Goal: Task Accomplishment & Management: Use online tool/utility

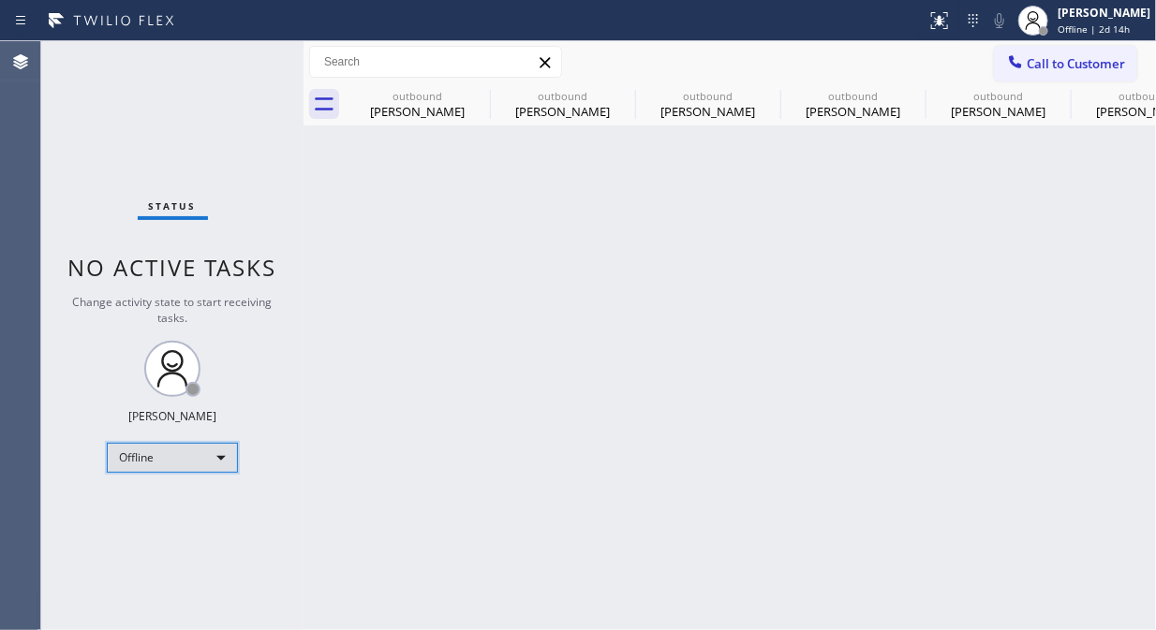
click at [171, 464] on div "Offline" at bounding box center [172, 458] width 131 height 30
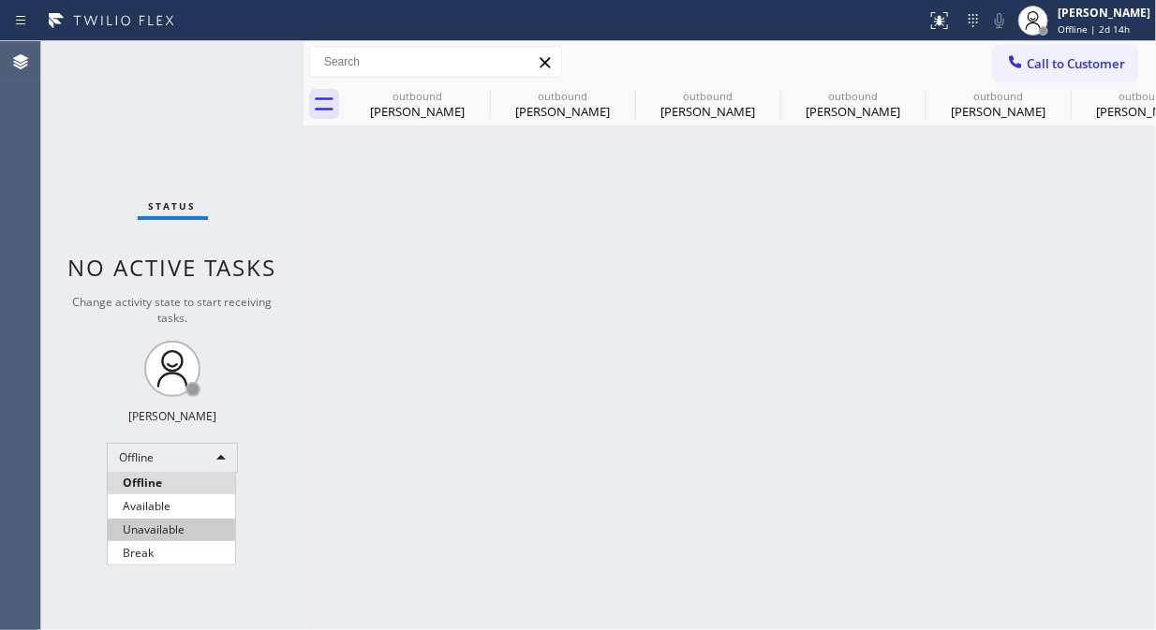
click at [193, 523] on li "Unavailable" at bounding box center [171, 530] width 127 height 22
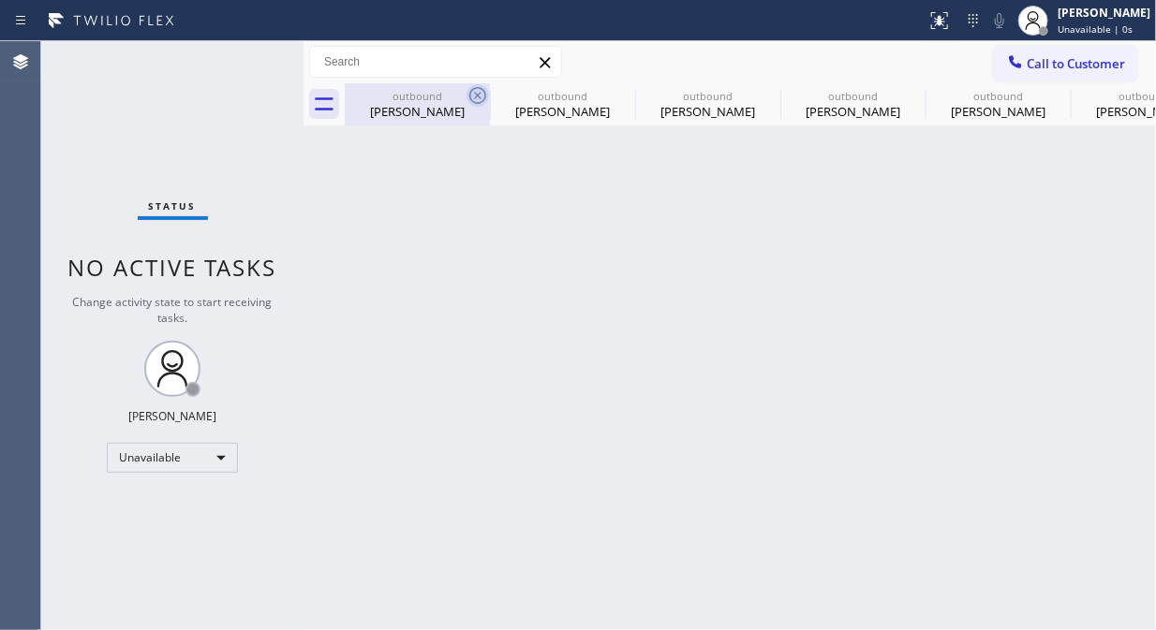
click at [479, 92] on icon at bounding box center [477, 95] width 22 height 22
click at [0, 0] on icon at bounding box center [0, 0] width 0 height 0
drag, startPoint x: 479, startPoint y: 92, endPoint x: 827, endPoint y: 555, distance: 579.8
click at [0, 0] on icon at bounding box center [0, 0] width 0 height 0
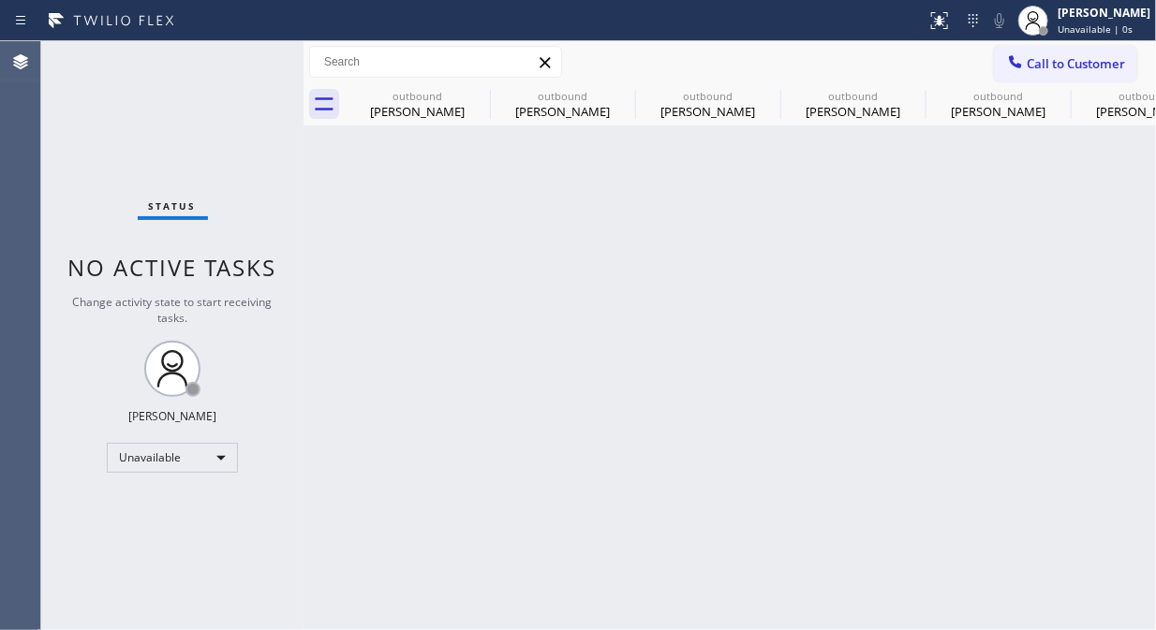
click at [0, 0] on icon at bounding box center [0, 0] width 0 height 0
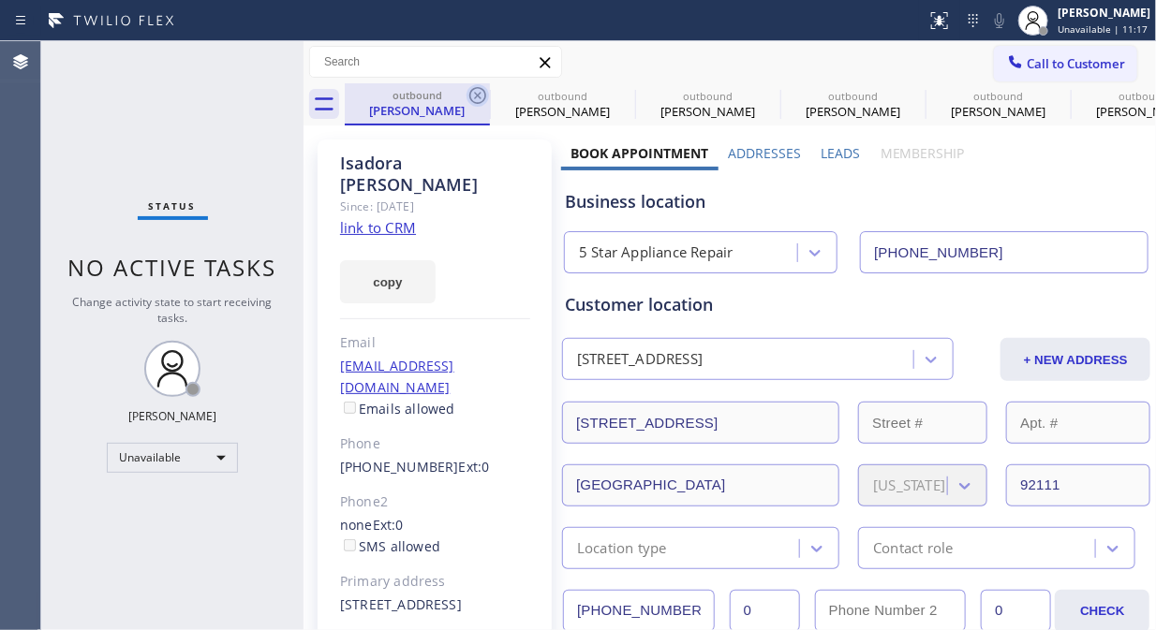
click at [482, 92] on icon at bounding box center [477, 95] width 22 height 22
click at [0, 0] on icon at bounding box center [0, 0] width 0 height 0
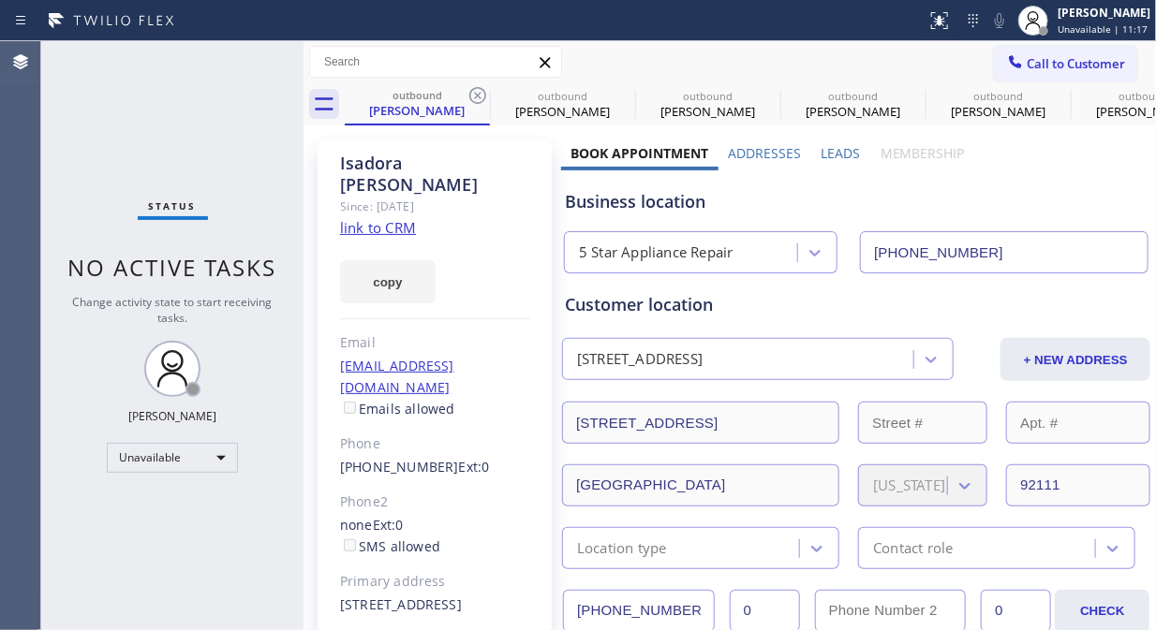
click at [0, 0] on icon at bounding box center [0, 0] width 0 height 0
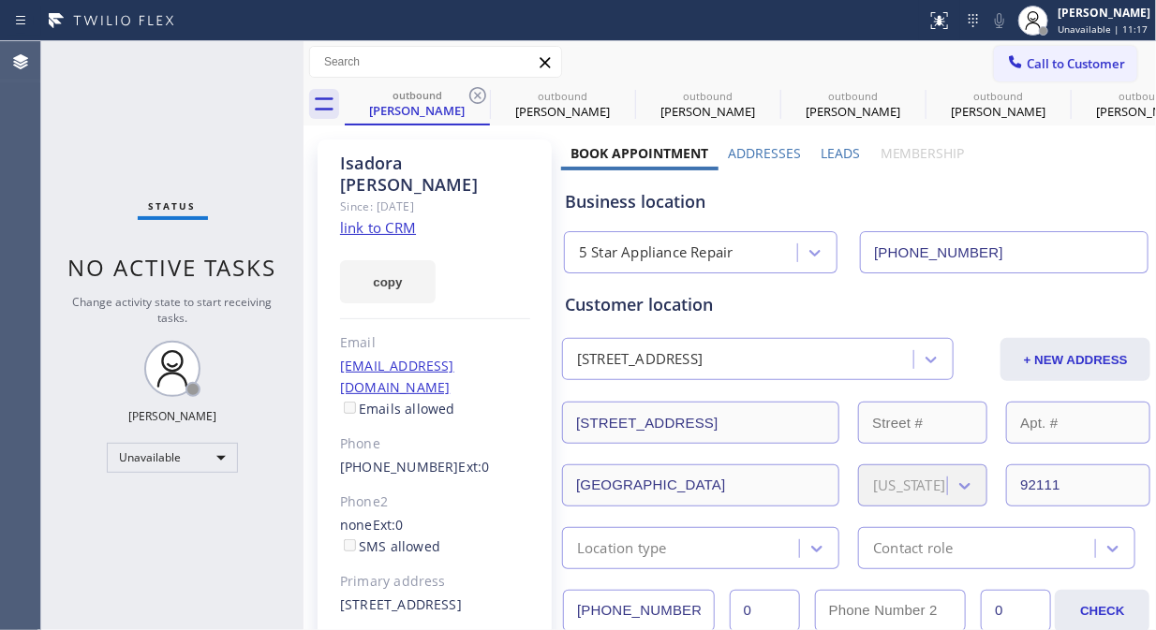
click at [0, 0] on icon at bounding box center [0, 0] width 0 height 0
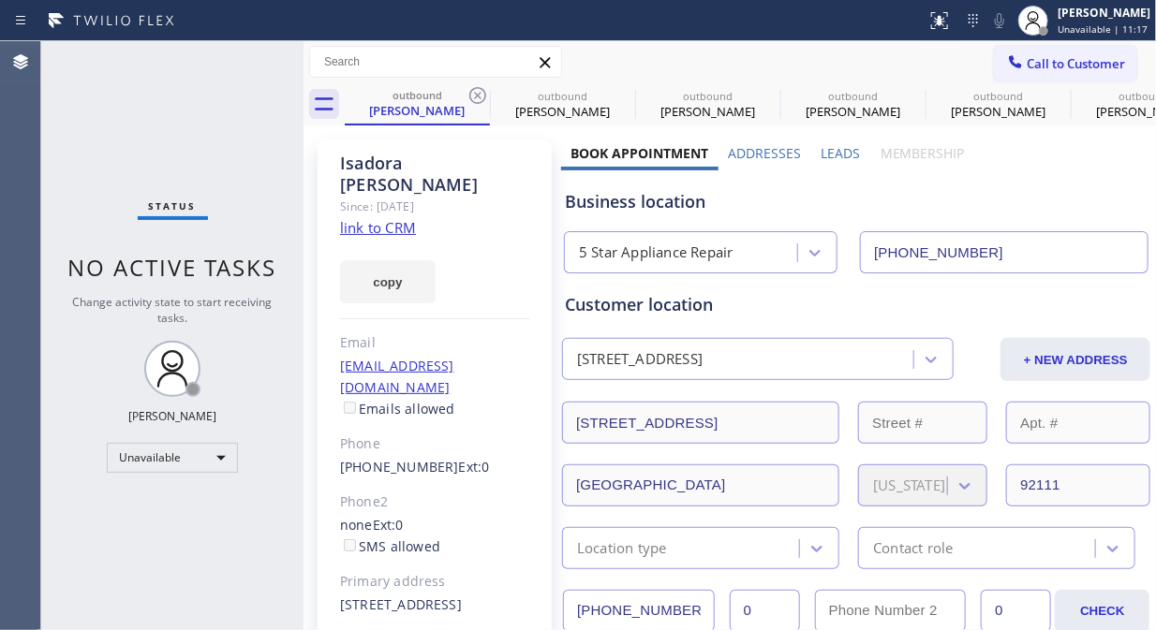
click at [0, 0] on icon at bounding box center [0, 0] width 0 height 0
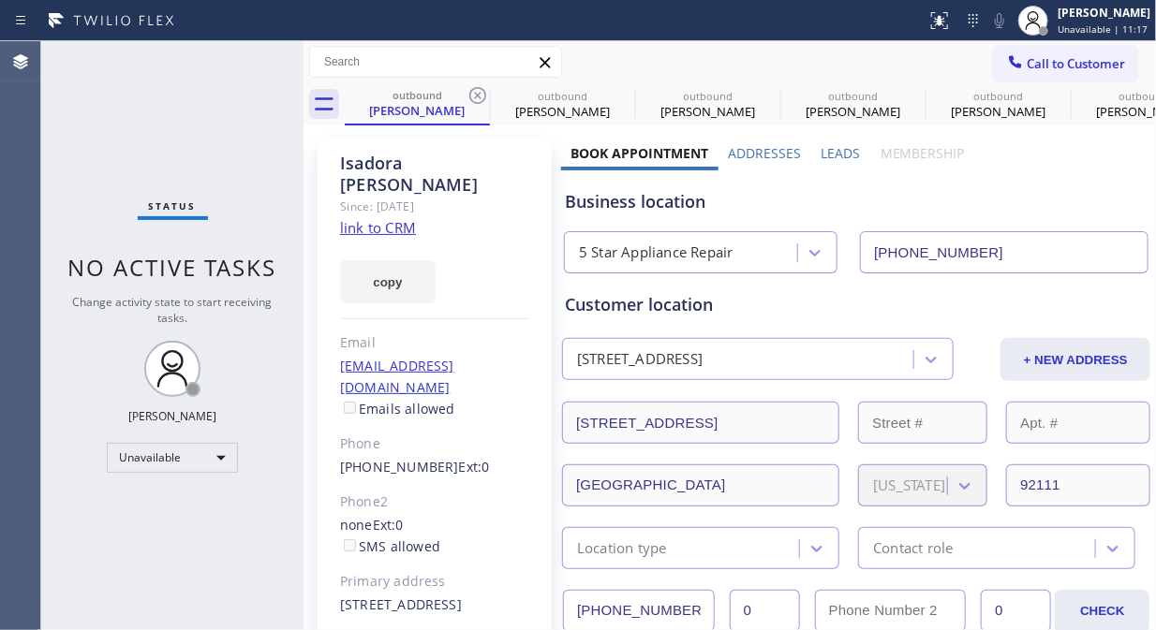
click at [476, 97] on div "outbound Isadora Davis outbound Carol Roberson outbound Carol Roberson outbound…" at bounding box center [750, 104] width 811 height 42
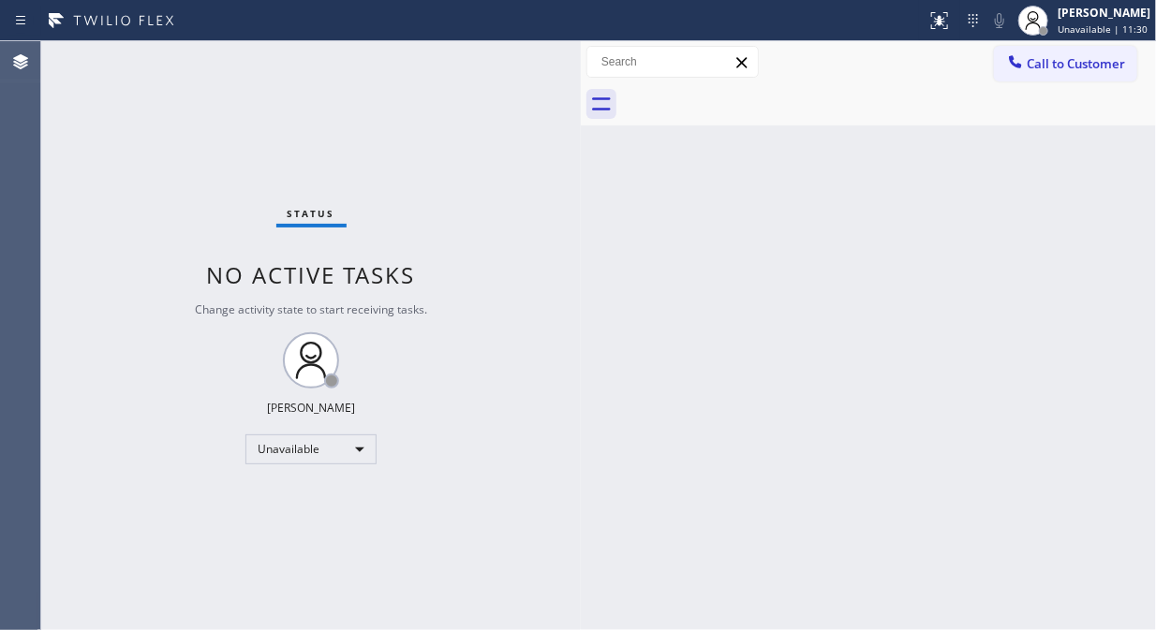
drag, startPoint x: 302, startPoint y: 143, endPoint x: 579, endPoint y: 236, distance: 292.3
click at [581, 236] on div at bounding box center [581, 335] width 0 height 589
click at [295, 456] on div "Unavailable" at bounding box center [310, 450] width 131 height 30
click at [302, 502] on li "Available" at bounding box center [309, 498] width 127 height 22
click at [572, 350] on div "Status No active tasks Change activity state to start receiving tasks. [PERSON_…" at bounding box center [310, 335] width 539 height 589
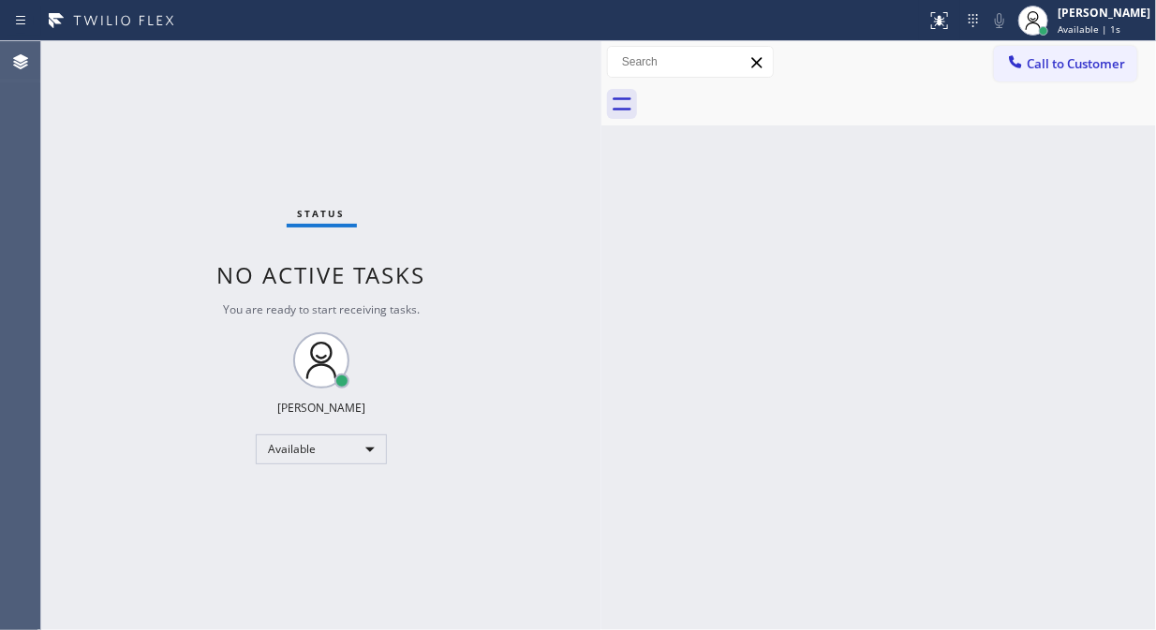
drag, startPoint x: 579, startPoint y: 136, endPoint x: 599, endPoint y: 136, distance: 20.6
click at [601, 136] on div at bounding box center [601, 335] width 0 height 589
click at [268, 117] on div "Status No active tasks You are ready to start receiving tasks. [PERSON_NAME] Av…" at bounding box center [321, 335] width 560 height 589
click at [212, 81] on div "Status No active tasks You are ready to start receiving tasks. [PERSON_NAME] Av…" at bounding box center [321, 335] width 560 height 589
click at [275, 124] on div "Status No active tasks You are ready to start receiving tasks. [PERSON_NAME] Av…" at bounding box center [321, 335] width 560 height 589
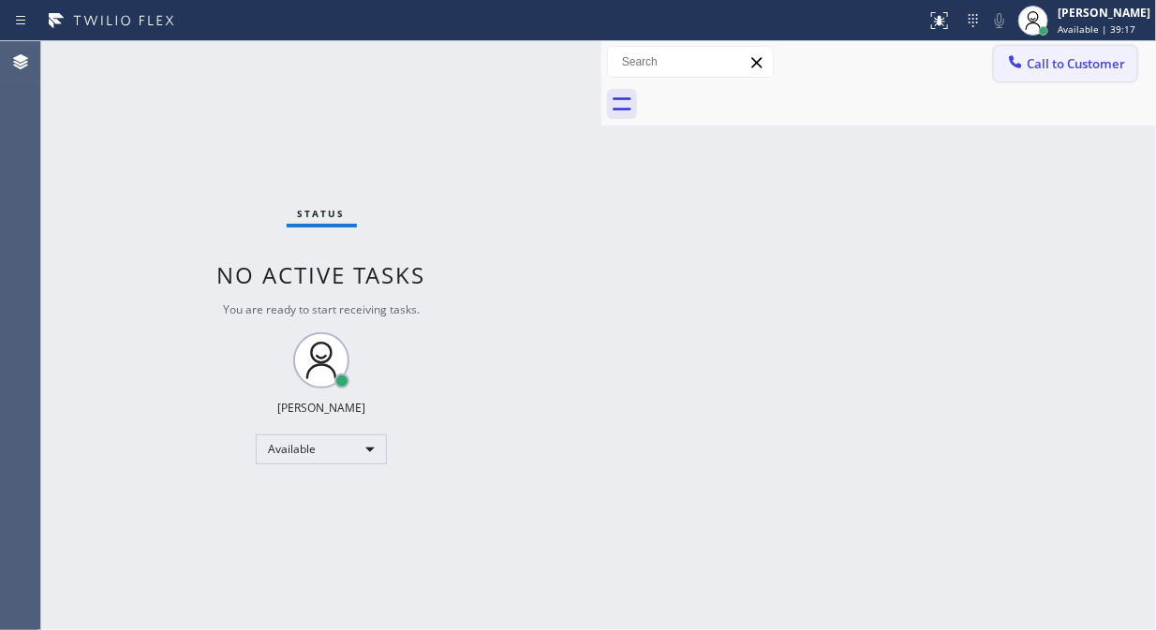
click at [1083, 66] on span "Call to Customer" at bounding box center [1075, 63] width 98 height 17
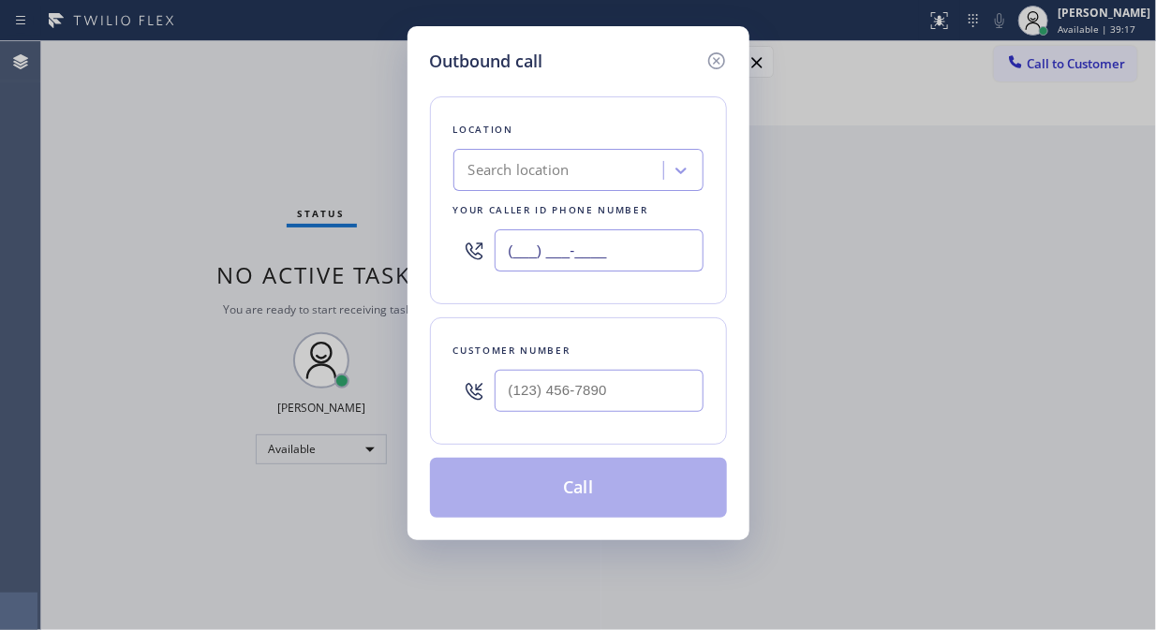
click at [506, 256] on input "(___) ___-____" at bounding box center [598, 250] width 209 height 42
paste input "844) 734-6848"
type input "(844) 734-6848"
click at [270, 200] on div "Outbound call Location Affordable Appliance Repairs TFN Your caller id phone nu…" at bounding box center [578, 315] width 1156 height 630
click at [506, 404] on input "(___) ___-____" at bounding box center [598, 391] width 209 height 42
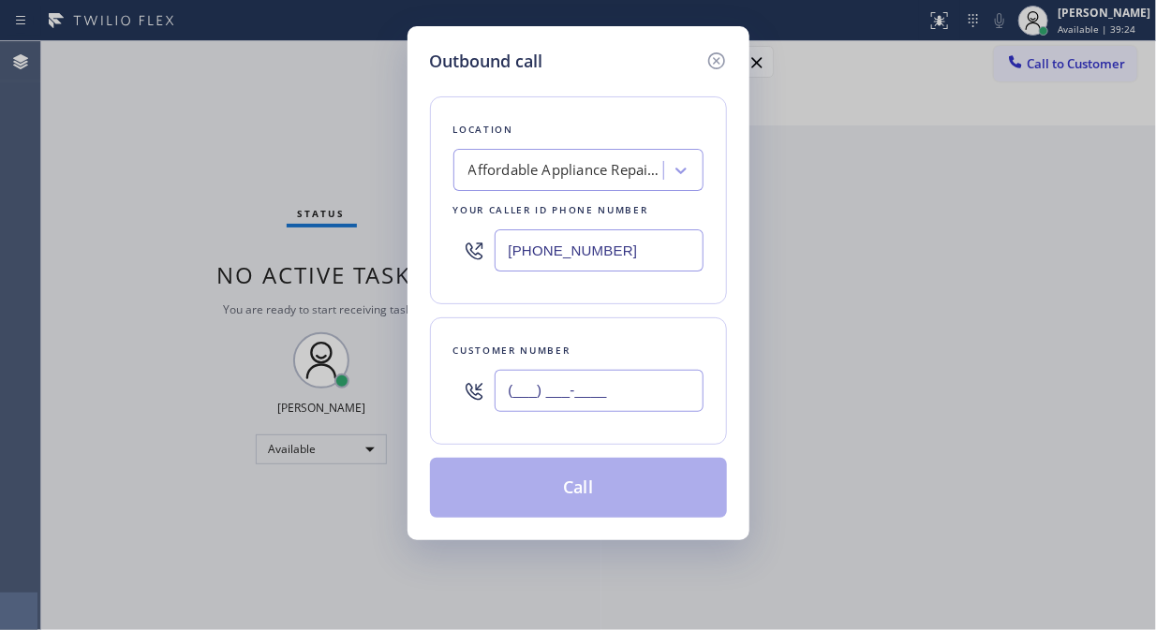
paste input "904) 805-3770"
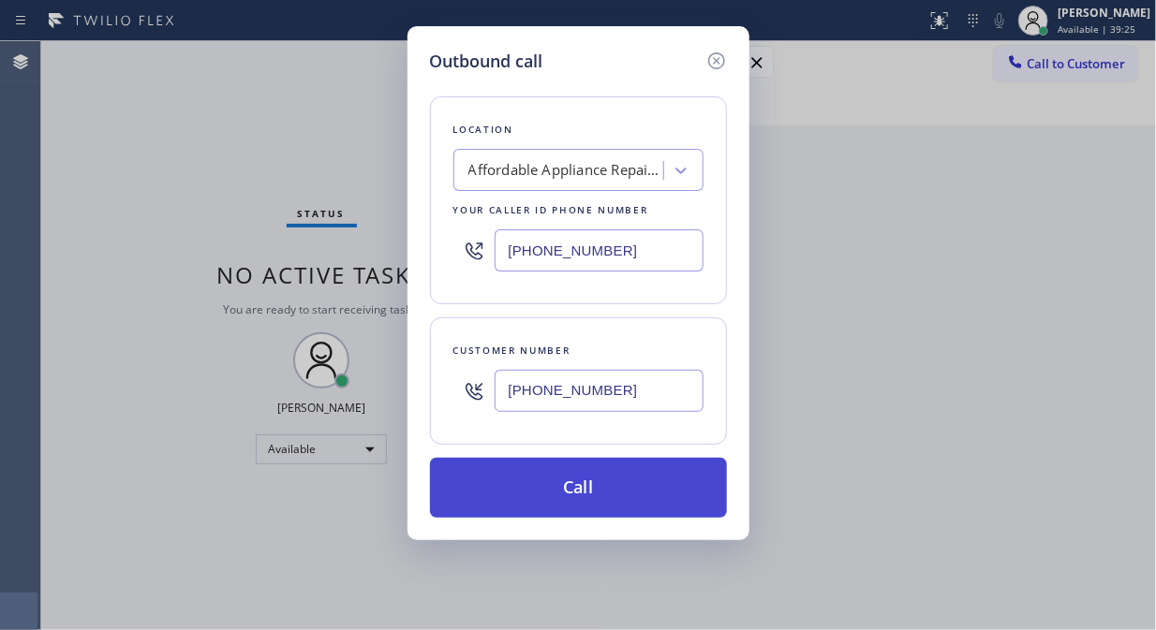
click at [607, 508] on button "Call" at bounding box center [578, 488] width 297 height 60
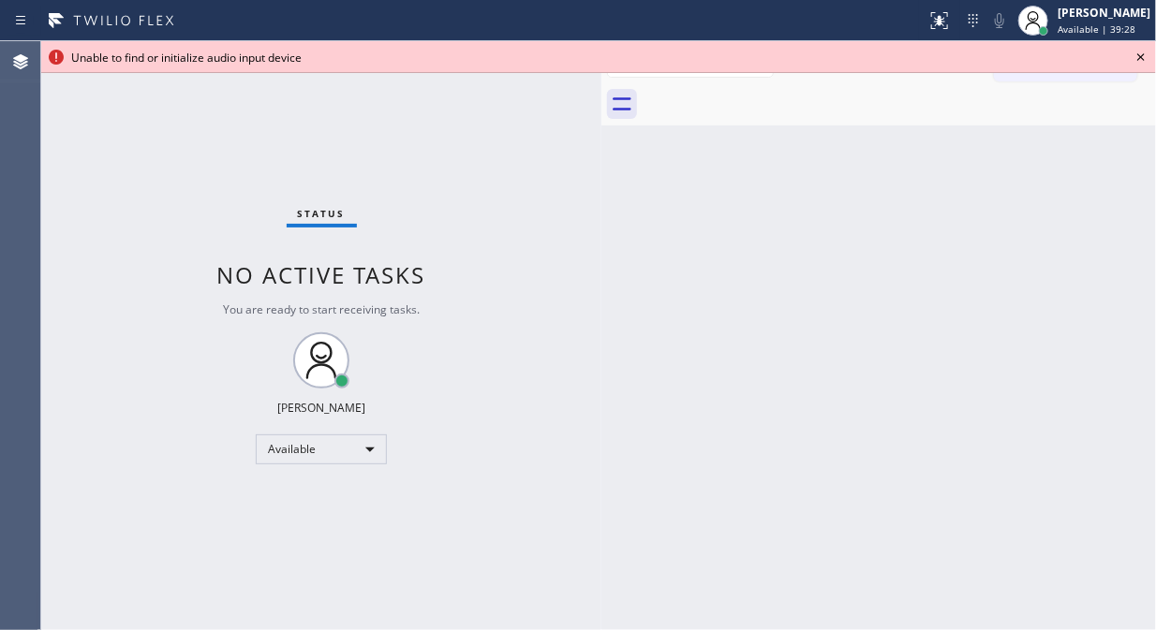
click at [1134, 50] on icon at bounding box center [1140, 57] width 22 height 22
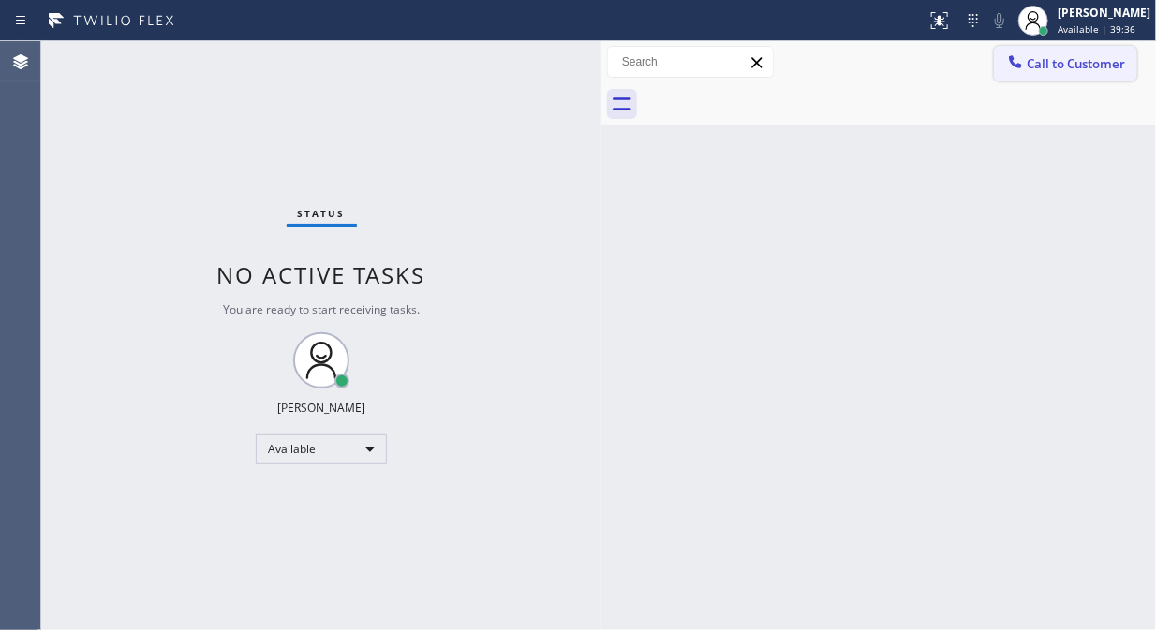
click at [1120, 66] on span "Call to Customer" at bounding box center [1075, 63] width 98 height 17
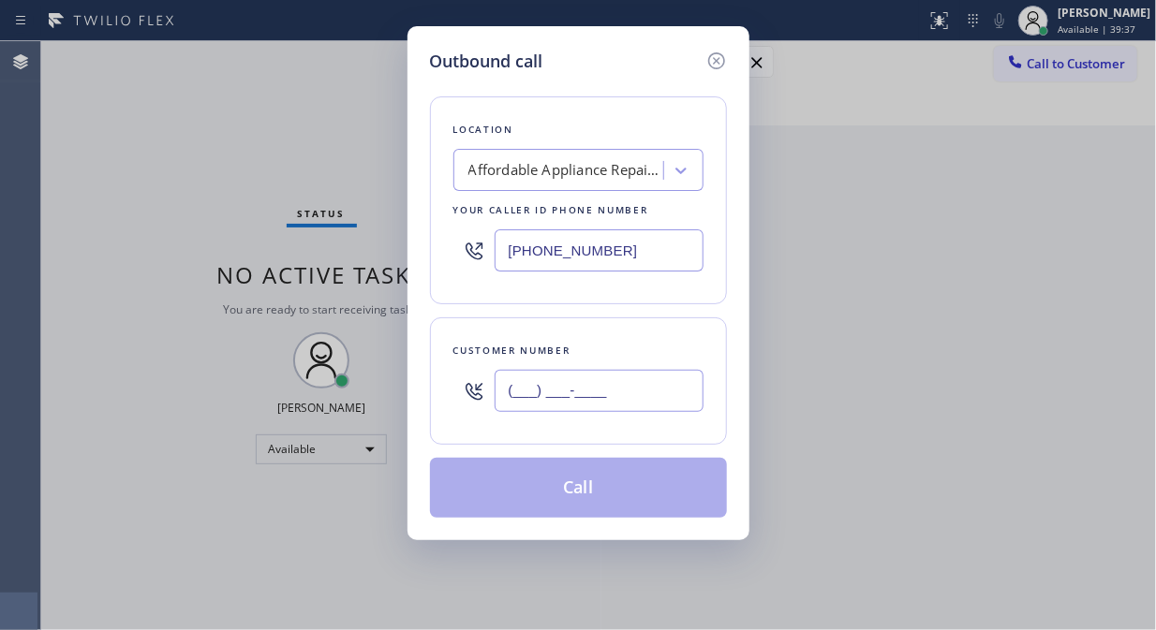
click at [568, 389] on input "(___) ___-____" at bounding box center [598, 391] width 209 height 42
paste input "904) 805-3770"
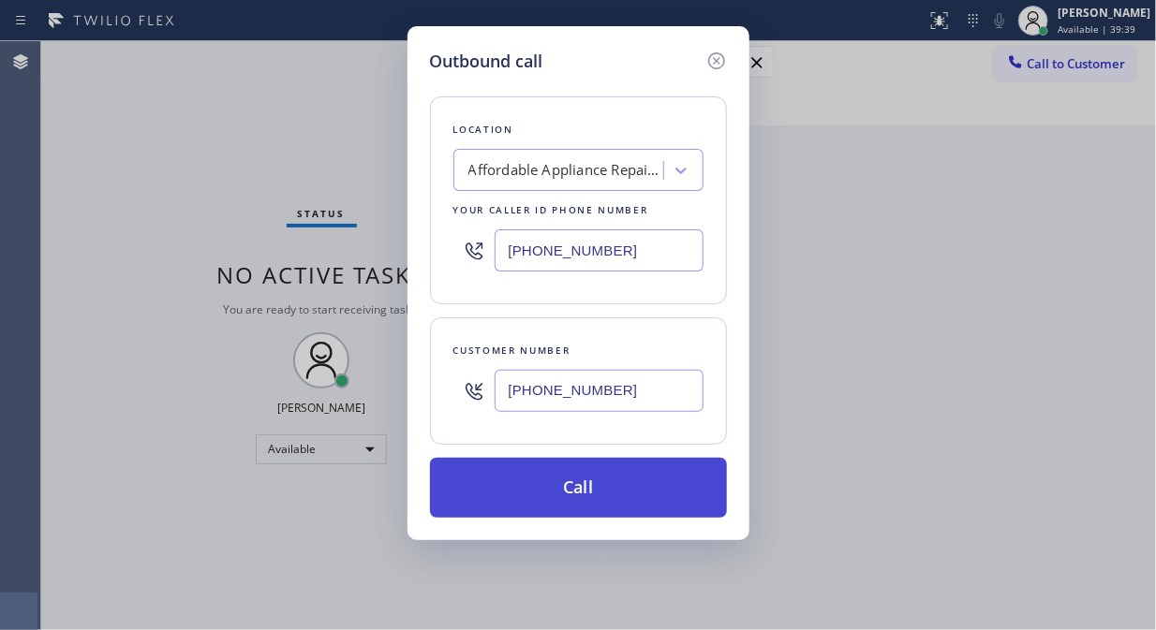
type input "(904) 805-3770"
click at [668, 490] on button "Call" at bounding box center [578, 488] width 297 height 60
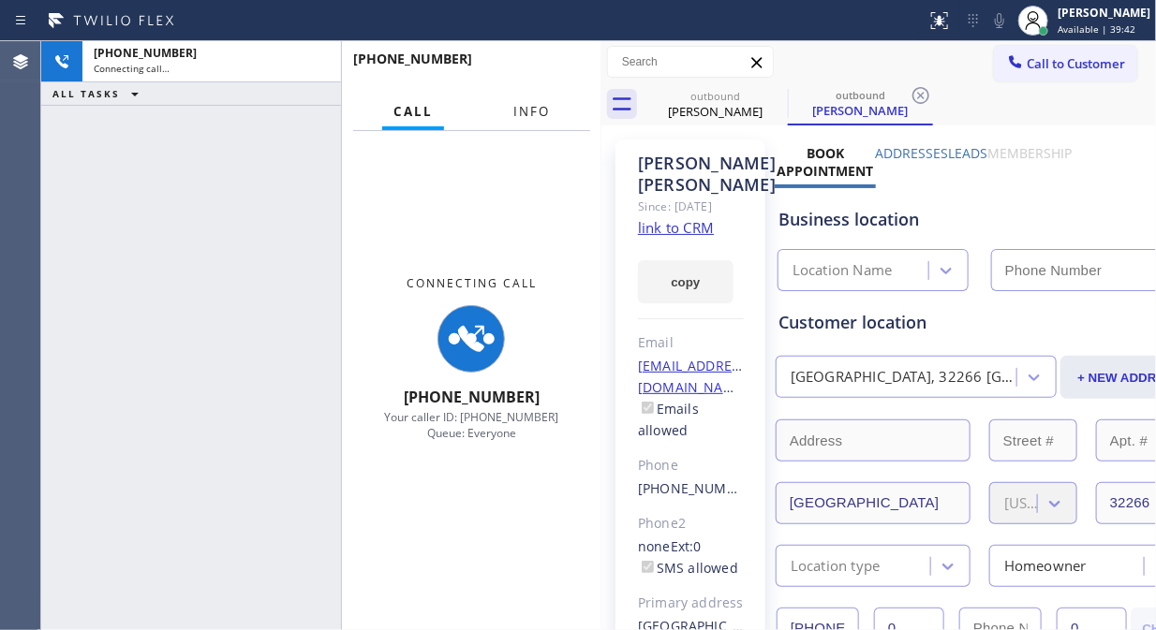
click at [529, 110] on span "Info" at bounding box center [531, 111] width 37 height 17
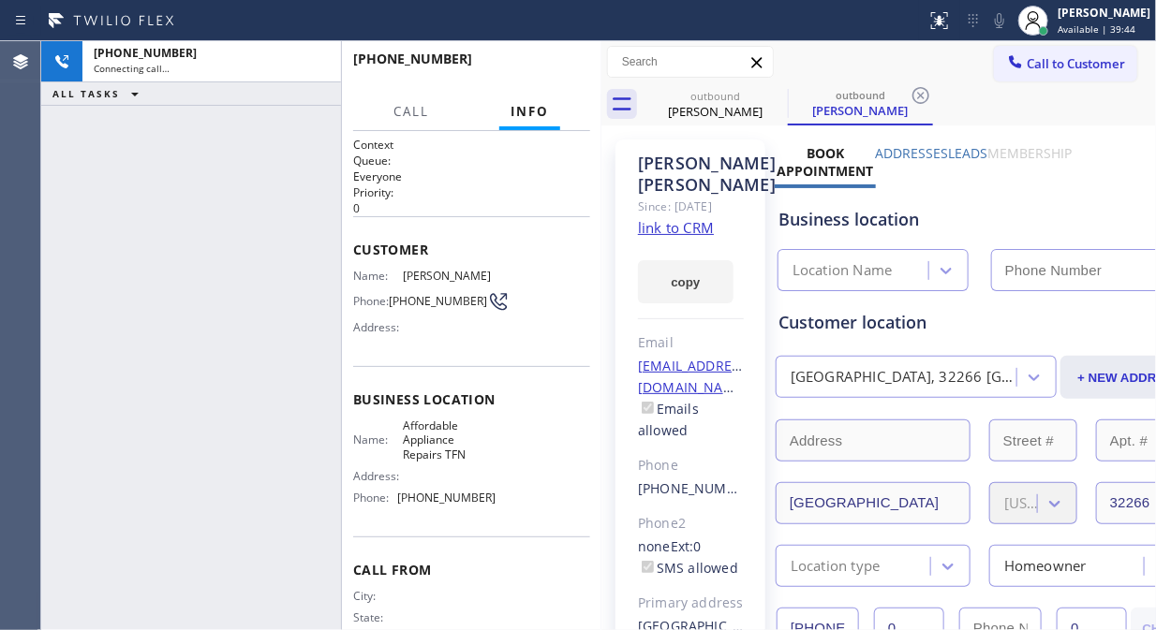
click at [680, 234] on link "link to CRM" at bounding box center [676, 227] width 76 height 19
type input "(844) 734-6848"
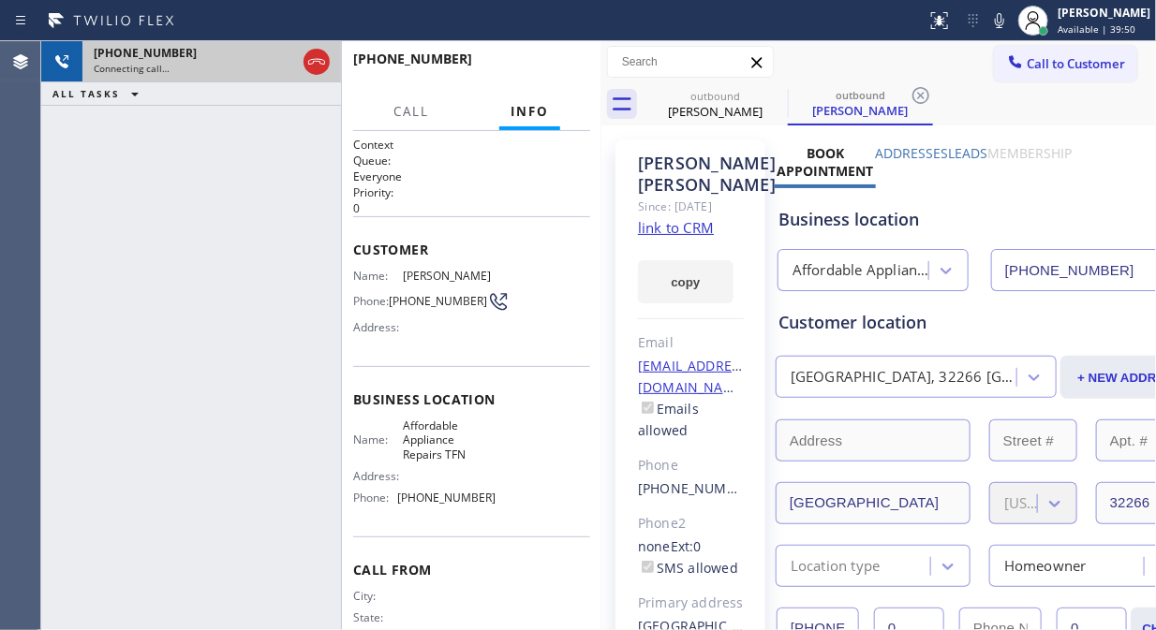
click at [318, 59] on icon at bounding box center [316, 62] width 22 height 22
click at [300, 67] on div at bounding box center [317, 61] width 34 height 41
click at [297, 70] on div "+19048053770 Connecting call…" at bounding box center [191, 61] width 300 height 41
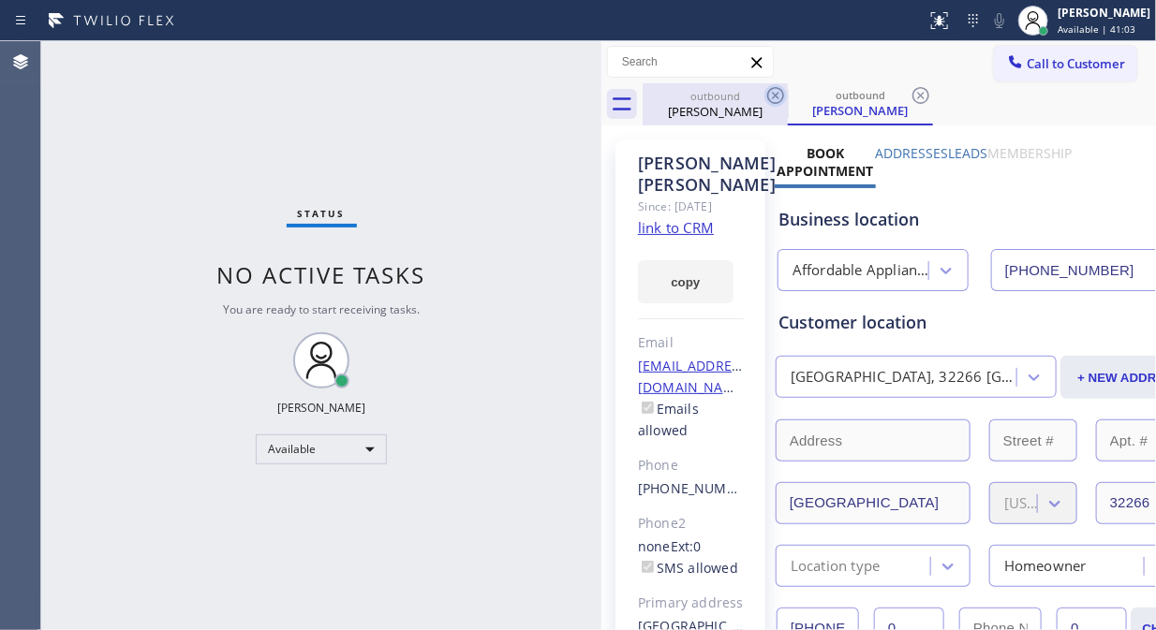
click at [768, 90] on icon at bounding box center [775, 95] width 22 height 22
click at [770, 90] on icon at bounding box center [775, 95] width 17 height 17
click at [909, 91] on icon at bounding box center [920, 95] width 22 height 22
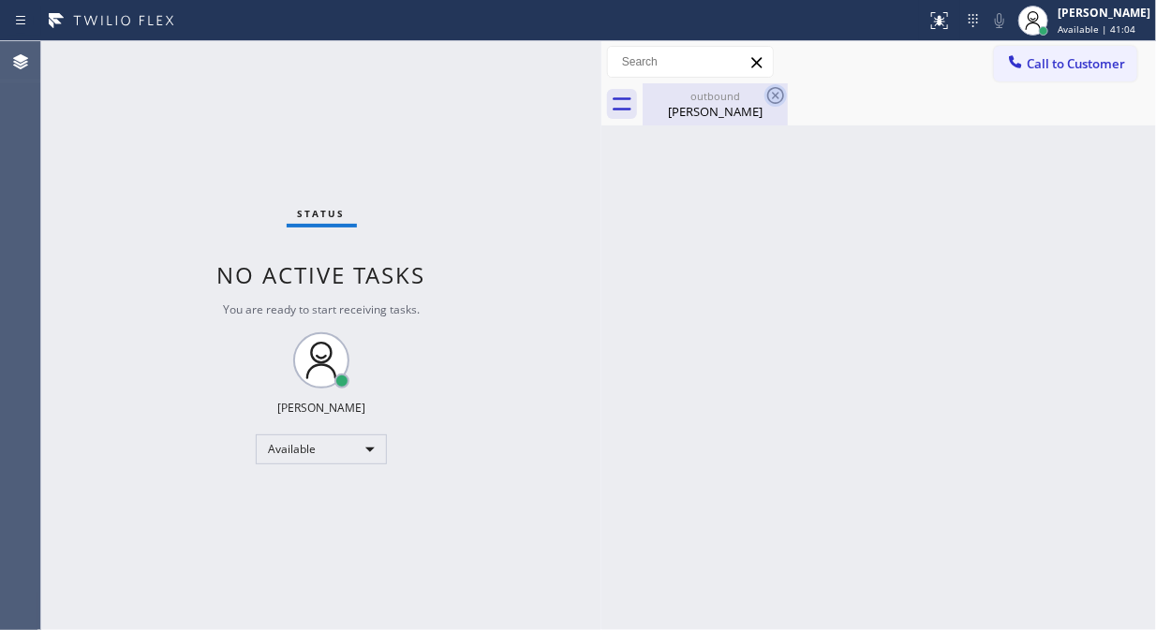
click at [775, 96] on icon at bounding box center [775, 95] width 17 height 17
click at [737, 113] on div "Eric Kelly" at bounding box center [714, 111] width 141 height 17
click at [249, 99] on div "Status No active tasks You are ready to start receiving tasks. [PERSON_NAME] Av…" at bounding box center [321, 335] width 560 height 589
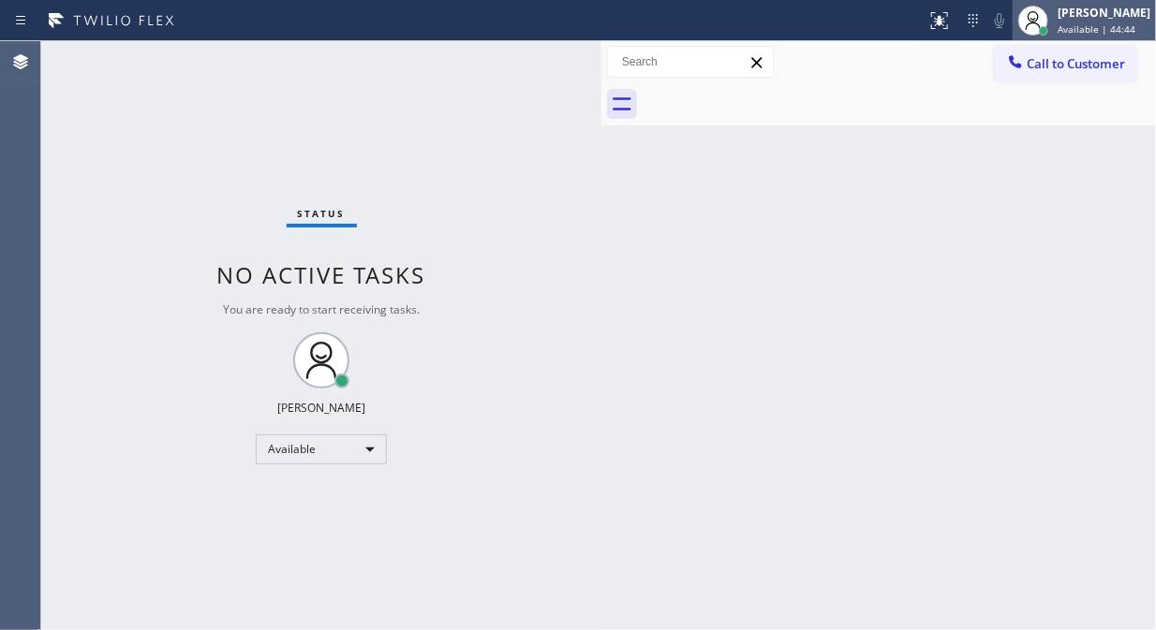
click at [1133, 22] on span "Available | 44:44" at bounding box center [1096, 28] width 78 height 13
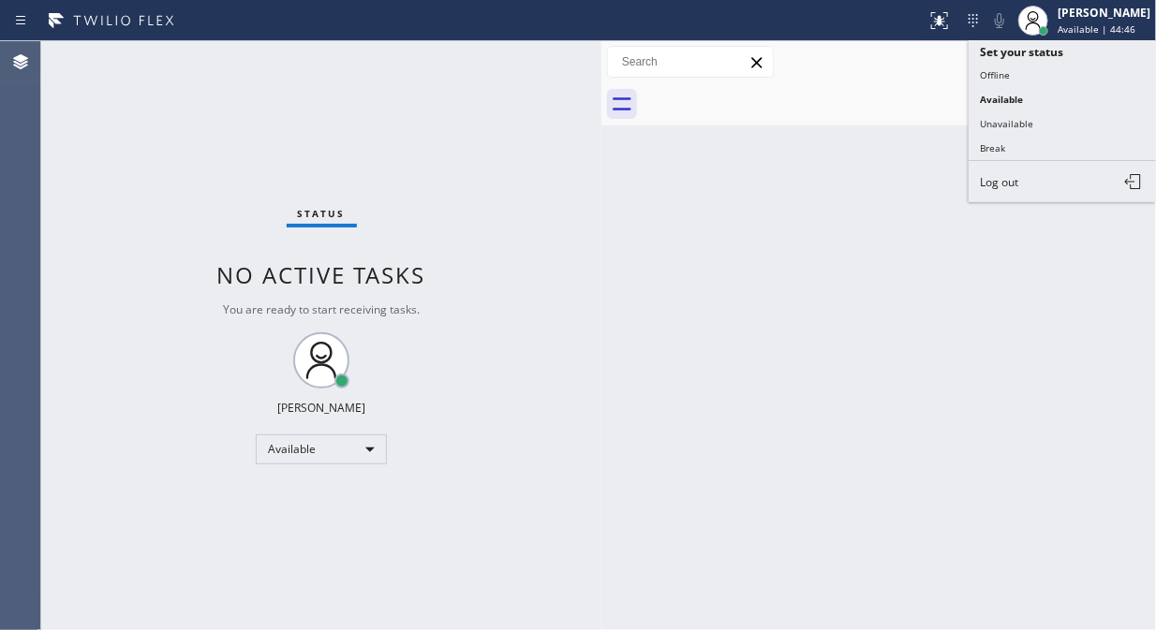
click at [586, 234] on div "Status No active tasks You are ready to start receiving tasks. [PERSON_NAME] Av…" at bounding box center [321, 335] width 560 height 589
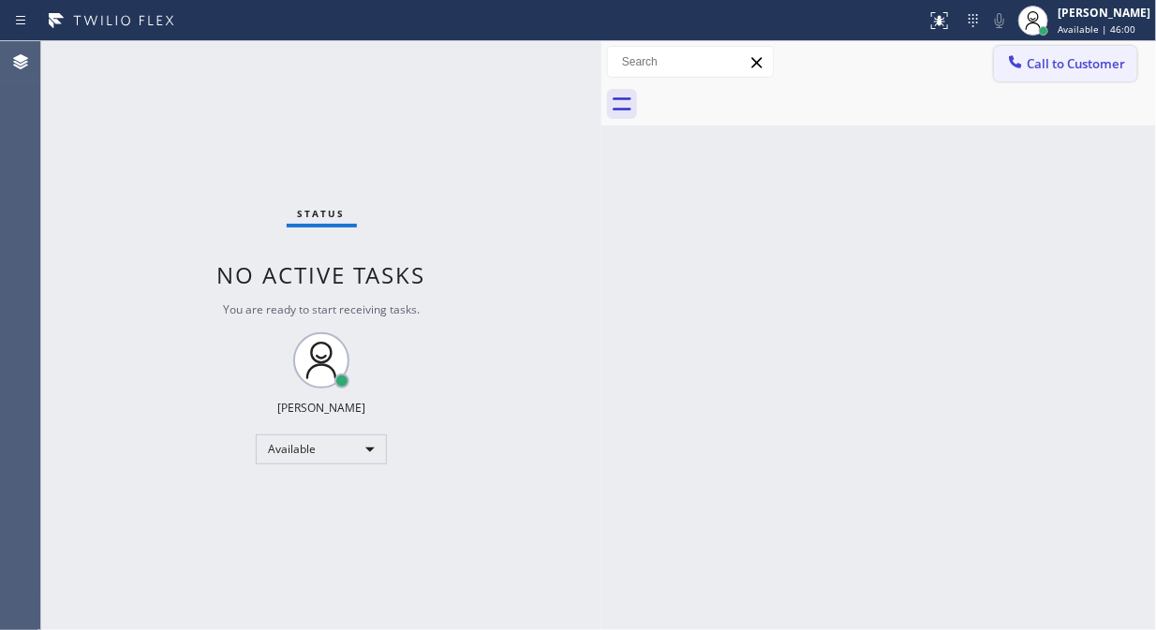
click at [1040, 73] on button "Call to Customer" at bounding box center [1065, 64] width 143 height 36
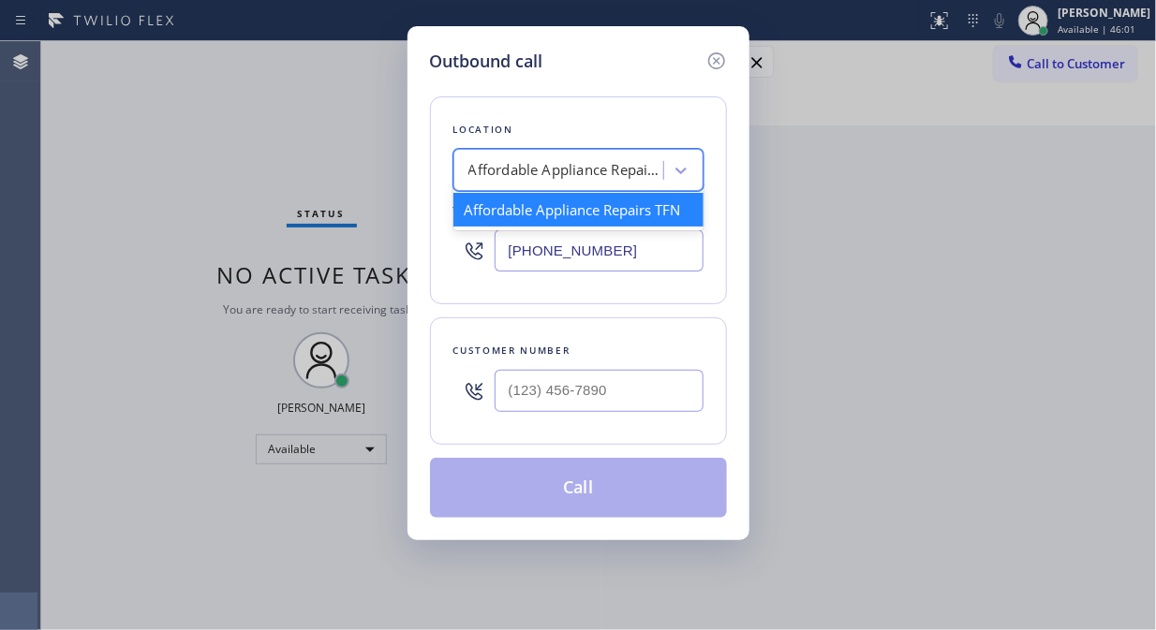
click at [546, 162] on div "Affordable Appliance Repairs TFN" at bounding box center [566, 171] width 197 height 22
paste input "5 Star Air"
type input "5 Star Air"
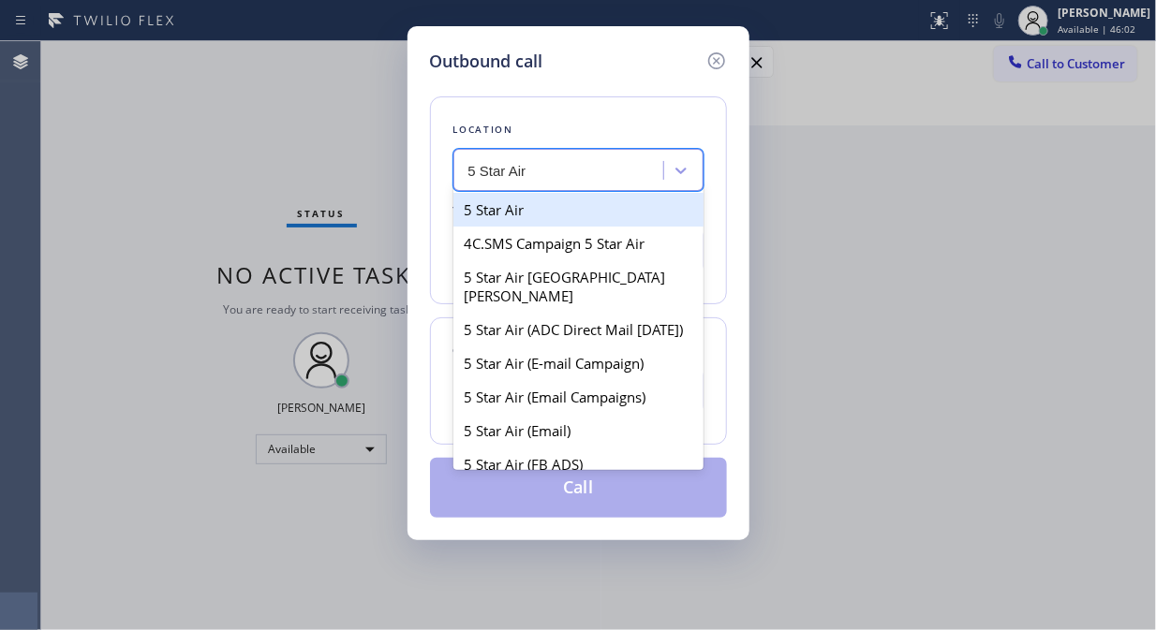
click at [547, 209] on div "5 Star Air" at bounding box center [578, 210] width 250 height 34
type input "(800) 686-5038"
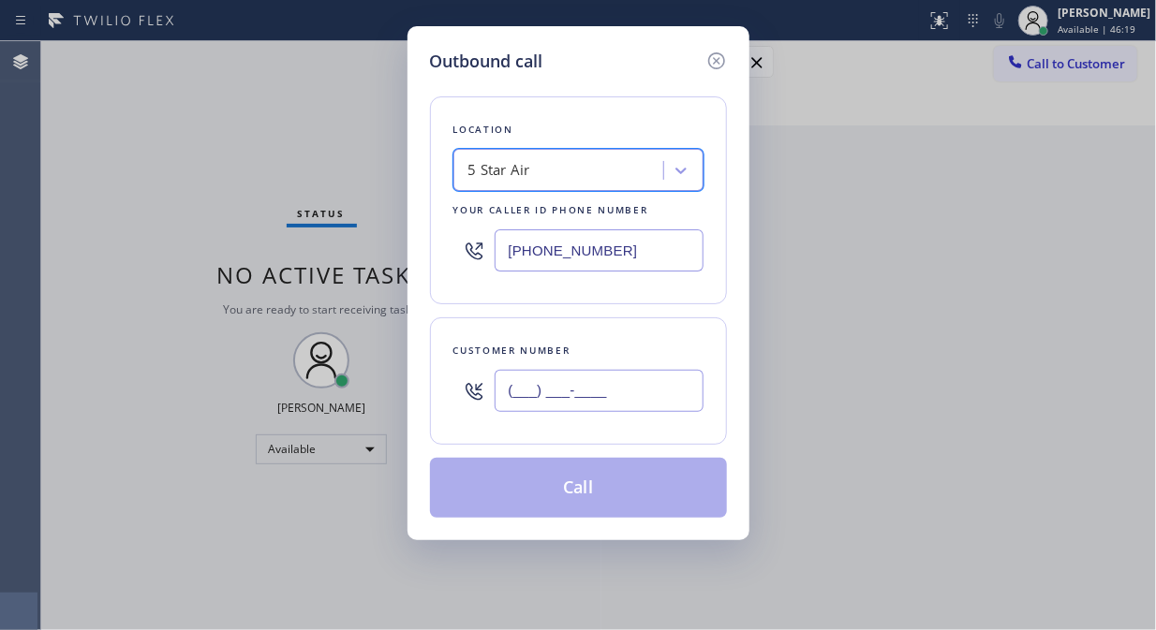
click at [509, 399] on input "(___) ___-____" at bounding box center [598, 391] width 209 height 42
paste input "818) 482-3704"
type input "(818) 482-3704"
click at [567, 493] on button "Call" at bounding box center [578, 488] width 297 height 60
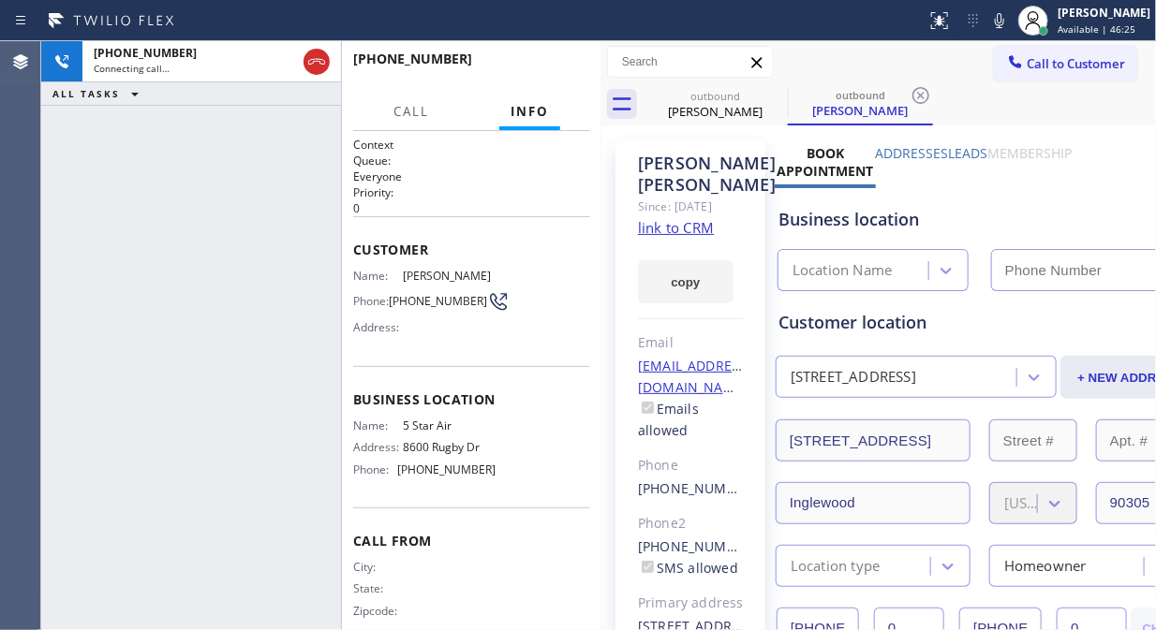
type input "(800) 686-5038"
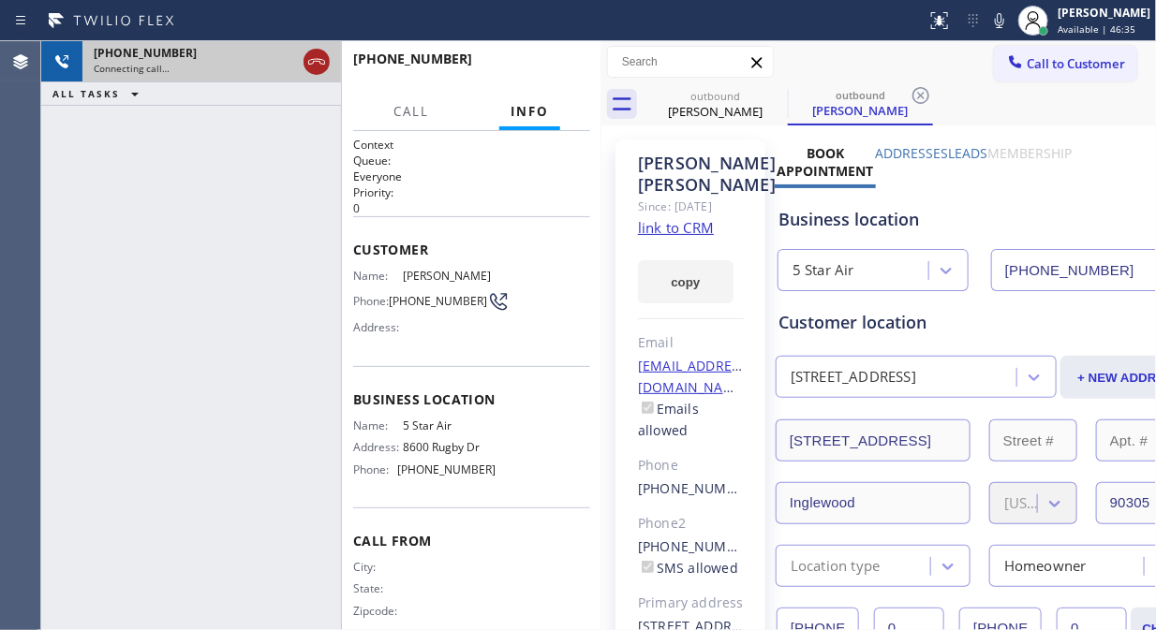
click at [324, 66] on icon at bounding box center [316, 62] width 22 height 22
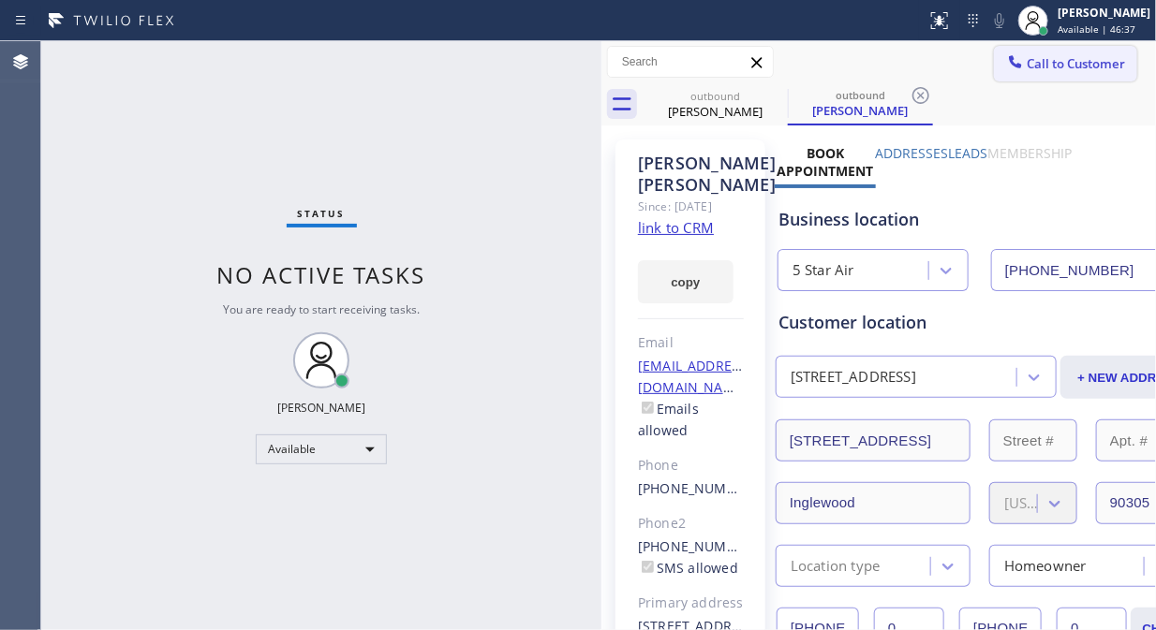
click at [1038, 68] on span "Call to Customer" at bounding box center [1075, 63] width 98 height 17
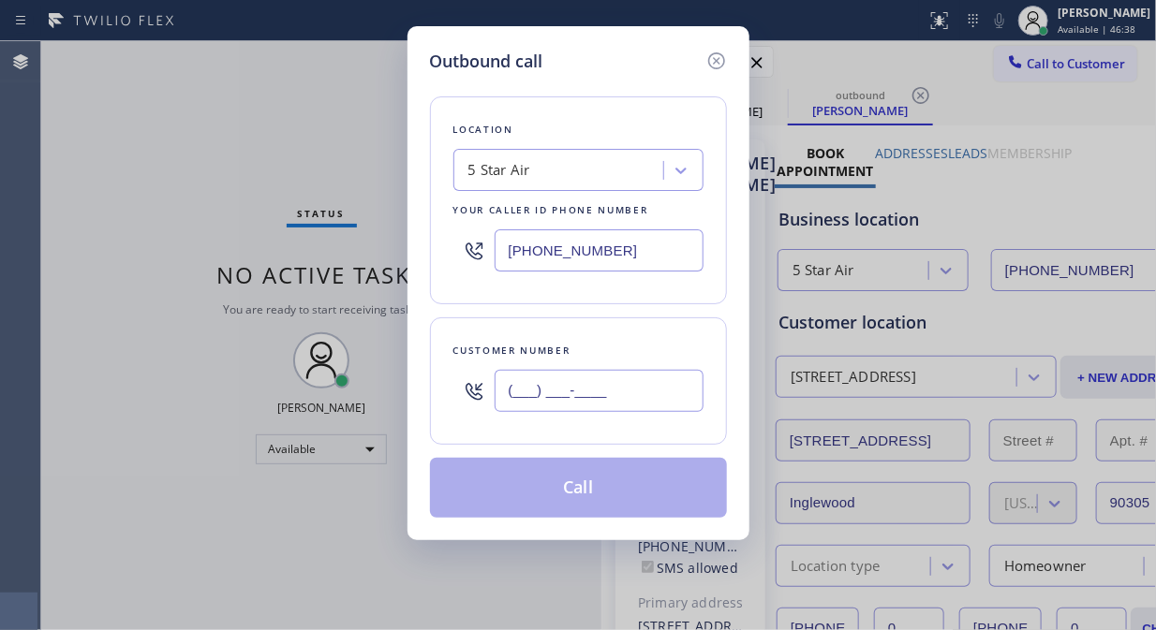
click at [512, 394] on input "(___) ___-____" at bounding box center [598, 391] width 209 height 42
paste input "626) 373-7829"
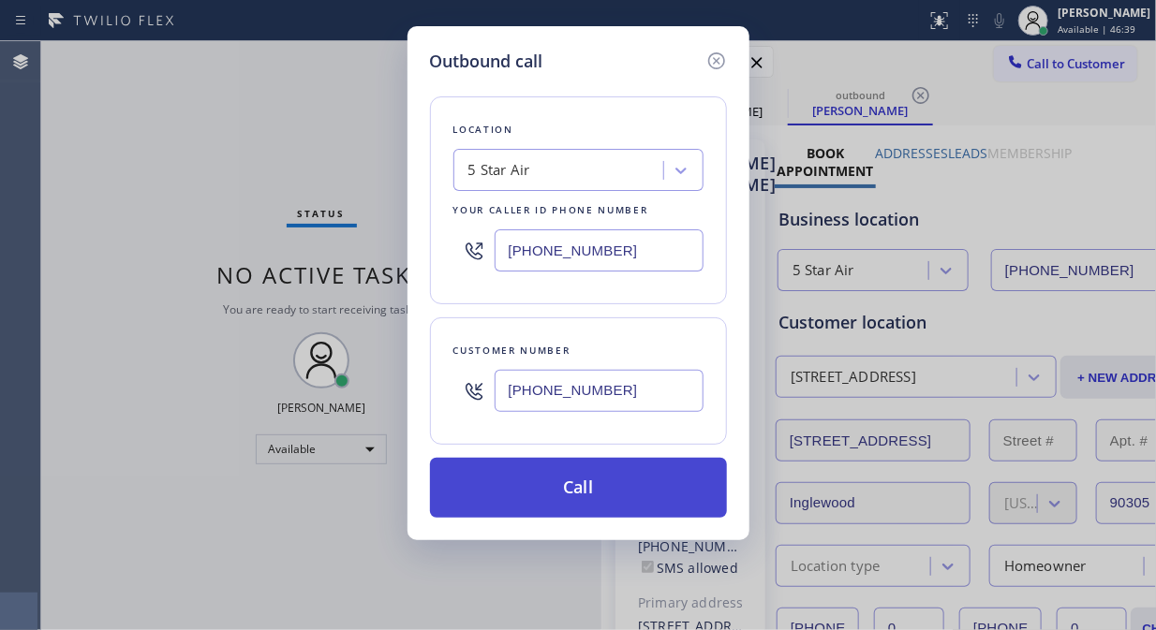
type input "(626) 373-7829"
click at [605, 493] on button "Call" at bounding box center [578, 488] width 297 height 60
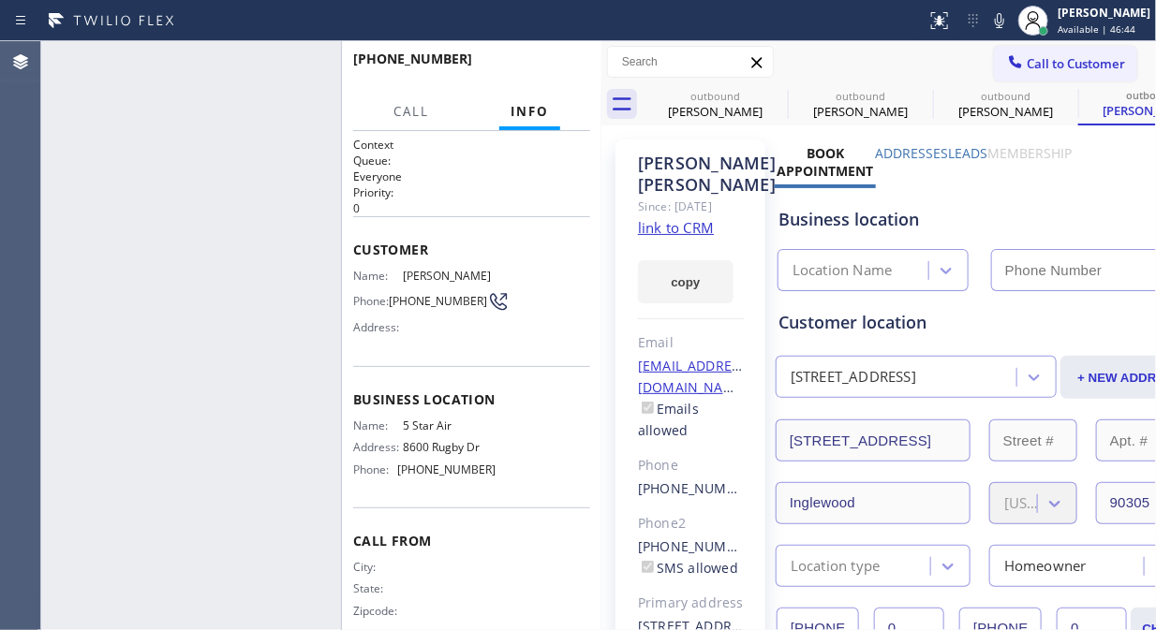
type input "(800) 686-5038"
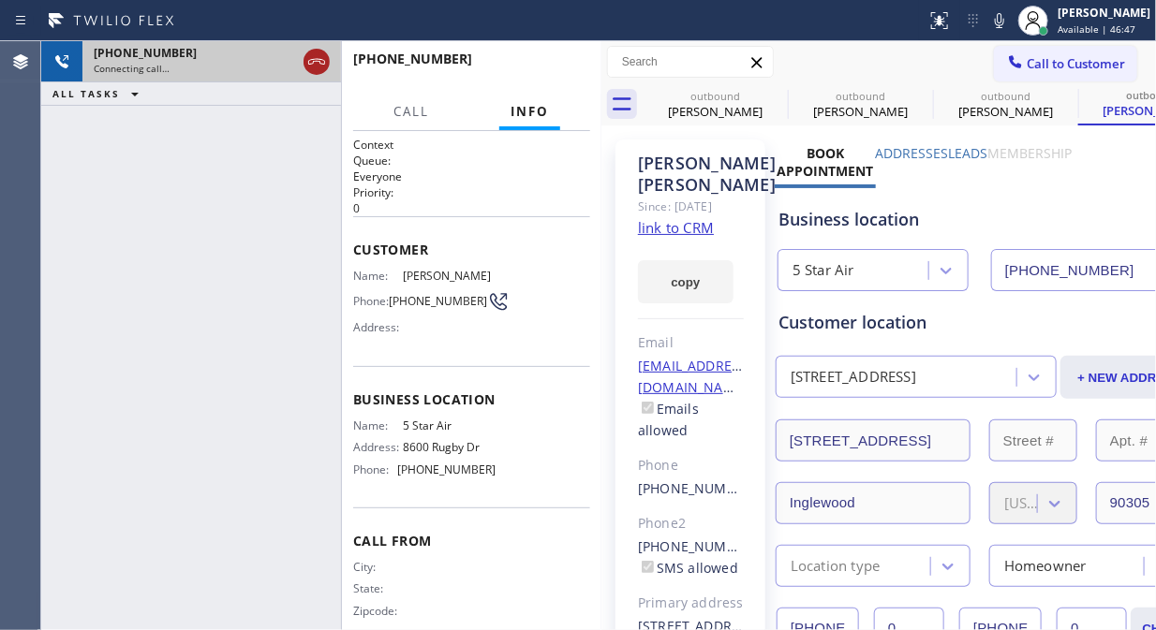
click at [318, 66] on icon at bounding box center [316, 62] width 22 height 22
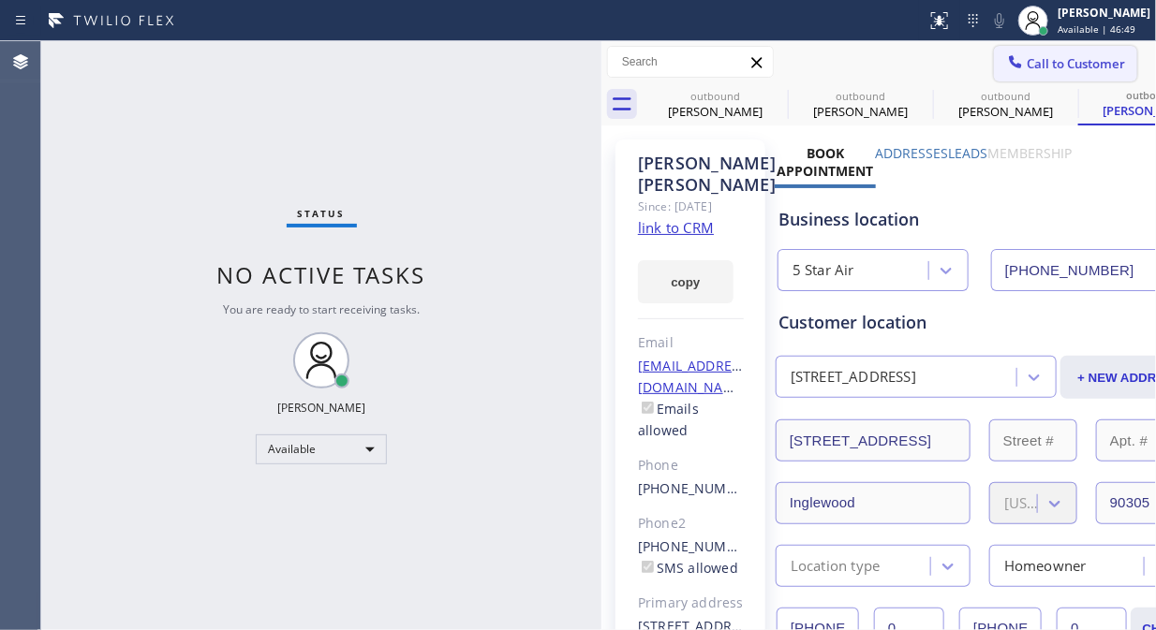
click at [1040, 71] on span "Call to Customer" at bounding box center [1075, 63] width 98 height 17
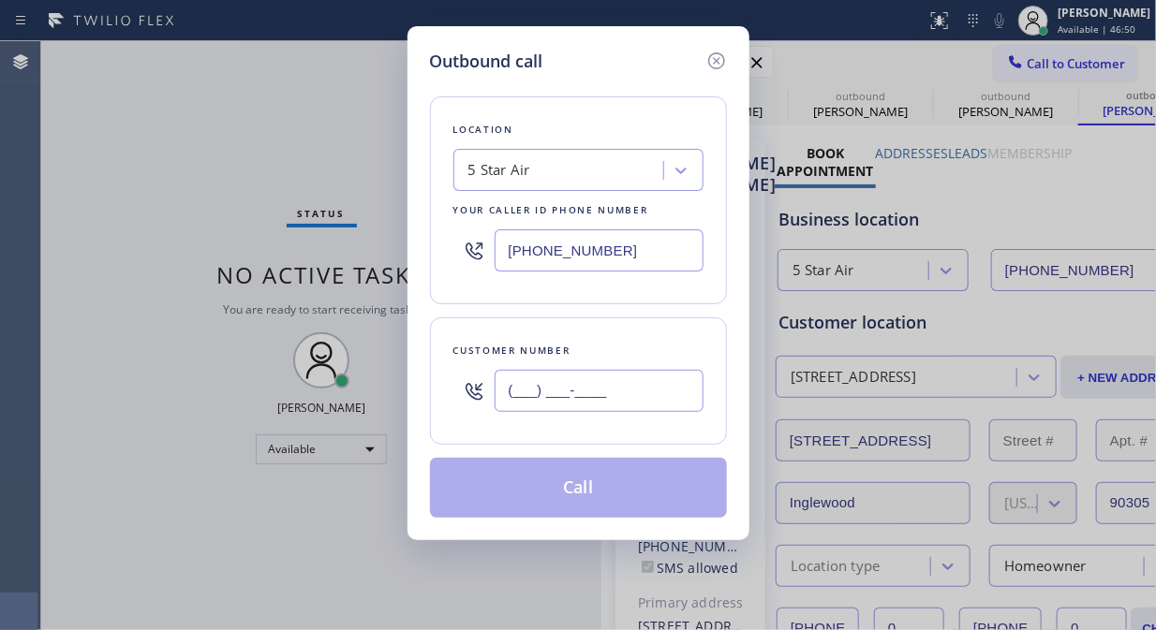
click at [503, 407] on input "(___) ___-____" at bounding box center [598, 391] width 209 height 42
paste input "626) 308-1387"
type input "(626) 308-1387"
click at [615, 490] on button "Call" at bounding box center [578, 488] width 297 height 60
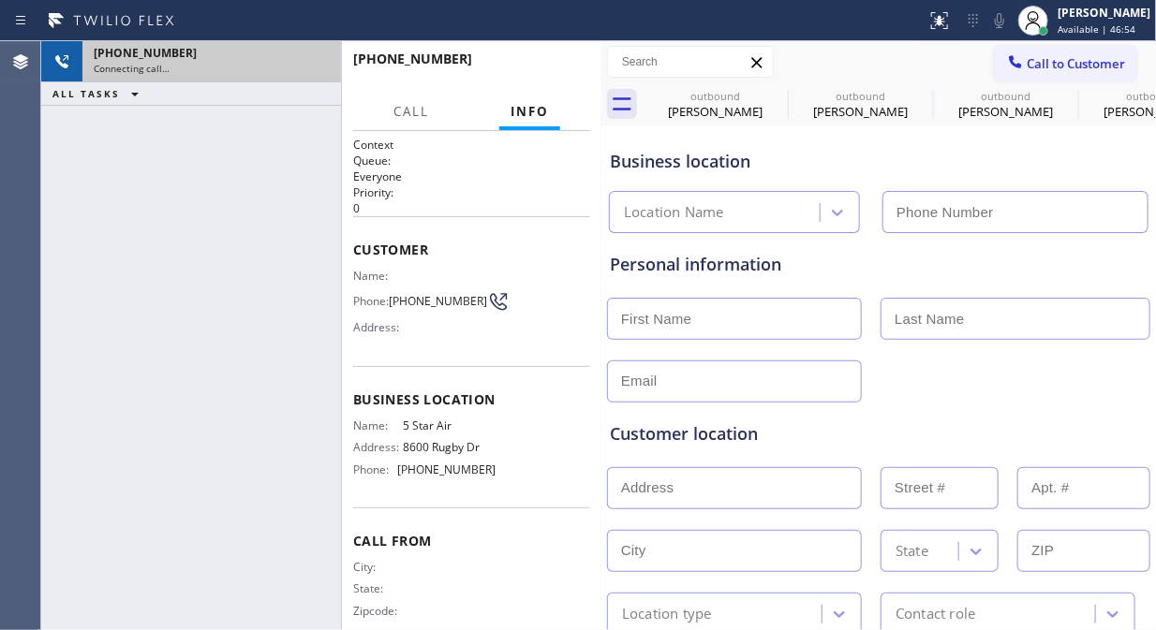
type input "(800) 686-5038"
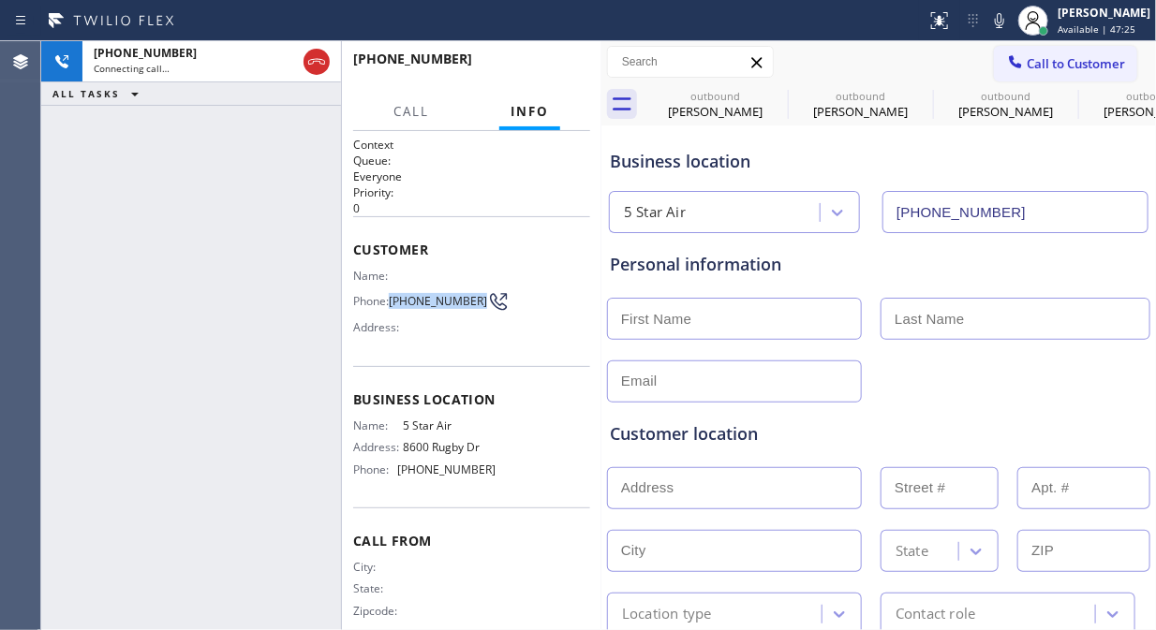
drag, startPoint x: 422, startPoint y: 314, endPoint x: 391, endPoint y: 298, distance: 34.8
click at [391, 298] on span "(626) 308-1387" at bounding box center [438, 301] width 98 height 14
click at [435, 308] on span "(626) 308-1387" at bounding box center [438, 301] width 98 height 14
drag, startPoint x: 435, startPoint y: 314, endPoint x: 352, endPoint y: 275, distance: 90.9
click at [353, 275] on div "Name: Phone: (626) 308-1387 Address:" at bounding box center [424, 306] width 142 height 74
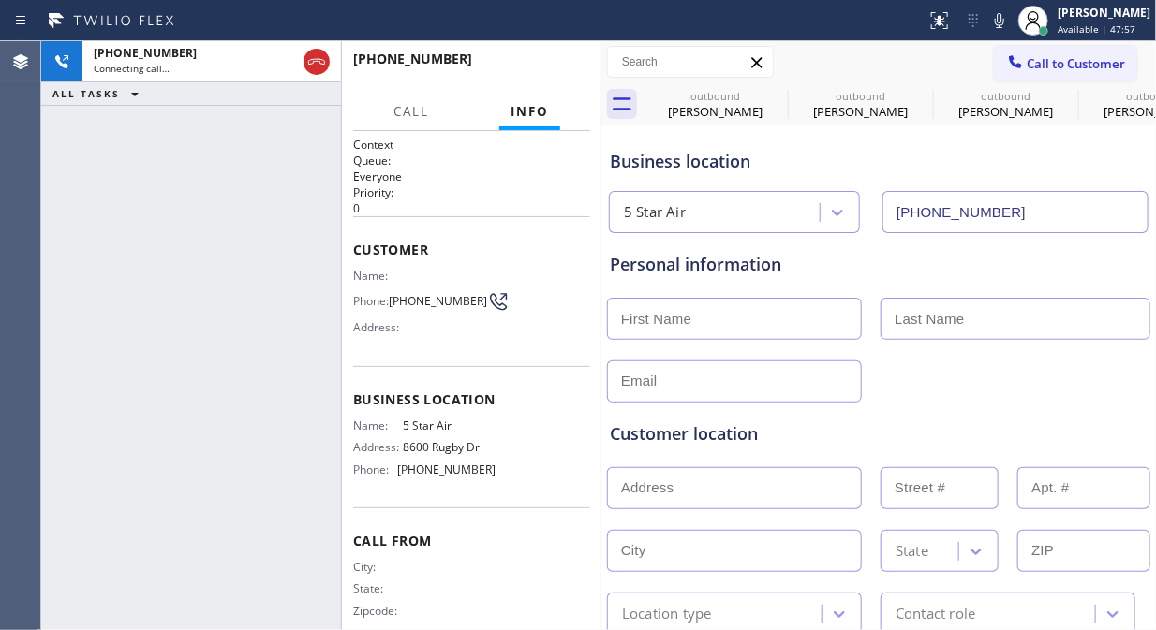
drag, startPoint x: 265, startPoint y: 259, endPoint x: 293, endPoint y: 245, distance: 31.4
click at [265, 259] on div "+16263081387 Connecting call… ALL TASKS ALL TASKS ACTIVE TASKS TASKS IN WRAP UP" at bounding box center [191, 335] width 300 height 589
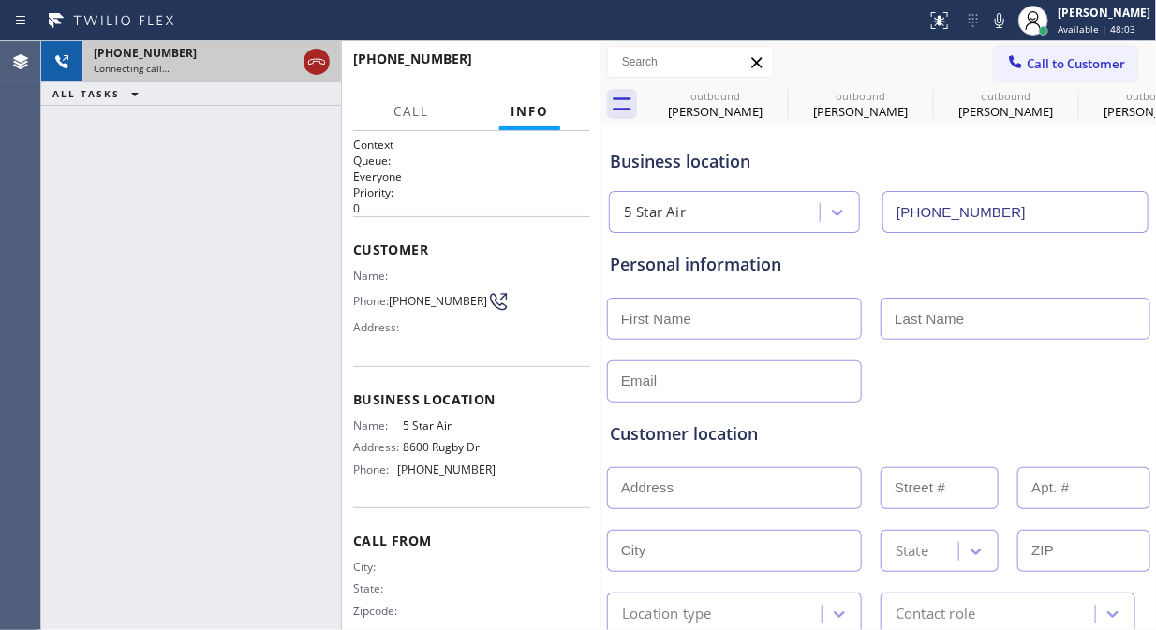
click at [322, 63] on icon at bounding box center [316, 62] width 22 height 22
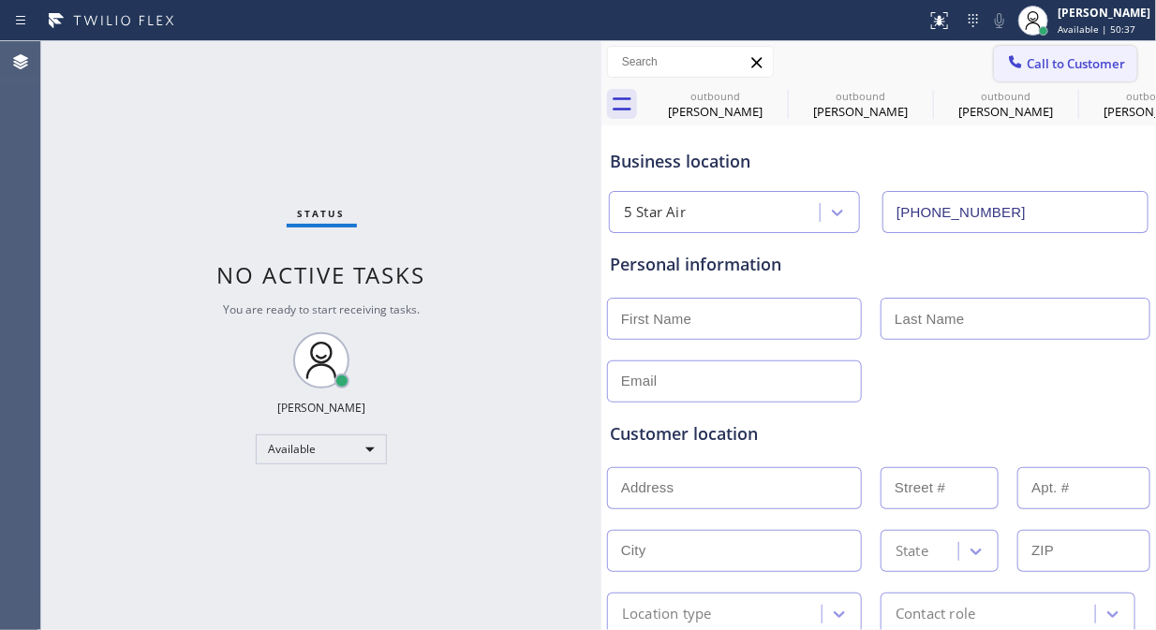
click at [1054, 64] on span "Call to Customer" at bounding box center [1075, 63] width 98 height 17
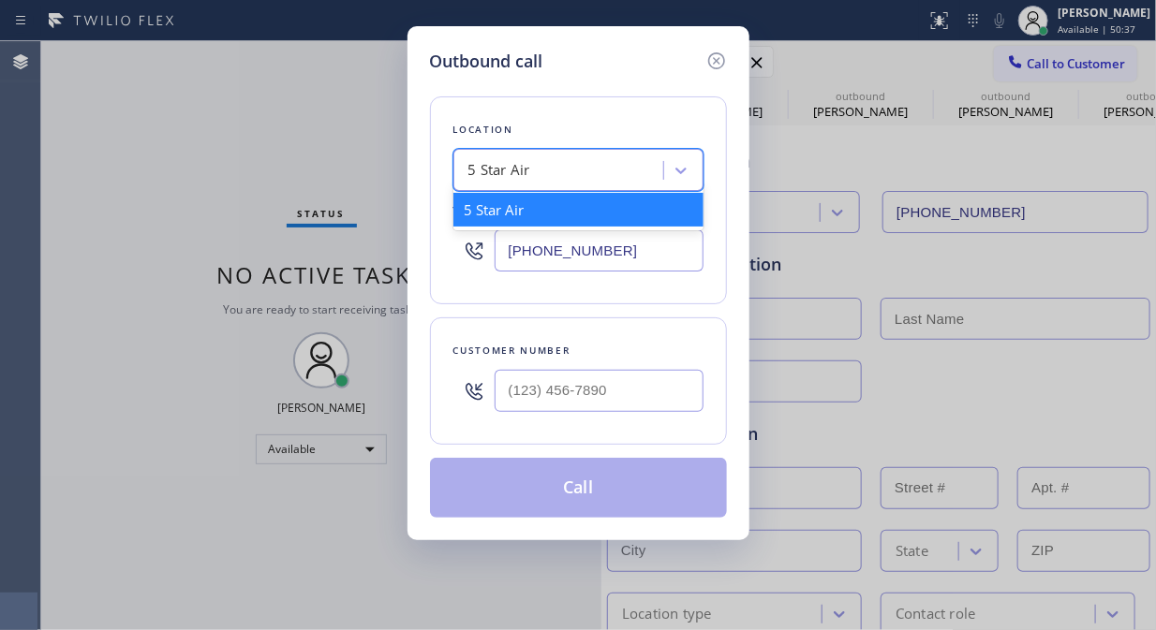
click at [595, 163] on div "5 Star Air" at bounding box center [561, 171] width 204 height 33
paste input "HyperCool Comfort"
type input "HyperCool Comfort"
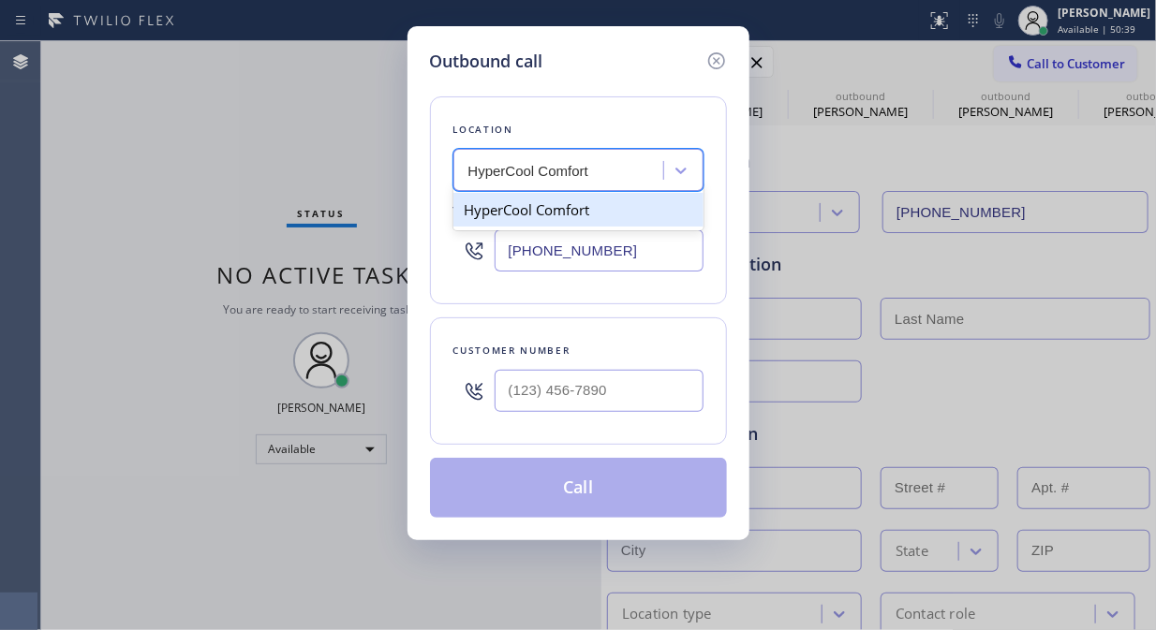
click at [576, 214] on div "HyperCool Comfort" at bounding box center [578, 210] width 250 height 34
type input "[PHONE_NUMBER]"
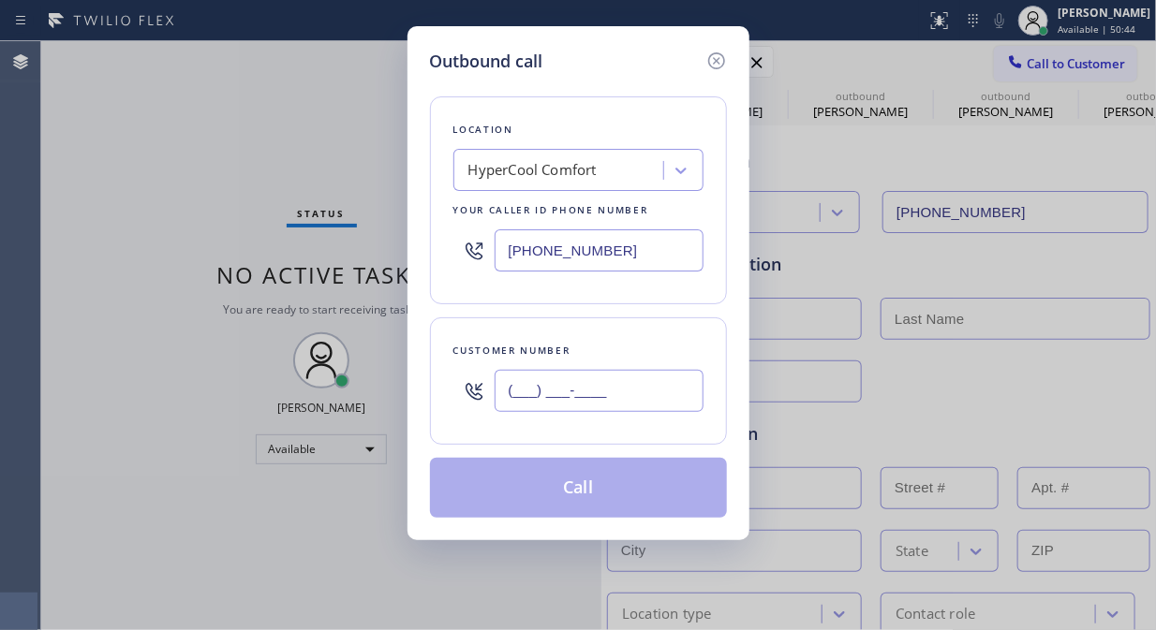
click at [522, 393] on input "(___) ___-____" at bounding box center [598, 391] width 209 height 42
paste input "619) 873-8057"
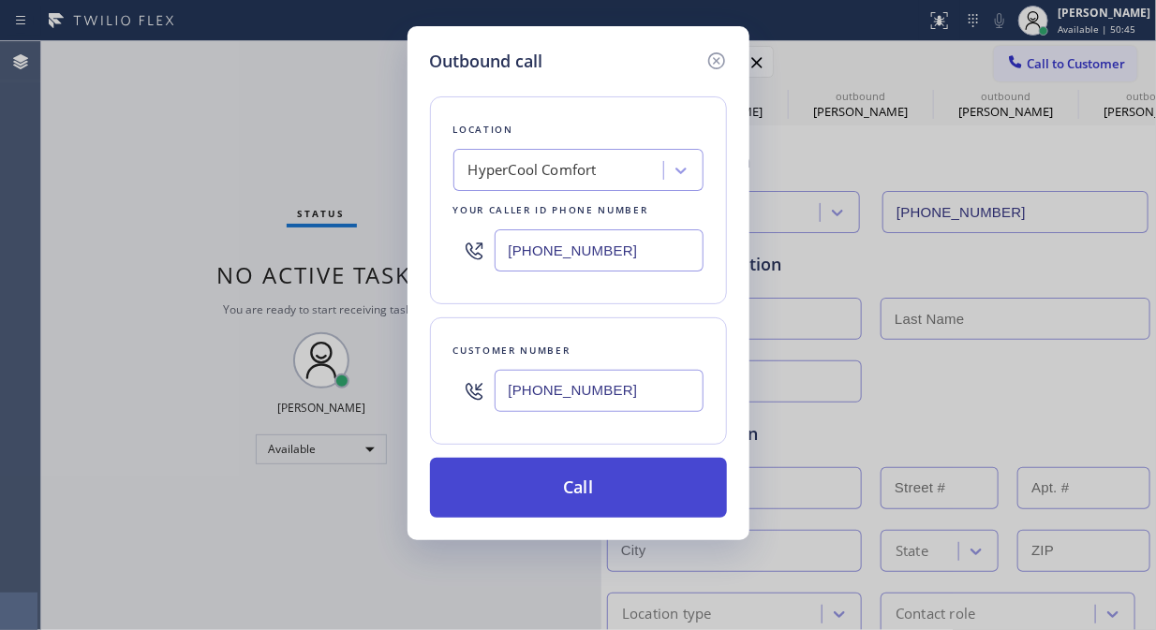
type input "[PHONE_NUMBER]"
click at [579, 480] on button "Call" at bounding box center [578, 488] width 297 height 60
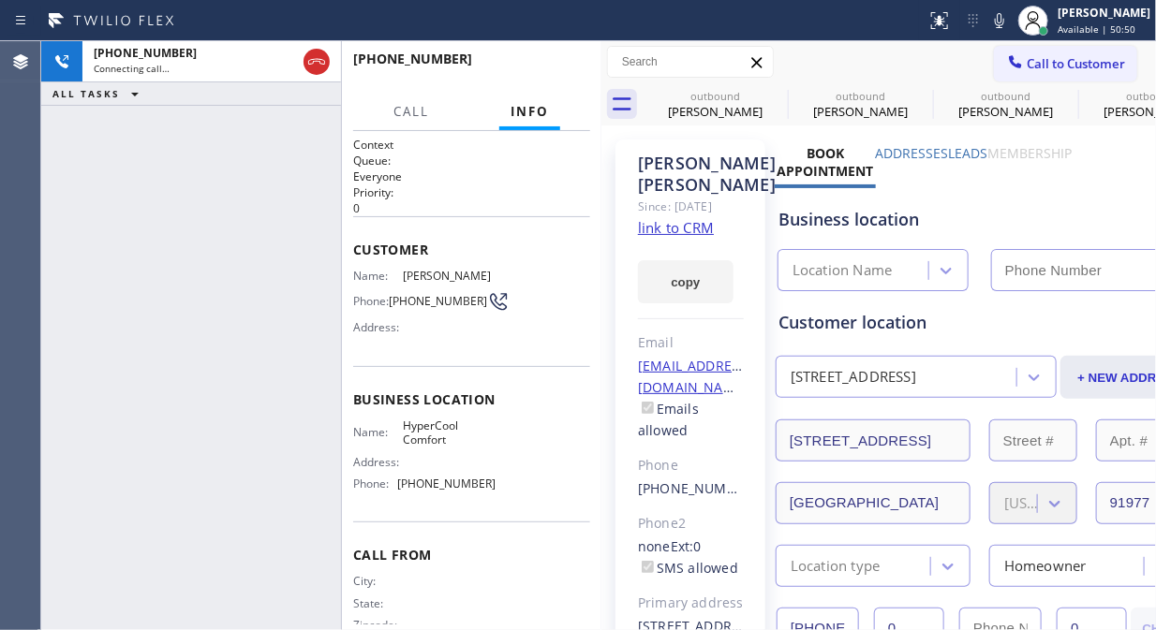
type input "[PHONE_NUMBER]"
click at [199, 279] on div "+16198738057 Live | 00:01 ALL TASKS ALL TASKS ACTIVE TASKS TASKS IN WRAP UP" at bounding box center [191, 335] width 300 height 589
click at [311, 253] on div "+16198738057 Live | 00:25 ALL TASKS ALL TASKS ACTIVE TASKS TASKS IN WRAP UP" at bounding box center [191, 335] width 300 height 589
click at [545, 69] on span "HANG UP" at bounding box center [546, 67] width 57 height 13
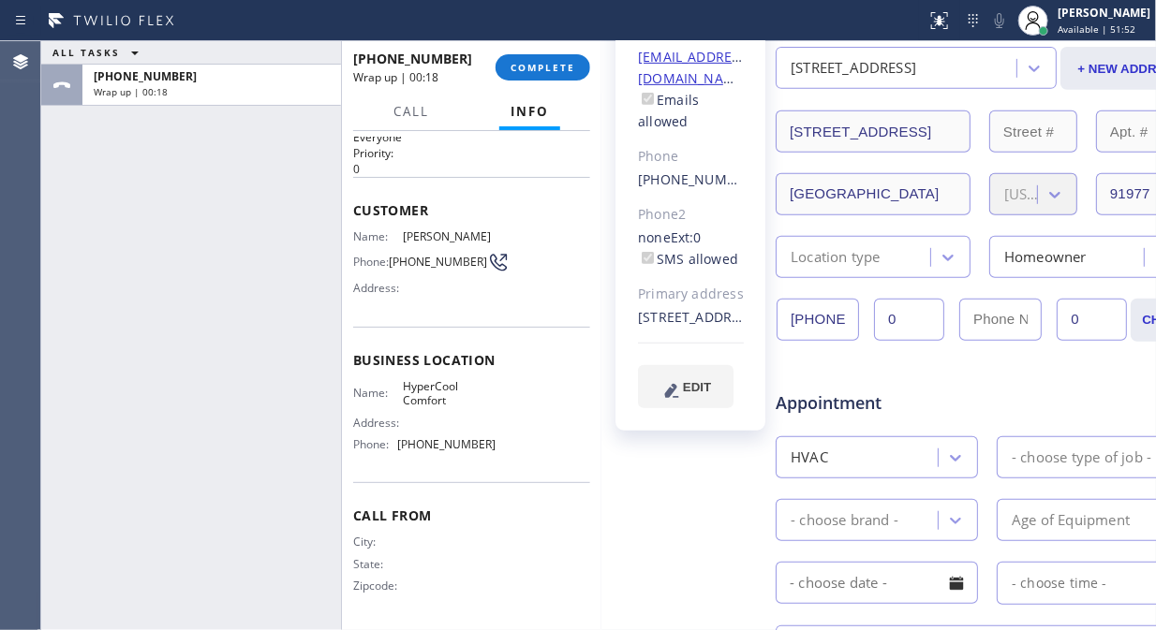
scroll to position [208, 0]
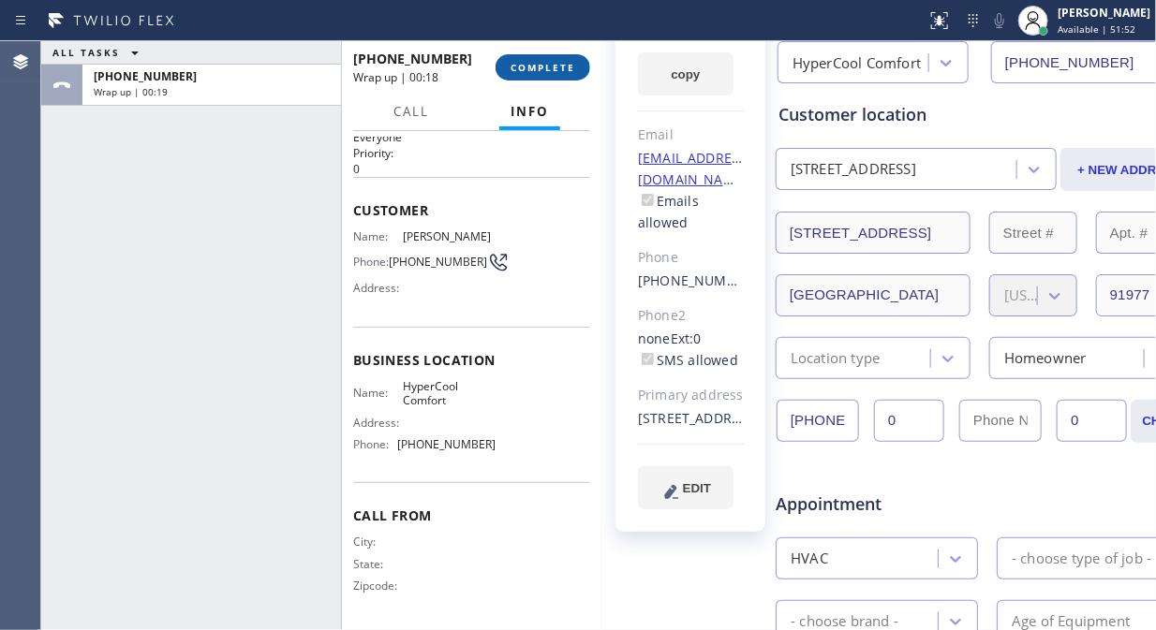
click at [525, 76] on button "COMPLETE" at bounding box center [542, 67] width 95 height 26
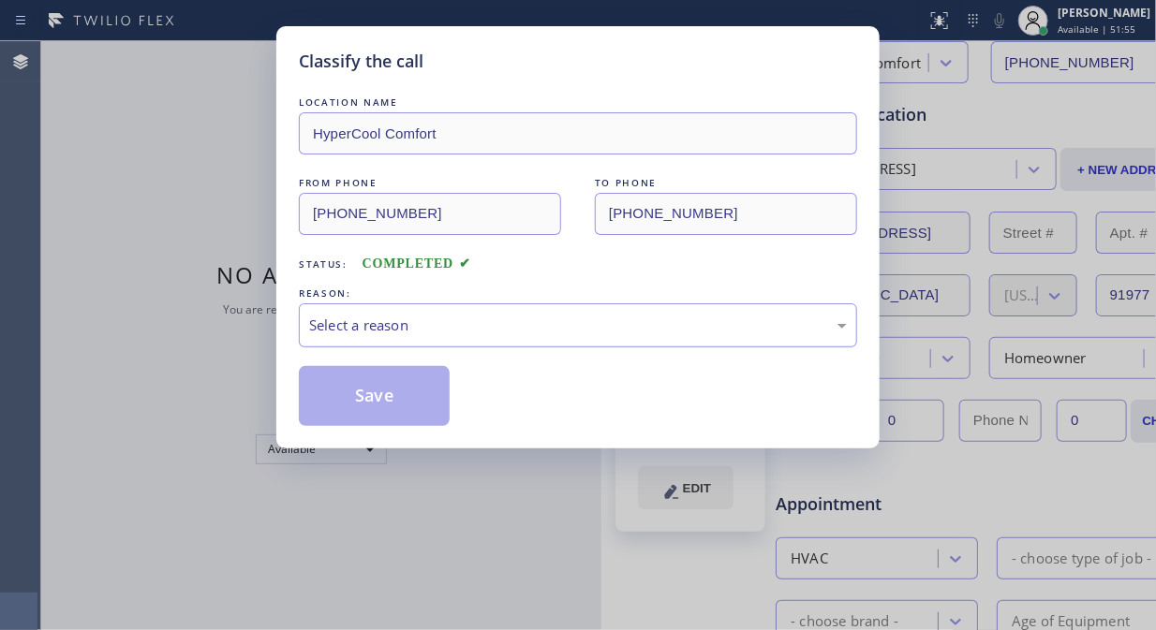
click at [531, 324] on div "Select a reason" at bounding box center [578, 326] width 538 height 22
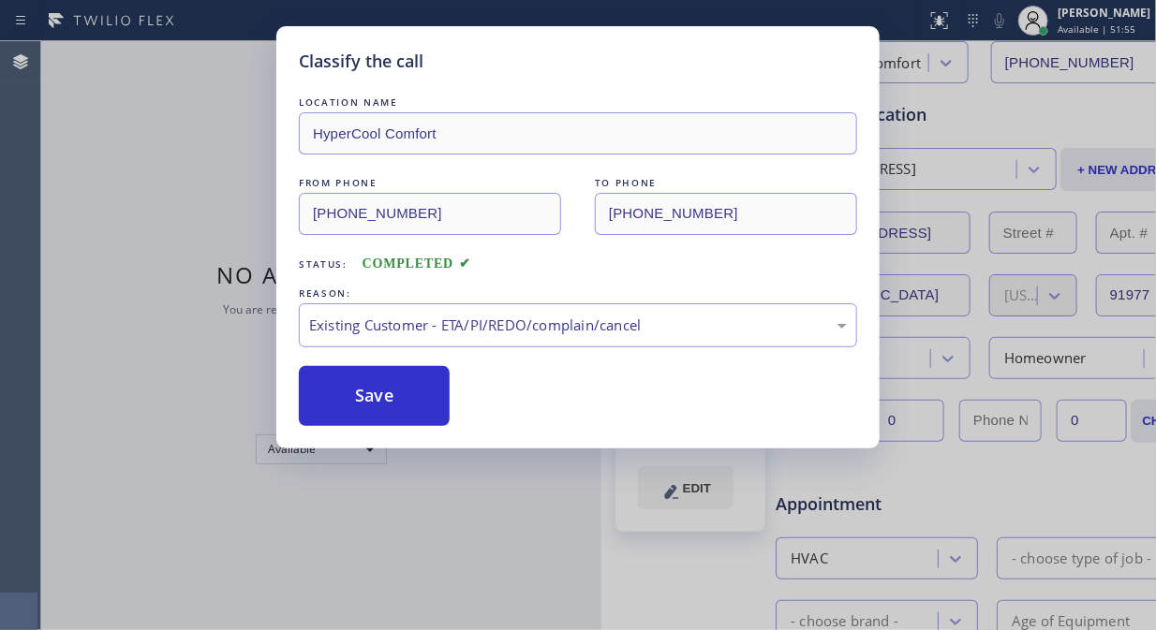
drag, startPoint x: 558, startPoint y: 433, endPoint x: 417, endPoint y: 406, distance: 143.8
click at [398, 399] on button "Save" at bounding box center [374, 396] width 151 height 60
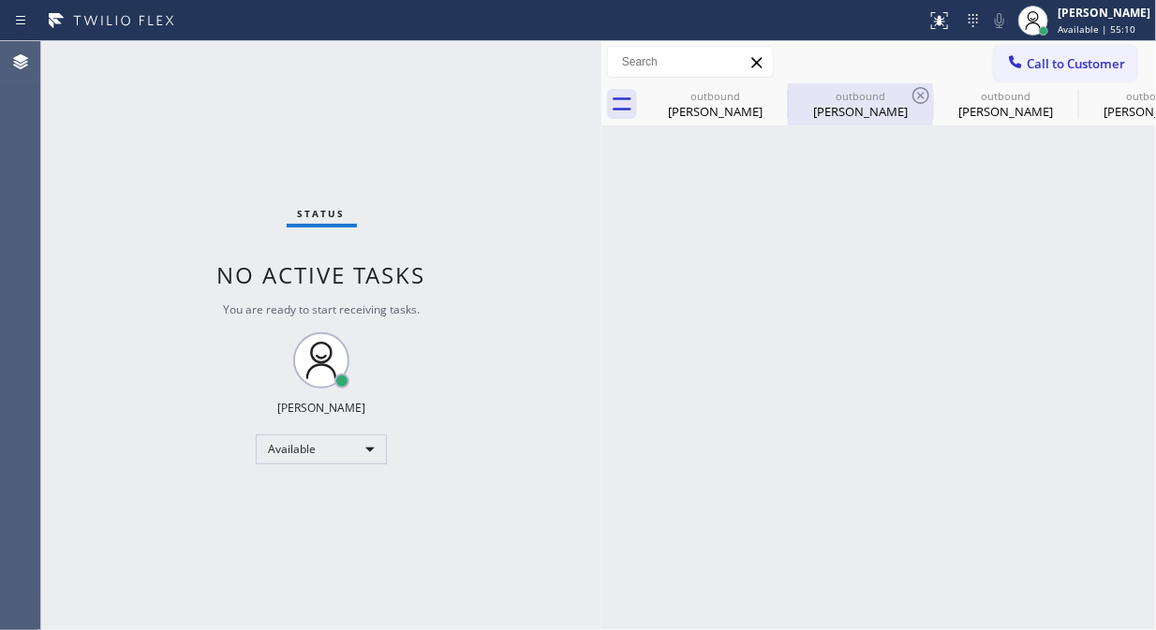
click at [788, 96] on div at bounding box center [788, 105] width 1 height 30
type input "(800) 686-5038"
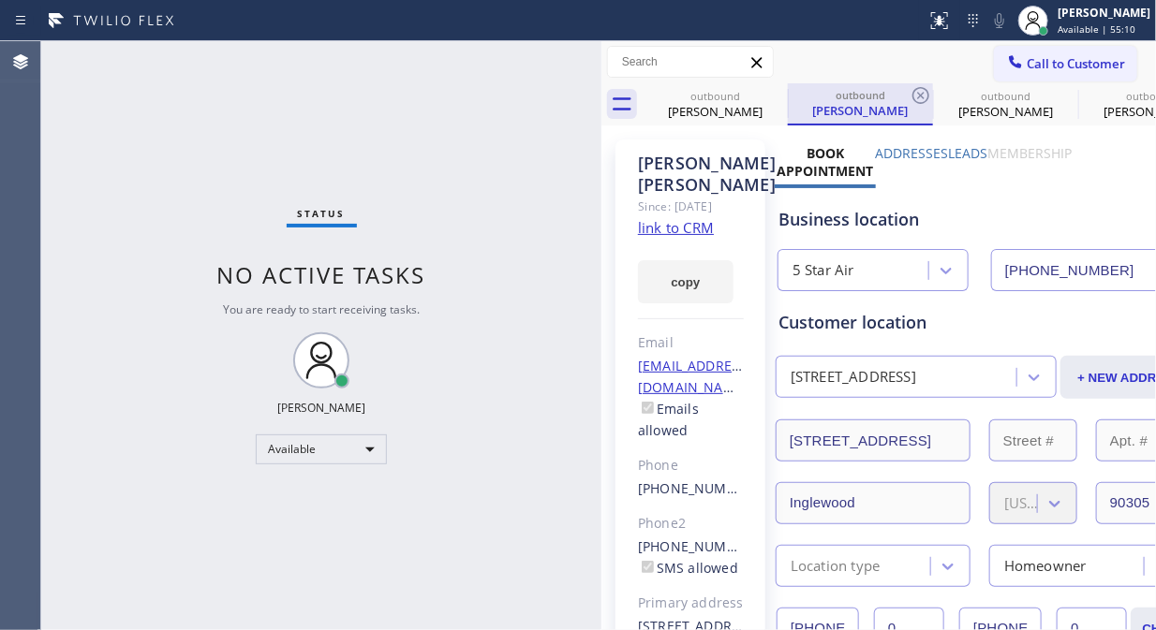
click at [788, 96] on div at bounding box center [788, 103] width 1 height 28
click at [775, 96] on icon at bounding box center [775, 95] width 22 height 22
click at [775, 96] on icon at bounding box center [775, 95] width 17 height 17
click at [788, 96] on div "outbound Veronica Woodle" at bounding box center [860, 104] width 145 height 42
click at [912, 96] on icon at bounding box center [920, 95] width 17 height 17
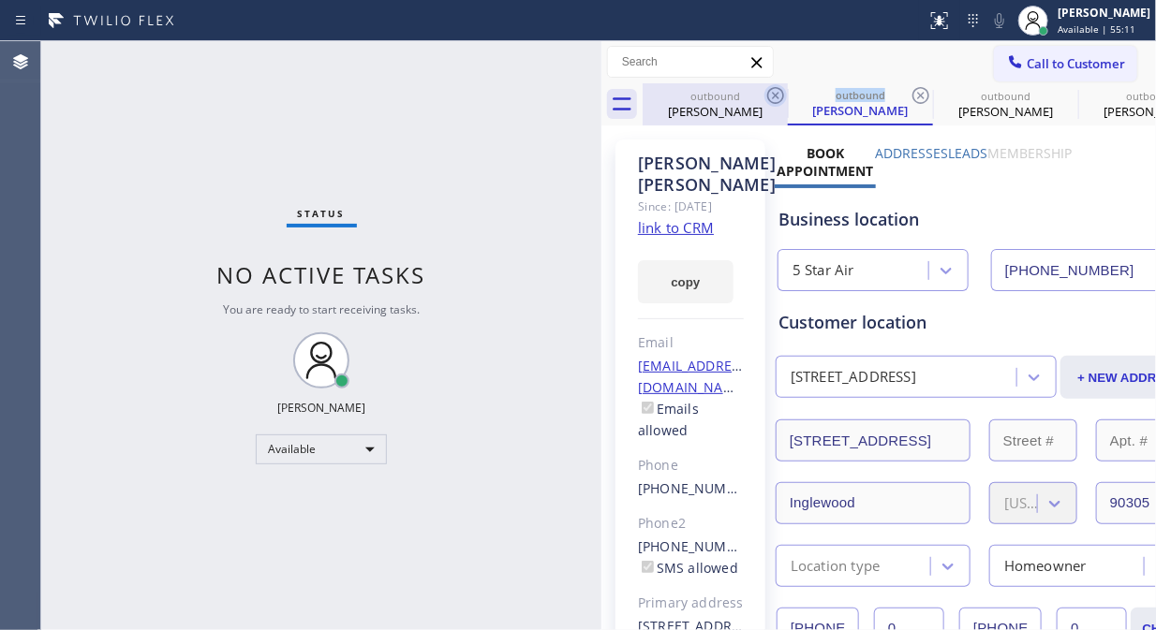
click at [0, 0] on icon at bounding box center [0, 0] width 0 height 0
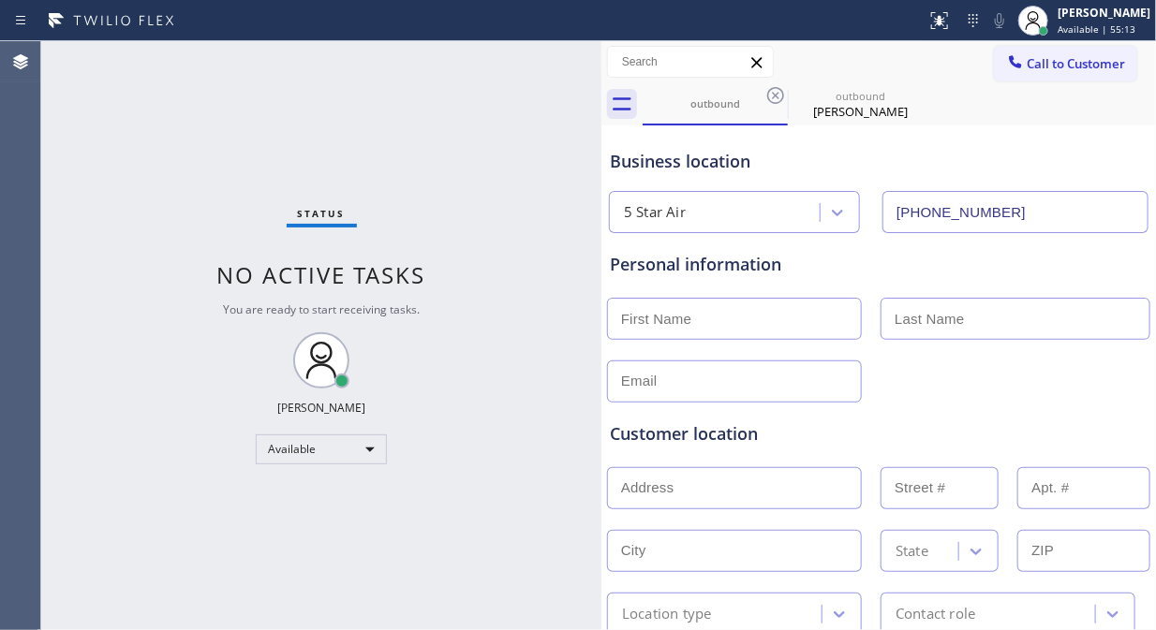
click at [775, 96] on icon at bounding box center [775, 95] width 17 height 17
type input "[PHONE_NUMBER]"
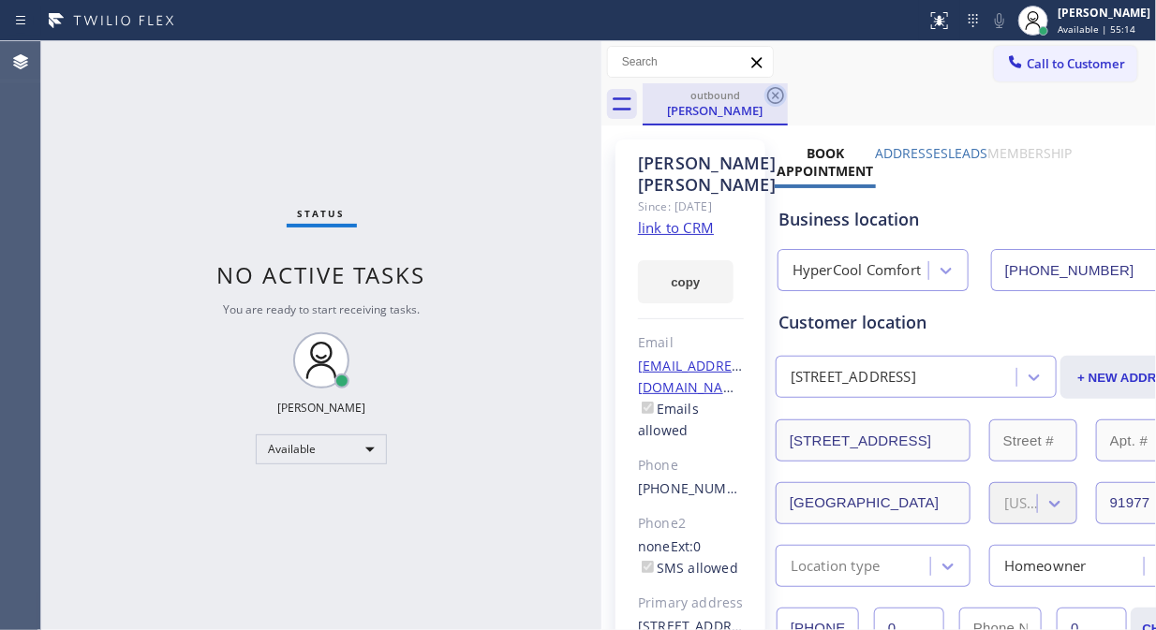
click at [773, 92] on icon at bounding box center [775, 95] width 17 height 17
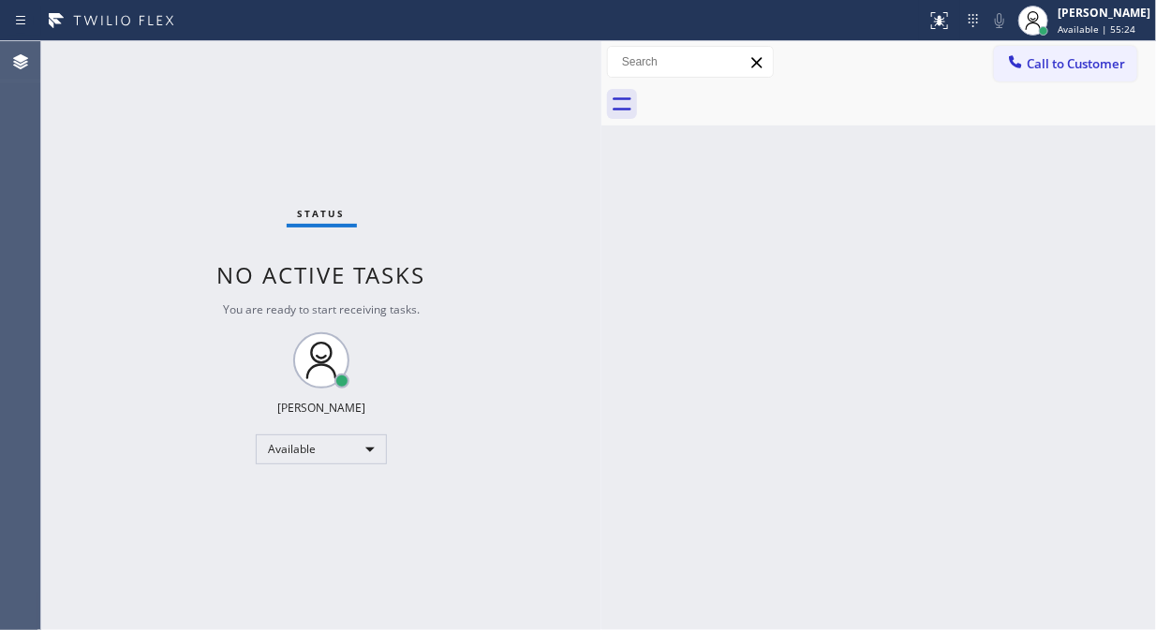
drag, startPoint x: 1026, startPoint y: 64, endPoint x: 1007, endPoint y: 76, distance: 23.1
click at [1027, 63] on button "Call to Customer" at bounding box center [1065, 64] width 143 height 36
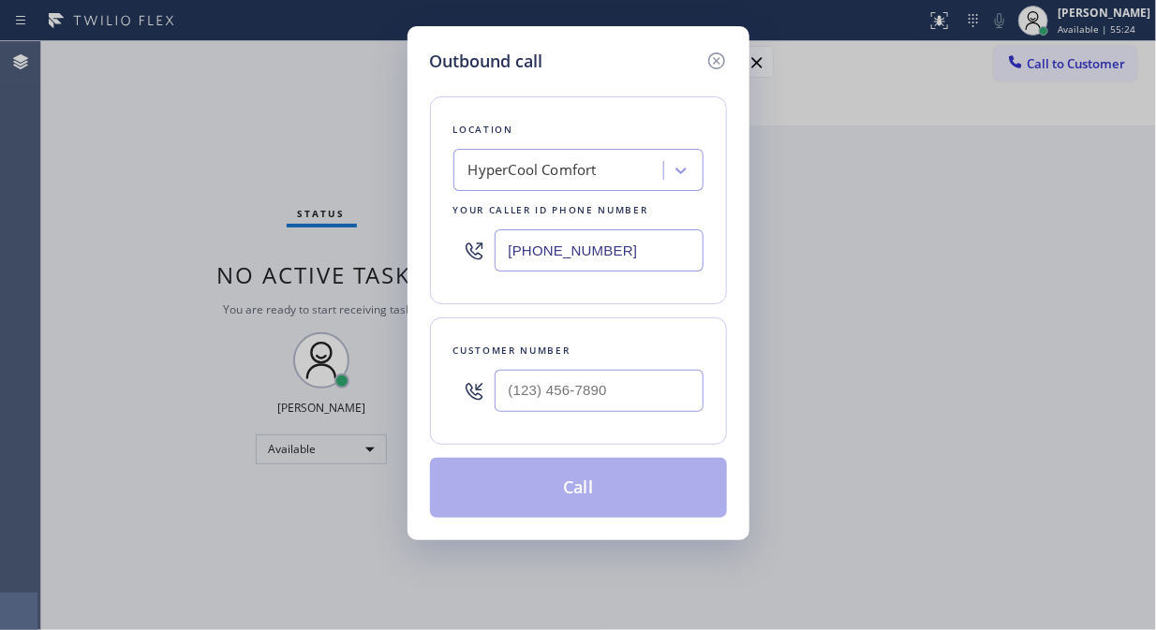
click at [490, 251] on div at bounding box center [473, 250] width 41 height 61
click at [500, 253] on input "[PHONE_NUMBER]" at bounding box center [598, 250] width 209 height 42
paste input "949) 239-1524"
type input "[PHONE_NUMBER]"
click at [502, 405] on input "(___) ___-____" at bounding box center [598, 391] width 209 height 42
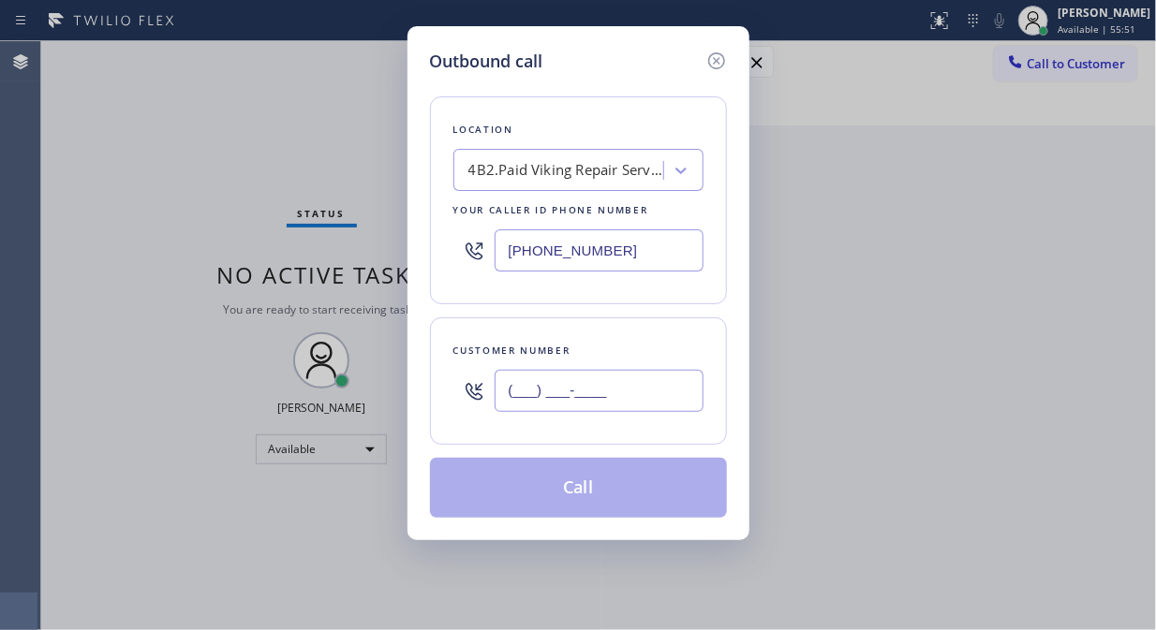
paste input "949) 294-5457"
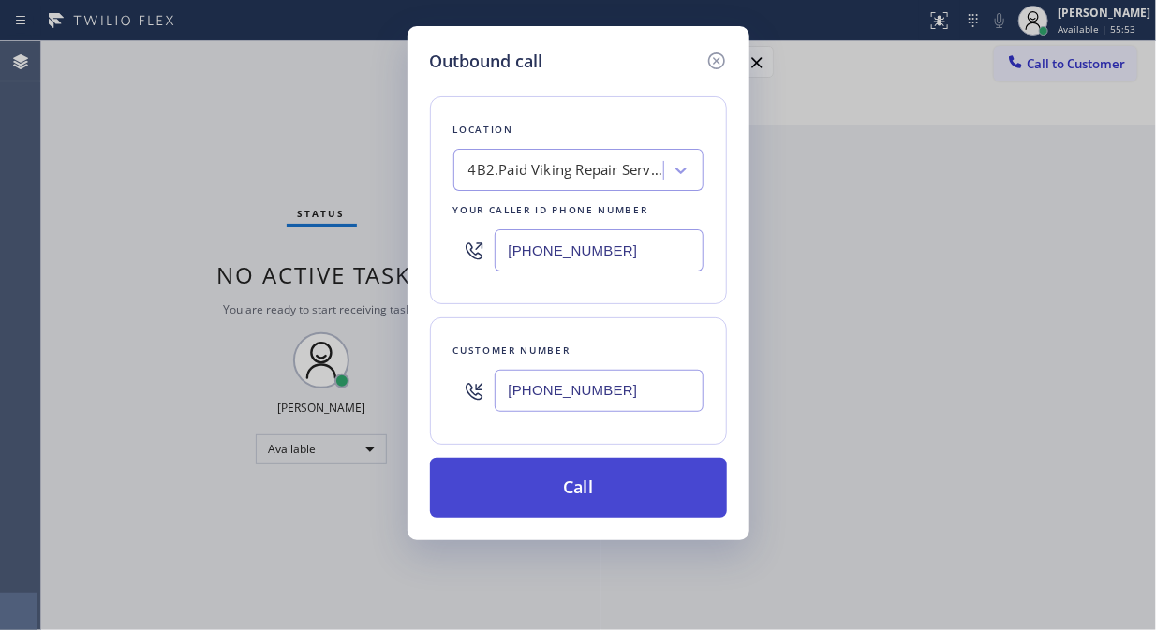
type input "[PHONE_NUMBER]"
click at [590, 489] on button "Call" at bounding box center [578, 488] width 297 height 60
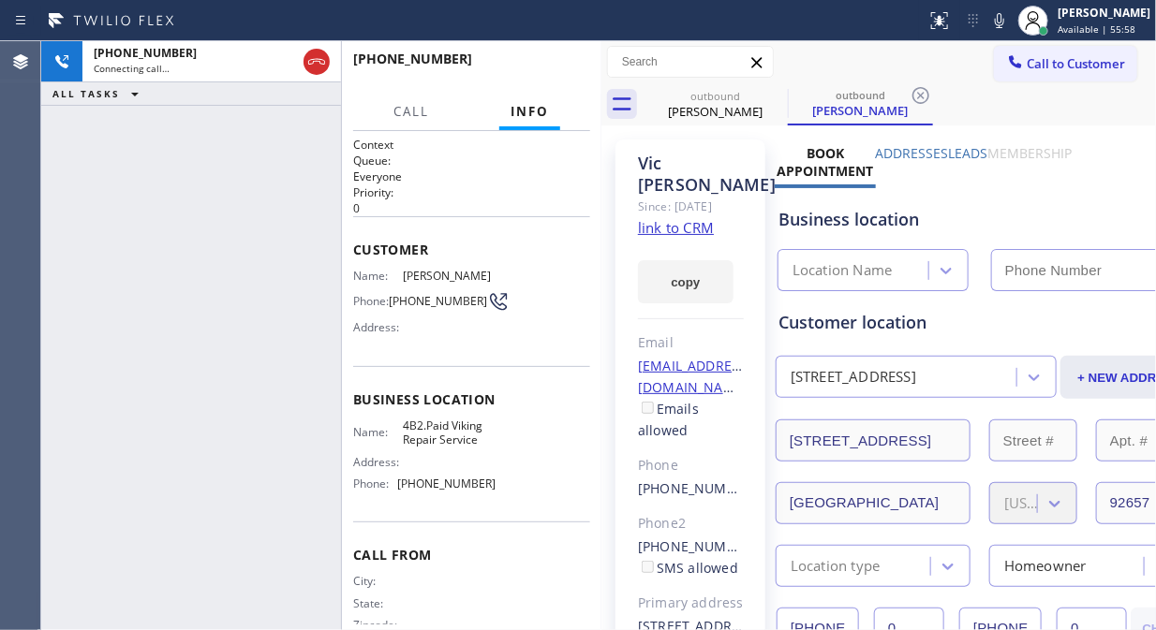
type input "[PHONE_NUMBER]"
drag, startPoint x: 318, startPoint y: 61, endPoint x: 376, endPoint y: 61, distance: 58.1
click at [318, 62] on icon at bounding box center [316, 62] width 22 height 22
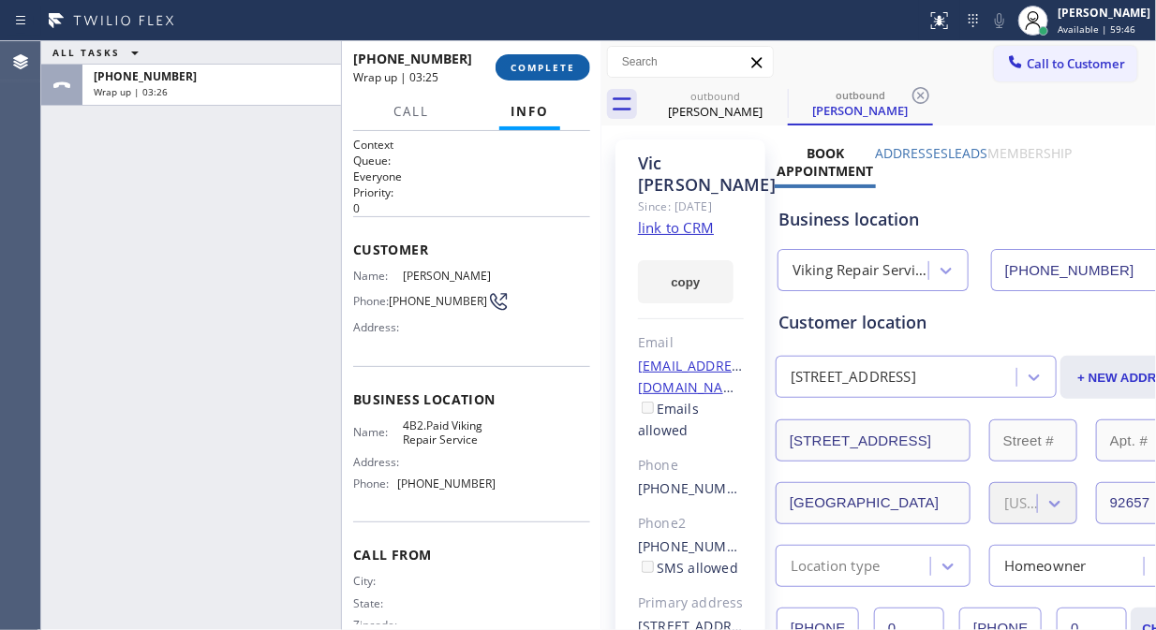
click at [502, 70] on button "COMPLETE" at bounding box center [542, 67] width 95 height 26
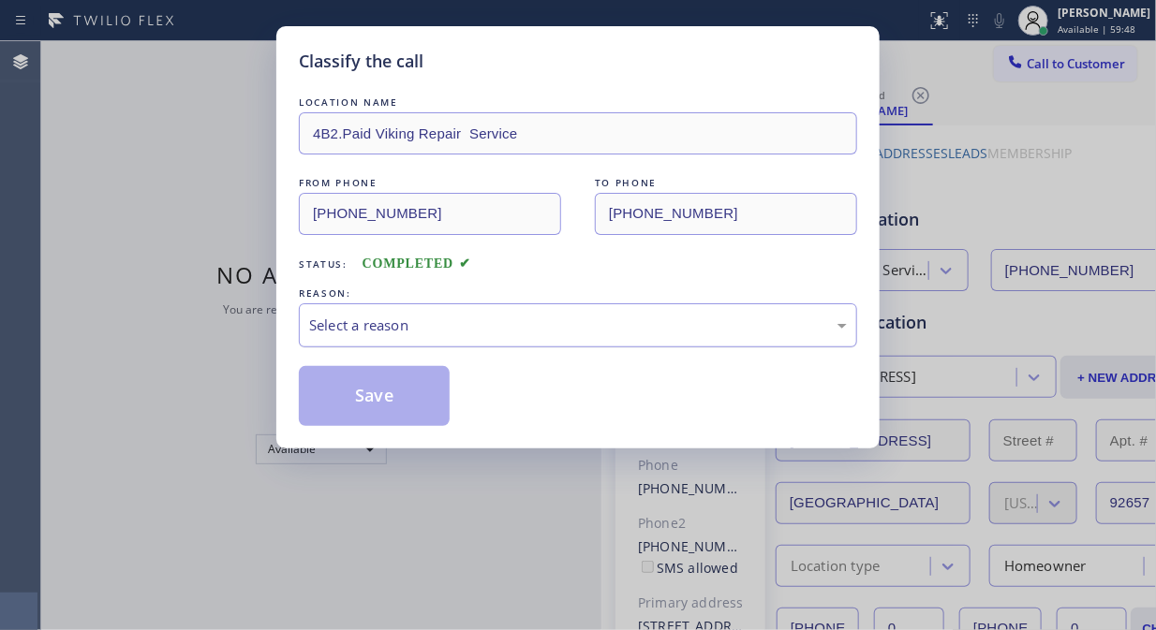
click at [508, 328] on div "Select a reason" at bounding box center [578, 326] width 538 height 22
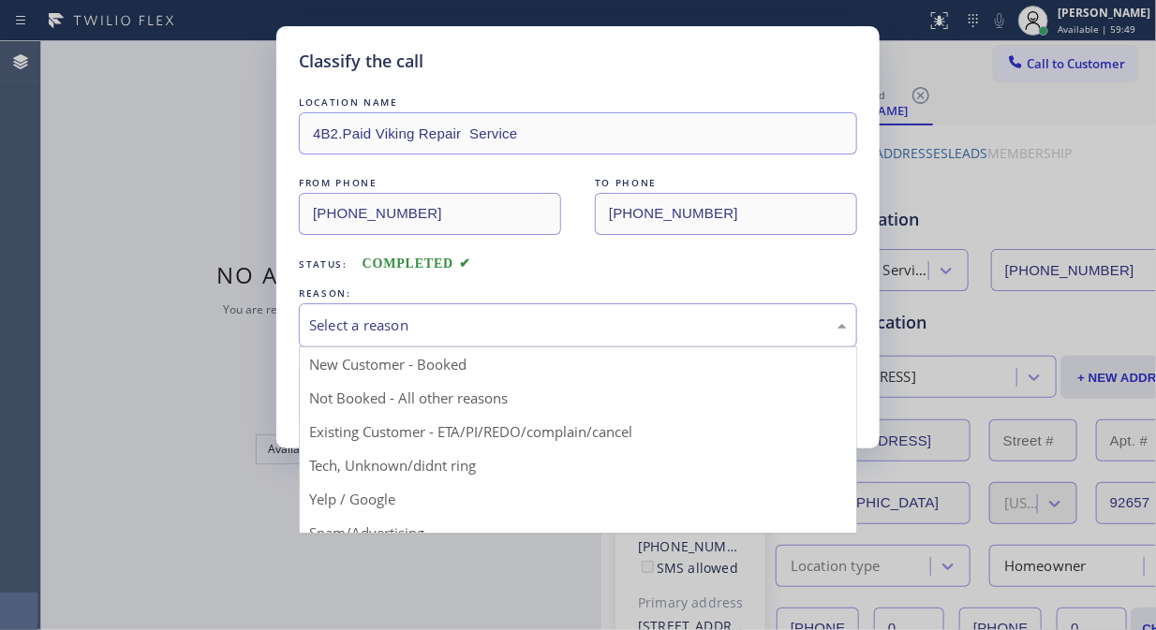
drag, startPoint x: 551, startPoint y: 431, endPoint x: 421, endPoint y: 388, distance: 136.2
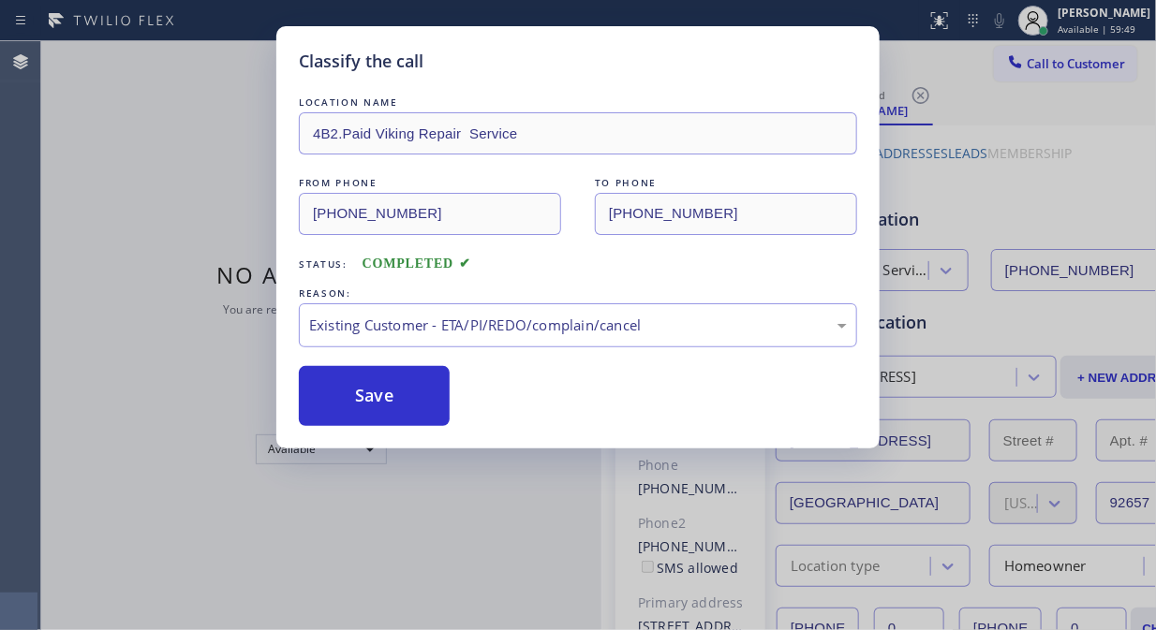
drag, startPoint x: 393, startPoint y: 385, endPoint x: 494, endPoint y: 390, distance: 101.3
click at [391, 387] on button "Save" at bounding box center [374, 396] width 151 height 60
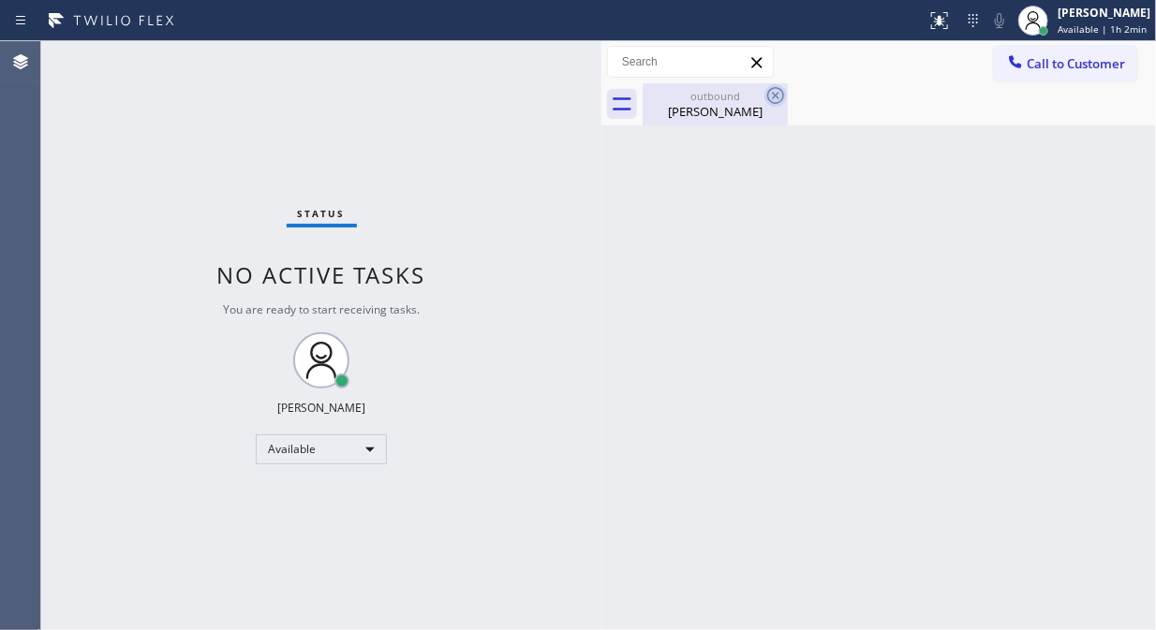
click at [773, 94] on icon at bounding box center [775, 95] width 17 height 17
click at [162, 70] on div "Status No active tasks You are ready to start receiving tasks. [PERSON_NAME] Av…" at bounding box center [321, 335] width 560 height 589
drag, startPoint x: 733, startPoint y: 105, endPoint x: 738, endPoint y: 96, distance: 9.6
click at [733, 103] on div "Vic Merjanian" at bounding box center [714, 111] width 141 height 17
click at [770, 84] on div at bounding box center [898, 104] width 513 height 42
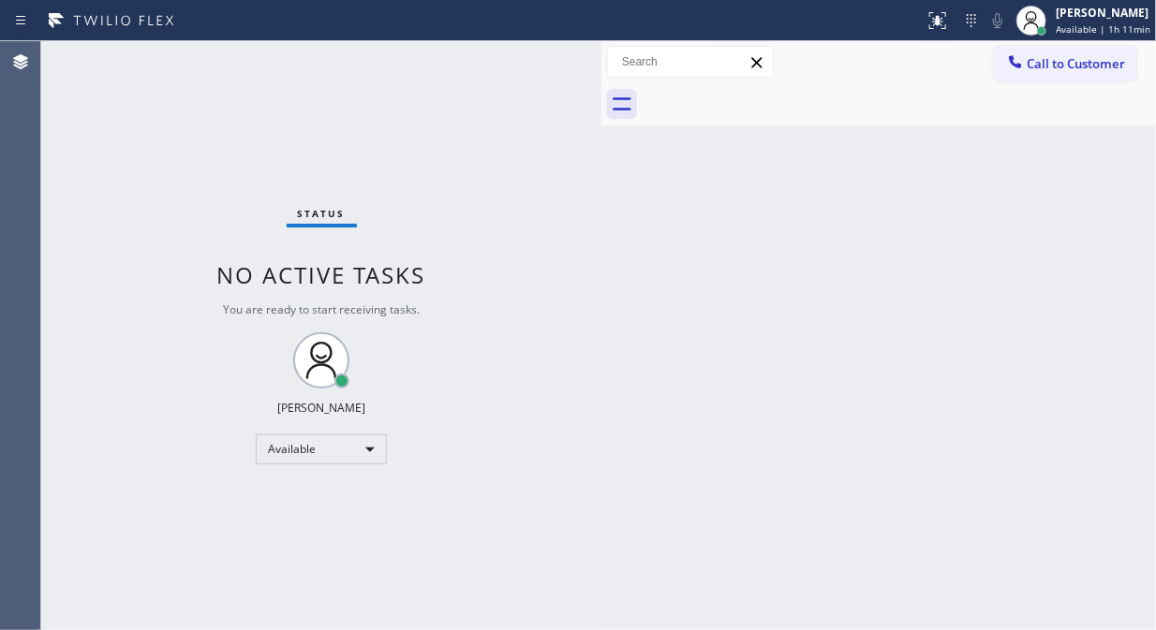
drag, startPoint x: 1047, startPoint y: 66, endPoint x: 933, endPoint y: 150, distance: 141.4
click at [1049, 66] on span "Call to Customer" at bounding box center [1075, 63] width 98 height 17
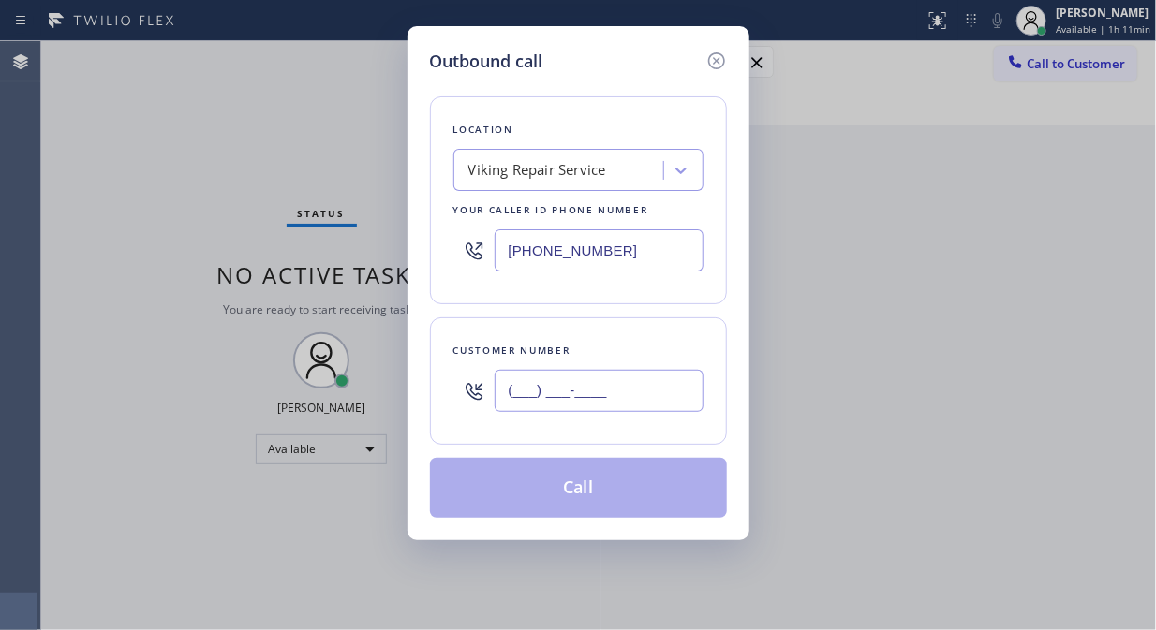
click at [540, 398] on input "(___) ___-____" at bounding box center [598, 391] width 209 height 42
paste input "917) 698-9868"
type input "[PHONE_NUMBER]"
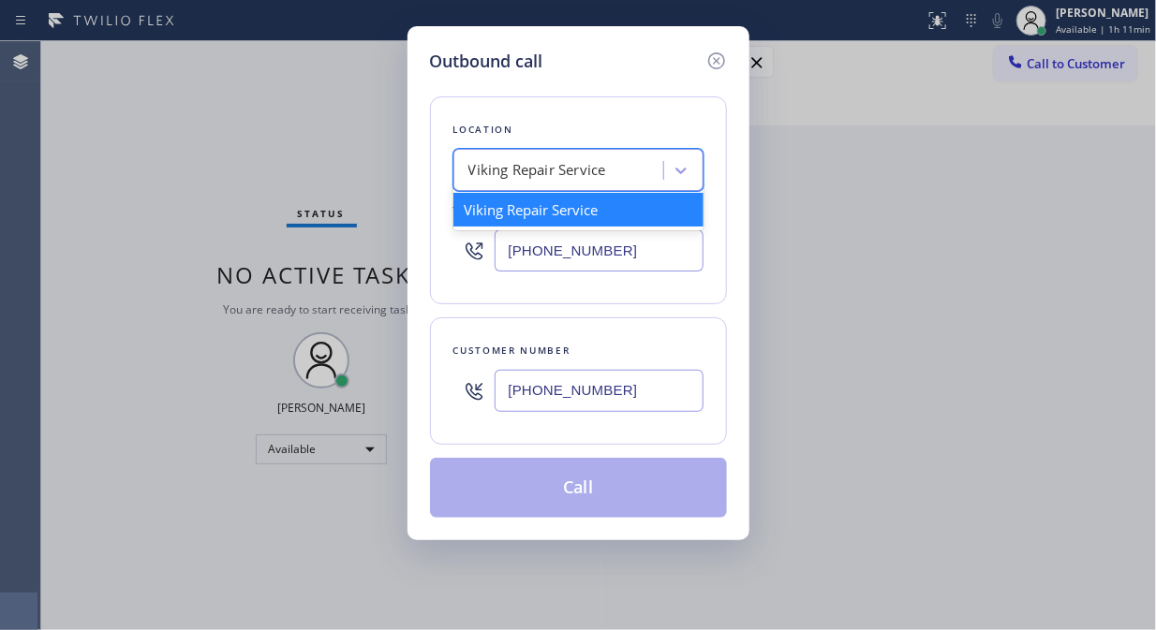
click at [595, 169] on div "Viking Repair Service" at bounding box center [537, 171] width 138 height 22
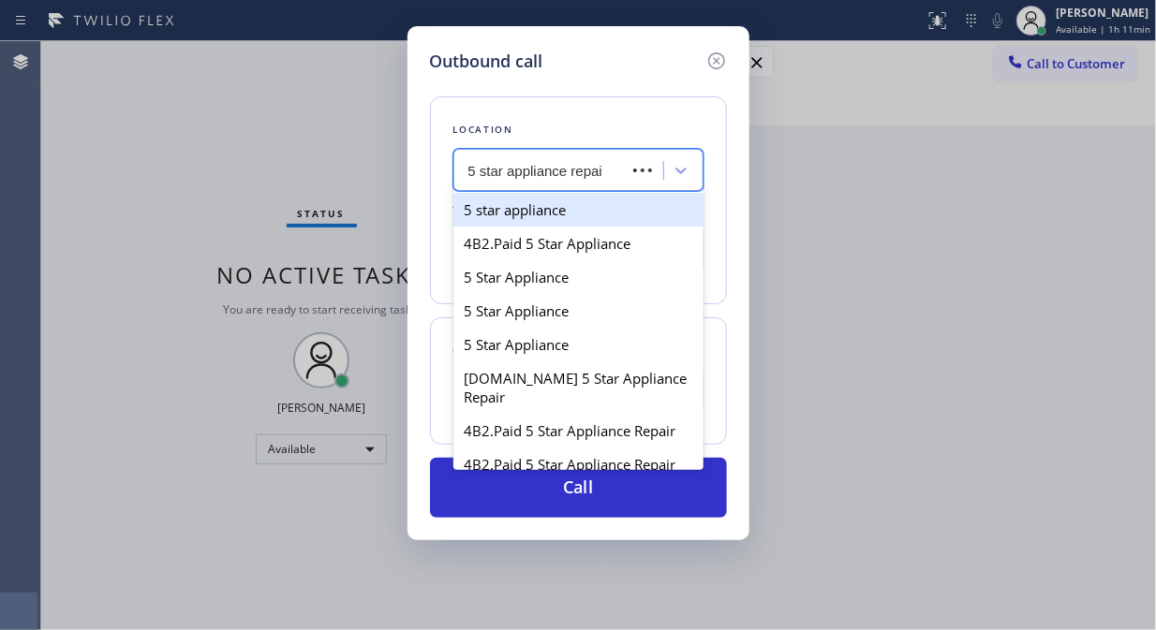
type input "5 star appliance repair"
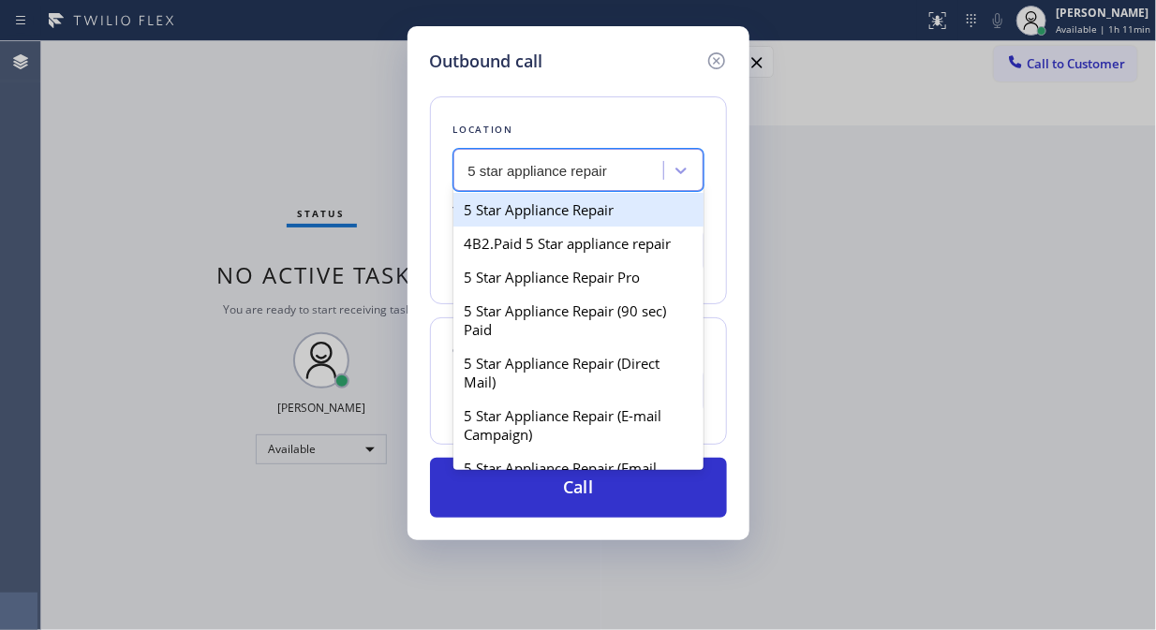
click at [563, 215] on div "5 Star Appliance Repair" at bounding box center [578, 210] width 250 height 34
type input "[PHONE_NUMBER]"
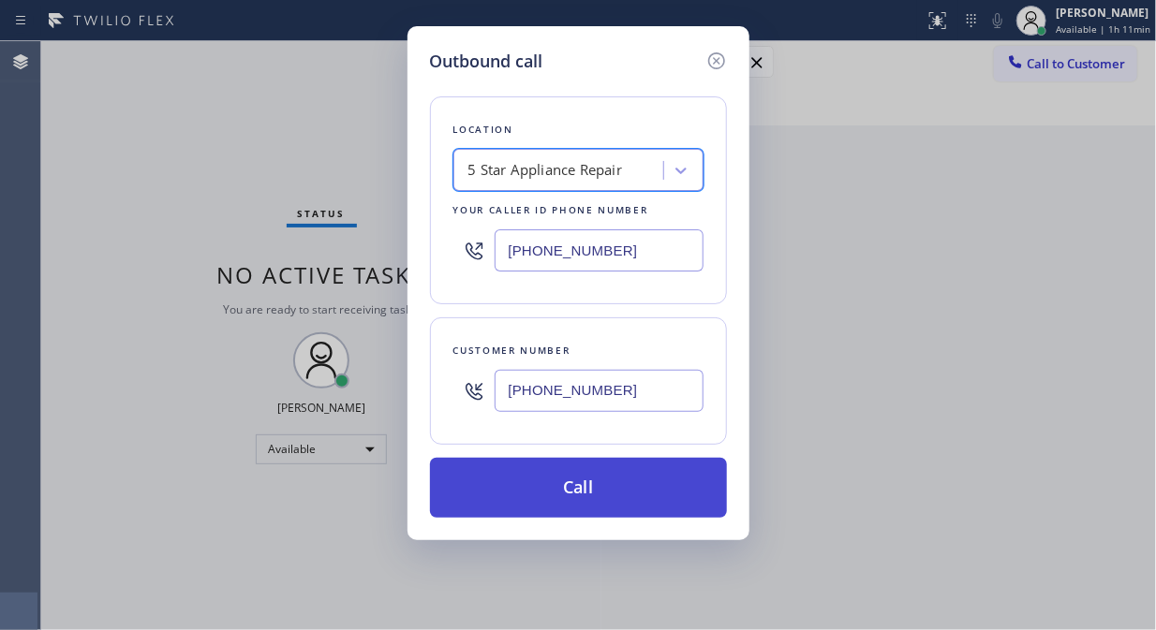
click at [573, 483] on button "Call" at bounding box center [578, 488] width 297 height 60
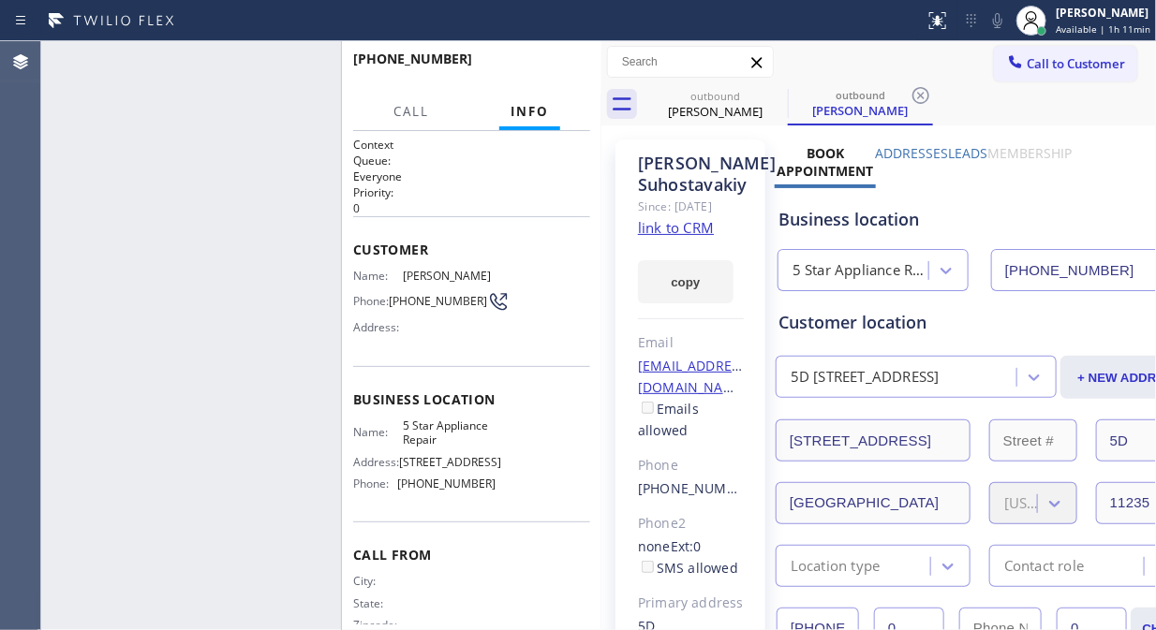
type input "[PHONE_NUMBER]"
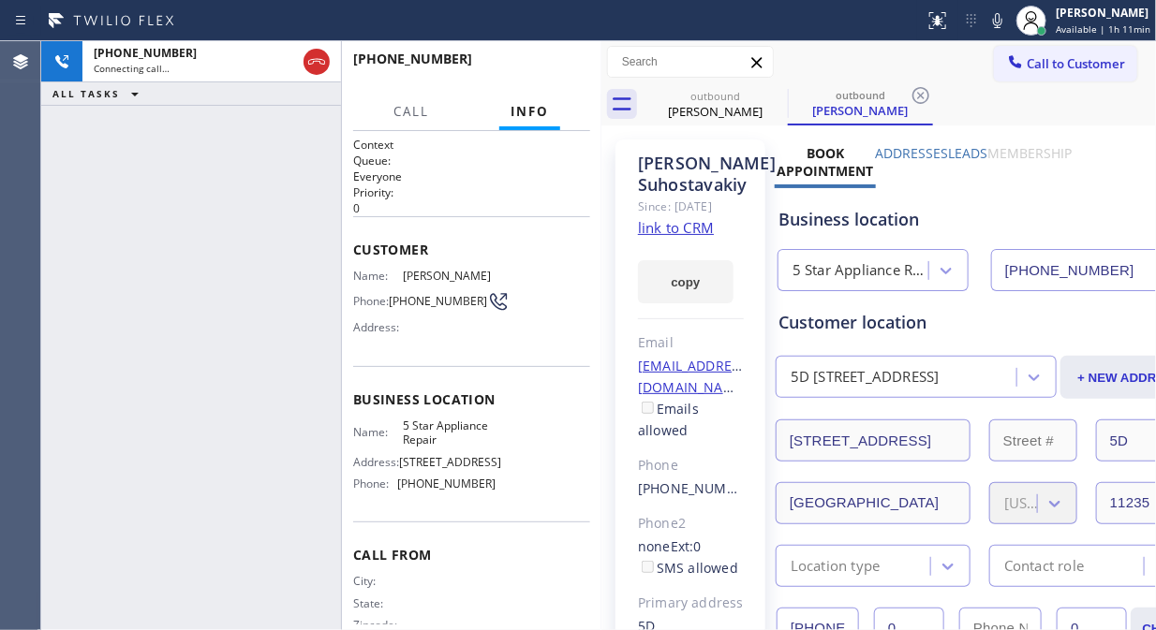
click at [246, 269] on div "+19176989868 Connecting call… ALL TASKS ALL TASKS ACTIVE TASKS TASKS IN WRAP UP" at bounding box center [191, 335] width 300 height 589
click at [995, 16] on icon at bounding box center [997, 20] width 22 height 22
click at [995, 17] on icon at bounding box center [997, 20] width 22 height 22
click at [559, 66] on span "HANG UP" at bounding box center [546, 67] width 57 height 13
click at [553, 66] on span "HANG UP" at bounding box center [546, 67] width 57 height 13
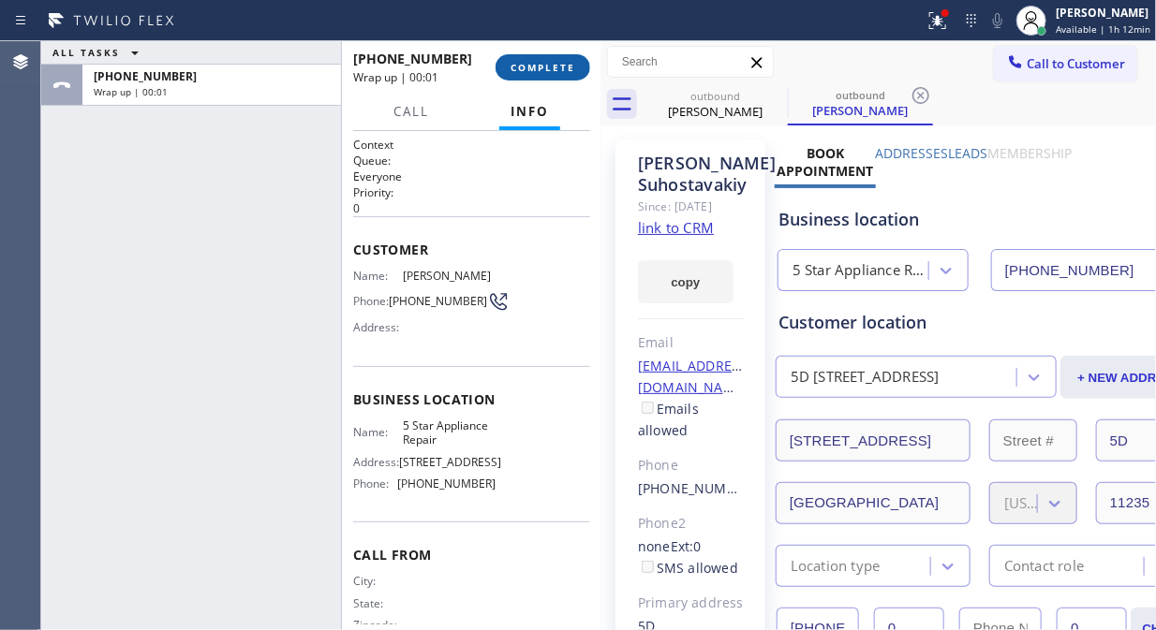
click at [553, 66] on span "COMPLETE" at bounding box center [542, 67] width 65 height 13
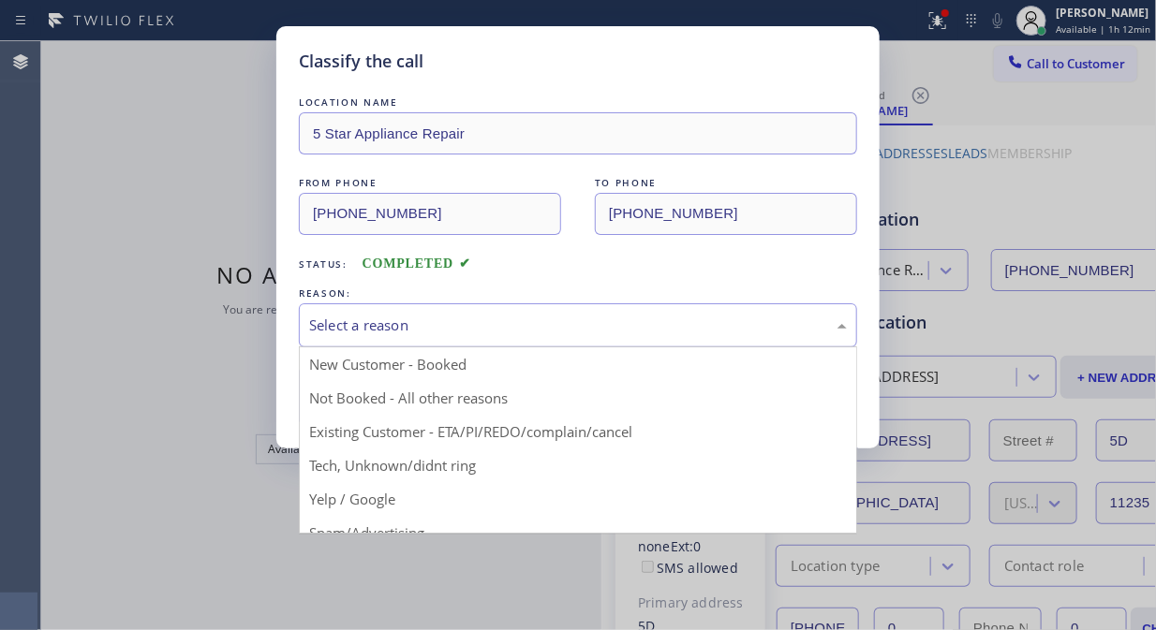
click at [555, 322] on div "Select a reason" at bounding box center [578, 326] width 538 height 22
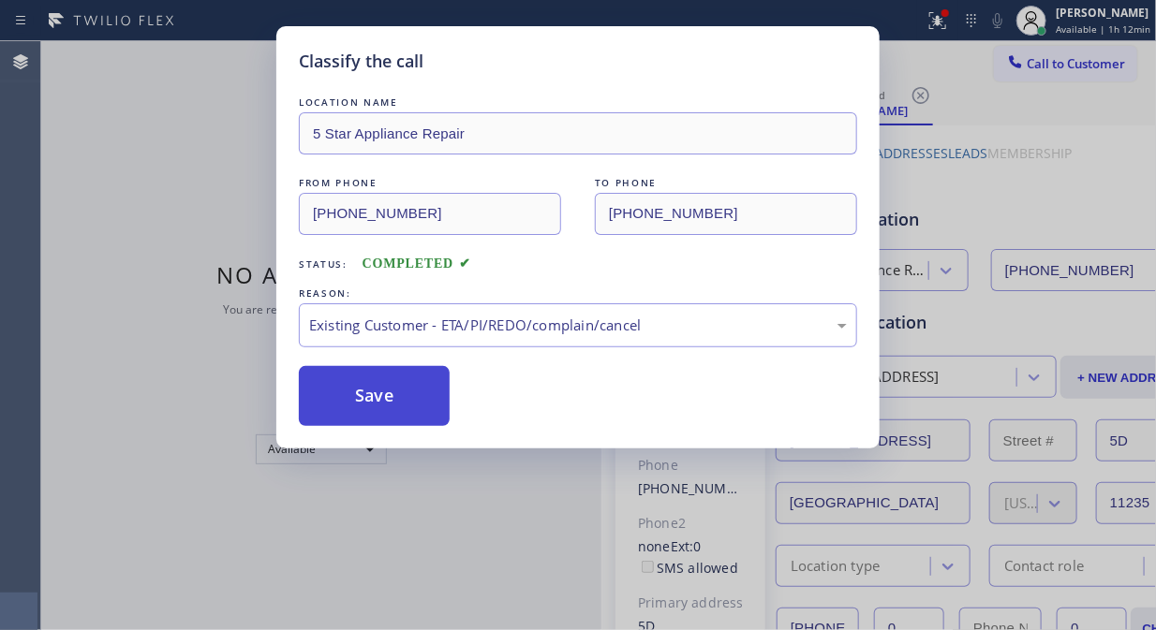
click at [382, 407] on button "Save" at bounding box center [374, 396] width 151 height 60
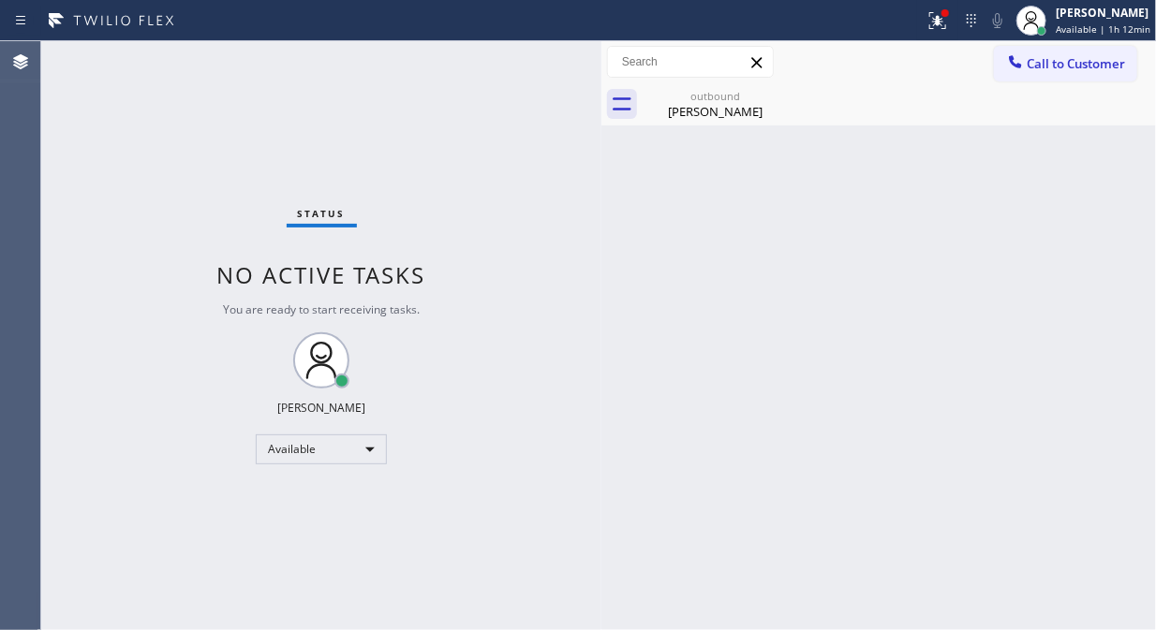
drag, startPoint x: 1004, startPoint y: 75, endPoint x: 1012, endPoint y: 66, distance: 11.9
click at [1011, 68] on button "Call to Customer" at bounding box center [1065, 64] width 143 height 36
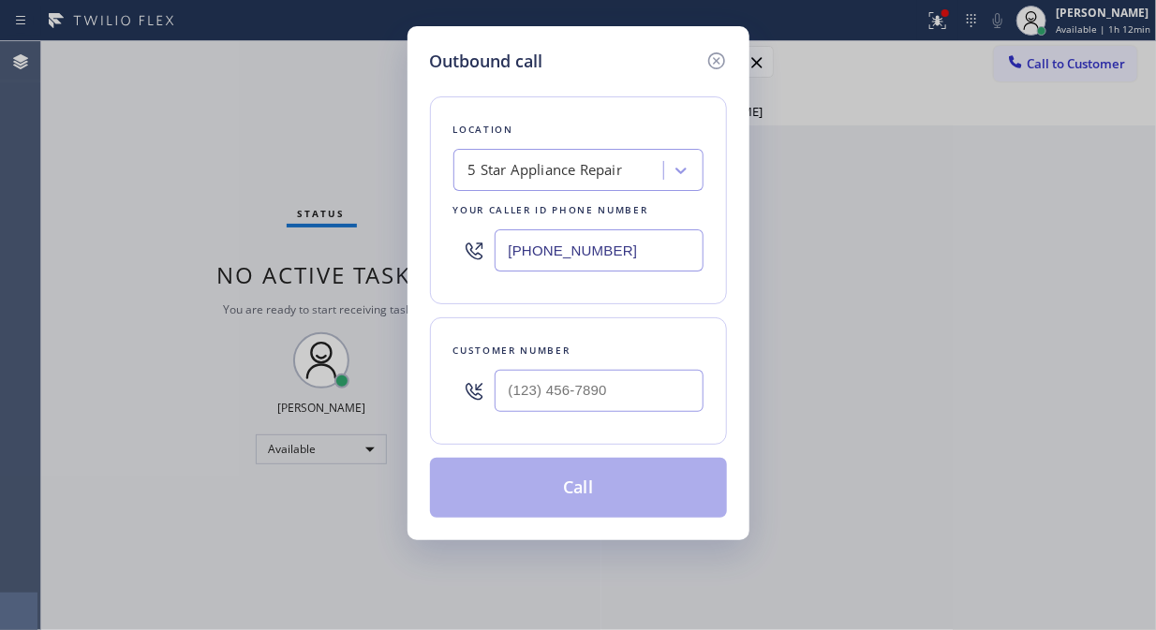
click at [1025, 57] on div "Outbound call Location 5 Star Appliance Repair Your caller id phone number [PHO…" at bounding box center [578, 315] width 1156 height 630
click at [511, 390] on input "(___) ___-____" at bounding box center [598, 391] width 209 height 42
paste input "480) 797-1603"
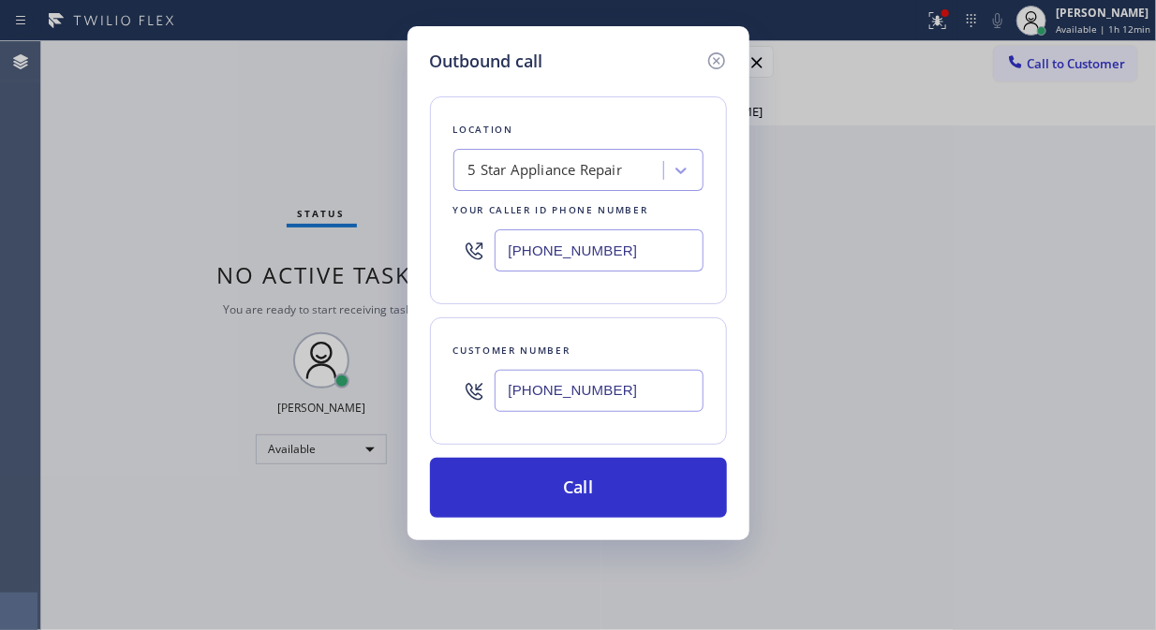
type input "[PHONE_NUMBER]"
click at [599, 451] on div "Location 5 Star Appliance Repair Your caller id phone number (855) 731-4952 Cus…" at bounding box center [578, 296] width 297 height 444
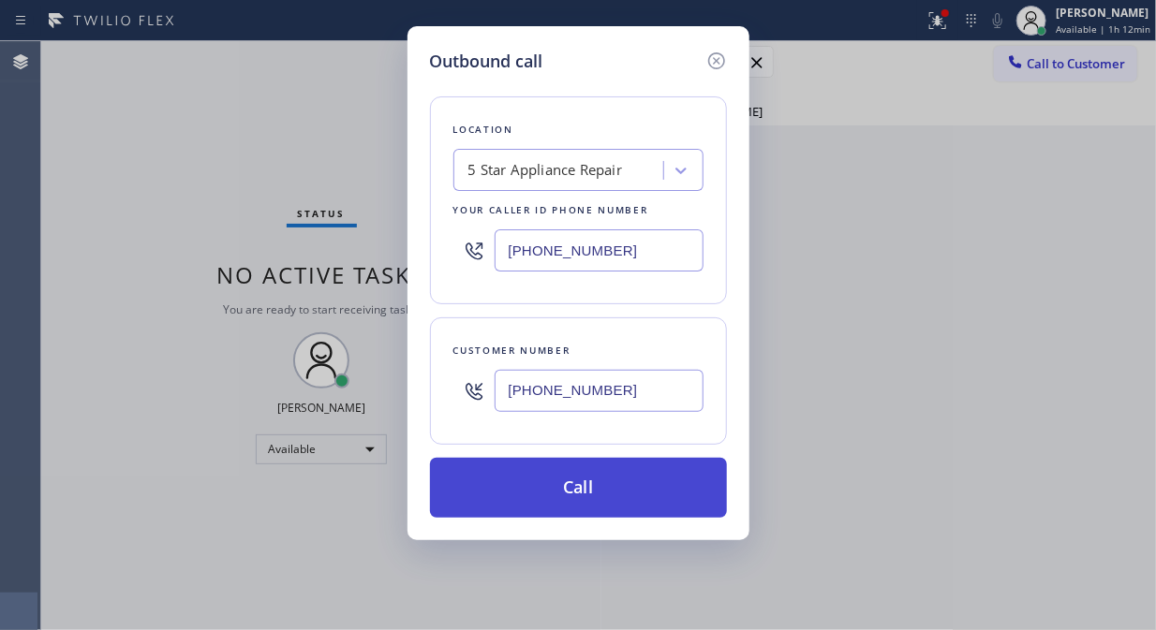
click at [591, 476] on button "Call" at bounding box center [578, 488] width 297 height 60
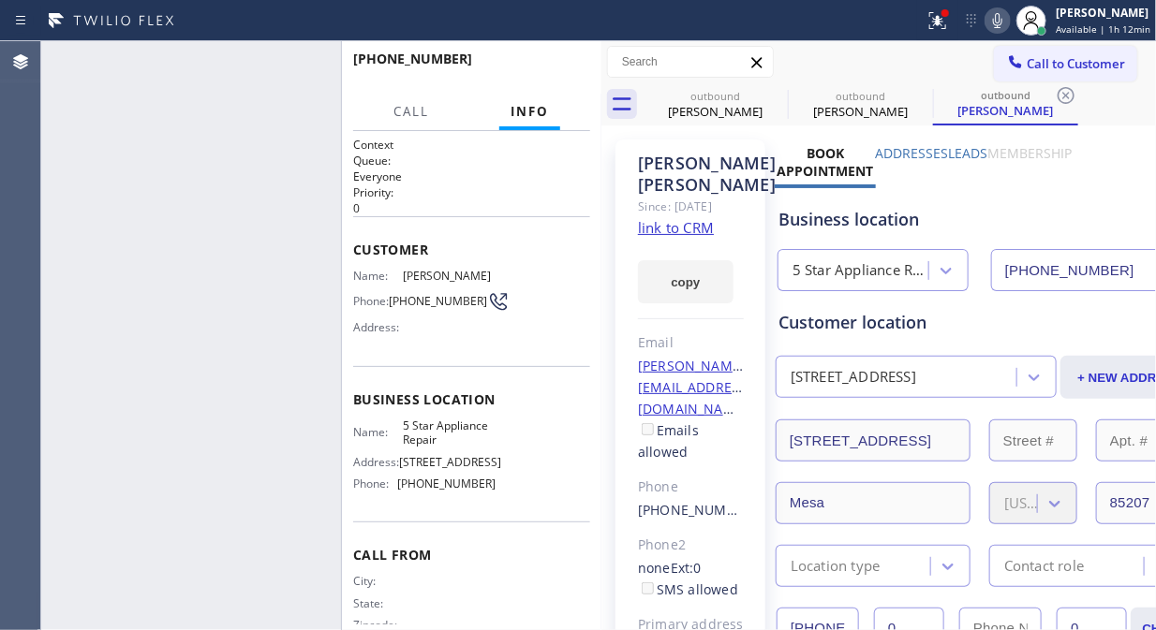
type input "[PHONE_NUMBER]"
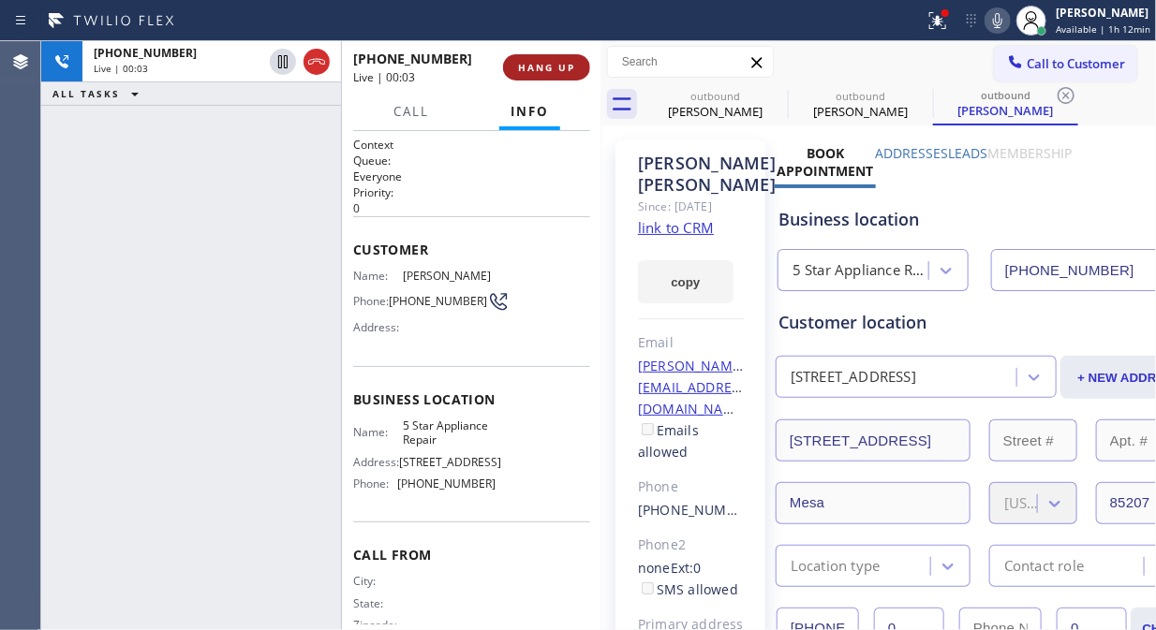
click at [528, 77] on button "HANG UP" at bounding box center [546, 67] width 87 height 26
click at [530, 69] on span "HANG UP" at bounding box center [546, 67] width 57 height 13
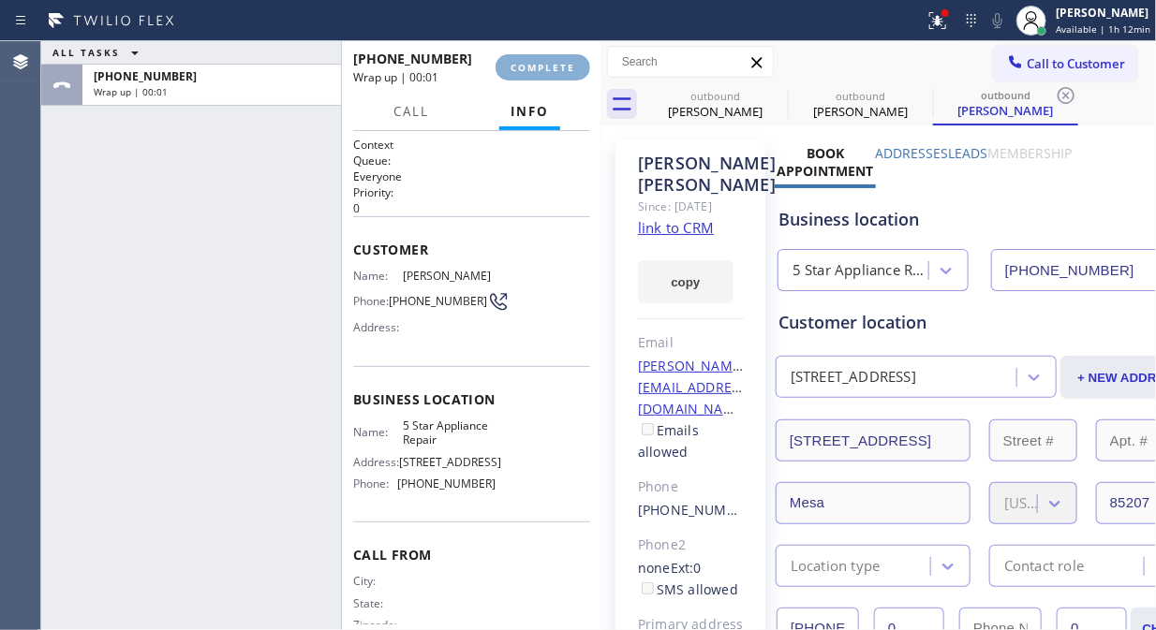
click at [530, 69] on span "COMPLETE" at bounding box center [542, 67] width 65 height 13
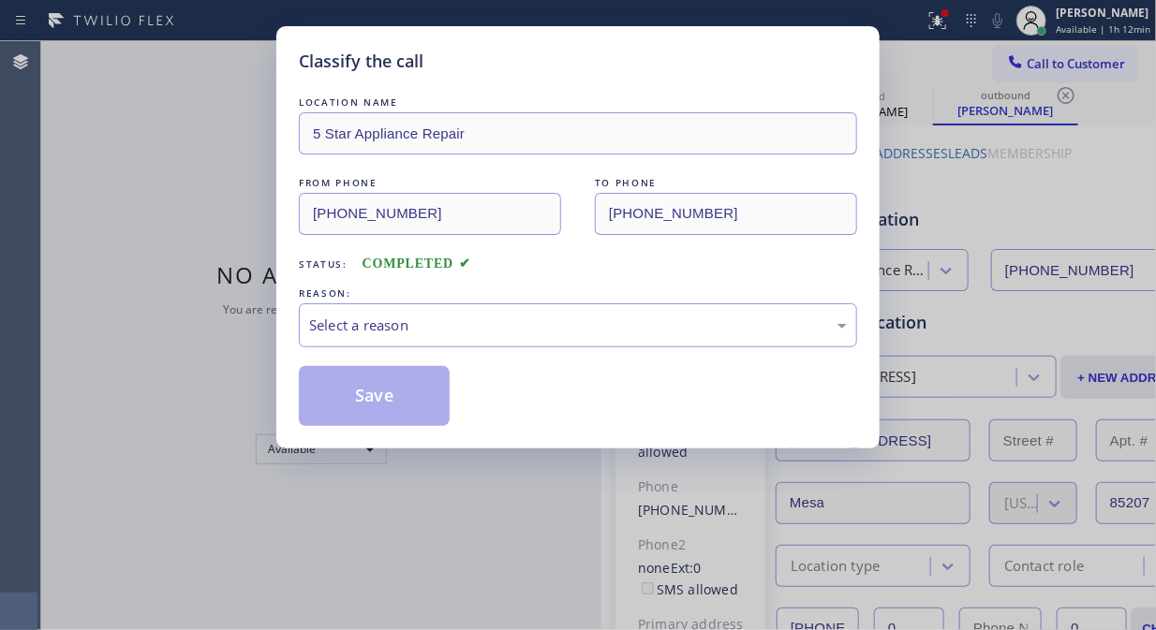
click at [531, 69] on div "Classify the call" at bounding box center [578, 61] width 558 height 25
drag, startPoint x: 552, startPoint y: 302, endPoint x: 549, endPoint y: 313, distance: 11.0
click at [551, 303] on div "Select a reason" at bounding box center [578, 325] width 558 height 44
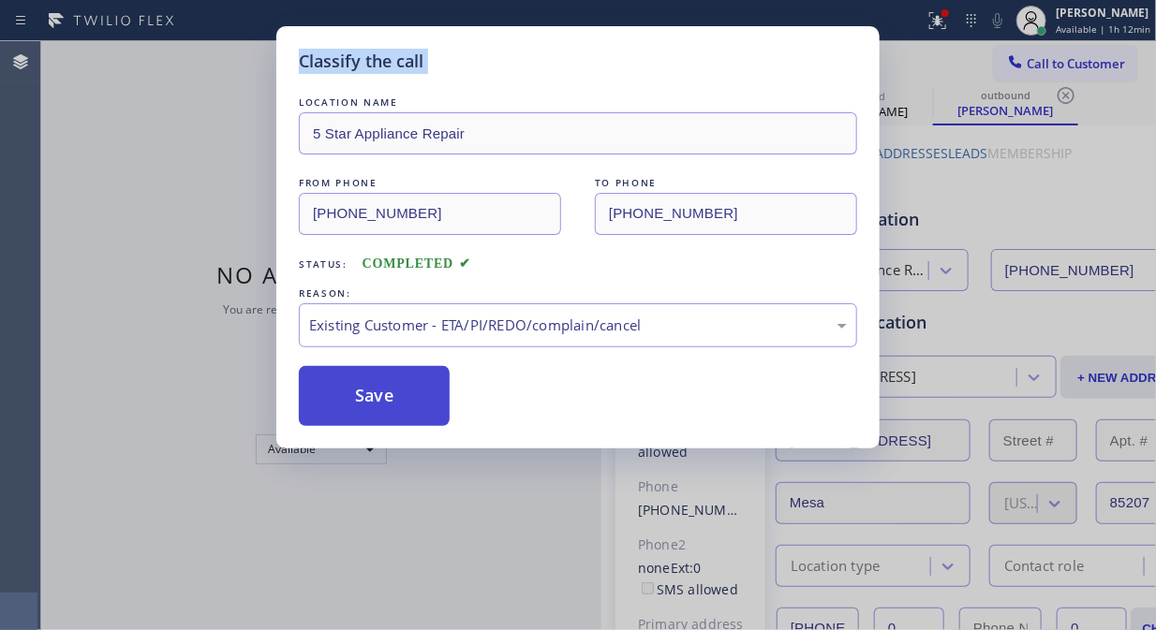
click at [408, 405] on button "Save" at bounding box center [374, 396] width 151 height 60
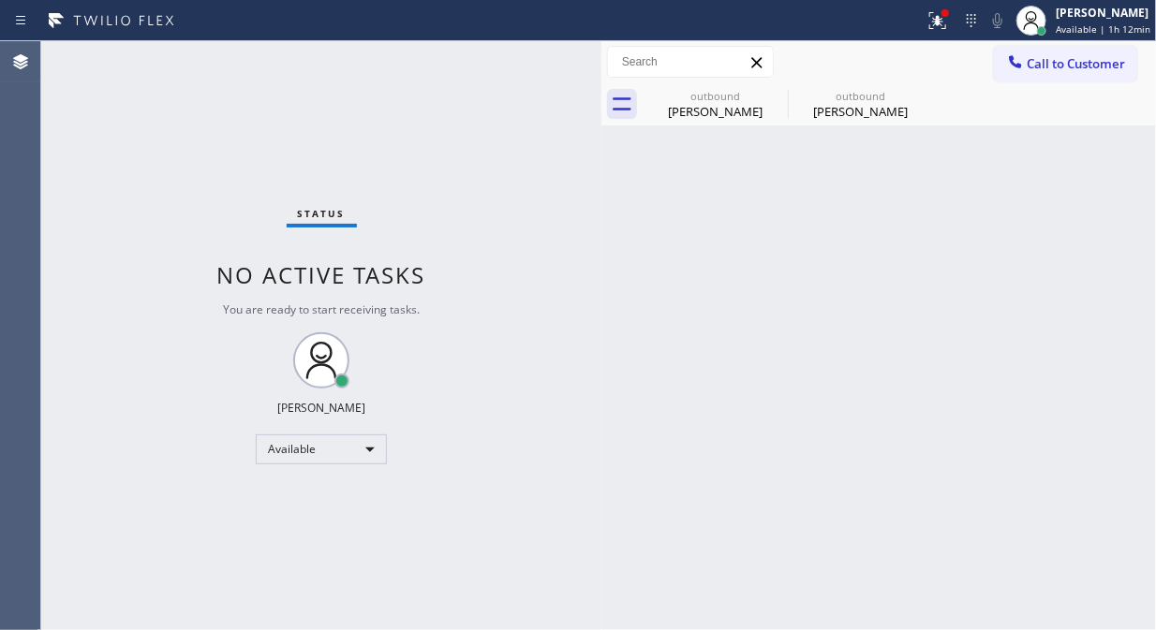
click at [1054, 68] on span "Call to Customer" at bounding box center [1075, 63] width 98 height 17
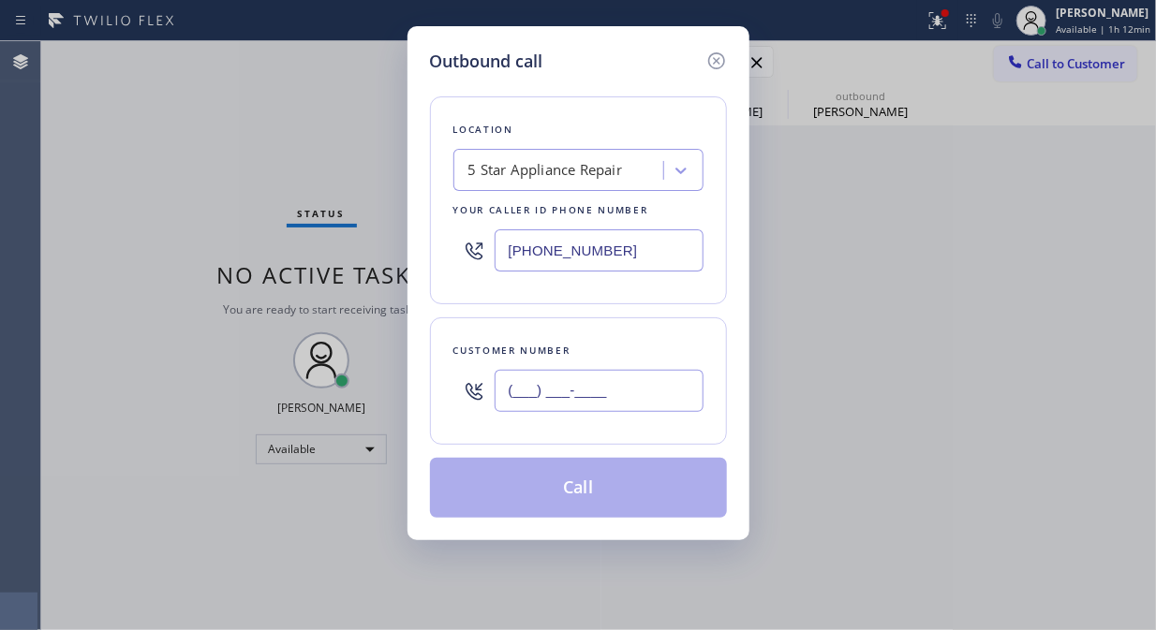
click at [689, 401] on input "(___) ___-____" at bounding box center [598, 391] width 209 height 42
paste input "212) 759-7919"
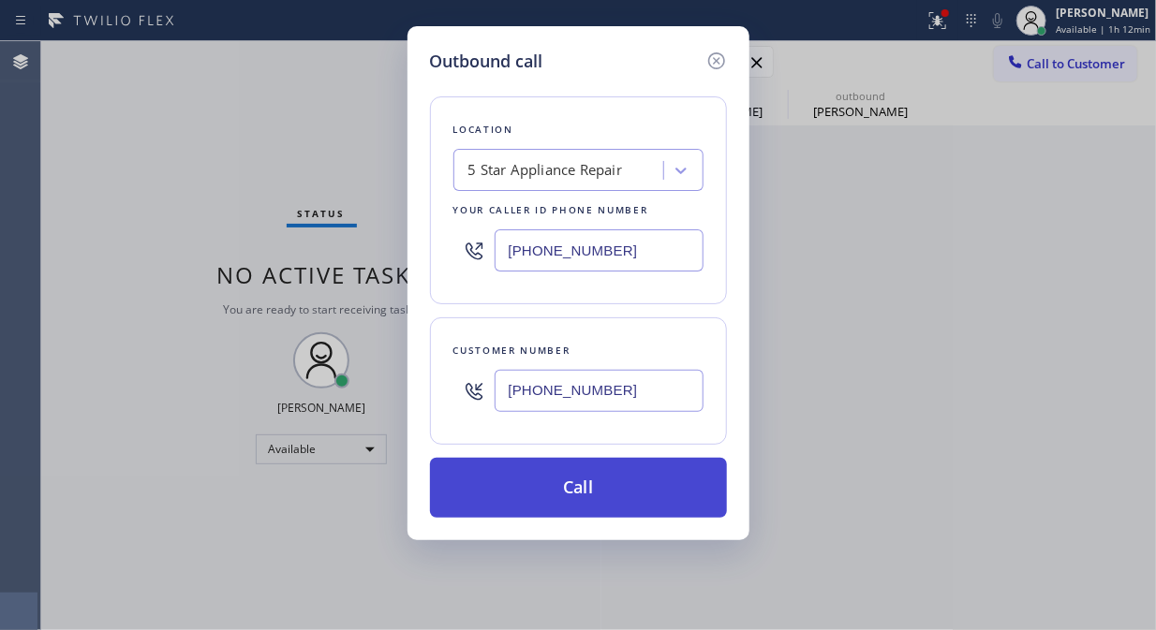
type input "(212) 759-7919"
click at [643, 481] on button "Call" at bounding box center [578, 488] width 297 height 60
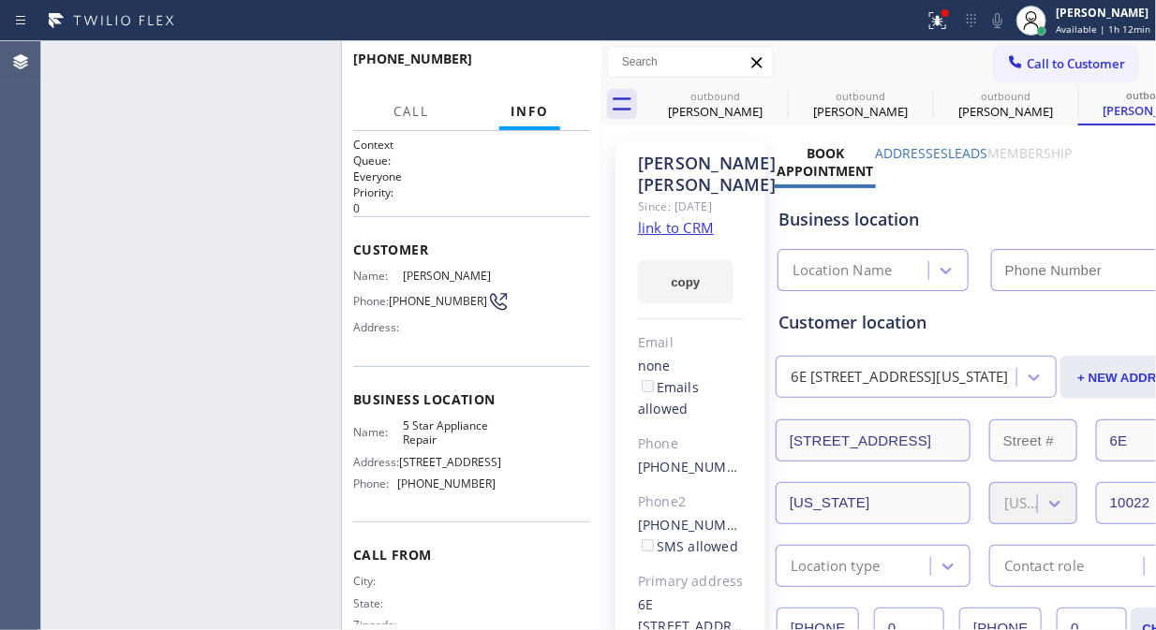
type input "[PHONE_NUMBER]"
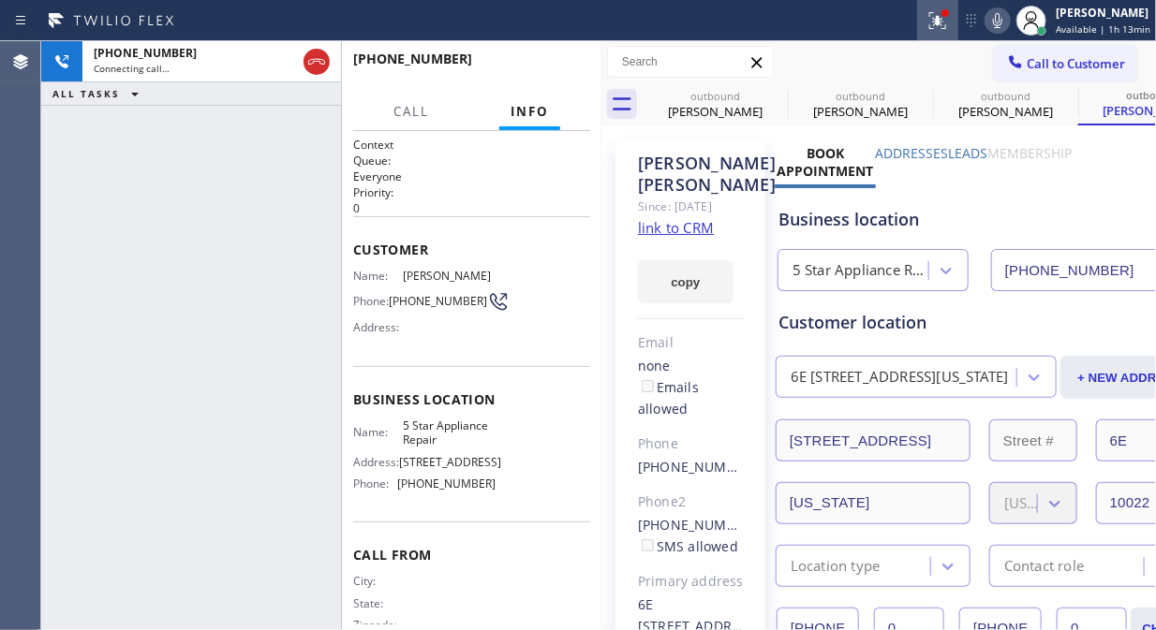
click at [941, 14] on icon at bounding box center [937, 20] width 22 height 22
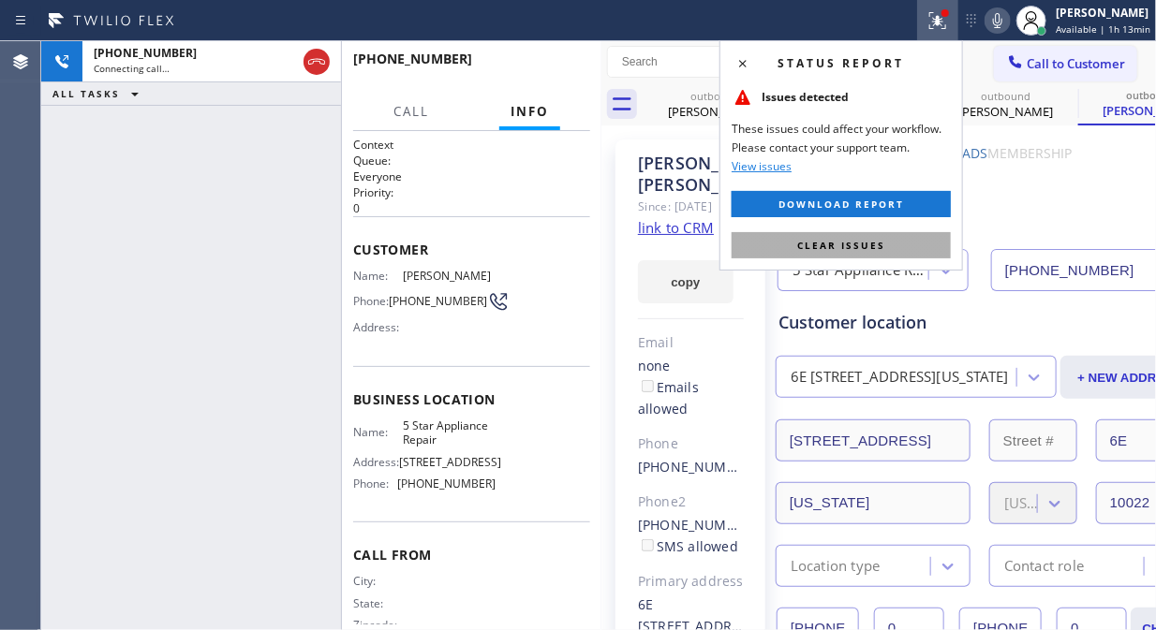
click at [875, 247] on span "Clear issues" at bounding box center [841, 245] width 88 height 13
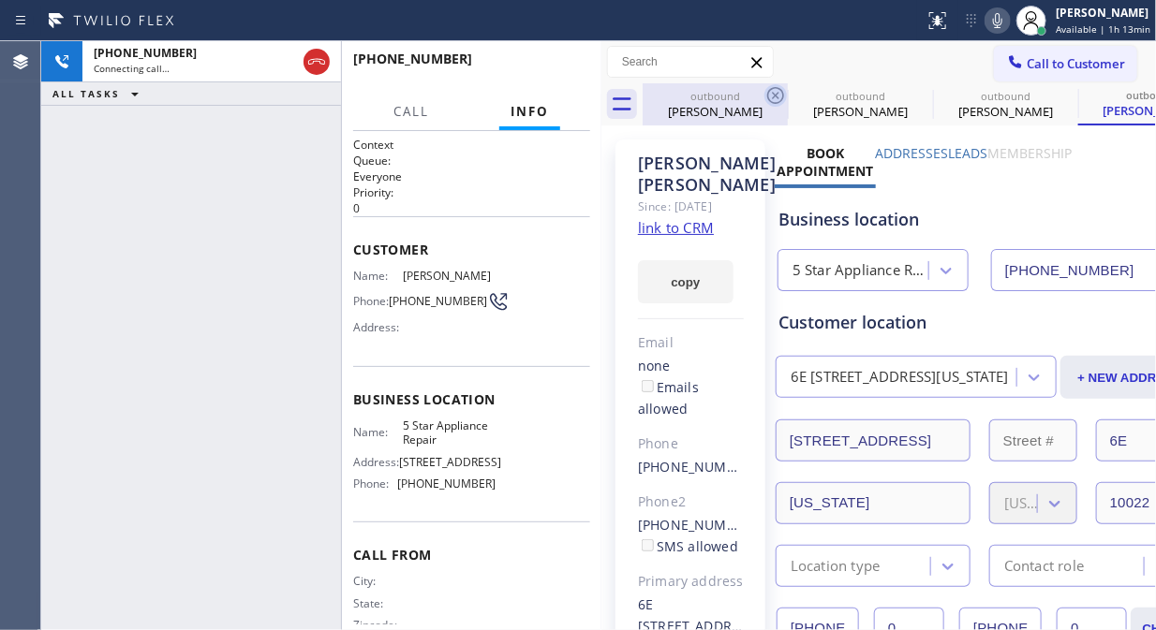
click at [772, 91] on icon at bounding box center [775, 95] width 22 height 22
click at [0, 0] on icon at bounding box center [0, 0] width 0 height 0
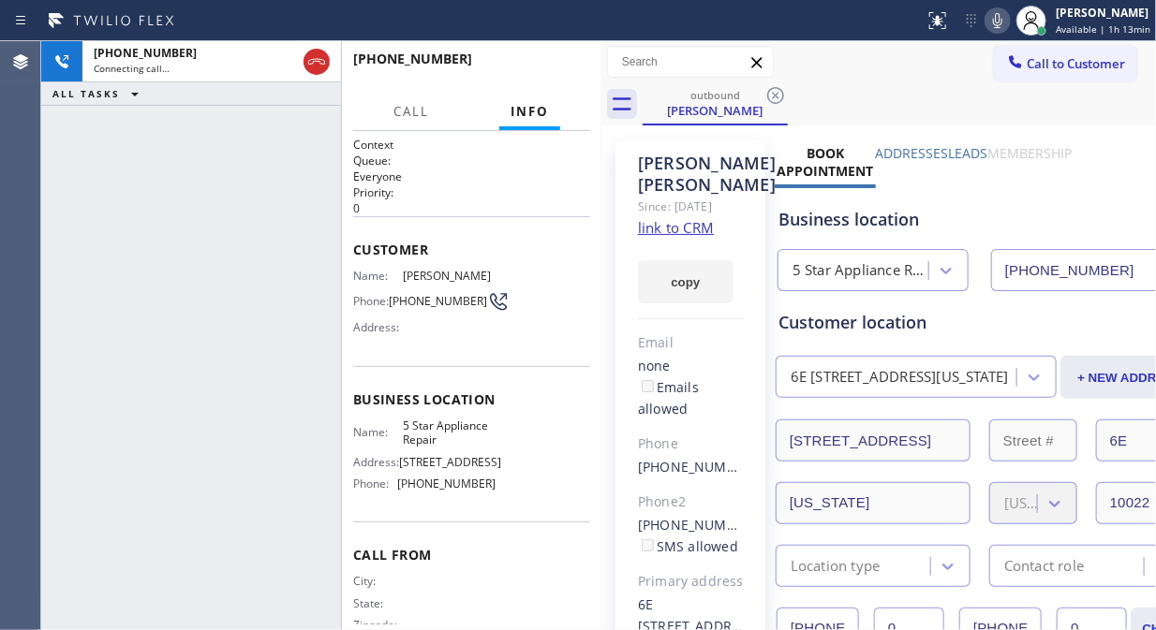
click at [772, 91] on icon at bounding box center [775, 95] width 22 height 22
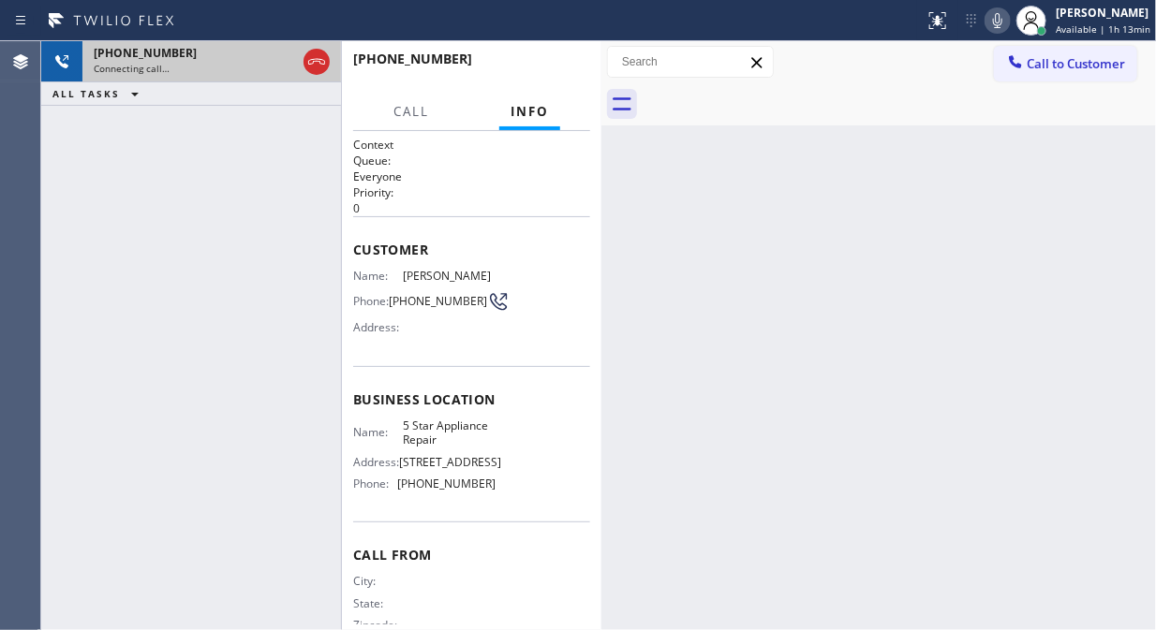
click at [240, 77] on div "+12127597919 Connecting call…" at bounding box center [190, 61] width 217 height 41
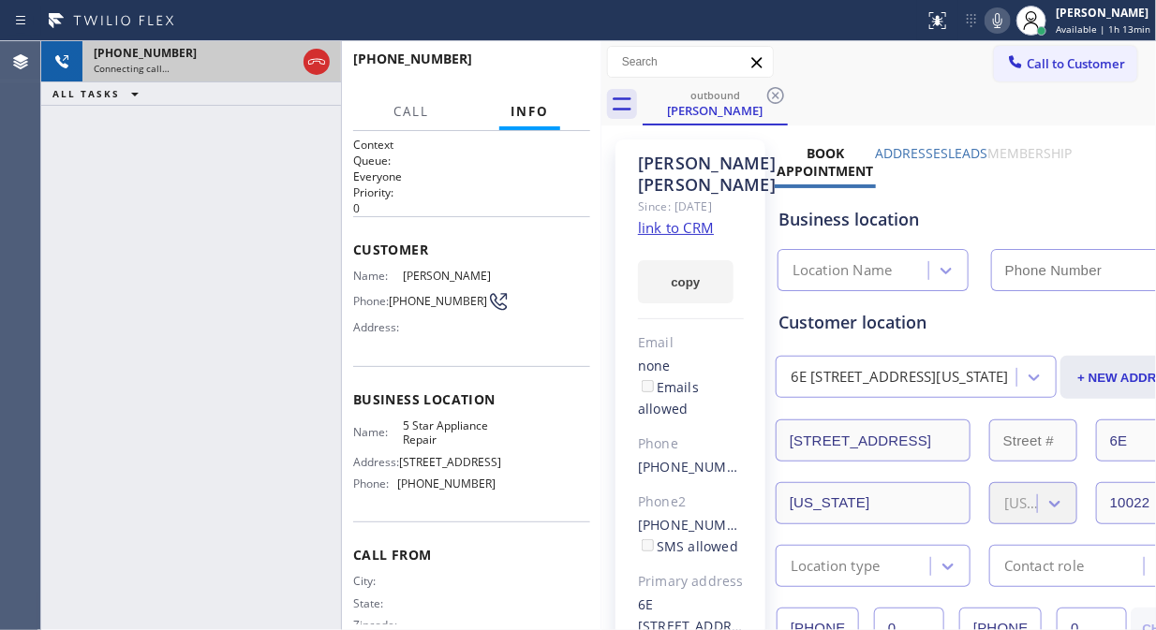
click at [223, 62] on div "Connecting call…" at bounding box center [195, 68] width 202 height 13
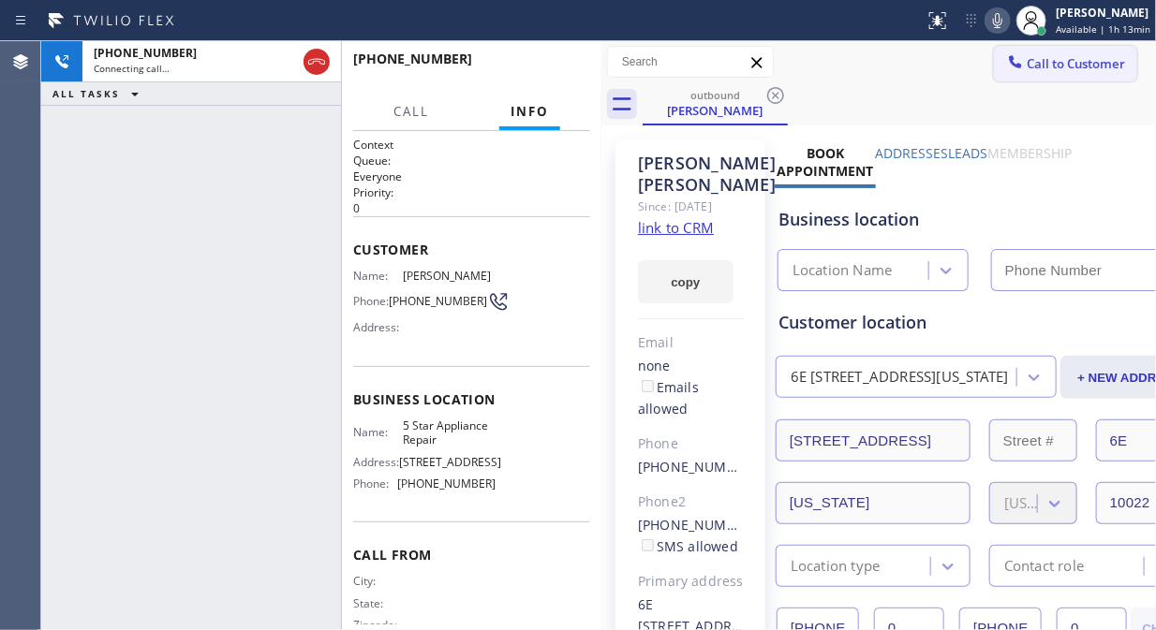
type input "[PHONE_NUMBER]"
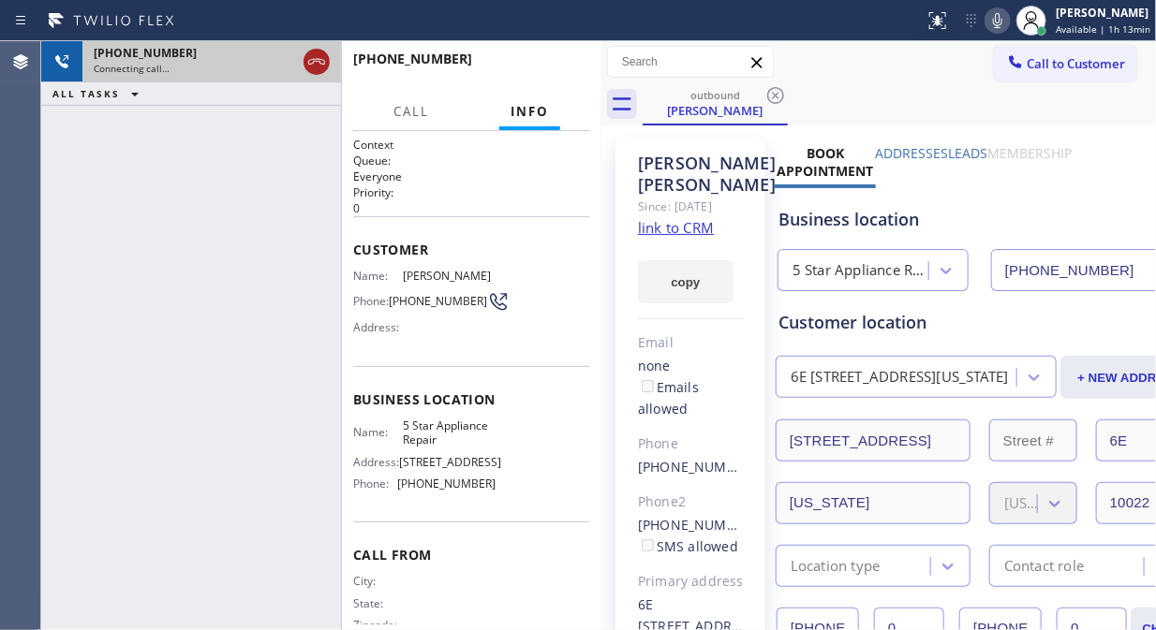
click at [320, 64] on icon at bounding box center [316, 62] width 22 height 22
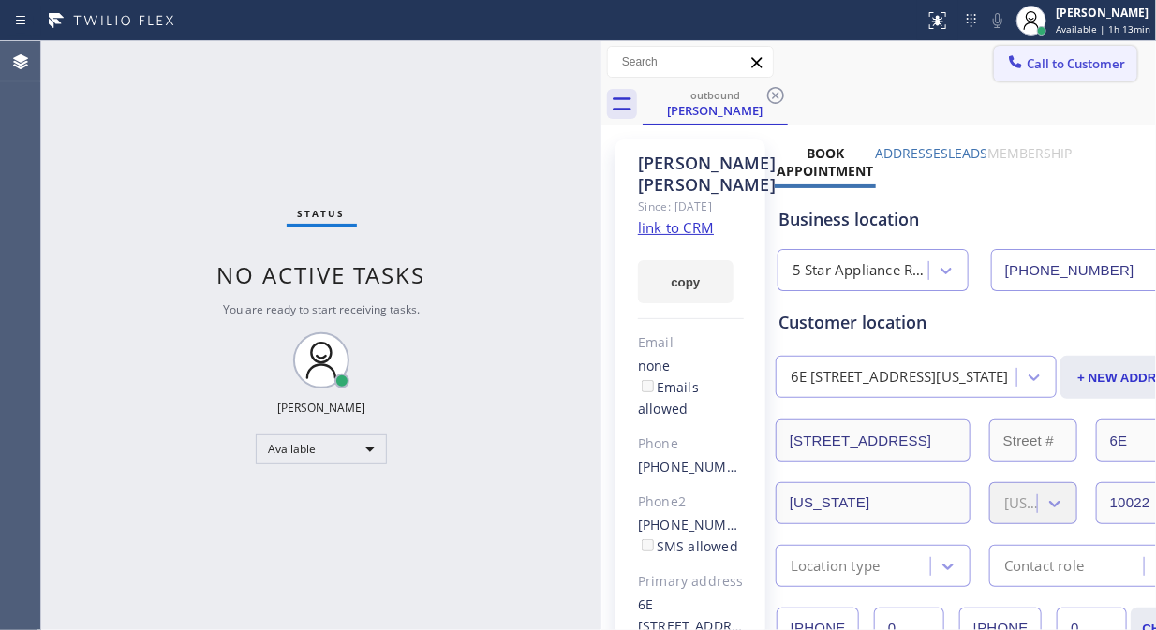
click at [1032, 69] on span "Call to Customer" at bounding box center [1075, 63] width 98 height 17
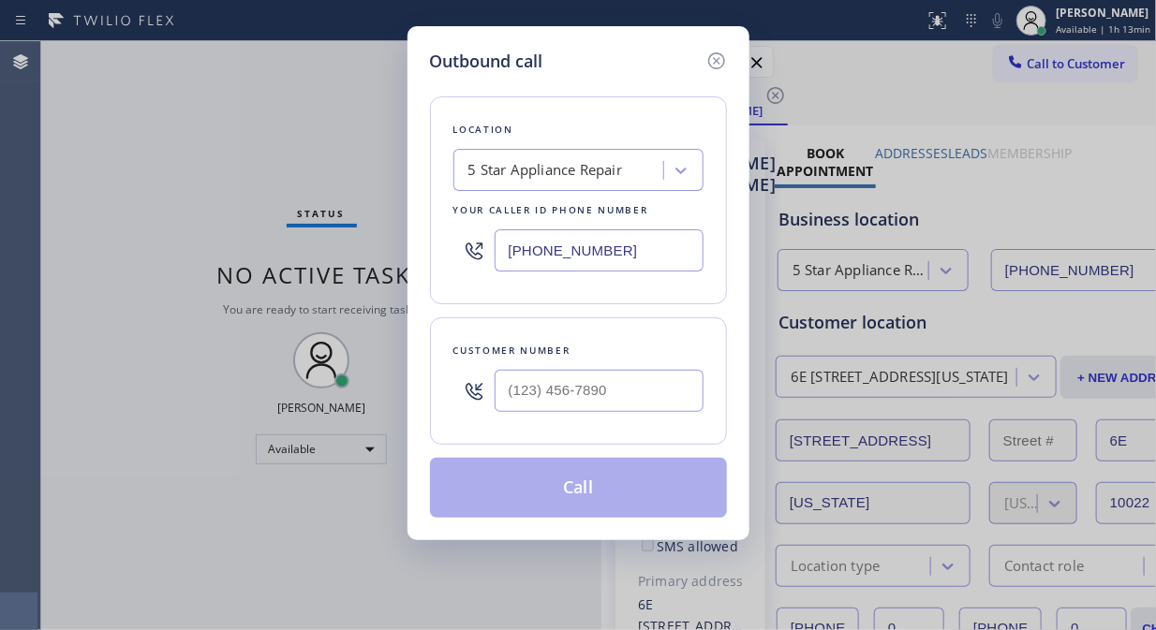
click at [590, 415] on div at bounding box center [598, 391] width 209 height 61
click at [578, 389] on input "text" at bounding box center [598, 391] width 209 height 42
paste input "61) 999-4155"
click at [516, 394] on input "(_61) 999-4155" at bounding box center [598, 391] width 209 height 42
click at [506, 394] on input "(_61) 999-4155" at bounding box center [598, 391] width 209 height 42
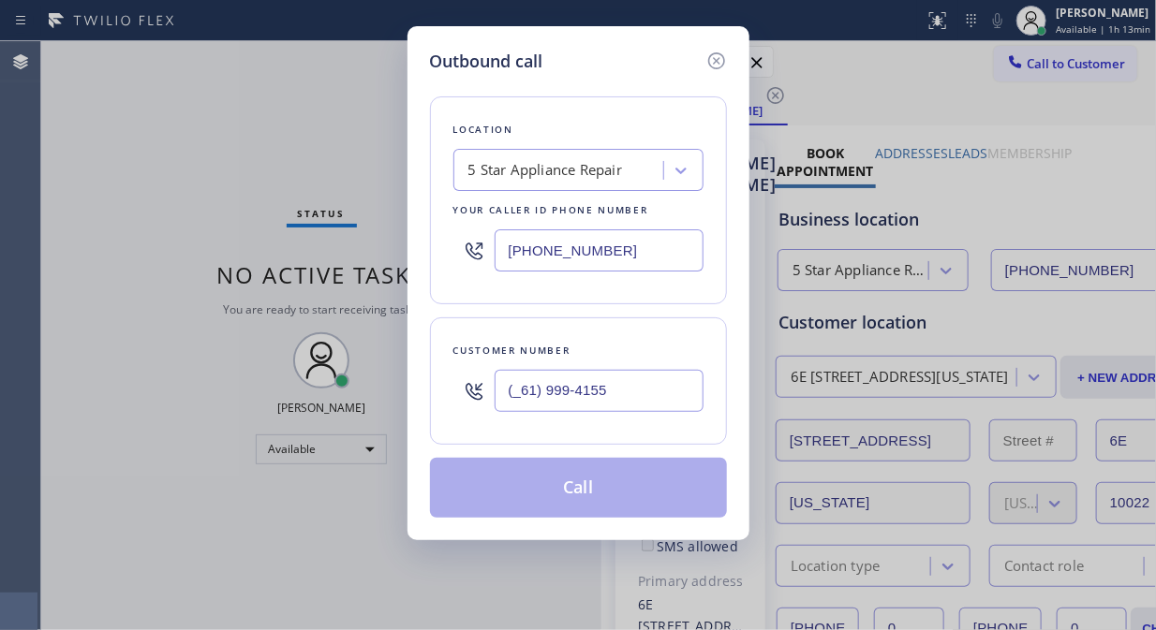
paste input "619) 994-1550"
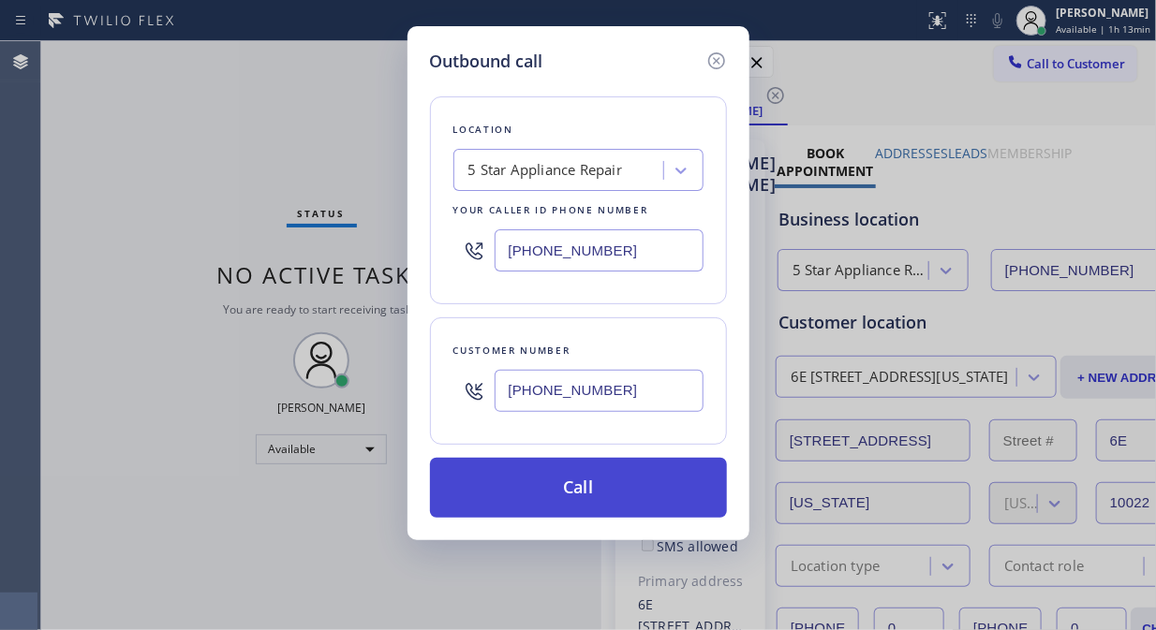
type input "(619) 994-1550"
click at [550, 482] on button "Call" at bounding box center [578, 488] width 297 height 60
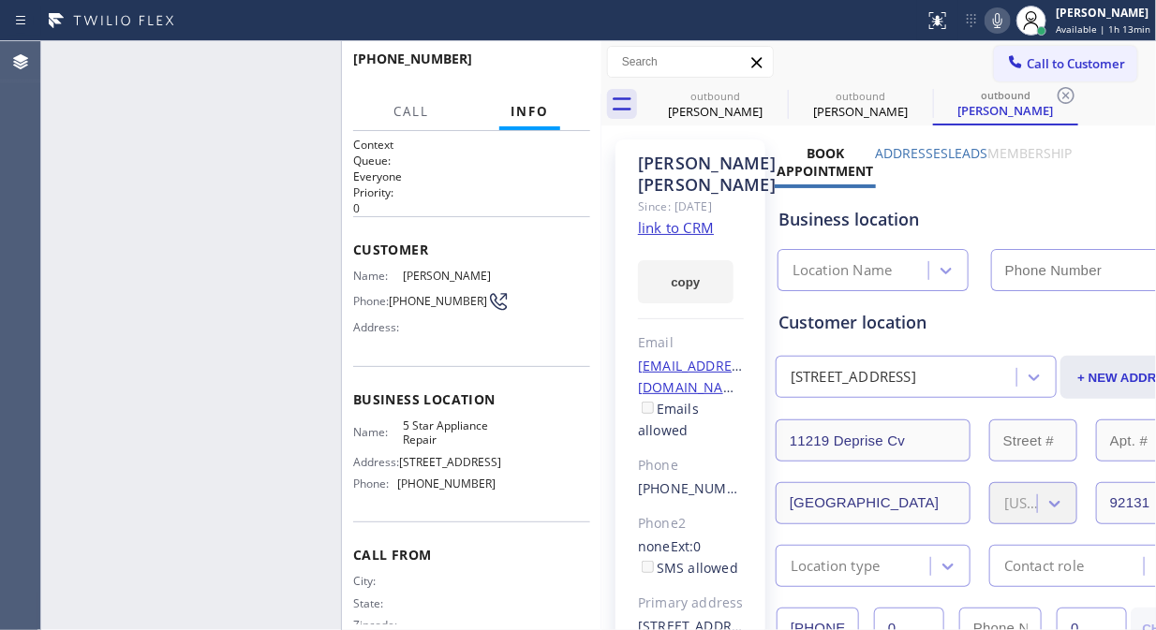
type input "[PHONE_NUMBER]"
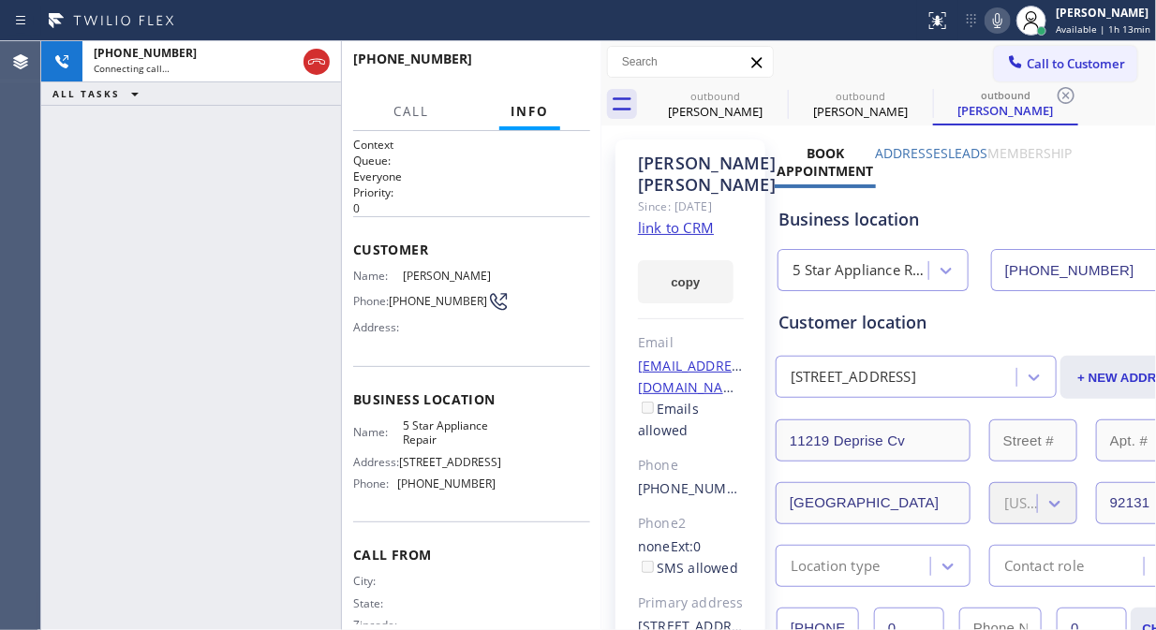
click at [203, 184] on div "+16199941550 Connecting call… ALL TASKS ALL TASKS ACTIVE TASKS TASKS IN WRAP UP" at bounding box center [191, 335] width 300 height 589
drag, startPoint x: 321, startPoint y: 62, endPoint x: 626, endPoint y: 106, distance: 307.5
click at [322, 62] on icon at bounding box center [316, 62] width 22 height 22
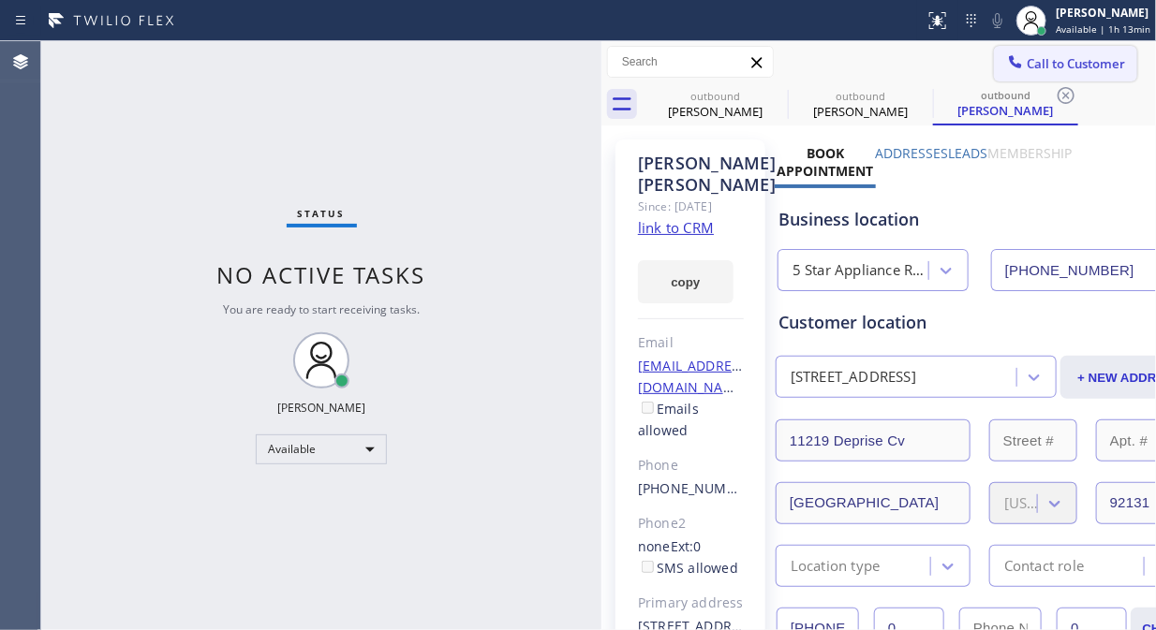
click at [1043, 57] on span "Call to Customer" at bounding box center [1075, 63] width 98 height 17
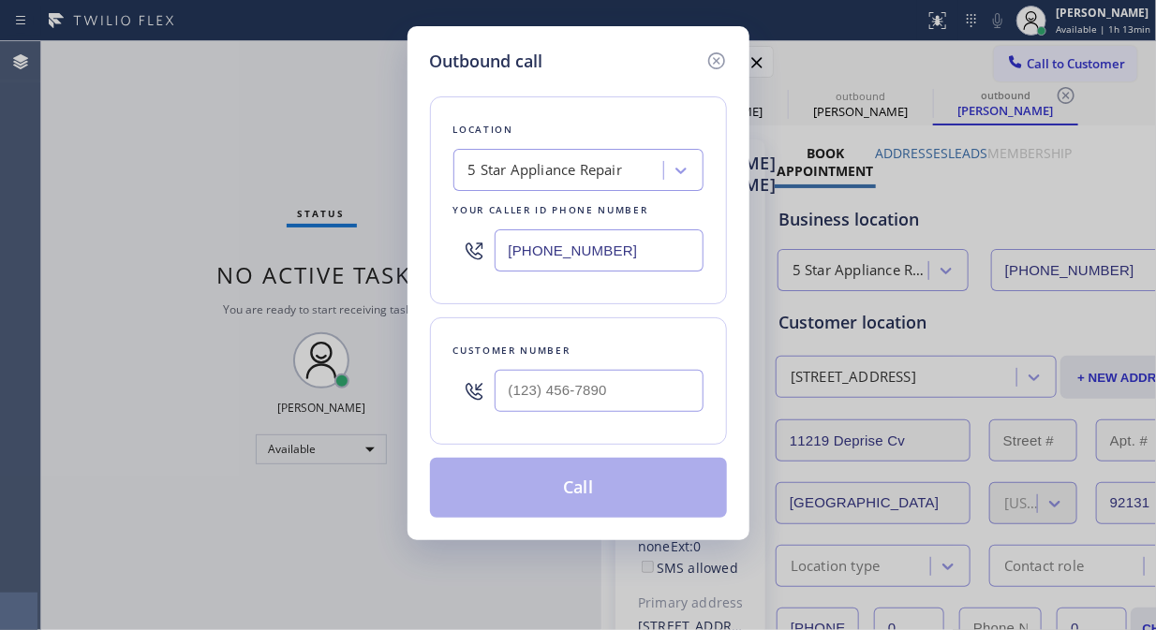
click at [565, 391] on input "text" at bounding box center [598, 391] width 209 height 42
click at [515, 395] on input "(___) ___-____" at bounding box center [598, 391] width 209 height 42
paste input "917) 279-2078"
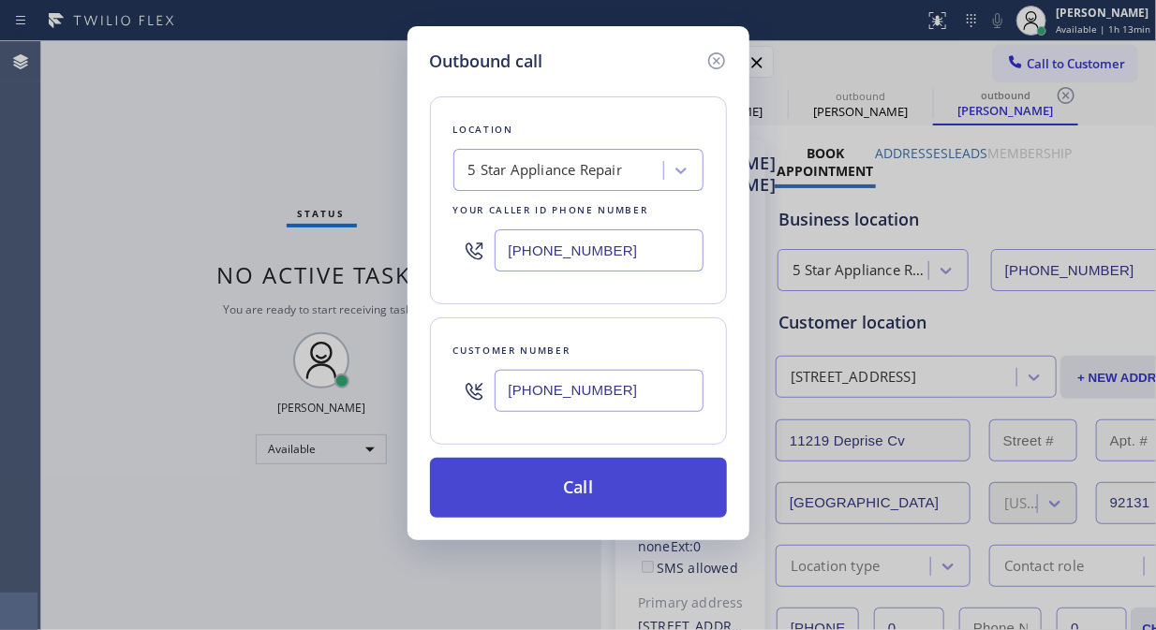
type input "[PHONE_NUMBER]"
click at [642, 502] on button "Call" at bounding box center [578, 488] width 297 height 60
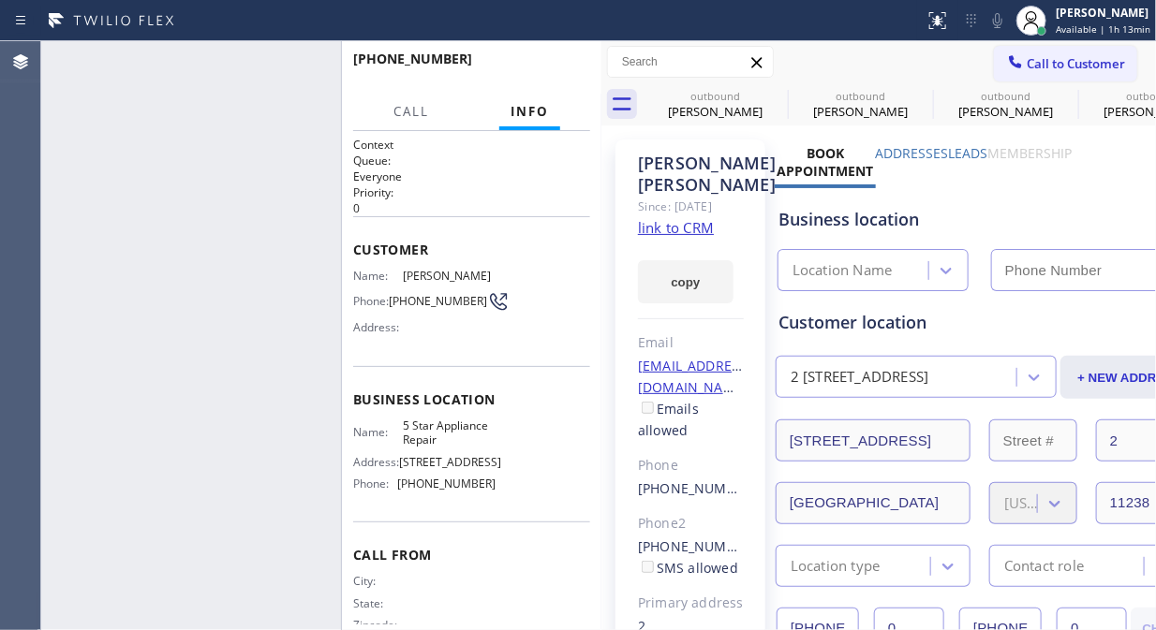
type input "[PHONE_NUMBER]"
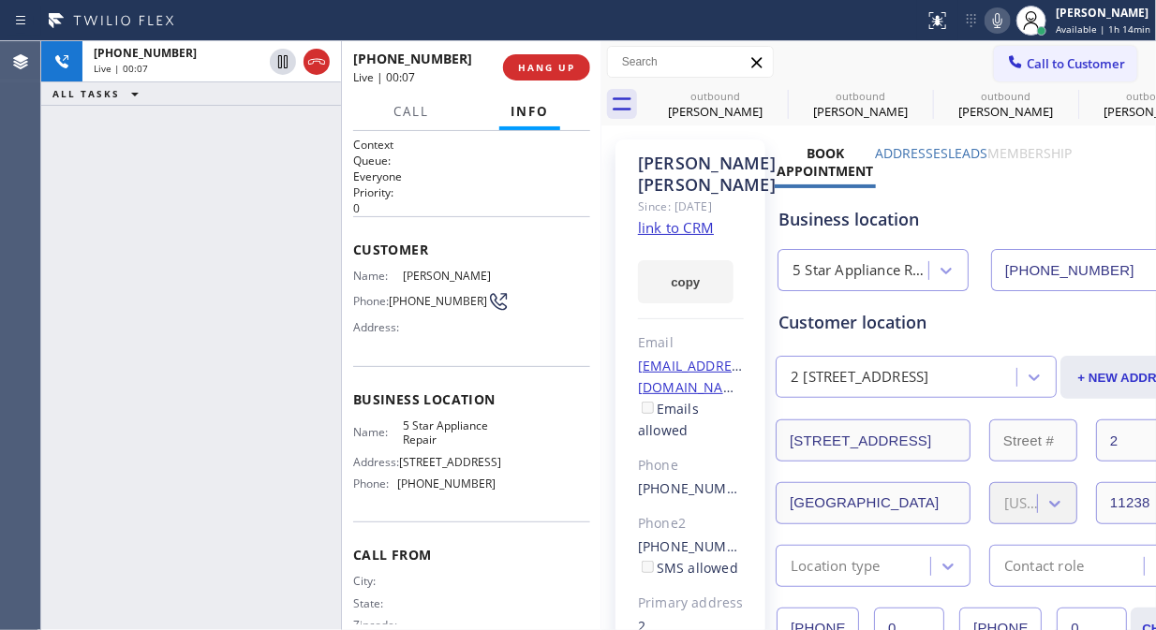
click at [724, 226] on div "Amir Barlev Since: 20 may 2020 link to CRM copy Email amirhbarlev@gmail.com Ema…" at bounding box center [690, 451] width 150 height 622
click at [679, 223] on link "link to CRM" at bounding box center [676, 227] width 76 height 19
click at [1000, 20] on icon at bounding box center [997, 20] width 22 height 22
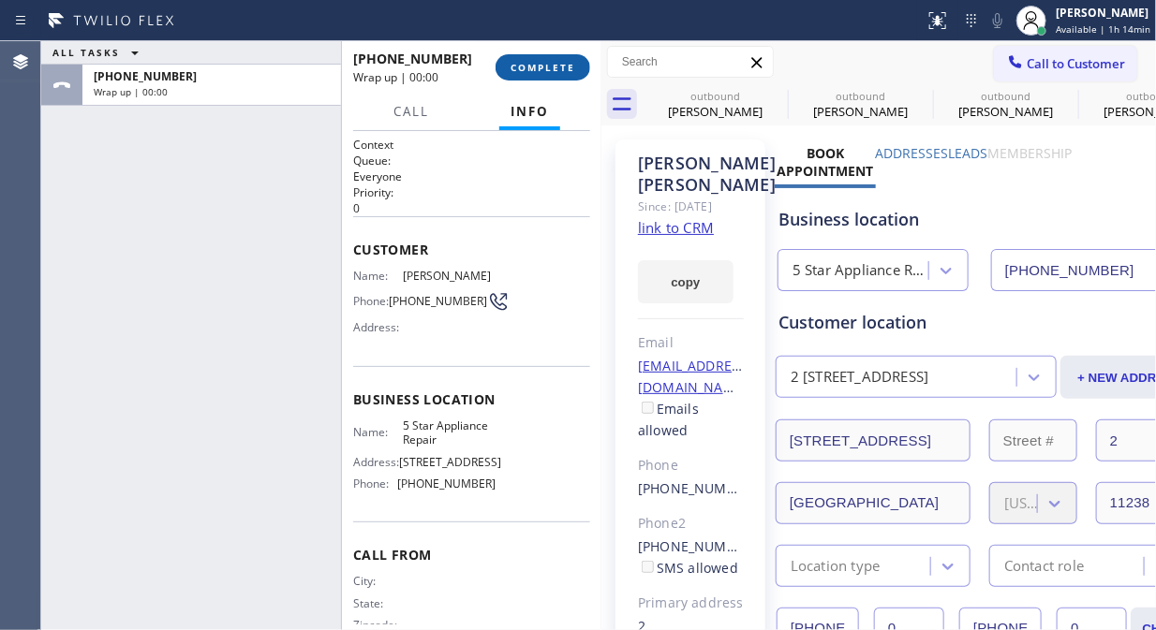
click at [566, 67] on span "COMPLETE" at bounding box center [542, 67] width 65 height 13
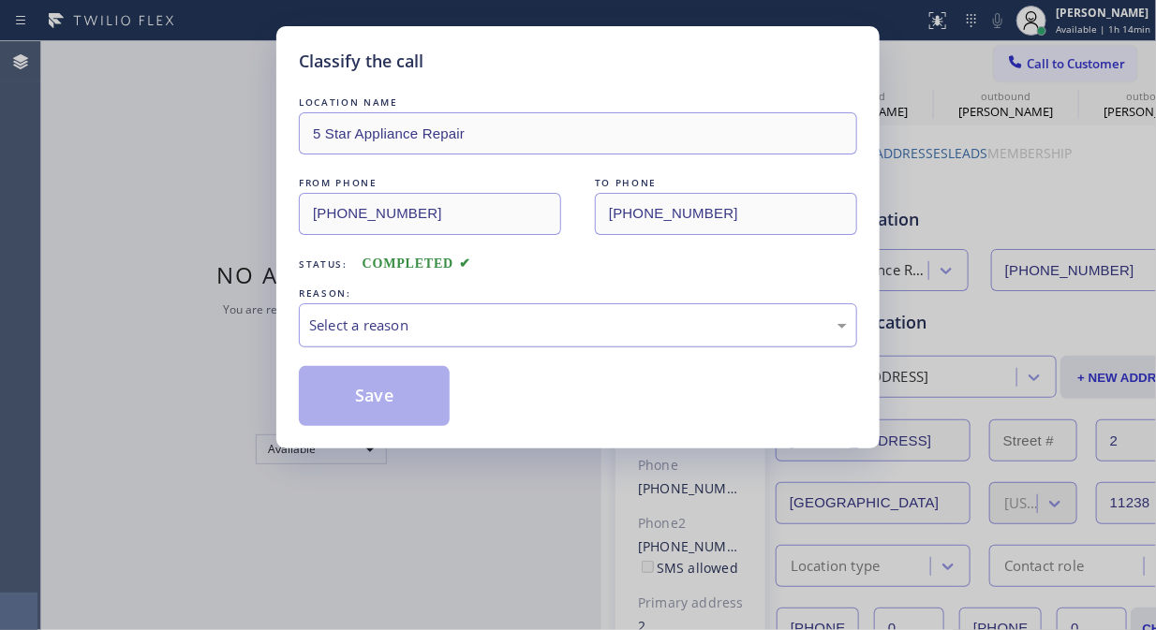
click at [595, 333] on div "Select a reason" at bounding box center [578, 326] width 538 height 22
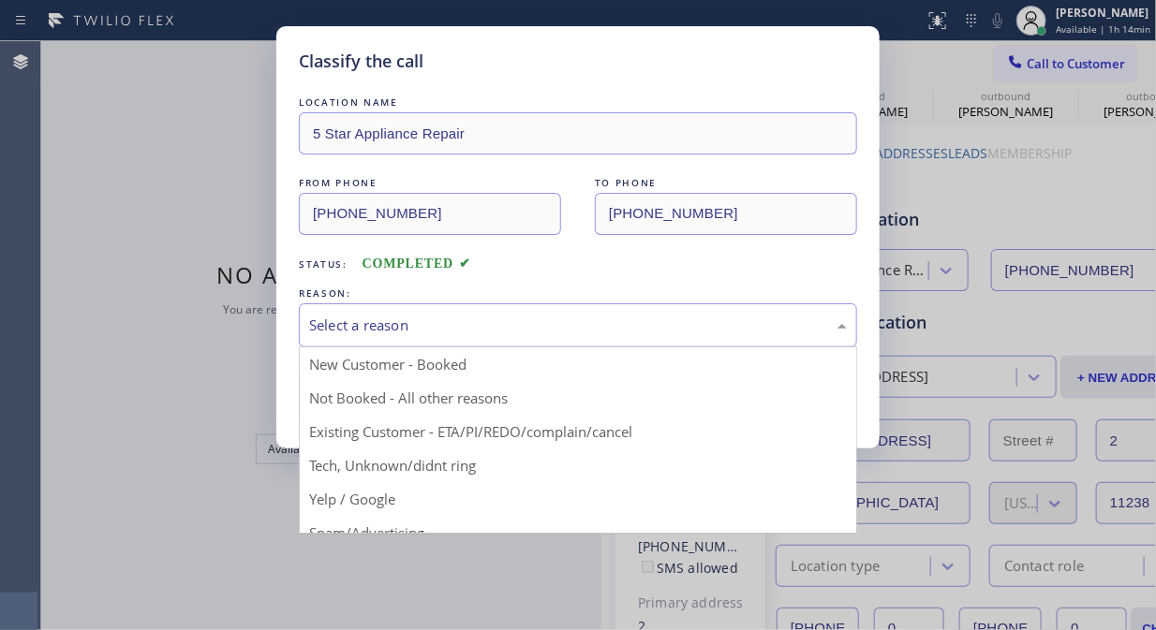
drag, startPoint x: 529, startPoint y: 427, endPoint x: 324, endPoint y: 405, distance: 206.2
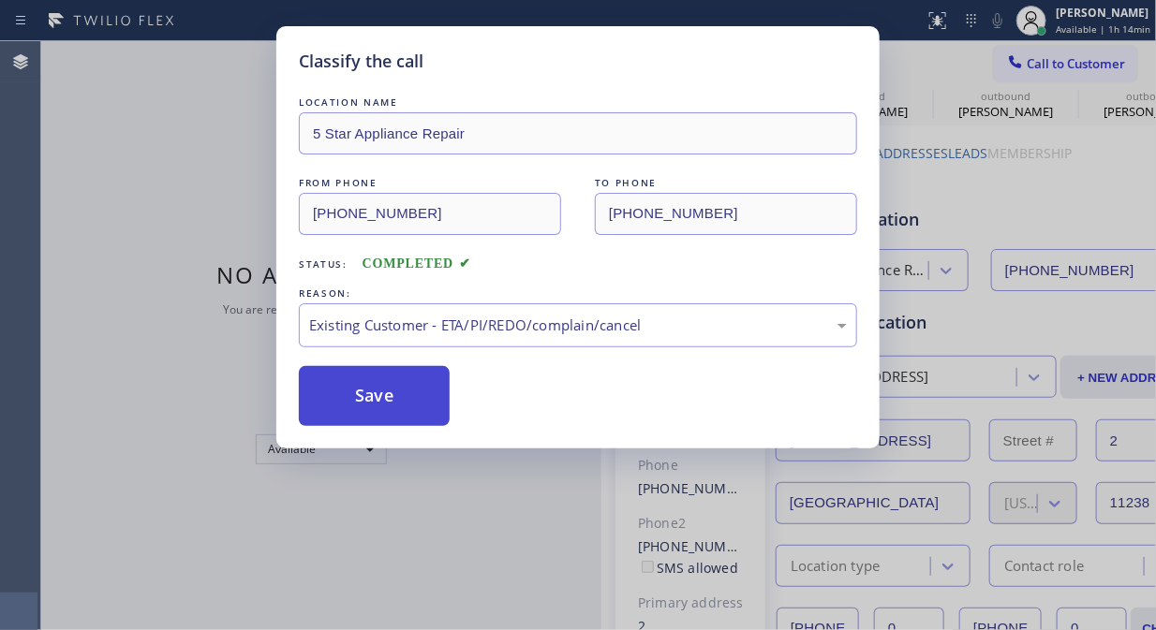
click at [320, 405] on button "Save" at bounding box center [374, 396] width 151 height 60
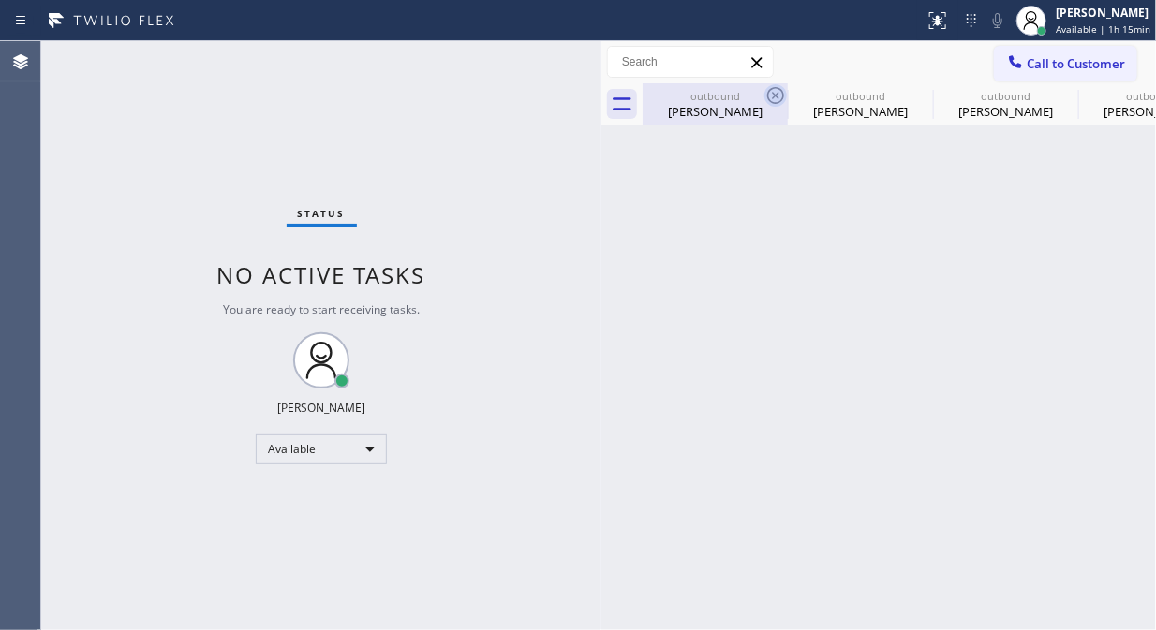
click at [780, 87] on icon at bounding box center [775, 95] width 22 height 22
click at [0, 0] on icon at bounding box center [0, 0] width 0 height 0
click at [1006, 67] on icon at bounding box center [1015, 61] width 19 height 19
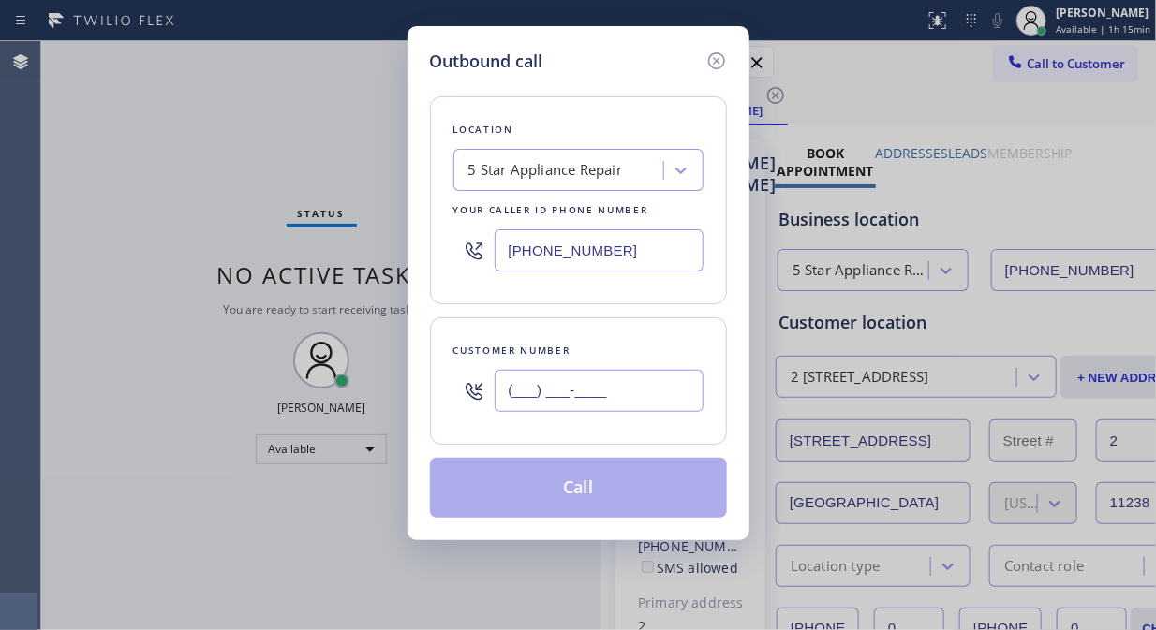
click at [524, 405] on input "(___) ___-____" at bounding box center [598, 391] width 209 height 42
paste input "310) 922-9207"
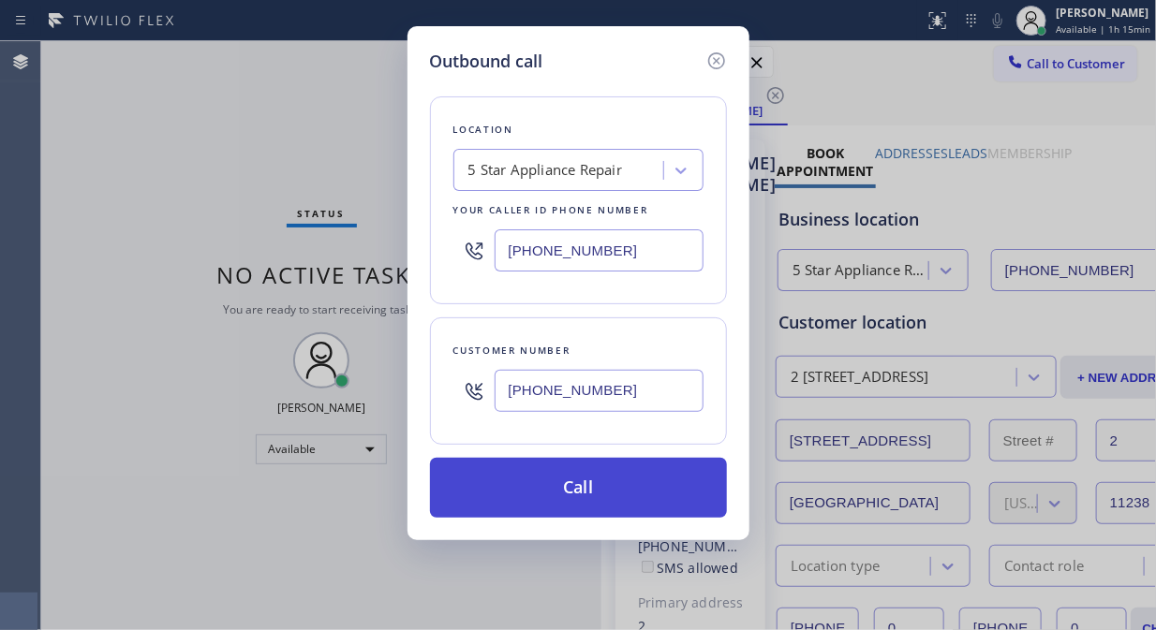
type input "[PHONE_NUMBER]"
click at [597, 488] on button "Call" at bounding box center [578, 488] width 297 height 60
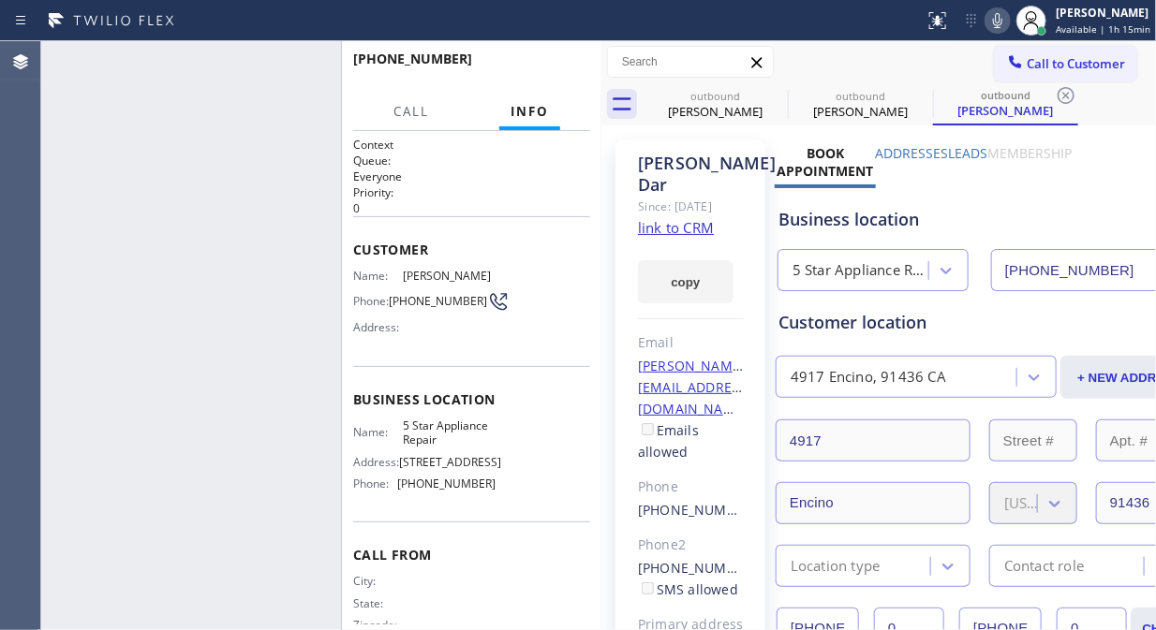
type input "[PHONE_NUMBER]"
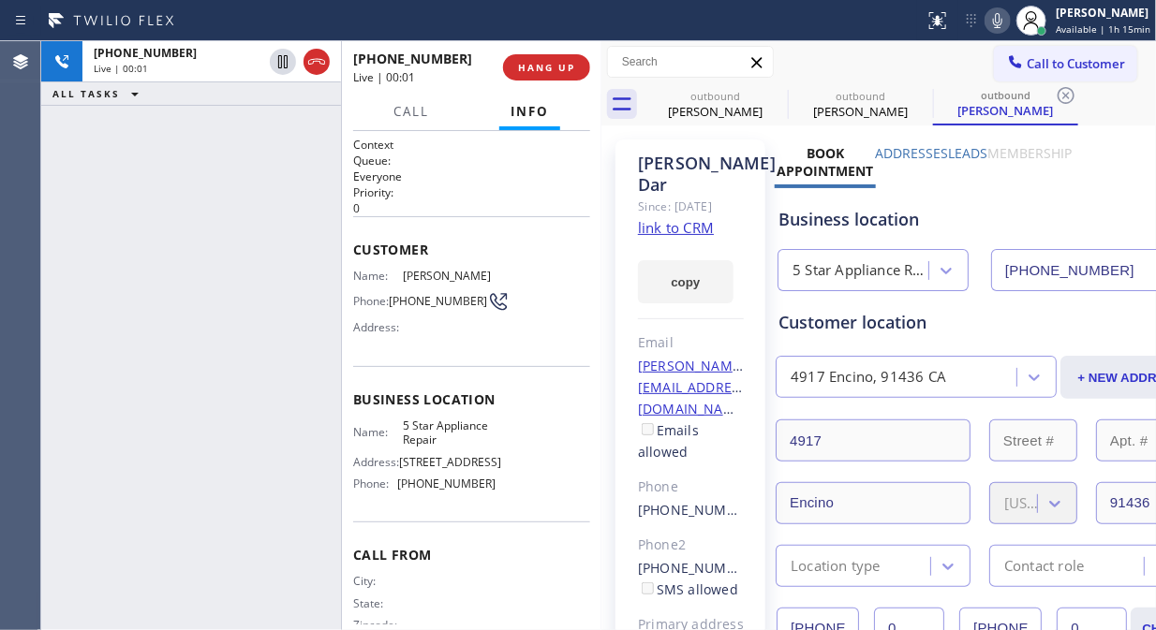
click at [199, 143] on div "+13109229207 Live | 00:01 ALL TASKS ALL TASKS ACTIVE TASKS TASKS IN WRAP UP" at bounding box center [191, 335] width 300 height 589
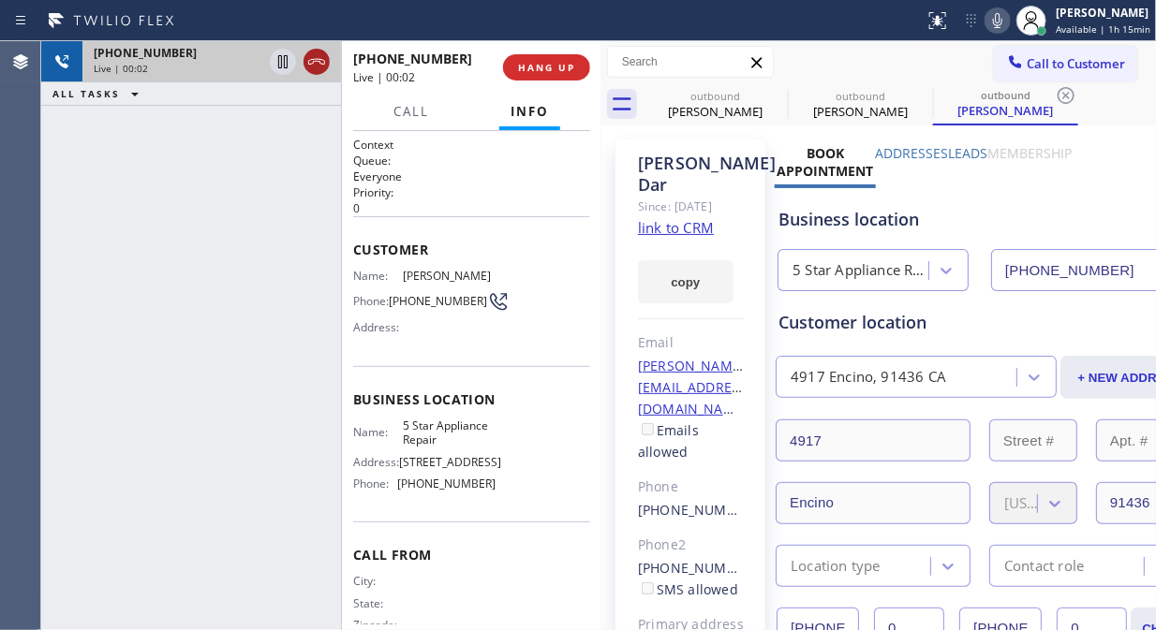
click at [321, 62] on icon at bounding box center [316, 62] width 22 height 22
click at [565, 64] on span "HANG UP" at bounding box center [546, 67] width 57 height 13
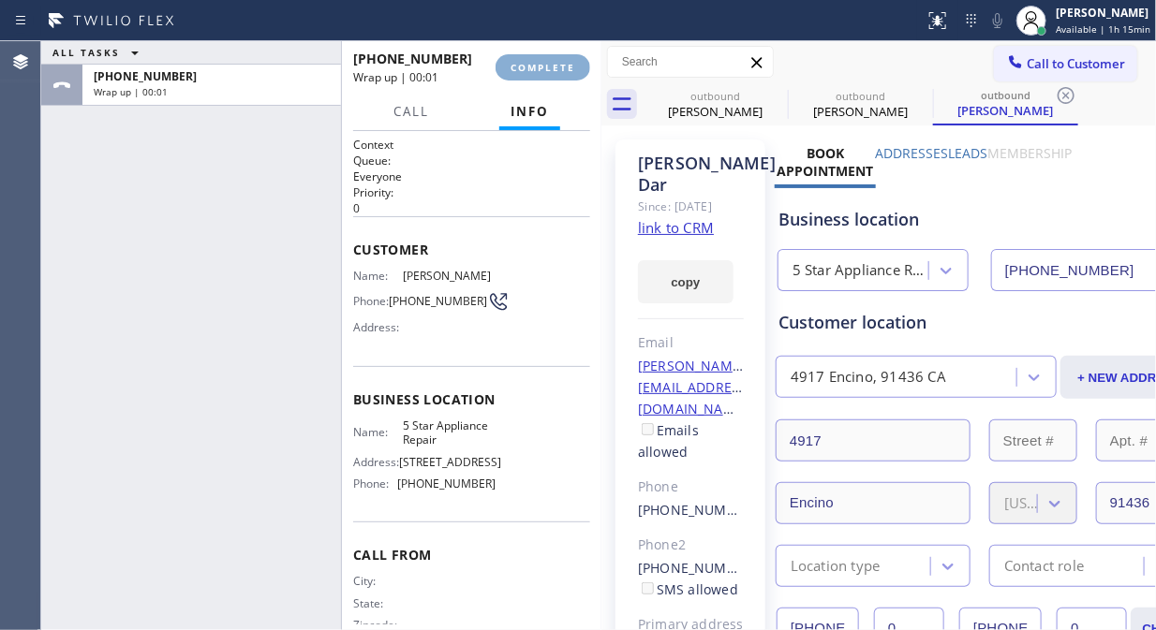
click at [566, 64] on span "COMPLETE" at bounding box center [542, 67] width 65 height 13
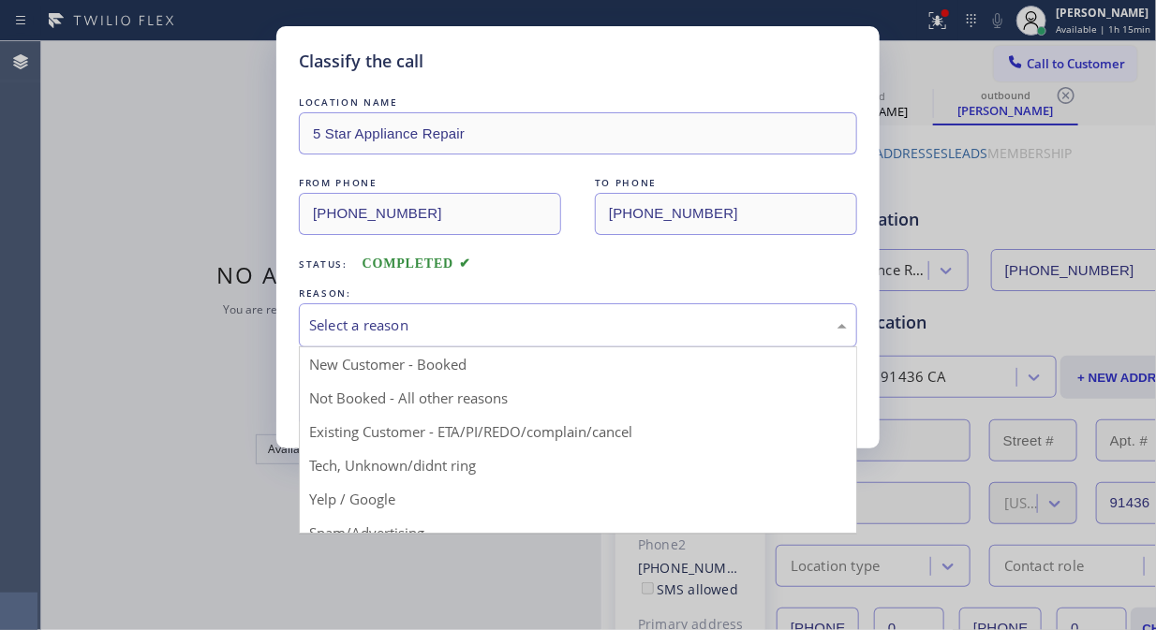
click at [564, 320] on div "Select a reason" at bounding box center [578, 326] width 538 height 22
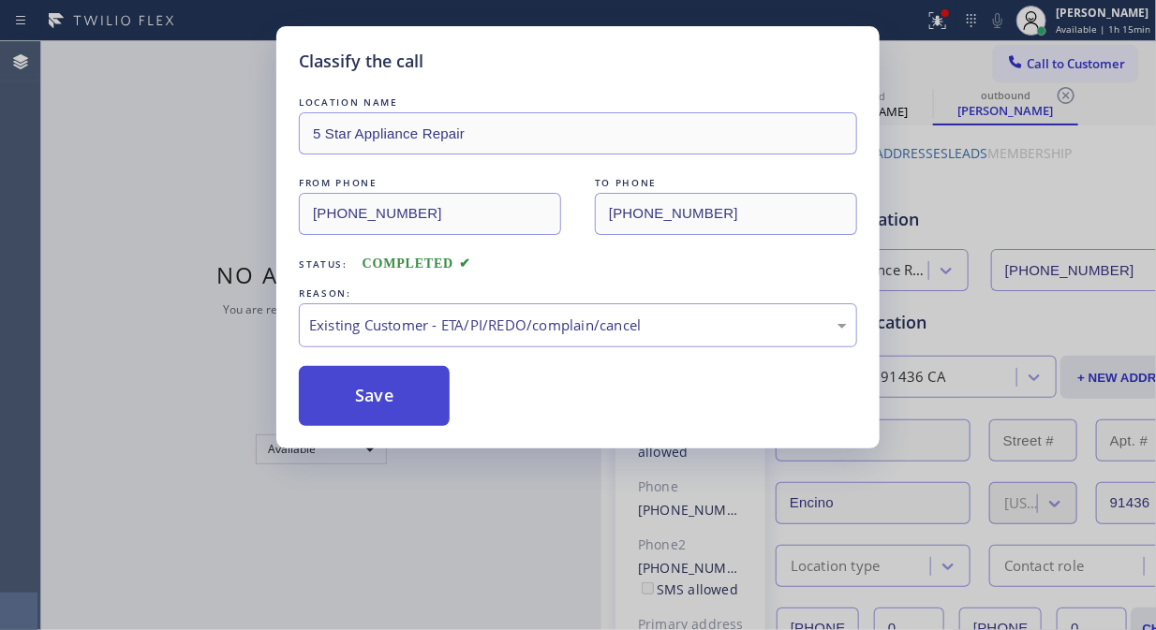
click at [332, 380] on button "Save" at bounding box center [374, 396] width 151 height 60
click at [1065, 68] on div "Classify the call LOCATION NAME HyperCool Comfort FROM PHONE (619) 329-9035 TO …" at bounding box center [598, 335] width 1114 height 589
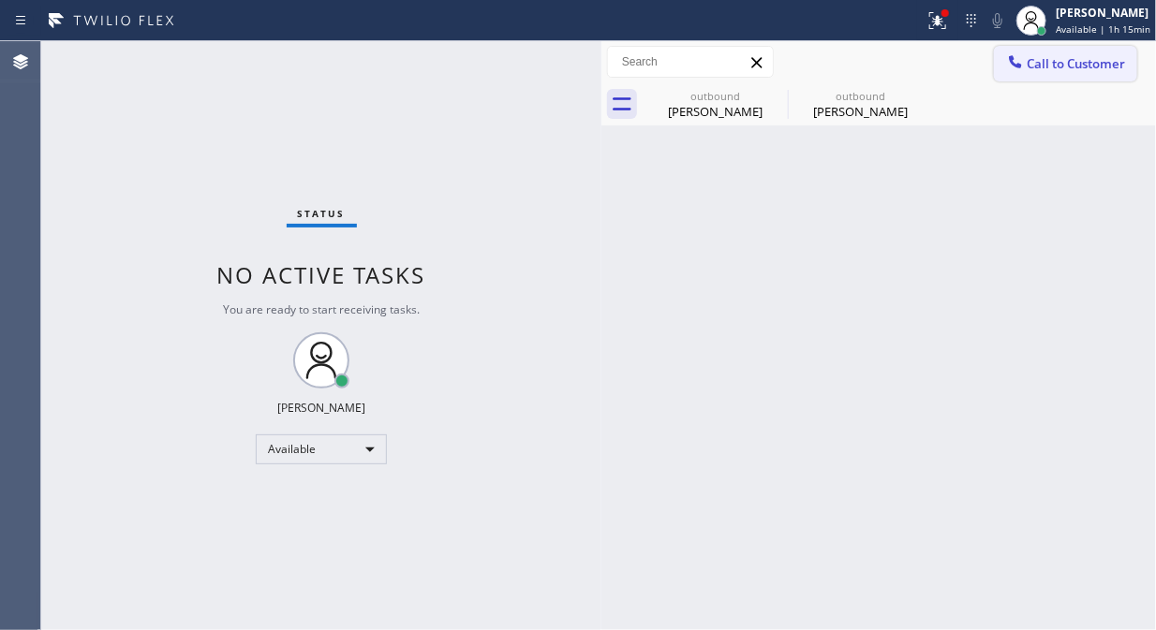
click at [1054, 67] on span "Call to Customer" at bounding box center [1075, 63] width 98 height 17
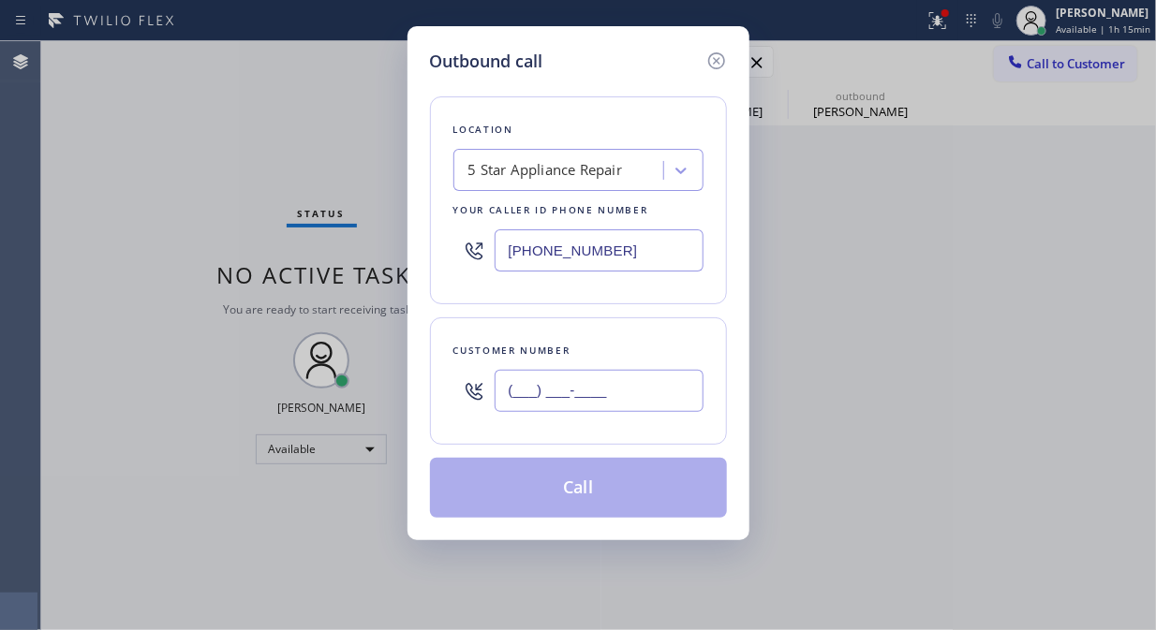
click at [506, 399] on input "(___) ___-____" at bounding box center [598, 391] width 209 height 42
paste input "310) 463-3479"
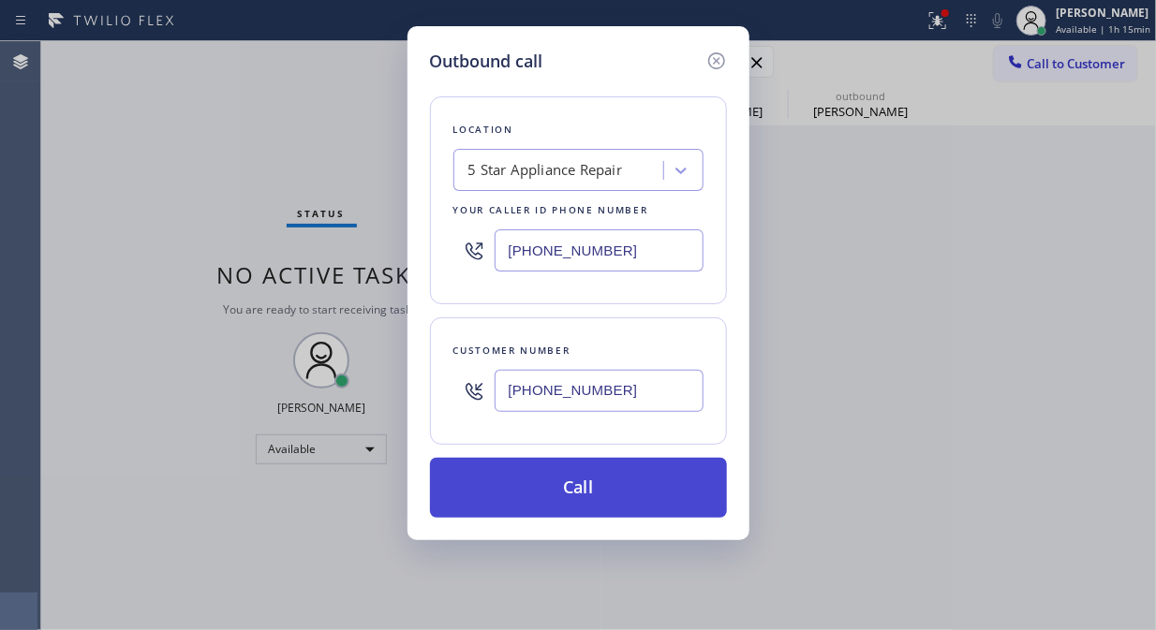
type input "[PHONE_NUMBER]"
click at [567, 482] on button "Call" at bounding box center [578, 488] width 297 height 60
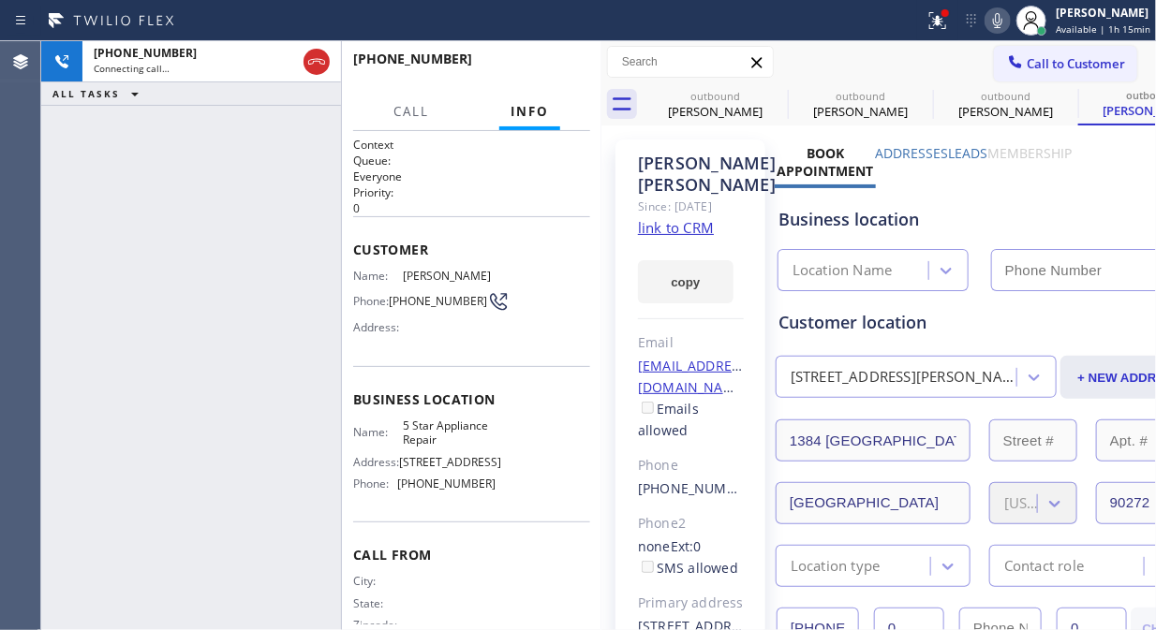
type input "[PHONE_NUMBER]"
click at [768, 100] on icon at bounding box center [775, 95] width 22 height 22
click at [909, 95] on icon at bounding box center [920, 95] width 22 height 22
click at [0, 0] on icon at bounding box center [0, 0] width 0 height 0
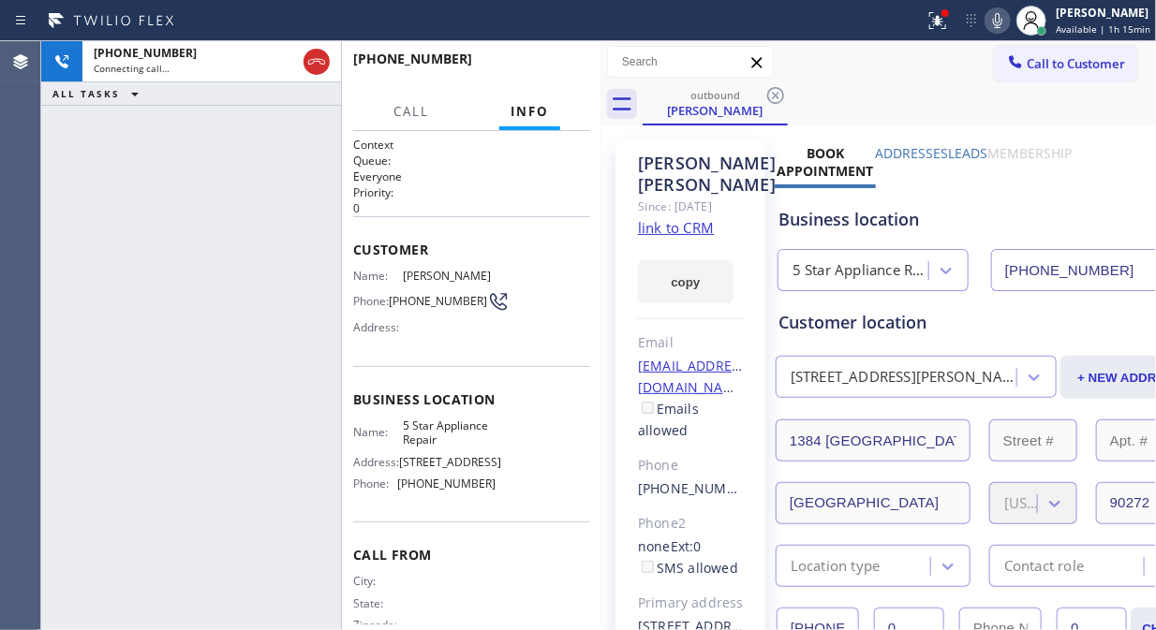
click at [777, 95] on icon at bounding box center [775, 95] width 22 height 22
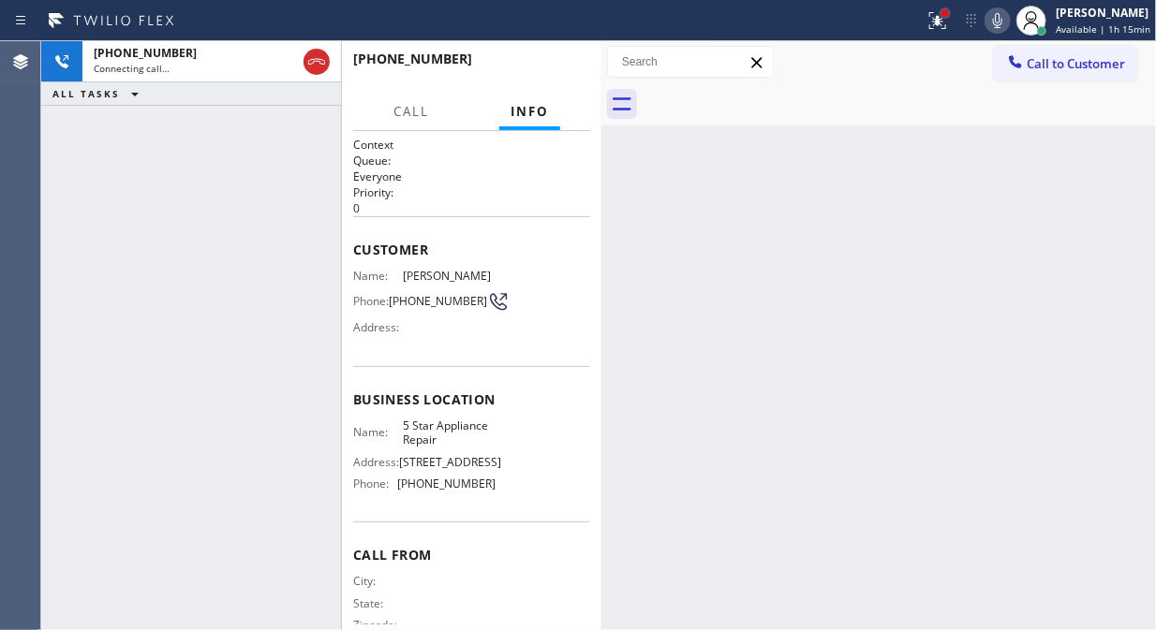
click at [949, 16] on div at bounding box center [944, 12] width 11 height 11
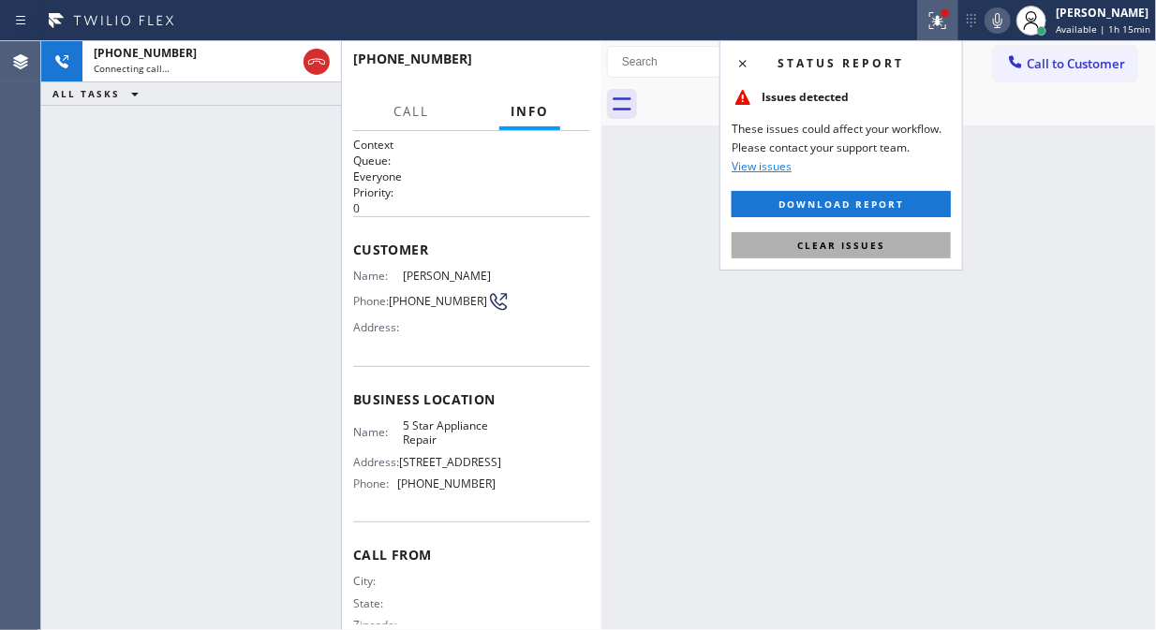
click at [864, 240] on span "Clear issues" at bounding box center [841, 245] width 88 height 13
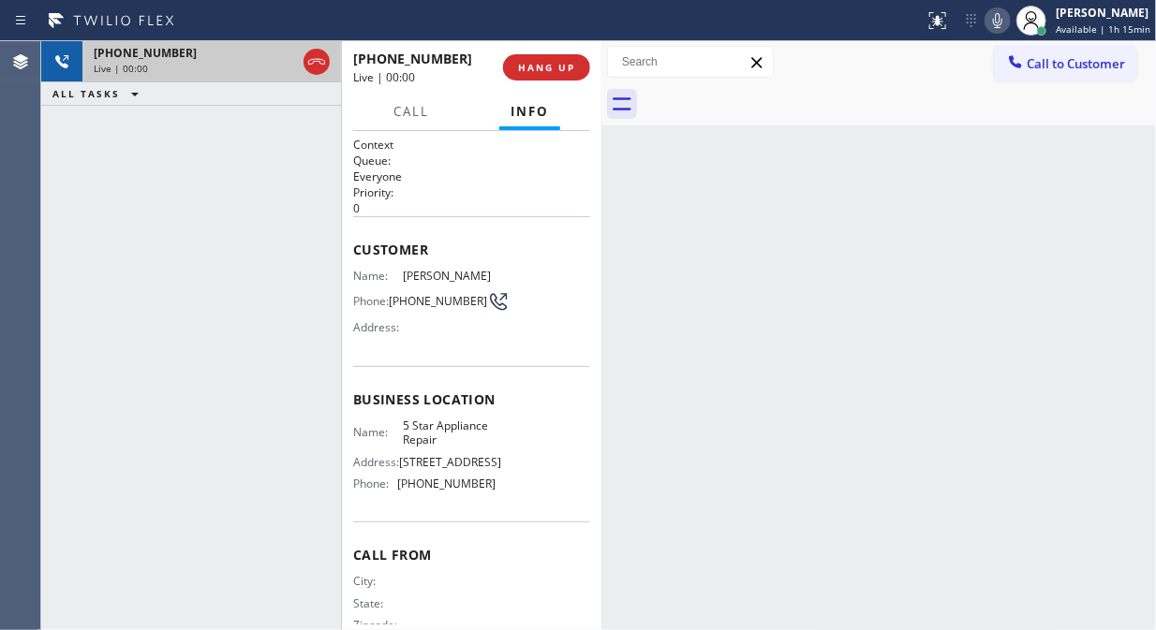
click at [235, 69] on div "Live | 00:00" at bounding box center [195, 68] width 202 height 13
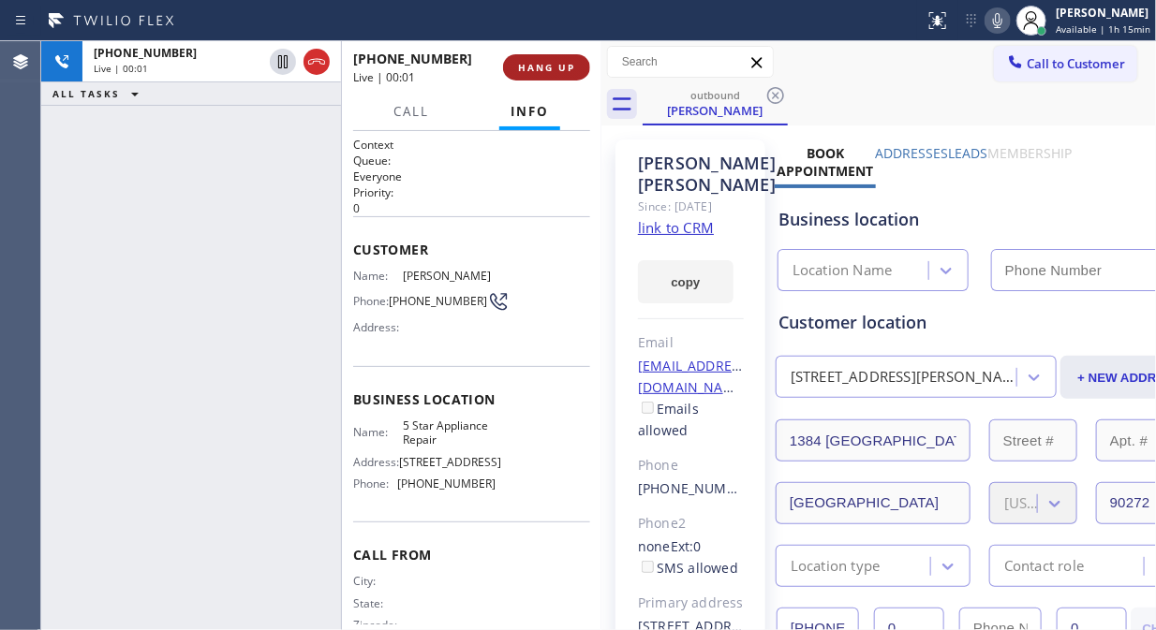
click at [535, 56] on button "HANG UP" at bounding box center [546, 67] width 87 height 26
type input "[PHONE_NUMBER]"
click at [536, 66] on span "HANG UP" at bounding box center [546, 67] width 57 height 13
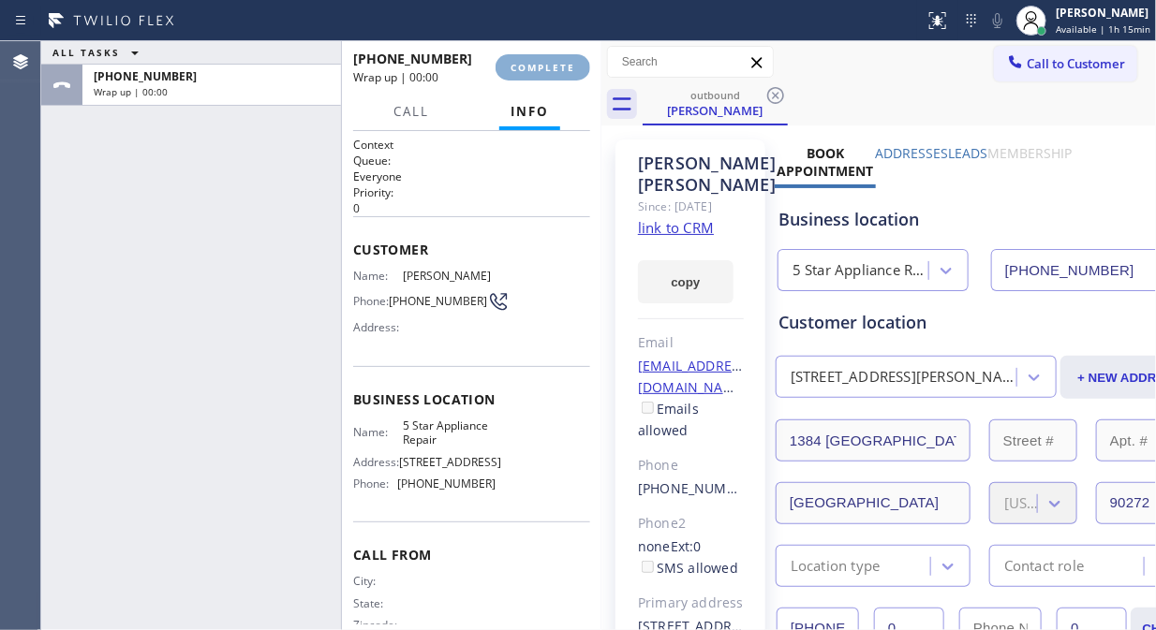
click at [536, 66] on span "COMPLETE" at bounding box center [542, 67] width 65 height 13
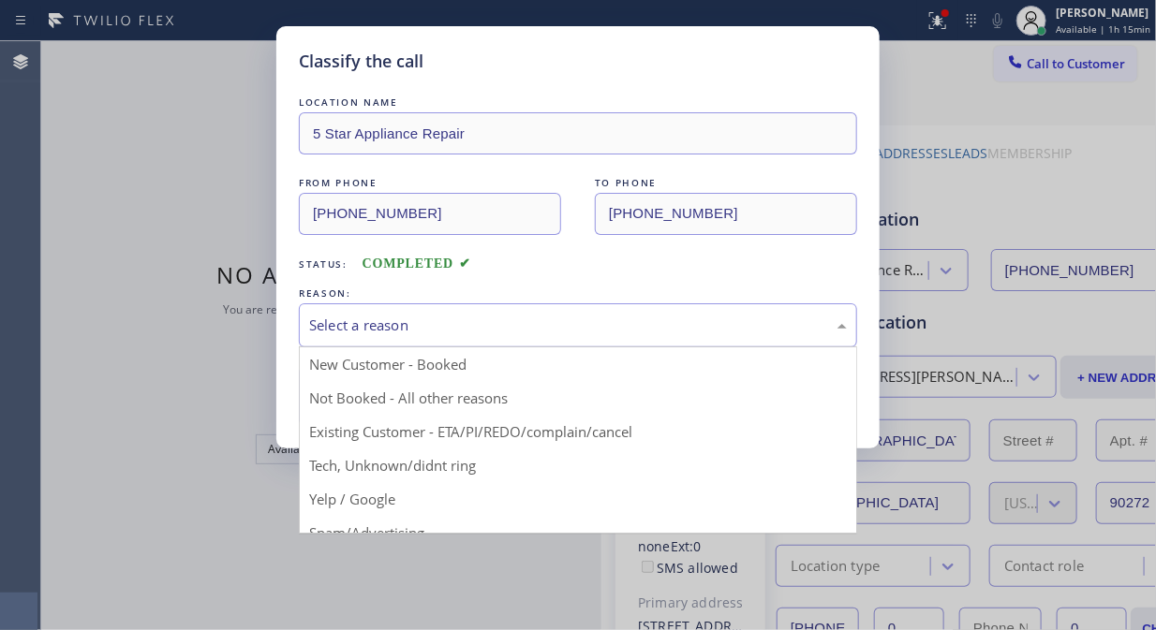
click at [553, 332] on div "Select a reason" at bounding box center [578, 326] width 538 height 22
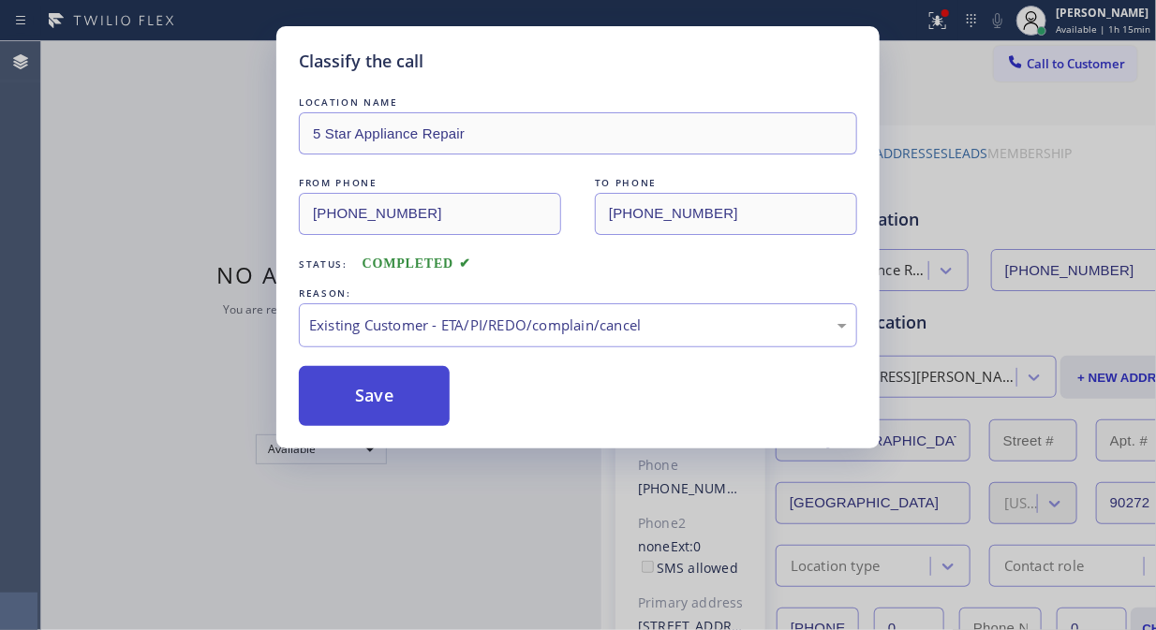
click at [419, 405] on button "Save" at bounding box center [374, 396] width 151 height 60
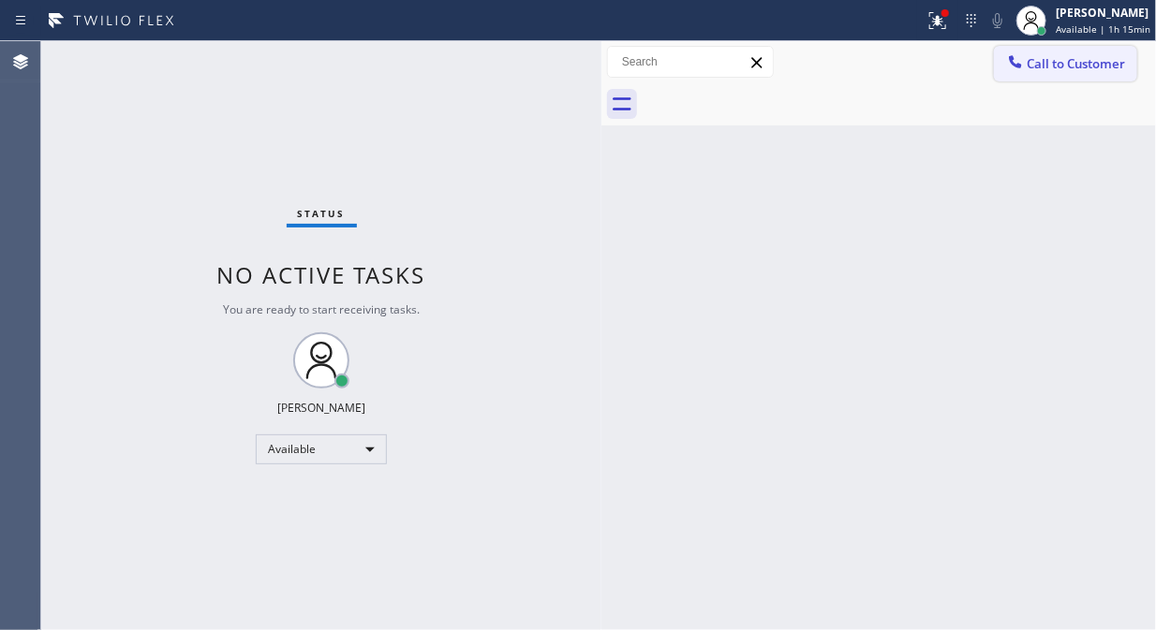
click at [1084, 61] on span "Call to Customer" at bounding box center [1075, 63] width 98 height 17
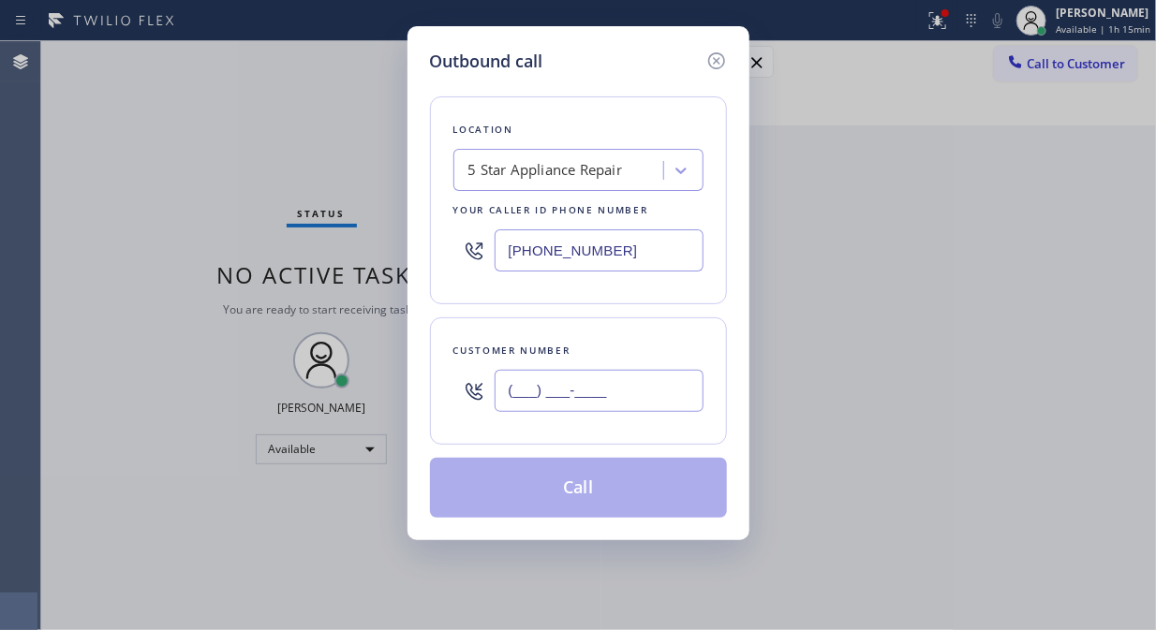
click at [667, 388] on input "(___) ___-____" at bounding box center [598, 391] width 209 height 42
paste input "310) 614-6919"
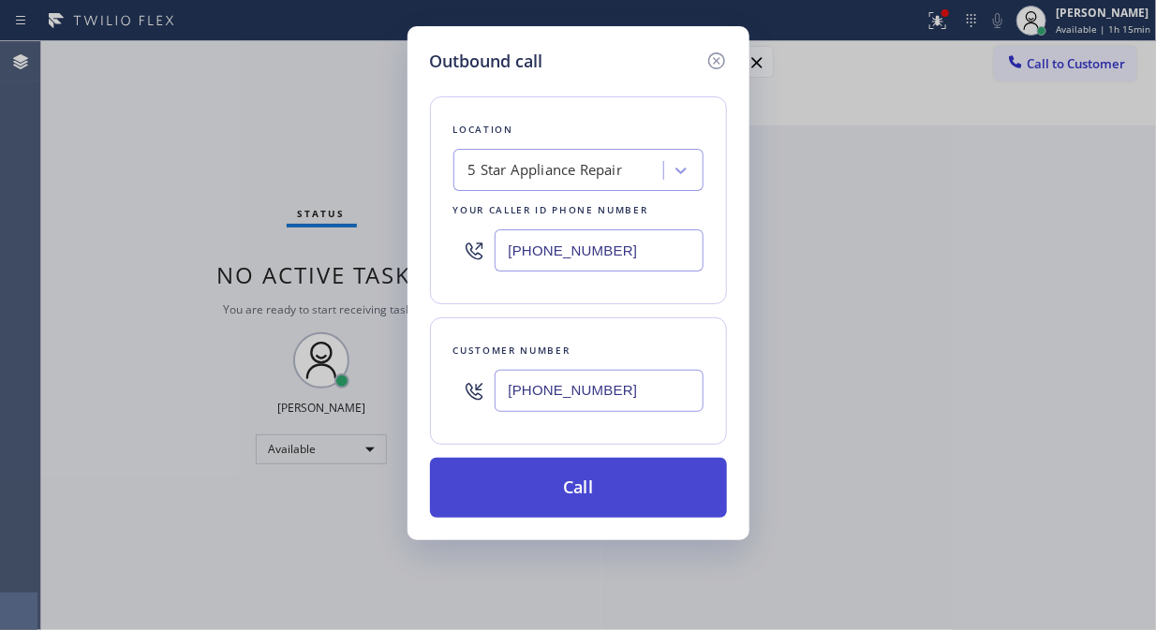
type input "[PHONE_NUMBER]"
click at [663, 474] on button "Call" at bounding box center [578, 488] width 297 height 60
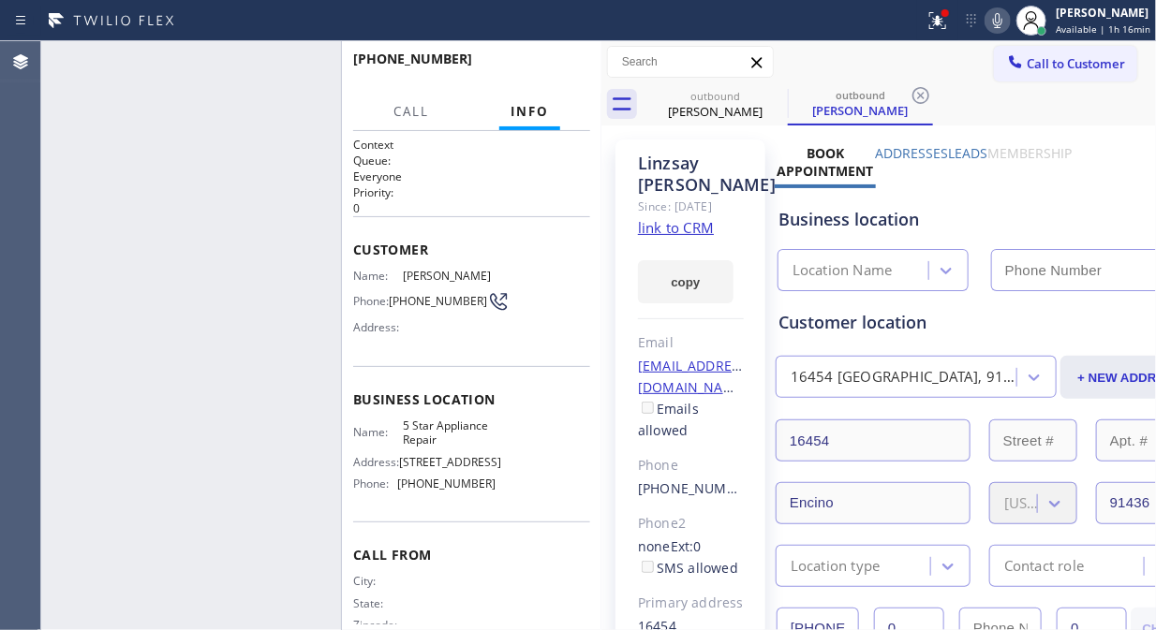
type input "[PHONE_NUMBER]"
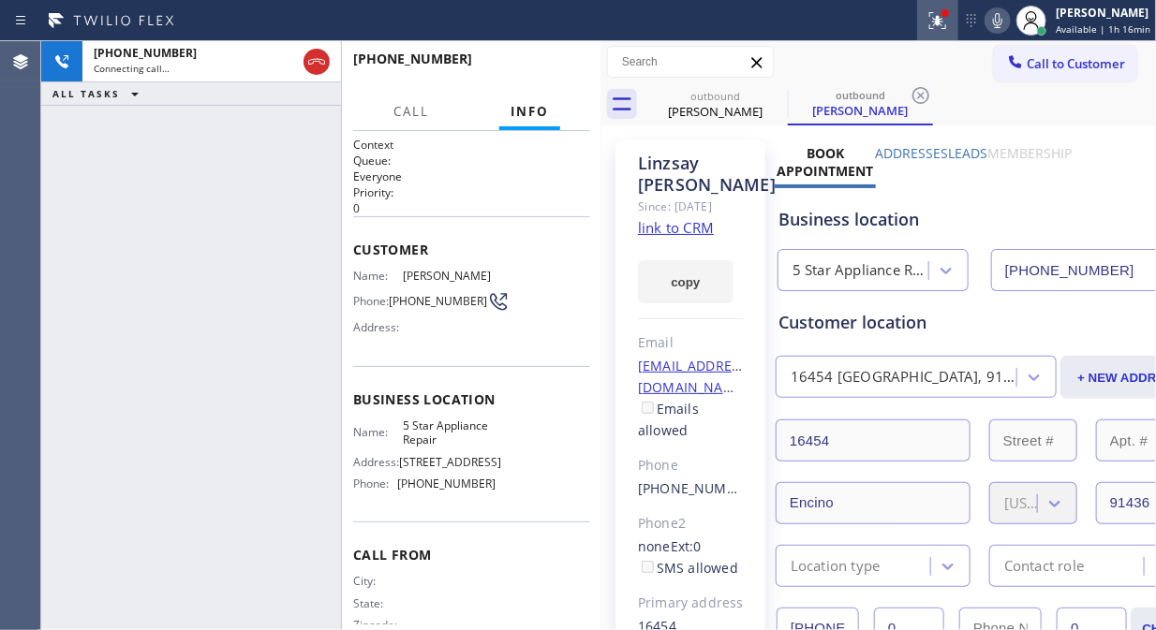
click at [933, 13] on icon at bounding box center [937, 20] width 22 height 22
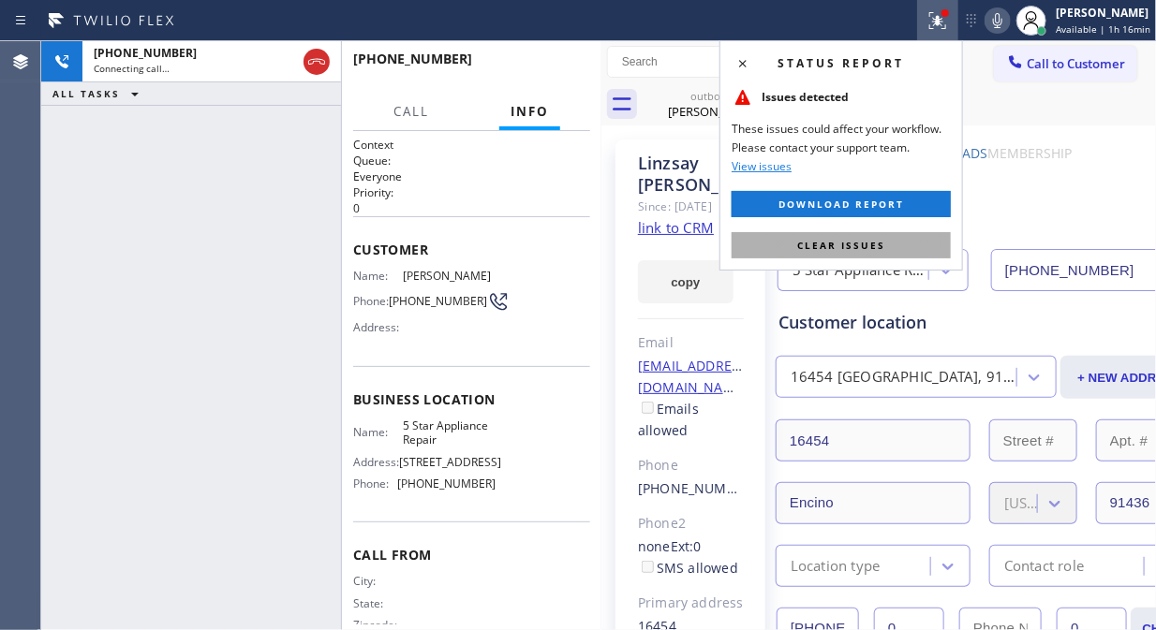
click at [862, 242] on span "Clear issues" at bounding box center [841, 245] width 88 height 13
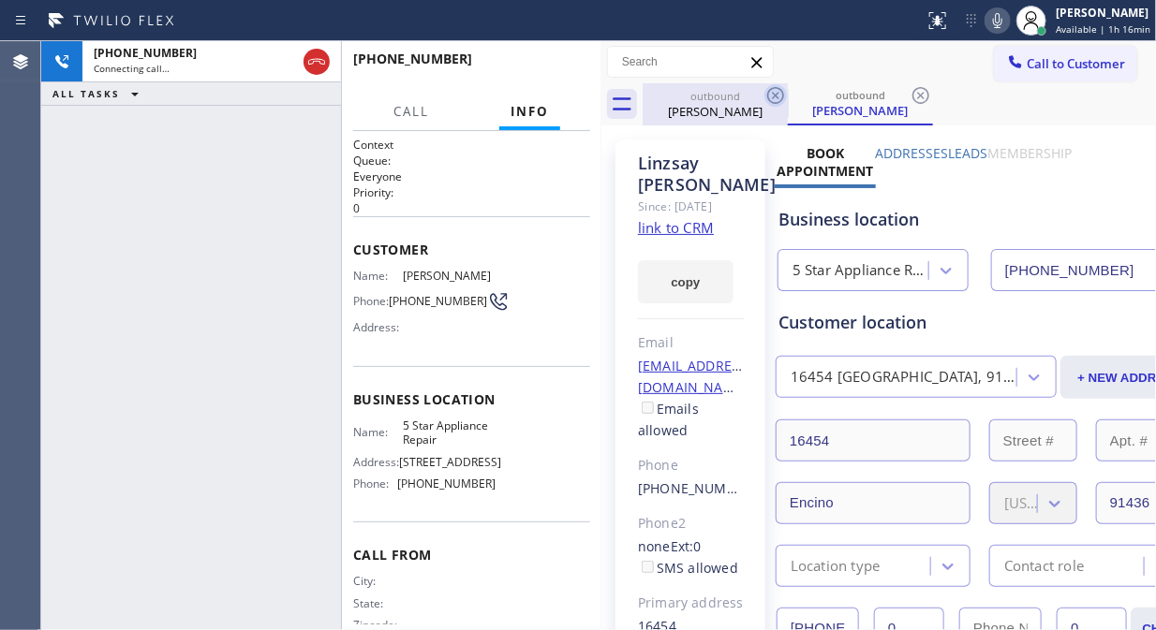
click at [780, 89] on icon at bounding box center [775, 95] width 17 height 17
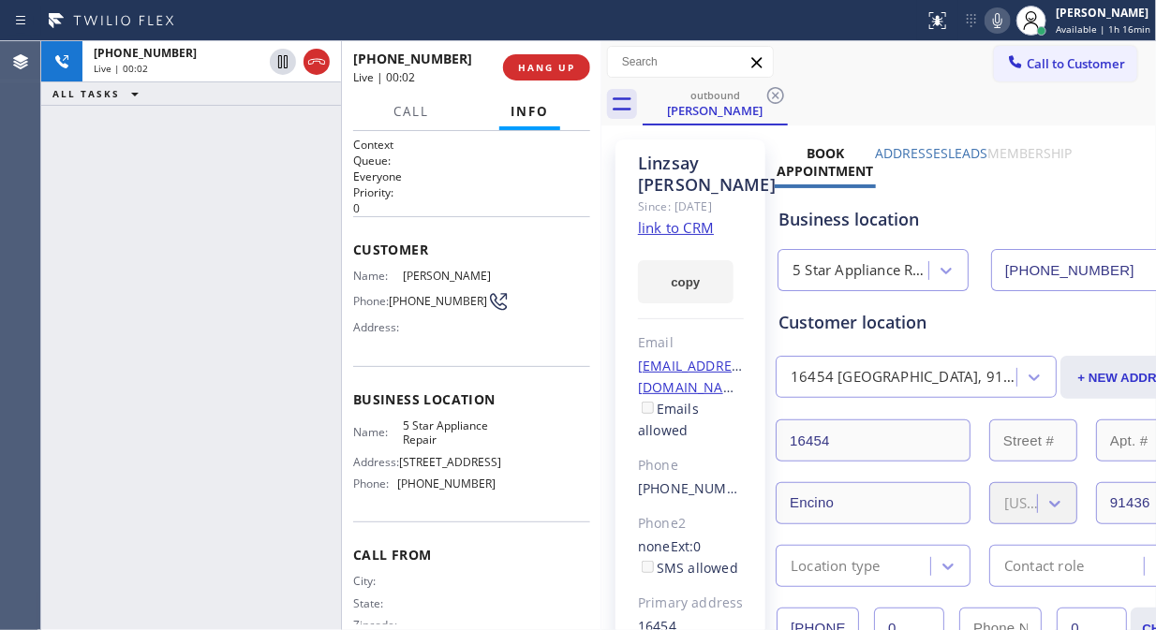
click at [663, 237] on link "link to CRM" at bounding box center [676, 227] width 76 height 19
click at [557, 71] on span "HANG UP" at bounding box center [546, 67] width 57 height 13
click at [555, 71] on span "HANG UP" at bounding box center [546, 67] width 57 height 13
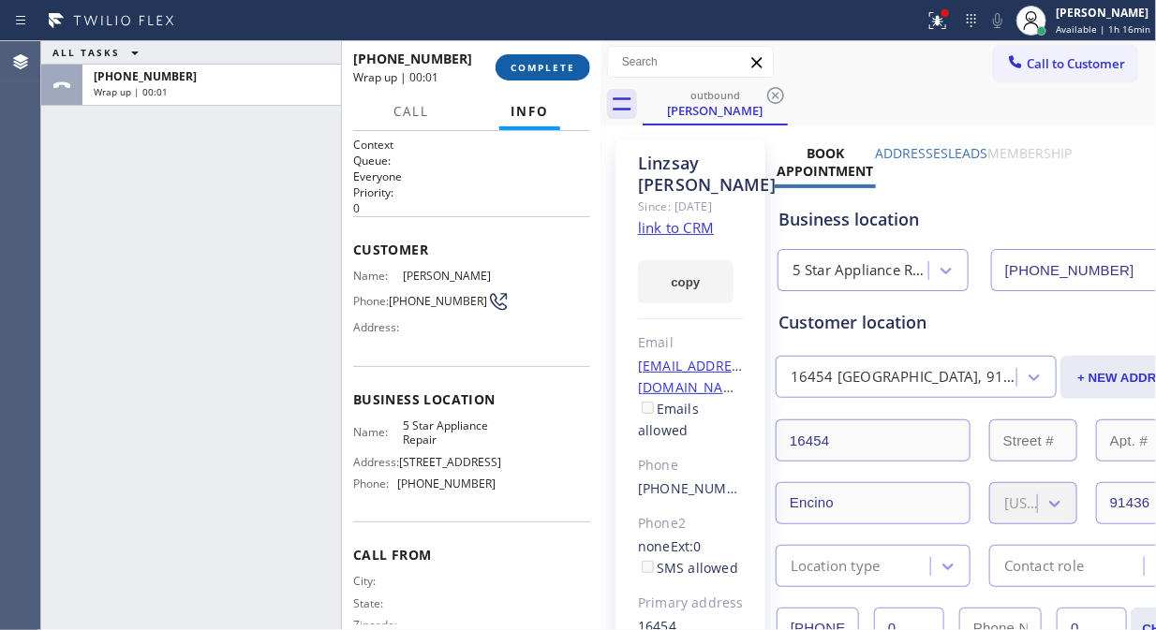
click at [541, 69] on span "COMPLETE" at bounding box center [542, 67] width 65 height 13
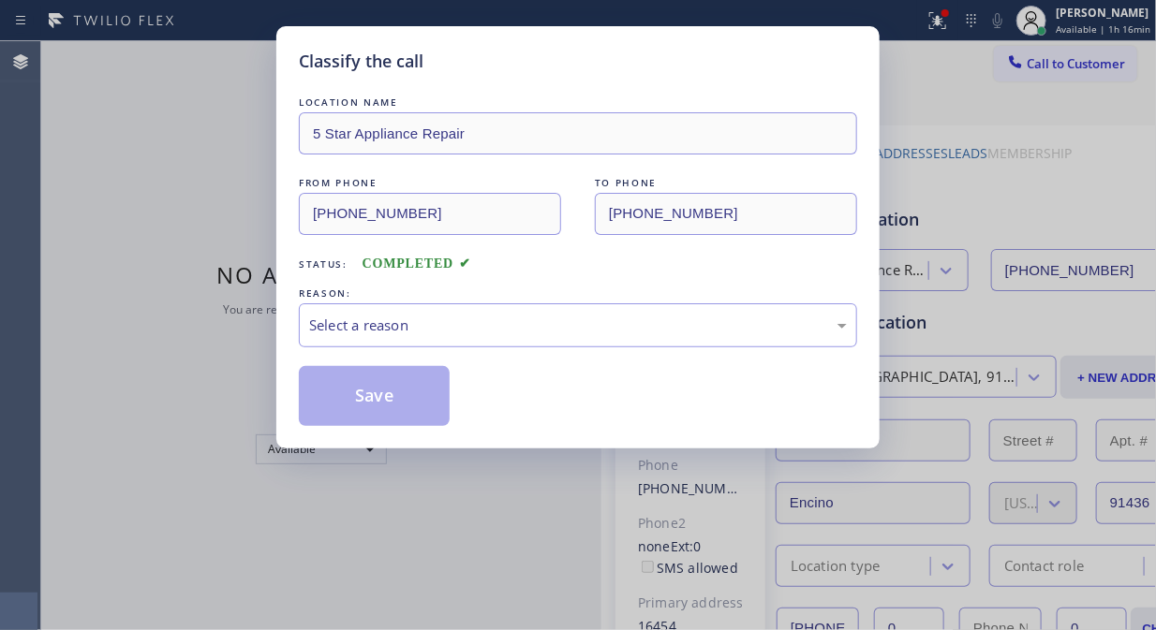
click at [541, 69] on div "Classify the call" at bounding box center [578, 61] width 558 height 25
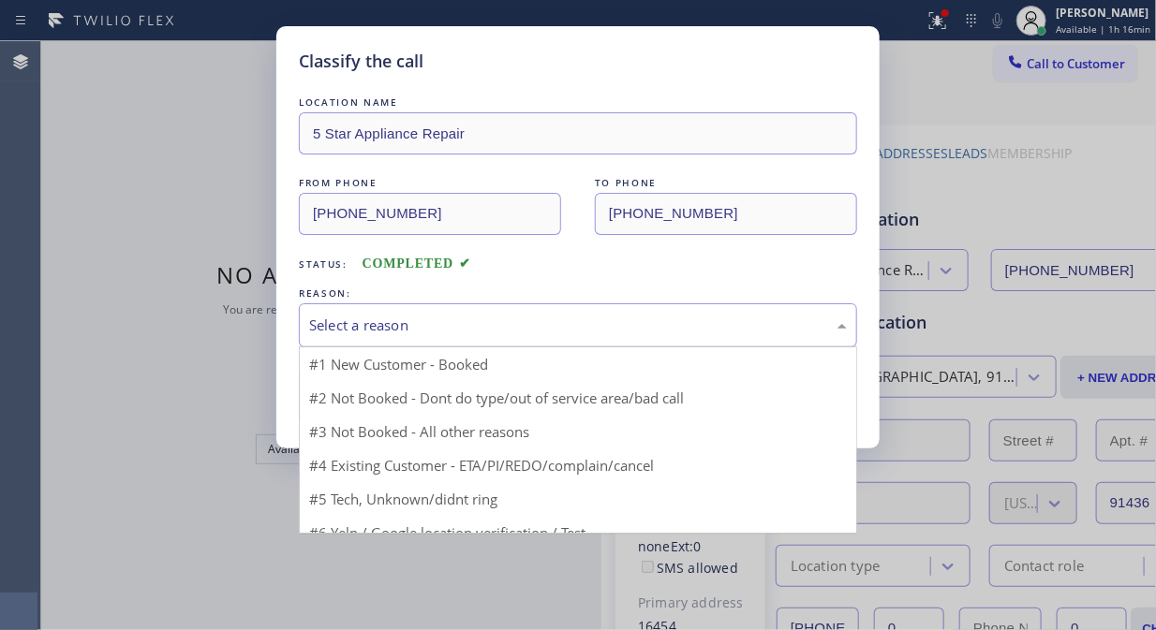
click at [501, 315] on div "Select a reason" at bounding box center [578, 326] width 538 height 22
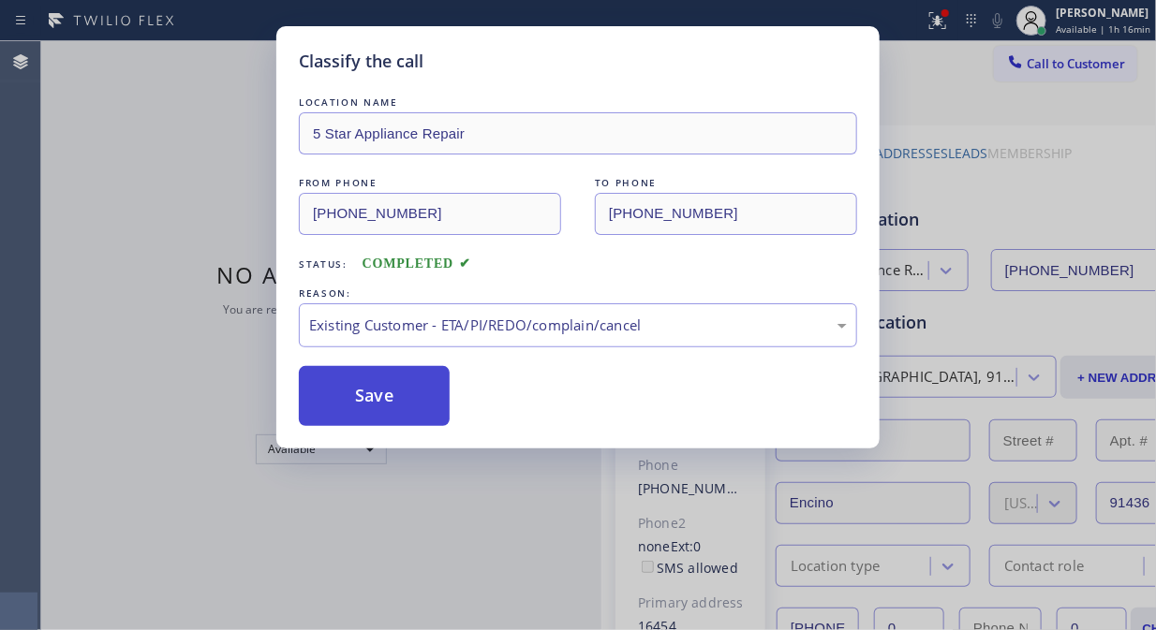
click at [370, 401] on button "Save" at bounding box center [374, 396] width 151 height 60
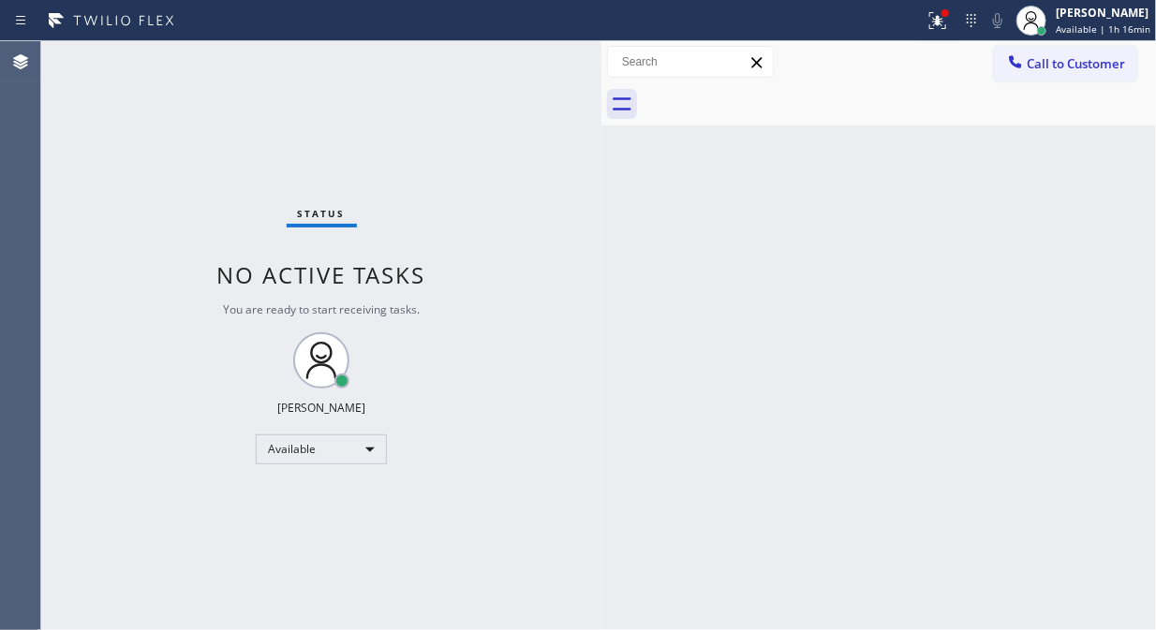
click at [1050, 71] on span "Call to Customer" at bounding box center [1075, 63] width 98 height 17
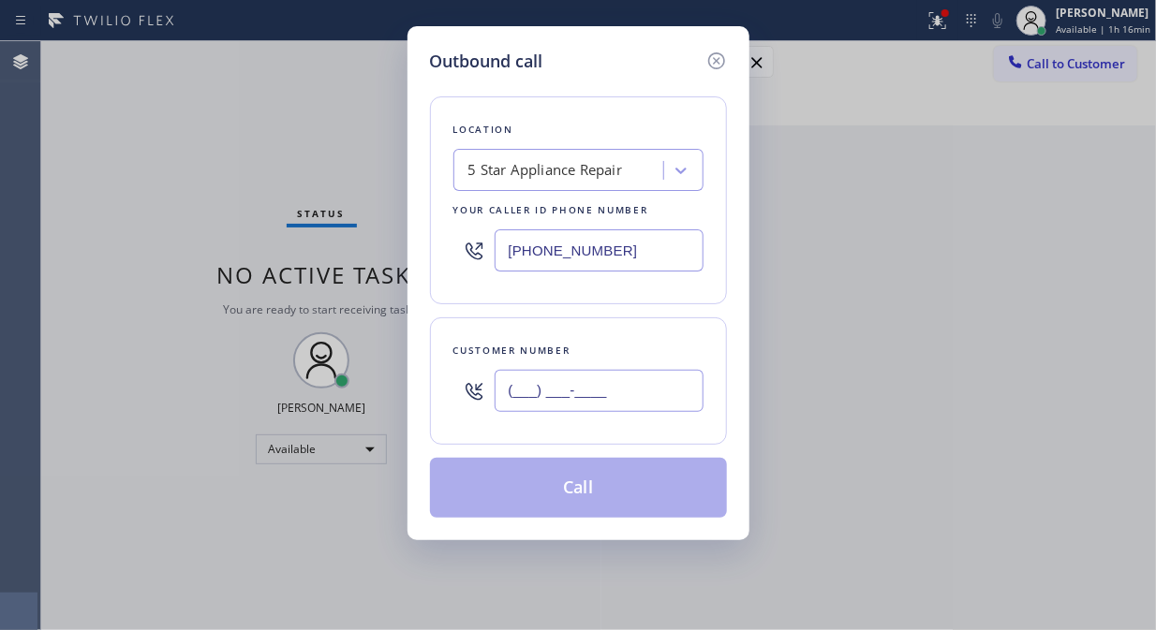
click at [562, 378] on input "(___) ___-____" at bounding box center [598, 391] width 209 height 42
paste input "619) 241-5688"
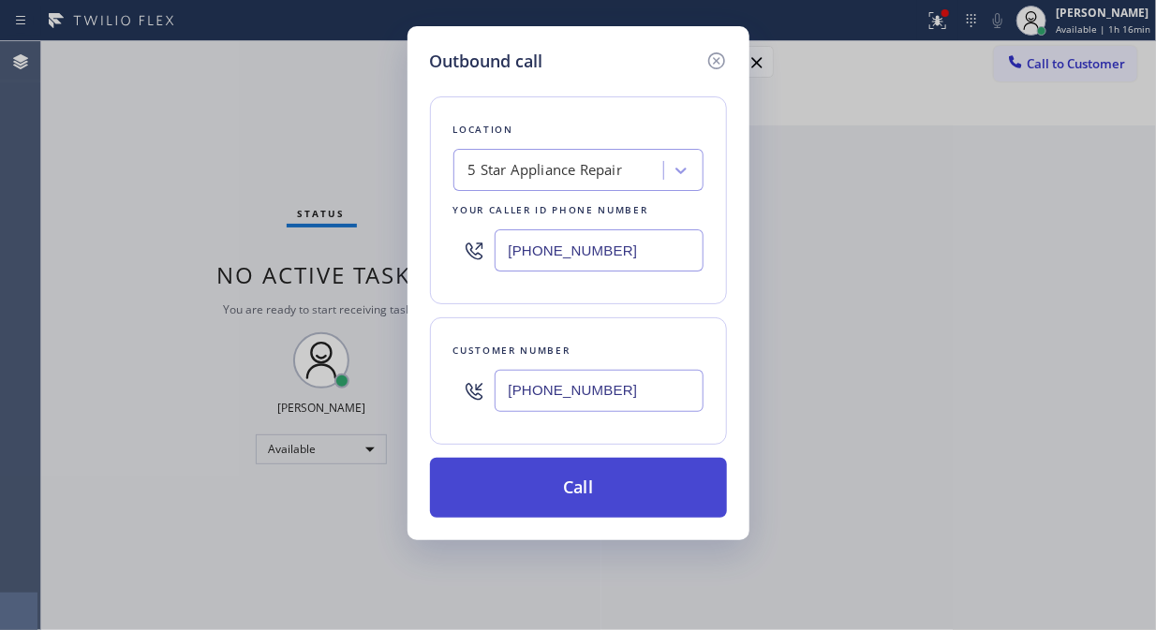
type input "[PHONE_NUMBER]"
click at [567, 485] on button "Call" at bounding box center [578, 488] width 297 height 60
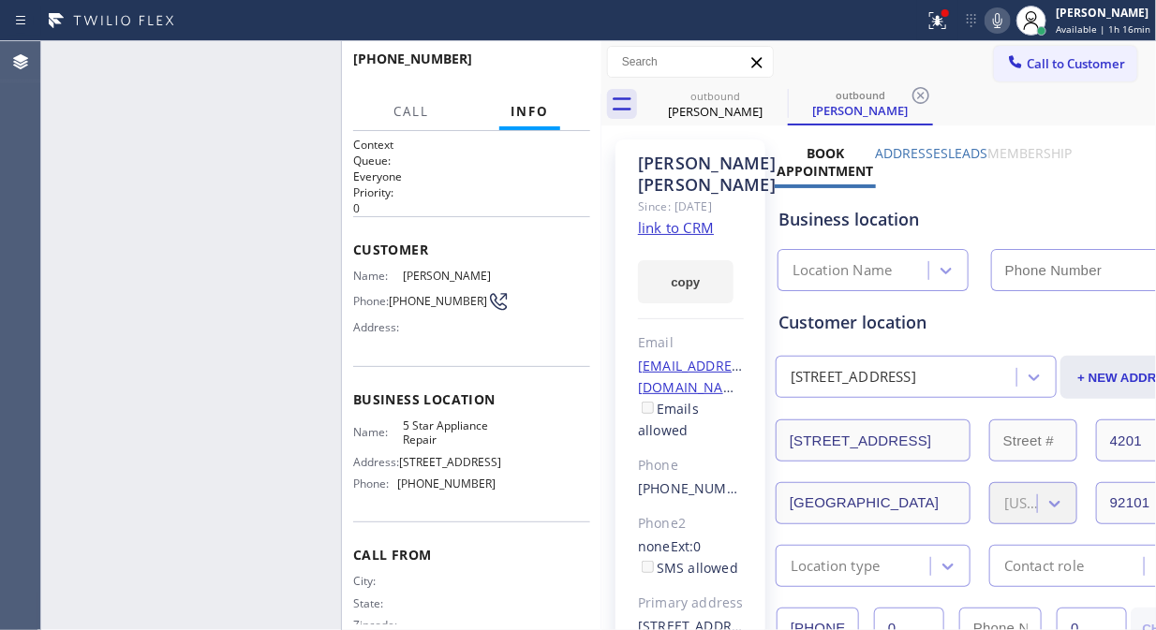
type input "[PHONE_NUMBER]"
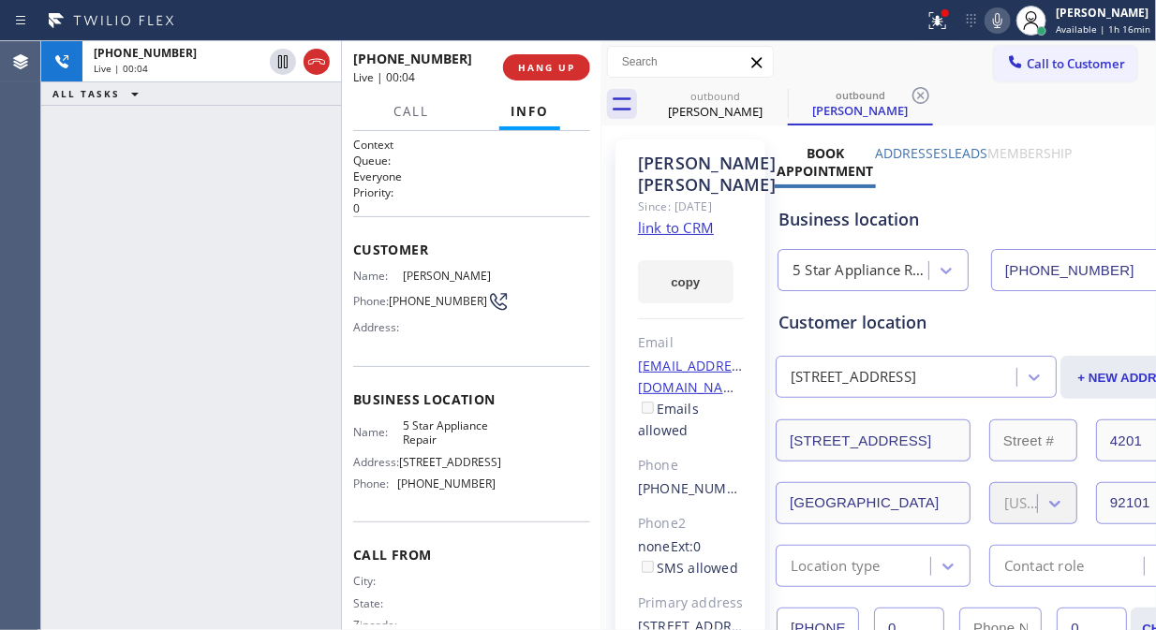
click at [556, 81] on div "+16192415688 Live | 00:04 HANG UP" at bounding box center [471, 67] width 237 height 49
click at [557, 66] on span "HANG UP" at bounding box center [546, 67] width 57 height 13
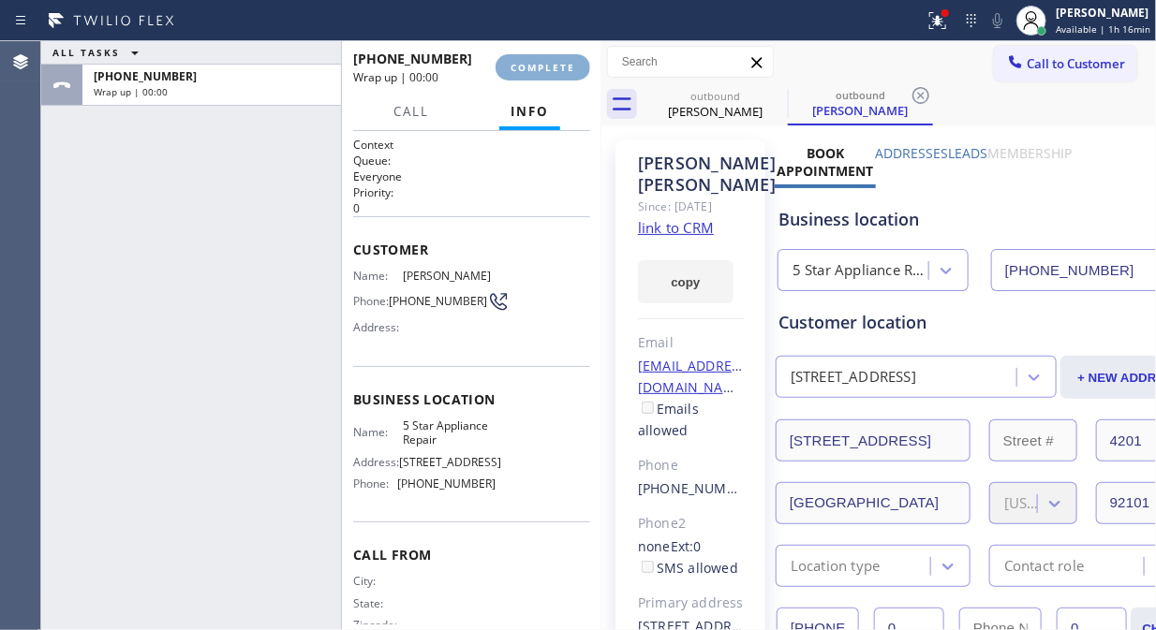
click at [559, 67] on span "COMPLETE" at bounding box center [542, 67] width 65 height 13
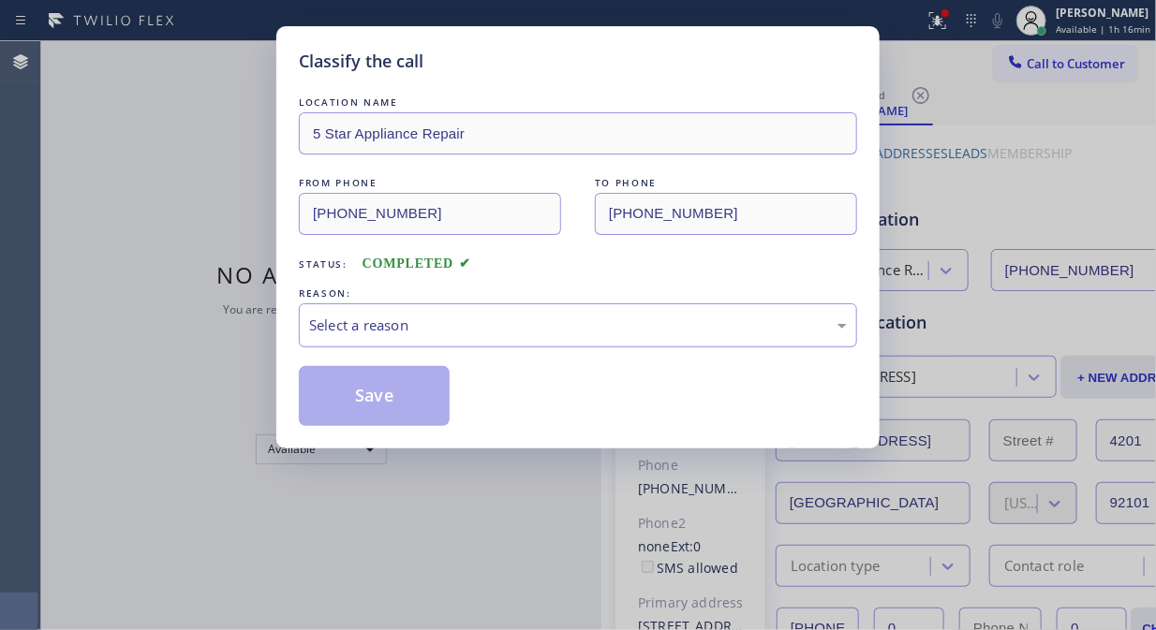
click at [537, 347] on div "Select a reason" at bounding box center [578, 325] width 558 height 44
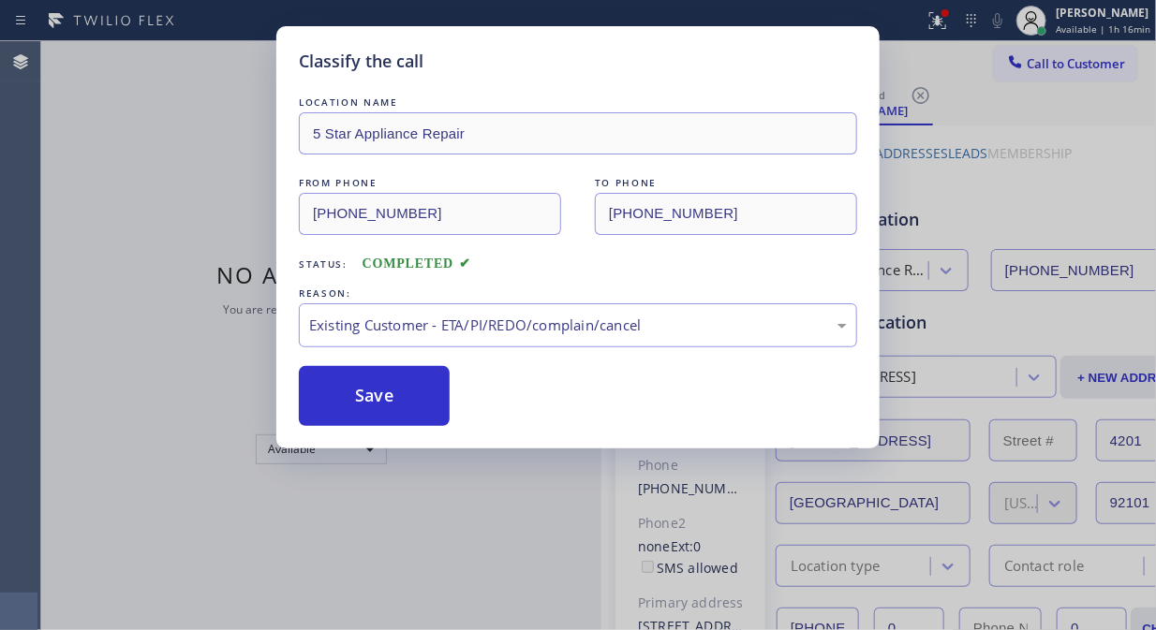
click at [378, 385] on button "Save" at bounding box center [374, 396] width 151 height 60
click at [1035, 77] on div "Classify the call LOCATION NAME 5 Star Appliance Repair FROM PHONE (855) 731-49…" at bounding box center [578, 315] width 1156 height 630
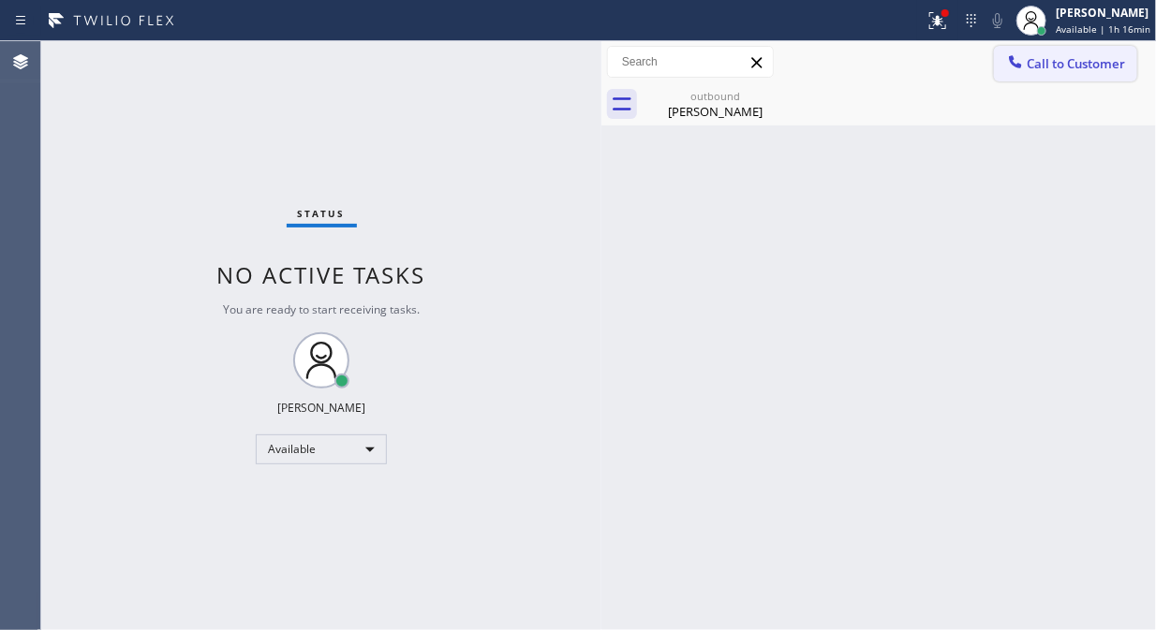
click at [1034, 77] on button "Call to Customer" at bounding box center [1065, 64] width 143 height 36
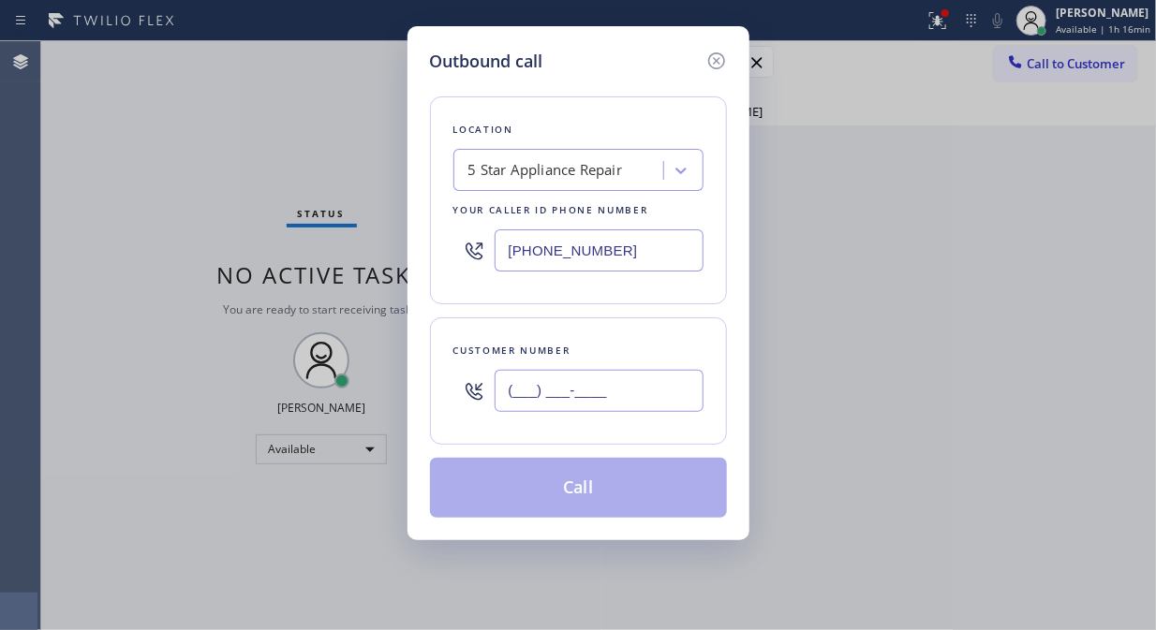
drag, startPoint x: 678, startPoint y: 389, endPoint x: 666, endPoint y: 398, distance: 15.4
click at [671, 395] on input "(___) ___-____" at bounding box center [598, 391] width 209 height 42
paste input "text"
click at [510, 399] on input "(___) ___-____" at bounding box center [598, 391] width 209 height 42
paste input "818) 342-7992"
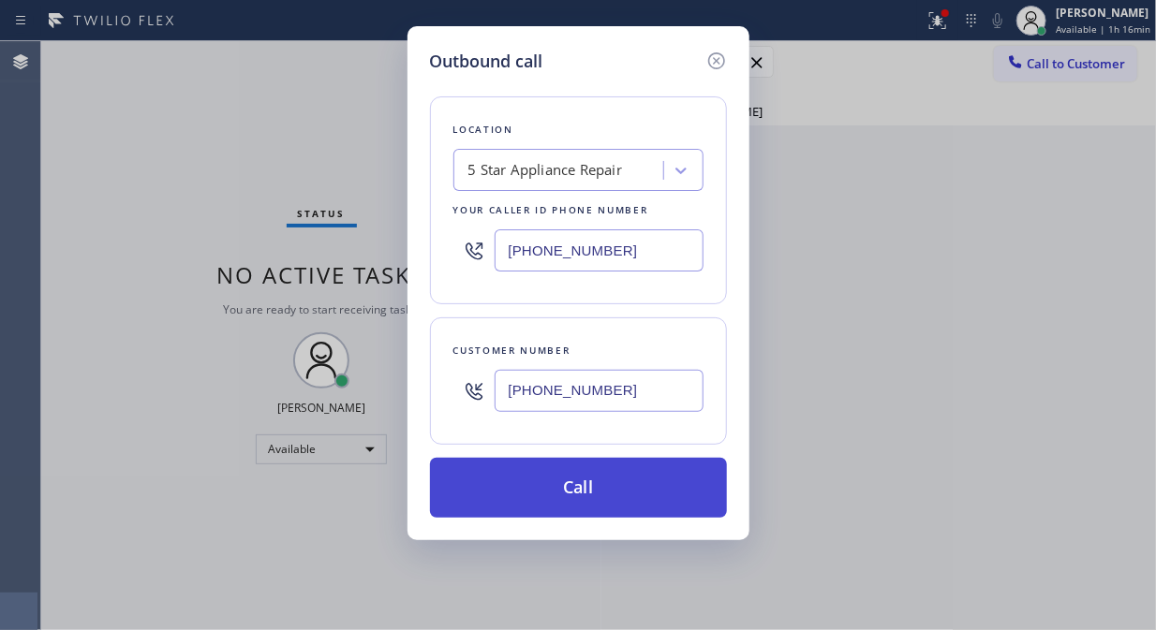
type input "(818) 342-7992"
click at [566, 478] on button "Call" at bounding box center [578, 488] width 297 height 60
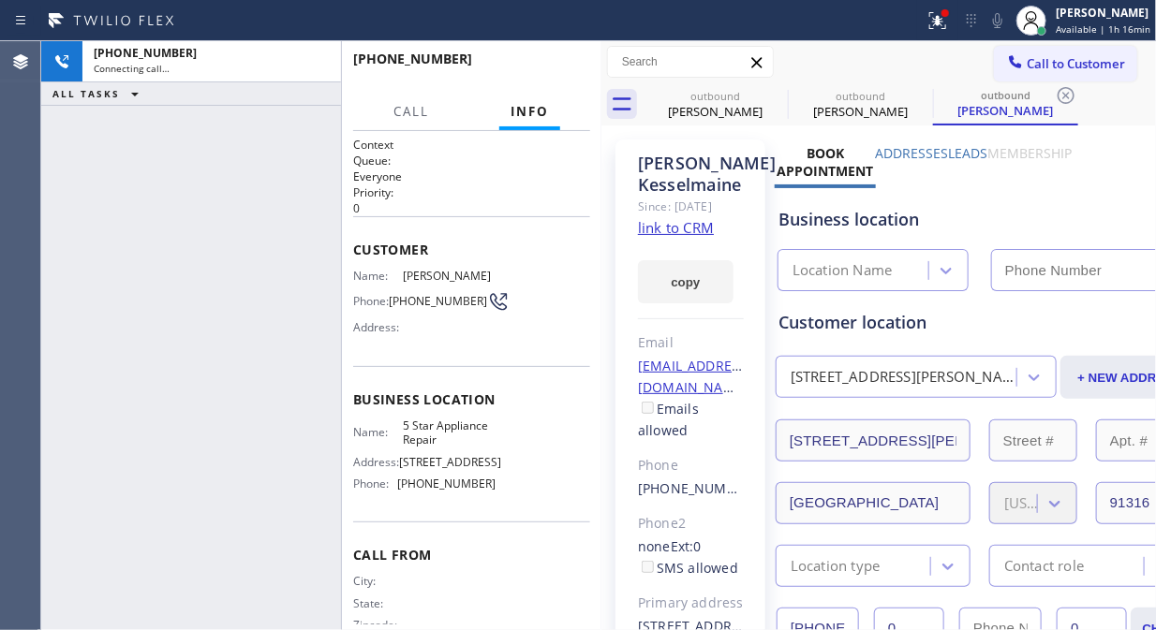
type input "[PHONE_NUMBER]"
click at [940, 19] on icon at bounding box center [937, 20] width 17 height 17
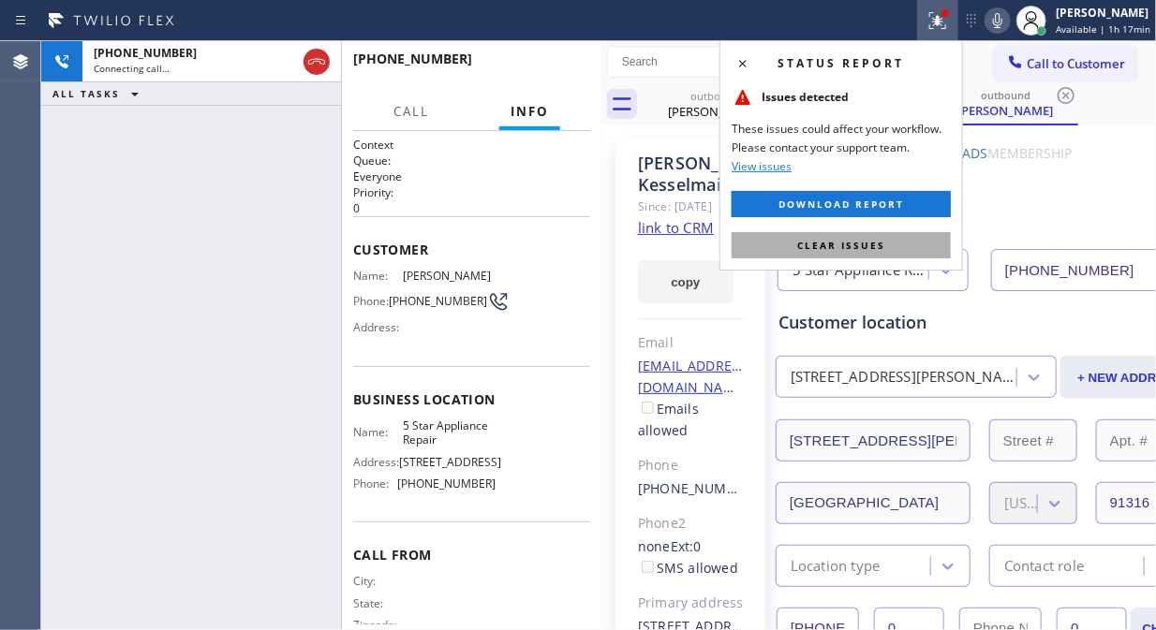
click at [810, 247] on span "Clear issues" at bounding box center [841, 245] width 88 height 13
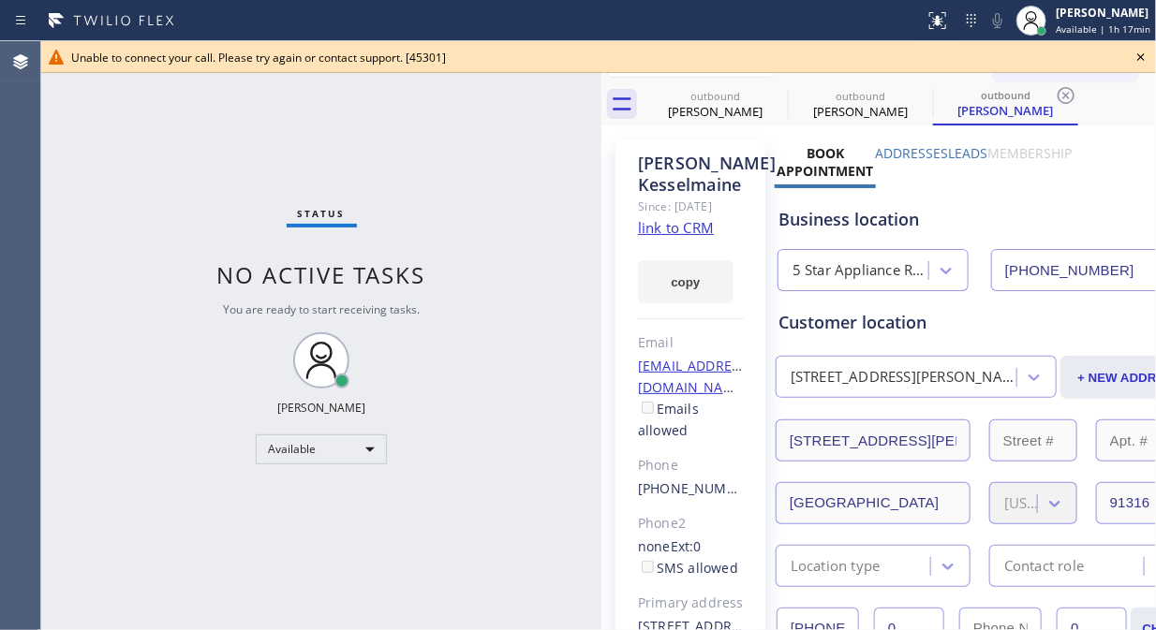
click at [1143, 57] on icon at bounding box center [1140, 57] width 22 height 22
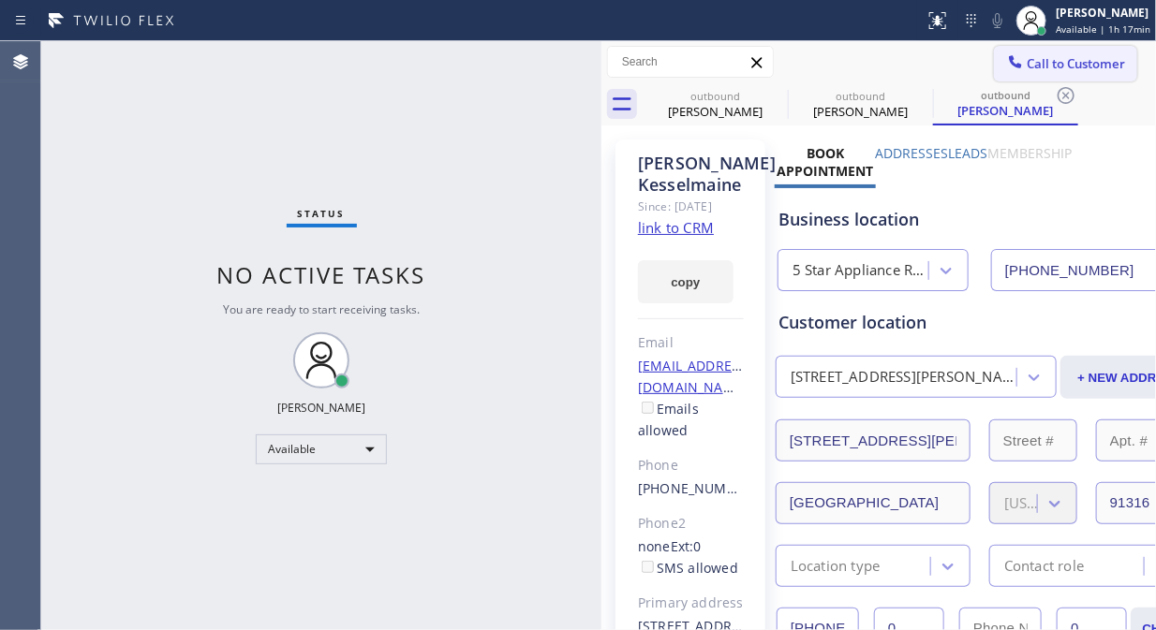
click at [1058, 57] on span "Call to Customer" at bounding box center [1075, 63] width 98 height 17
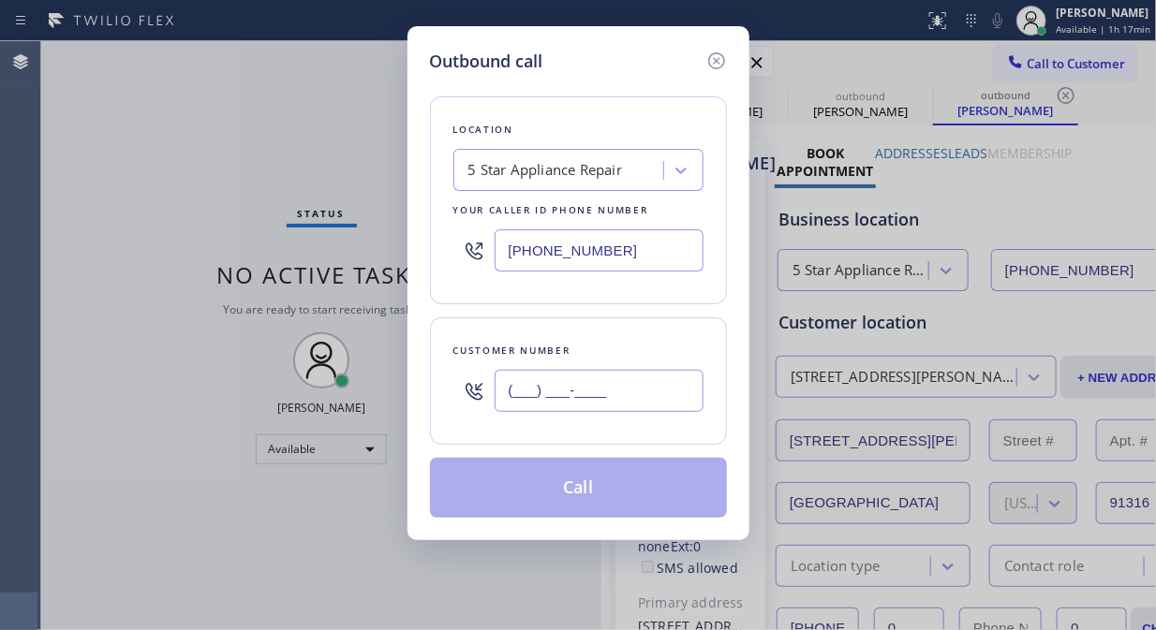
click at [536, 386] on input "(___) ___-____" at bounding box center [598, 391] width 209 height 42
paste input "714) 914-9318"
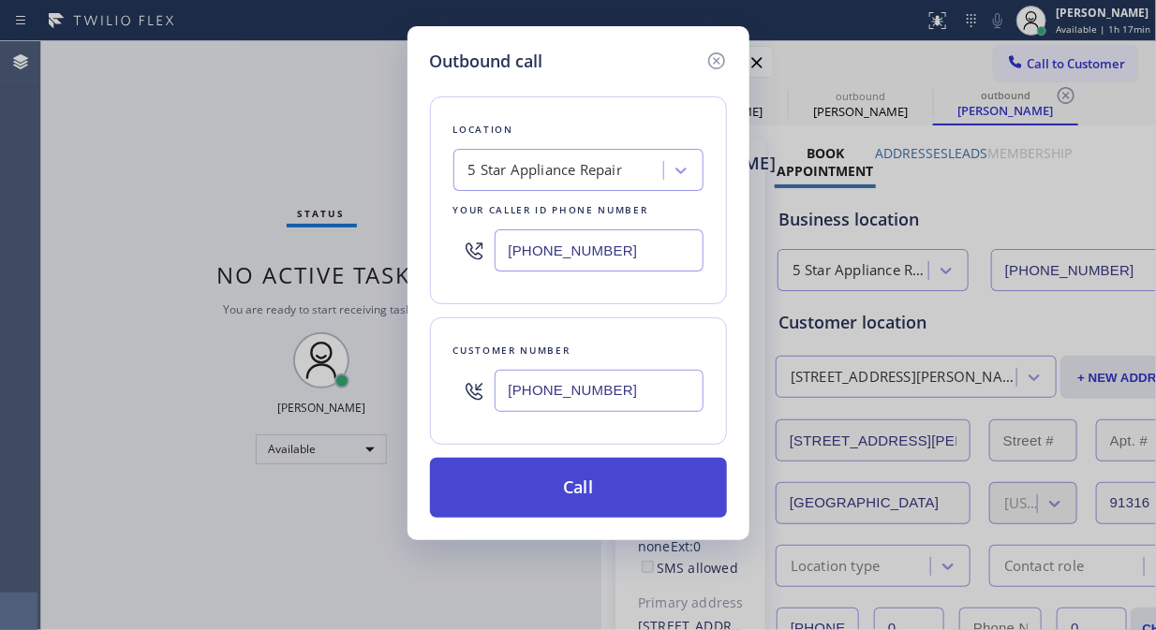
type input "(714) 914-9318"
click at [572, 485] on button "Call" at bounding box center [578, 488] width 297 height 60
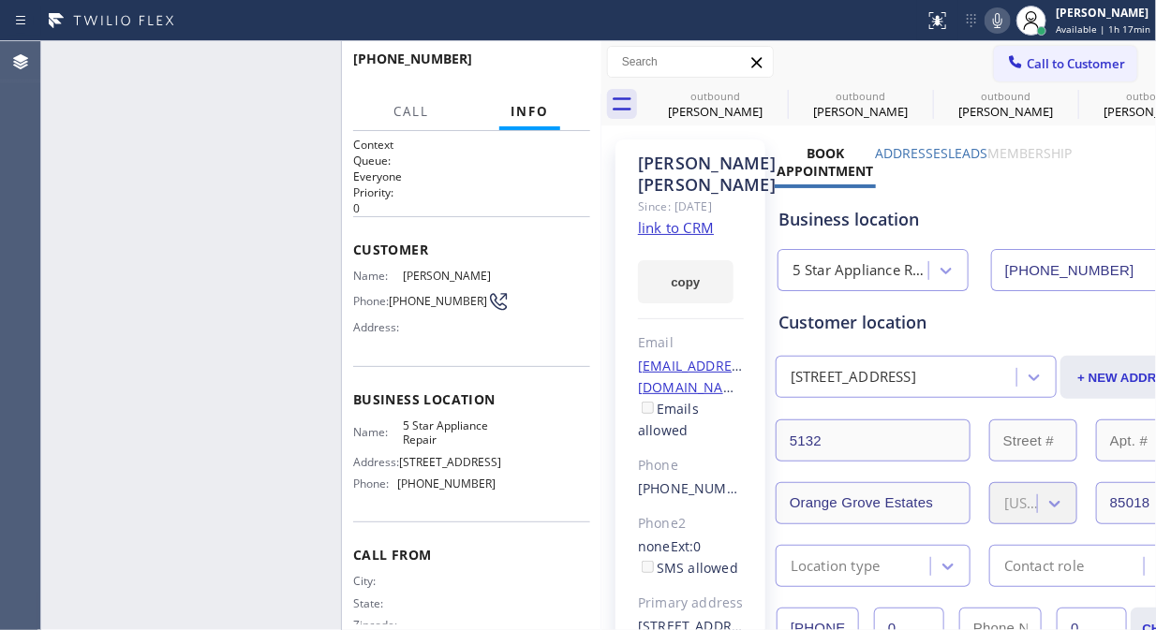
type input "[PHONE_NUMBER]"
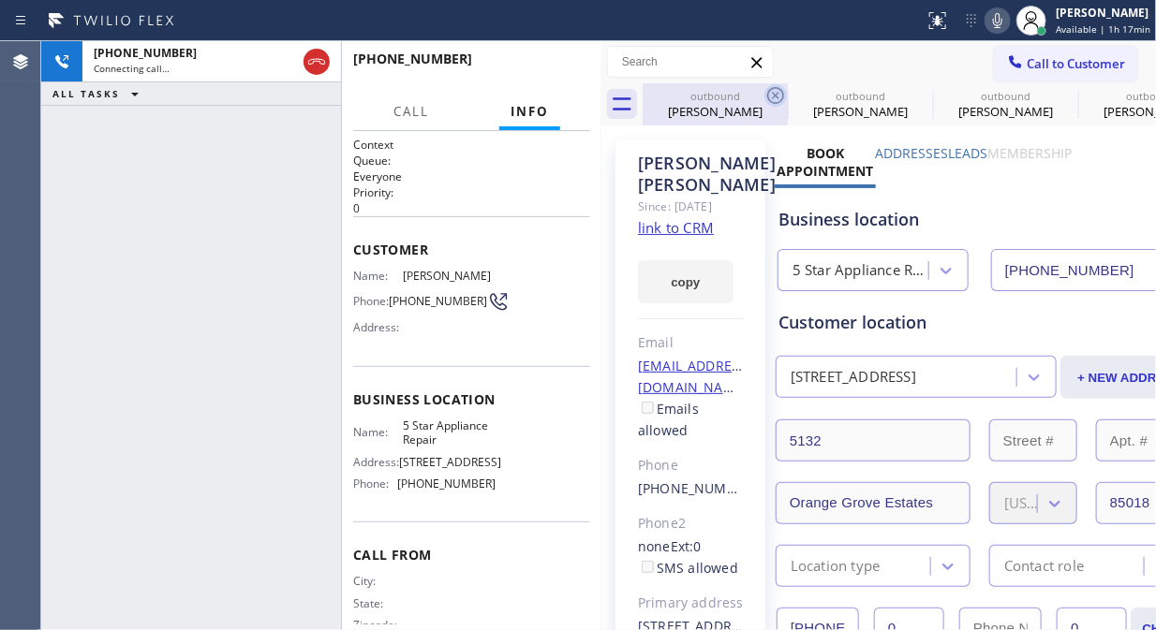
click at [783, 98] on icon at bounding box center [775, 95] width 22 height 22
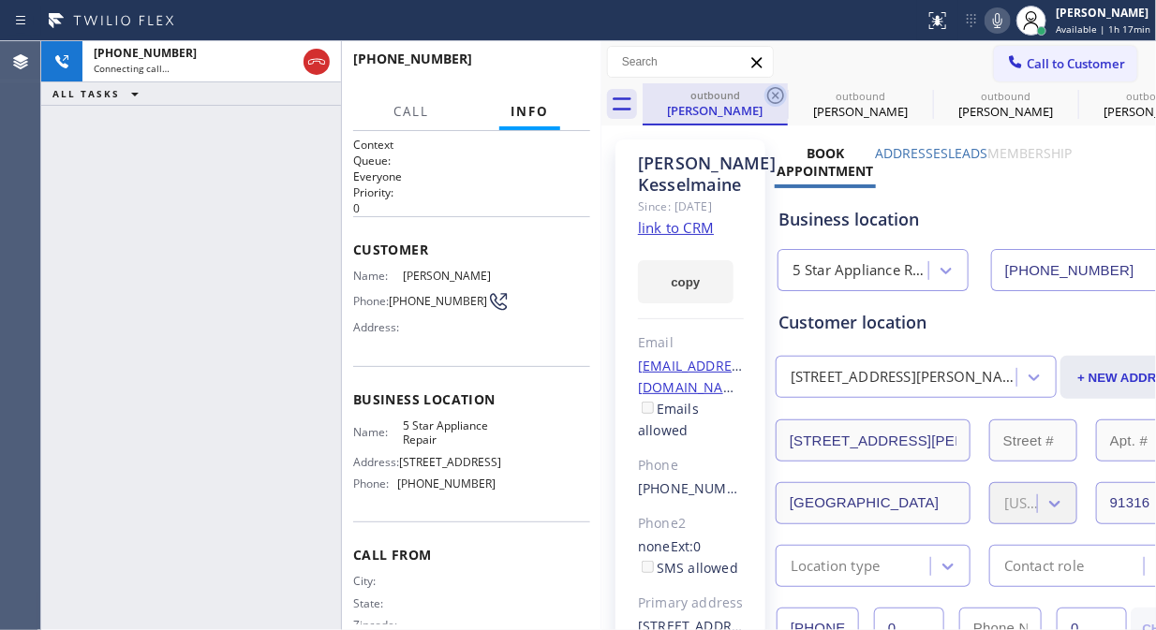
click at [778, 94] on icon at bounding box center [775, 95] width 22 height 22
click at [0, 0] on icon at bounding box center [0, 0] width 0 height 0
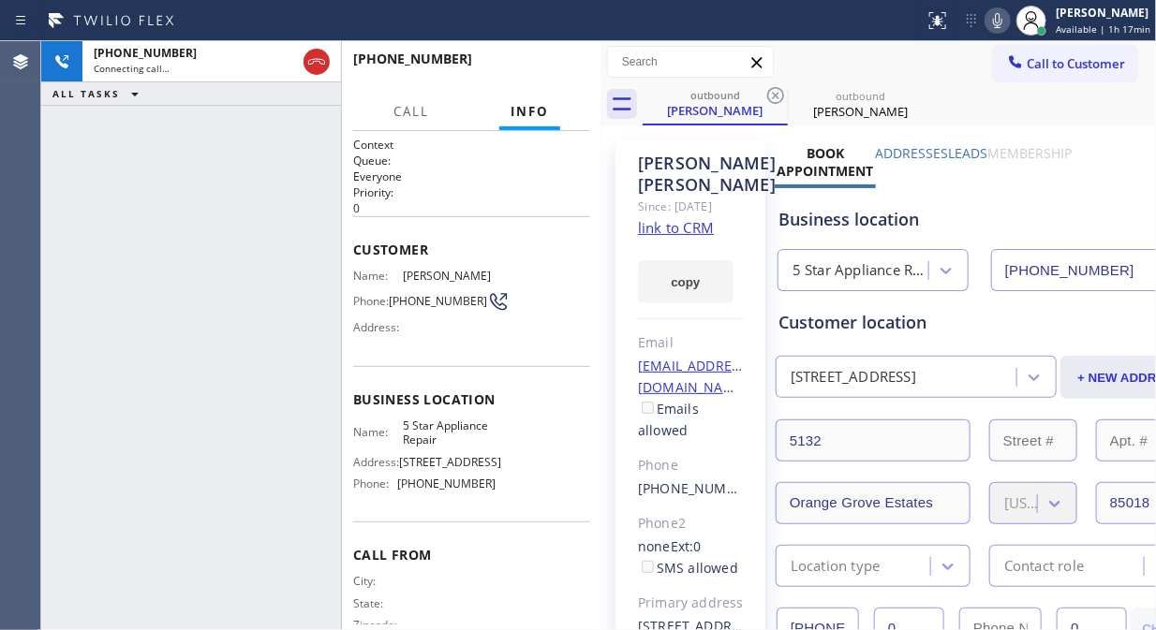
click at [778, 94] on icon at bounding box center [775, 95] width 22 height 22
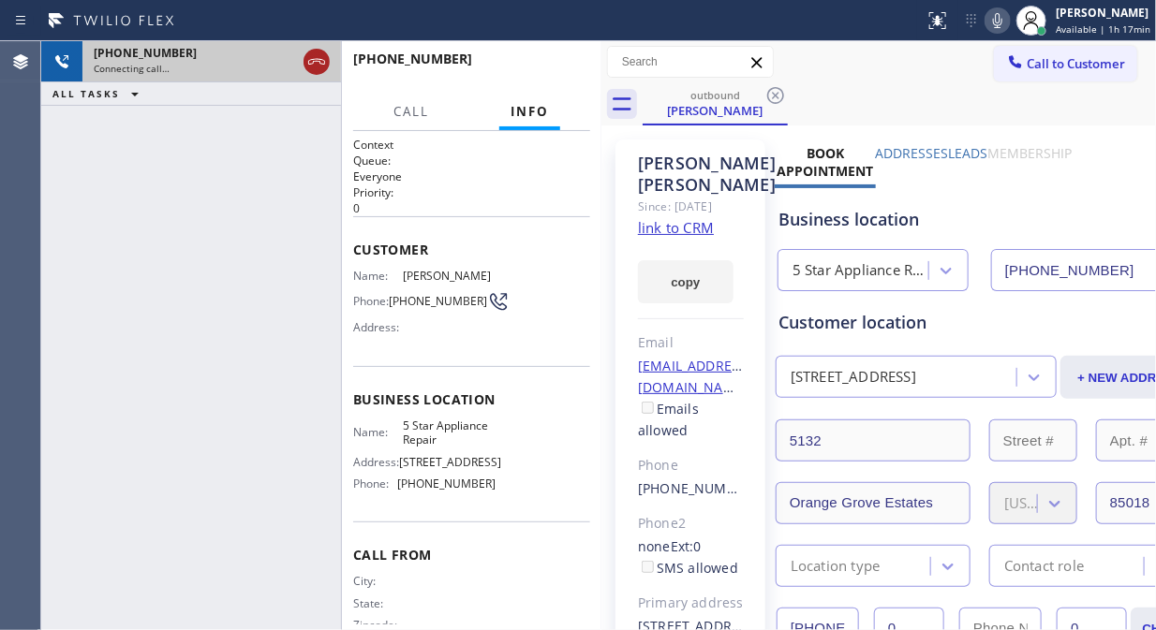
click at [309, 66] on icon at bounding box center [316, 62] width 22 height 22
click at [1045, 66] on span "Call to Customer" at bounding box center [1075, 63] width 98 height 17
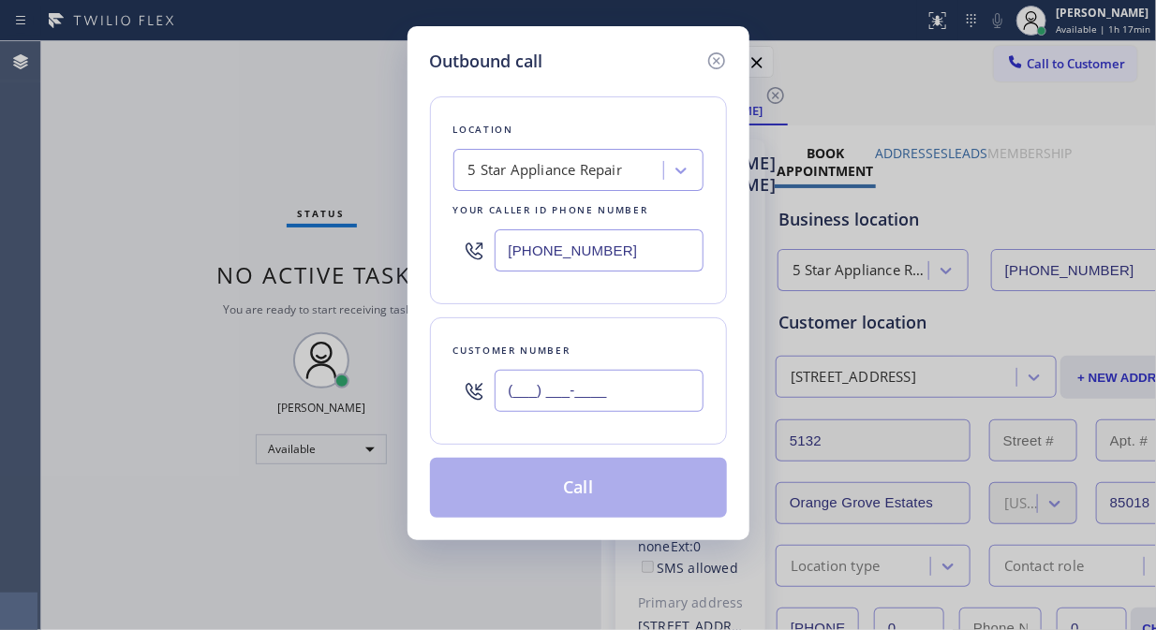
click at [507, 387] on input "(___) ___-____" at bounding box center [598, 391] width 209 height 42
paste input "602) 803-0459"
type input "[PHONE_NUMBER]"
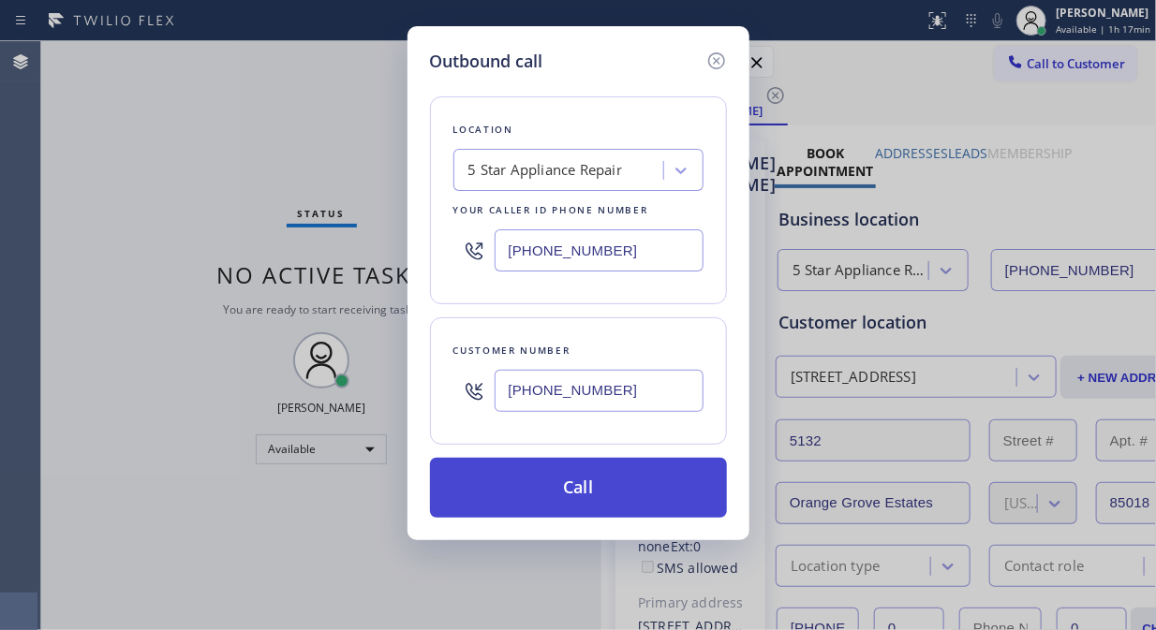
click at [577, 481] on button "Call" at bounding box center [578, 488] width 297 height 60
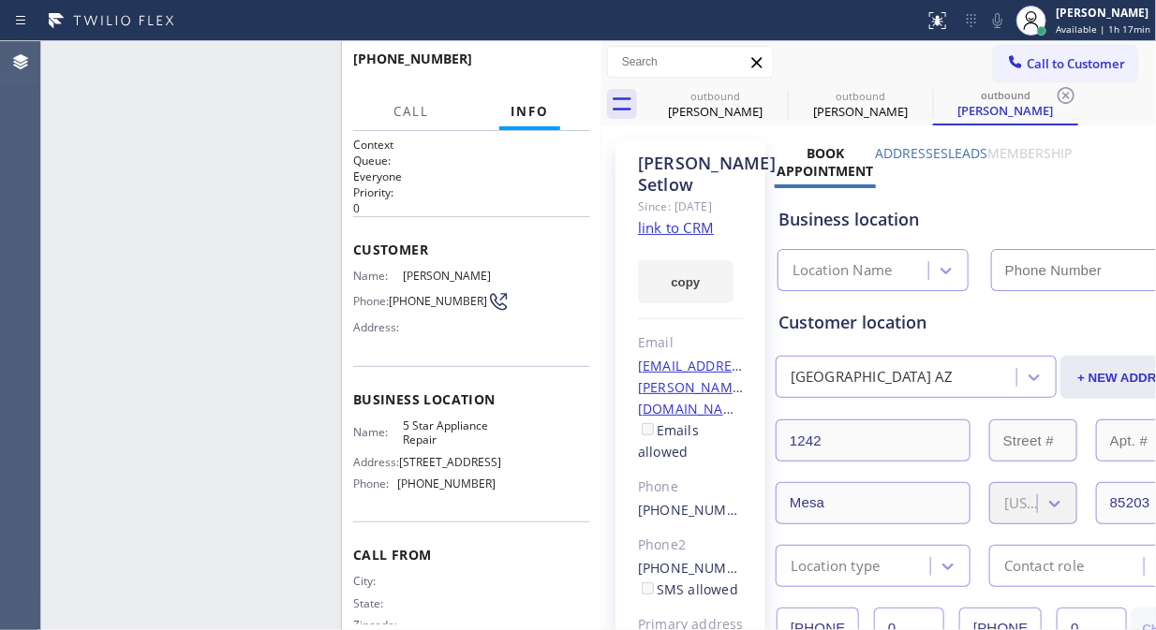
type input "[PHONE_NUMBER]"
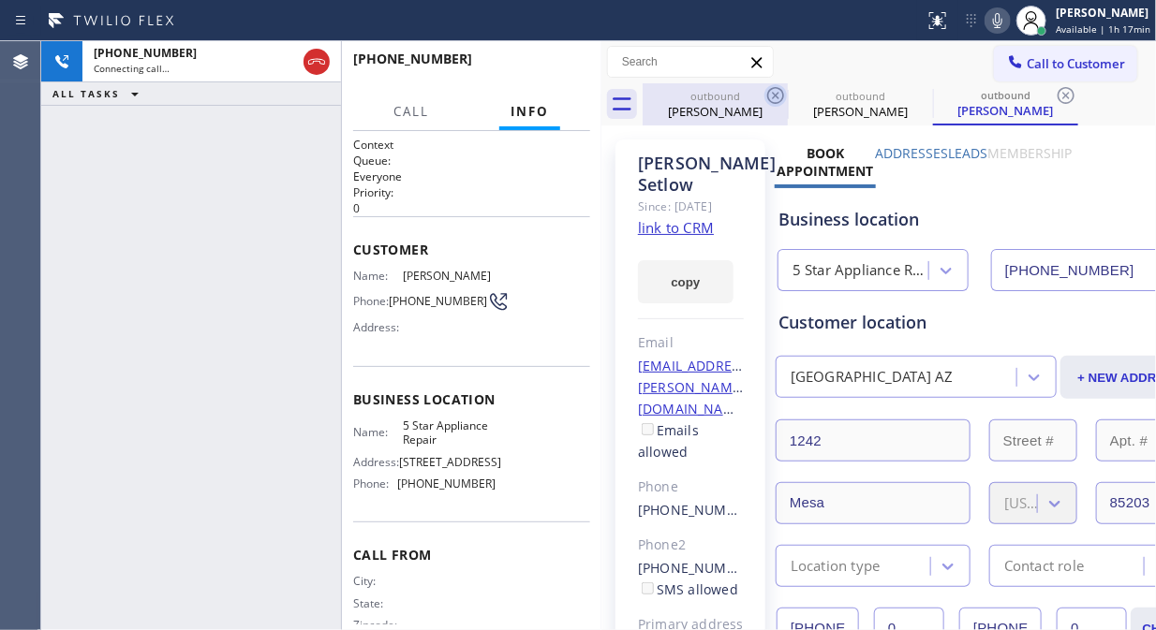
click at [777, 96] on icon at bounding box center [775, 95] width 17 height 17
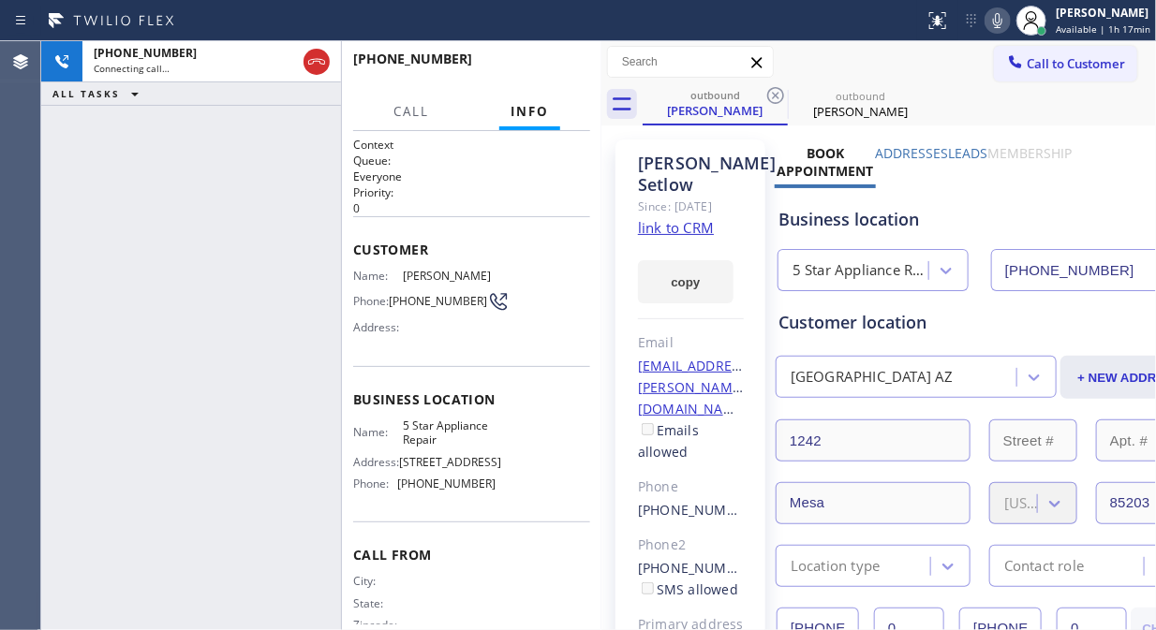
click at [777, 96] on icon at bounding box center [775, 95] width 17 height 17
click at [184, 197] on div "+16028030459 Live | 00:01 ALL TASKS ALL TASKS ACTIVE TASKS TASKS IN WRAP UP" at bounding box center [191, 335] width 300 height 589
click at [1004, 20] on icon at bounding box center [997, 20] width 22 height 22
click at [1002, 20] on icon at bounding box center [997, 20] width 9 height 15
click at [562, 62] on span "HANG UP" at bounding box center [546, 67] width 57 height 13
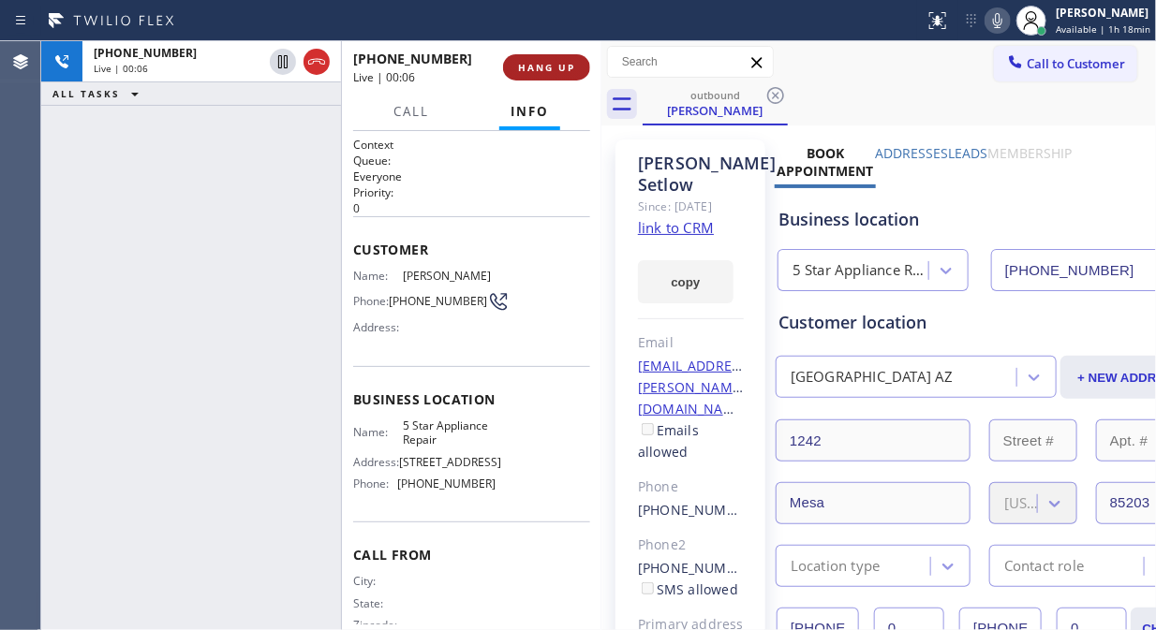
click at [562, 62] on span "HANG UP" at bounding box center [546, 67] width 57 height 13
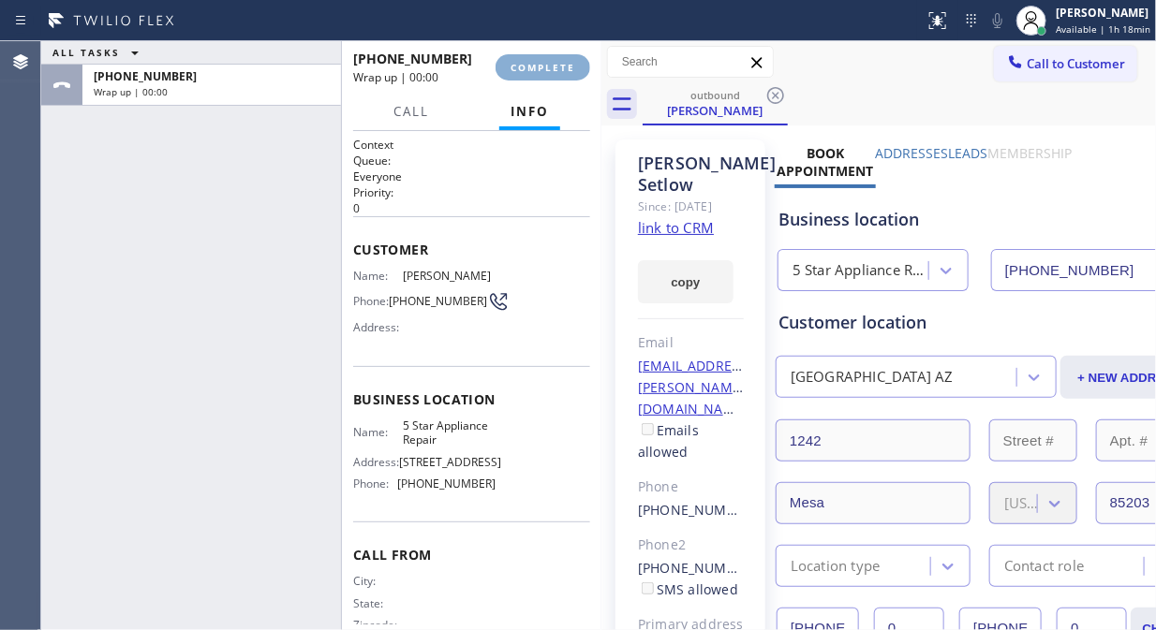
click at [562, 62] on span "COMPLETE" at bounding box center [542, 67] width 65 height 13
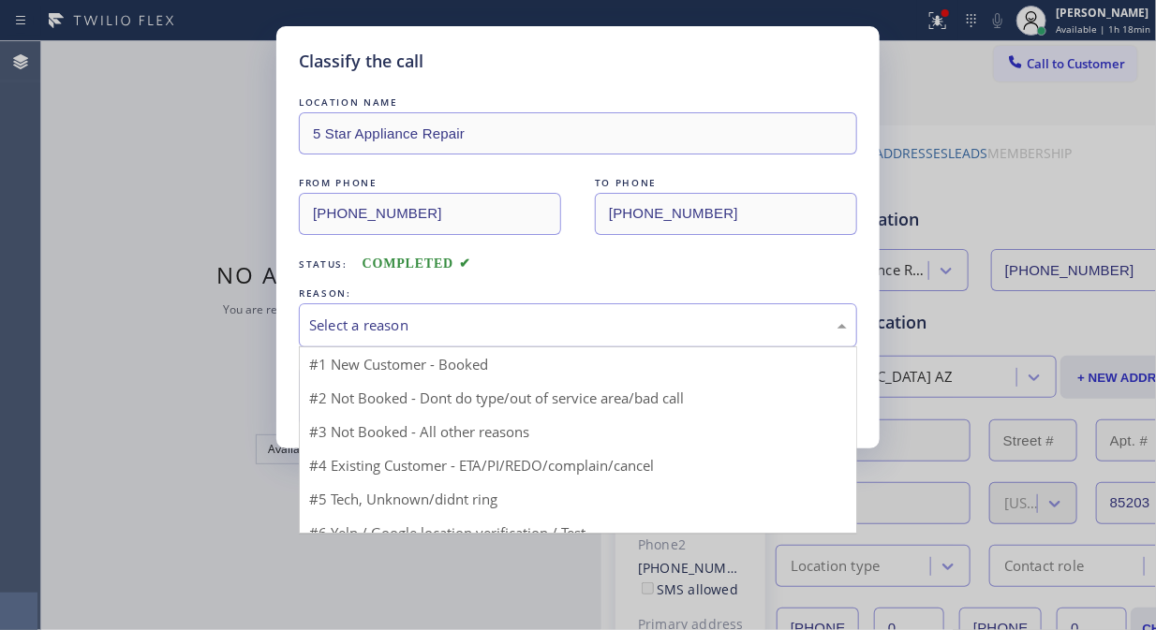
click at [562, 310] on div "Select a reason" at bounding box center [578, 325] width 558 height 44
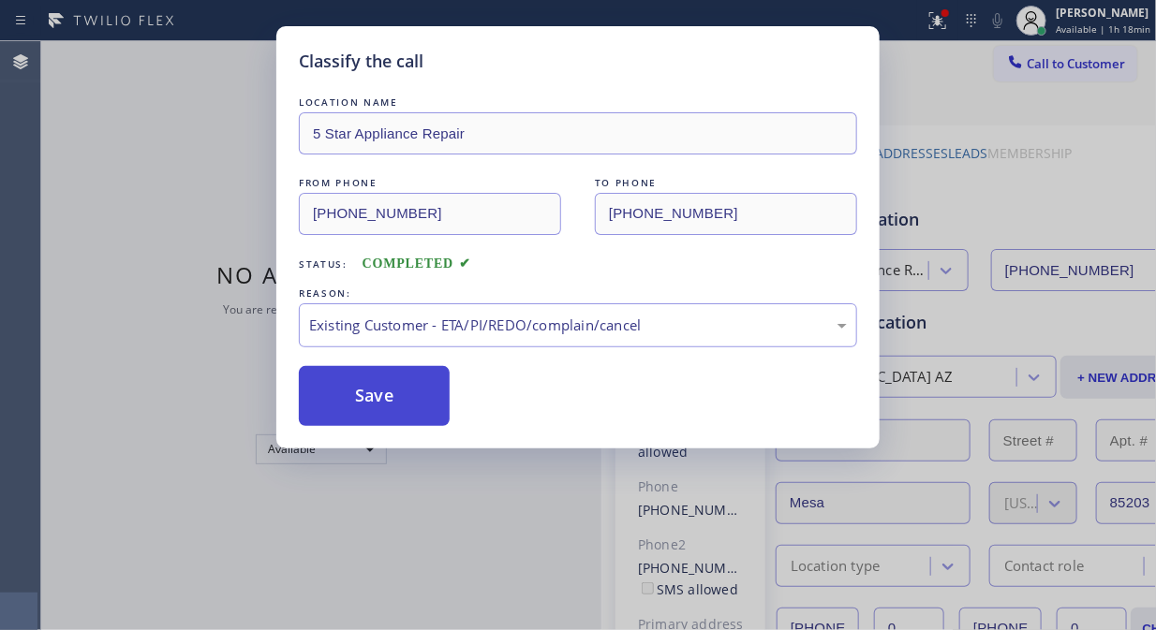
drag, startPoint x: 529, startPoint y: 419, endPoint x: 409, endPoint y: 397, distance: 121.8
click at [409, 397] on button "Save" at bounding box center [374, 396] width 151 height 60
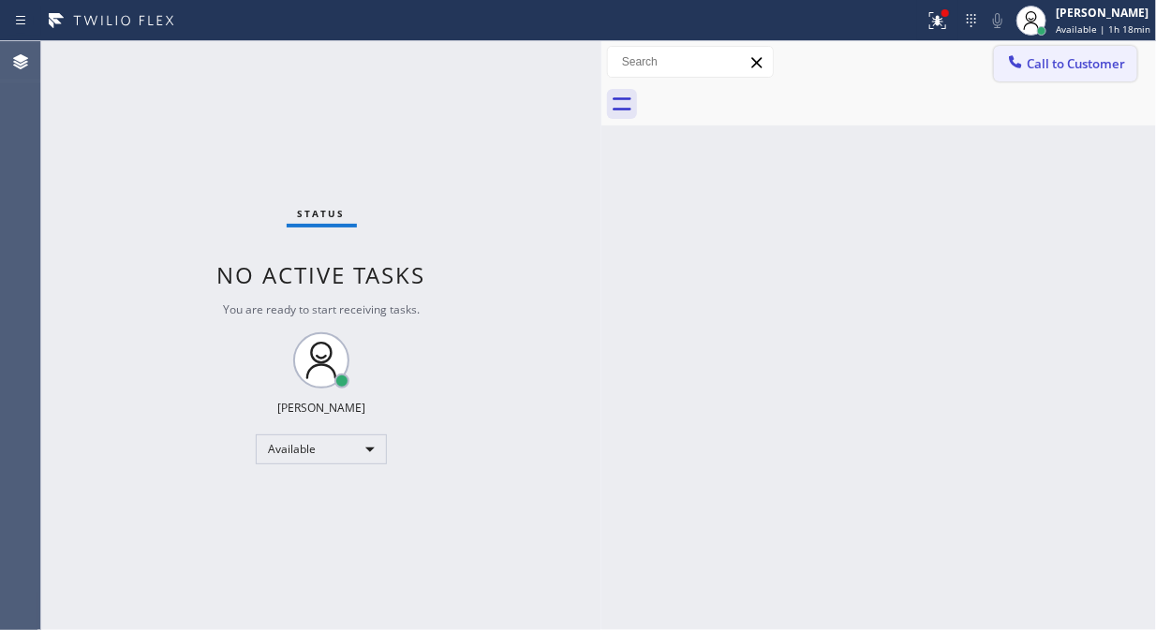
click at [1053, 59] on span "Call to Customer" at bounding box center [1075, 63] width 98 height 17
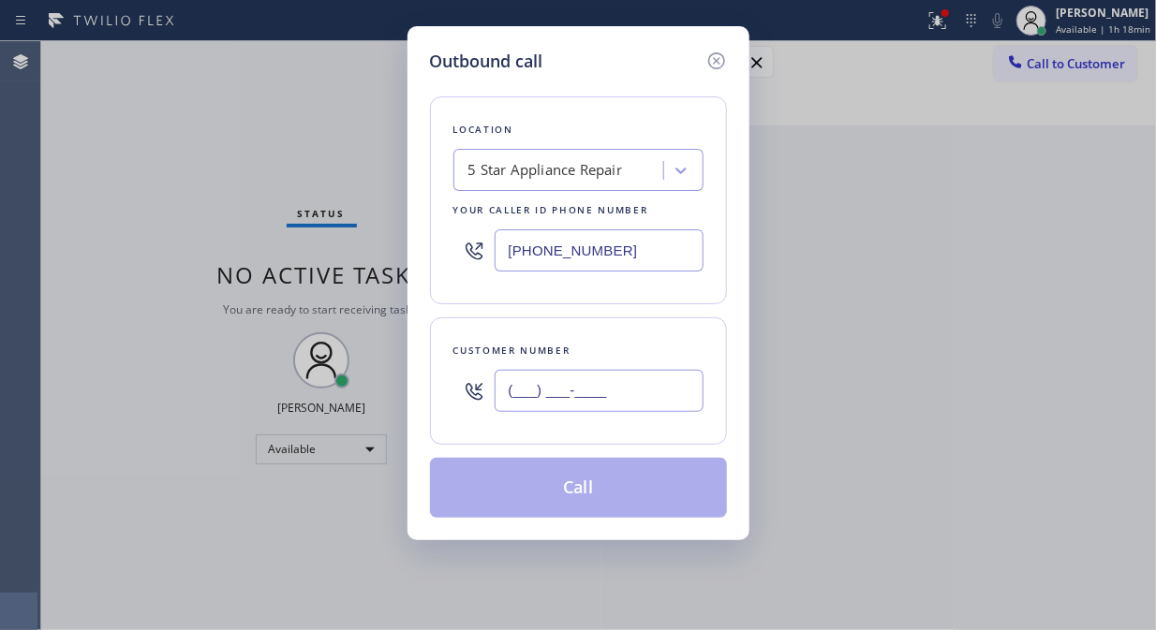
click at [597, 380] on input "(___) ___-____" at bounding box center [598, 391] width 209 height 42
paste input "917) 797-0672"
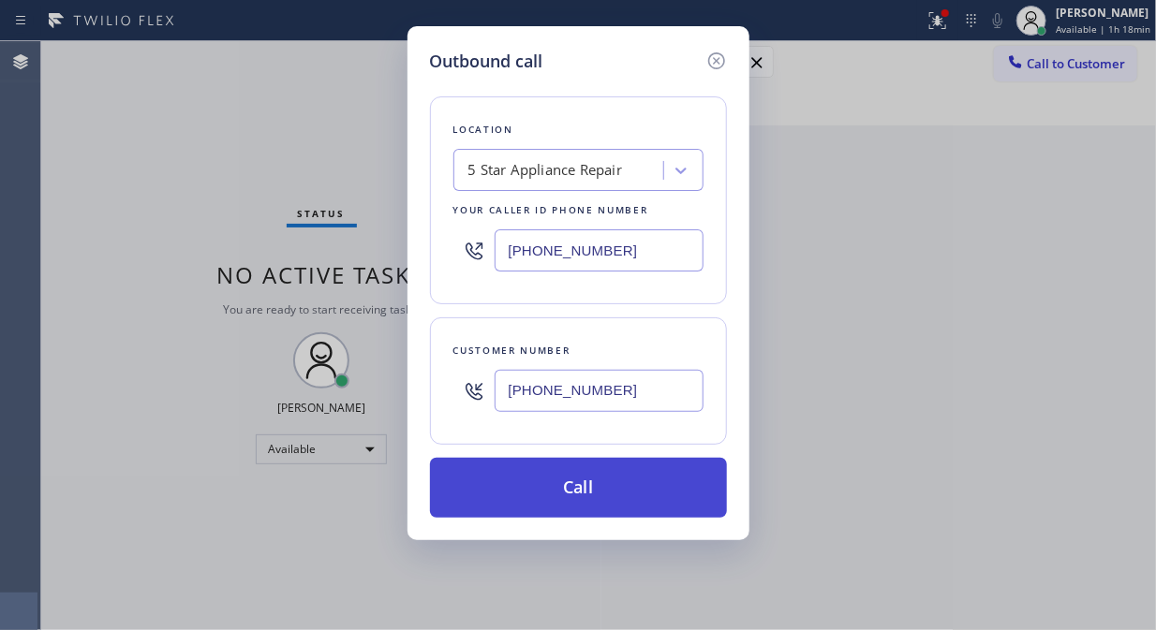
type input "(917) 797-0672"
click at [625, 482] on button "Call" at bounding box center [578, 488] width 297 height 60
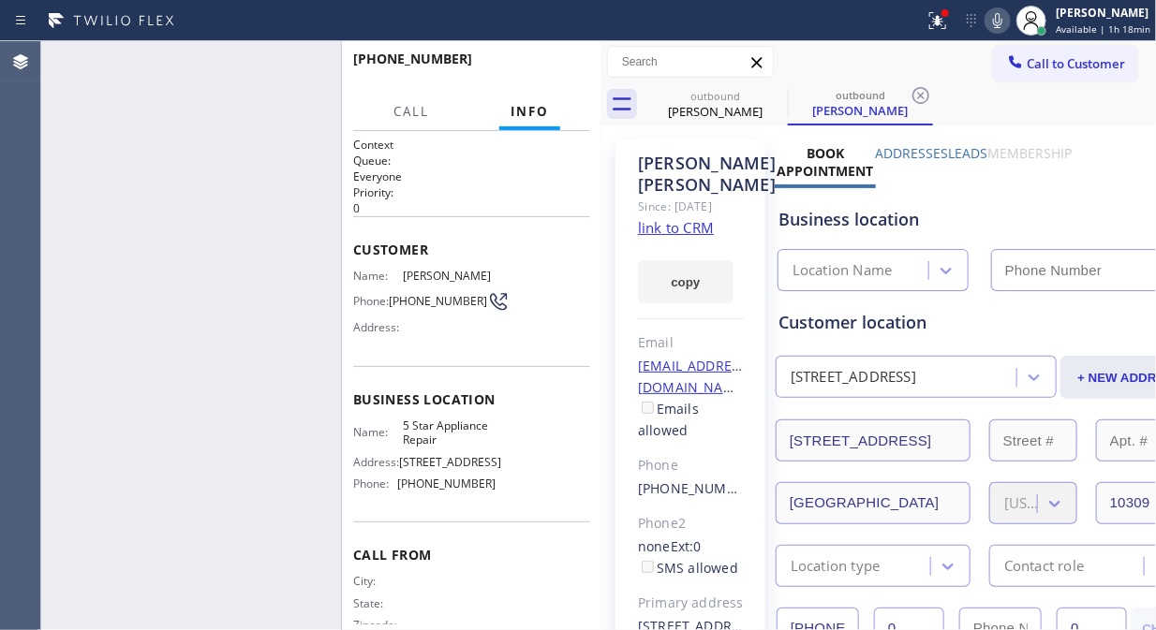
type input "[PHONE_NUMBER]"
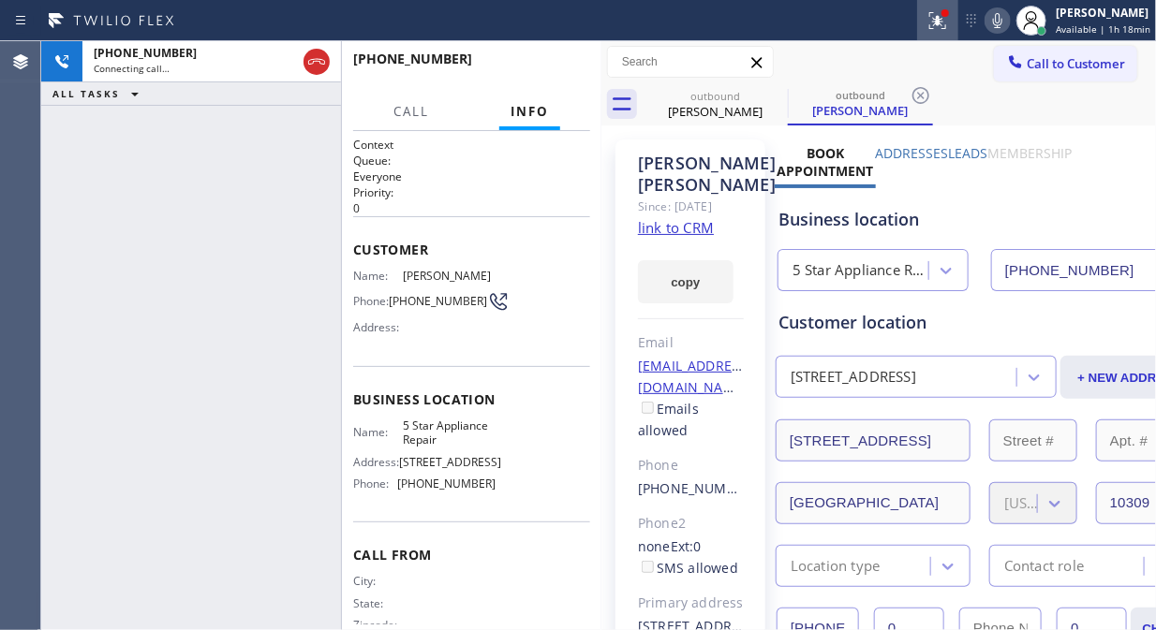
click at [941, 33] on button at bounding box center [937, 20] width 41 height 41
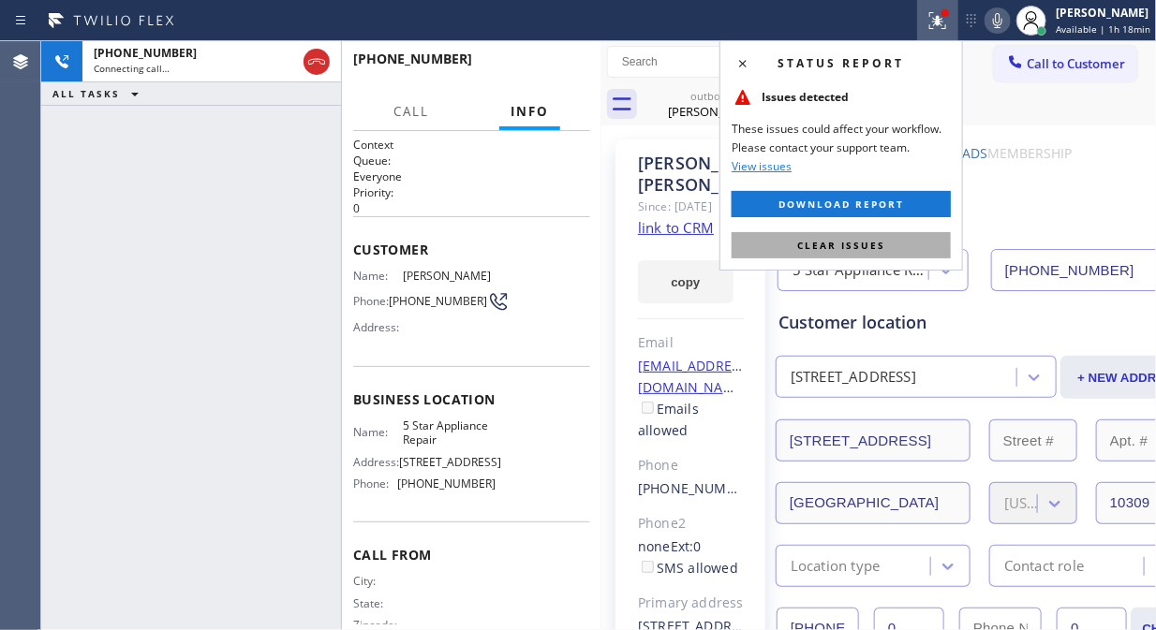
click at [843, 245] on span "Clear issues" at bounding box center [841, 245] width 88 height 13
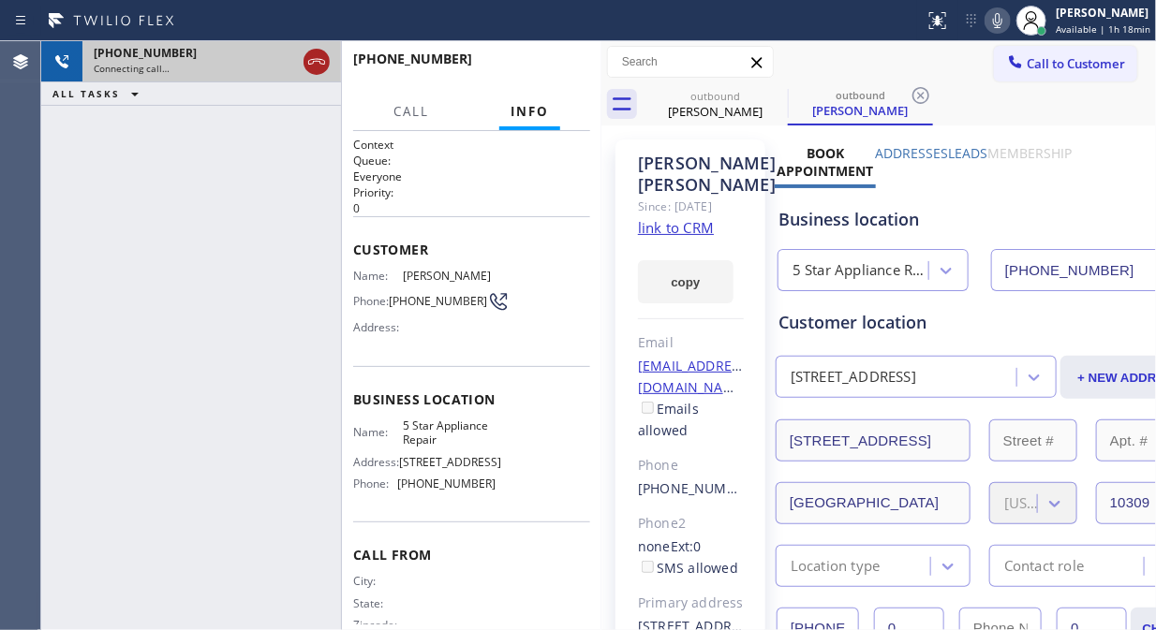
click at [316, 63] on icon at bounding box center [316, 62] width 22 height 22
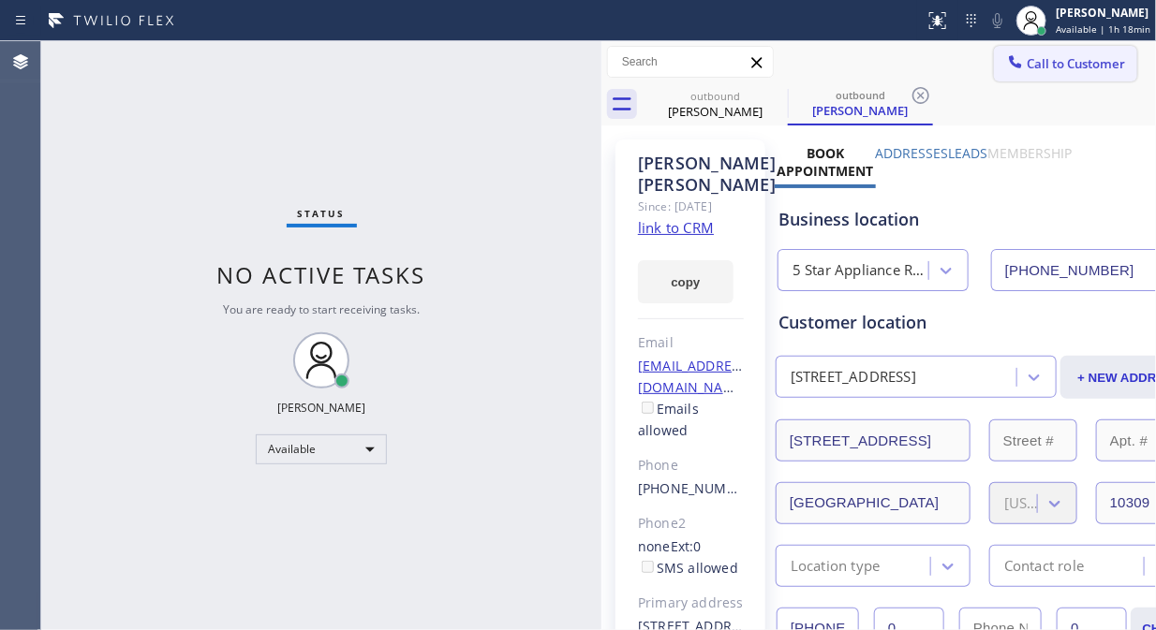
click at [1037, 61] on span "Call to Customer" at bounding box center [1075, 63] width 98 height 17
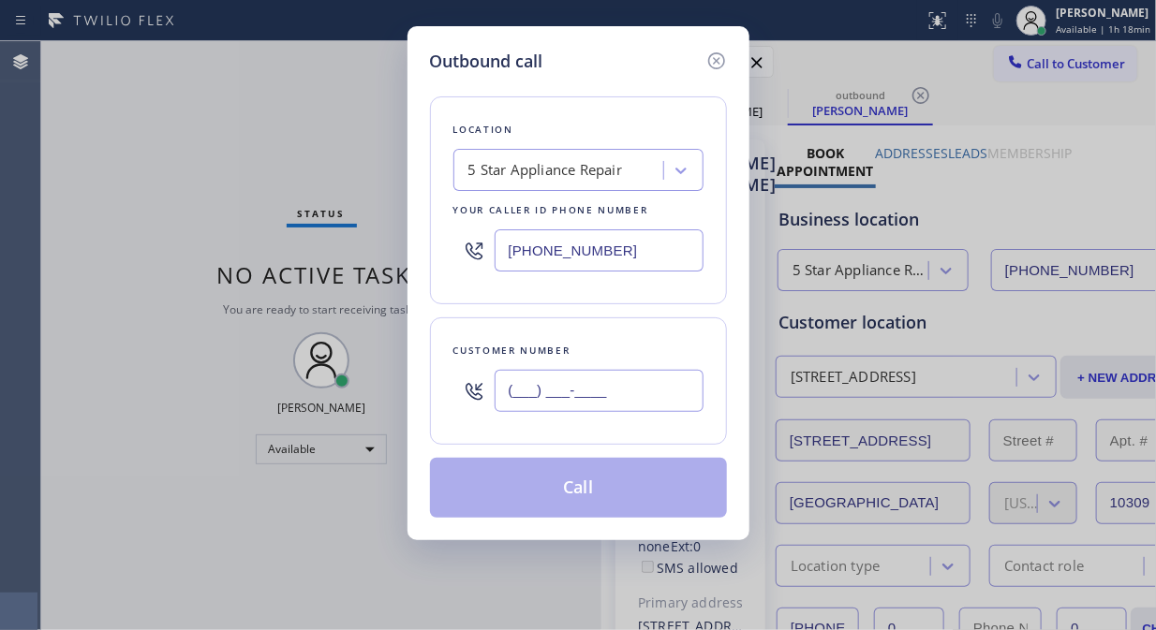
click at [494, 400] on input "(___) ___-____" at bounding box center [598, 391] width 209 height 42
click at [506, 395] on input "(___) ___-____" at bounding box center [598, 391] width 209 height 42
paste input "347) 768-1083"
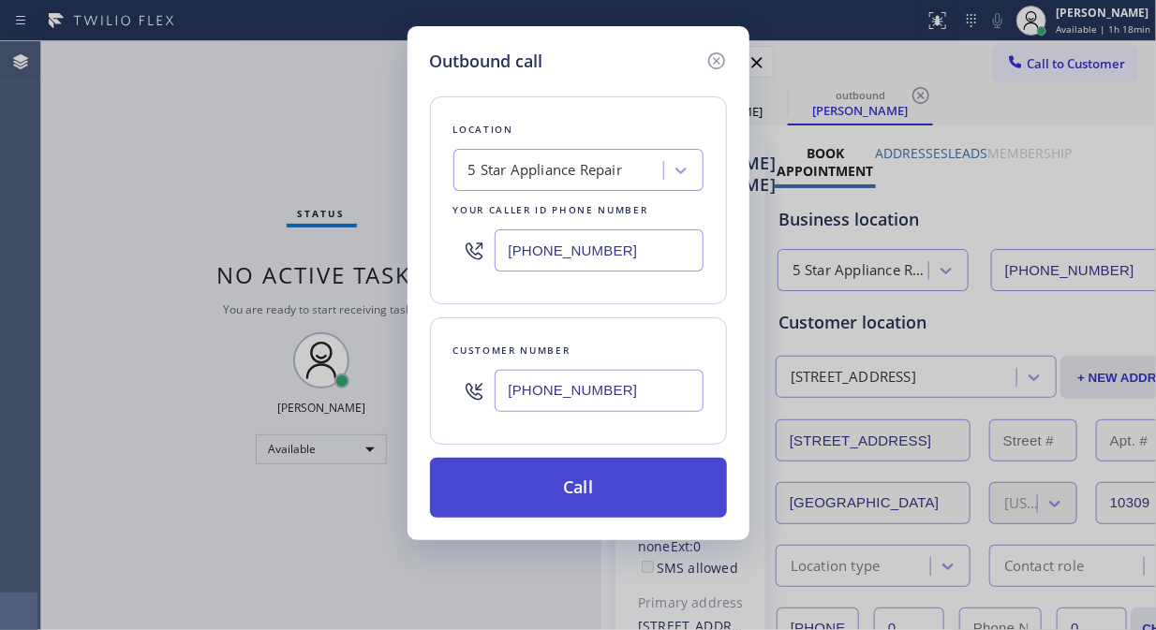
type input "(347) 768-1083"
click at [599, 485] on button "Call" at bounding box center [578, 488] width 297 height 60
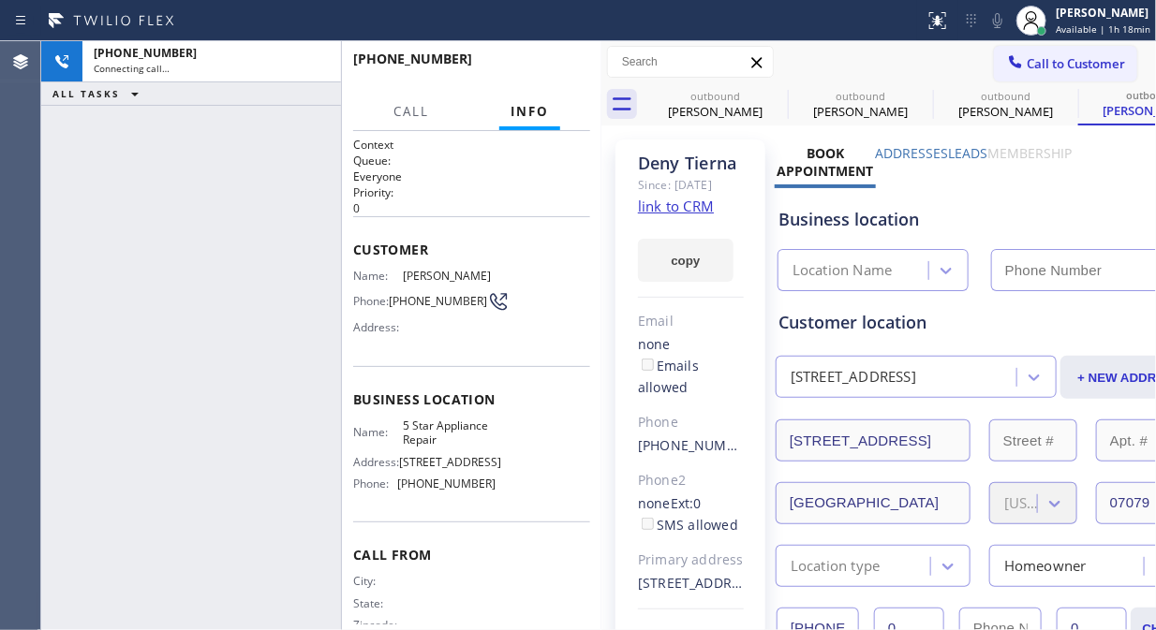
type input "[PHONE_NUMBER]"
click at [1009, 21] on icon at bounding box center [997, 20] width 22 height 22
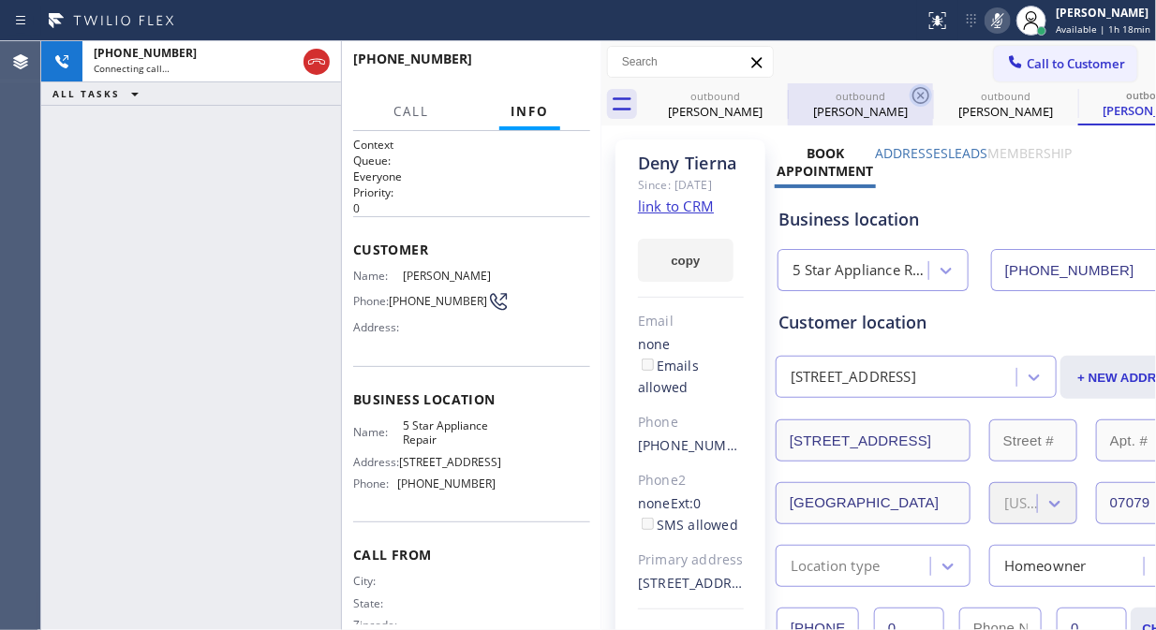
click at [0, 0] on icon at bounding box center [0, 0] width 0 height 0
click at [909, 92] on icon at bounding box center [920, 95] width 22 height 22
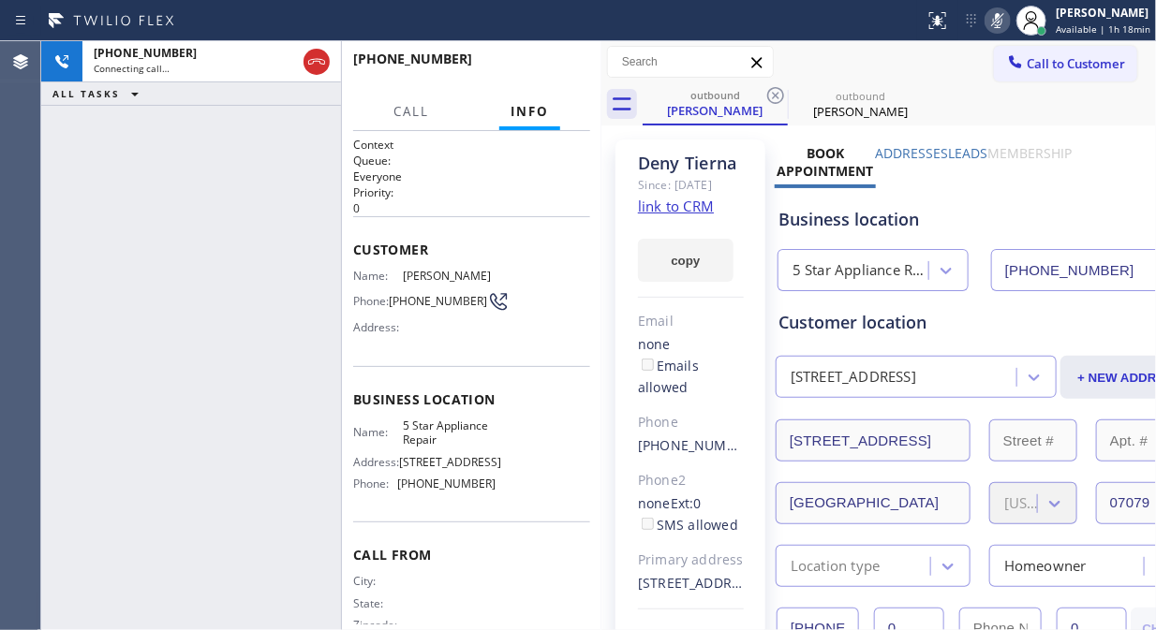
click at [773, 92] on icon at bounding box center [775, 95] width 22 height 22
click at [1007, 17] on icon at bounding box center [997, 20] width 22 height 22
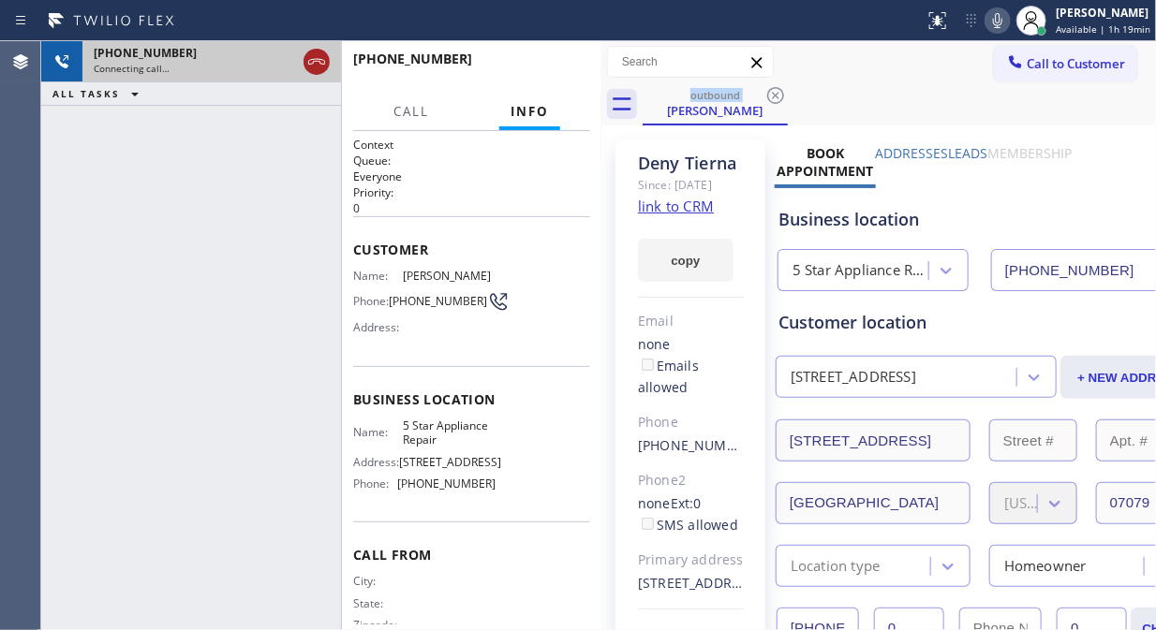
click at [320, 61] on icon at bounding box center [316, 62] width 22 height 22
click at [1059, 78] on button "Call to Customer" at bounding box center [1065, 64] width 143 height 36
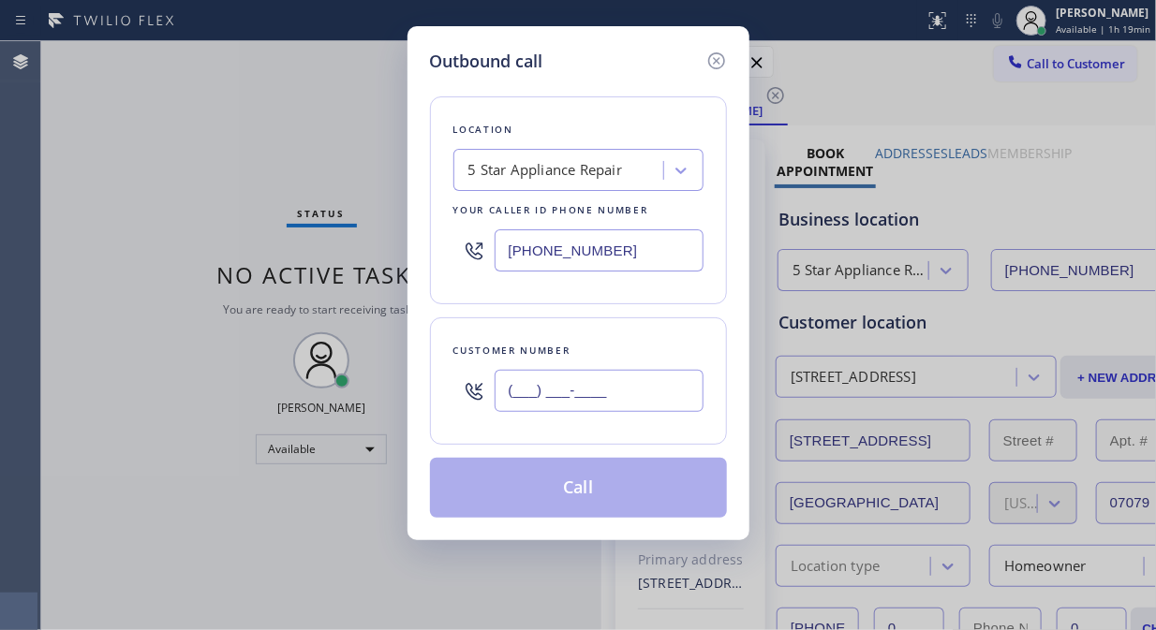
click at [524, 393] on input "(___) ___-____" at bounding box center [598, 391] width 209 height 42
paste input "213) 369-0767"
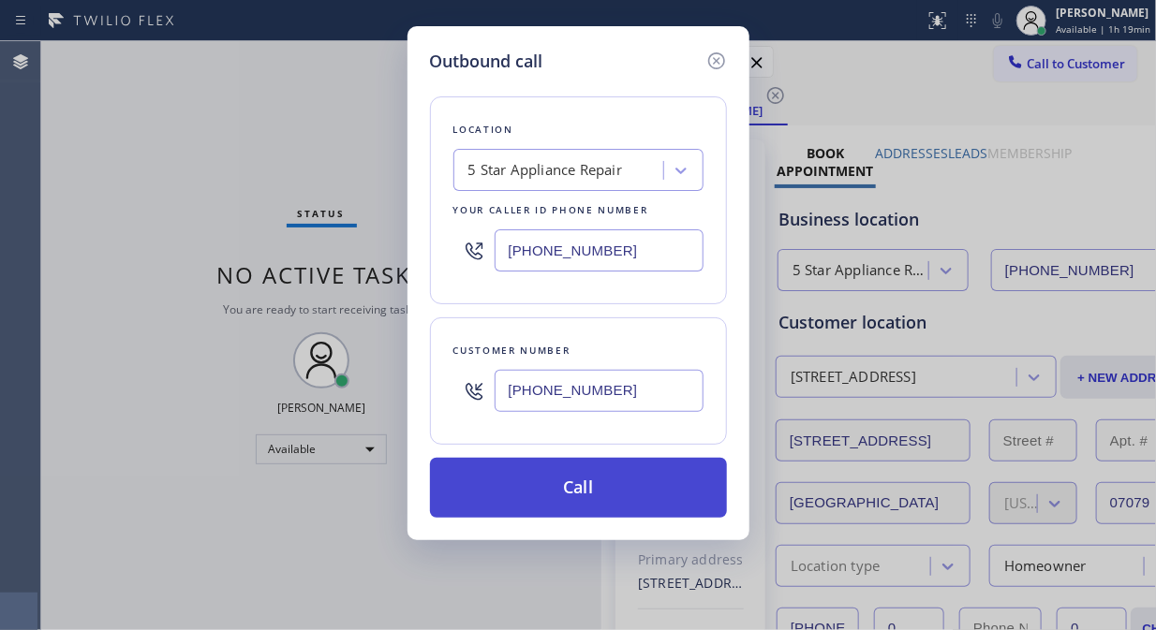
type input "[PHONE_NUMBER]"
click at [659, 489] on button "Call" at bounding box center [578, 488] width 297 height 60
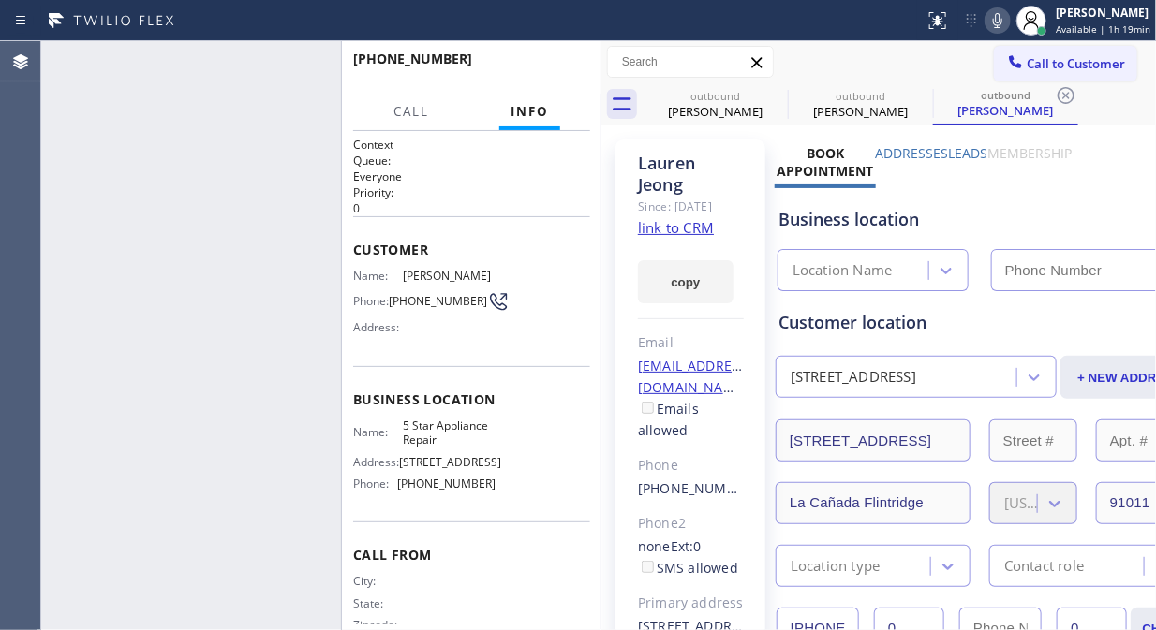
type input "[PHONE_NUMBER]"
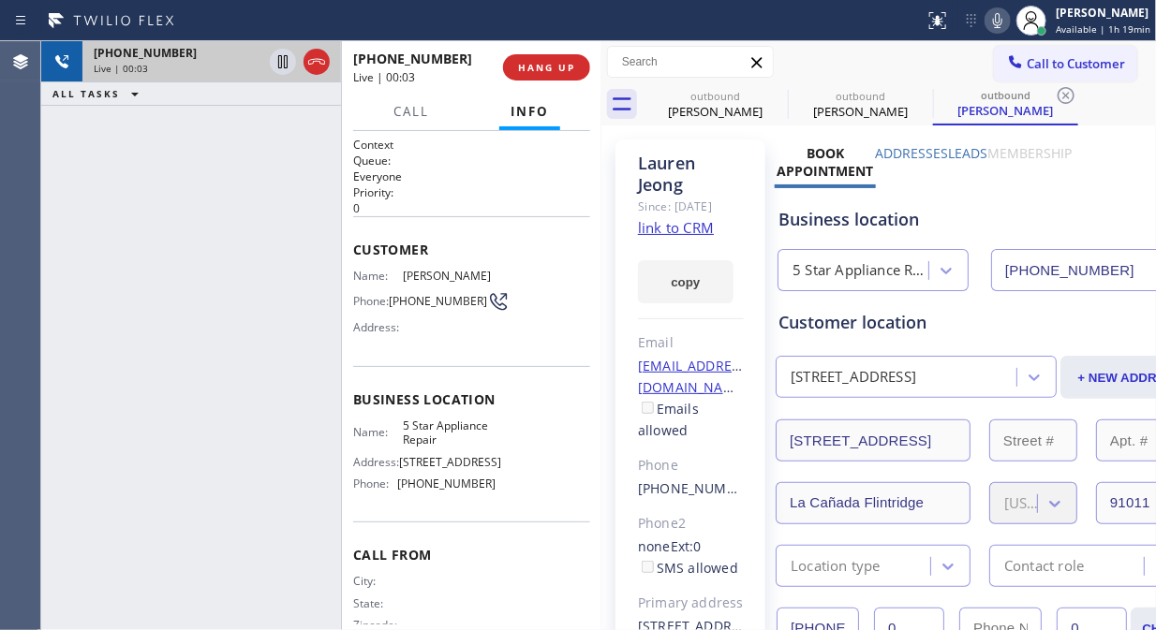
click at [329, 64] on div at bounding box center [316, 62] width 26 height 22
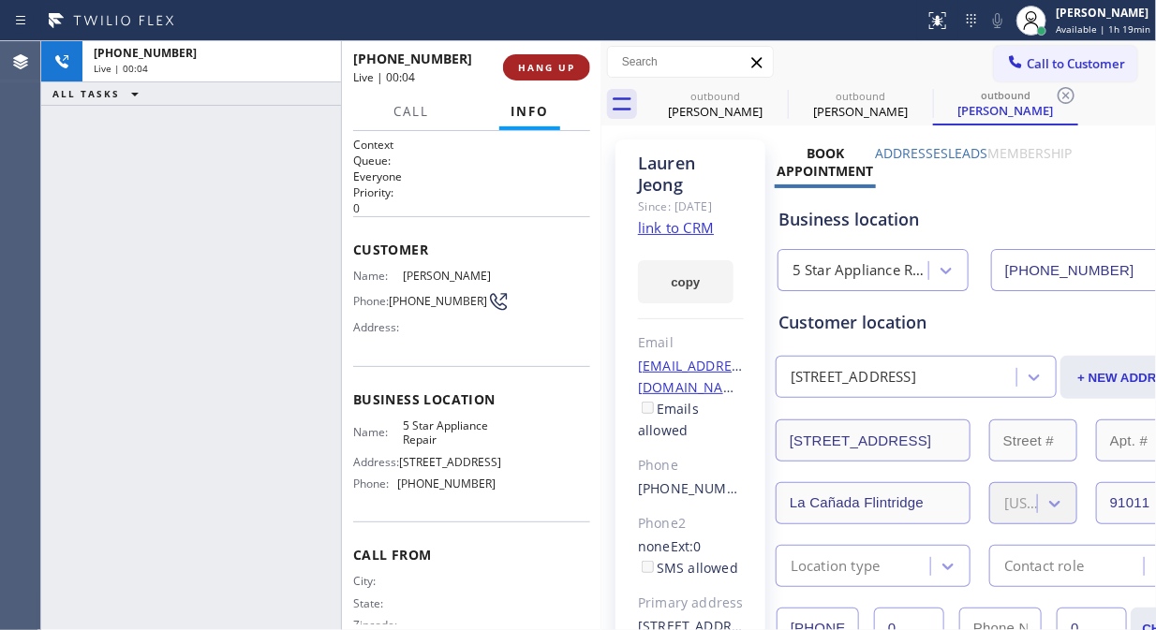
drag, startPoint x: 473, startPoint y: 53, endPoint x: 513, endPoint y: 53, distance: 40.3
click at [475, 53] on div "+12133690767" at bounding box center [421, 59] width 137 height 18
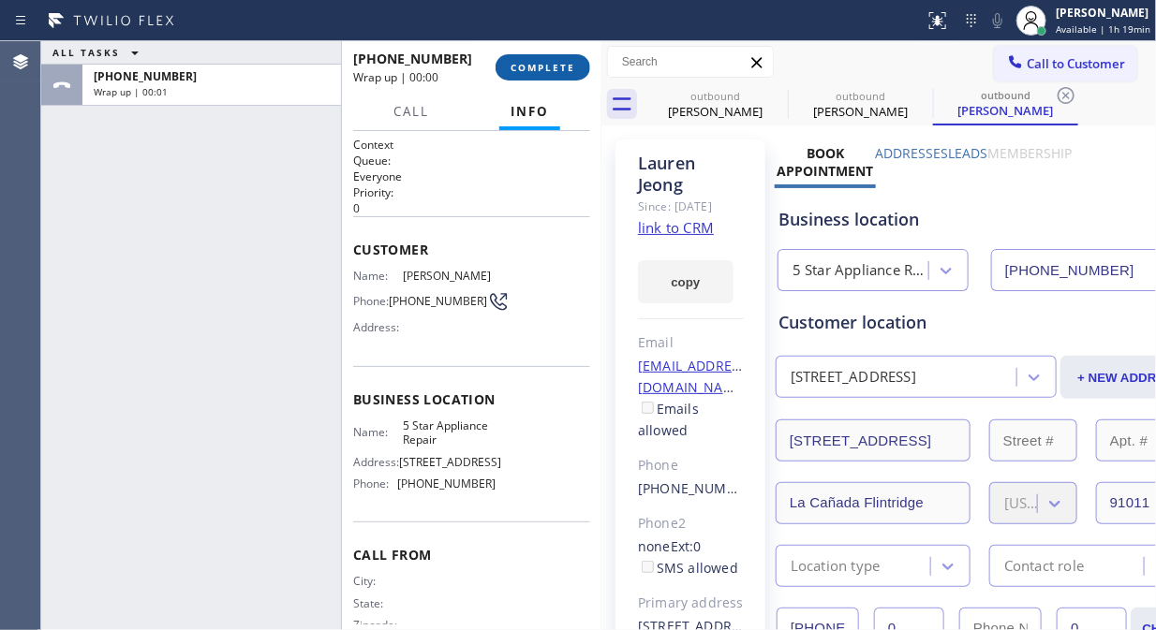
click at [531, 59] on button "COMPLETE" at bounding box center [542, 67] width 95 height 26
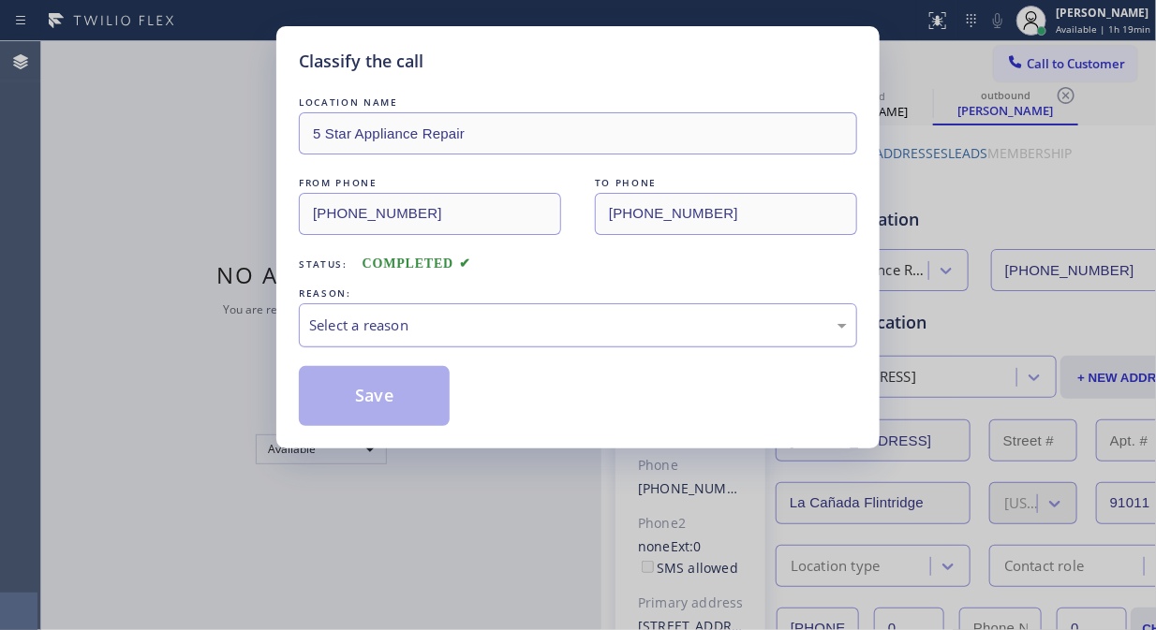
click at [572, 325] on div "Select a reason" at bounding box center [578, 326] width 538 height 22
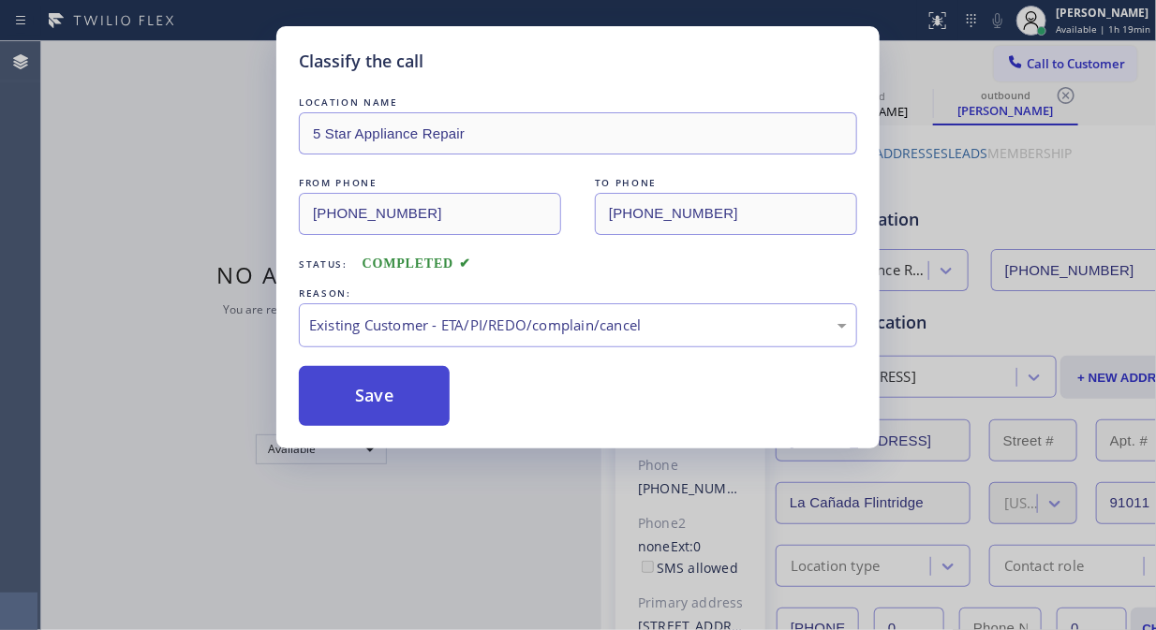
click at [427, 406] on button "Save" at bounding box center [374, 396] width 151 height 60
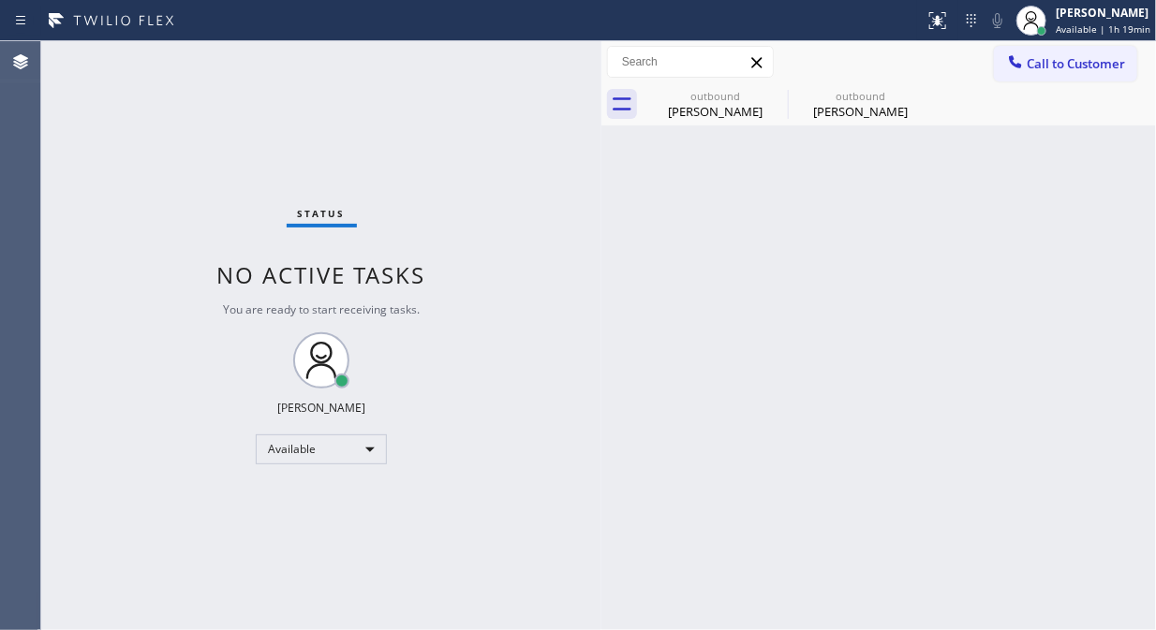
drag, startPoint x: 396, startPoint y: 416, endPoint x: 405, endPoint y: 408, distance: 11.3
click at [399, 415] on div "Status No active tasks You are ready to start receiving tasks. [PERSON_NAME] Av…" at bounding box center [321, 335] width 560 height 589
click at [238, 129] on div "Status No active tasks You are ready to start receiving tasks. [PERSON_NAME] Av…" at bounding box center [321, 335] width 560 height 589
click at [1022, 66] on icon at bounding box center [1015, 61] width 19 height 19
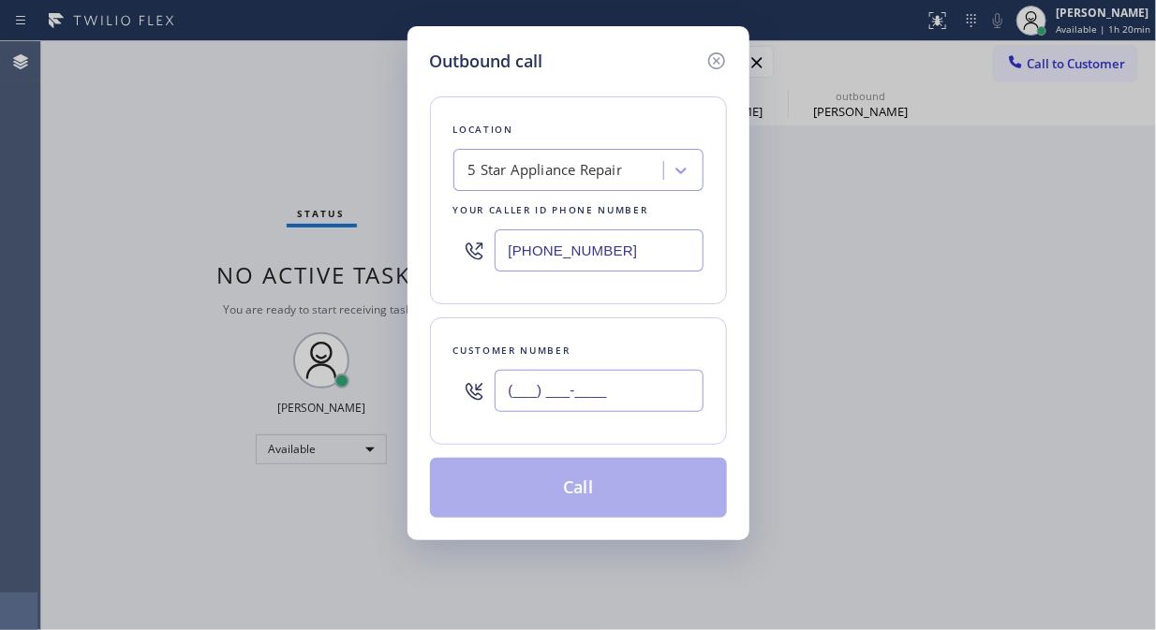
click at [538, 393] on input "(___) ___-____" at bounding box center [598, 391] width 209 height 42
paste input "786) 238-2126"
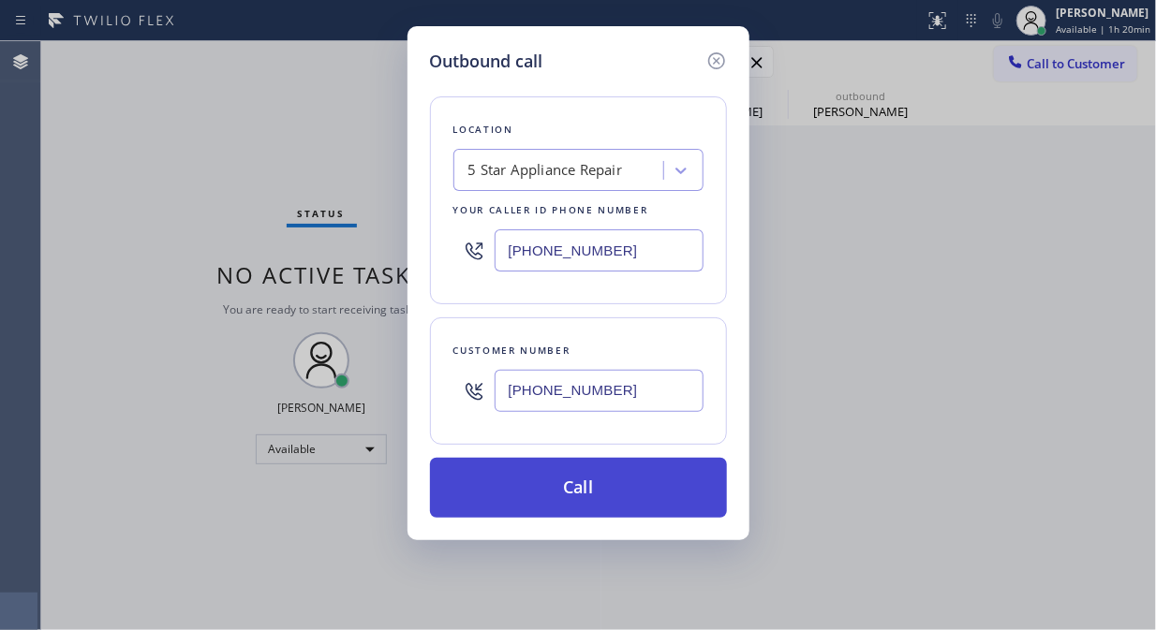
type input "[PHONE_NUMBER]"
click at [584, 501] on button "Call" at bounding box center [578, 488] width 297 height 60
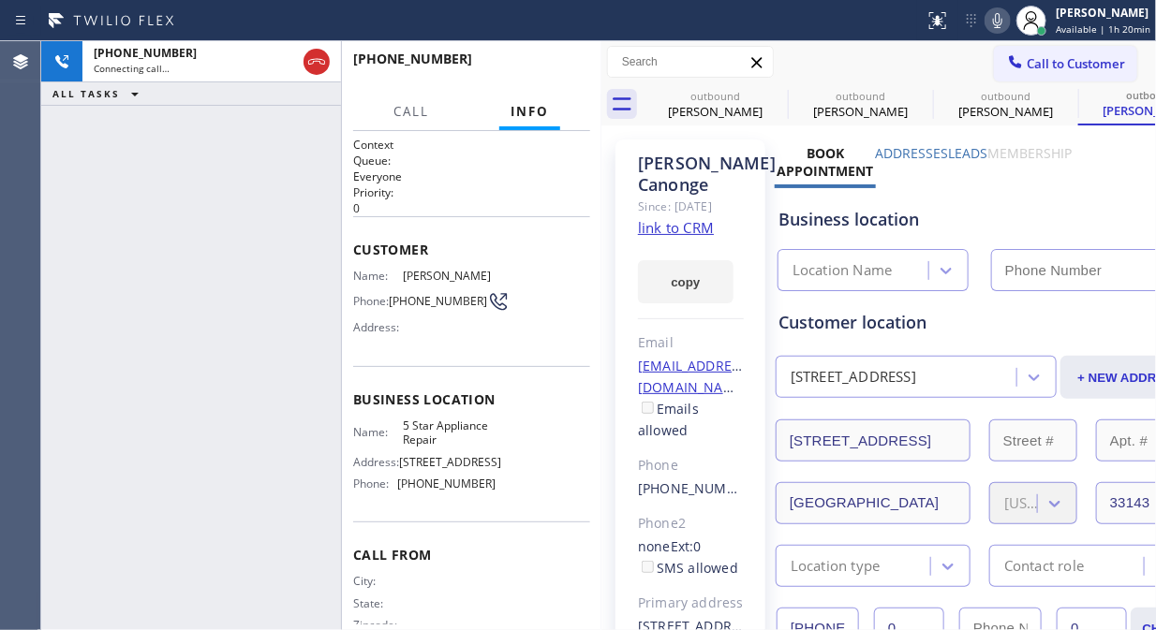
type input "[PHONE_NUMBER]"
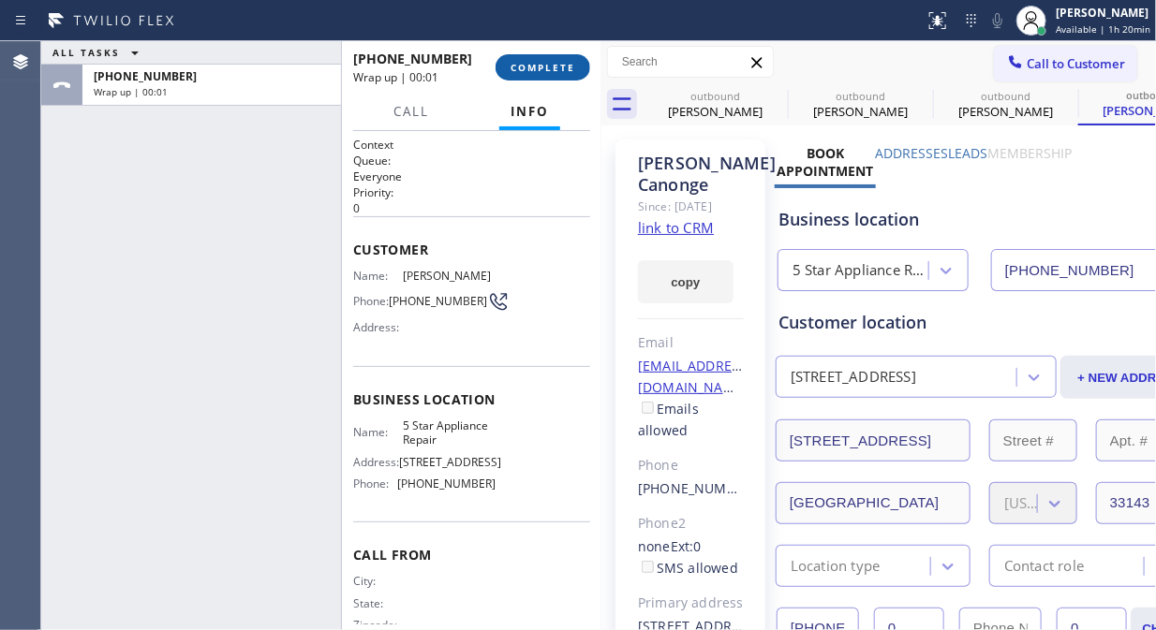
click at [521, 61] on span "COMPLETE" at bounding box center [542, 67] width 65 height 13
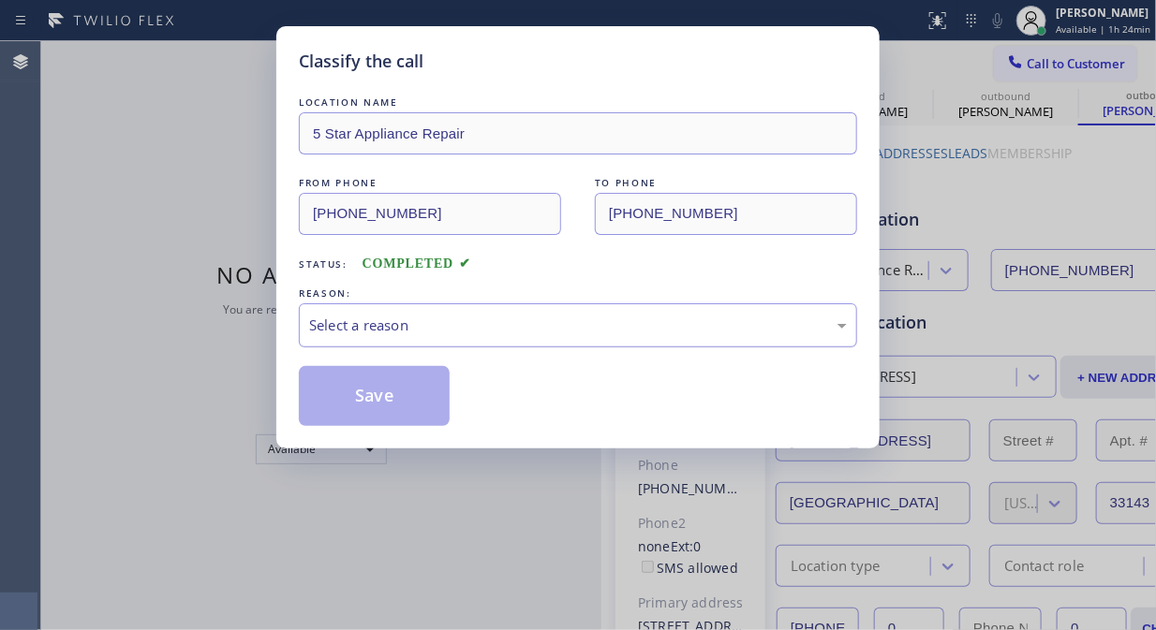
click at [595, 331] on div "Select a reason" at bounding box center [578, 326] width 538 height 22
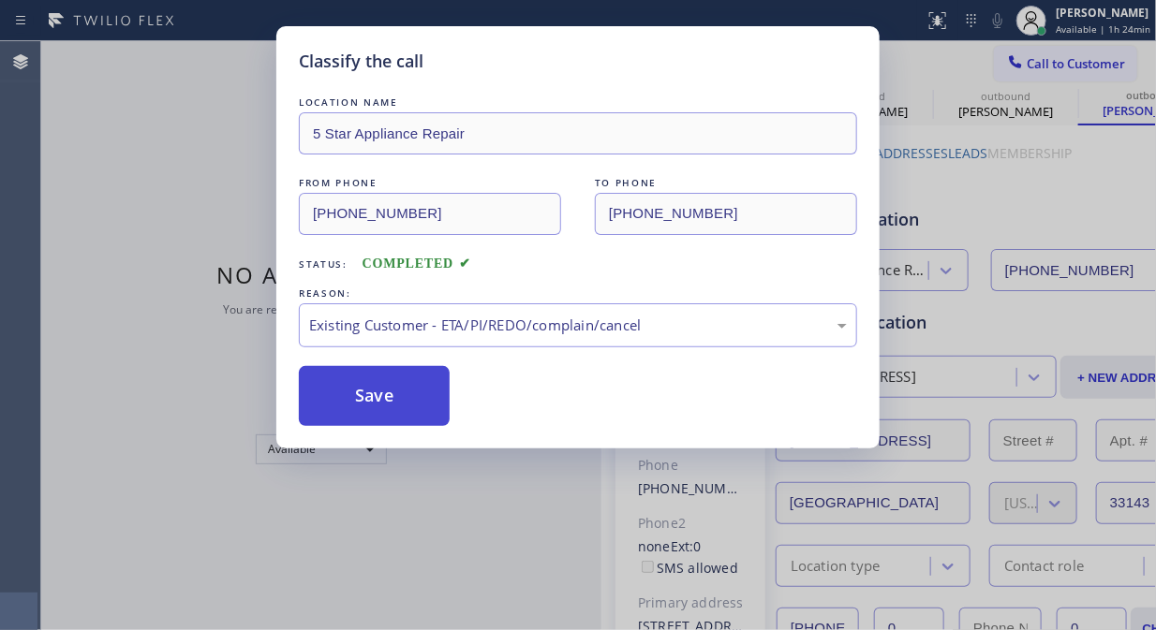
click at [384, 394] on button "Save" at bounding box center [374, 396] width 151 height 60
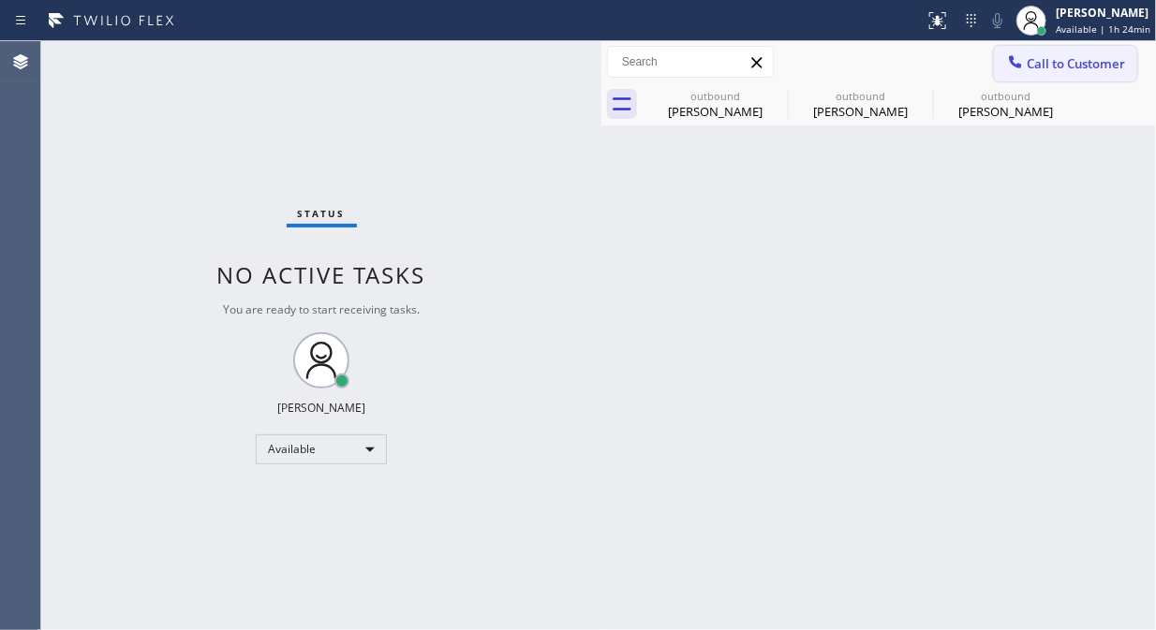
click at [1025, 66] on div at bounding box center [1015, 63] width 22 height 22
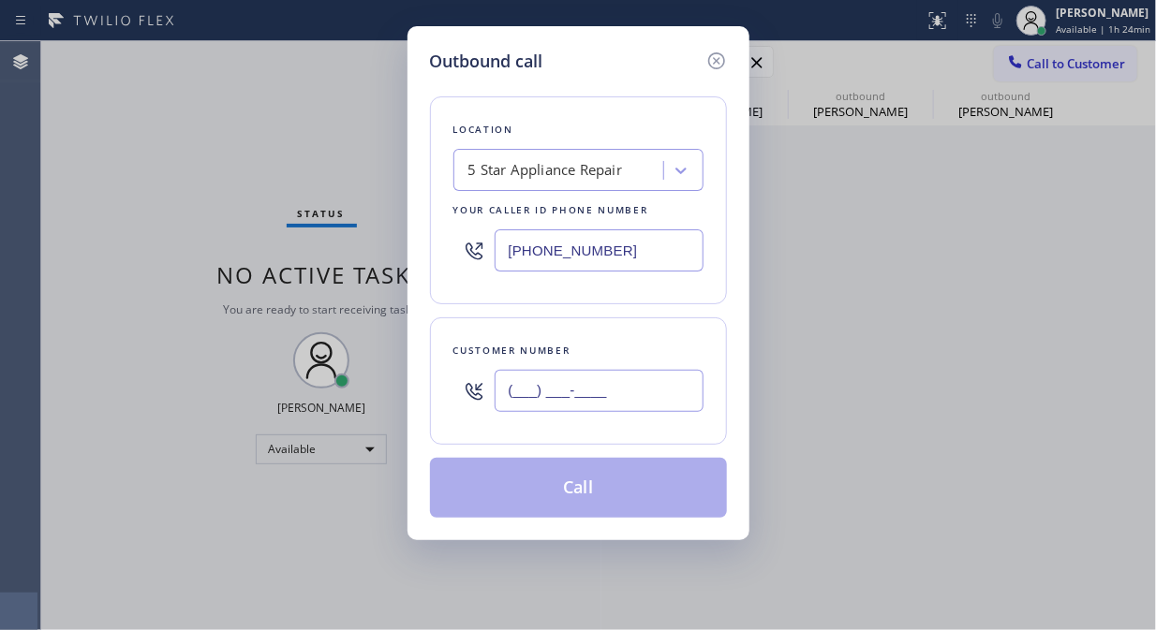
click at [553, 400] on input "(___) ___-____" at bounding box center [598, 391] width 209 height 42
paste input "917) 945-1011"
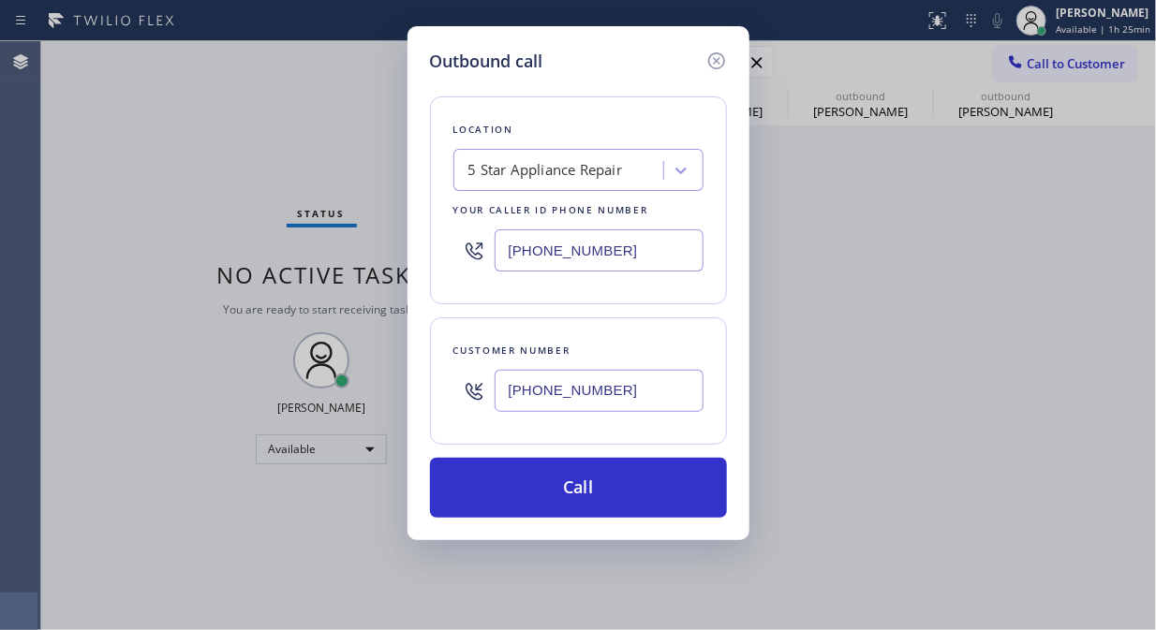
type input "[PHONE_NUMBER]"
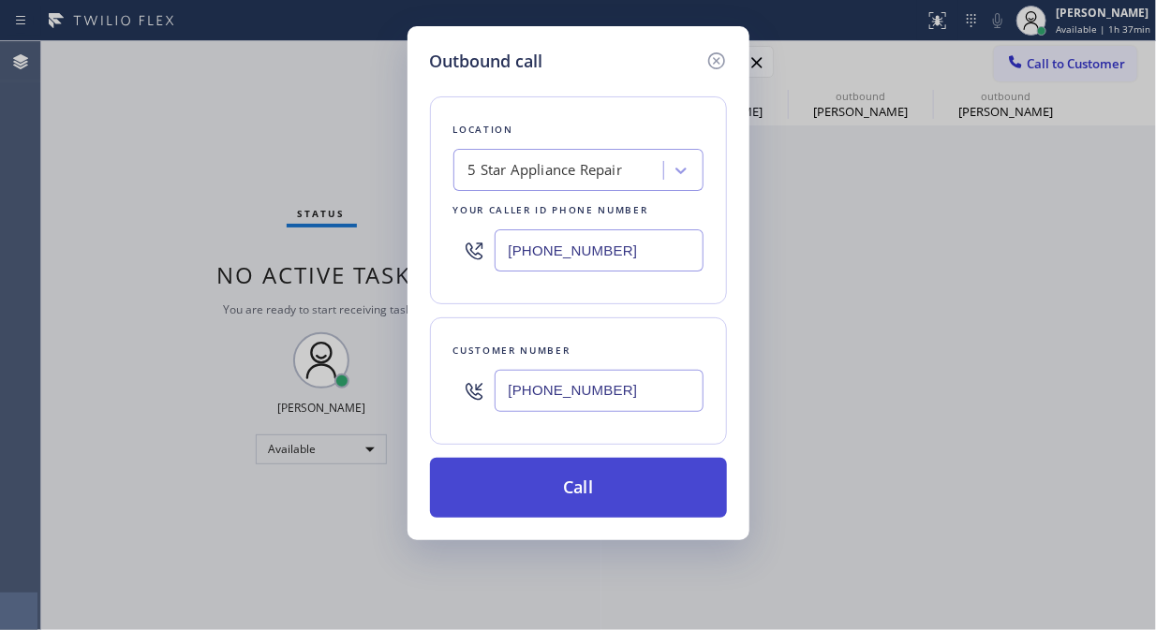
drag, startPoint x: 550, startPoint y: 485, endPoint x: 559, endPoint y: 472, distance: 16.1
click at [552, 485] on button "Call" at bounding box center [578, 488] width 297 height 60
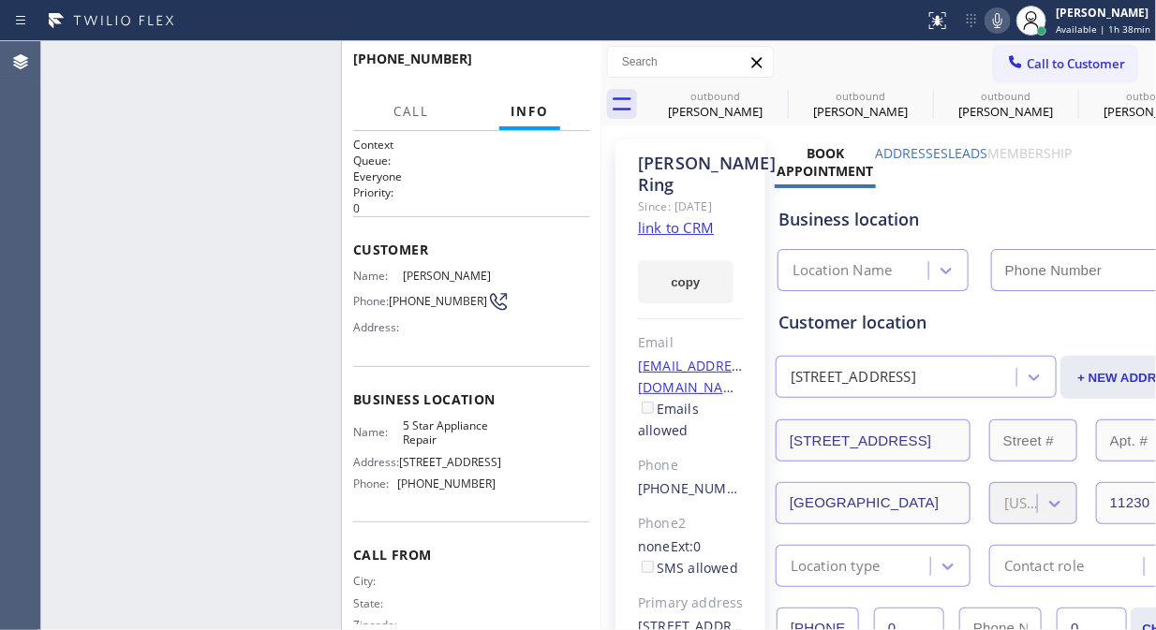
type input "[PHONE_NUMBER]"
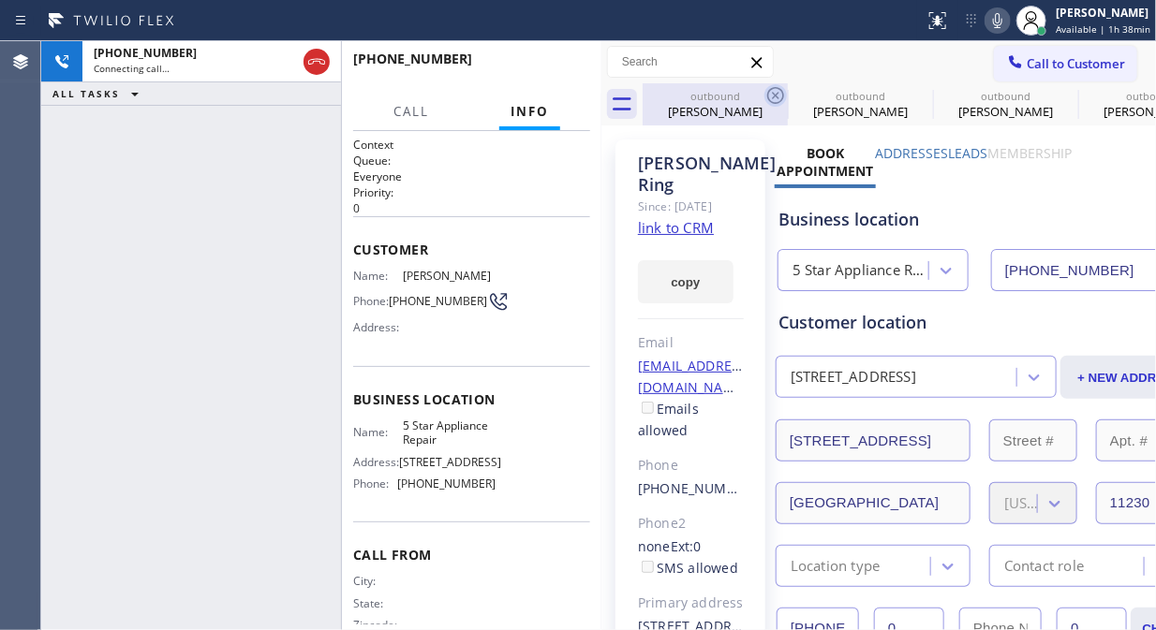
click at [770, 92] on icon at bounding box center [775, 95] width 22 height 22
click at [0, 0] on icon at bounding box center [0, 0] width 0 height 0
click at [770, 92] on icon at bounding box center [775, 95] width 22 height 22
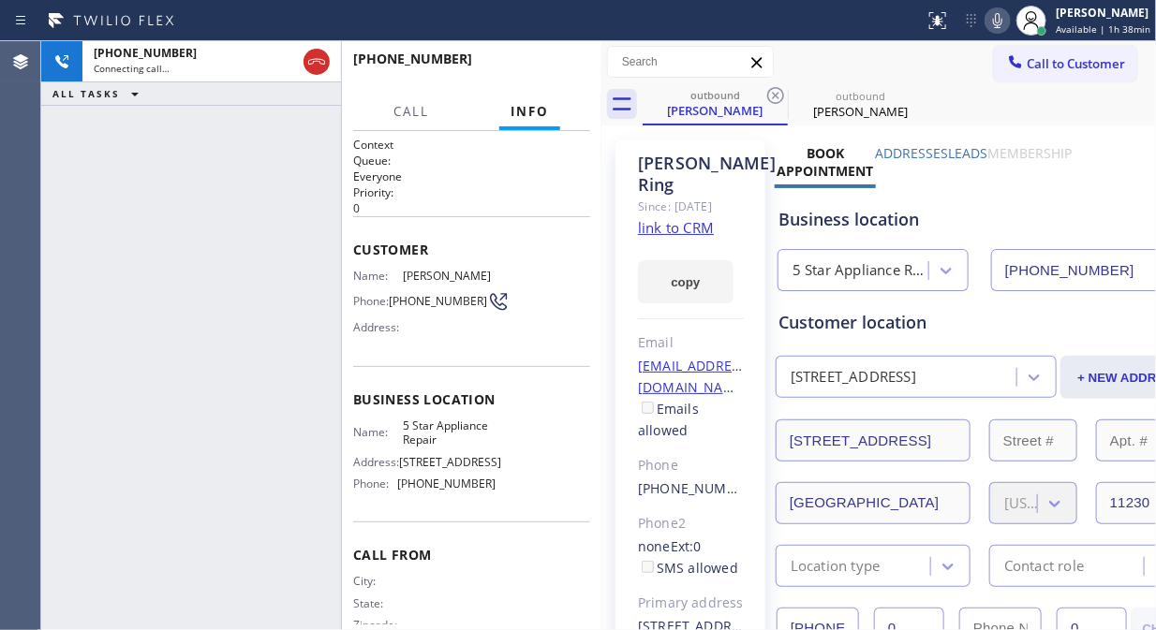
click at [770, 92] on icon at bounding box center [775, 95] width 22 height 22
click at [211, 203] on div "+19179451011 Live | 00:07 ALL TASKS ALL TASKS ACTIVE TASKS TASKS IN WRAP UP" at bounding box center [191, 335] width 300 height 589
click at [564, 70] on span "HANG UP" at bounding box center [546, 67] width 57 height 13
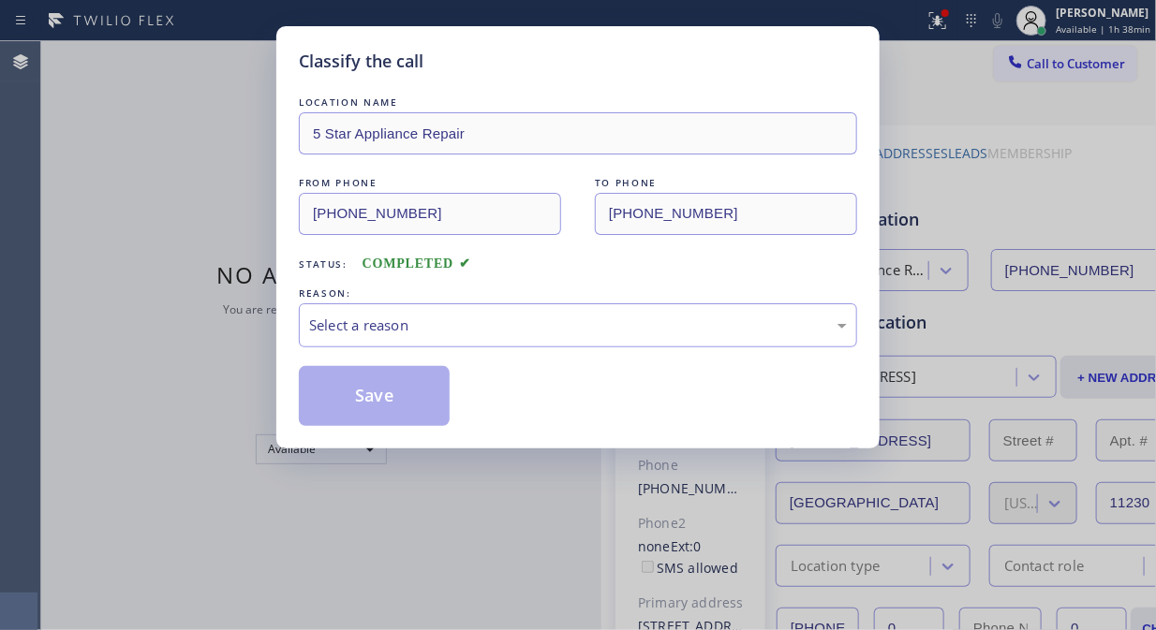
click at [564, 70] on div "Classify the call" at bounding box center [578, 61] width 558 height 25
click at [575, 325] on div "Select a reason" at bounding box center [578, 326] width 538 height 22
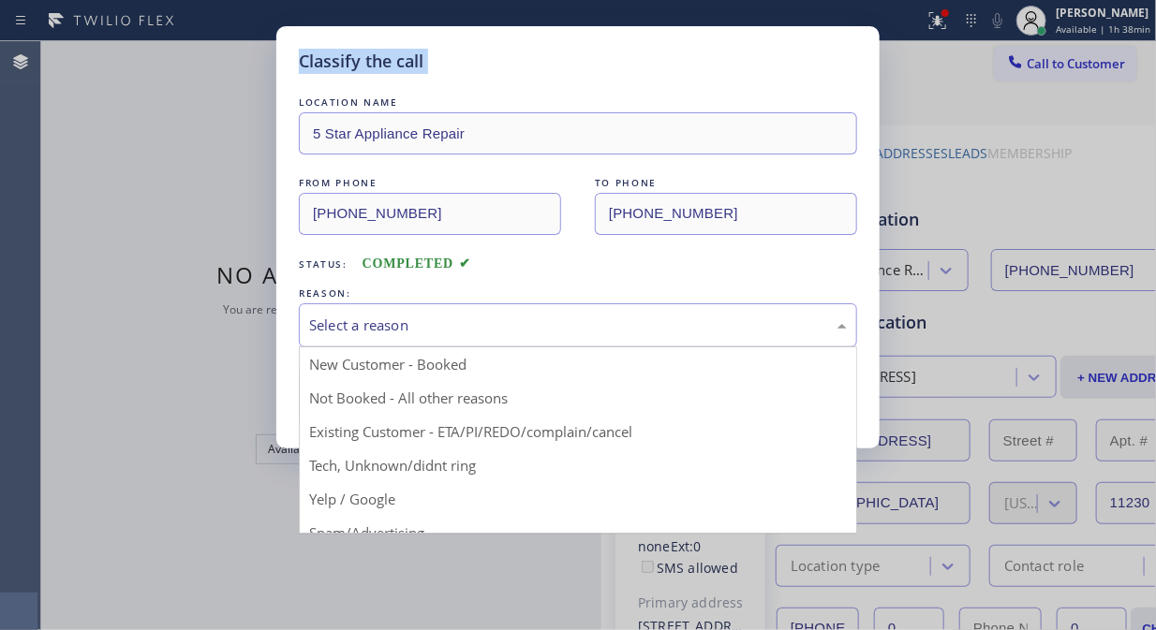
drag, startPoint x: 567, startPoint y: 416, endPoint x: 526, endPoint y: 413, distance: 41.3
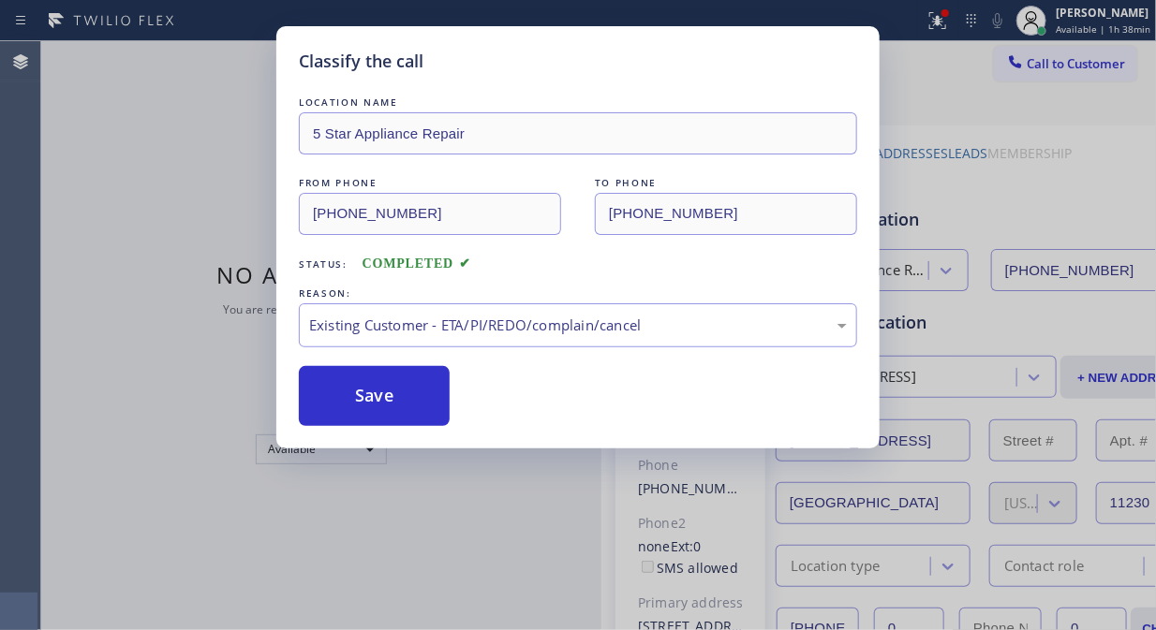
drag, startPoint x: 423, startPoint y: 399, endPoint x: 698, endPoint y: 222, distance: 326.5
click at [422, 399] on button "Save" at bounding box center [374, 396] width 151 height 60
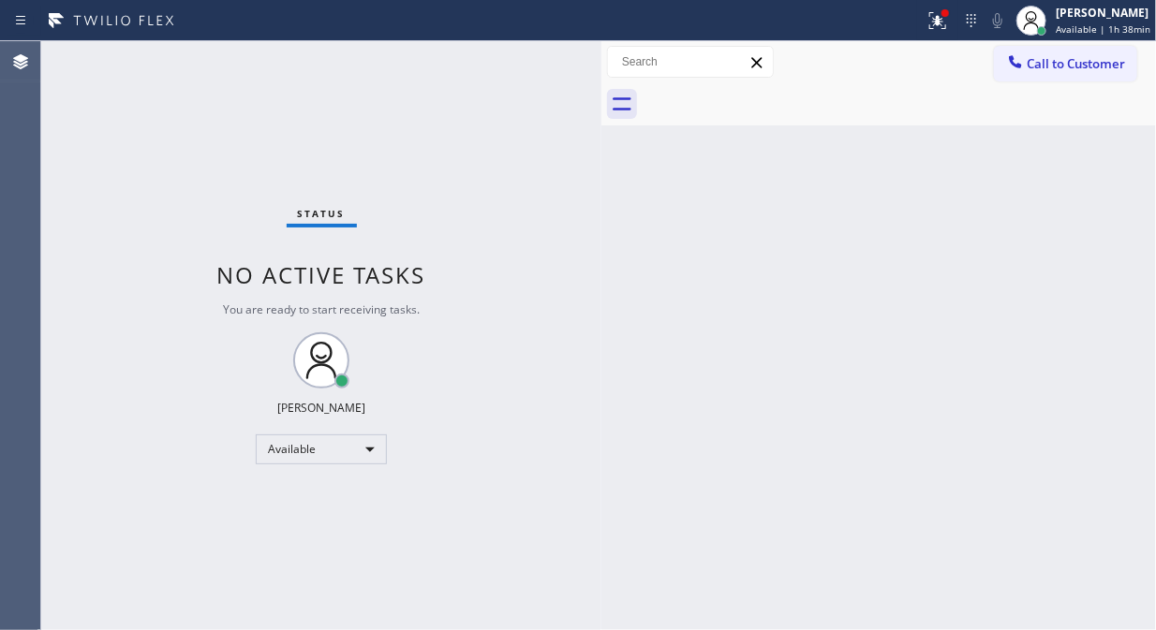
click at [1039, 60] on span "Call to Customer" at bounding box center [1075, 63] width 98 height 17
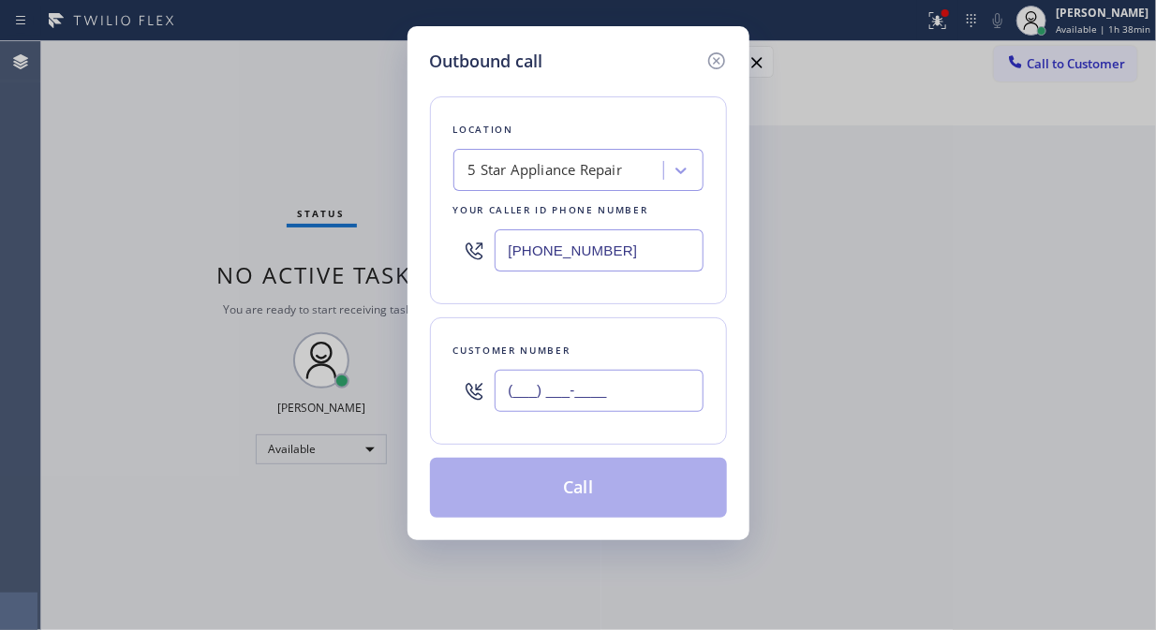
drag, startPoint x: 651, startPoint y: 380, endPoint x: 640, endPoint y: 401, distance: 23.5
click at [650, 380] on input "(___) ___-____" at bounding box center [598, 391] width 209 height 42
paste input "310) 713-2794"
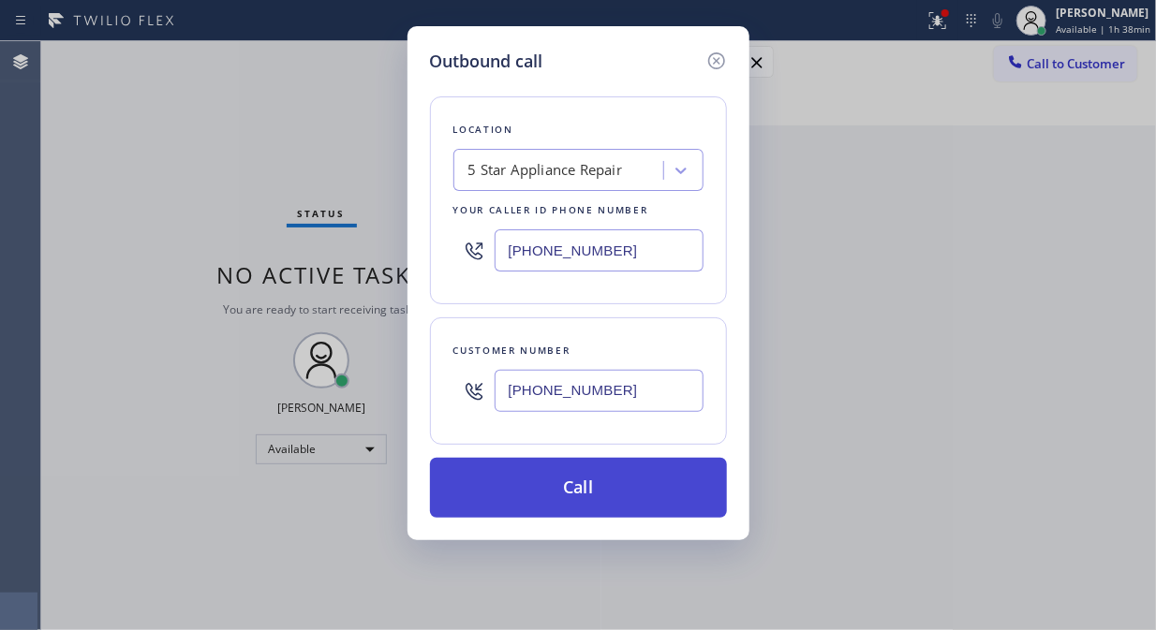
type input "[PHONE_NUMBER]"
click at [639, 490] on button "Call" at bounding box center [578, 488] width 297 height 60
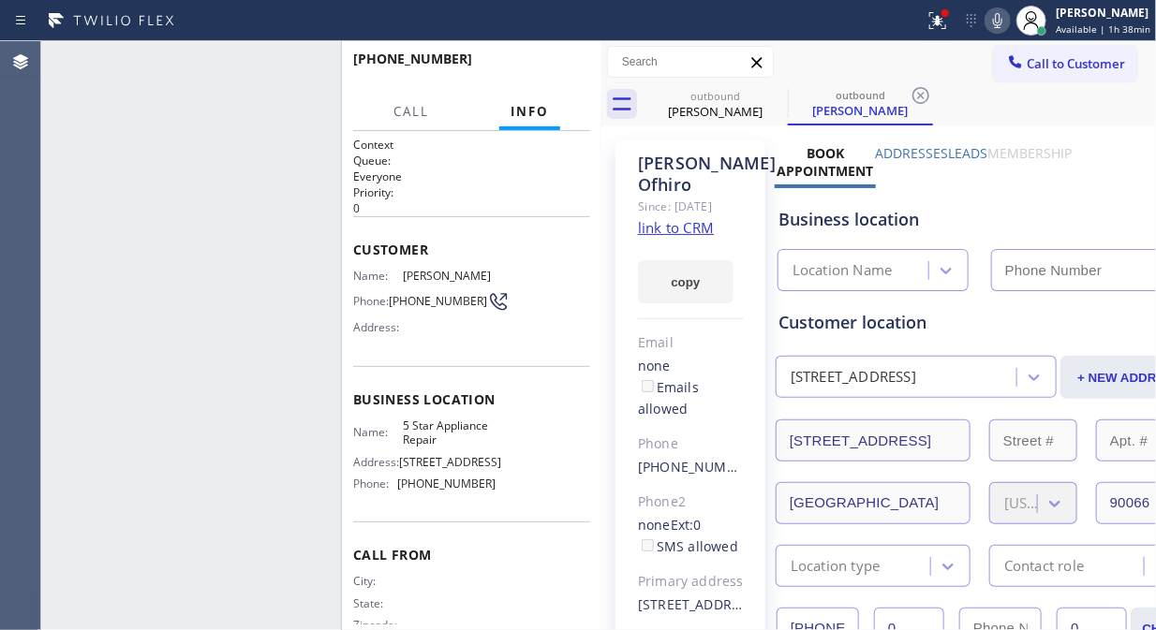
type input "[PHONE_NUMBER]"
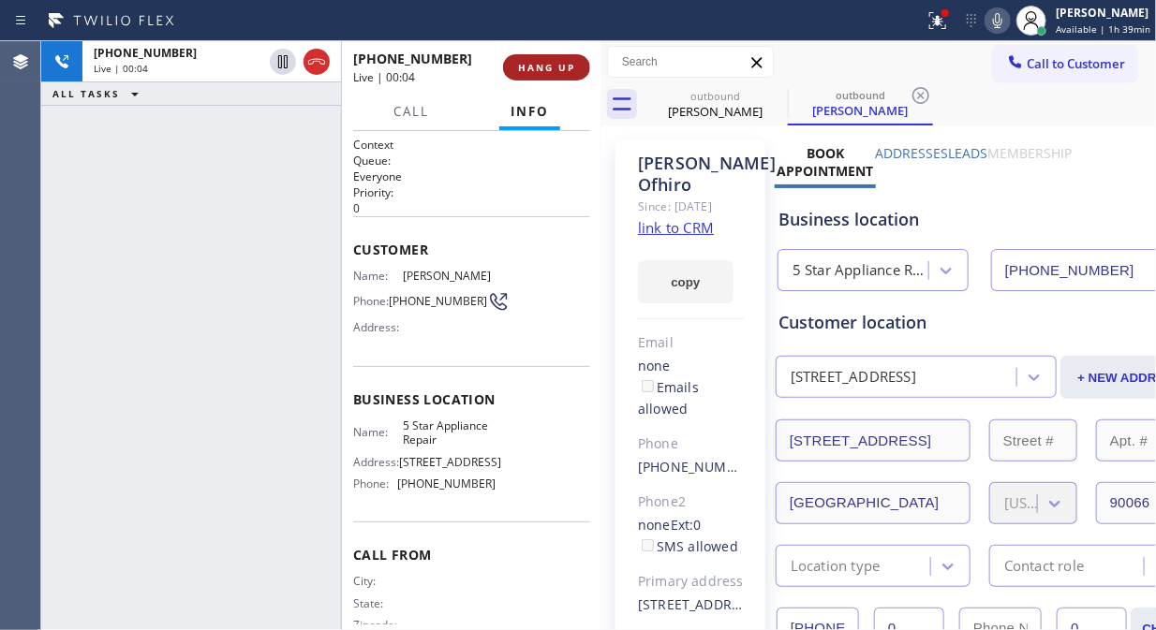
click at [532, 61] on span "HANG UP" at bounding box center [546, 67] width 57 height 13
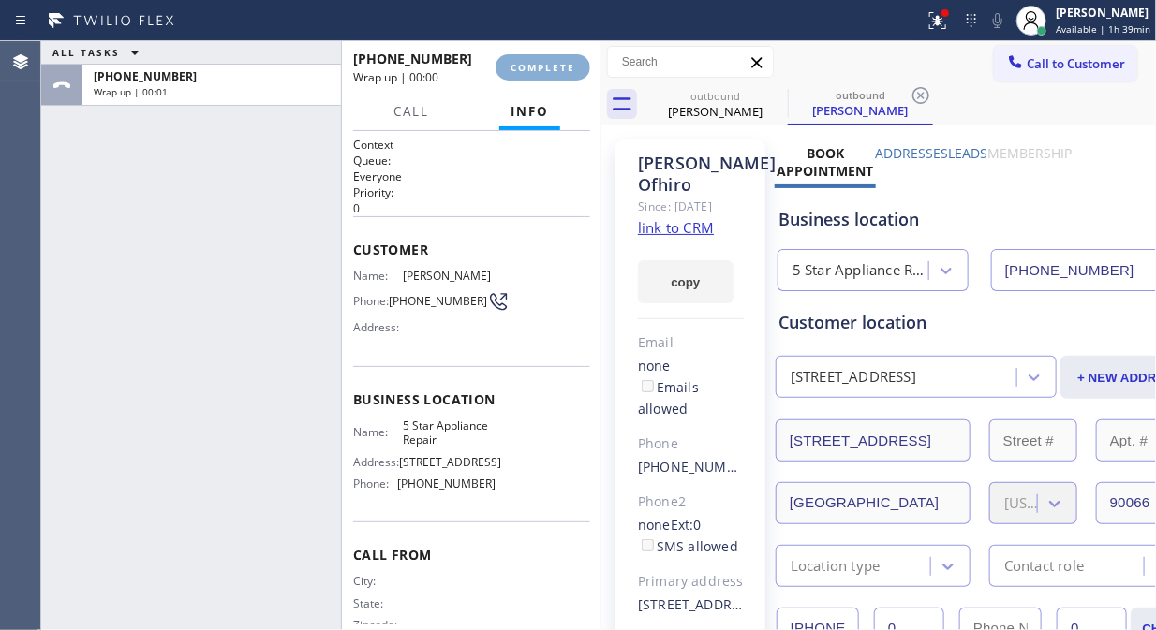
click at [539, 68] on span "COMPLETE" at bounding box center [542, 67] width 65 height 13
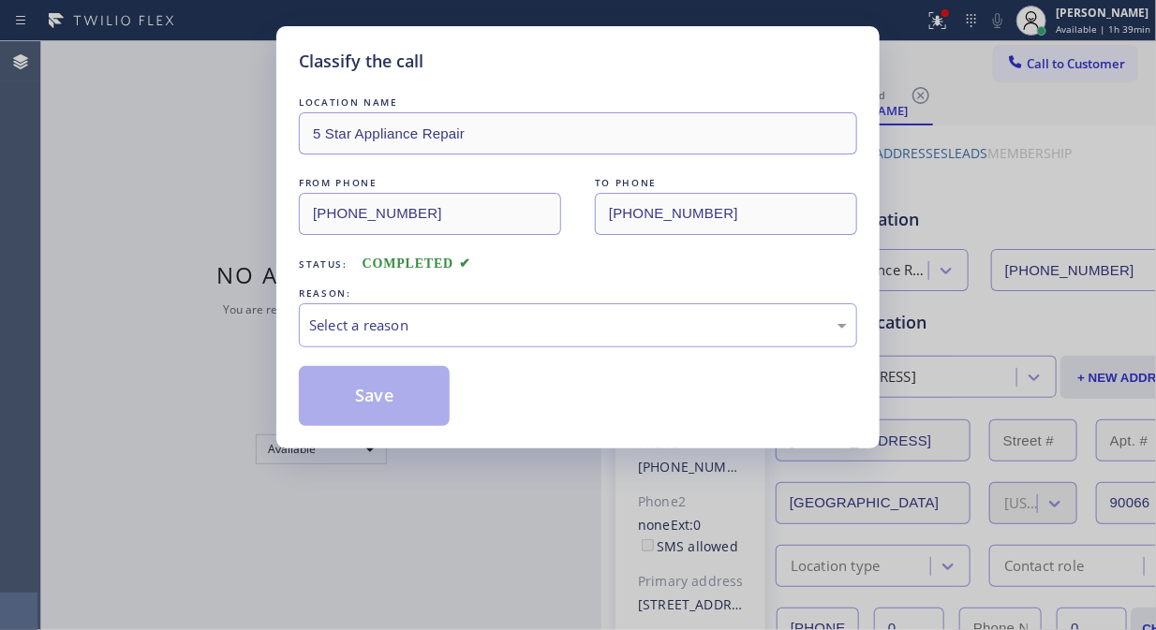
click at [540, 68] on div "Classify the call" at bounding box center [578, 61] width 558 height 25
click at [606, 322] on div "Select a reason" at bounding box center [578, 326] width 538 height 22
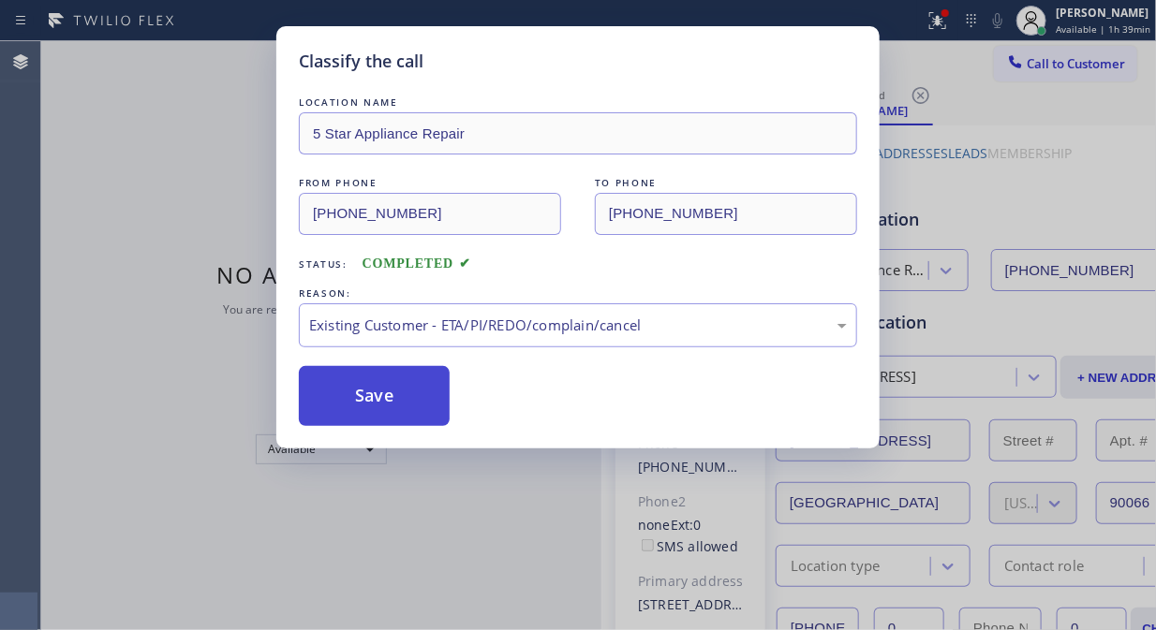
click at [368, 370] on button "Save" at bounding box center [374, 396] width 151 height 60
click at [434, 409] on button "Save" at bounding box center [374, 396] width 151 height 60
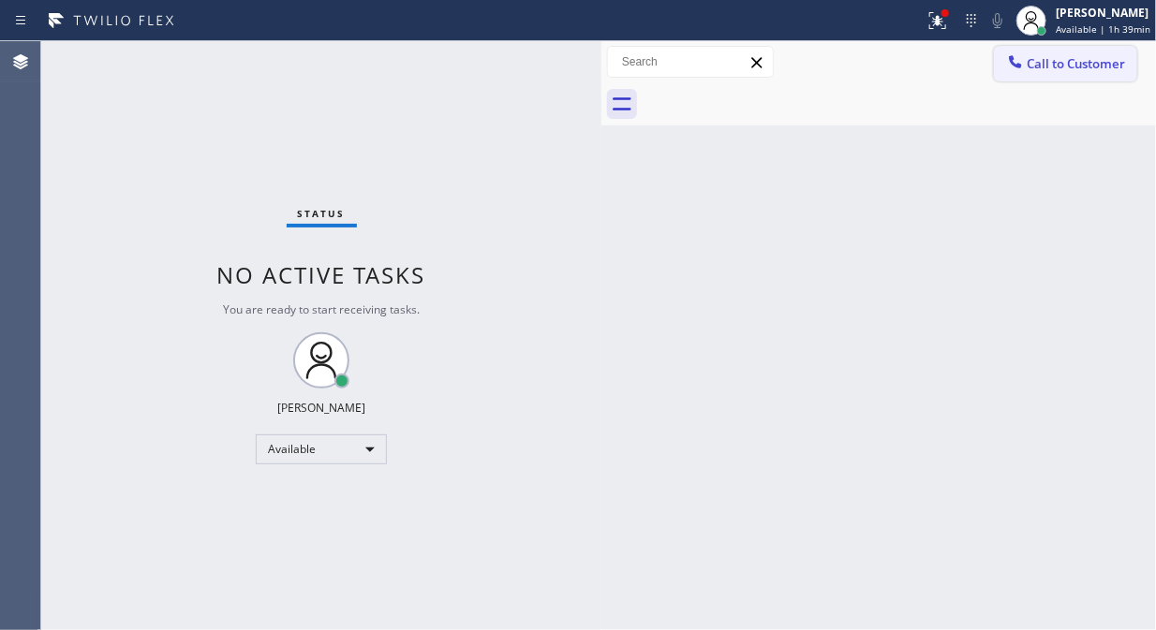
click at [1063, 68] on span "Call to Customer" at bounding box center [1075, 63] width 98 height 17
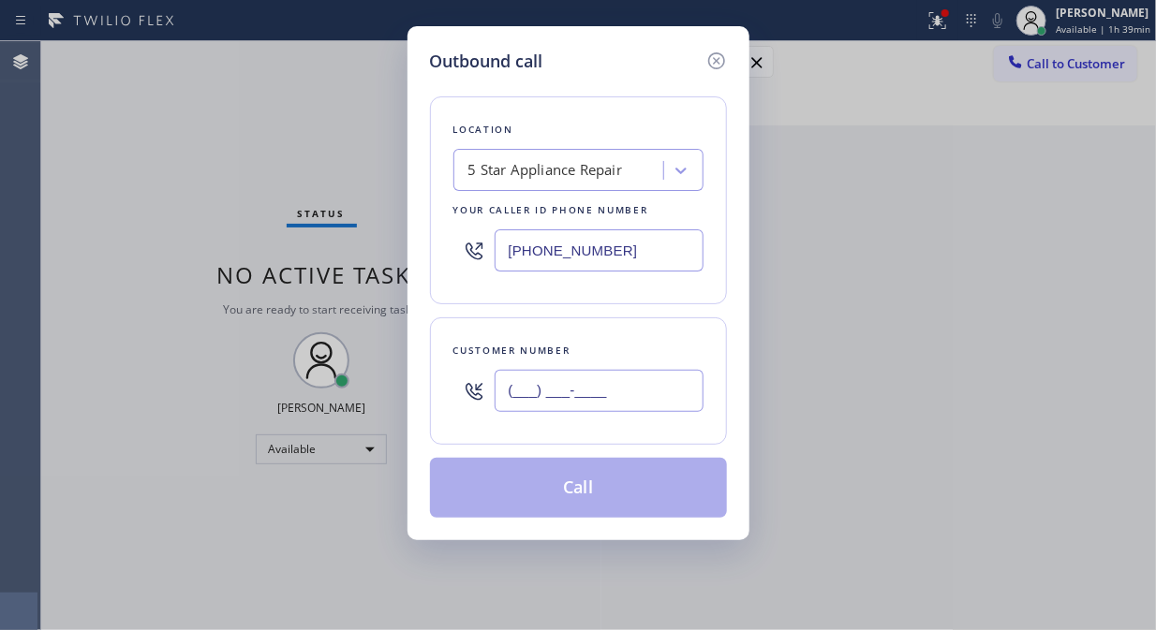
click at [670, 405] on input "(___) ___-____" at bounding box center [598, 391] width 209 height 42
paste input "805) 279-6039"
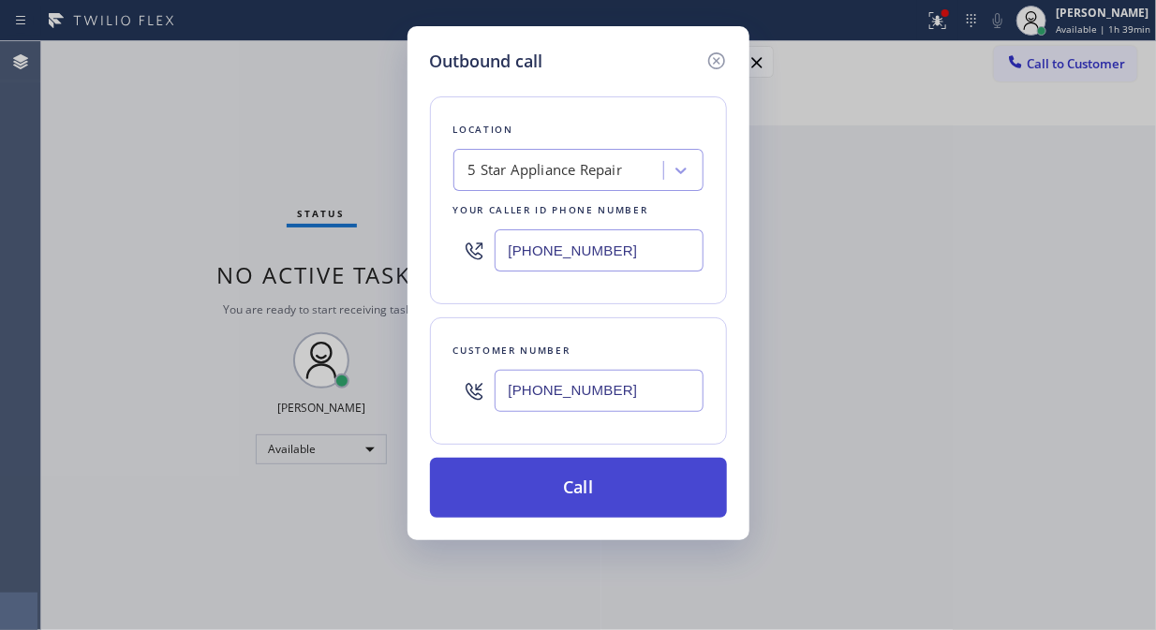
type input "[PHONE_NUMBER]"
click at [670, 490] on button "Call" at bounding box center [578, 488] width 297 height 60
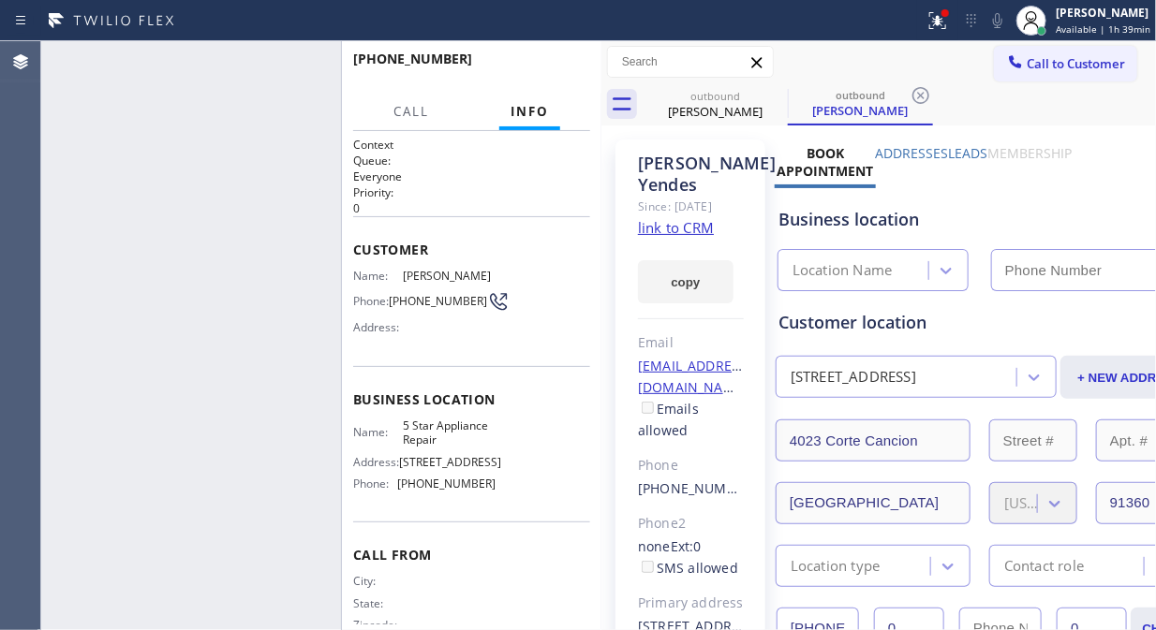
type input "[PHONE_NUMBER]"
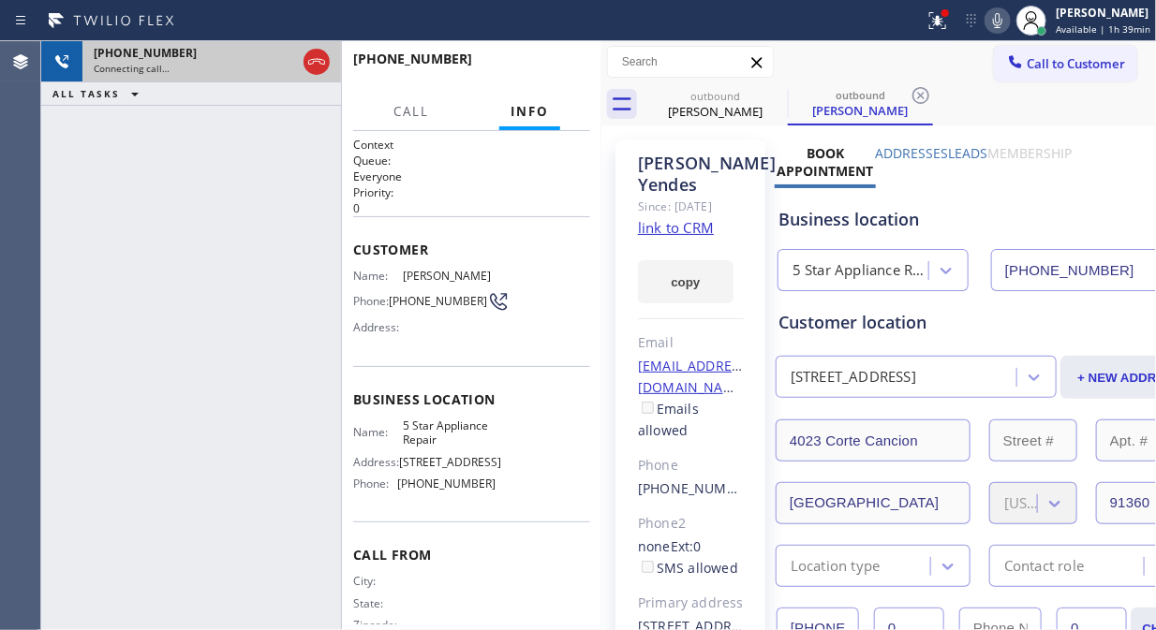
click at [300, 63] on div at bounding box center [317, 61] width 34 height 41
click at [328, 64] on icon at bounding box center [316, 62] width 22 height 22
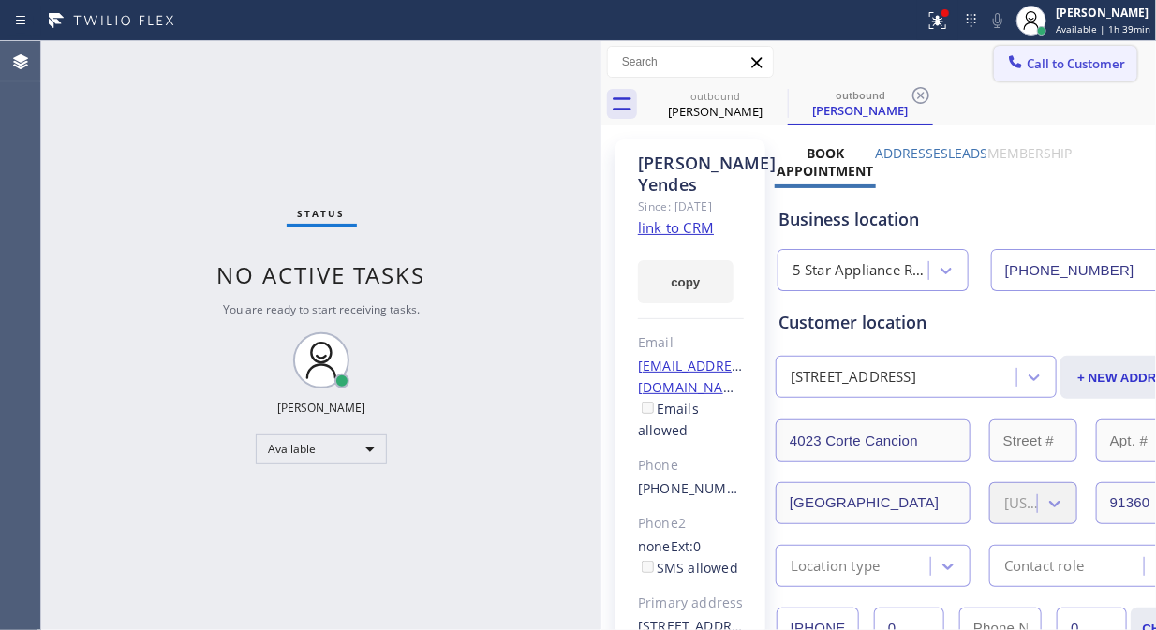
click at [1059, 75] on button "Call to Customer" at bounding box center [1065, 64] width 143 height 36
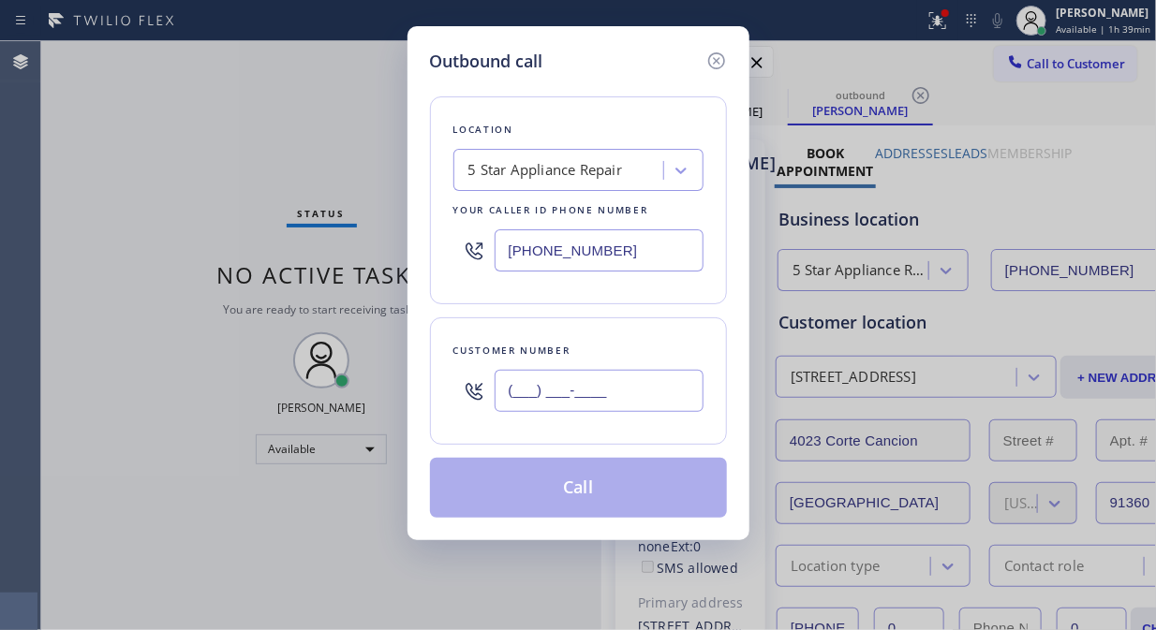
click at [517, 404] on input "(___) ___-____" at bounding box center [598, 391] width 209 height 42
paste input "805) 279-6039"
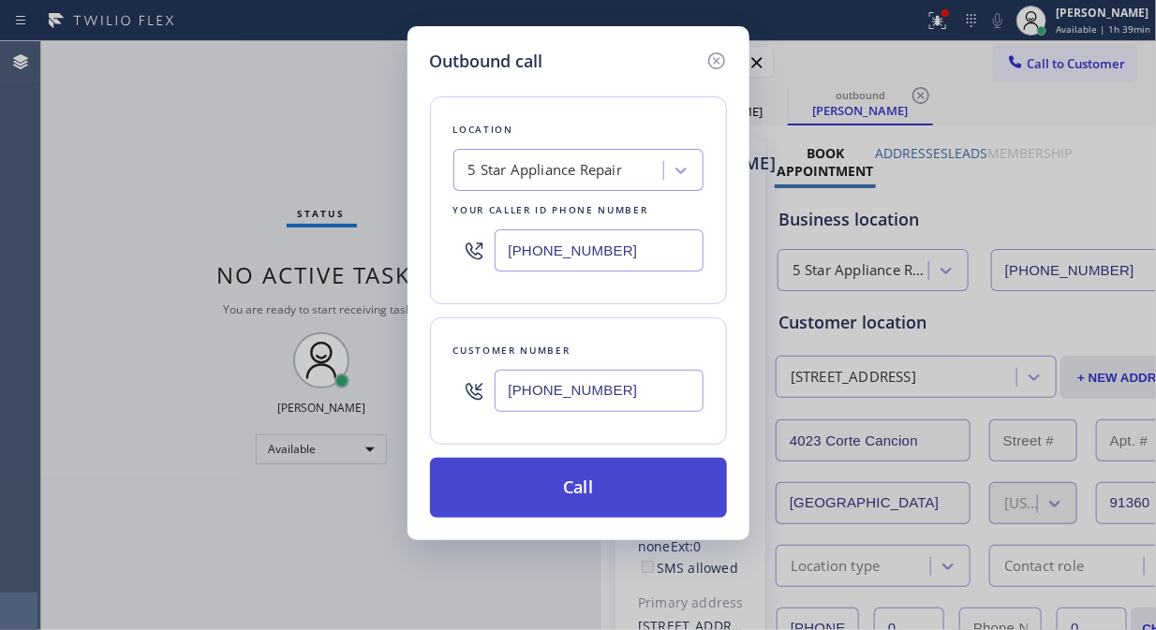
type input "[PHONE_NUMBER]"
click at [611, 485] on button "Call" at bounding box center [578, 488] width 297 height 60
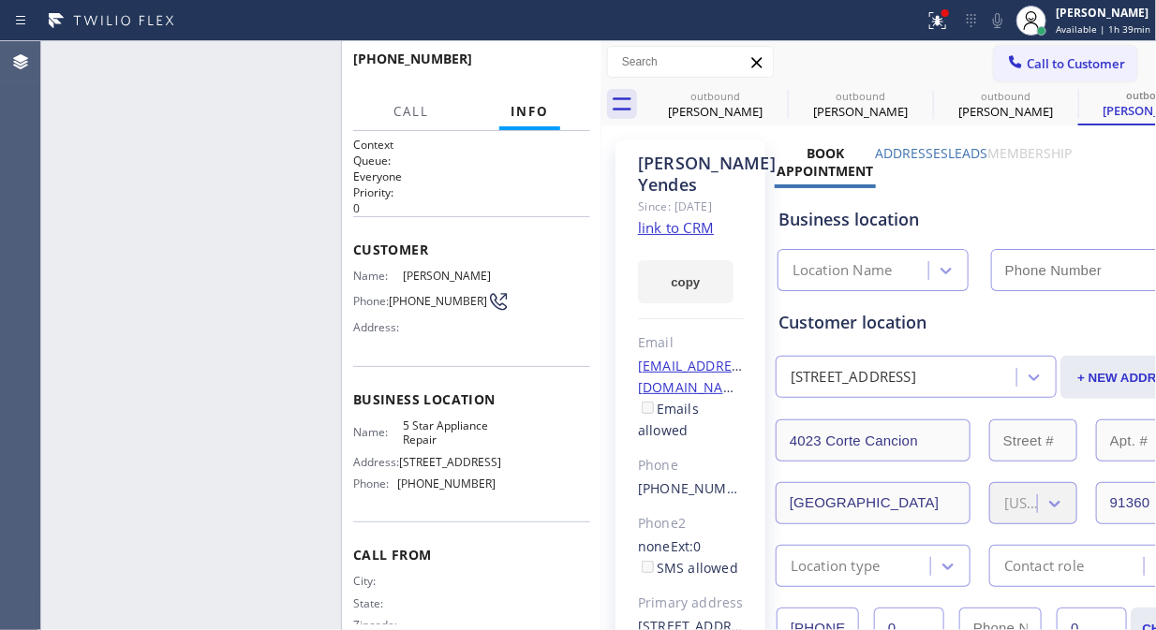
type input "[PHONE_NUMBER]"
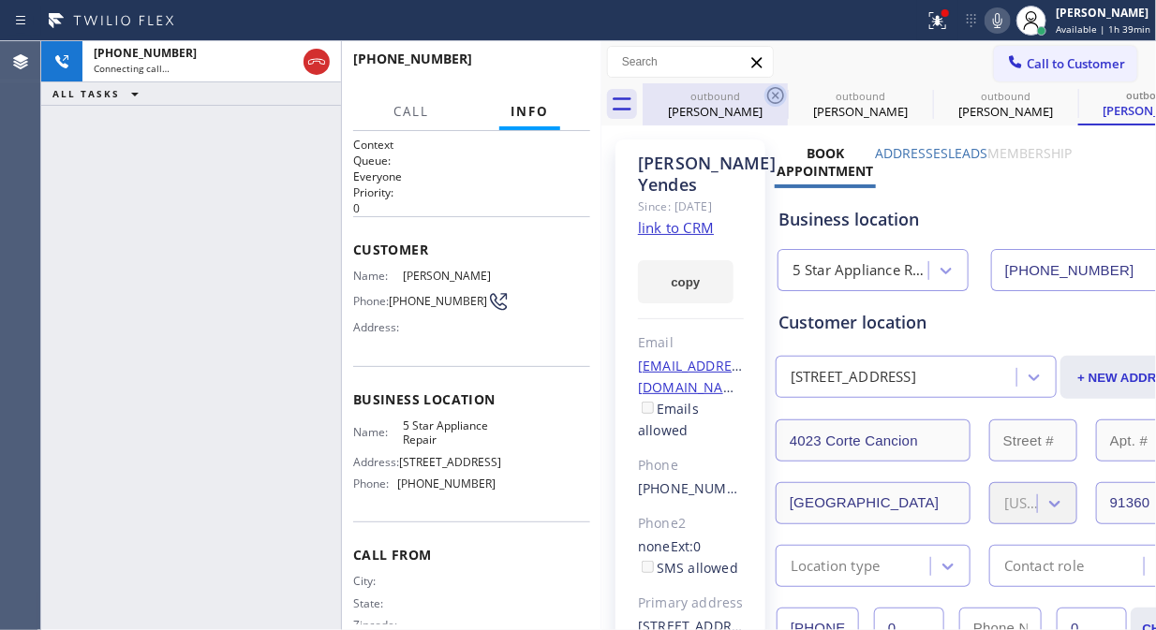
click at [779, 91] on icon at bounding box center [775, 95] width 22 height 22
click at [779, 90] on icon at bounding box center [775, 95] width 22 height 22
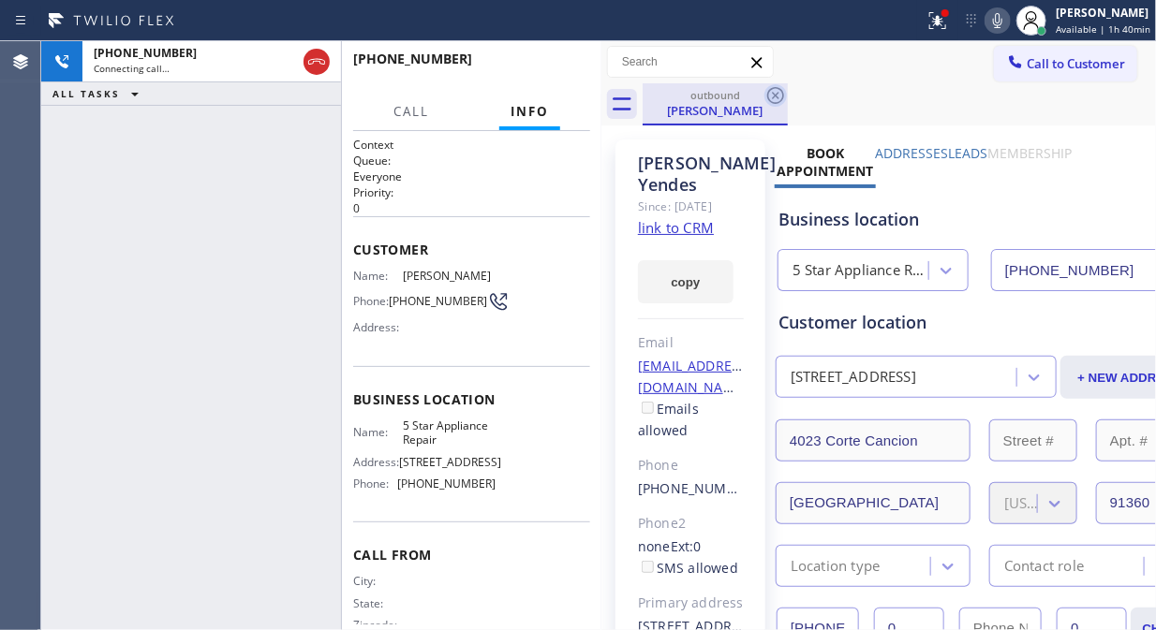
click at [773, 98] on icon at bounding box center [775, 95] width 22 height 22
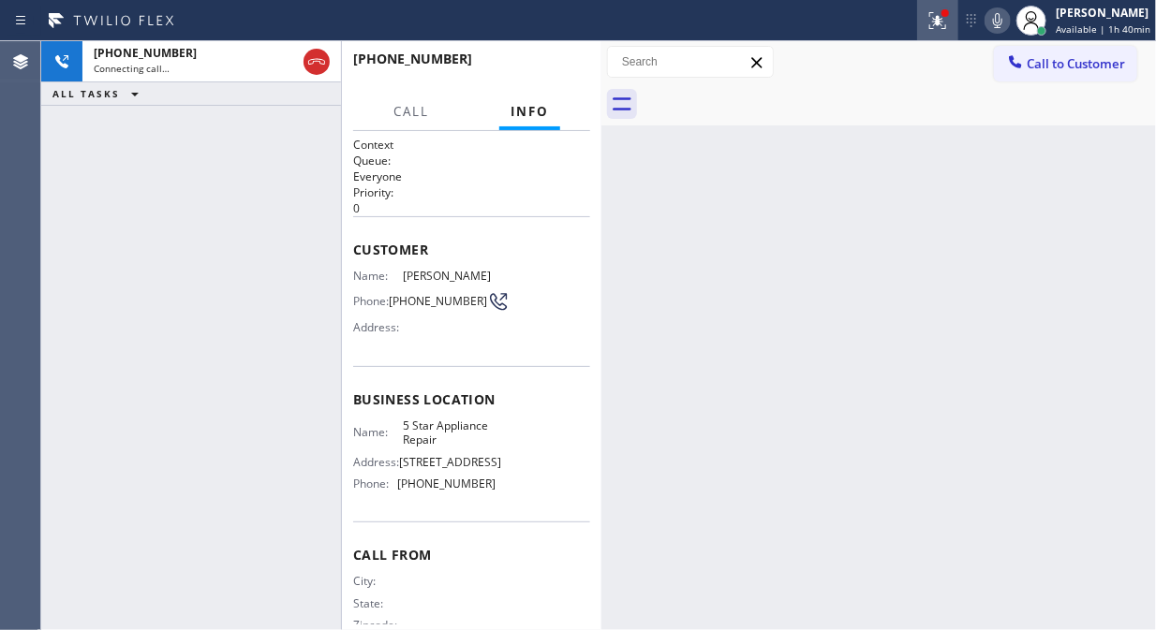
click at [947, 29] on icon at bounding box center [937, 20] width 22 height 22
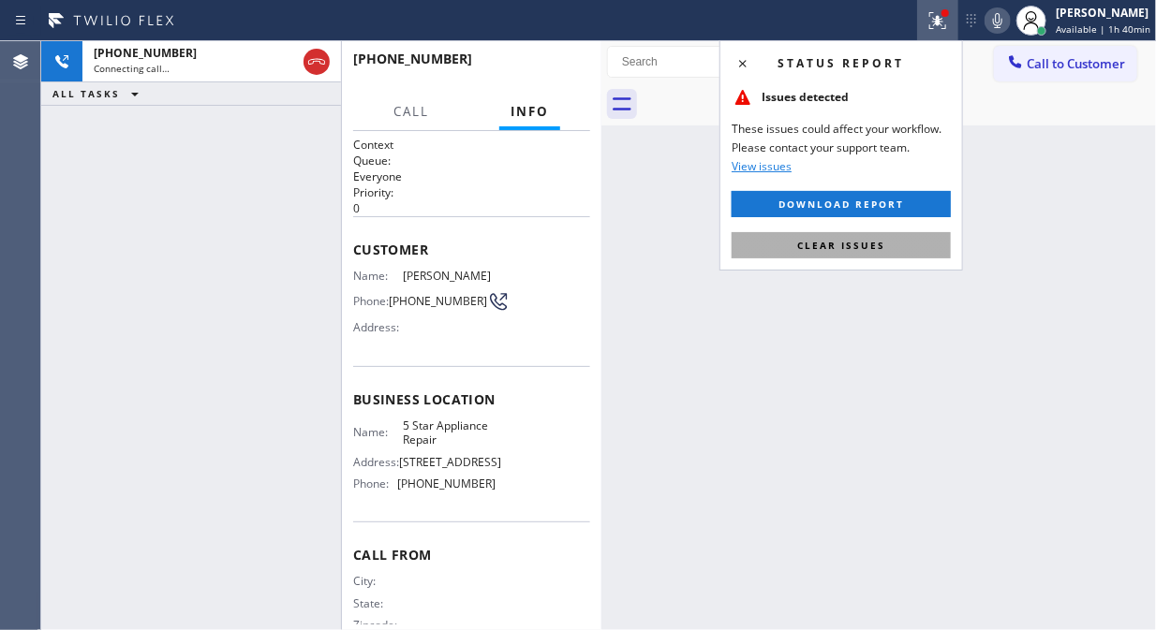
click at [857, 253] on button "Clear issues" at bounding box center [840, 245] width 219 height 26
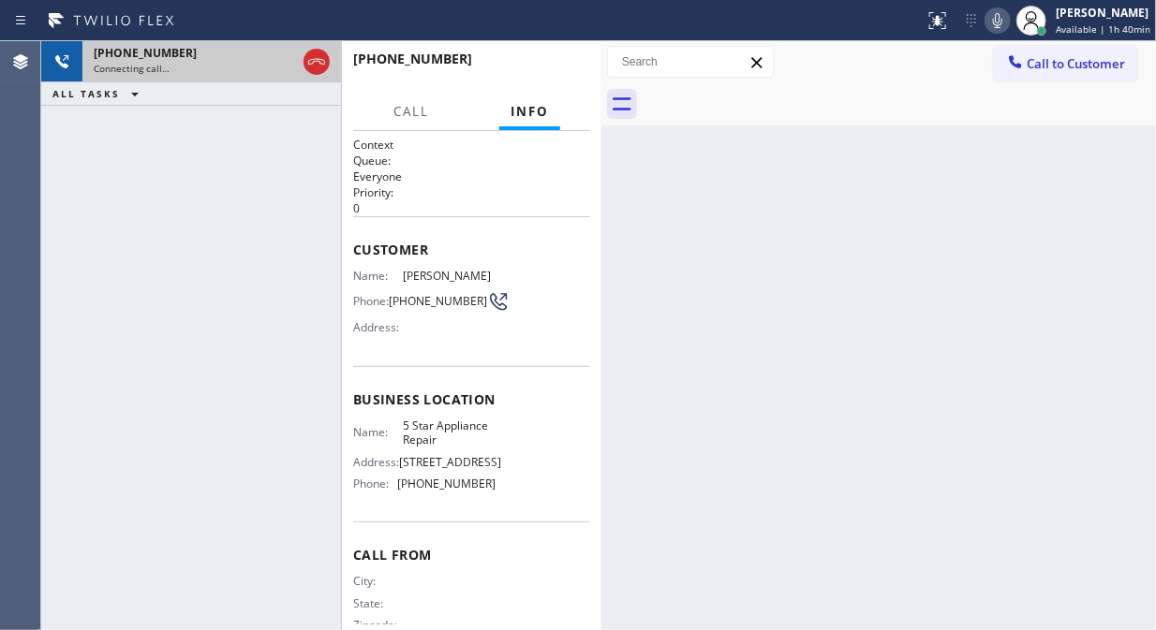
click at [236, 66] on div "Connecting call…" at bounding box center [195, 68] width 202 height 13
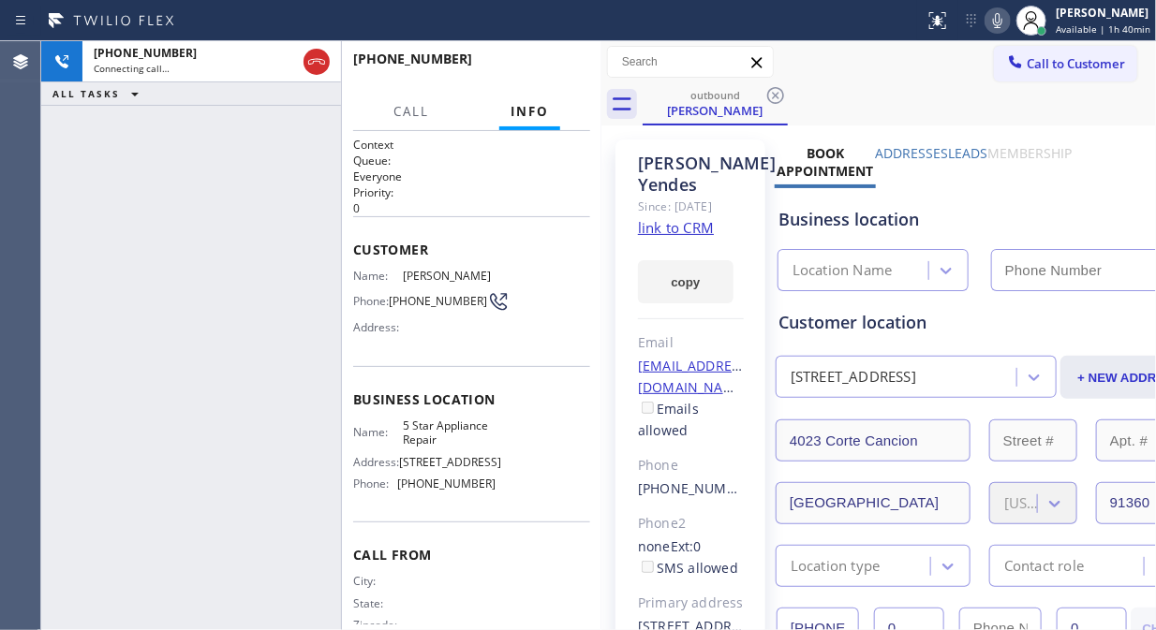
type input "[PHONE_NUMBER]"
click at [250, 216] on div "+18052796039 Live | 00:01 ALL TASKS ALL TASKS ACTIVE TASKS TASKS IN WRAP UP" at bounding box center [191, 335] width 300 height 589
click at [670, 237] on link "link to CRM" at bounding box center [676, 227] width 76 height 19
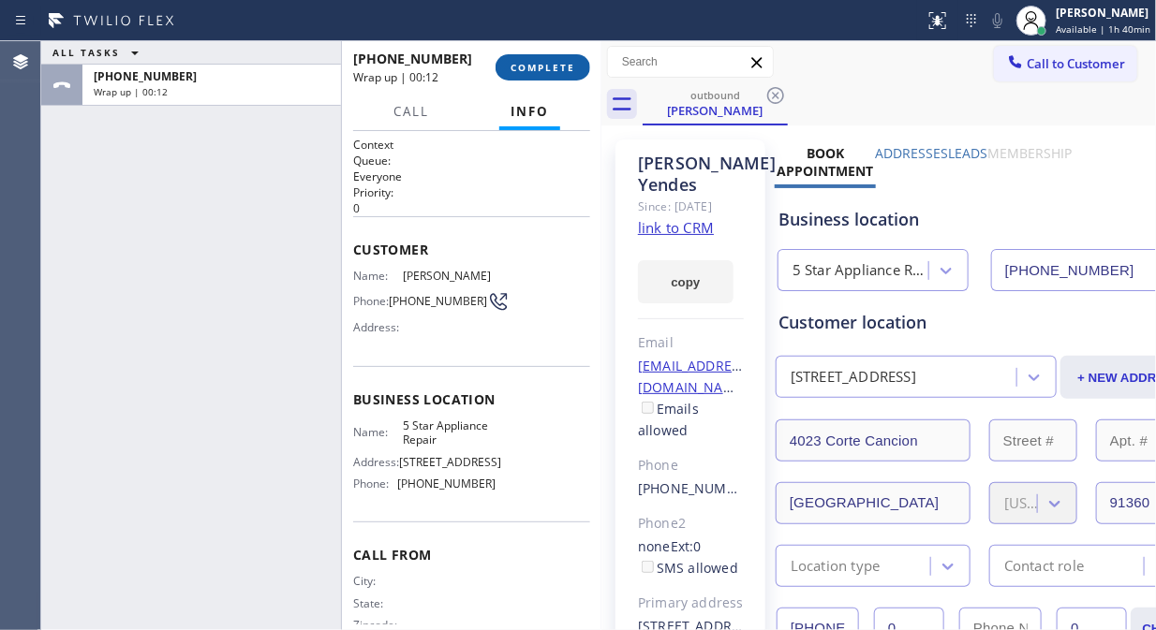
click at [552, 57] on button "COMPLETE" at bounding box center [542, 67] width 95 height 26
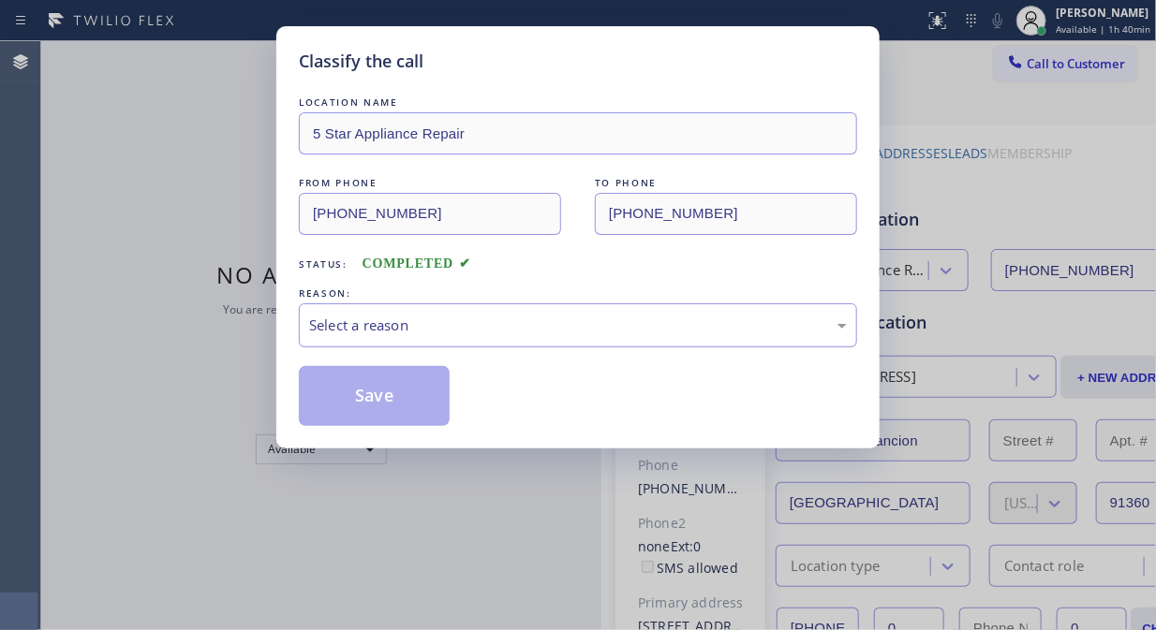
click at [583, 319] on div "Select a reason" at bounding box center [578, 326] width 538 height 22
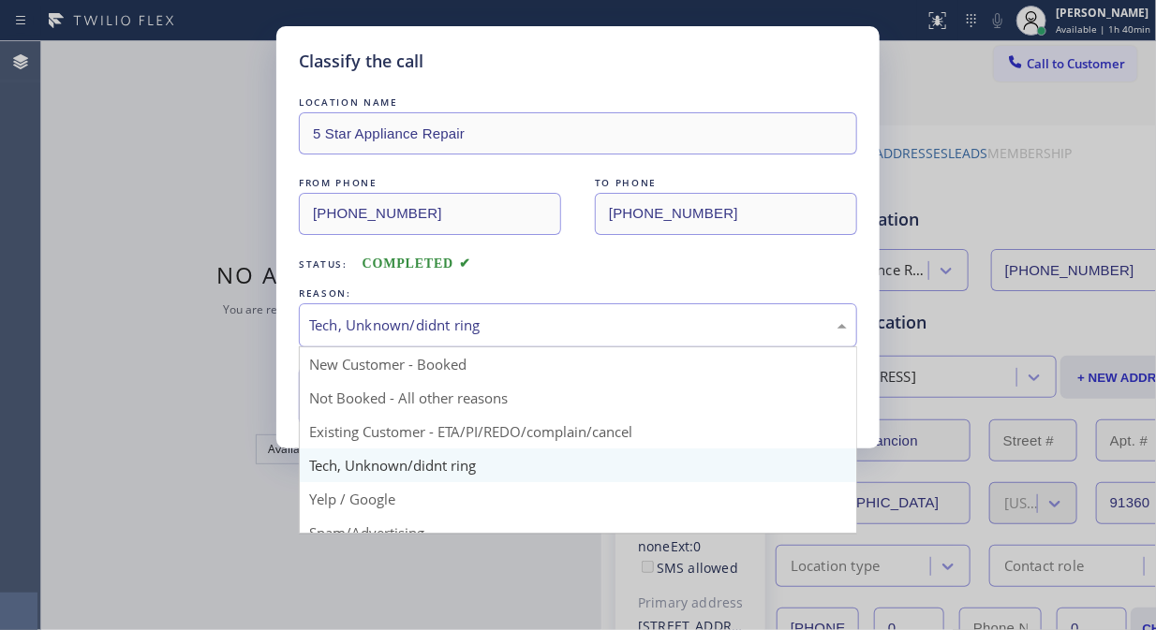
click at [576, 339] on div "Tech, Unknown/didnt ring" at bounding box center [578, 325] width 558 height 44
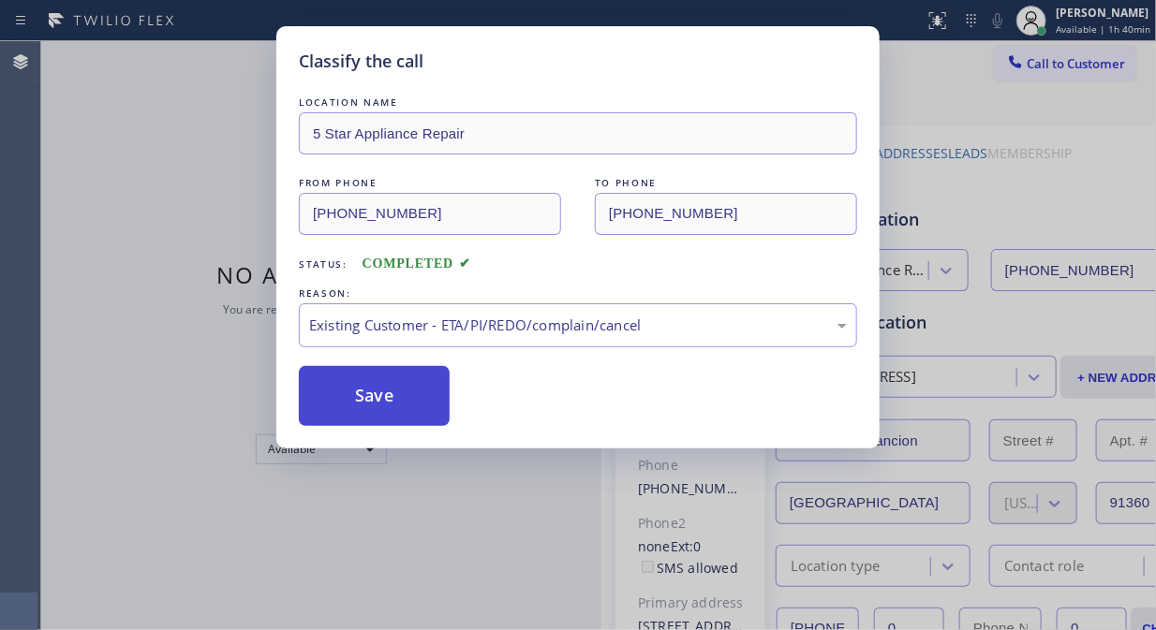
click at [369, 403] on button "Save" at bounding box center [374, 396] width 151 height 60
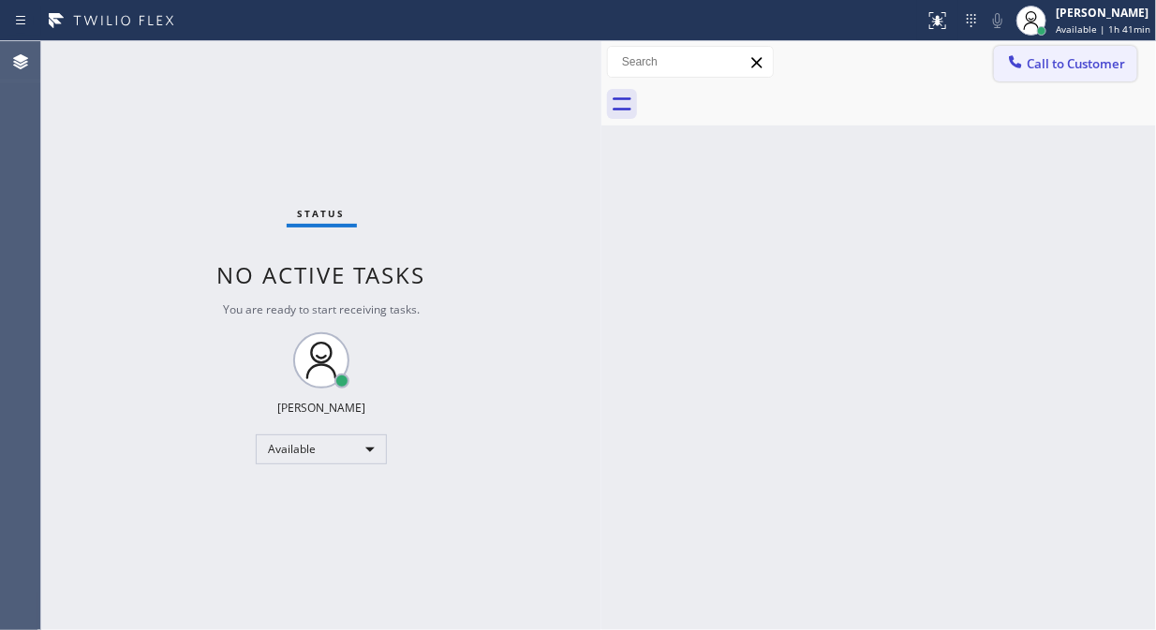
drag, startPoint x: 1031, startPoint y: 66, endPoint x: 712, endPoint y: 272, distance: 380.0
click at [1032, 66] on span "Call to Customer" at bounding box center [1075, 63] width 98 height 17
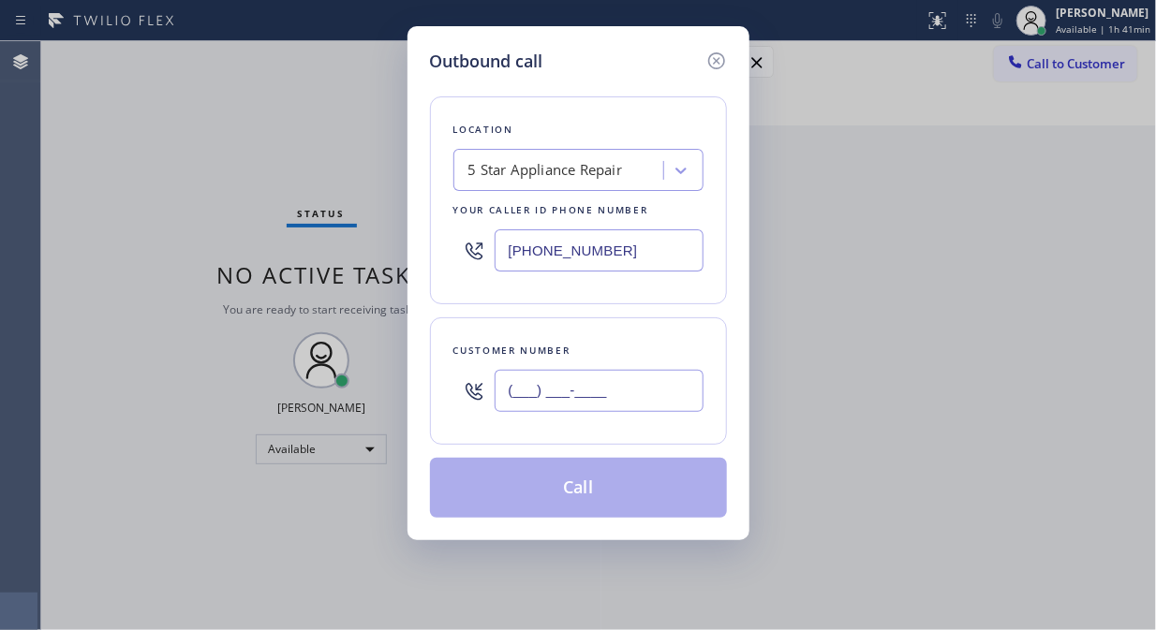
click at [569, 388] on input "(___) ___-____" at bounding box center [598, 391] width 209 height 42
paste input "310) 713-2794"
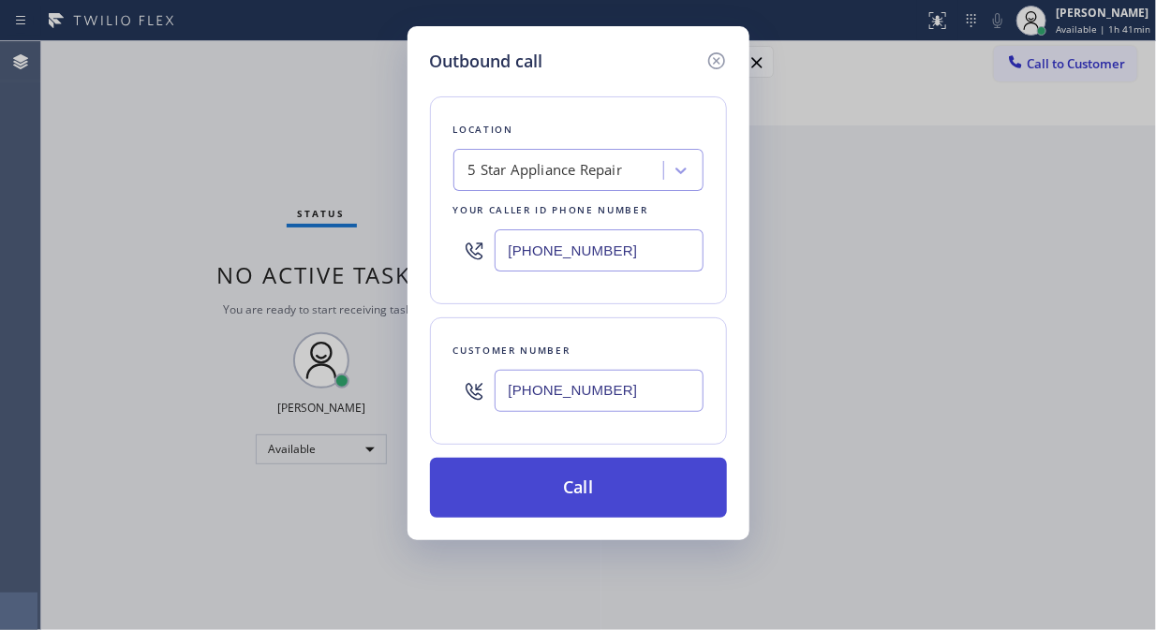
type input "[PHONE_NUMBER]"
click at [585, 491] on button "Call" at bounding box center [578, 488] width 297 height 60
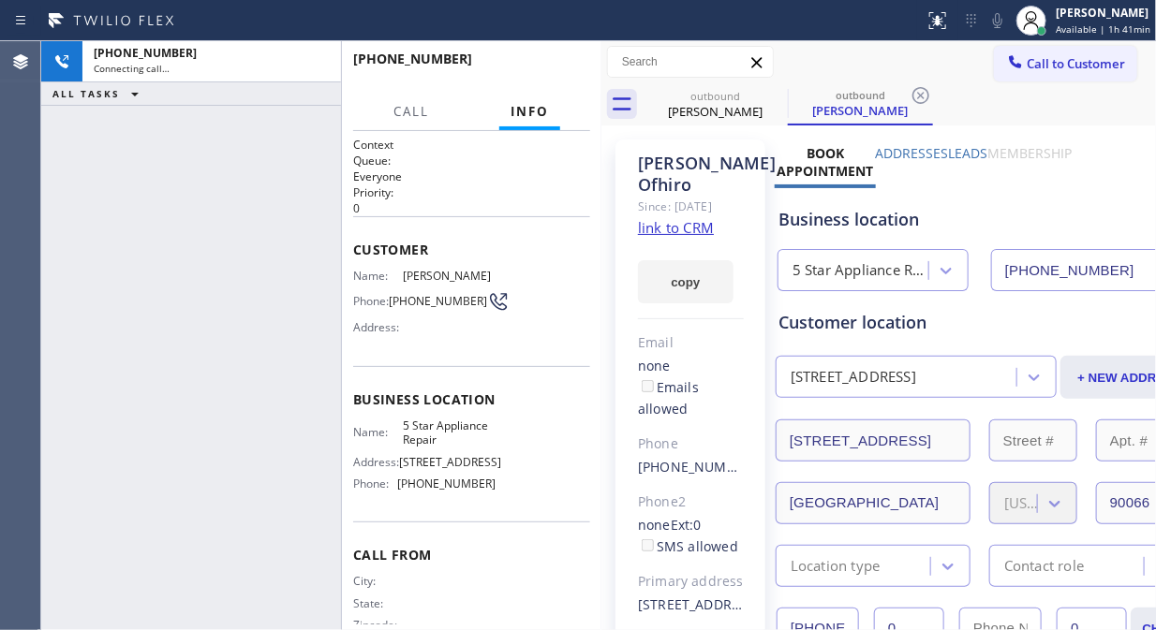
type input "[PHONE_NUMBER]"
click at [775, 92] on icon at bounding box center [775, 95] width 22 height 22
click at [199, 192] on div "+13107132794 Connecting call… ALL TASKS ALL TASKS ACTIVE TASKS TASKS IN WRAP UP" at bounding box center [191, 335] width 300 height 589
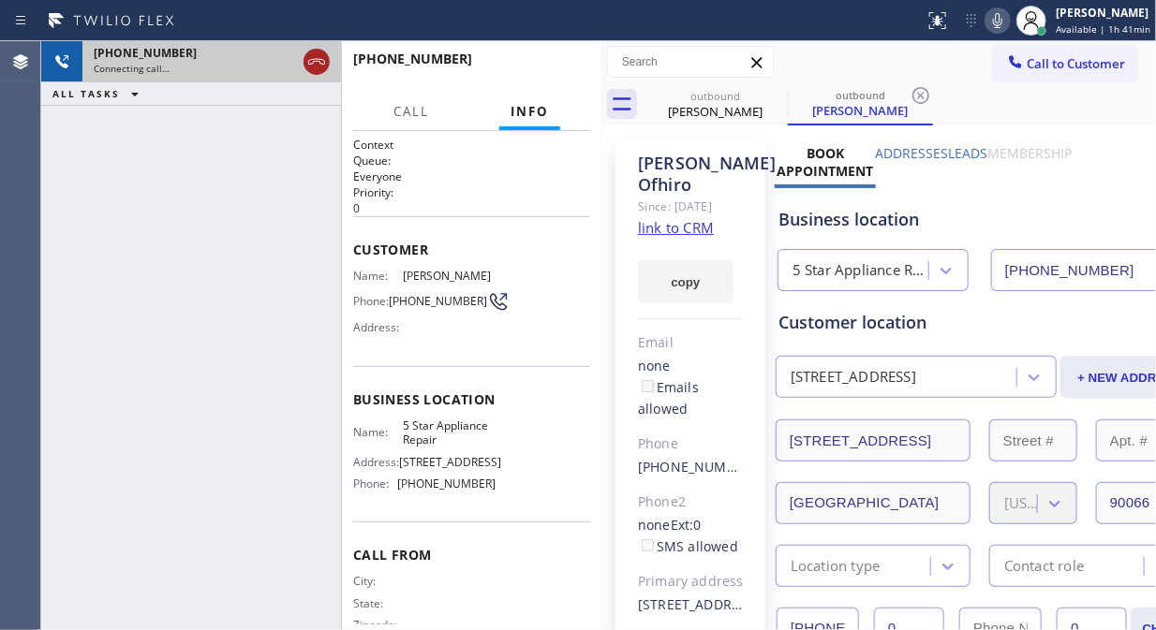
click at [315, 60] on icon at bounding box center [316, 62] width 22 height 22
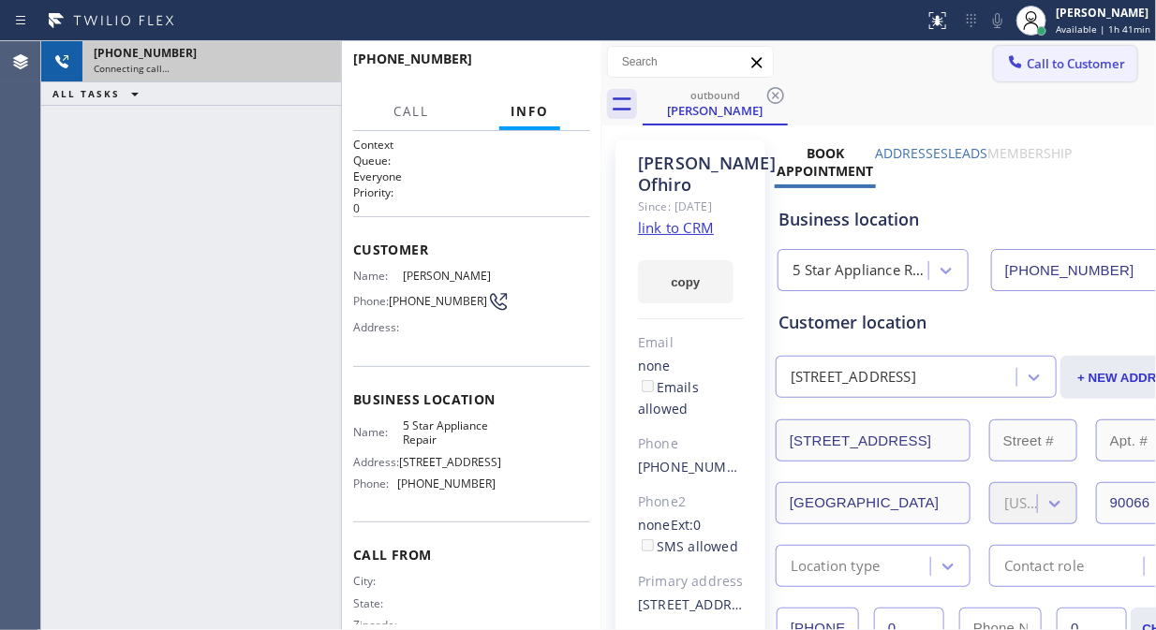
click at [1039, 67] on span "Call to Customer" at bounding box center [1075, 63] width 98 height 17
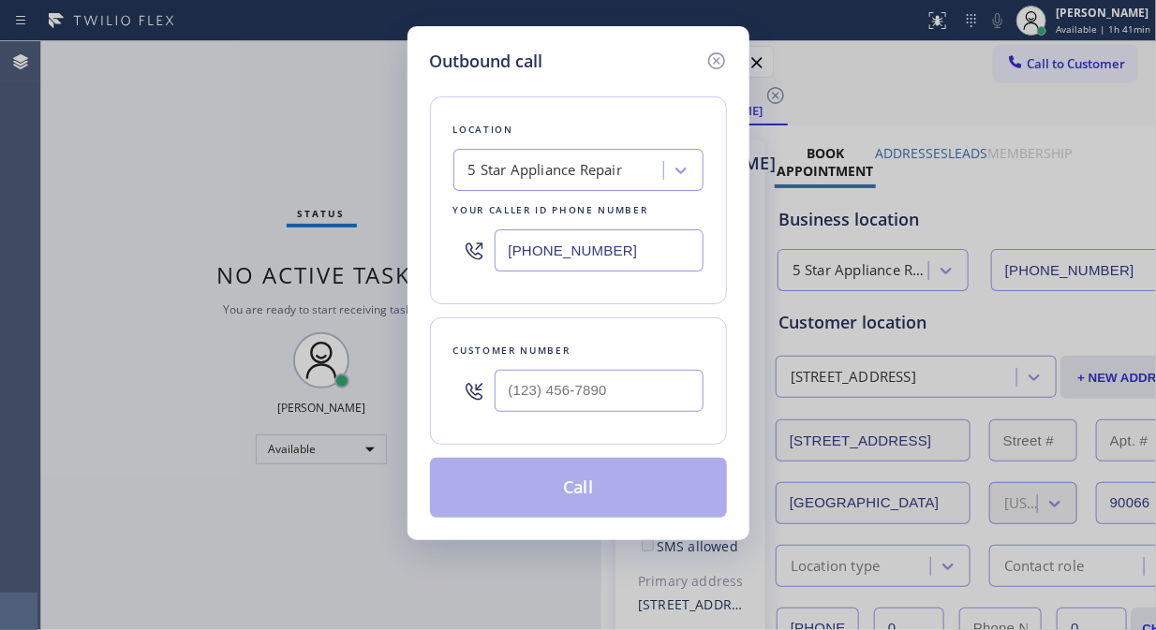
click at [510, 403] on input "text" at bounding box center [598, 391] width 209 height 42
paste input "650) 452-3552"
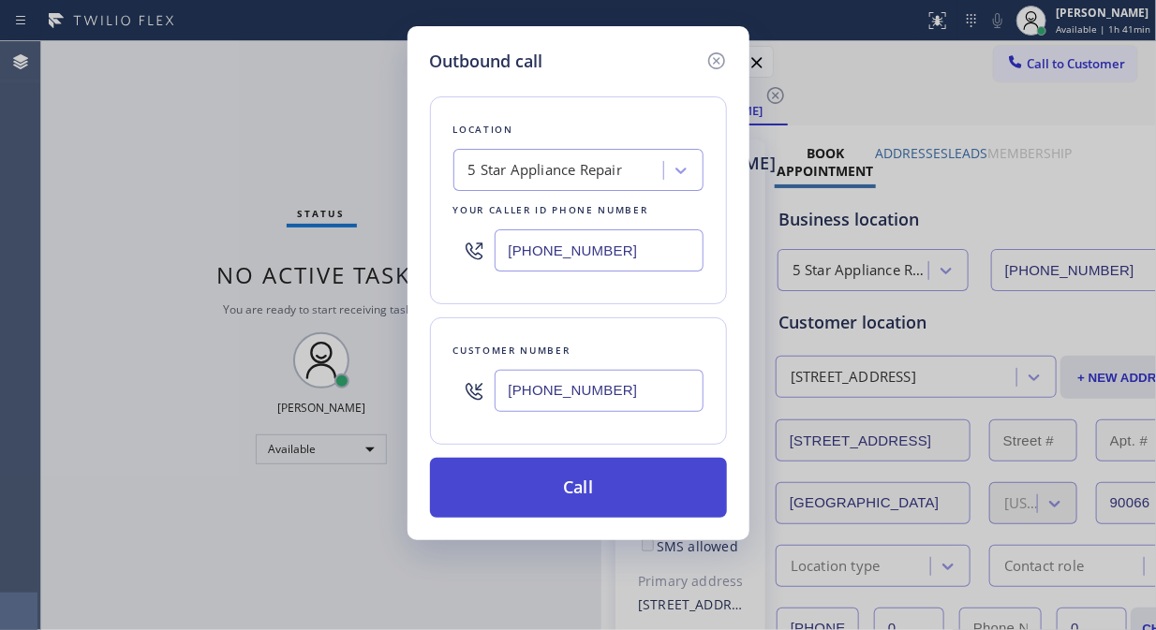
type input "[PHONE_NUMBER]"
click at [620, 497] on button "Call" at bounding box center [578, 488] width 297 height 60
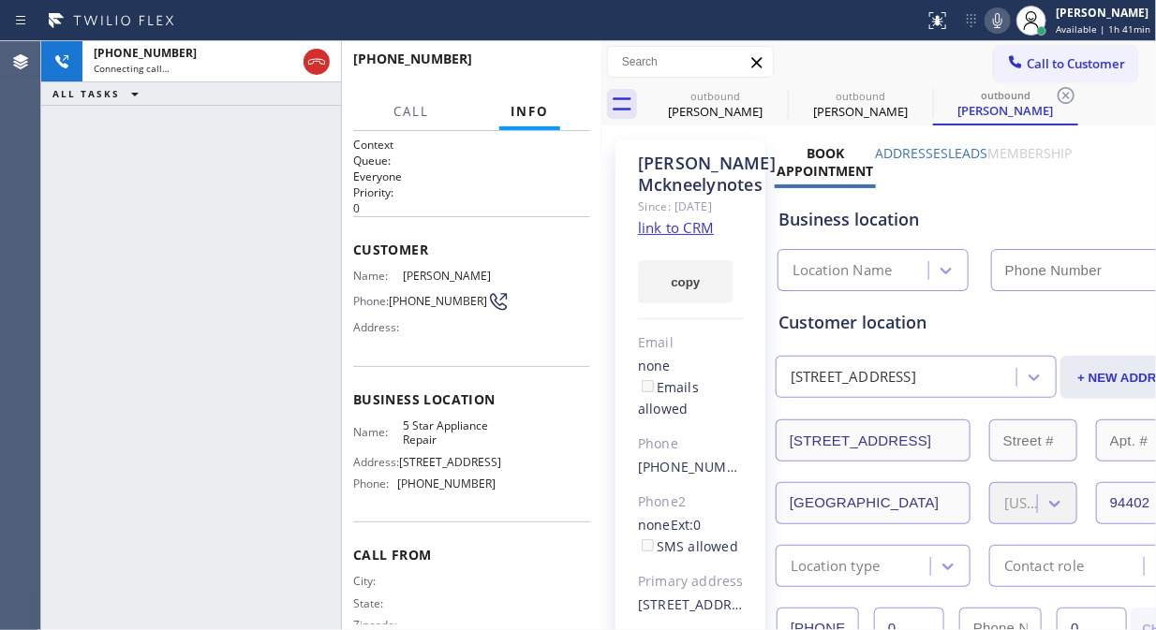
type input "[PHONE_NUMBER]"
click at [536, 69] on span "HANG UP" at bounding box center [546, 67] width 57 height 13
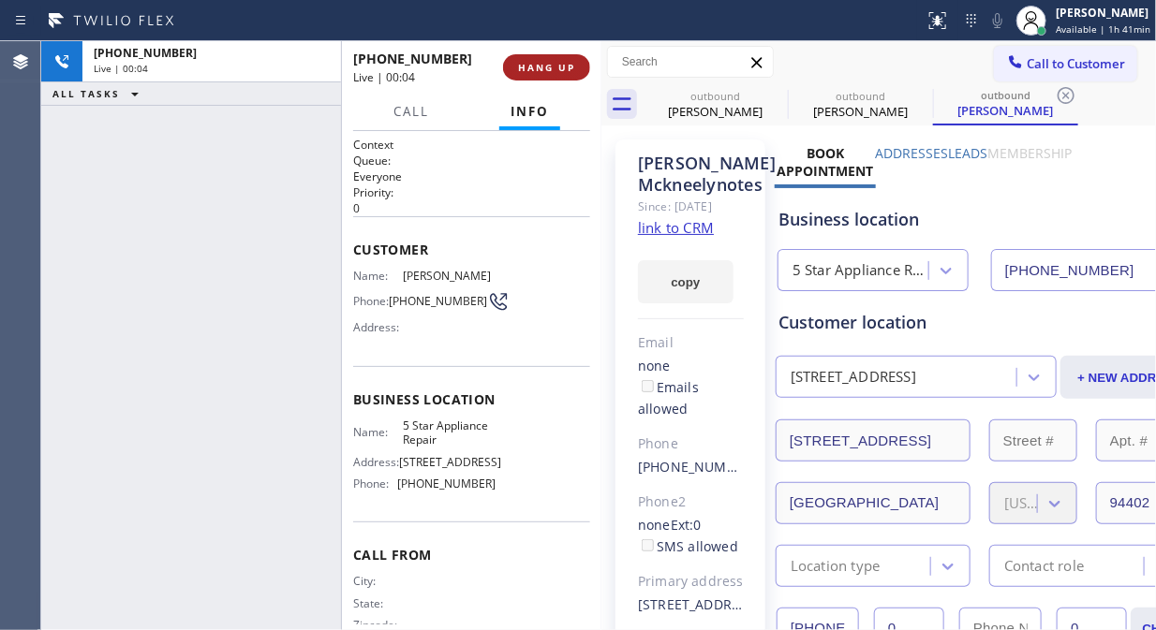
click at [536, 66] on span "HANG UP" at bounding box center [546, 67] width 57 height 13
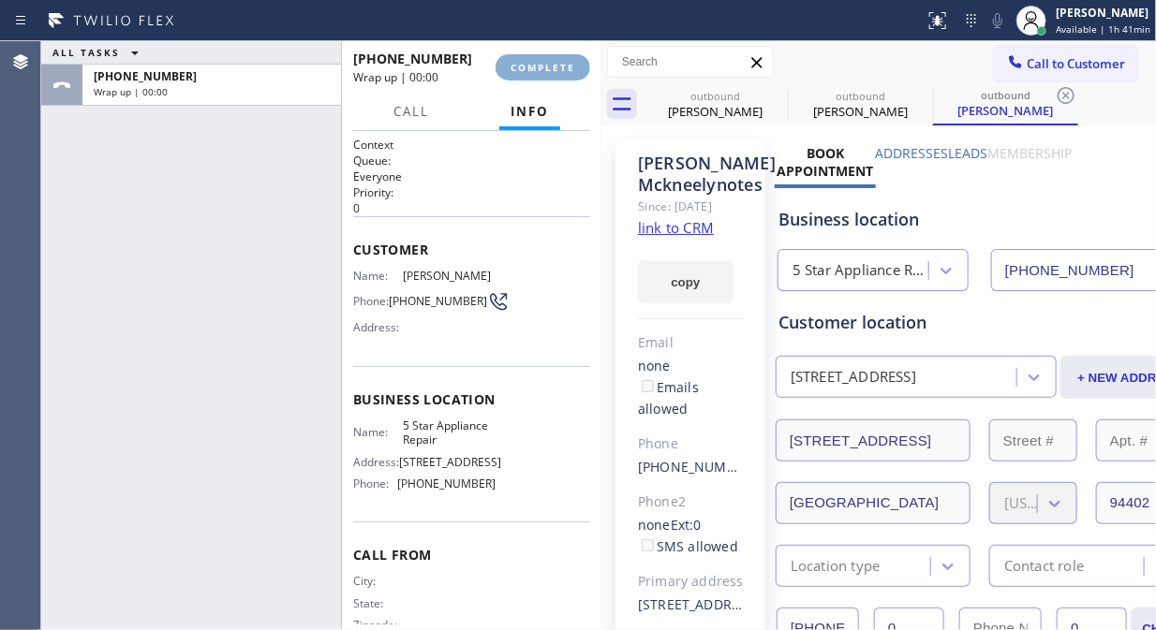
click at [536, 68] on span "COMPLETE" at bounding box center [542, 67] width 65 height 13
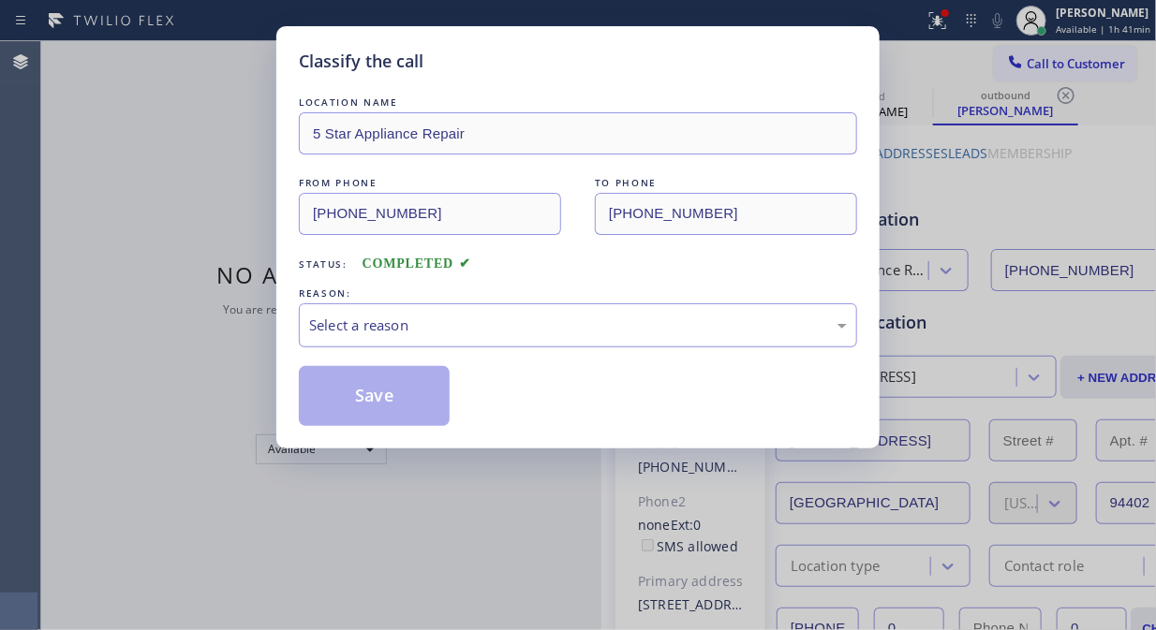
drag, startPoint x: 583, startPoint y: 331, endPoint x: 584, endPoint y: 341, distance: 10.3
click at [583, 331] on div "Select a reason" at bounding box center [578, 326] width 538 height 22
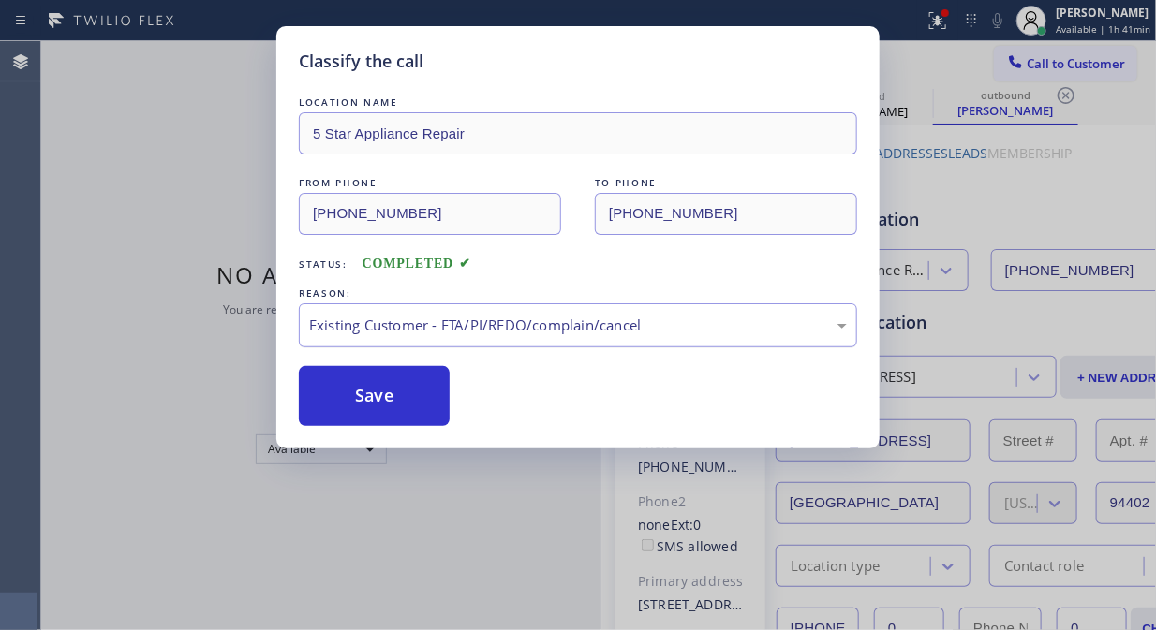
click at [416, 401] on button "Save" at bounding box center [374, 396] width 151 height 60
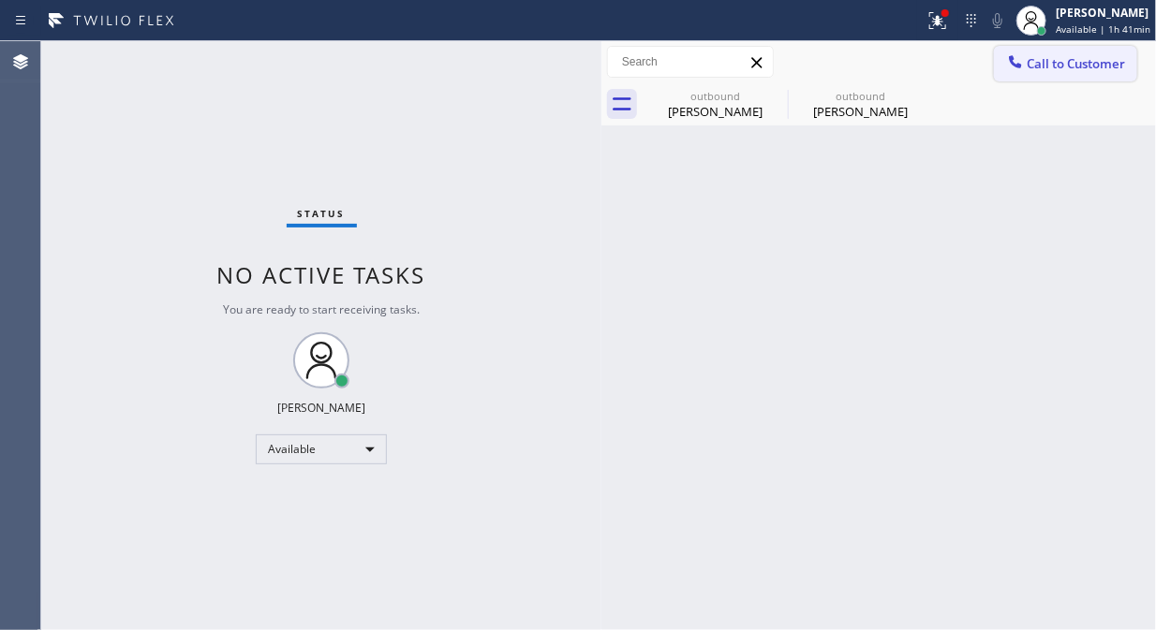
click at [1026, 69] on span "Call to Customer" at bounding box center [1075, 63] width 98 height 17
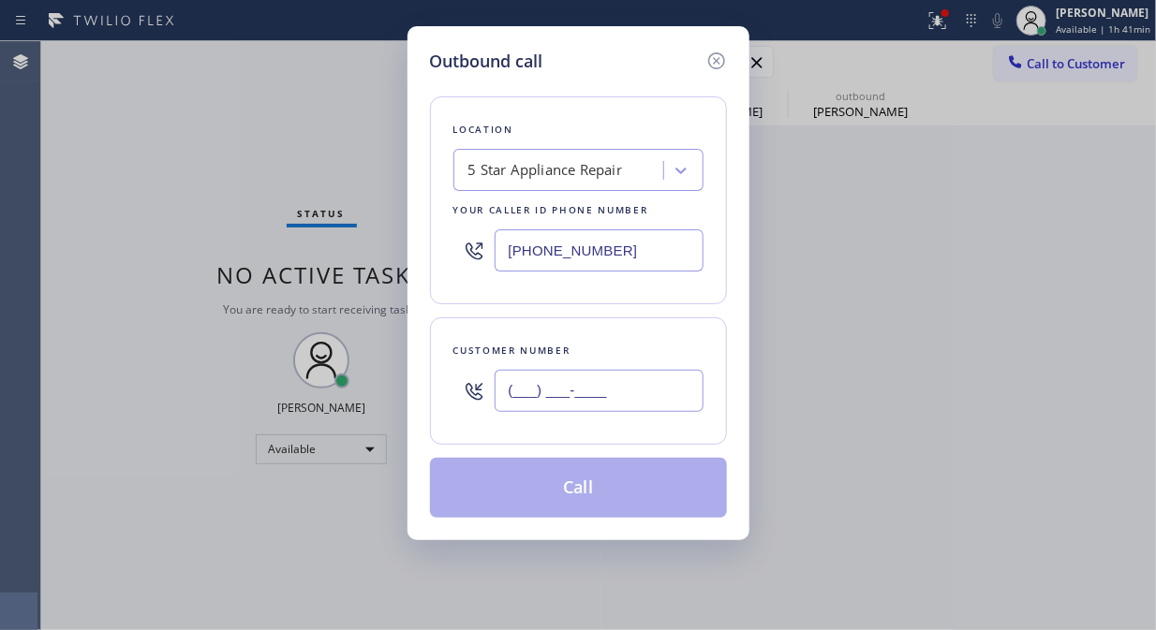
click at [634, 395] on input "(___) ___-____" at bounding box center [598, 391] width 209 height 42
paste input "619) 922-9404"
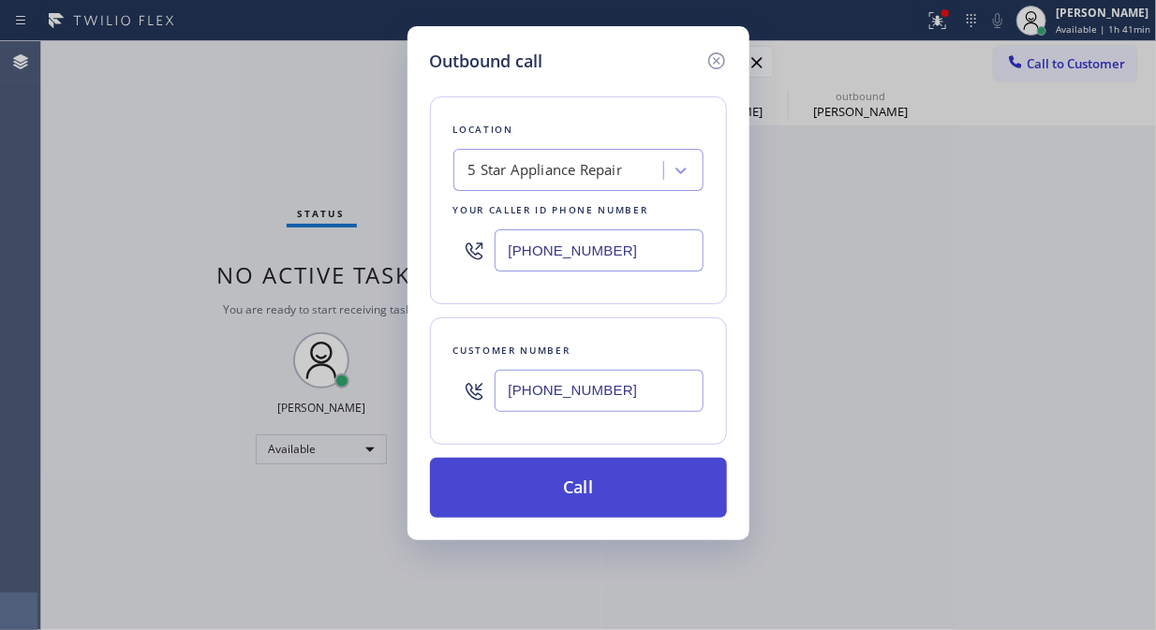
type input "[PHONE_NUMBER]"
click at [625, 493] on button "Call" at bounding box center [578, 488] width 297 height 60
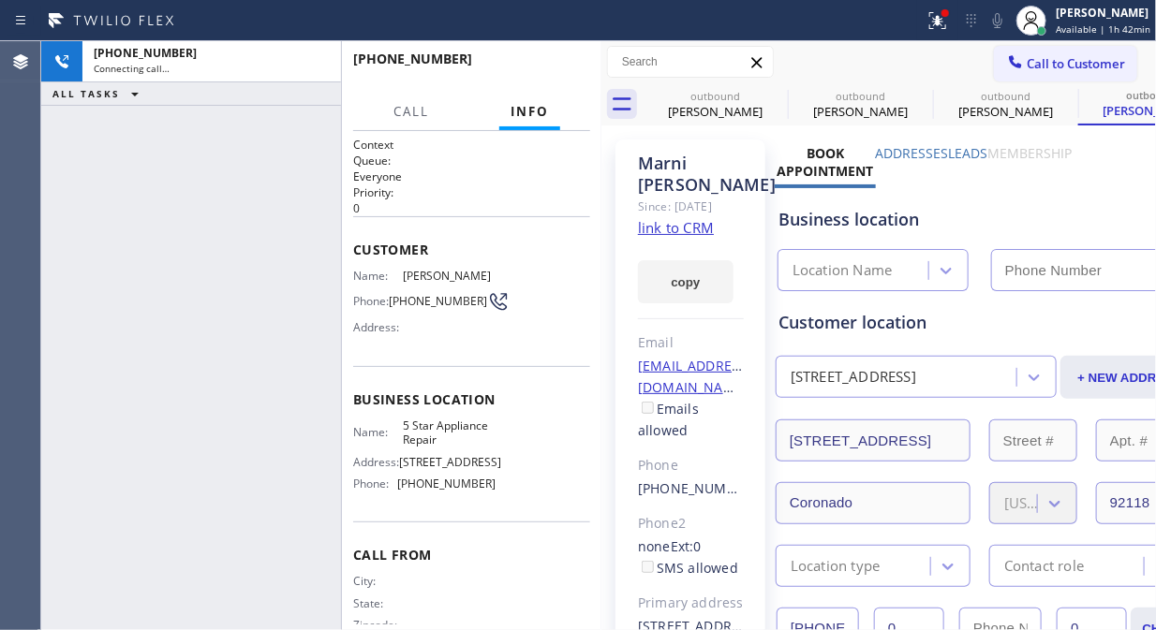
type input "[PHONE_NUMBER]"
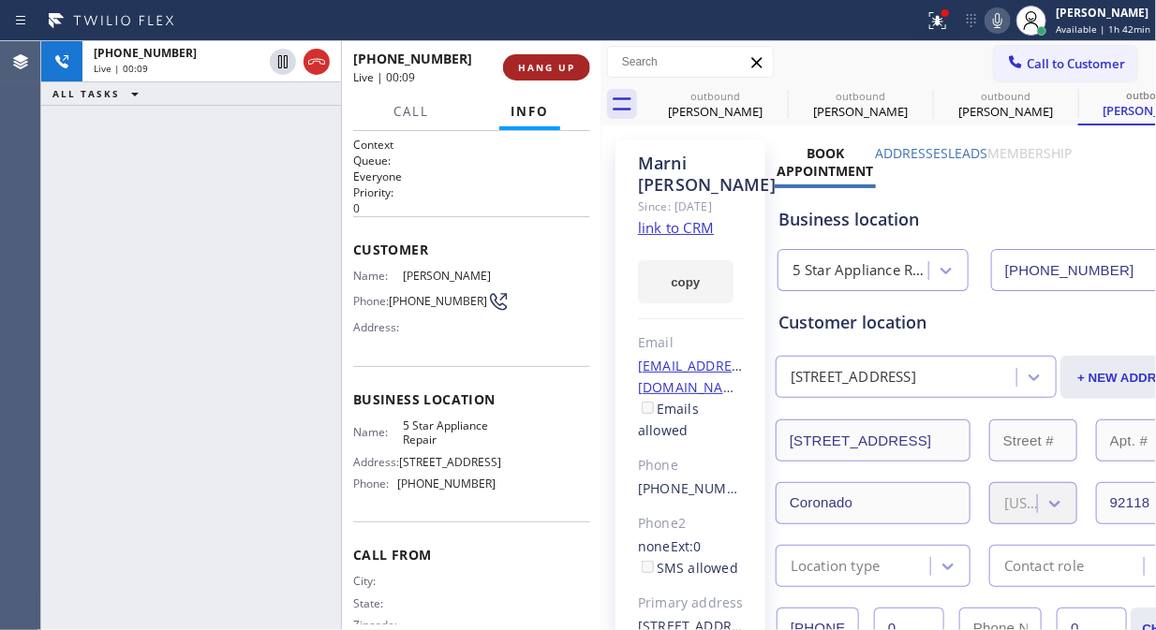
click at [526, 71] on span "HANG UP" at bounding box center [546, 67] width 57 height 13
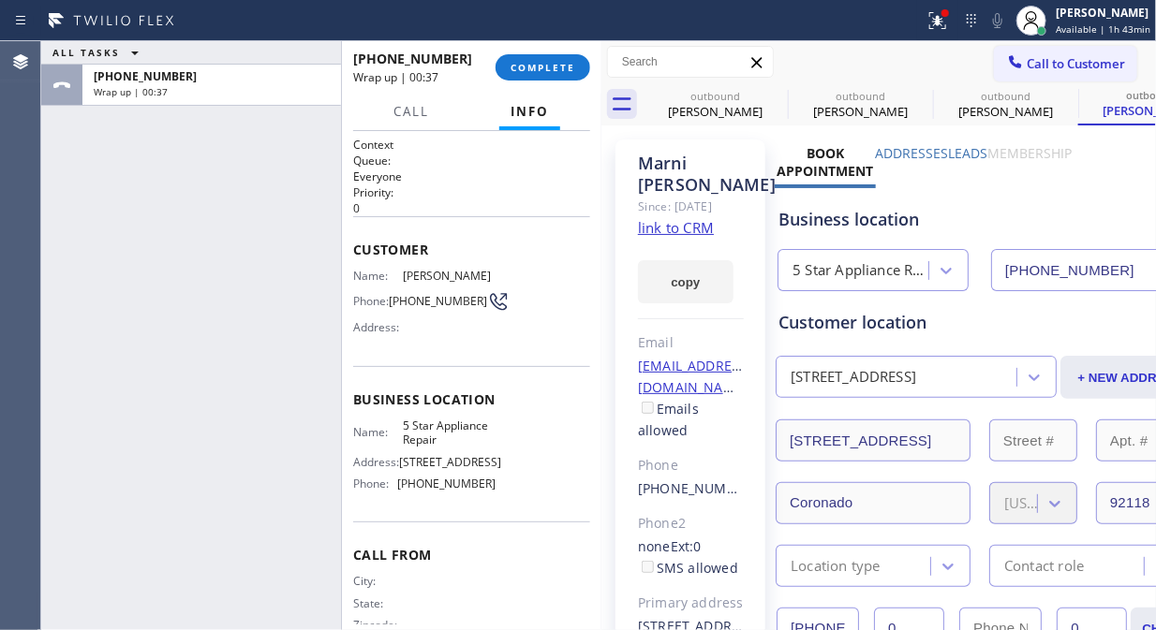
click at [179, 245] on div "ALL TASKS ALL TASKS ACTIVE TASKS TASKS IN WRAP UP +16199229404 Wrap up | 00:37" at bounding box center [191, 335] width 300 height 589
click at [562, 58] on button "COMPLETE" at bounding box center [542, 67] width 95 height 26
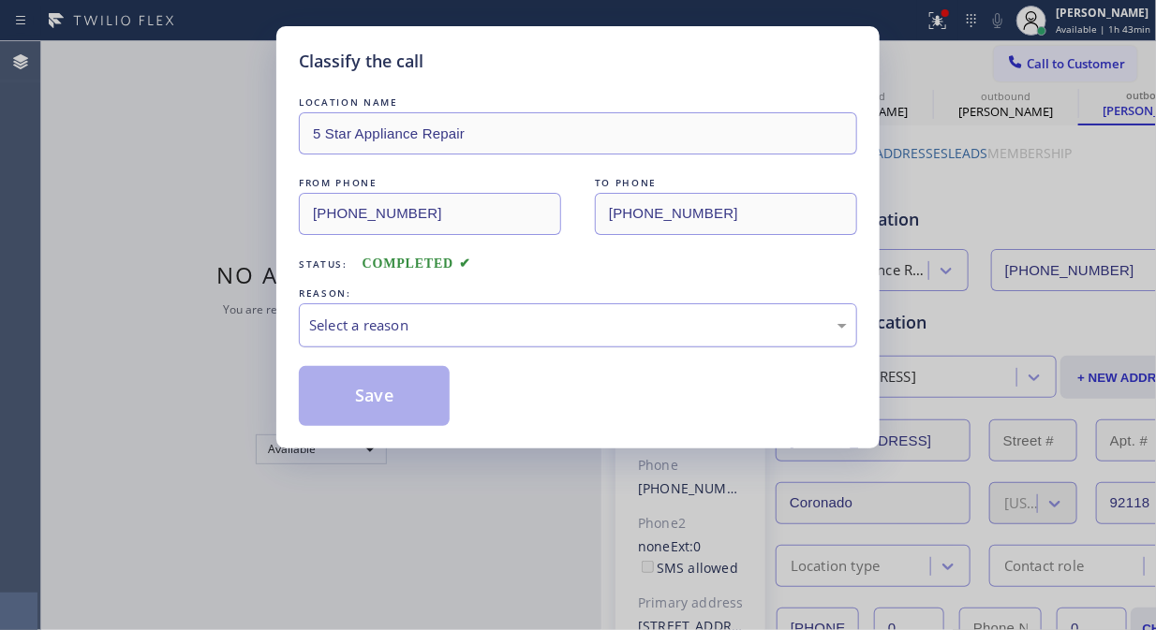
drag, startPoint x: 577, startPoint y: 314, endPoint x: 577, endPoint y: 331, distance: 16.9
click at [577, 317] on div "Select a reason" at bounding box center [578, 326] width 538 height 22
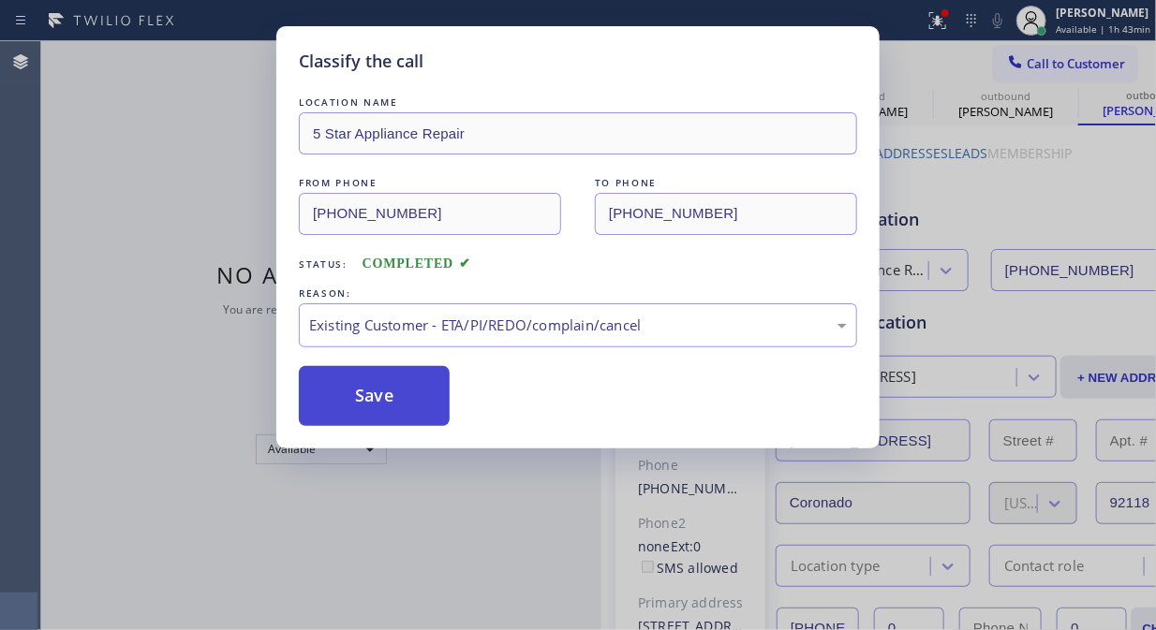
click at [406, 416] on button "Save" at bounding box center [374, 396] width 151 height 60
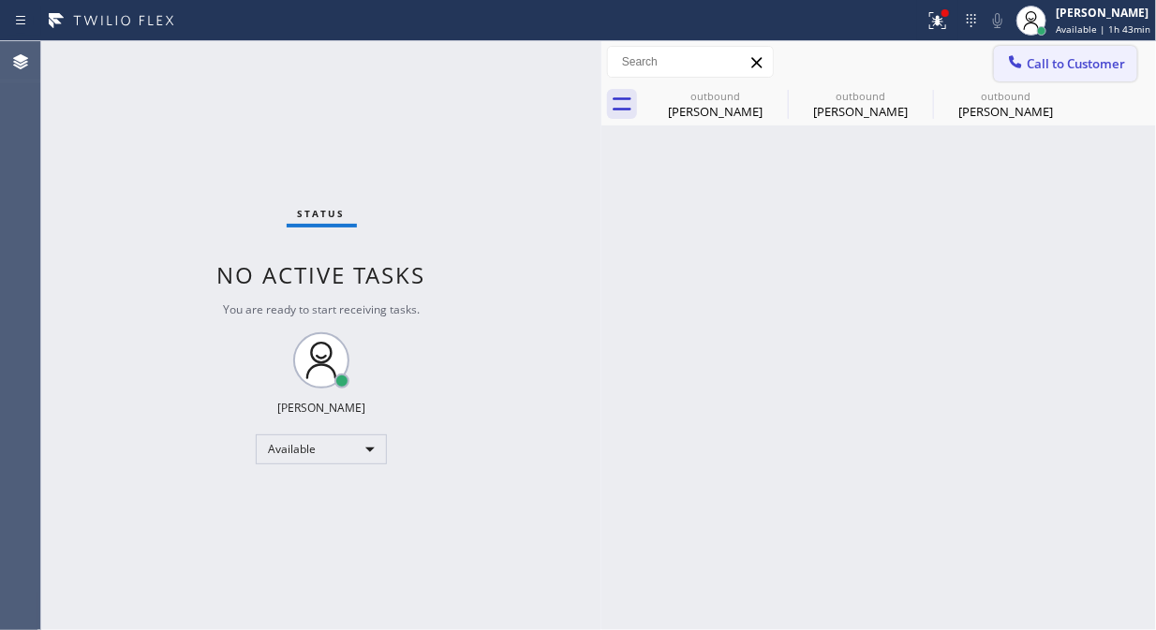
click at [1025, 70] on div at bounding box center [1015, 63] width 22 height 22
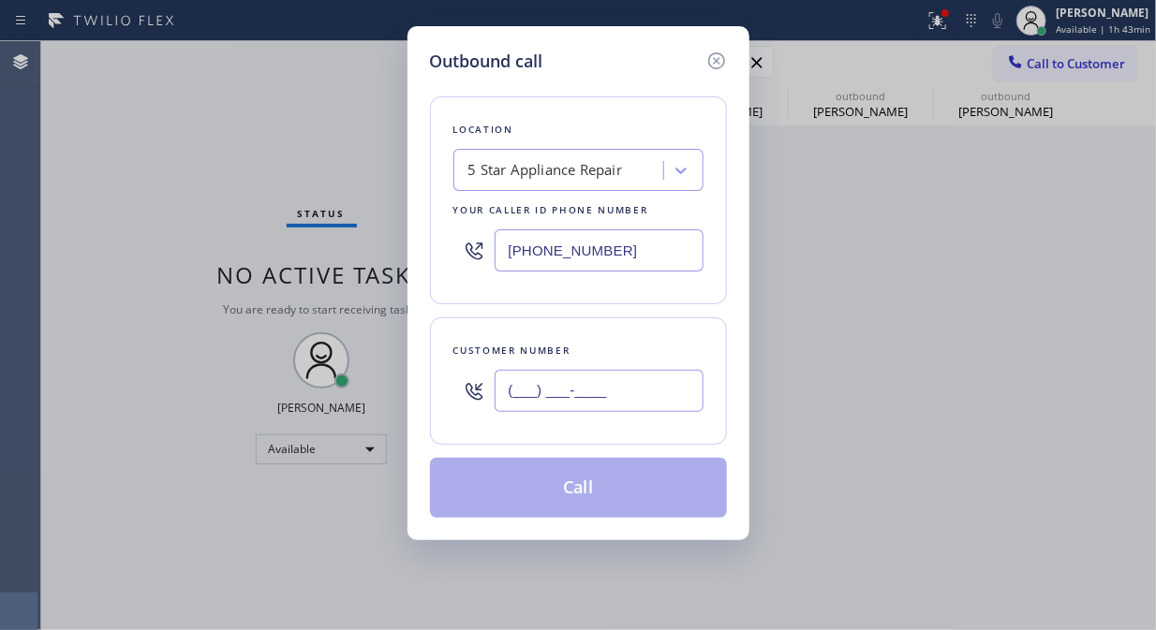
click at [581, 410] on input "(___) ___-____" at bounding box center [598, 391] width 209 height 42
paste input "714) 367-5031"
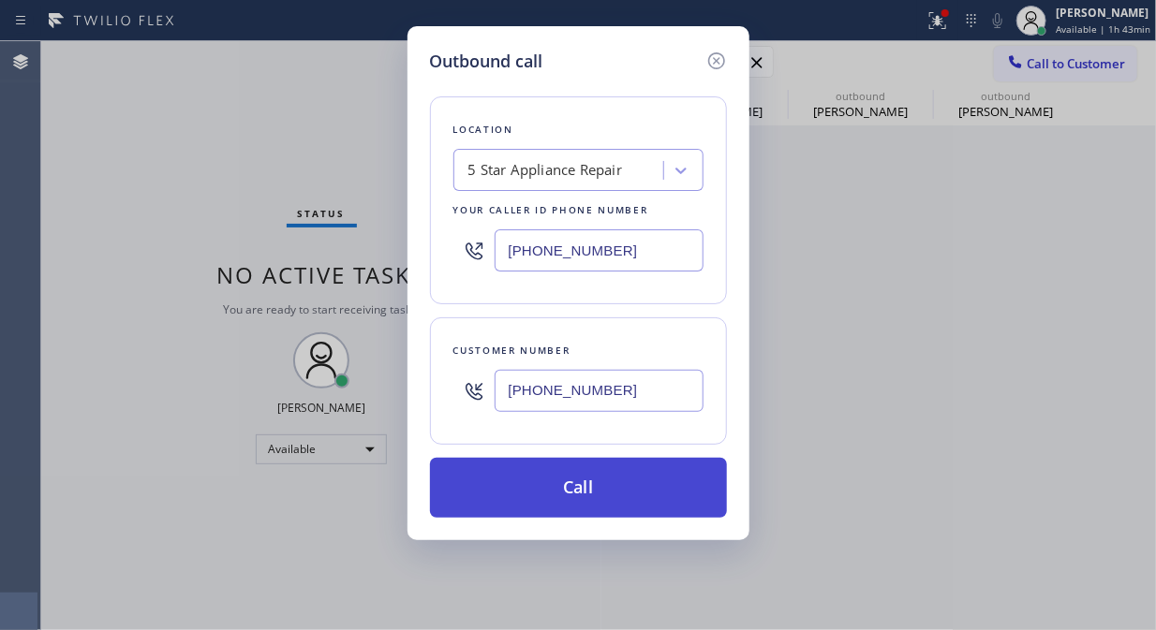
type input "[PHONE_NUMBER]"
click at [631, 494] on button "Call" at bounding box center [578, 488] width 297 height 60
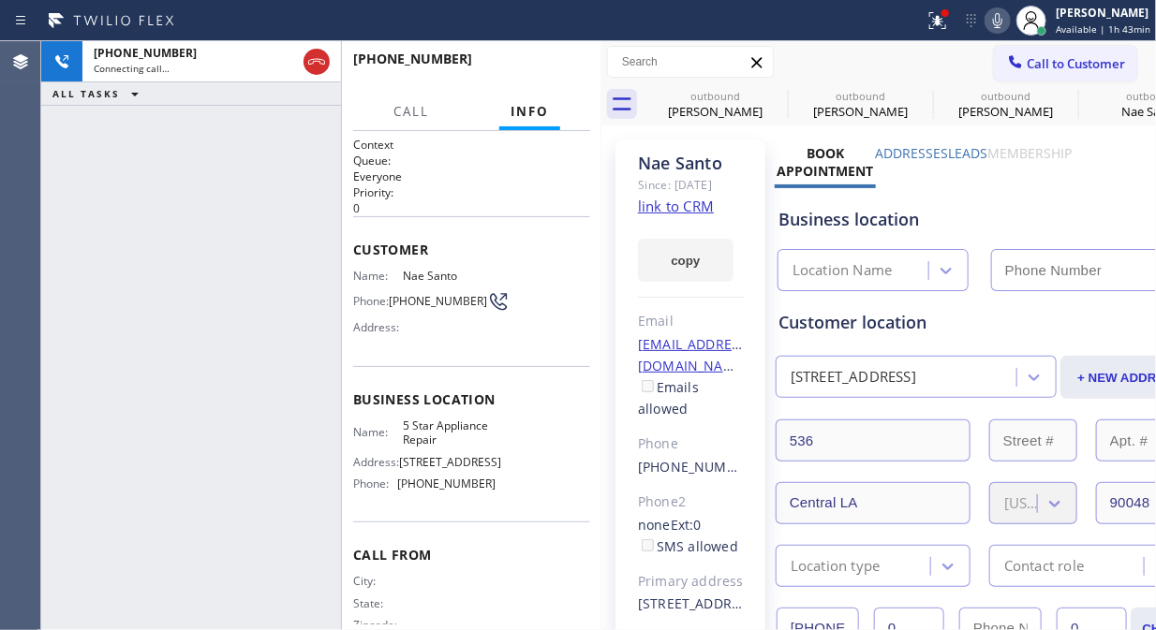
type input "[PHONE_NUMBER]"
click at [222, 303] on div "+17143675031 Live | 00:02 ALL TASKS ALL TASKS ACTIVE TASKS TASKS IN WRAP UP" at bounding box center [191, 335] width 300 height 589
click at [674, 215] on link "link to CRM" at bounding box center [676, 206] width 76 height 19
click at [544, 58] on button "HANG UP" at bounding box center [546, 67] width 87 height 26
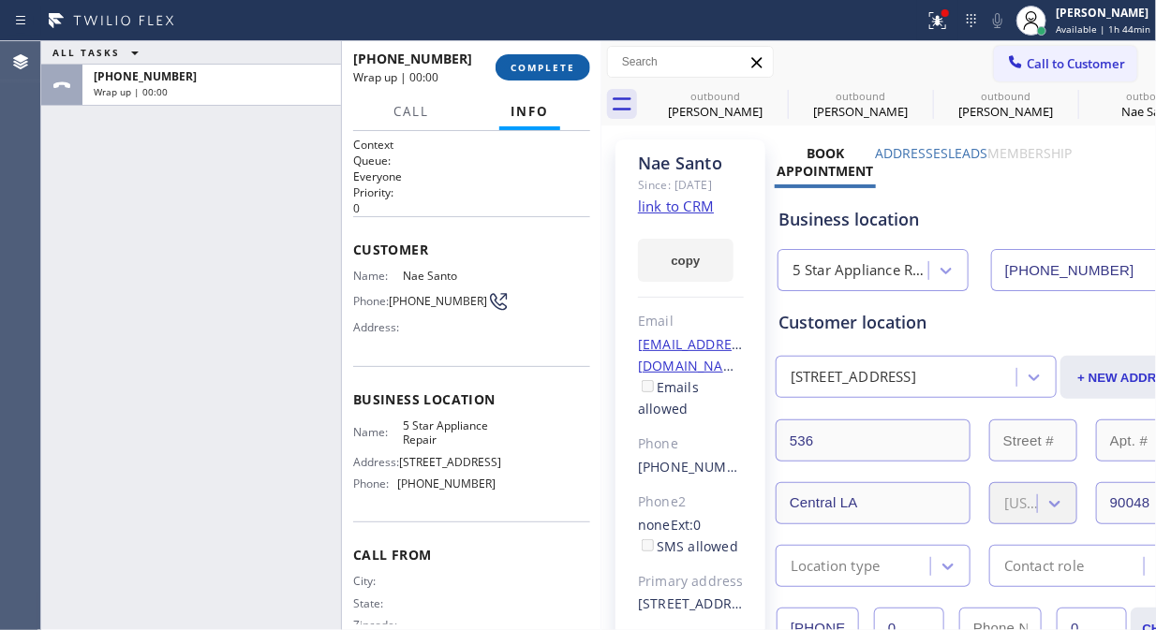
click at [543, 61] on span "COMPLETE" at bounding box center [542, 67] width 65 height 13
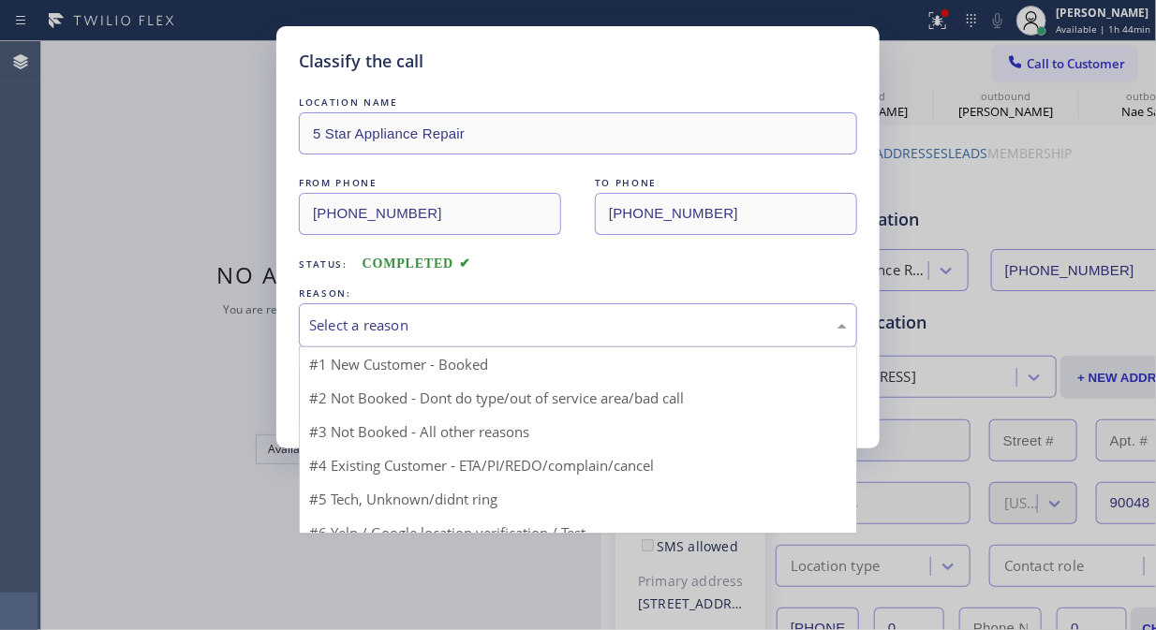
click at [553, 345] on div "Select a reason" at bounding box center [578, 325] width 558 height 44
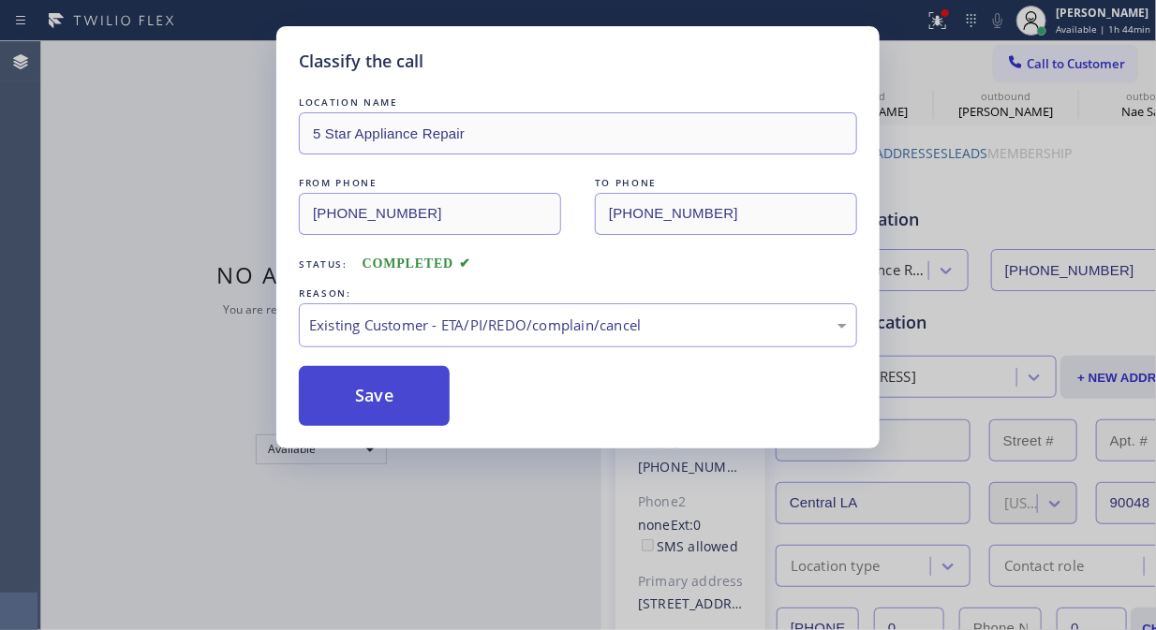
drag, startPoint x: 551, startPoint y: 425, endPoint x: 404, endPoint y: 412, distance: 147.6
drag, startPoint x: 400, startPoint y: 412, endPoint x: 727, endPoint y: 562, distance: 359.5
click at [397, 412] on button "Save" at bounding box center [374, 396] width 151 height 60
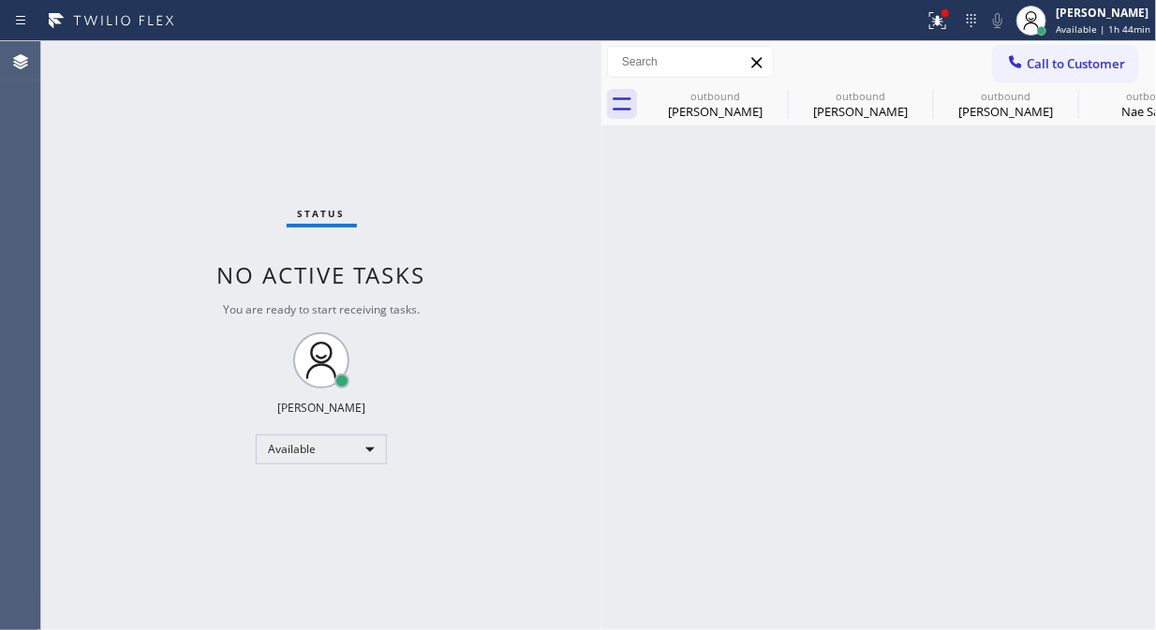
click at [198, 132] on div "Status No active tasks You are ready to start receiving tasks. [PERSON_NAME] Av…" at bounding box center [321, 335] width 560 height 589
click at [1053, 63] on span "Call to Customer" at bounding box center [1075, 63] width 98 height 17
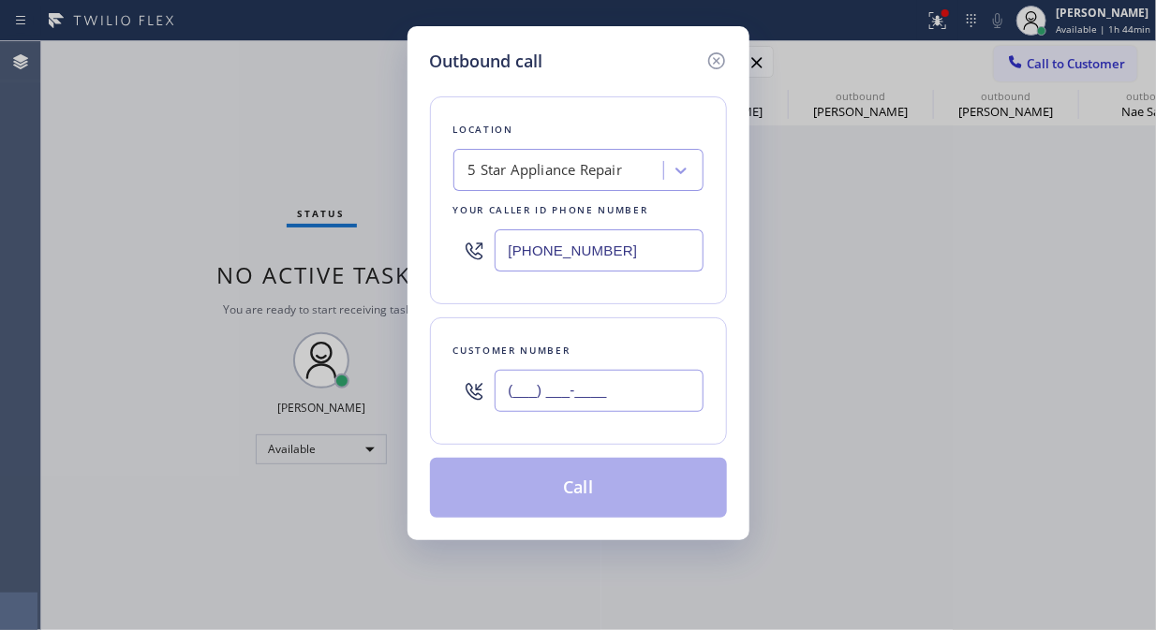
click at [515, 391] on input "(___) ___-____" at bounding box center [598, 391] width 209 height 42
paste input "480) 313-0354"
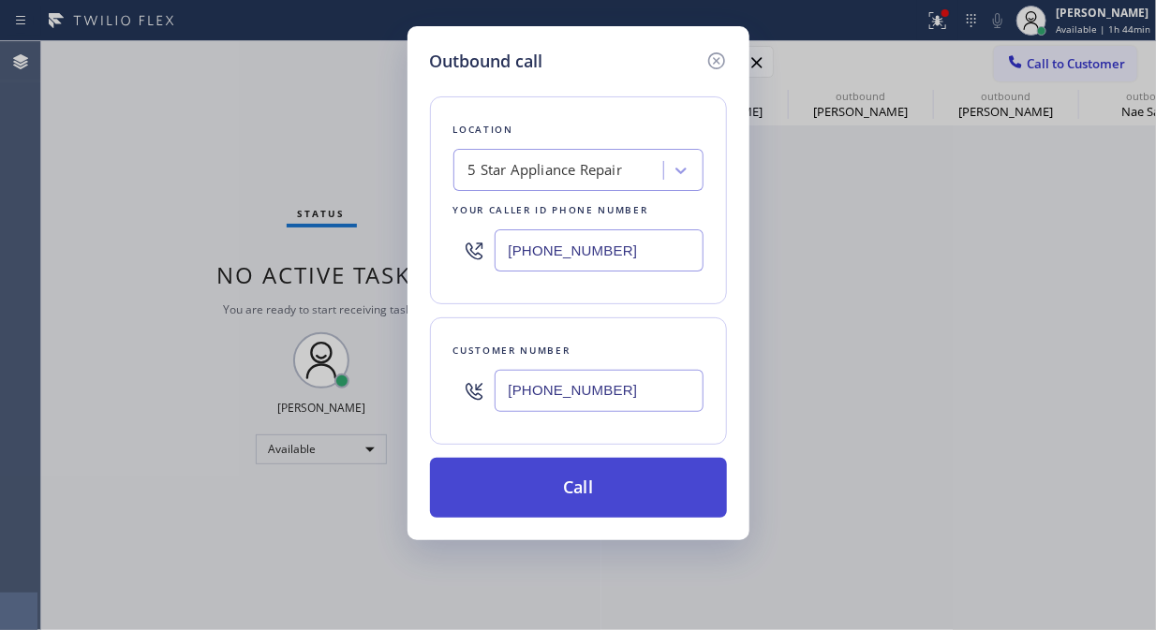
type input "[PHONE_NUMBER]"
click at [592, 488] on button "Call" at bounding box center [578, 488] width 297 height 60
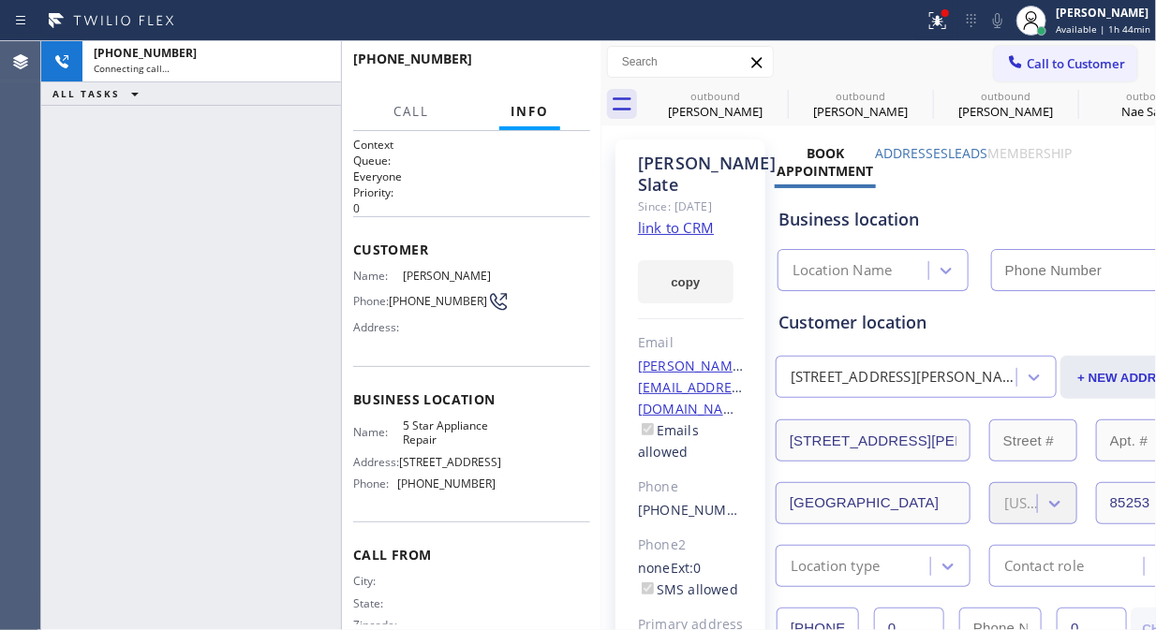
type input "[PHONE_NUMBER]"
click at [925, 15] on div at bounding box center [937, 20] width 41 height 22
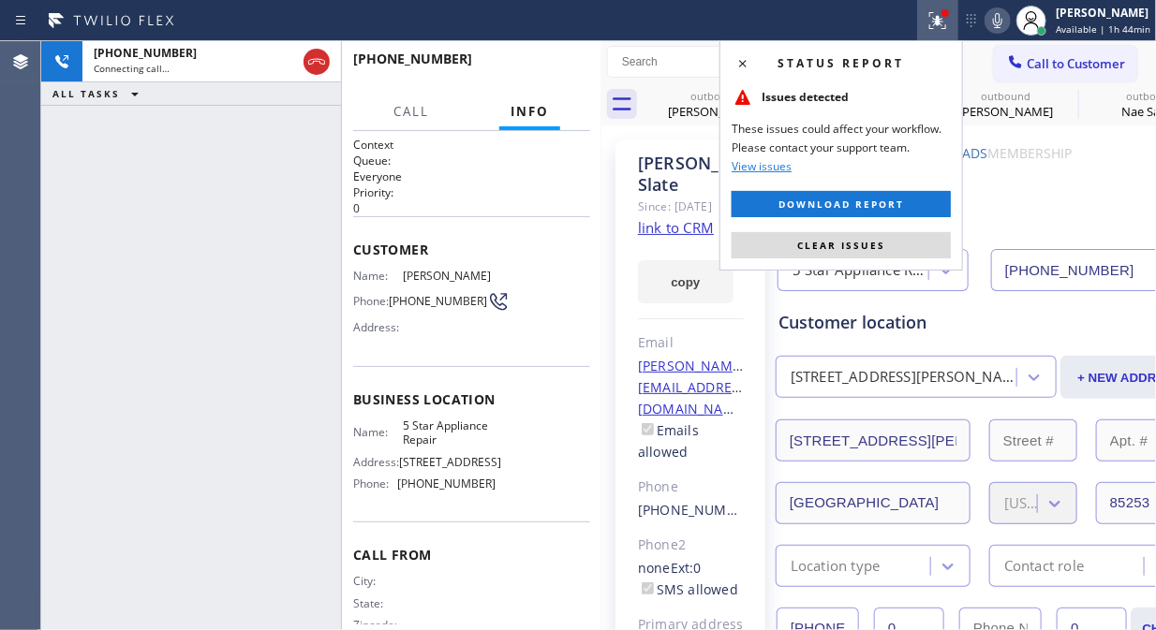
click at [872, 236] on button "Clear issues" at bounding box center [840, 245] width 219 height 26
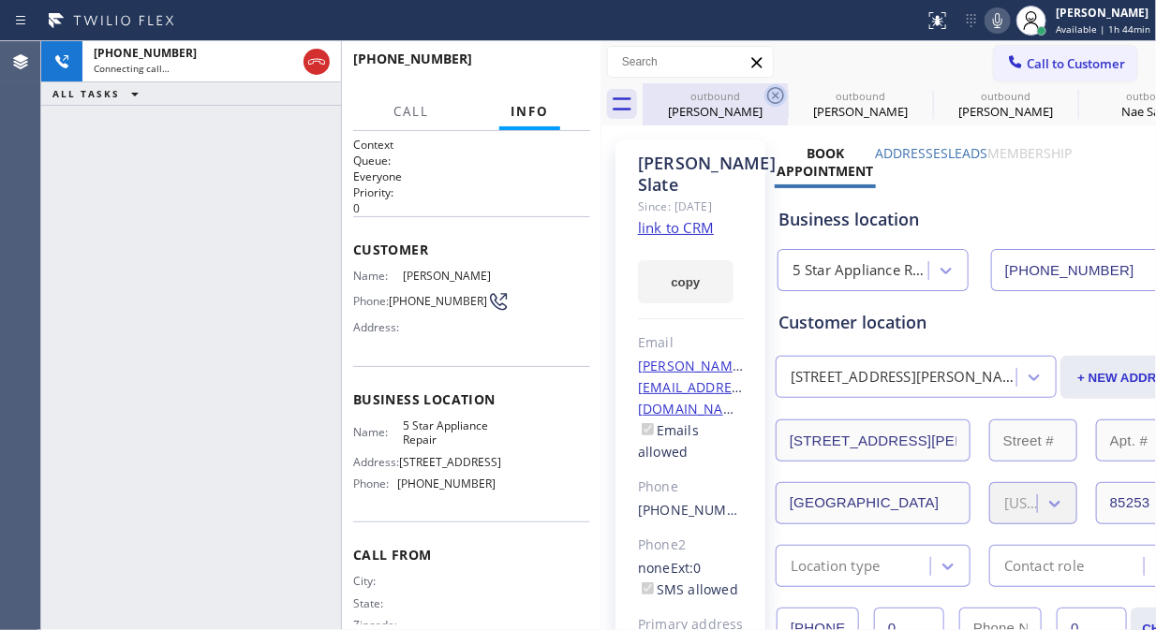
click at [778, 91] on icon at bounding box center [775, 95] width 22 height 22
drag, startPoint x: 778, startPoint y: 91, endPoint x: 796, endPoint y: 572, distance: 481.7
click at [0, 0] on icon at bounding box center [0, 0] width 0 height 0
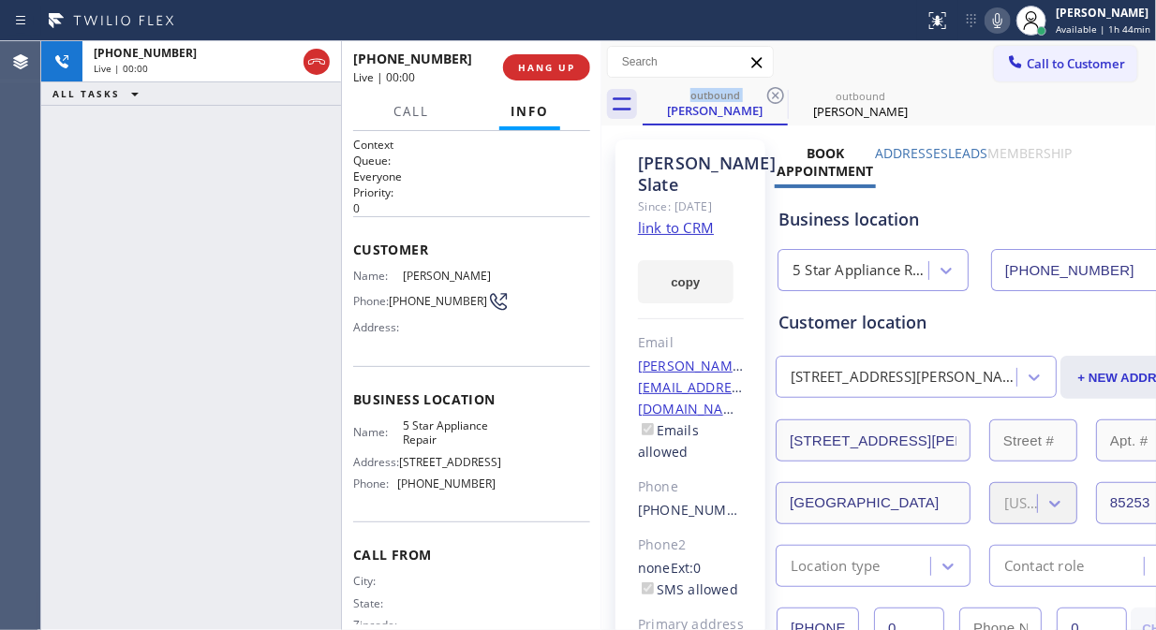
click at [200, 180] on div "+14803130354 Live | 00:00 ALL TASKS ALL TASKS ACTIVE TASKS TASKS IN WRAP UP" at bounding box center [191, 335] width 300 height 589
click at [562, 62] on span "HANG UP" at bounding box center [546, 67] width 57 height 13
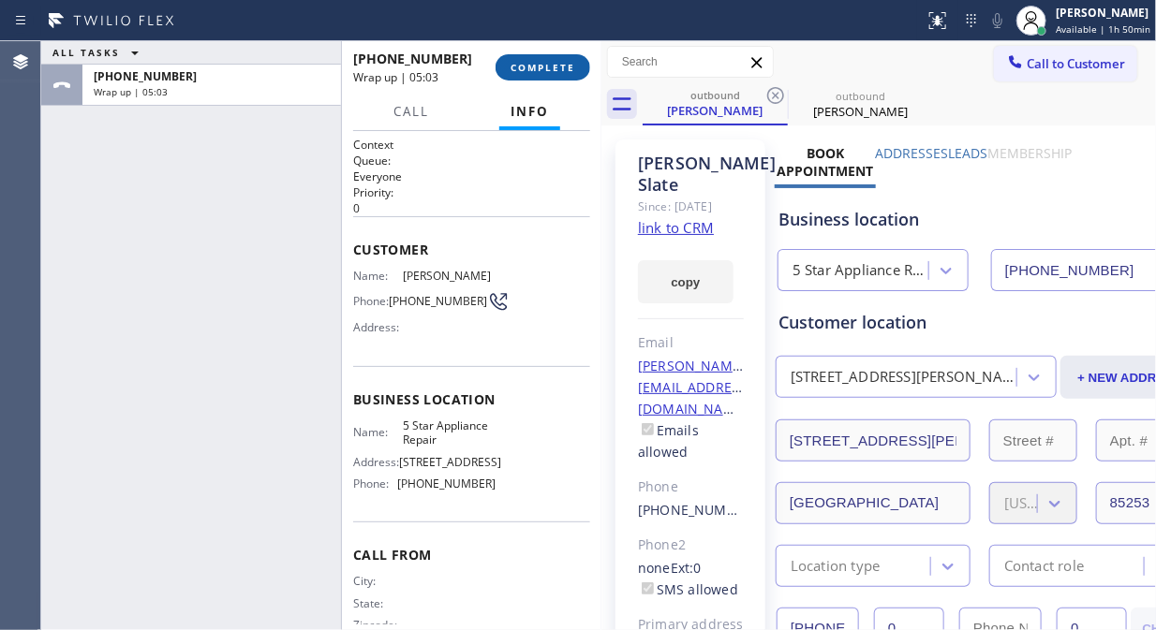
click at [554, 63] on span "COMPLETE" at bounding box center [542, 67] width 65 height 13
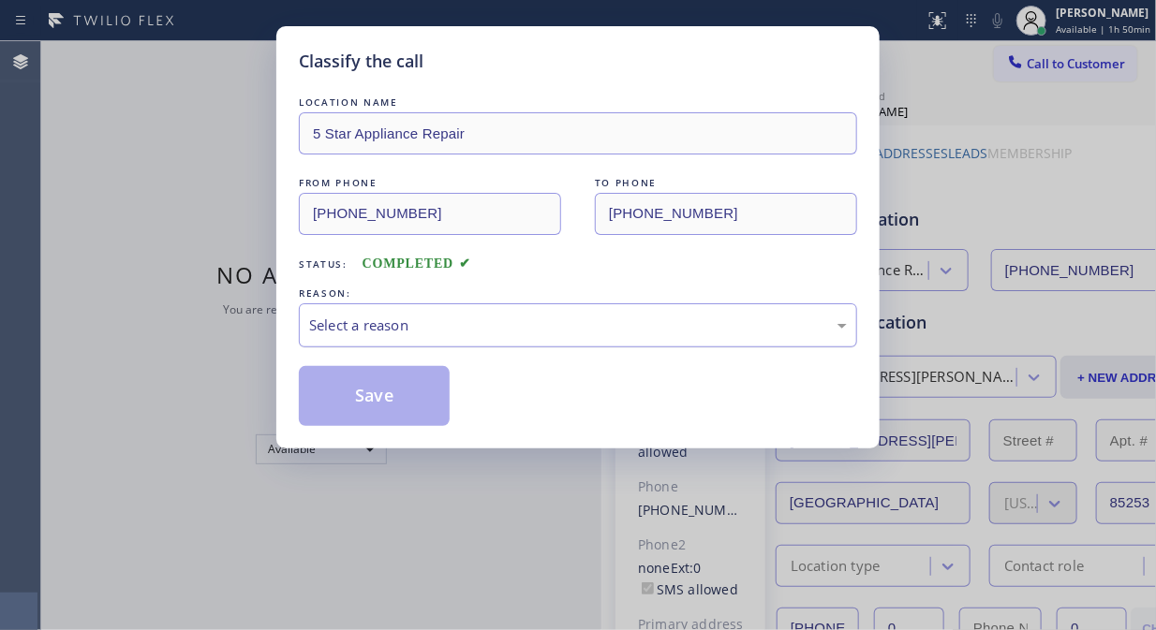
click at [547, 329] on div "Select a reason" at bounding box center [578, 326] width 538 height 22
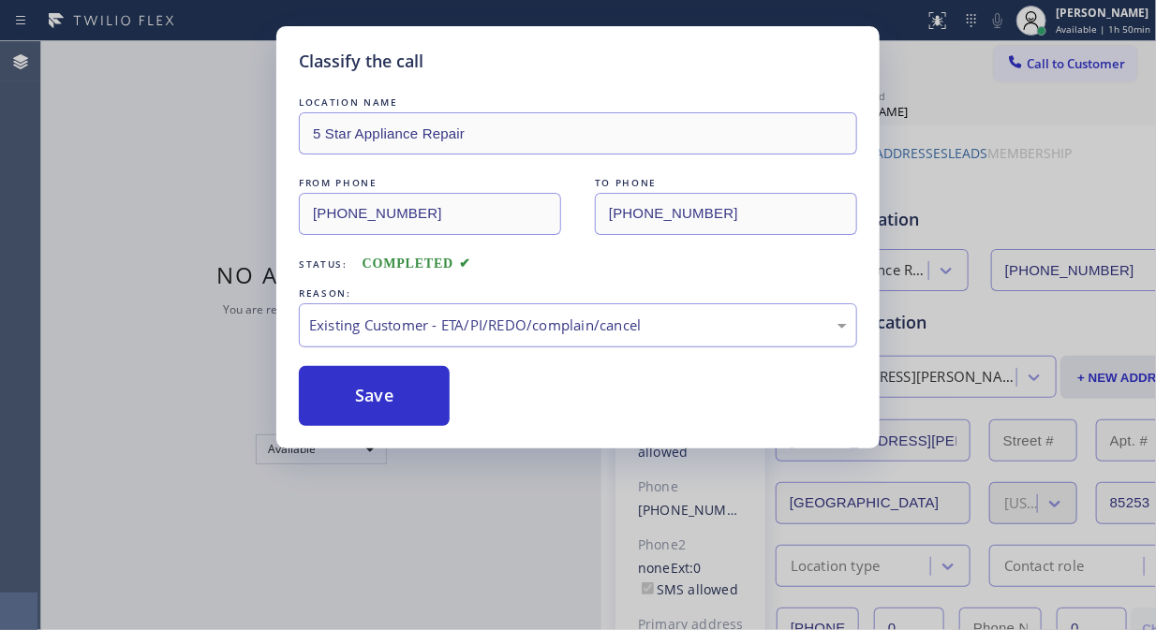
click at [599, 316] on div "Existing Customer - ETA/PI/REDO/complain/cancel" at bounding box center [578, 326] width 538 height 22
click at [408, 399] on button "Save" at bounding box center [374, 396] width 151 height 60
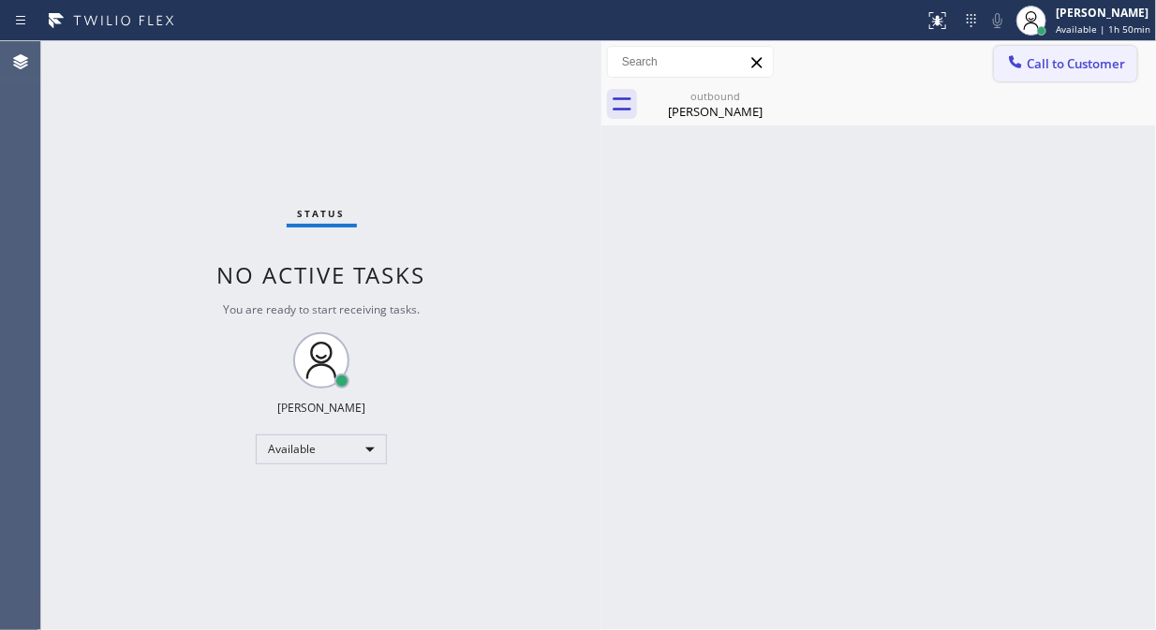
click at [1051, 78] on button "Call to Customer" at bounding box center [1065, 64] width 143 height 36
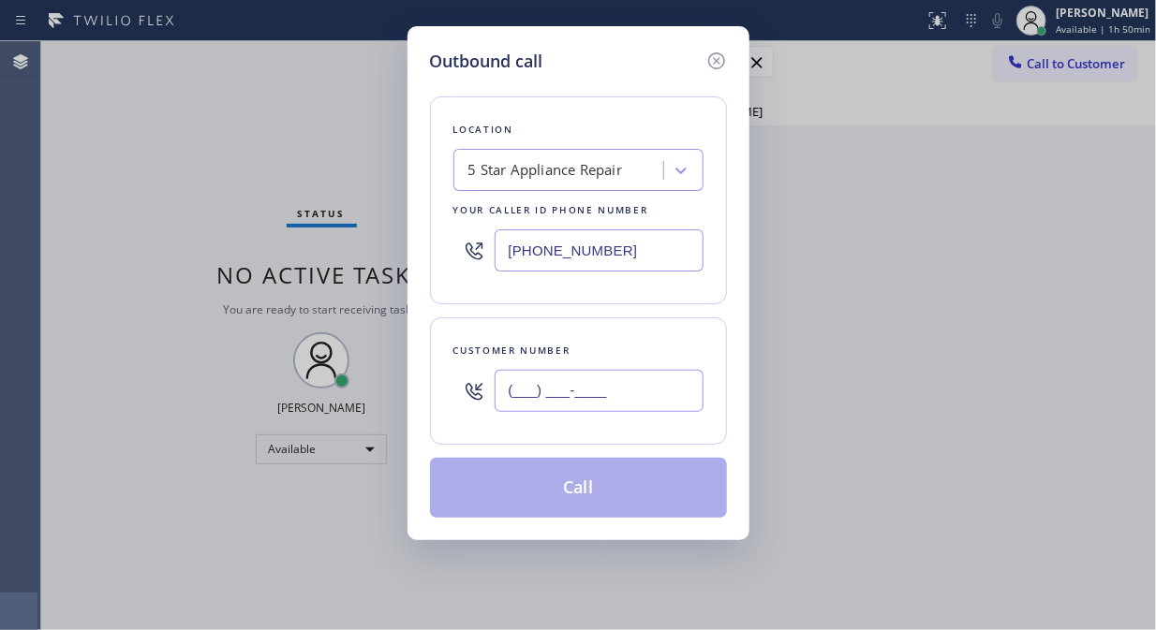
click at [576, 393] on input "(___) ___-____" at bounding box center [598, 391] width 209 height 42
paste input "310) 867-0766"
type input "[PHONE_NUMBER]"
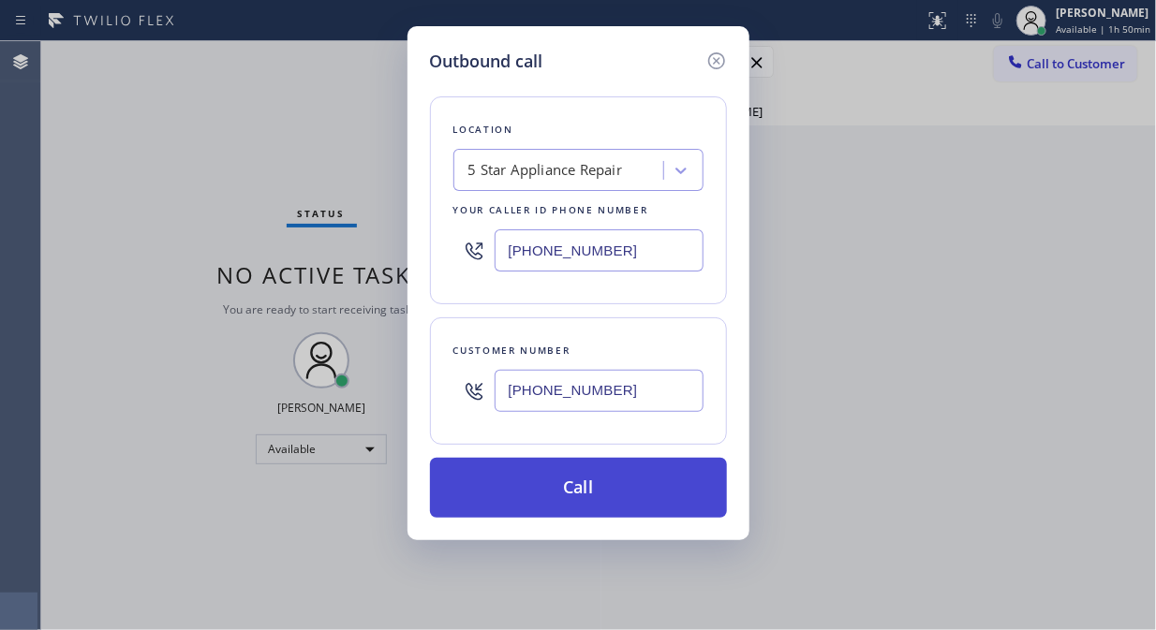
click at [635, 496] on button "Call" at bounding box center [578, 488] width 297 height 60
click at [644, 493] on div "Back to Dashboard Change Sender ID Customers Technicians Select a contact Outbo…" at bounding box center [878, 335] width 554 height 589
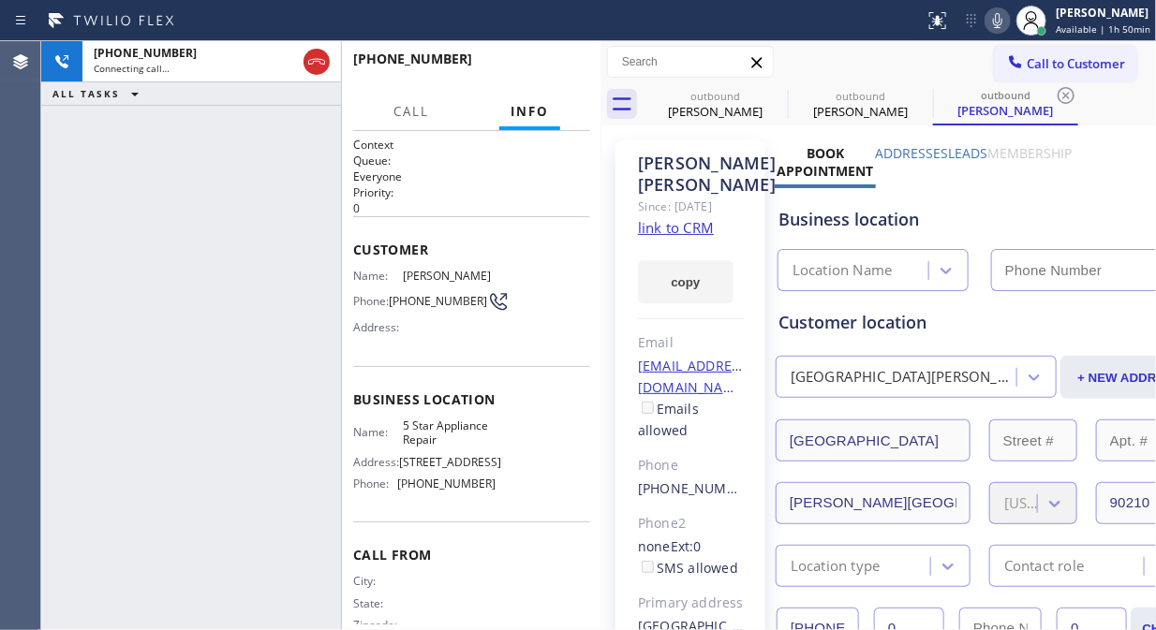
type input "[PHONE_NUMBER]"
click at [564, 85] on div "+13108670766 Live | 00:05 HANG UP" at bounding box center [471, 67] width 237 height 49
click at [545, 67] on span "HANG UP" at bounding box center [546, 67] width 57 height 13
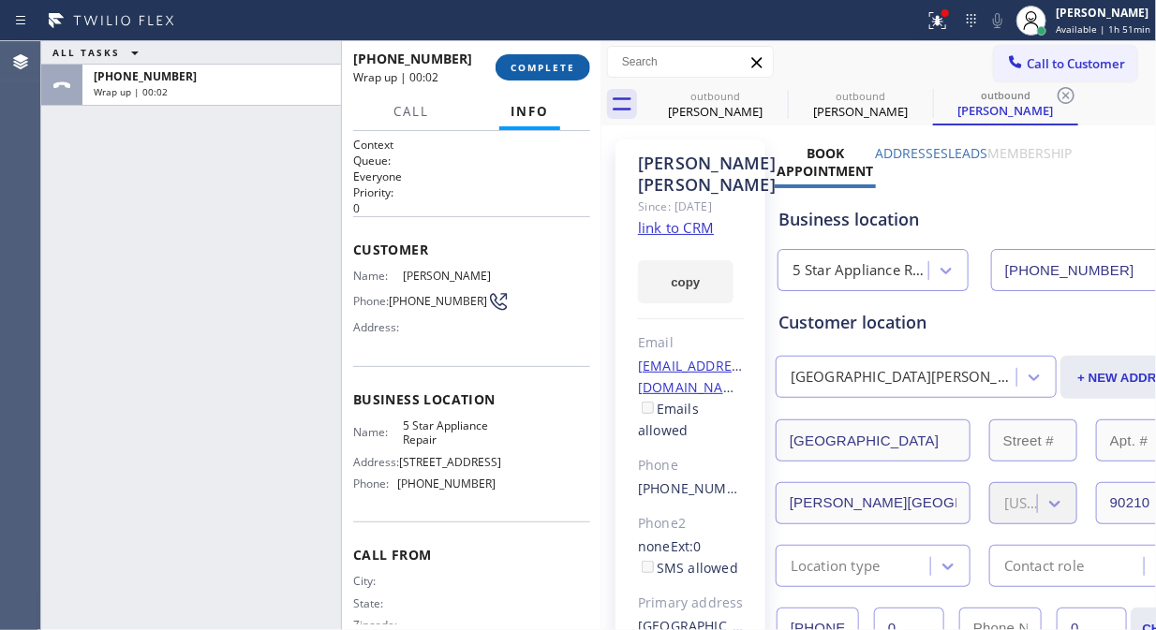
click at [530, 69] on span "COMPLETE" at bounding box center [542, 67] width 65 height 13
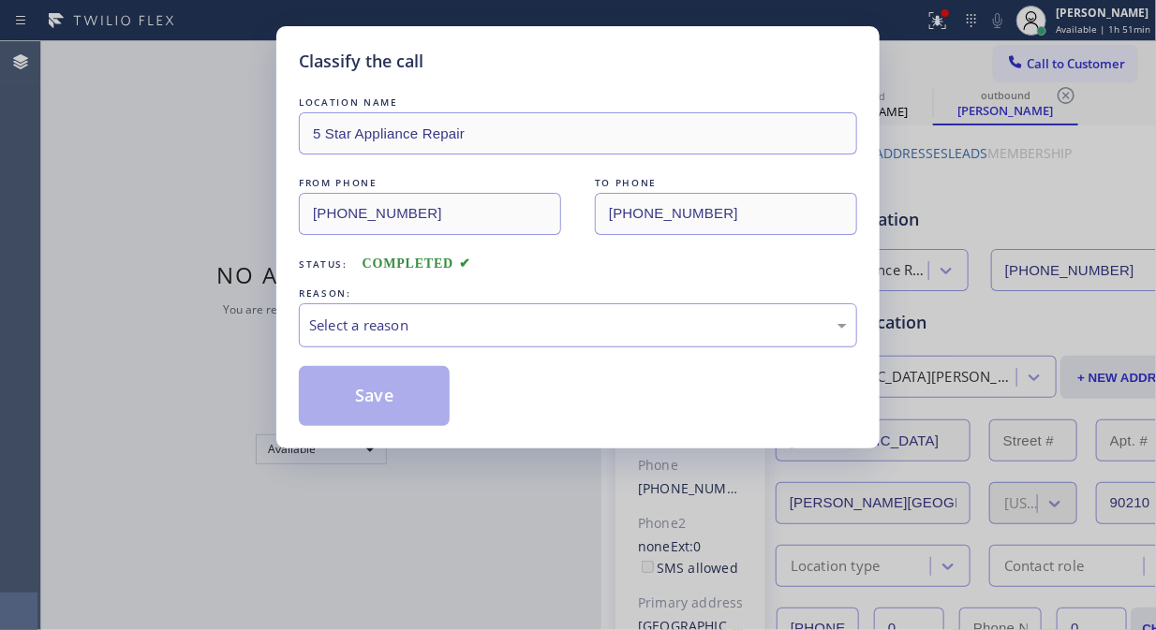
click at [551, 333] on div "Select a reason" at bounding box center [578, 326] width 538 height 22
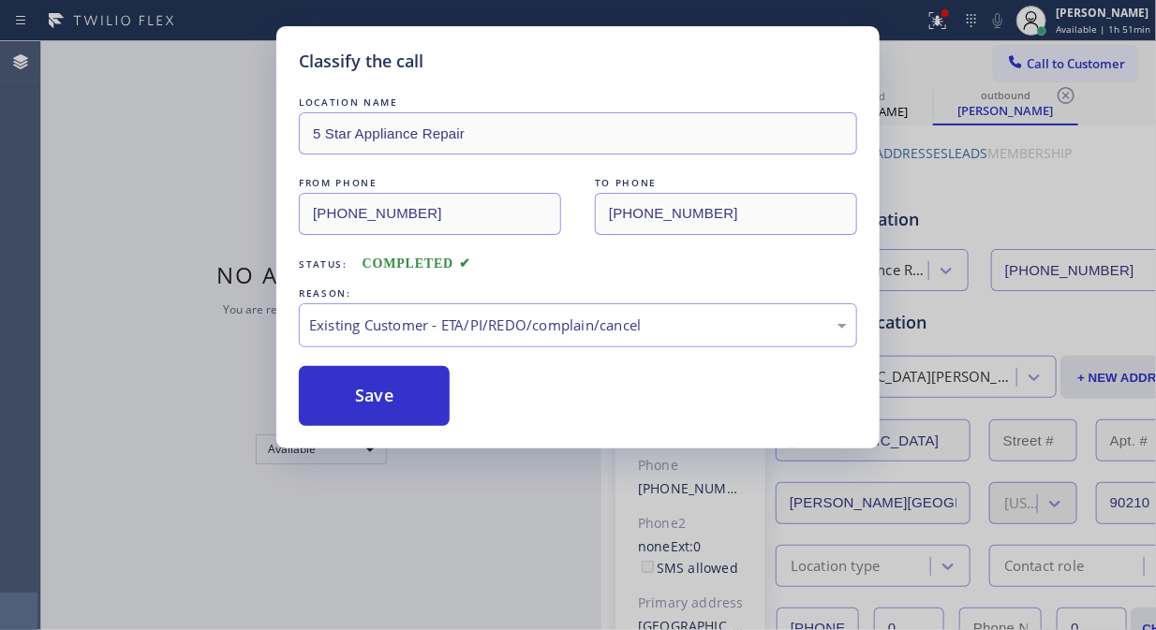
drag, startPoint x: 426, startPoint y: 409, endPoint x: 473, endPoint y: 391, distance: 50.1
click at [425, 409] on button "Save" at bounding box center [374, 396] width 151 height 60
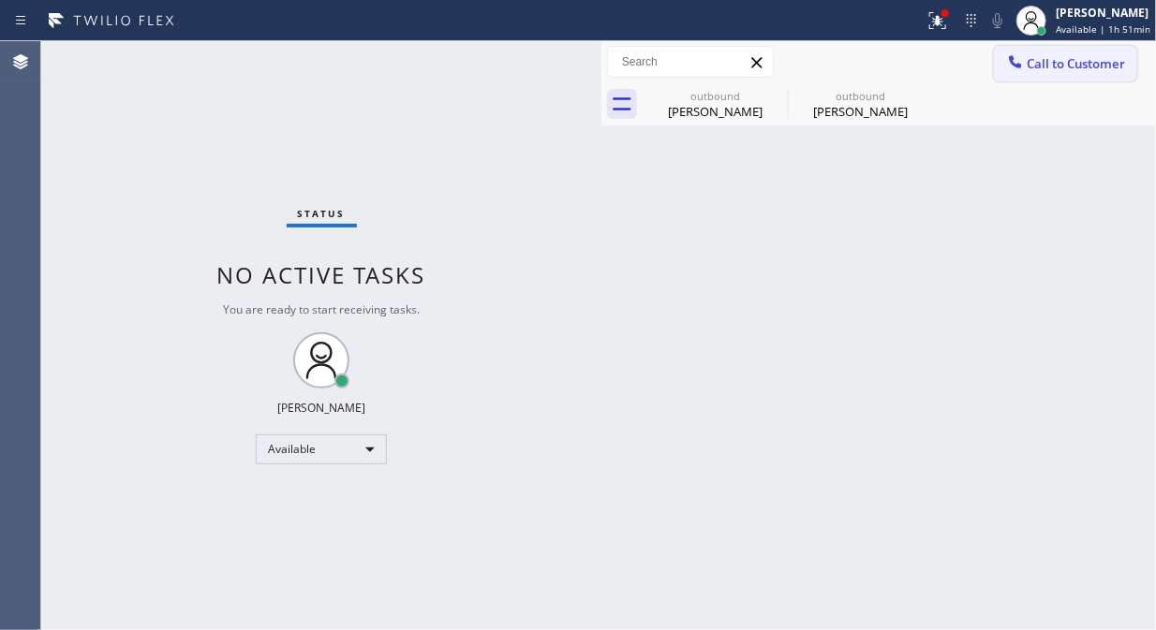
click at [1033, 73] on button "Call to Customer" at bounding box center [1065, 64] width 143 height 36
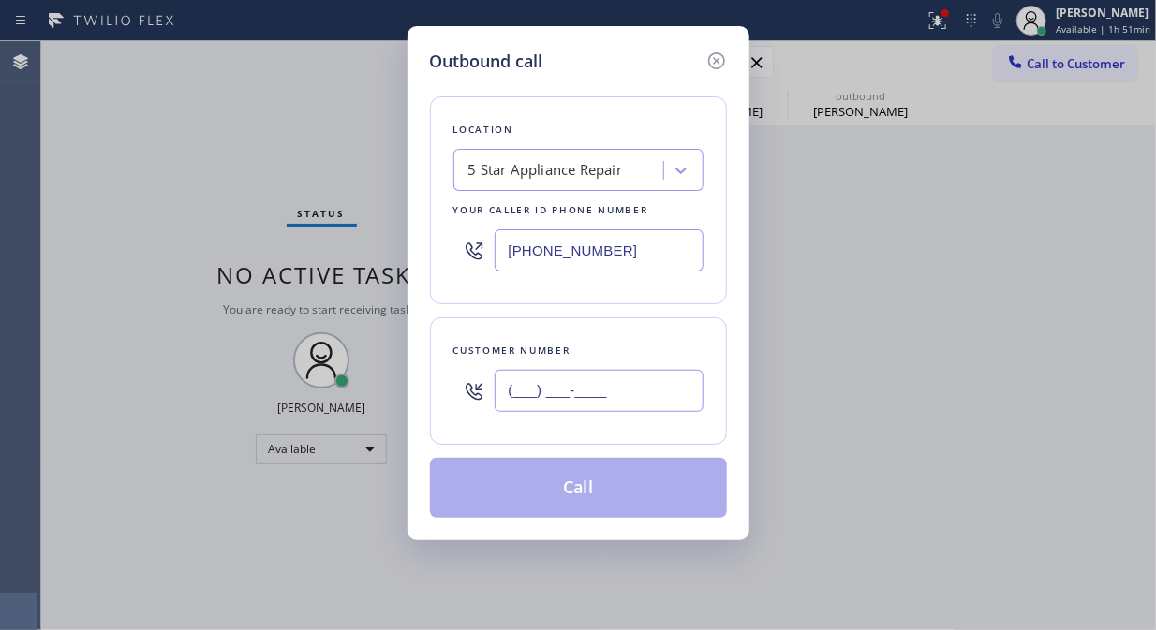
click at [622, 390] on input "(___) ___-____" at bounding box center [598, 391] width 209 height 42
paste input "310) 753-2842"
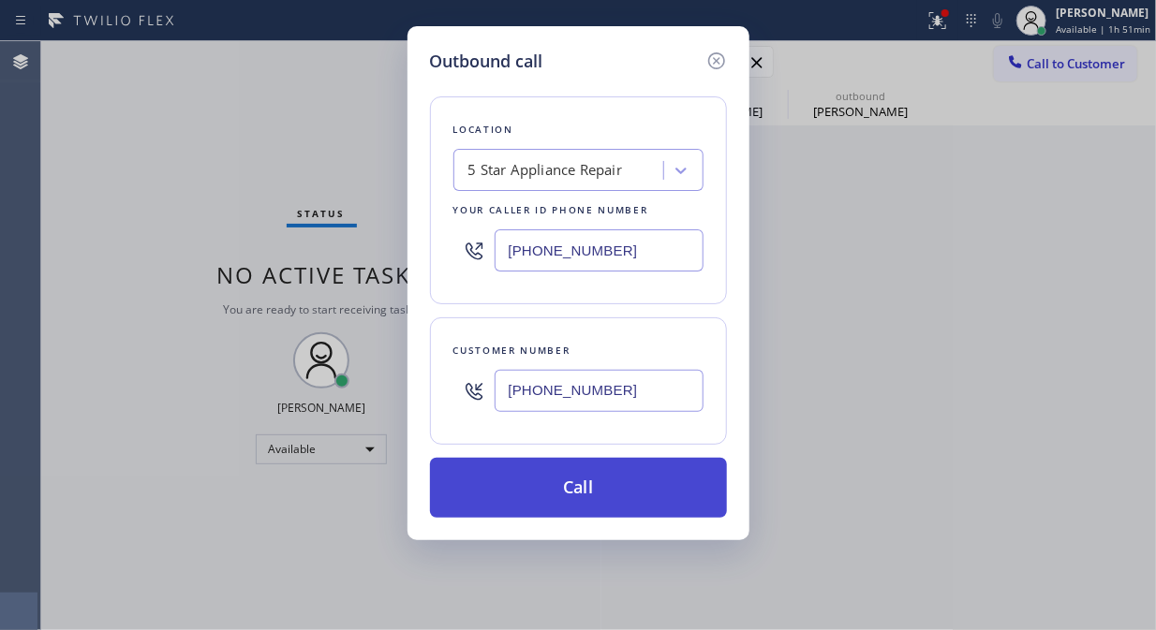
type input "(310) 753-2842"
click at [618, 494] on button "Call" at bounding box center [578, 488] width 297 height 60
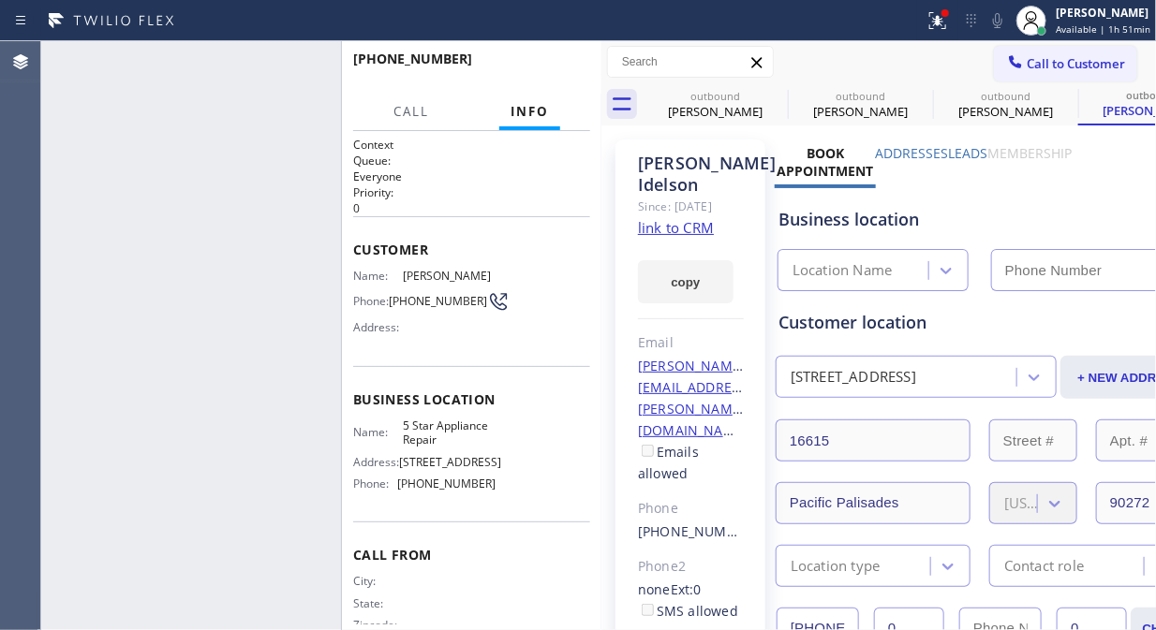
type input "[PHONE_NUMBER]"
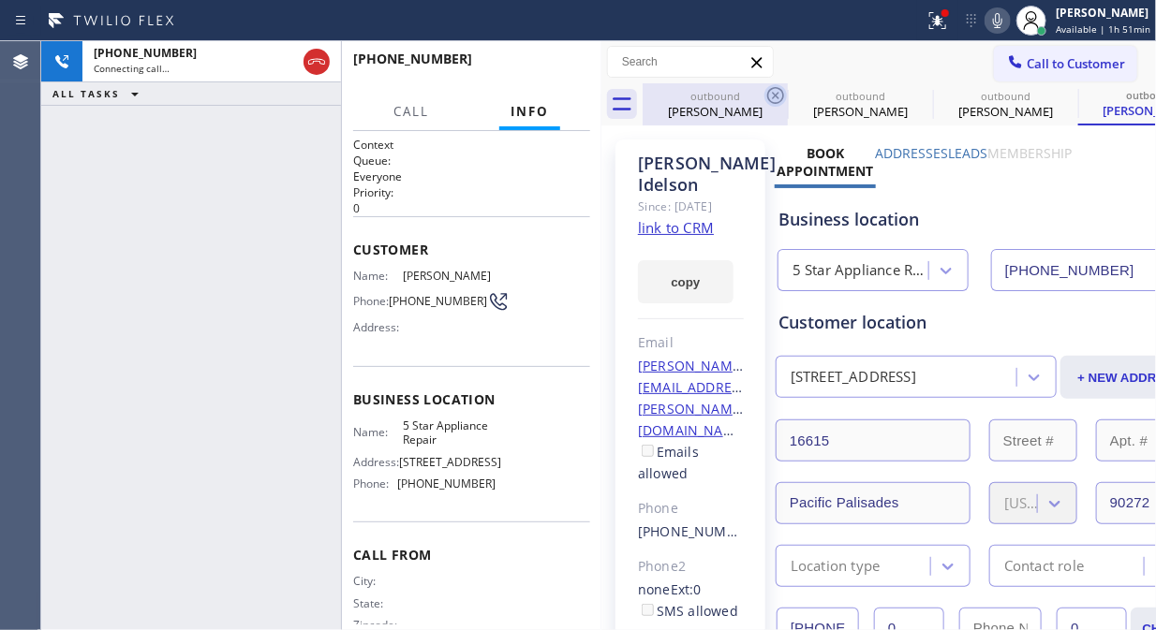
click at [773, 91] on icon at bounding box center [775, 95] width 22 height 22
click at [0, 0] on icon at bounding box center [0, 0] width 0 height 0
drag, startPoint x: 773, startPoint y: 91, endPoint x: 816, endPoint y: 34, distance: 71.0
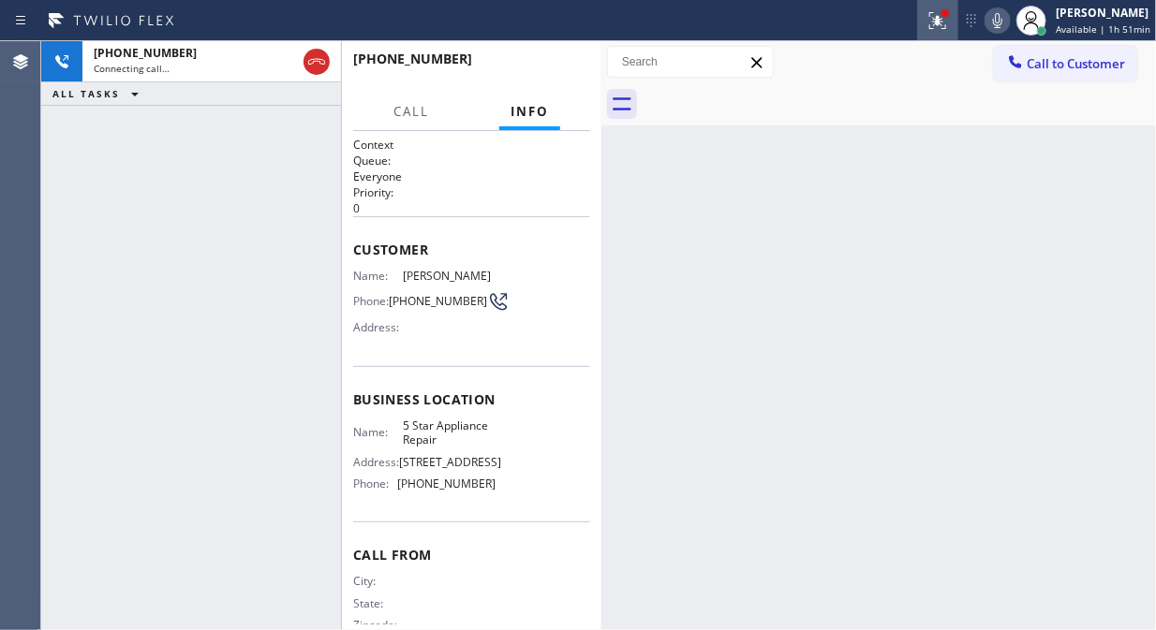
click at [938, 28] on icon at bounding box center [937, 20] width 22 height 22
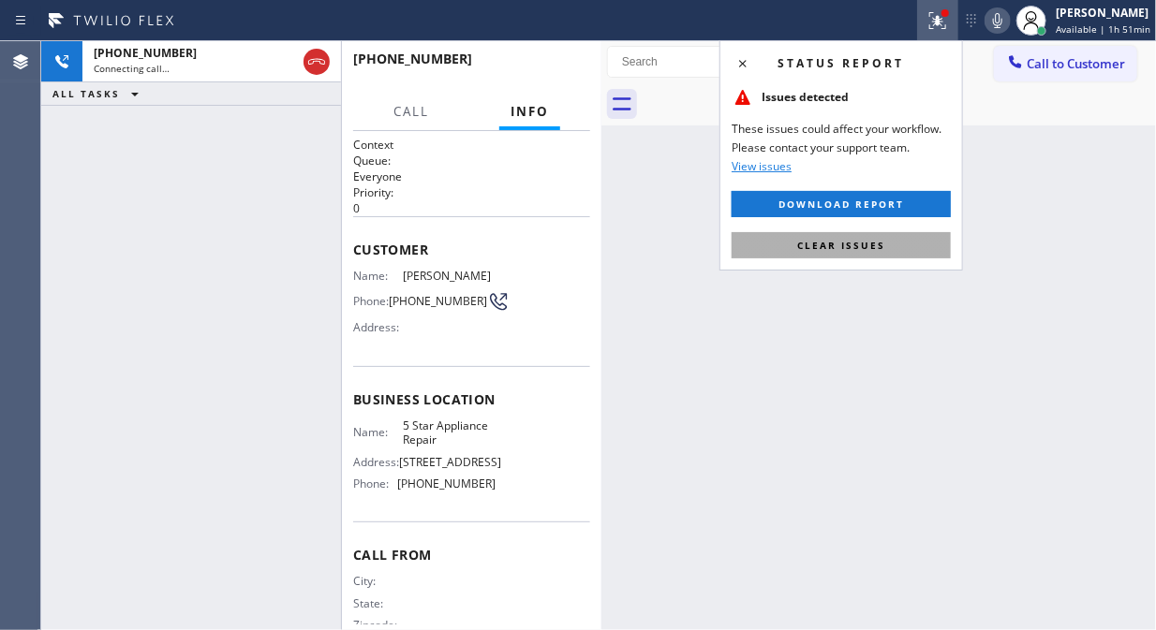
click at [856, 247] on span "Clear issues" at bounding box center [841, 245] width 88 height 13
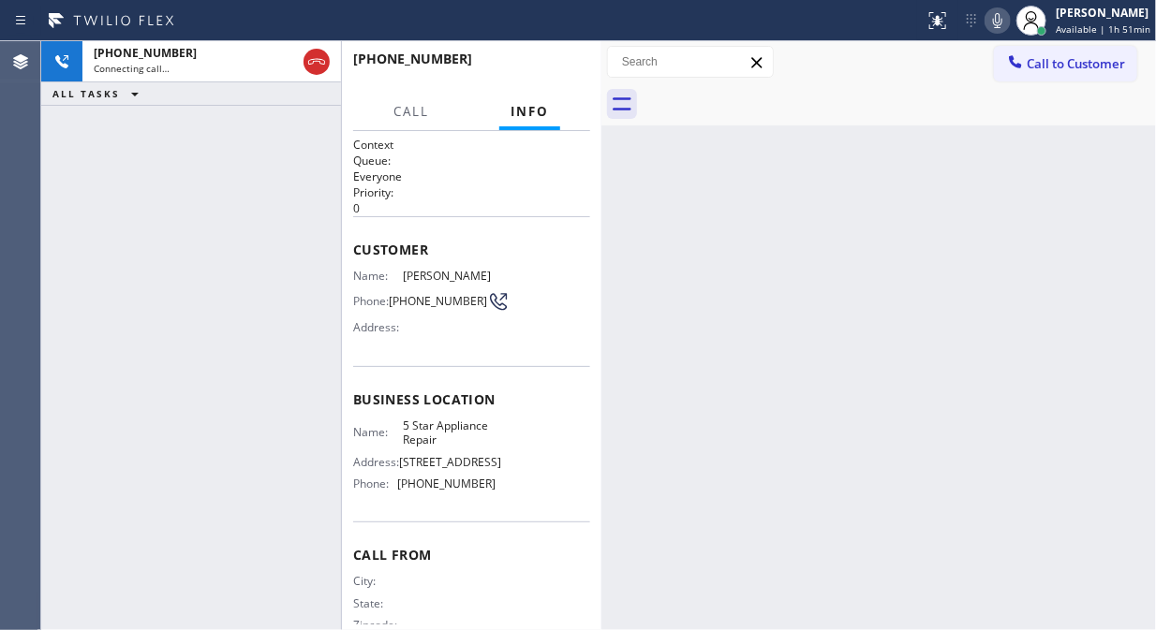
click at [312, 56] on icon at bounding box center [316, 62] width 22 height 22
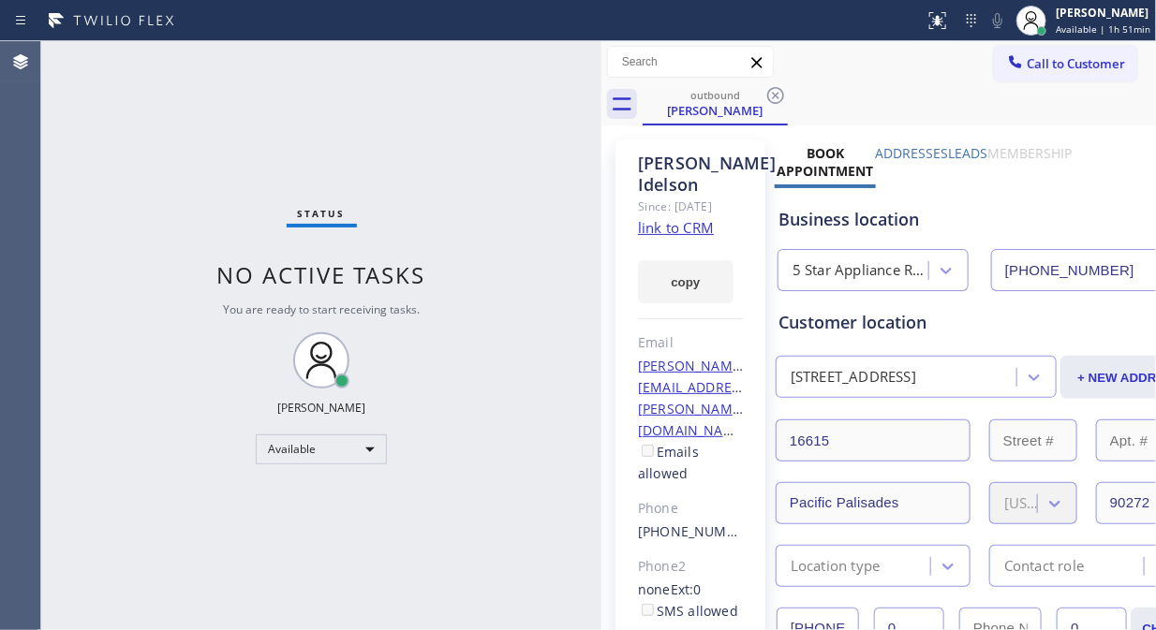
type input "[PHONE_NUMBER]"
drag, startPoint x: 772, startPoint y: 95, endPoint x: 801, endPoint y: 1, distance: 98.0
click at [770, 95] on icon at bounding box center [775, 95] width 22 height 22
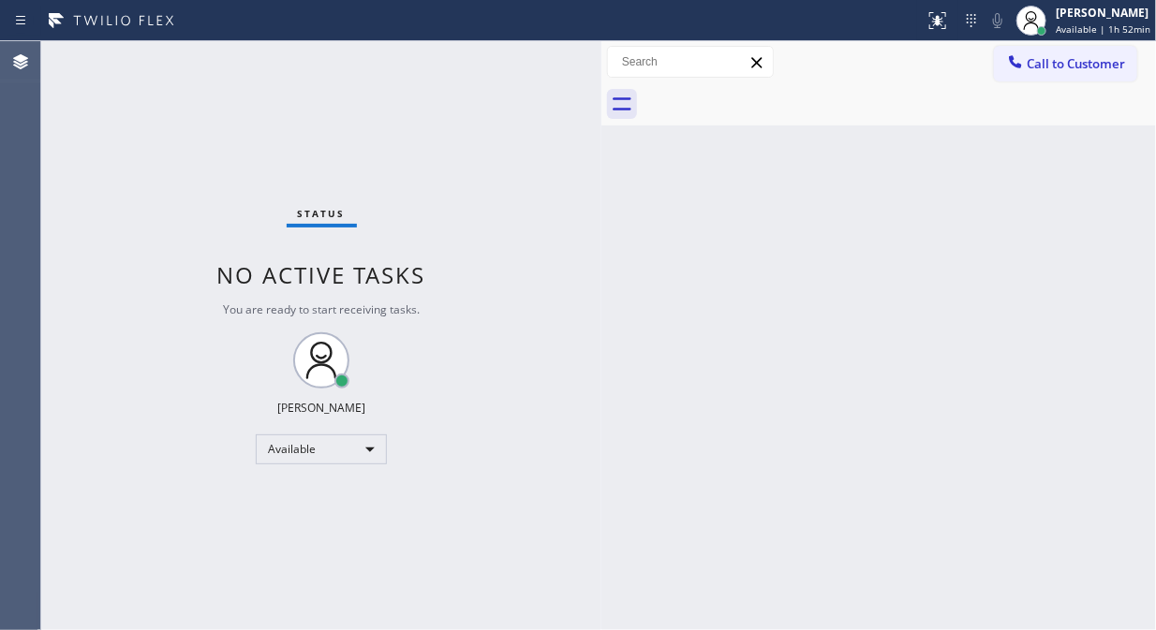
drag, startPoint x: 1033, startPoint y: 72, endPoint x: 922, endPoint y: 135, distance: 127.1
click at [1035, 70] on button "Call to Customer" at bounding box center [1065, 64] width 143 height 36
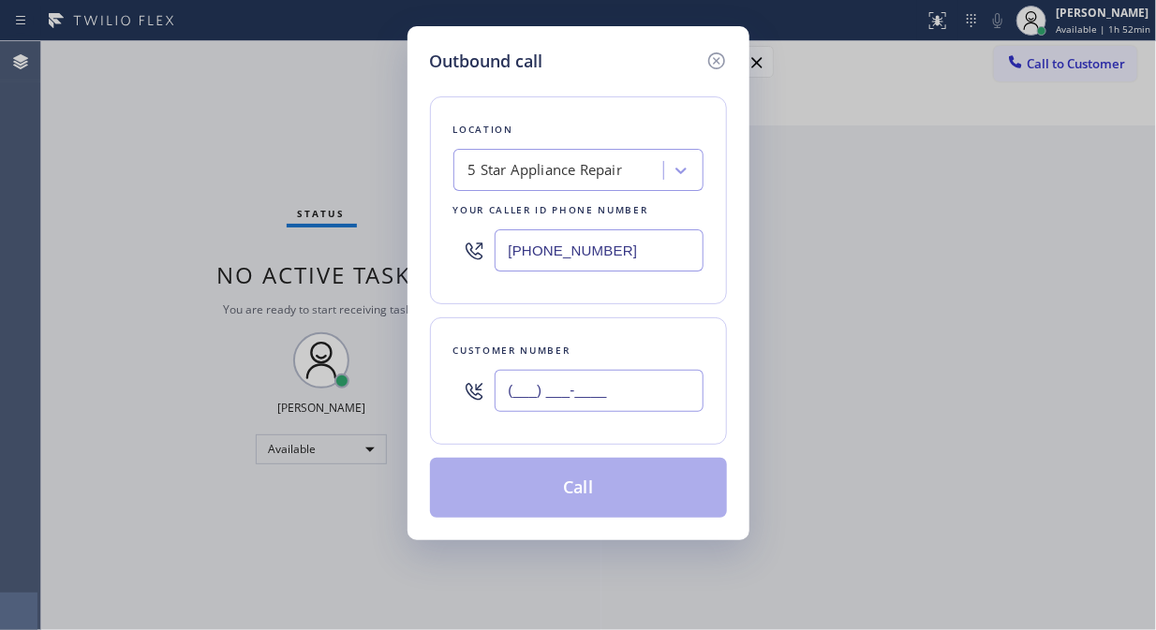
click at [503, 386] on input "(___) ___-____" at bounding box center [598, 391] width 209 height 42
paste input "425) 273-0952"
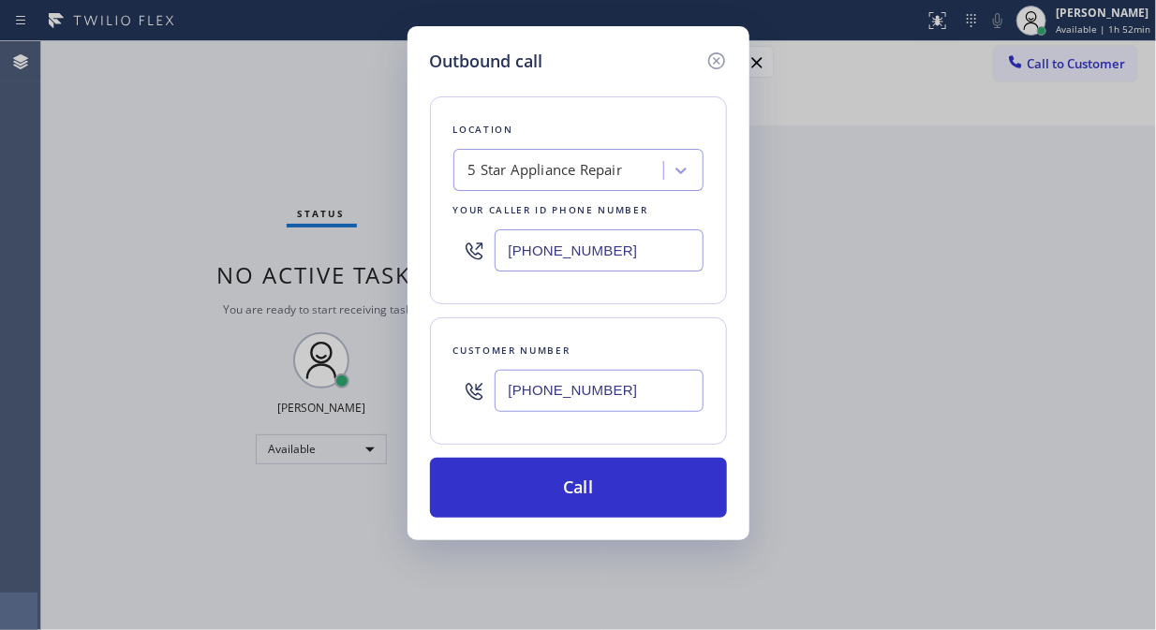
type input "[PHONE_NUMBER]"
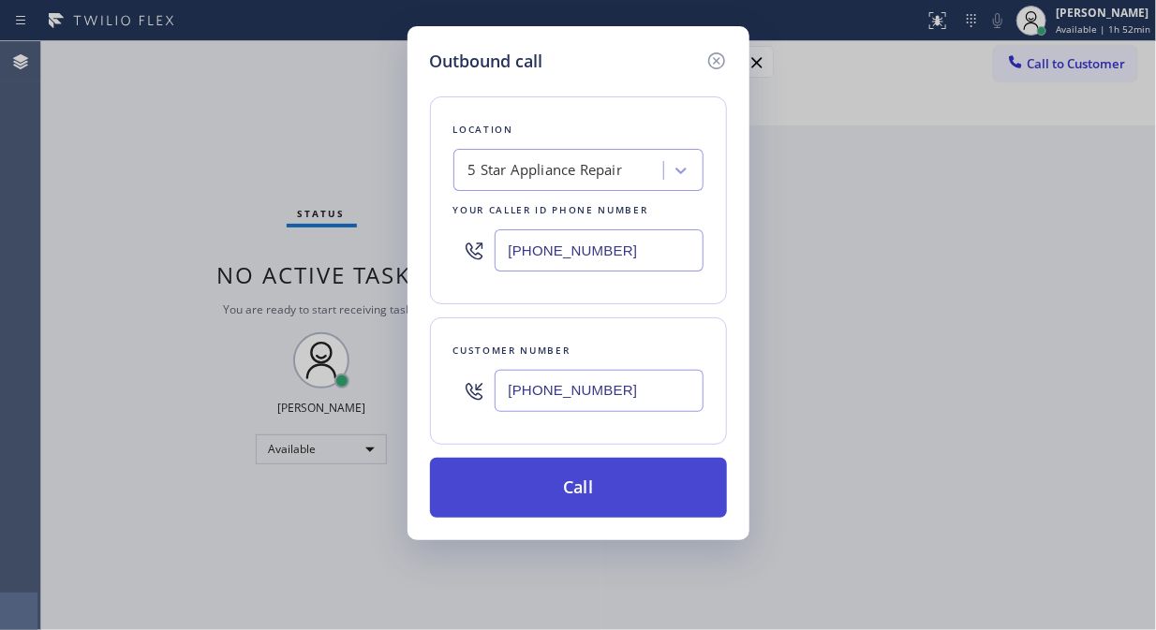
click at [567, 508] on button "Call" at bounding box center [578, 488] width 297 height 60
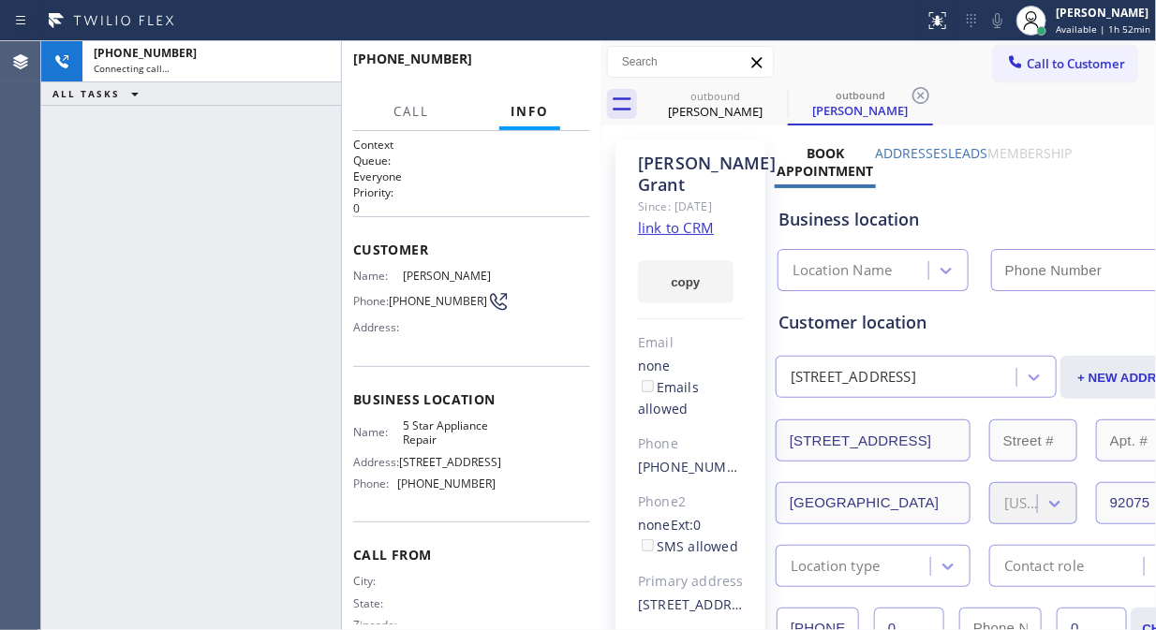
type input "[PHONE_NUMBER]"
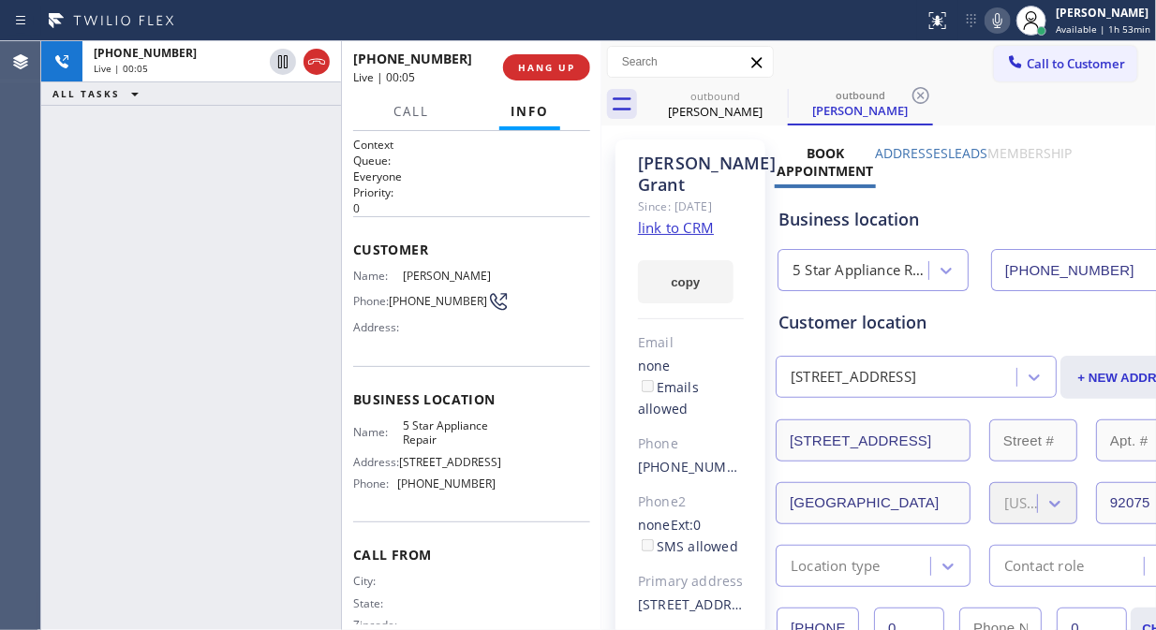
drag, startPoint x: 322, startPoint y: 67, endPoint x: 521, endPoint y: 22, distance: 203.8
click at [323, 67] on icon at bounding box center [316, 62] width 22 height 22
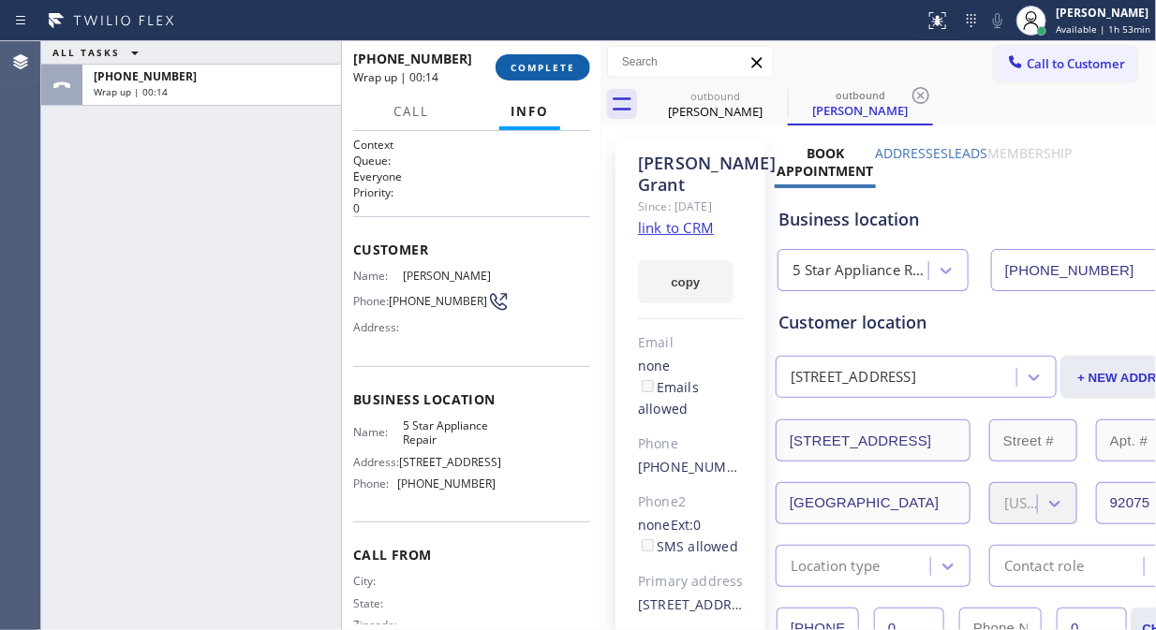
click at [564, 68] on span "COMPLETE" at bounding box center [542, 67] width 65 height 13
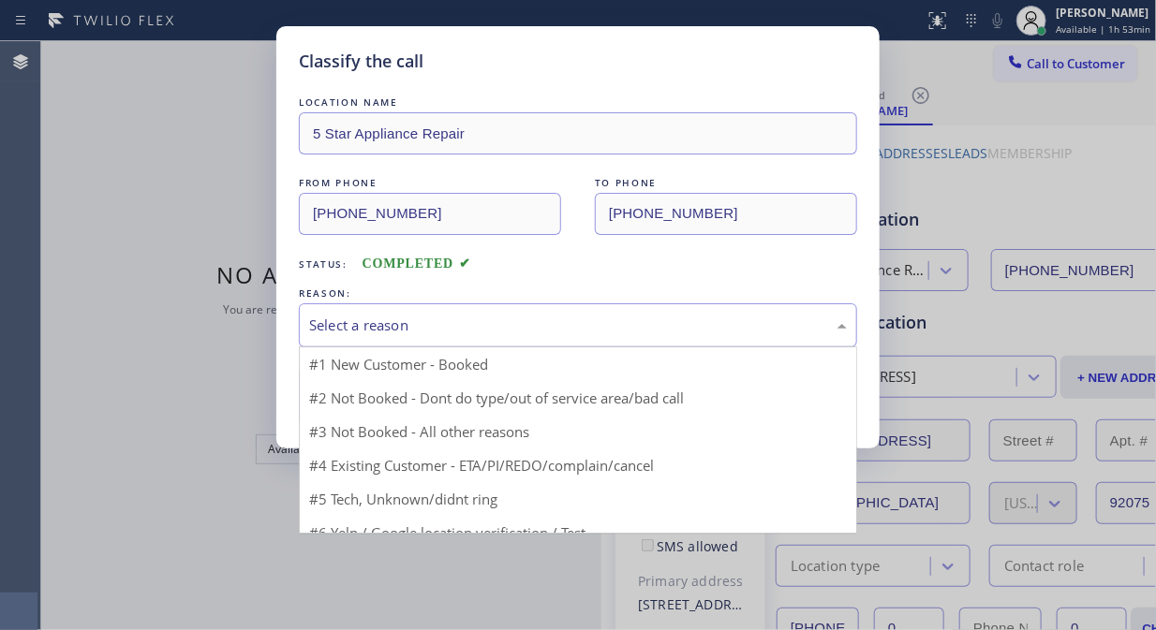
click at [585, 342] on div "Select a reason" at bounding box center [578, 325] width 558 height 44
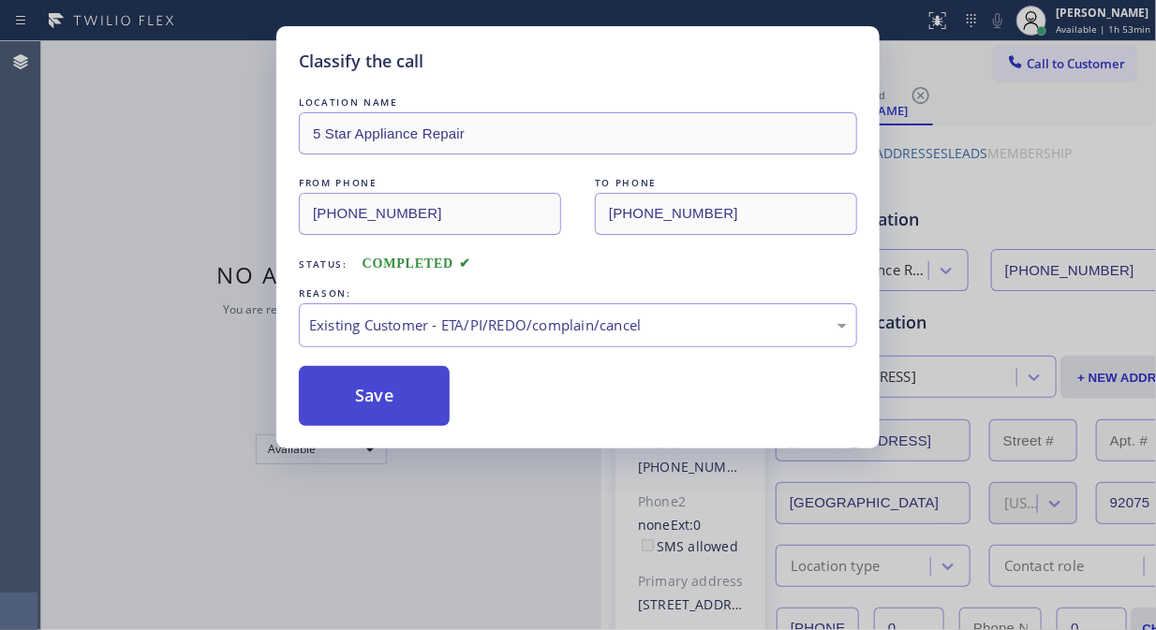
click at [353, 397] on button "Save" at bounding box center [374, 396] width 151 height 60
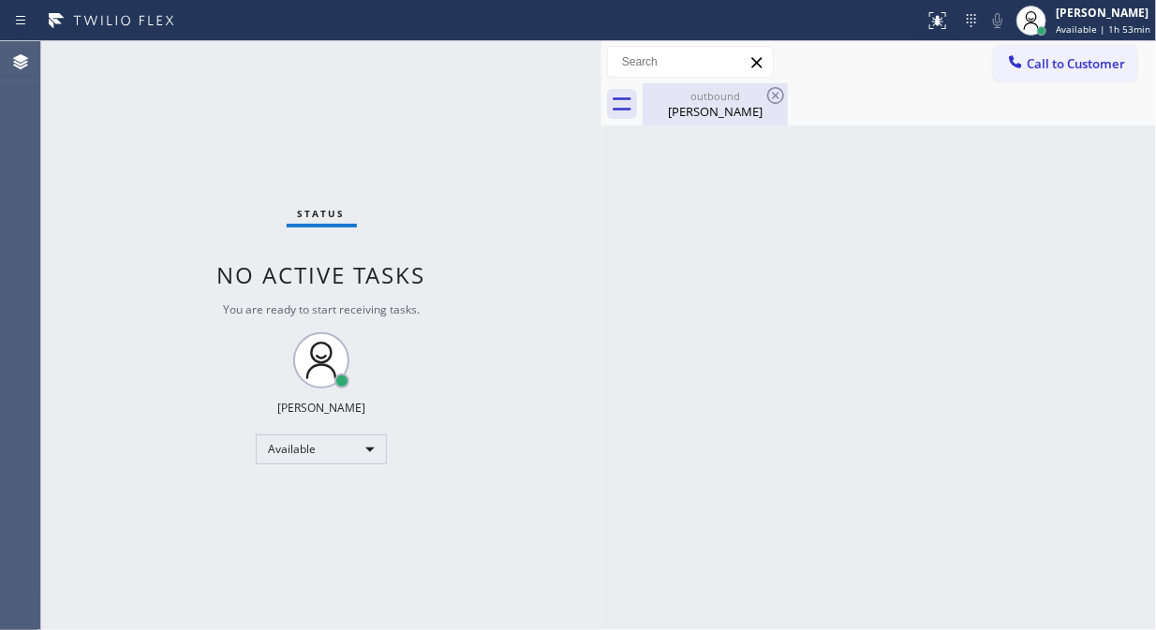
click at [766, 118] on div "Erhard Grant" at bounding box center [714, 111] width 141 height 17
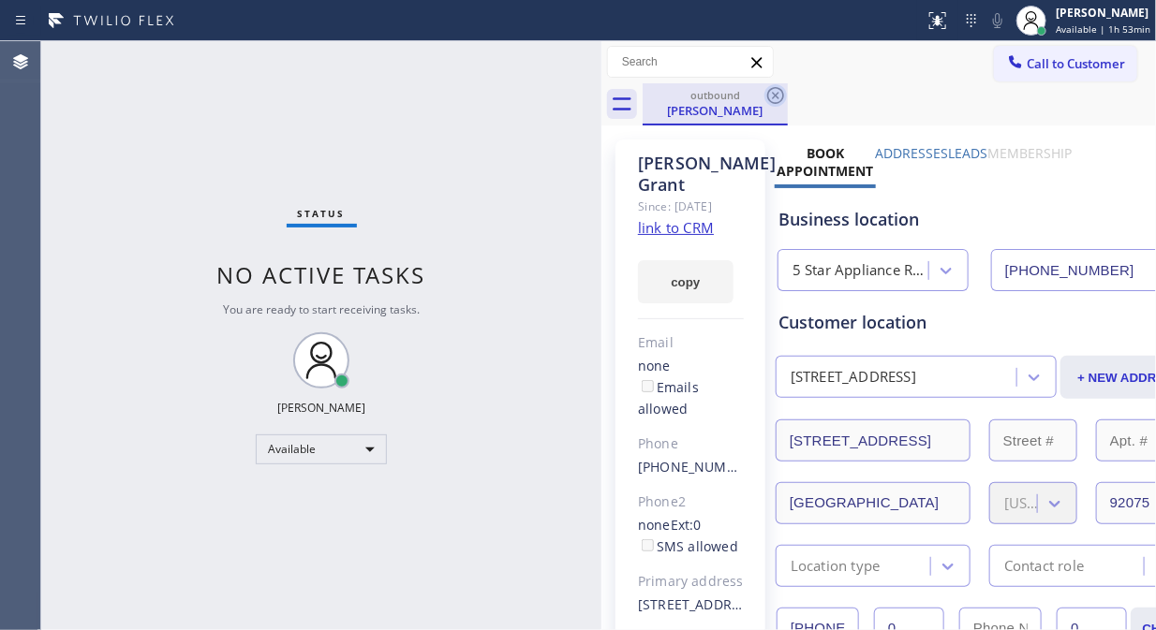
click at [774, 84] on icon at bounding box center [775, 95] width 22 height 22
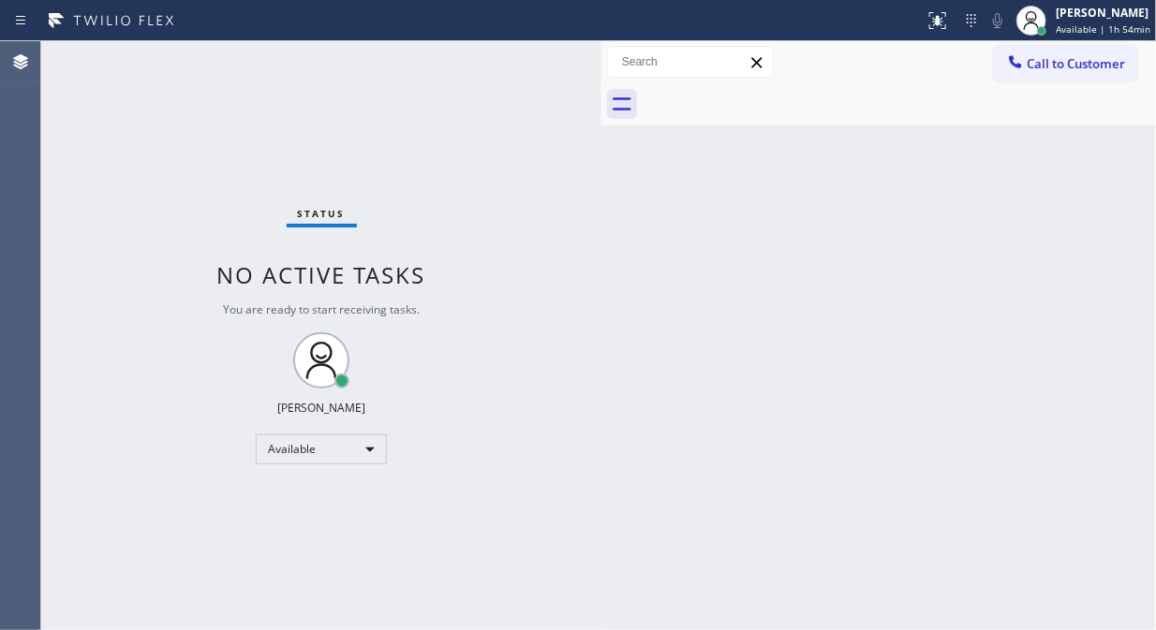
click at [198, 191] on div "Status No active tasks You are ready to start receiving tasks. [PERSON_NAME] Av…" at bounding box center [321, 335] width 560 height 589
drag, startPoint x: 210, startPoint y: 171, endPoint x: 324, endPoint y: 5, distance: 202.1
click at [210, 171] on div "Status No active tasks You are ready to start receiving tasks. [PERSON_NAME] Av…" at bounding box center [321, 335] width 560 height 589
click at [1034, 180] on div "Back to Dashboard Change Sender ID Customers Technicians Select a contact Outbo…" at bounding box center [878, 335] width 554 height 589
click at [1030, 52] on button "Call to Customer" at bounding box center [1065, 64] width 143 height 36
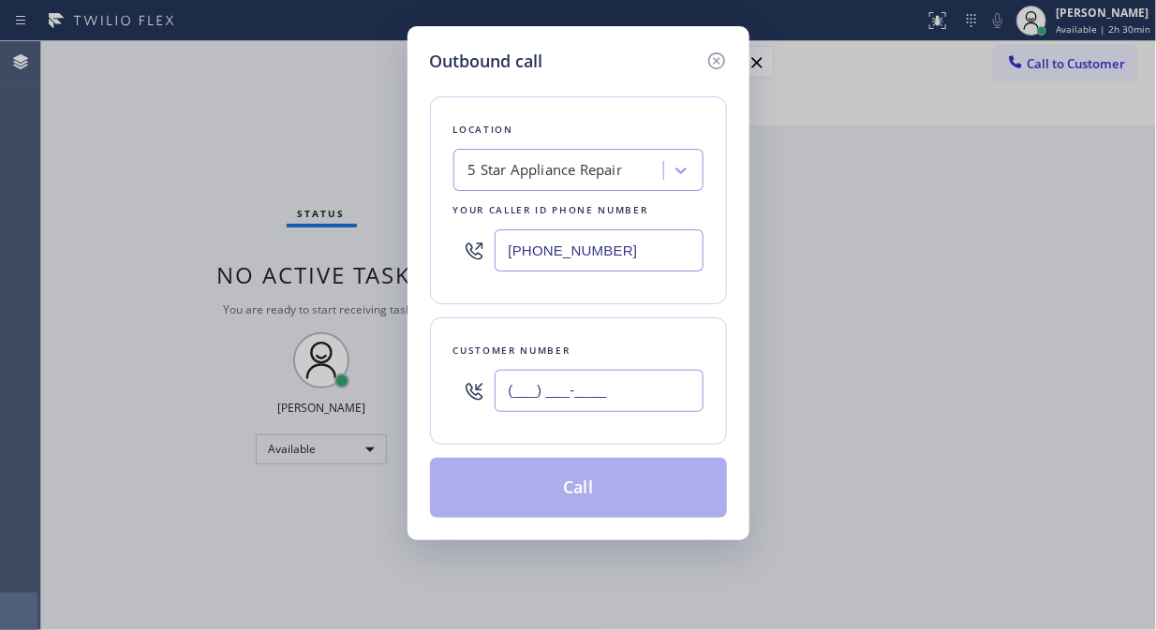
click at [518, 386] on input "(___) ___-____" at bounding box center [598, 391] width 209 height 42
paste input "212) 410-6660"
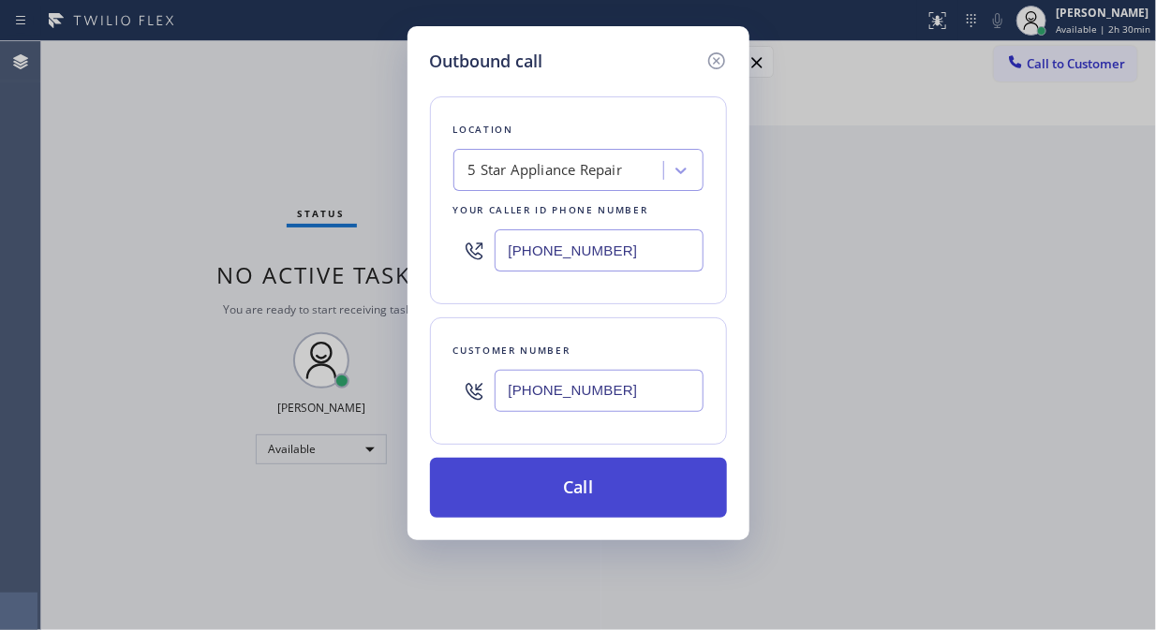
type input "(212) 410-6660"
click at [584, 484] on button "Call" at bounding box center [578, 488] width 297 height 60
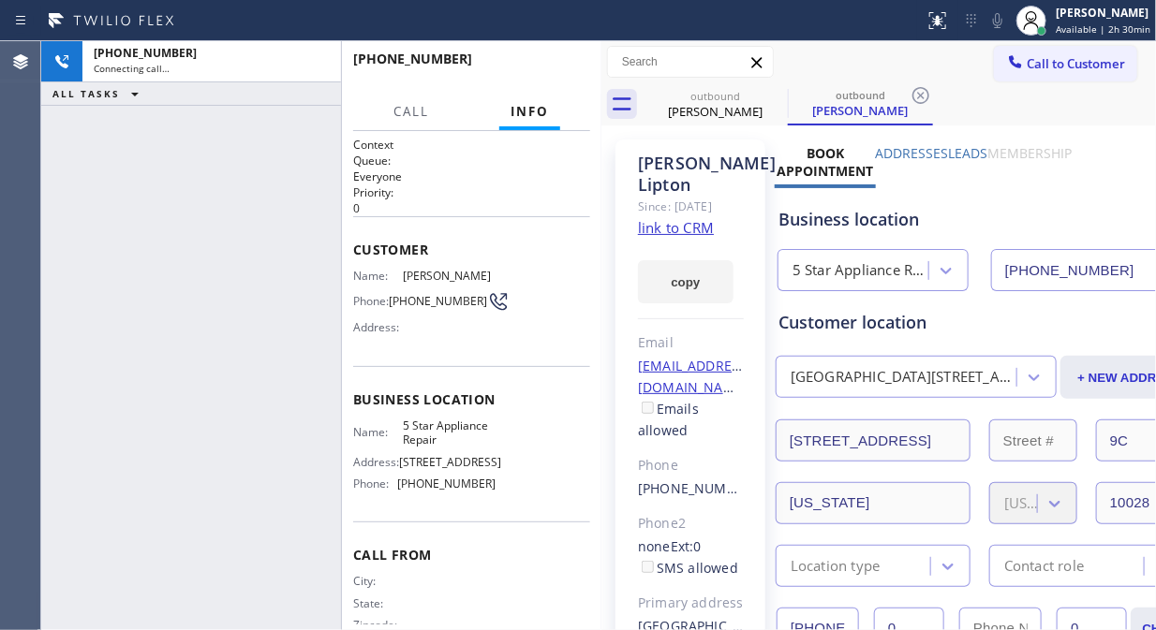
type input "[PHONE_NUMBER]"
drag, startPoint x: 318, startPoint y: 70, endPoint x: 714, endPoint y: 113, distance: 398.4
click at [317, 71] on icon at bounding box center [316, 62] width 22 height 22
click at [1050, 76] on button "Call to Customer" at bounding box center [1065, 64] width 143 height 36
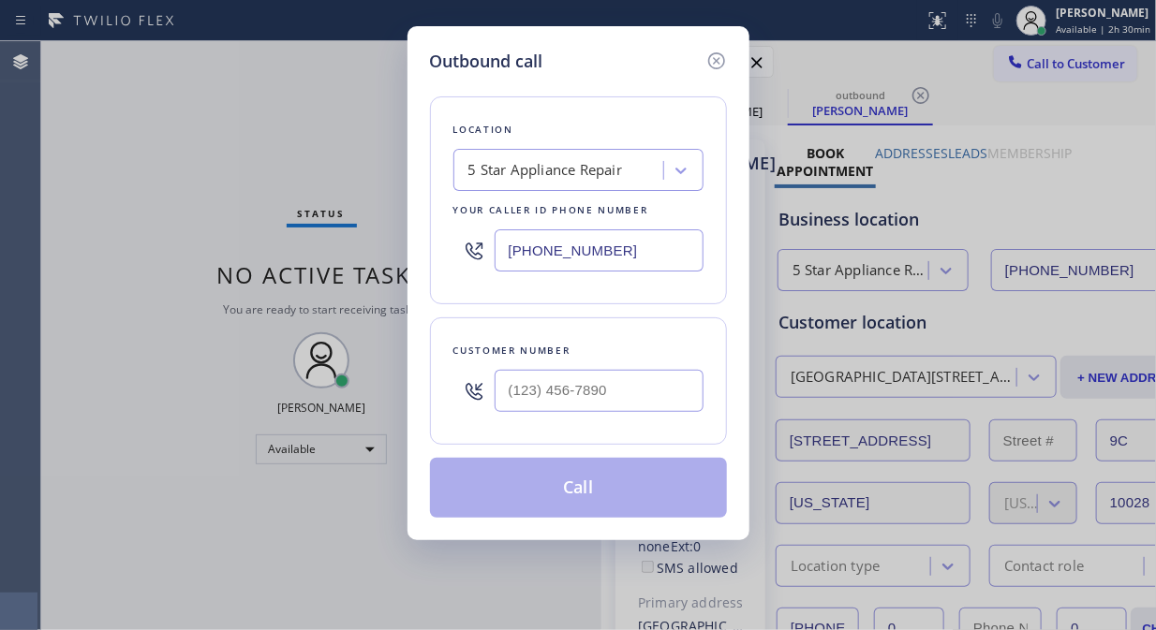
click at [536, 393] on input "text" at bounding box center [598, 391] width 209 height 42
paste input "917) 834-3526"
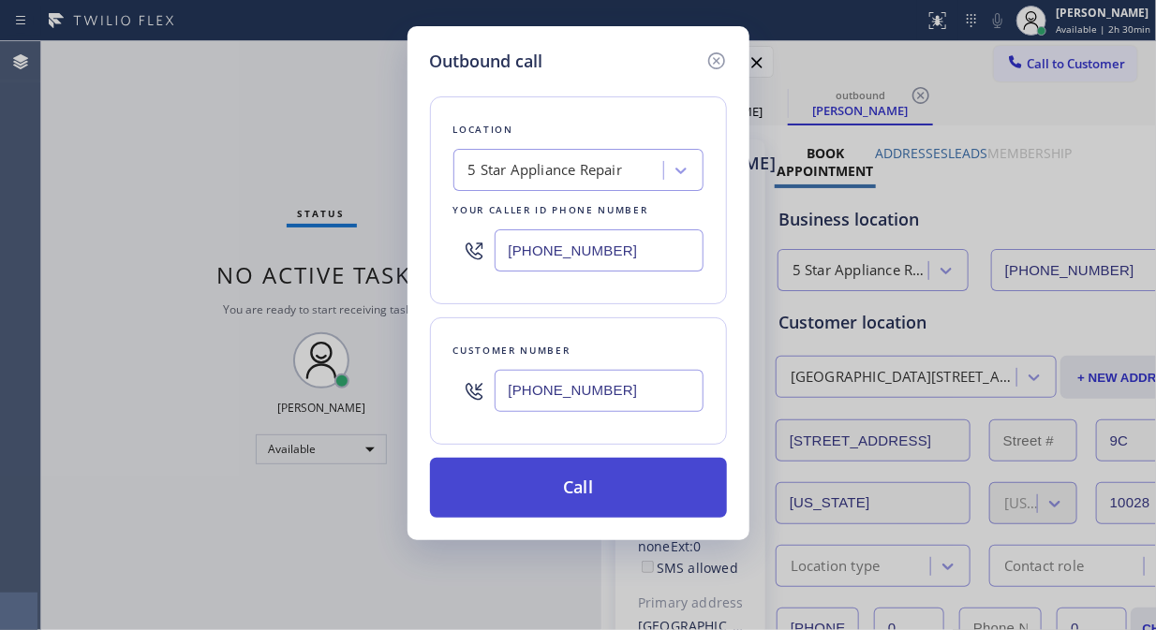
type input "(917) 834-3526"
click at [593, 494] on button "Call" at bounding box center [578, 488] width 297 height 60
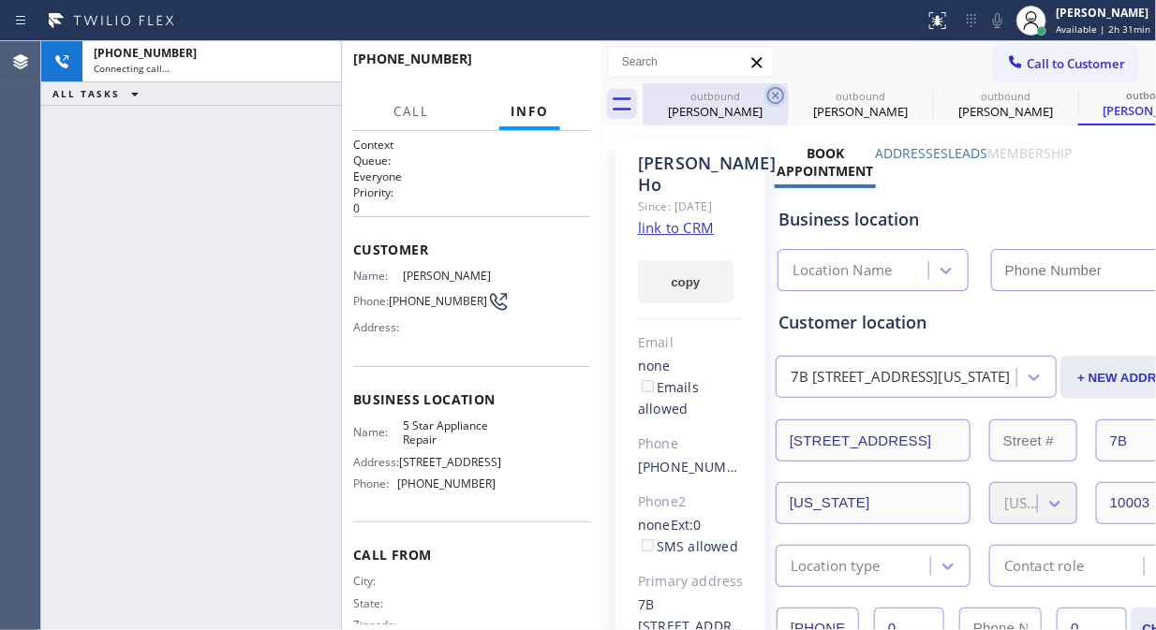
click at [773, 92] on icon at bounding box center [775, 95] width 22 height 22
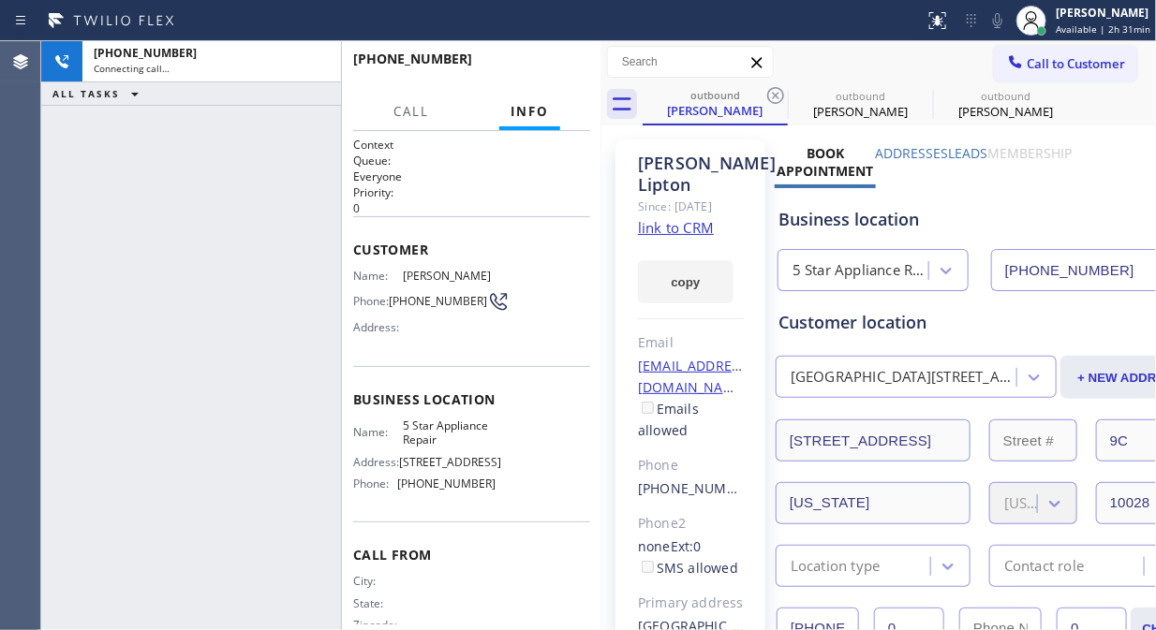
type input "[PHONE_NUMBER]"
click at [773, 92] on icon at bounding box center [775, 95] width 22 height 22
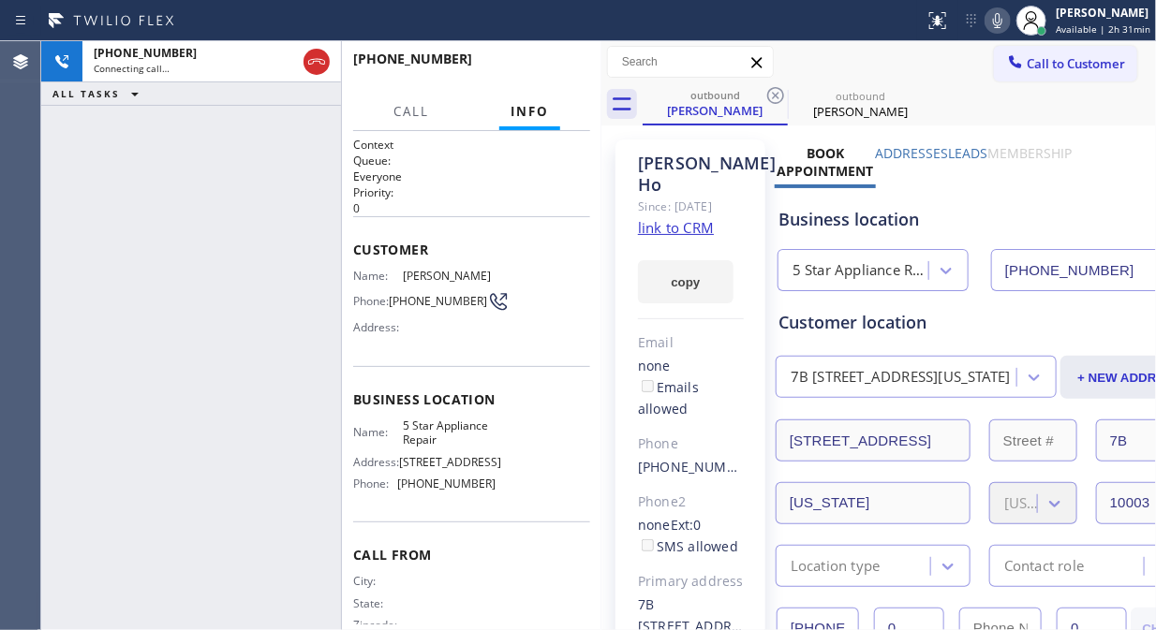
click at [773, 92] on icon at bounding box center [775, 95] width 22 height 22
click at [773, 94] on icon at bounding box center [775, 95] width 17 height 17
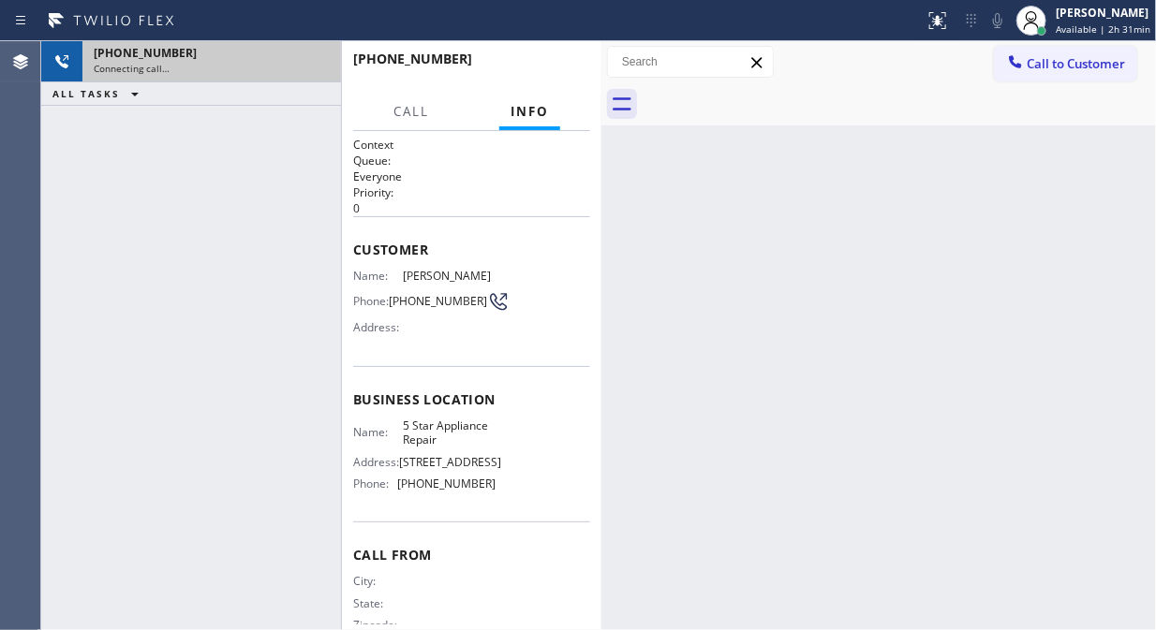
click at [217, 62] on div "Connecting call…" at bounding box center [212, 68] width 236 height 13
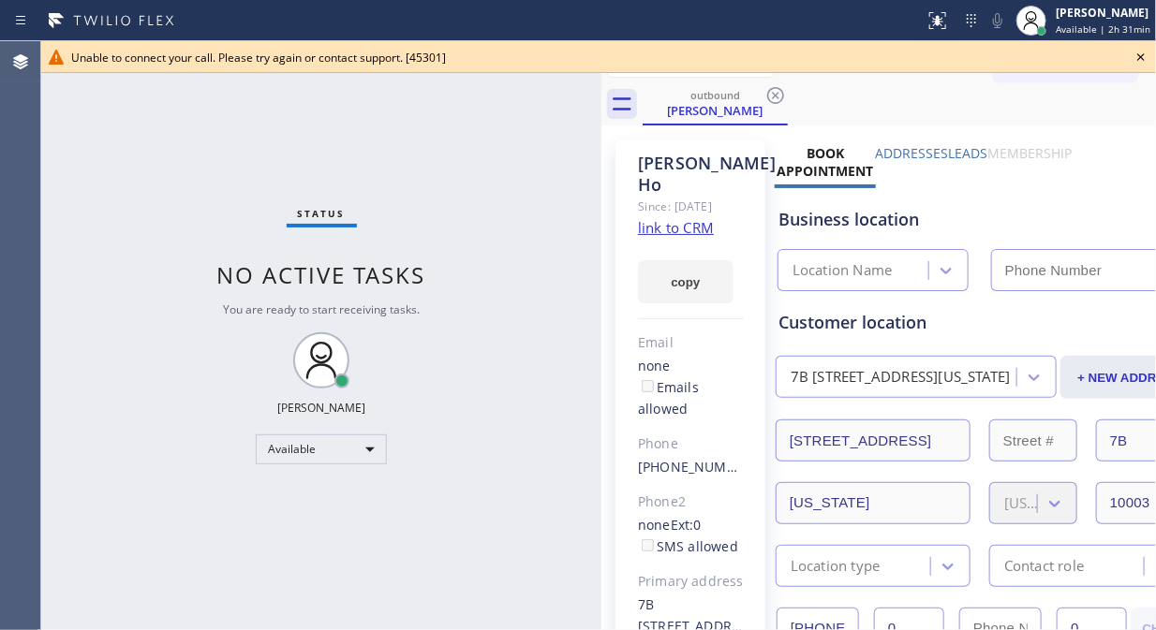
type input "[PHONE_NUMBER]"
click at [1136, 52] on icon at bounding box center [1140, 57] width 22 height 22
click at [1055, 77] on button "Call to Customer" at bounding box center [1065, 64] width 143 height 36
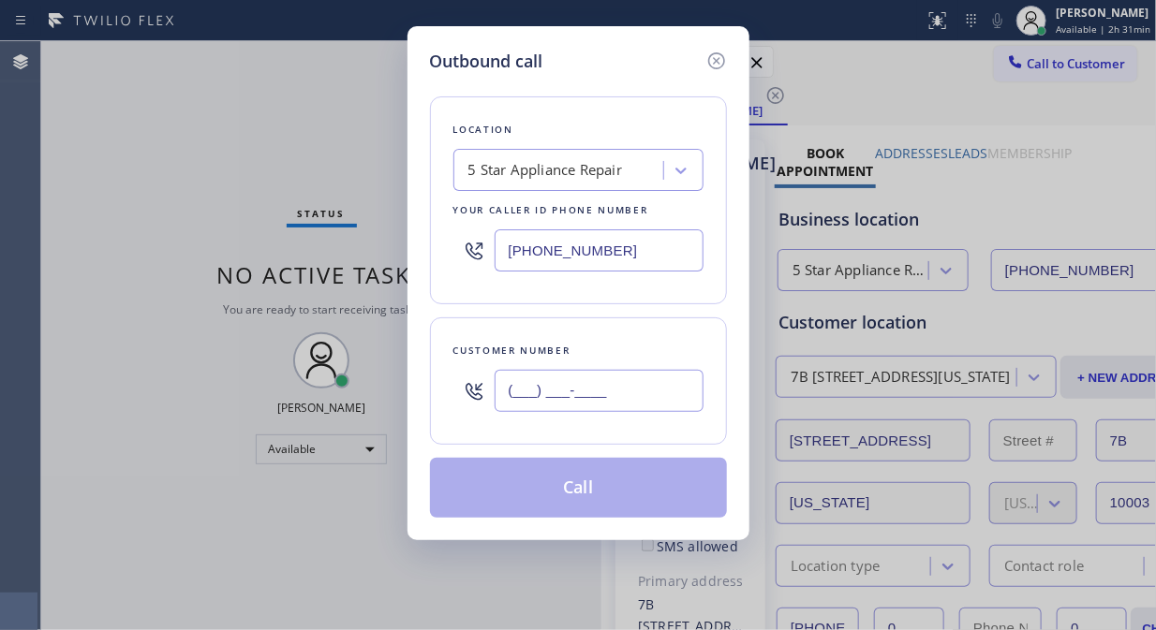
click at [536, 395] on input "(___) ___-____" at bounding box center [598, 391] width 209 height 42
paste input "917) 328-6329"
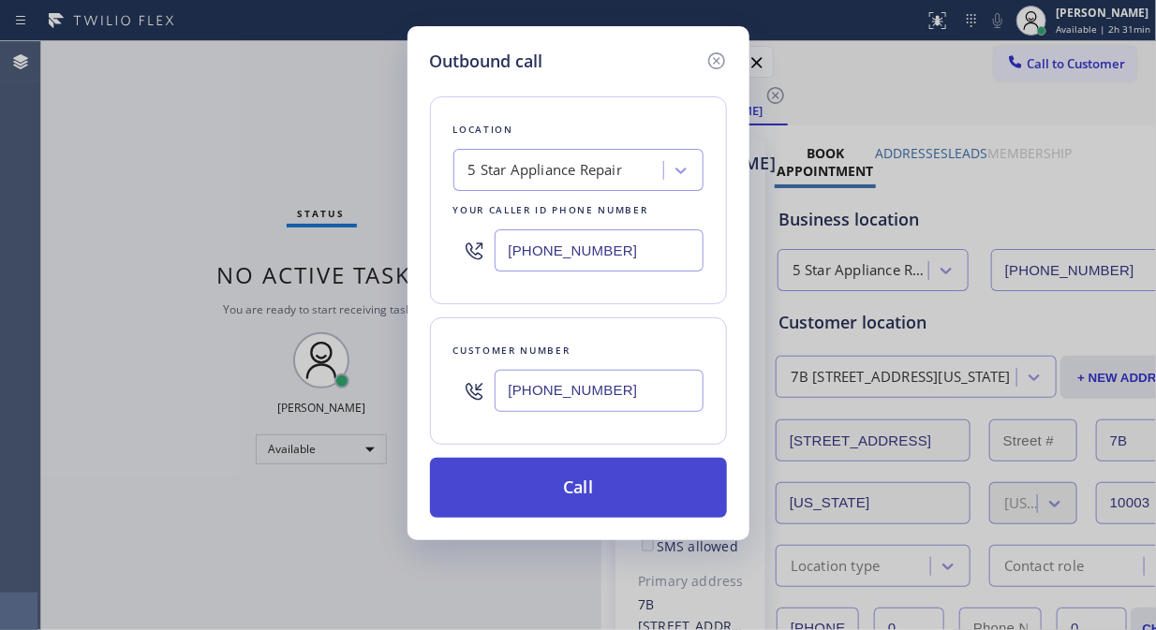
type input "(917) 328-6329"
click at [661, 496] on button "Call" at bounding box center [578, 488] width 297 height 60
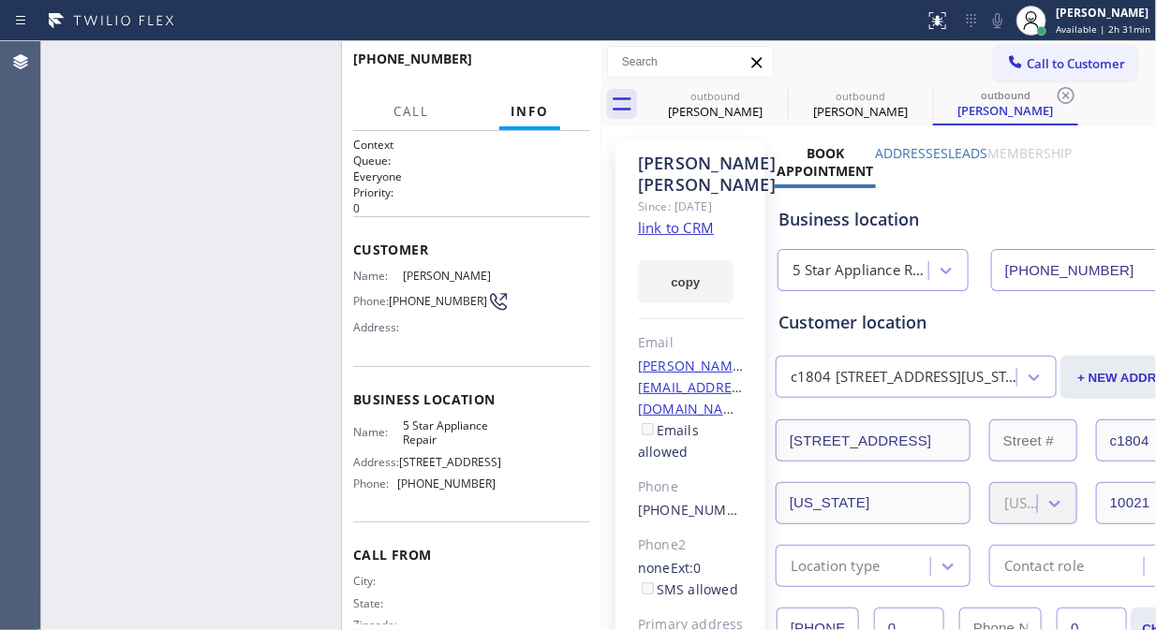
type input "[PHONE_NUMBER]"
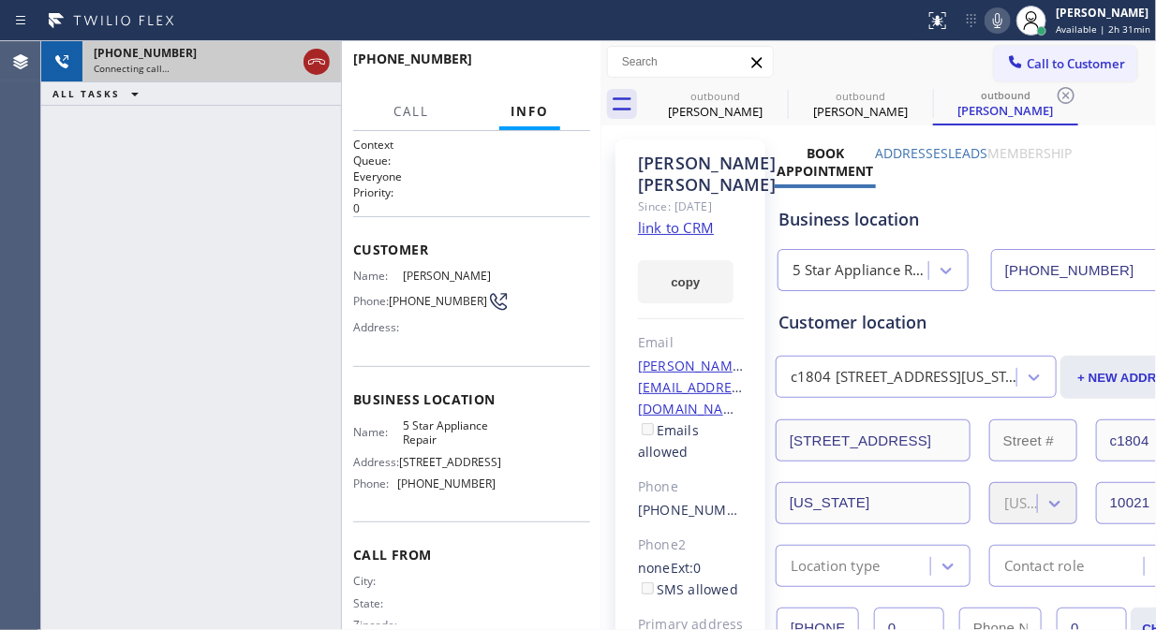
click at [324, 64] on icon at bounding box center [316, 62] width 22 height 22
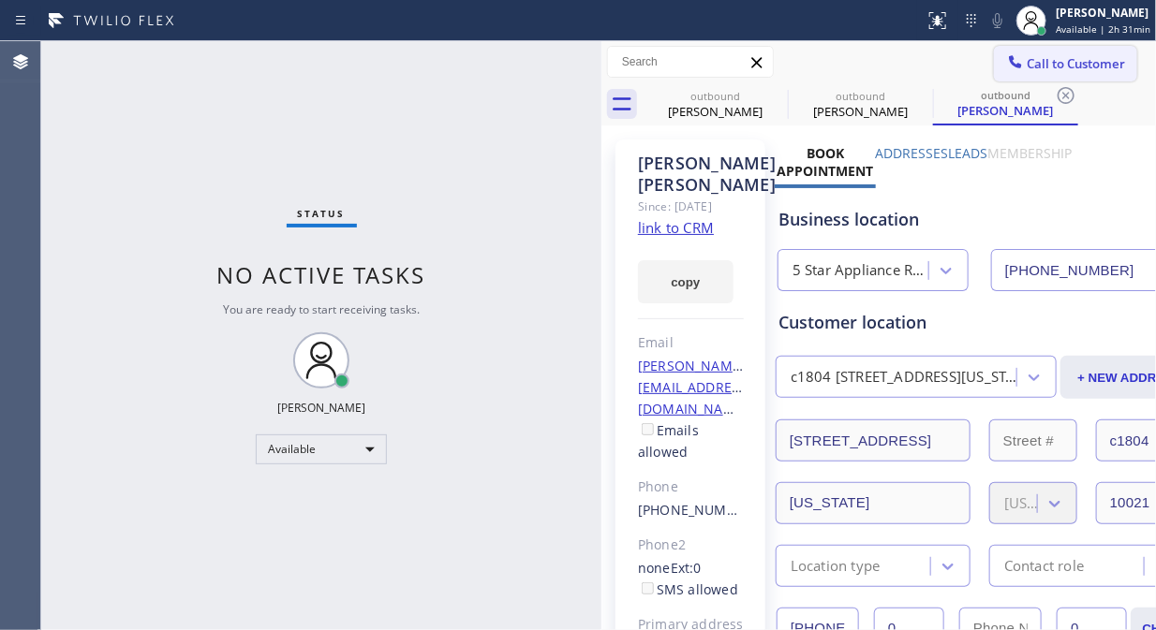
click at [1056, 62] on span "Call to Customer" at bounding box center [1075, 63] width 98 height 17
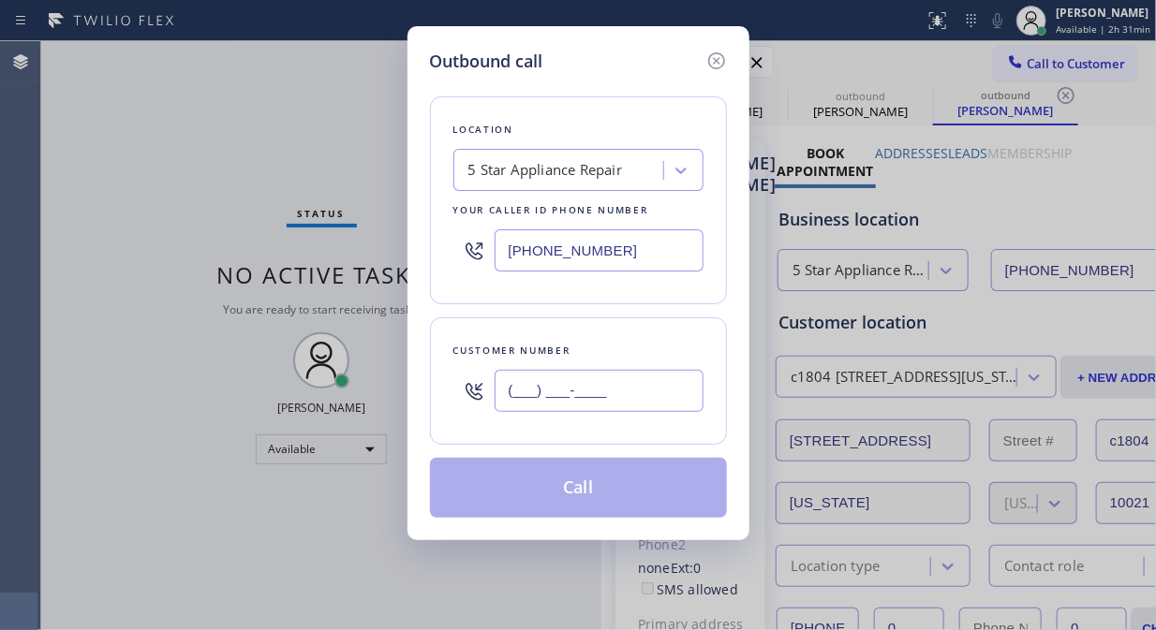
click at [517, 390] on input "(___) ___-____" at bounding box center [598, 391] width 209 height 42
paste input "305) 962-2772"
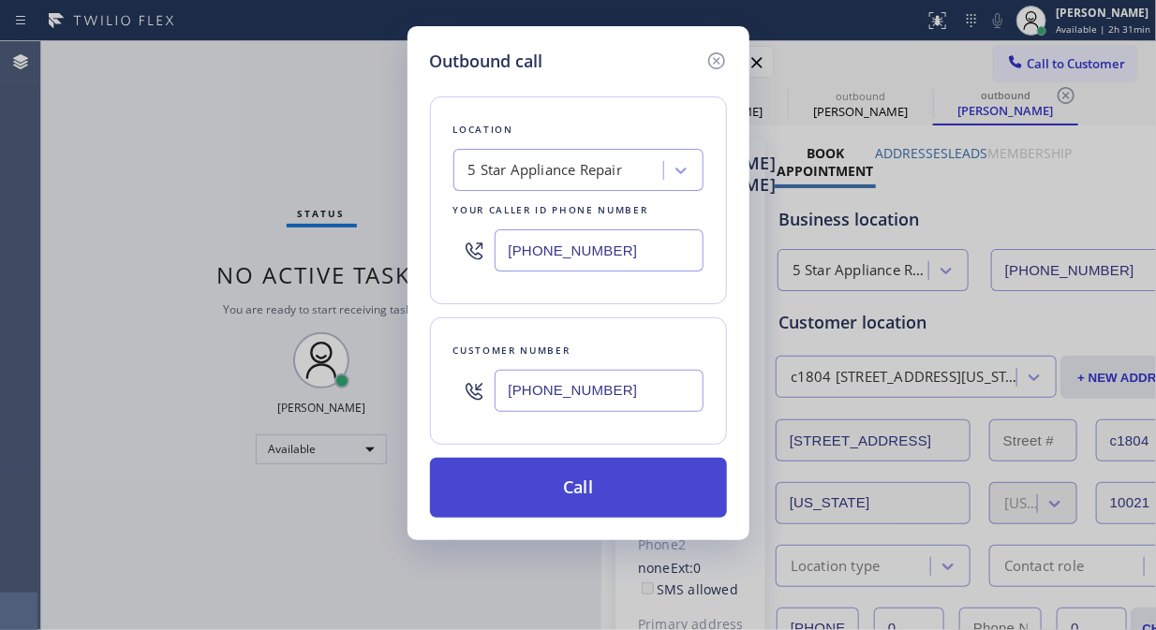
type input "[PHONE_NUMBER]"
click at [609, 493] on button "Call" at bounding box center [578, 488] width 297 height 60
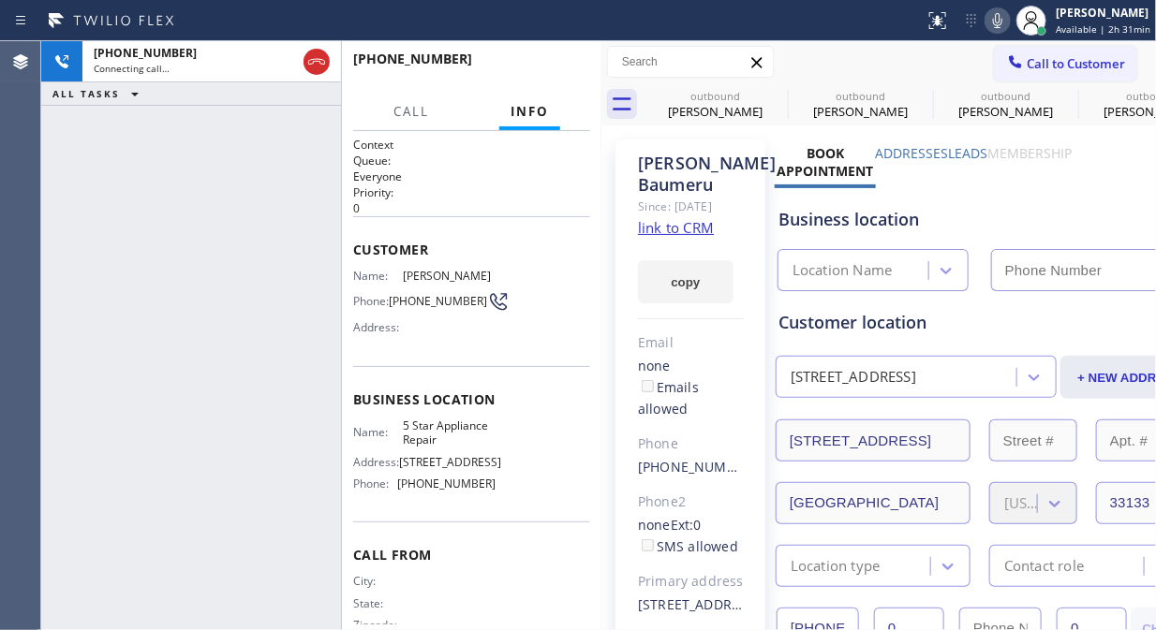
type input "[PHONE_NUMBER]"
click at [529, 75] on button "HANG UP" at bounding box center [546, 67] width 87 height 26
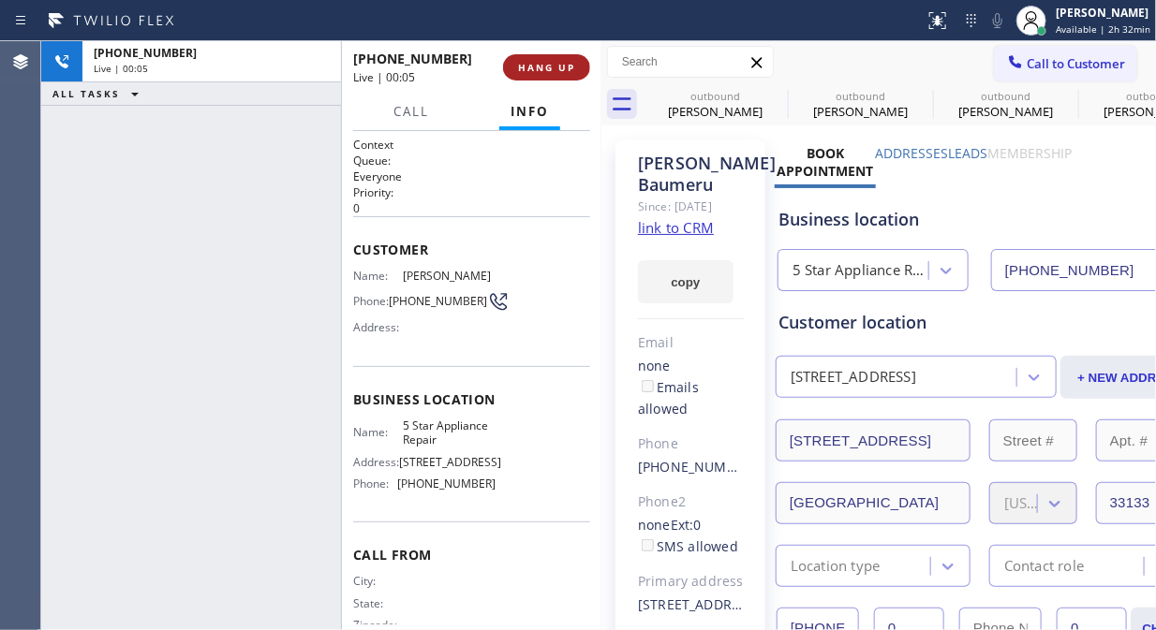
click at [535, 75] on button "HANG UP" at bounding box center [546, 67] width 87 height 26
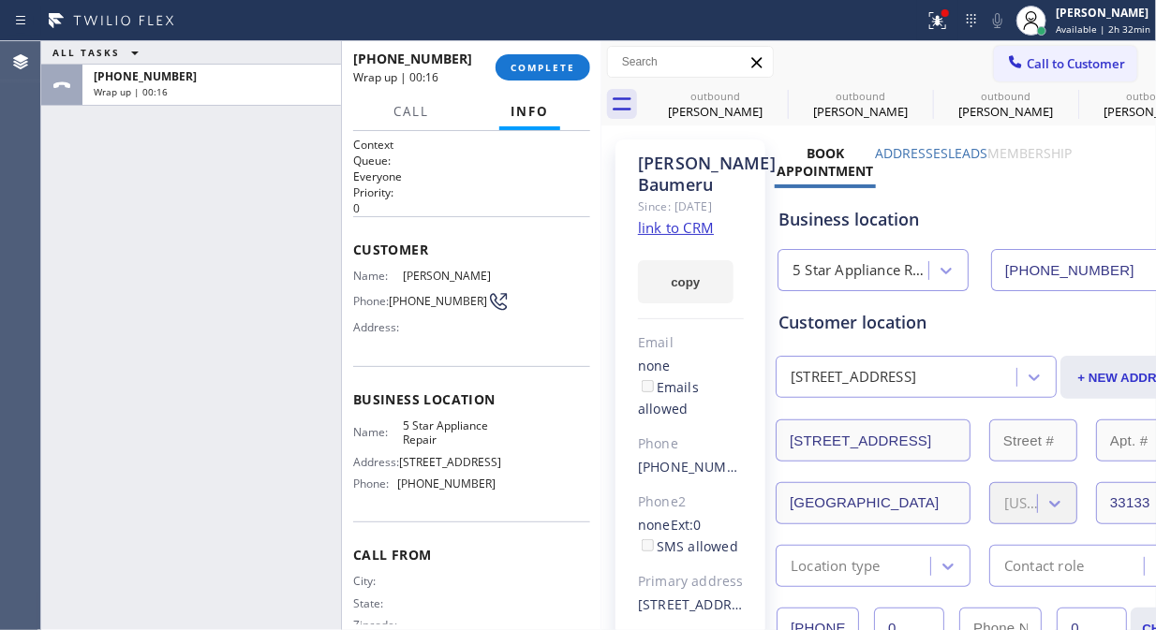
click at [286, 150] on div "ALL TASKS ALL TASKS ACTIVE TASKS TASKS IN WRAP UP +13059622772 Wrap up | 00:16" at bounding box center [191, 335] width 300 height 589
click at [551, 68] on span "COMPLETE" at bounding box center [542, 67] width 65 height 13
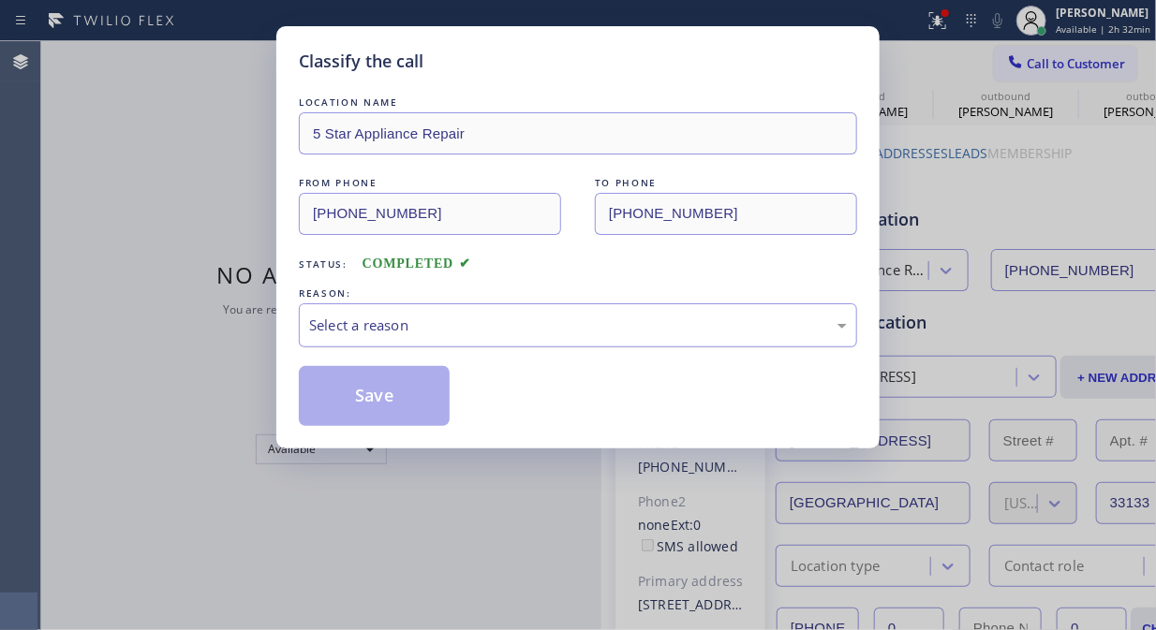
click at [559, 328] on div "Select a reason" at bounding box center [578, 326] width 538 height 22
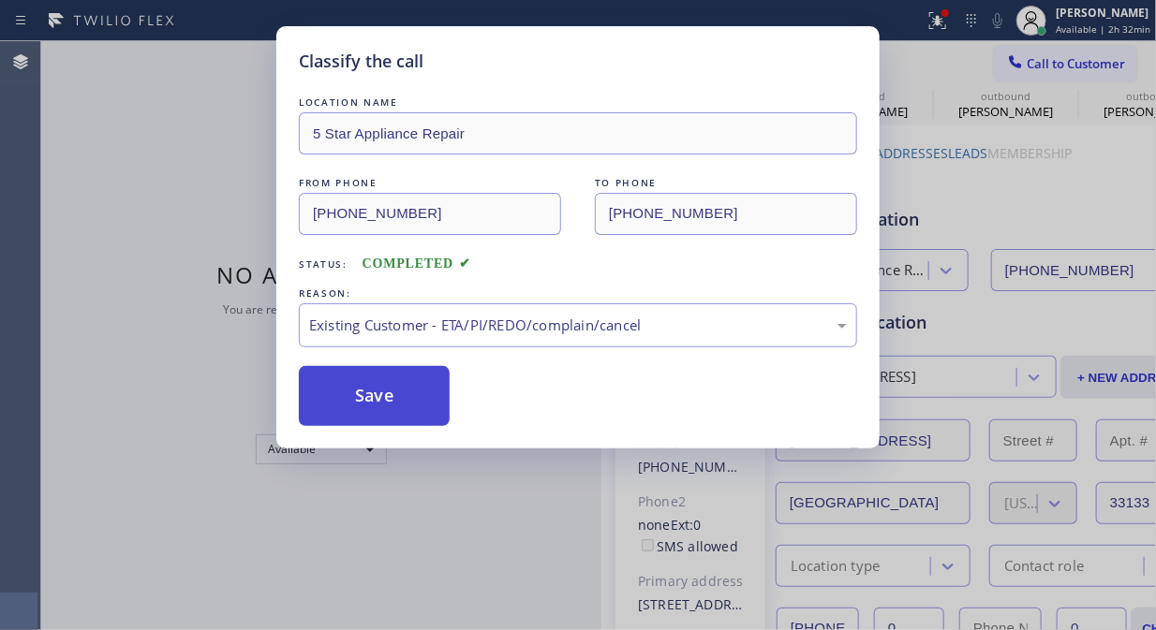
click at [348, 404] on button "Save" at bounding box center [374, 396] width 151 height 60
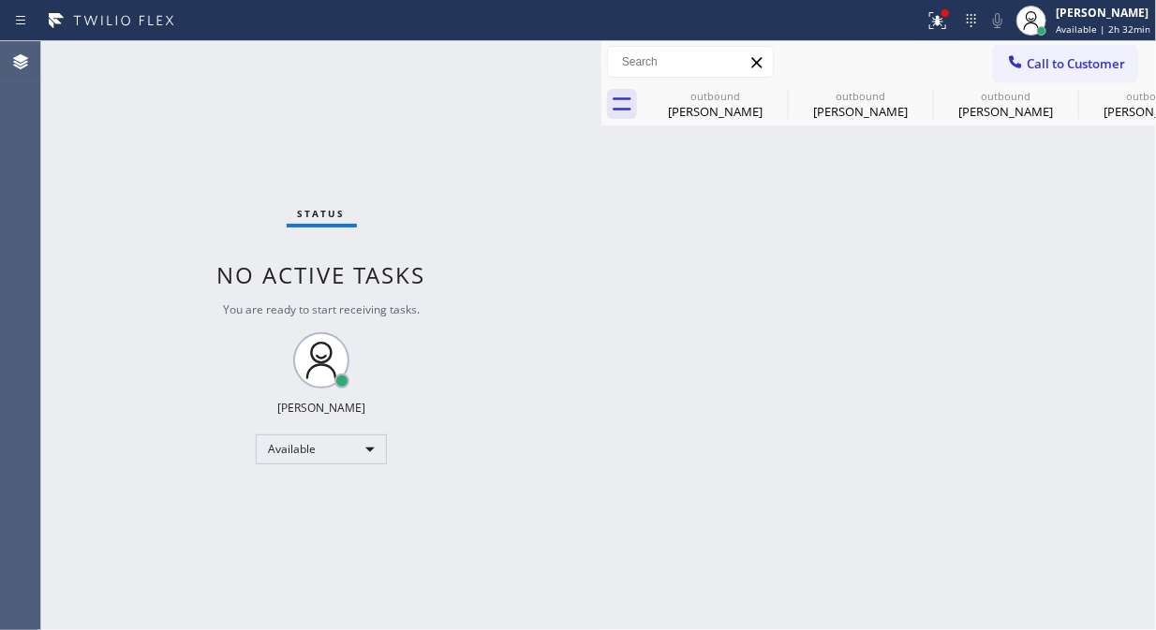
click at [1083, 63] on span "Call to Customer" at bounding box center [1075, 63] width 98 height 17
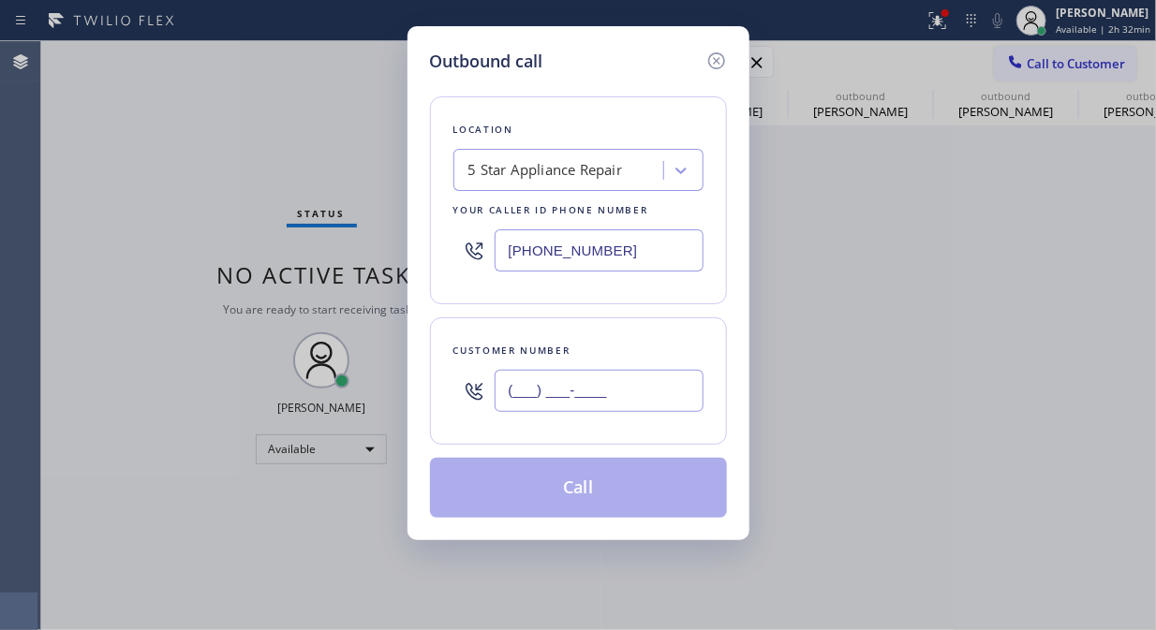
click at [582, 406] on input "(___) ___-____" at bounding box center [598, 391] width 209 height 42
paste input "646) 771-1652"
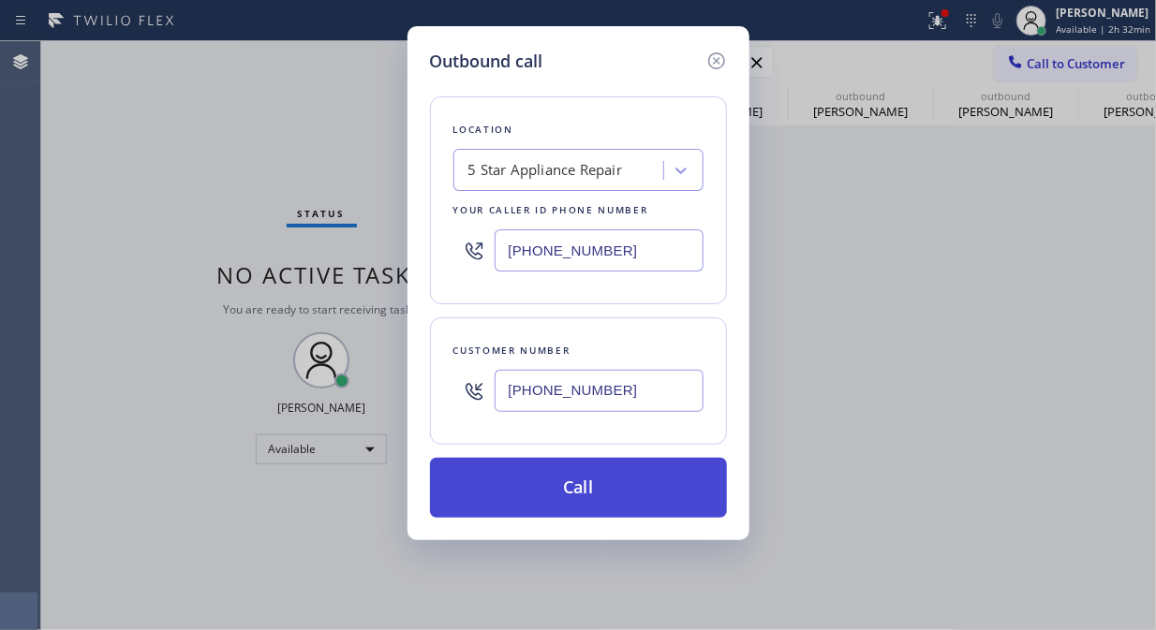
type input "[PHONE_NUMBER]"
click at [616, 493] on button "Call" at bounding box center [578, 488] width 297 height 60
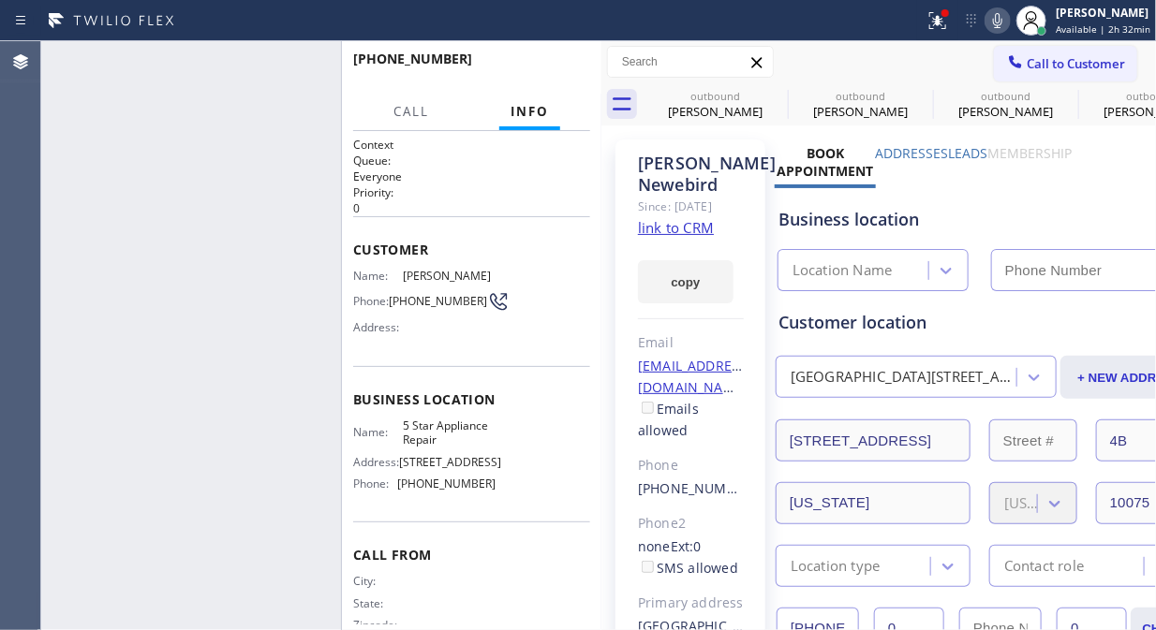
type input "[PHONE_NUMBER]"
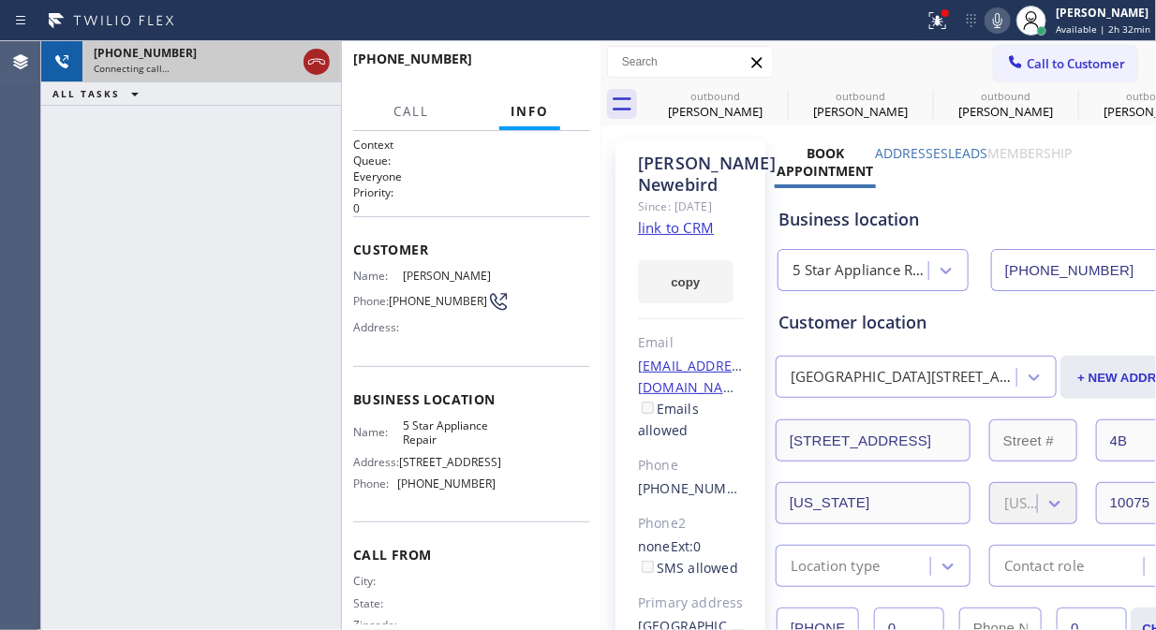
click at [320, 64] on icon at bounding box center [316, 62] width 22 height 22
click at [1069, 66] on span "Call to Customer" at bounding box center [1075, 63] width 98 height 17
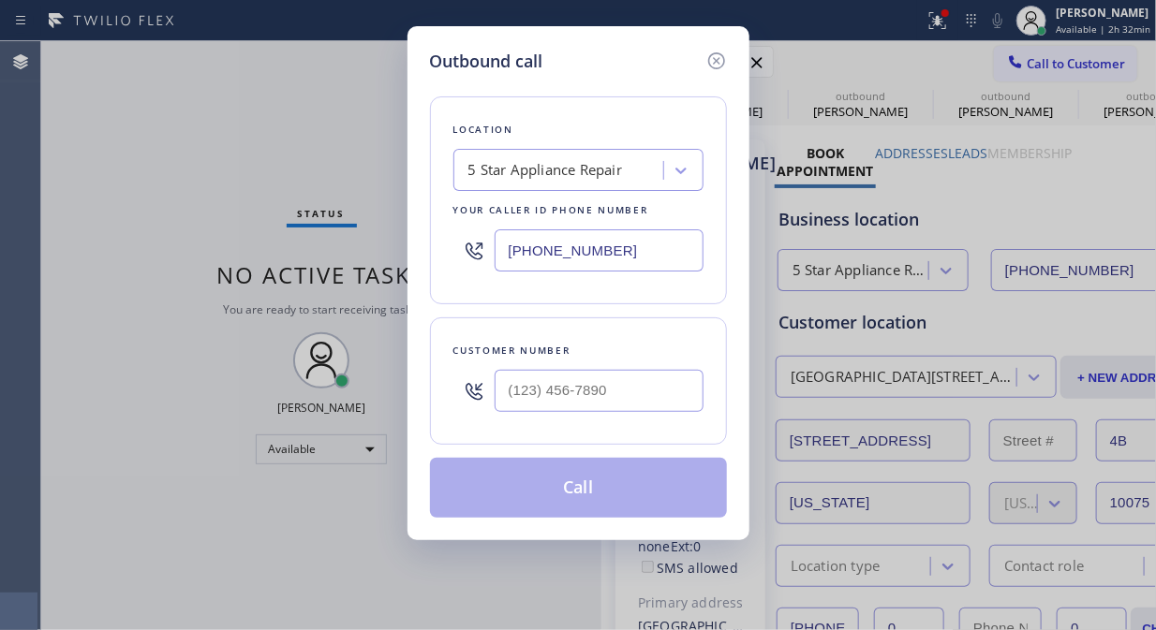
click at [524, 380] on input "text" at bounding box center [598, 391] width 209 height 42
click at [516, 400] on input "(___) ___-____" at bounding box center [598, 391] width 209 height 42
paste input "917) 674-2312"
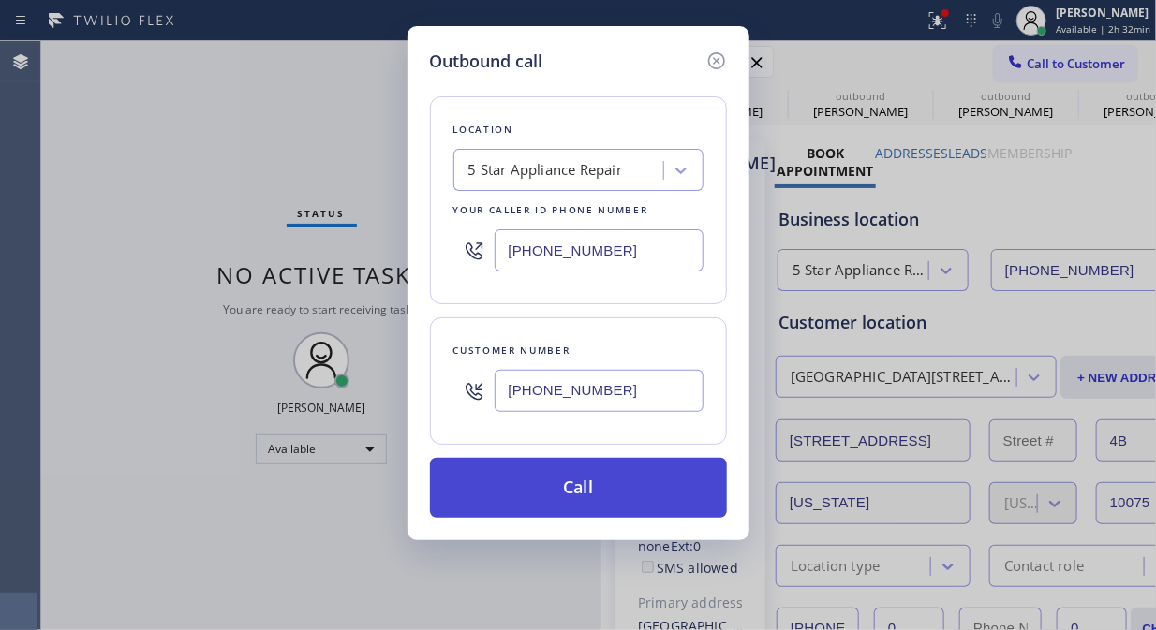
type input "[PHONE_NUMBER]"
click at [628, 493] on button "Call" at bounding box center [578, 488] width 297 height 60
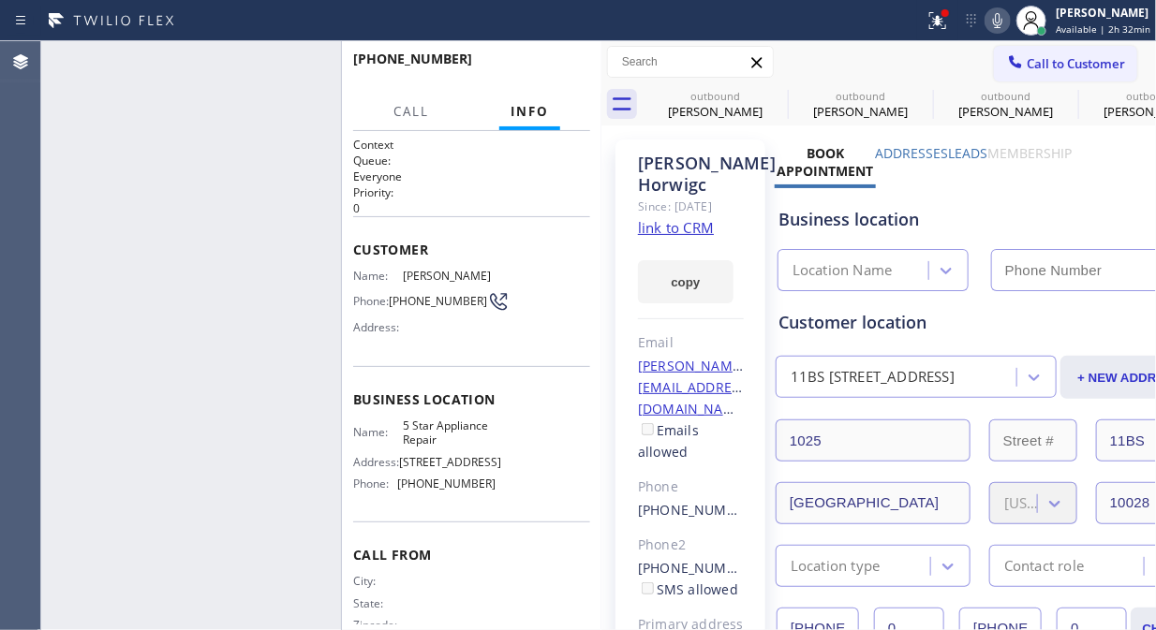
type input "[PHONE_NUMBER]"
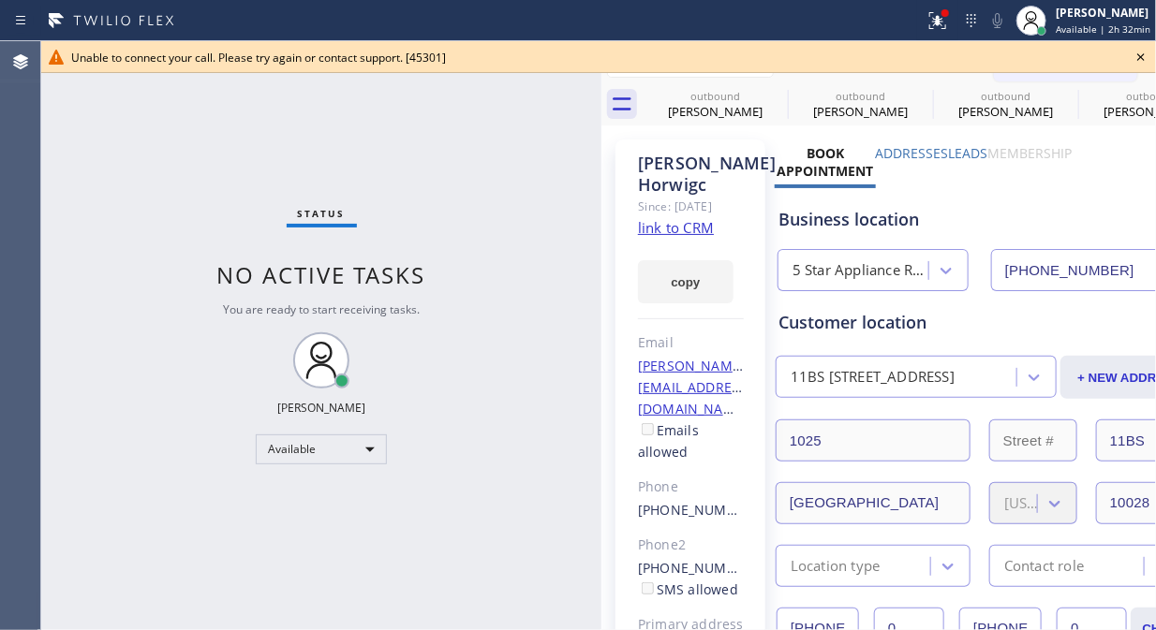
drag, startPoint x: 1150, startPoint y: 57, endPoint x: 1112, endPoint y: 68, distance: 40.0
click at [1150, 56] on icon at bounding box center [1140, 57] width 22 height 22
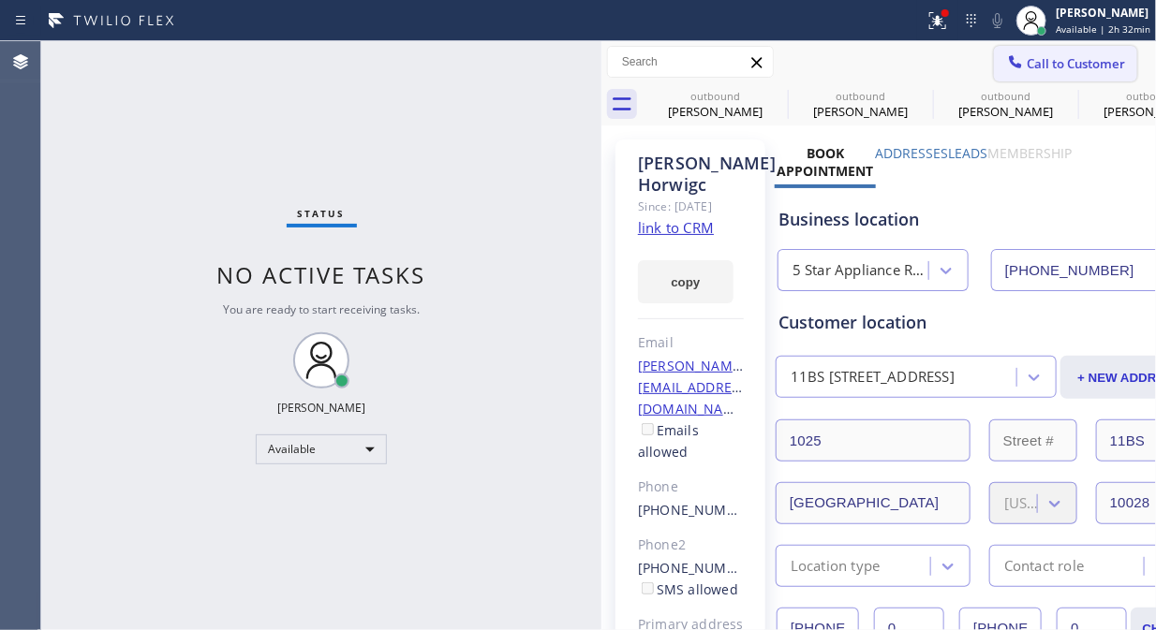
click at [1041, 69] on span "Call to Customer" at bounding box center [1075, 63] width 98 height 17
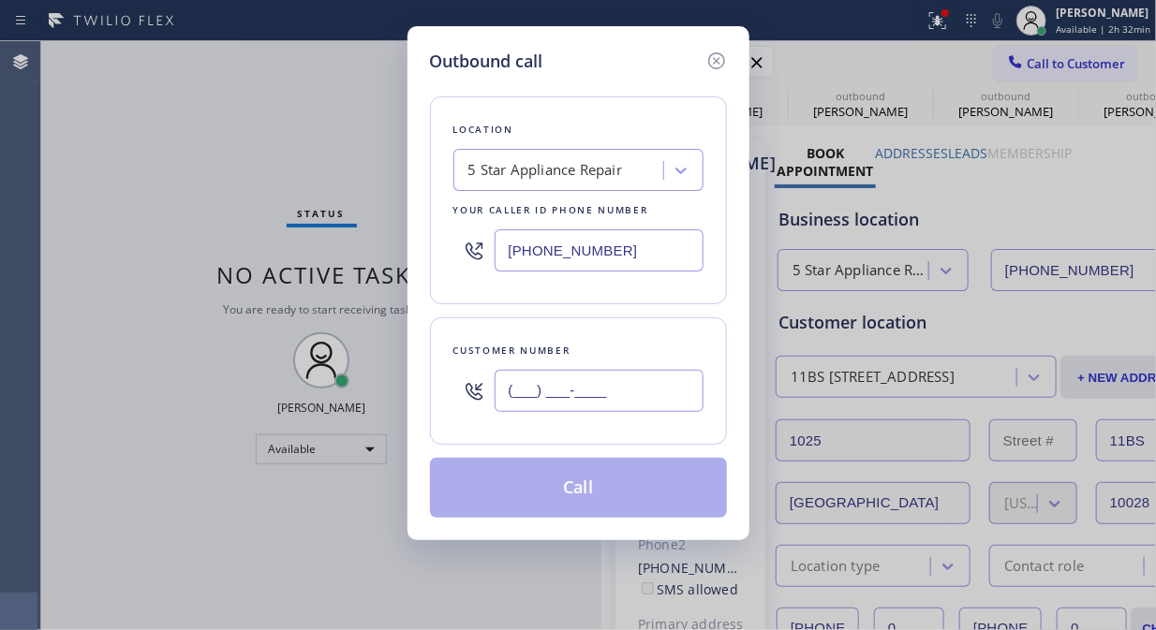
click at [525, 401] on input "(___) ___-____" at bounding box center [598, 391] width 209 height 42
paste input "917) 975-3100"
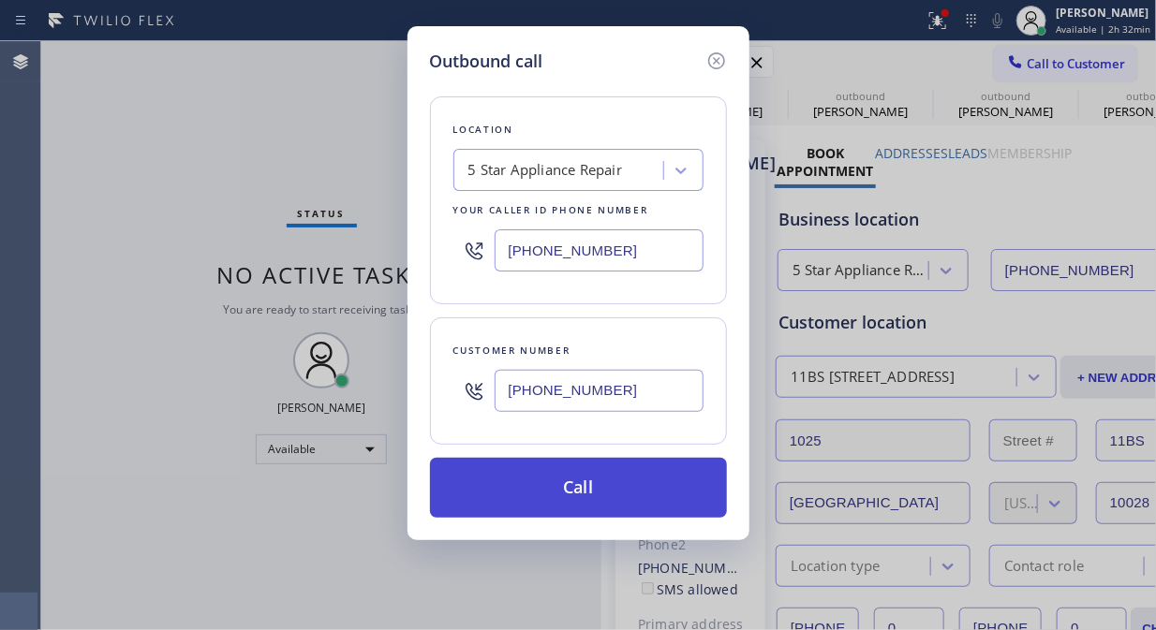
type input "[PHONE_NUMBER]"
click at [610, 479] on button "Call" at bounding box center [578, 488] width 297 height 60
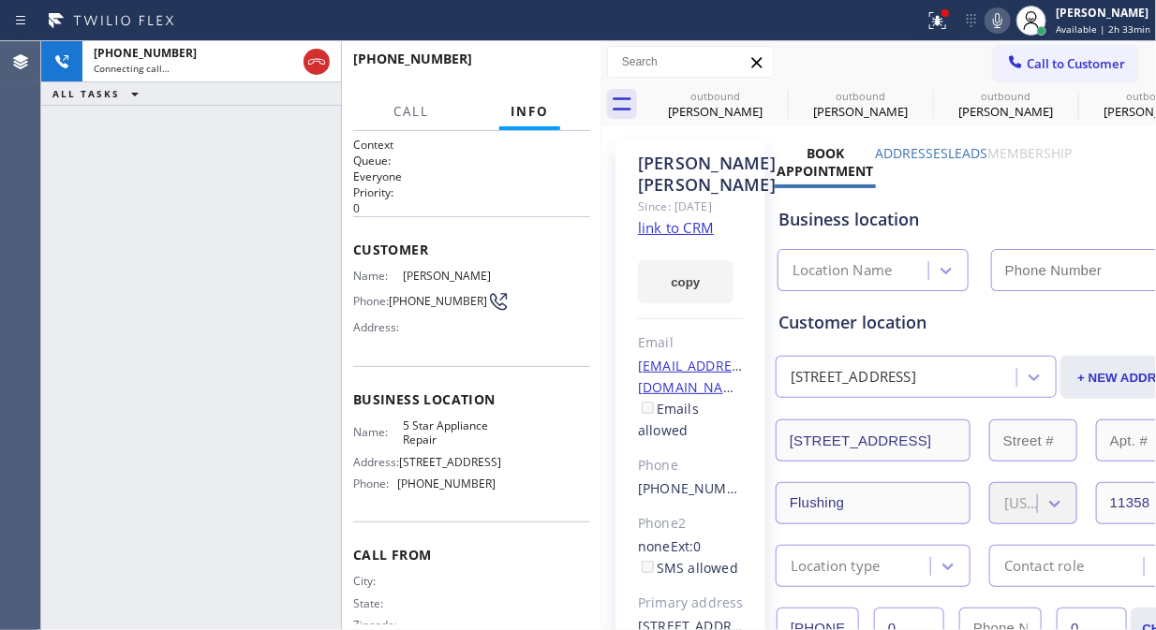
type input "[PHONE_NUMBER]"
drag, startPoint x: 226, startPoint y: 187, endPoint x: 291, endPoint y: 117, distance: 96.1
click at [238, 179] on div "+19179753100 Live | 00:06 ALL TASKS ALL TASKS ACTIVE TASKS TASKS IN WRAP UP" at bounding box center [191, 335] width 300 height 589
click at [317, 64] on icon at bounding box center [316, 62] width 22 height 22
click at [527, 61] on button "HANG UP" at bounding box center [546, 67] width 87 height 26
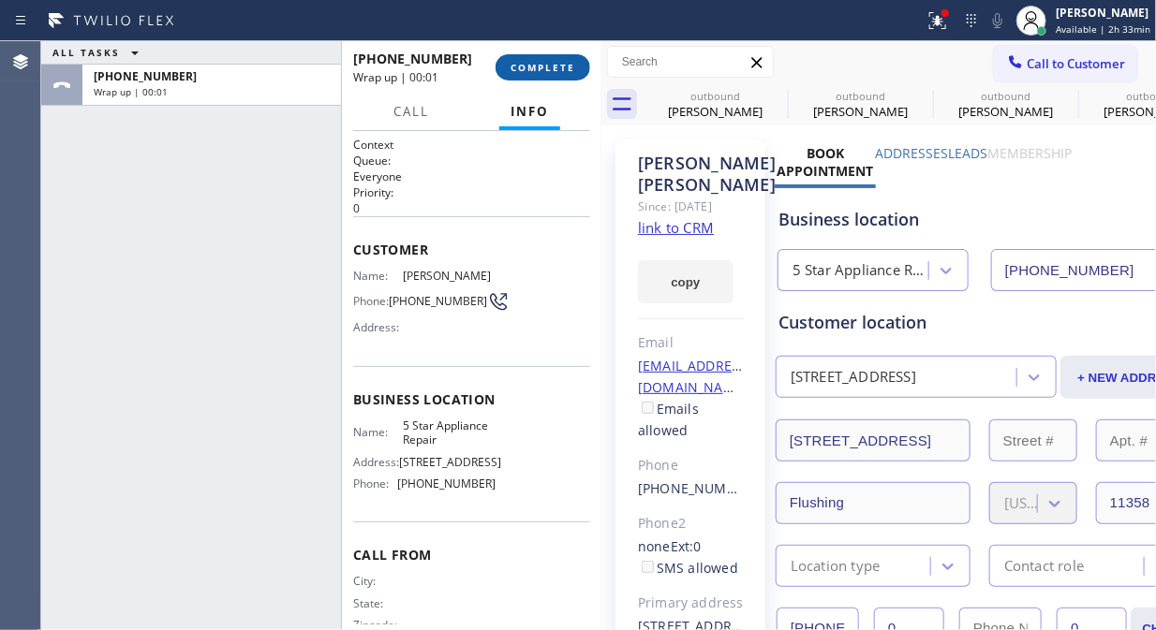
click at [560, 66] on span "COMPLETE" at bounding box center [542, 67] width 65 height 13
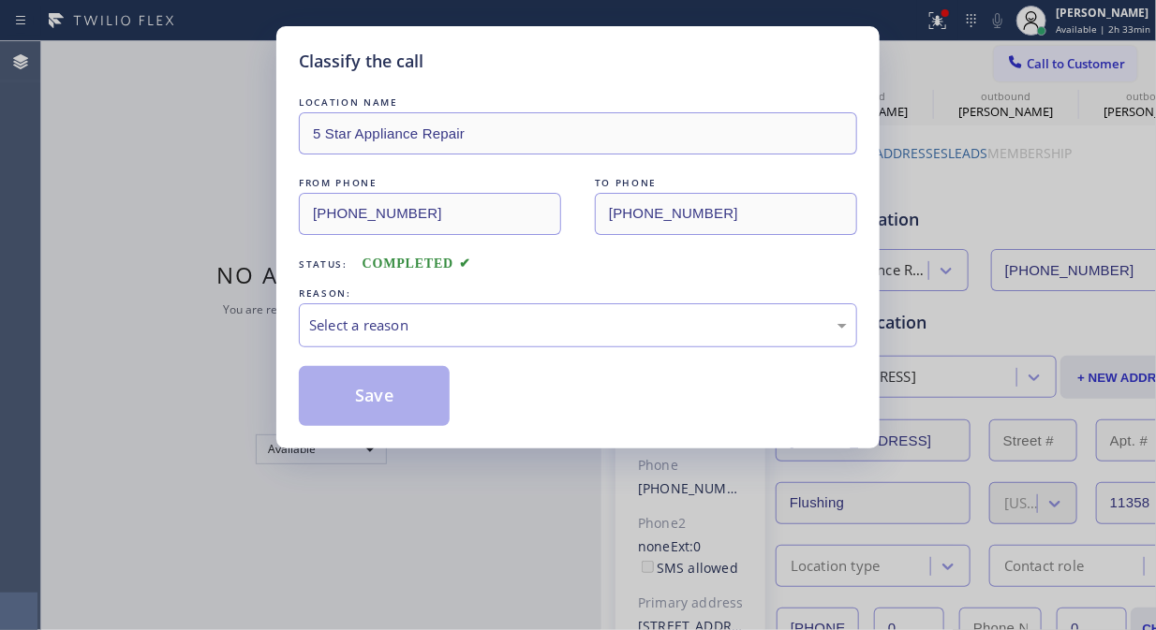
click at [547, 349] on div "LOCATION NAME 5 Star Appliance Repair FROM PHONE (855) 731-4952 TO PHONE (917) …" at bounding box center [578, 259] width 558 height 333
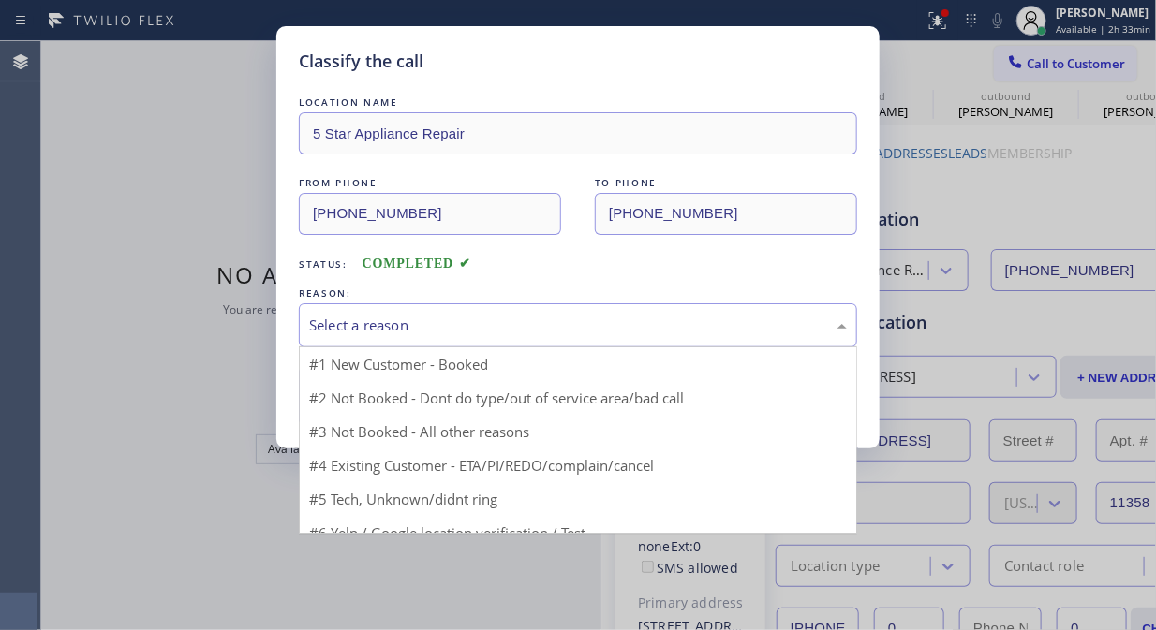
click at [554, 331] on div "Select a reason" at bounding box center [578, 326] width 538 height 22
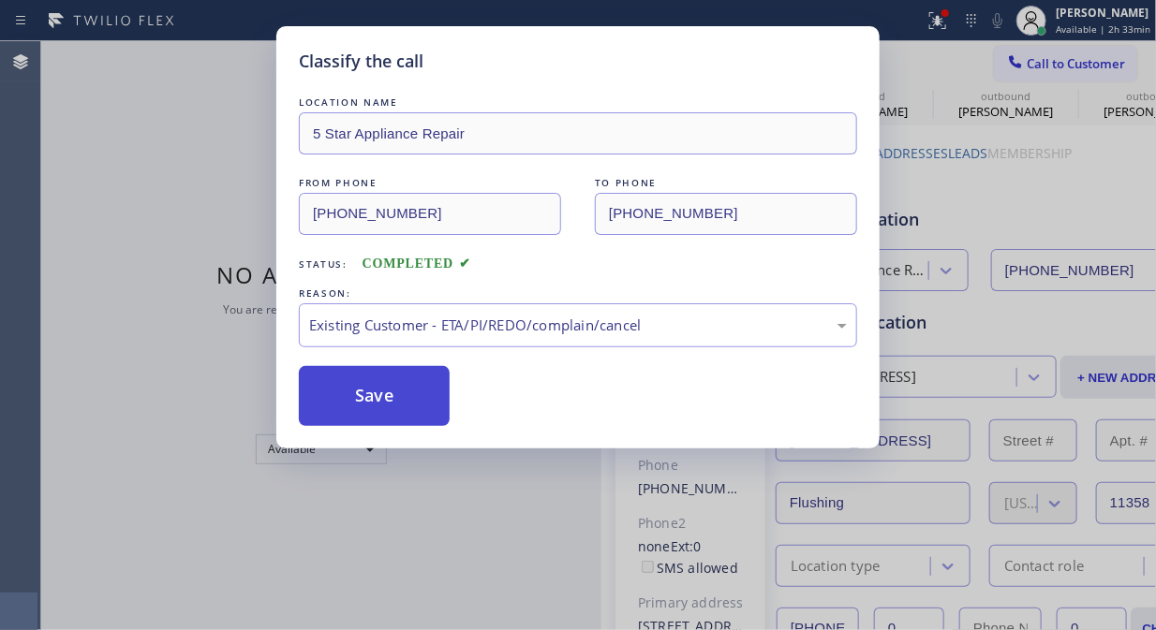
click at [440, 407] on button "Save" at bounding box center [374, 396] width 151 height 60
click at [1087, 64] on span "Call to Customer" at bounding box center [1075, 63] width 98 height 17
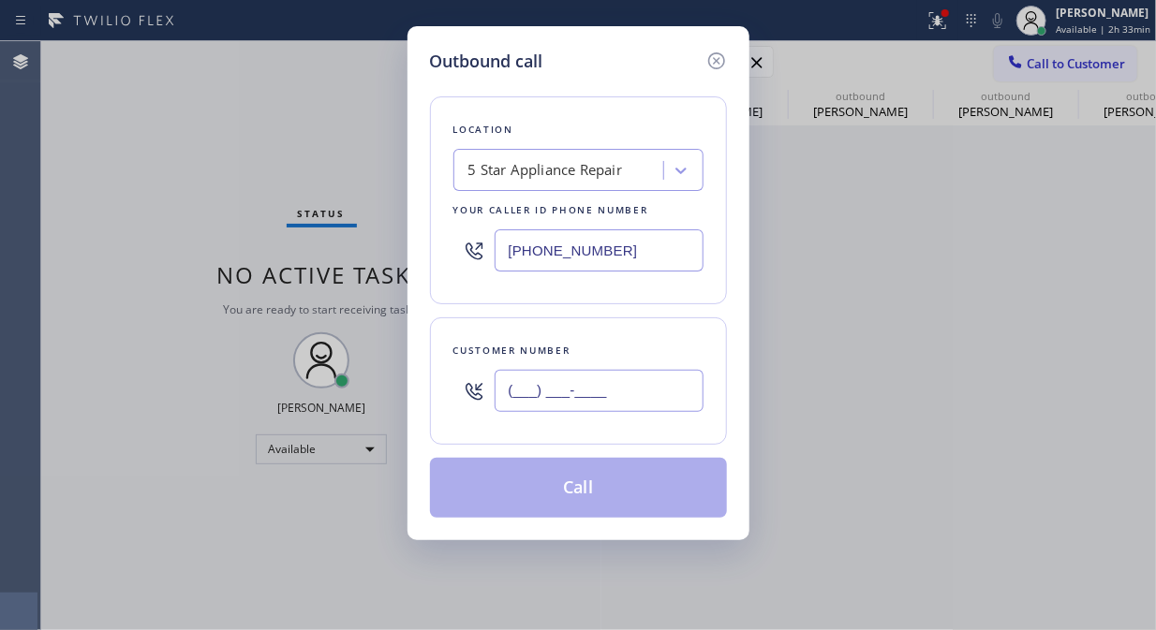
click at [551, 393] on input "(___) ___-____" at bounding box center [598, 391] width 209 height 42
paste input "917) 975-3100"
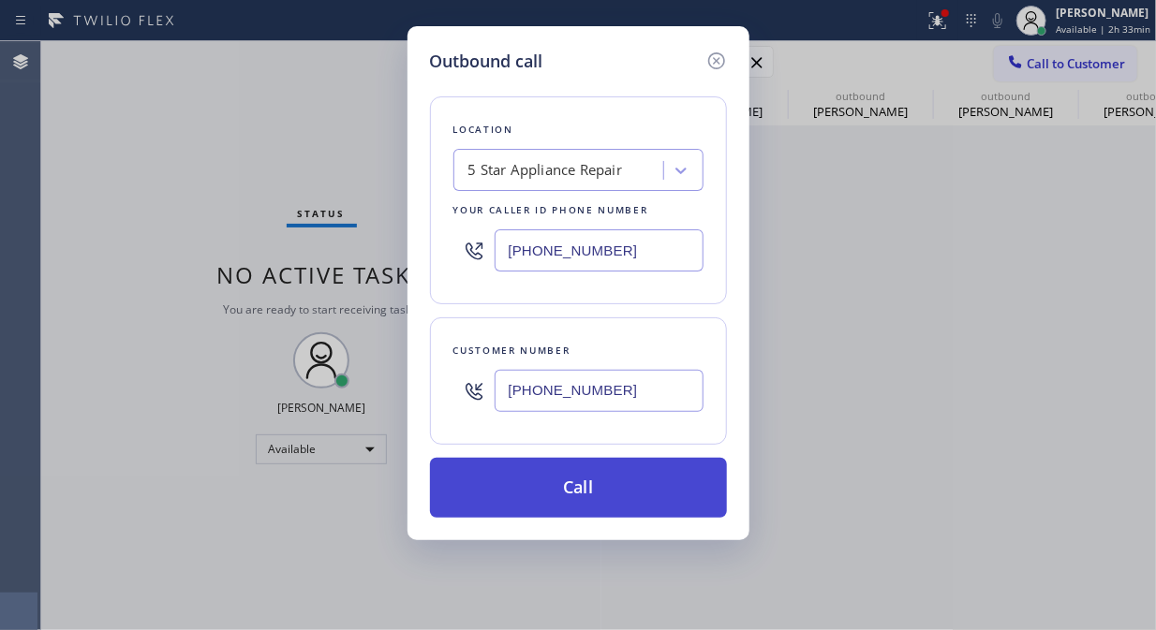
type input "[PHONE_NUMBER]"
click at [627, 504] on button "Call" at bounding box center [578, 488] width 297 height 60
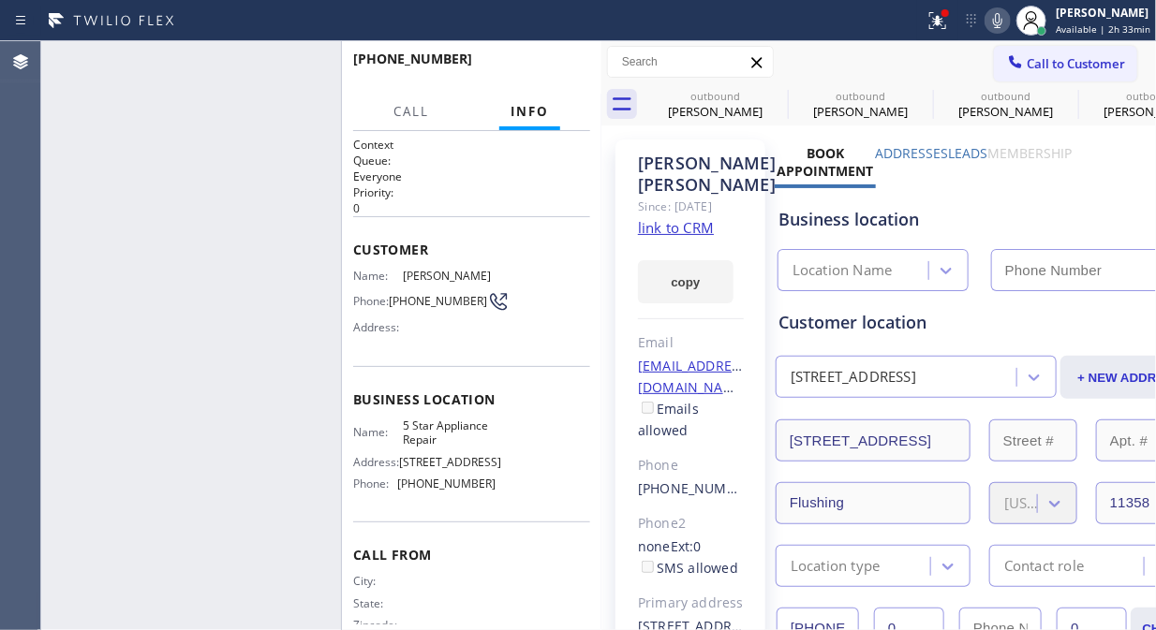
type input "[PHONE_NUMBER]"
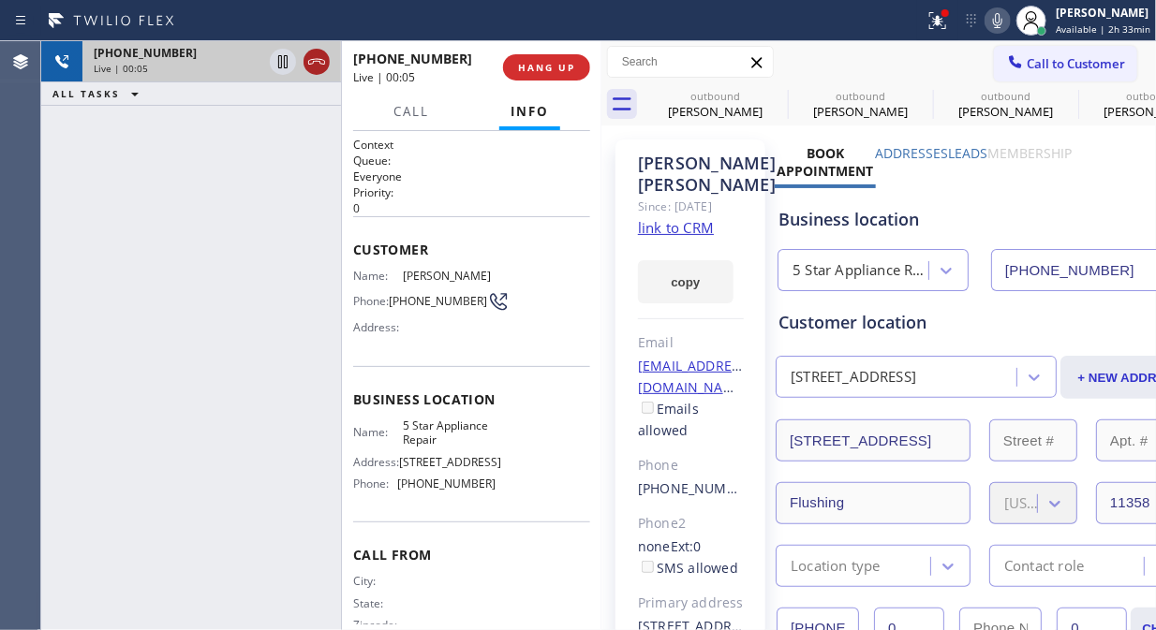
click at [314, 54] on icon at bounding box center [316, 62] width 22 height 22
click at [586, 78] on div "+19179753100 Live | 00:06 HANG UP" at bounding box center [471, 67] width 237 height 49
click at [553, 67] on span "HANG UP" at bounding box center [546, 67] width 57 height 13
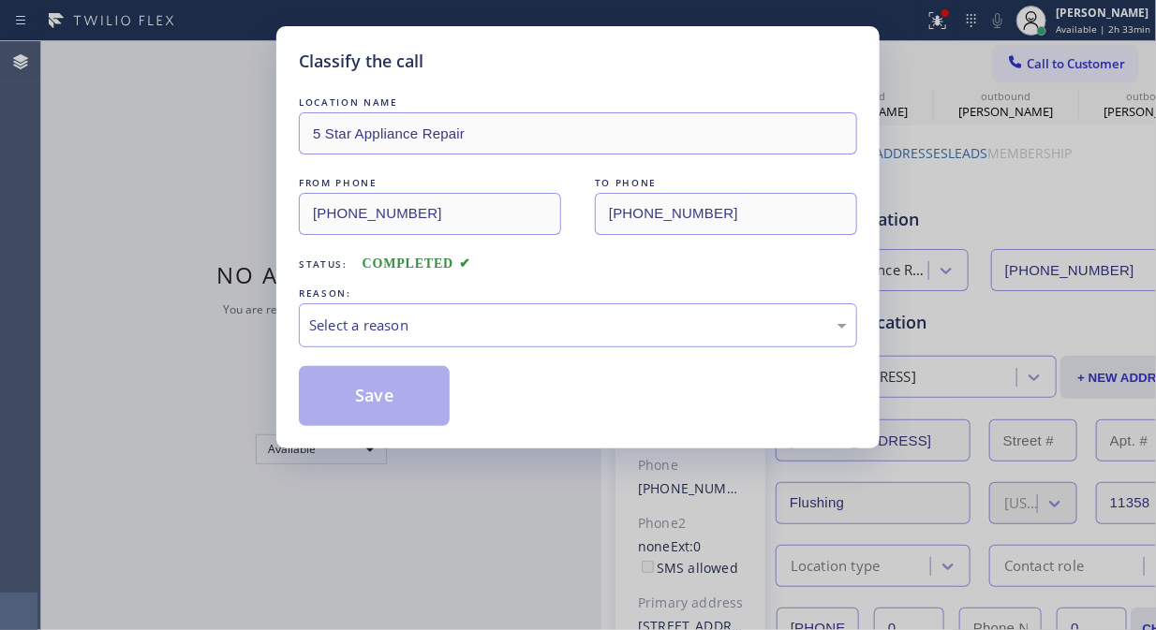
click at [553, 67] on div "Classify the call" at bounding box center [578, 61] width 558 height 25
click at [592, 331] on div "Select a reason" at bounding box center [578, 326] width 538 height 22
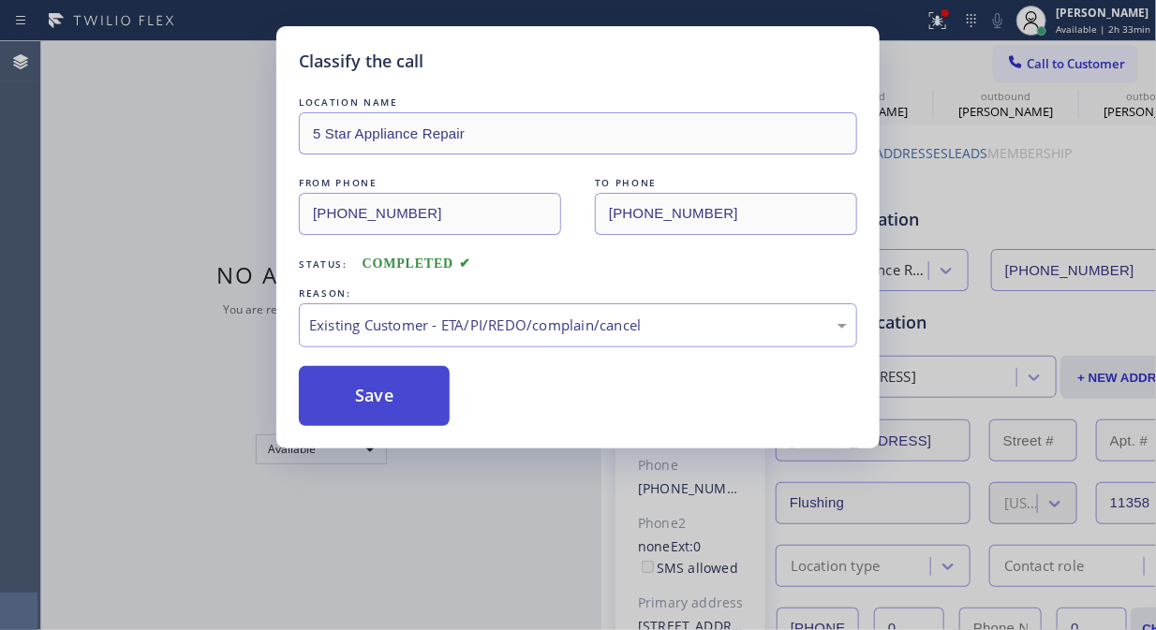
click at [363, 397] on button "Save" at bounding box center [374, 396] width 151 height 60
click at [1074, 64] on div "Classify the call LOCATION NAME HyperCool Comfort FROM PHONE (619) 329-9035 TO …" at bounding box center [598, 335] width 1114 height 589
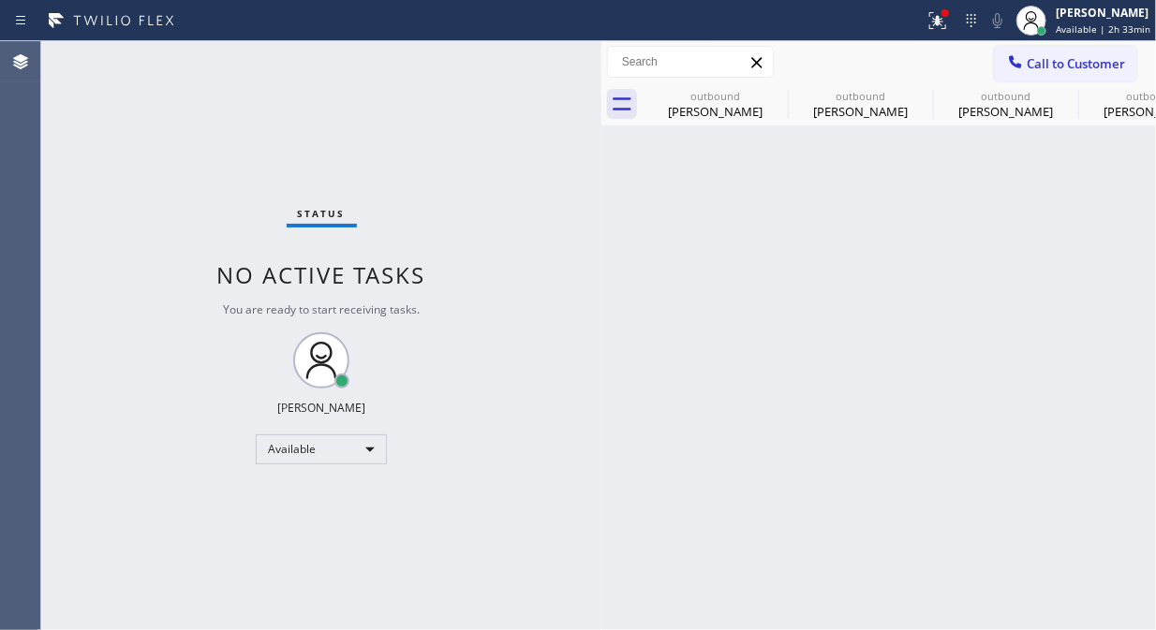
click at [1074, 64] on span "Call to Customer" at bounding box center [1075, 63] width 98 height 17
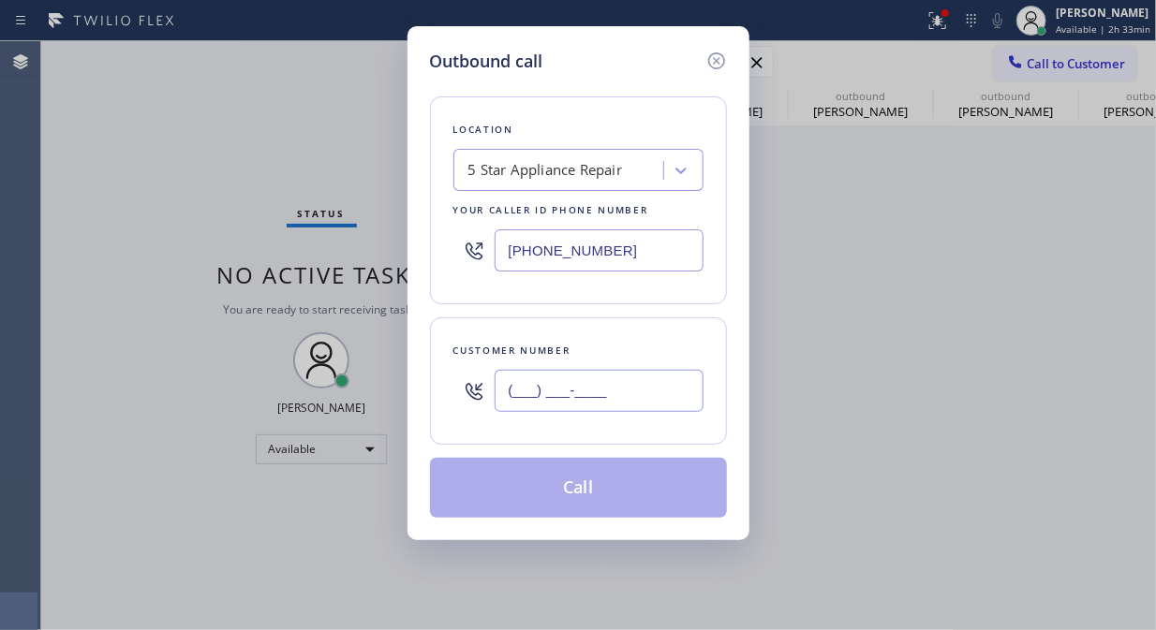
click at [650, 405] on input "(___) ___-____" at bounding box center [598, 391] width 209 height 42
paste input "703) 967-5989"
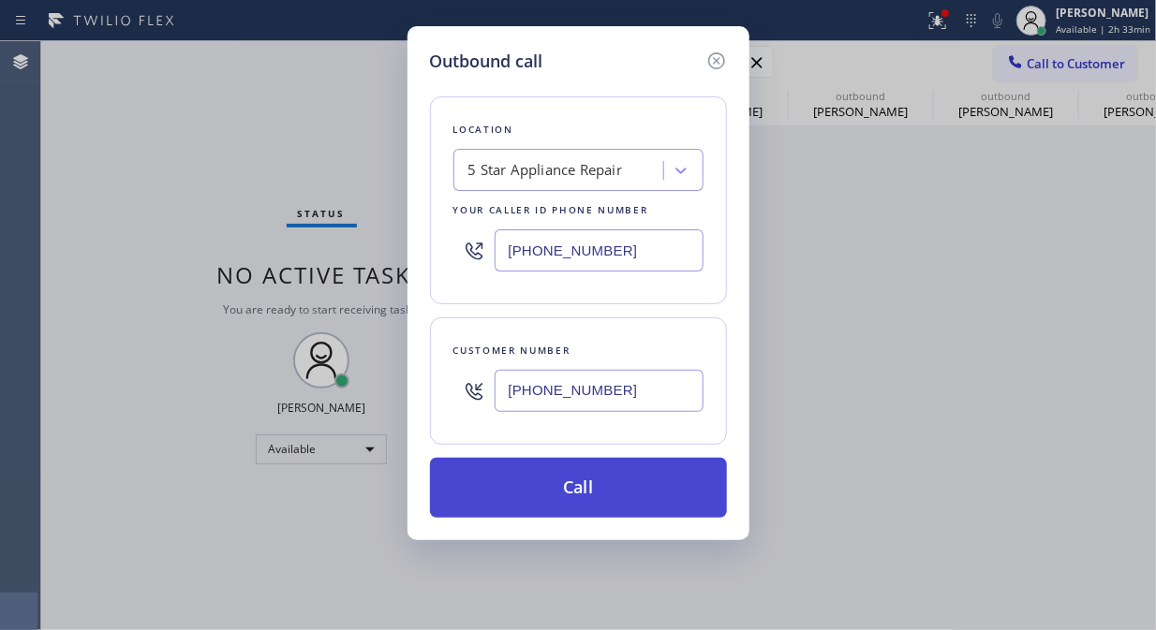
type input "[PHONE_NUMBER]"
click at [639, 498] on button "Call" at bounding box center [578, 488] width 297 height 60
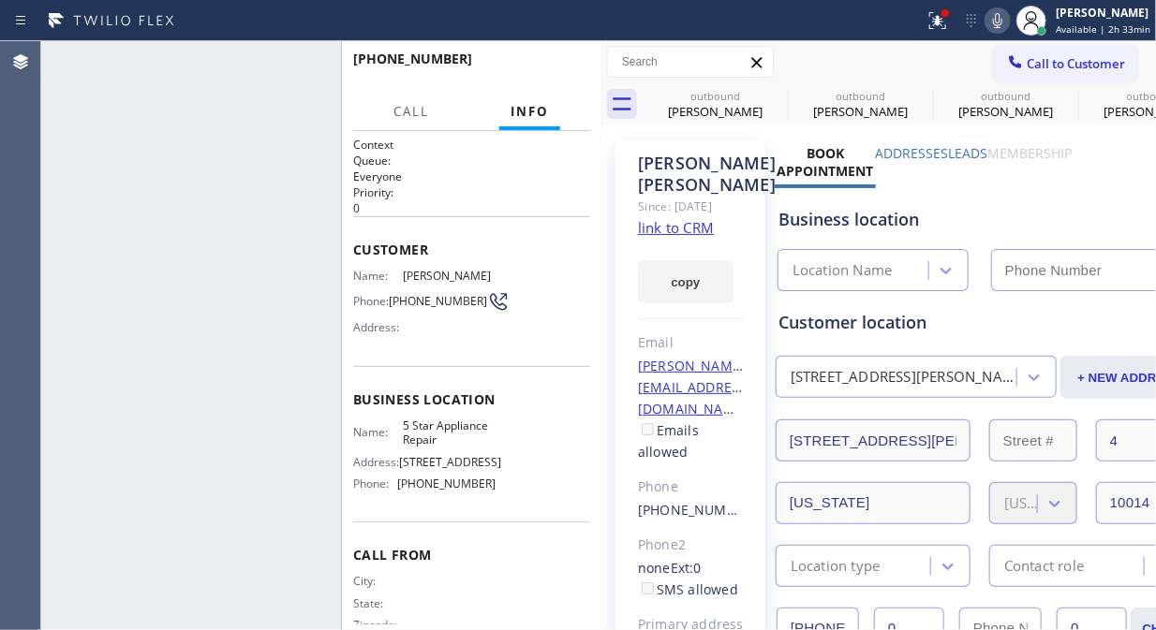
type input "[PHONE_NUMBER]"
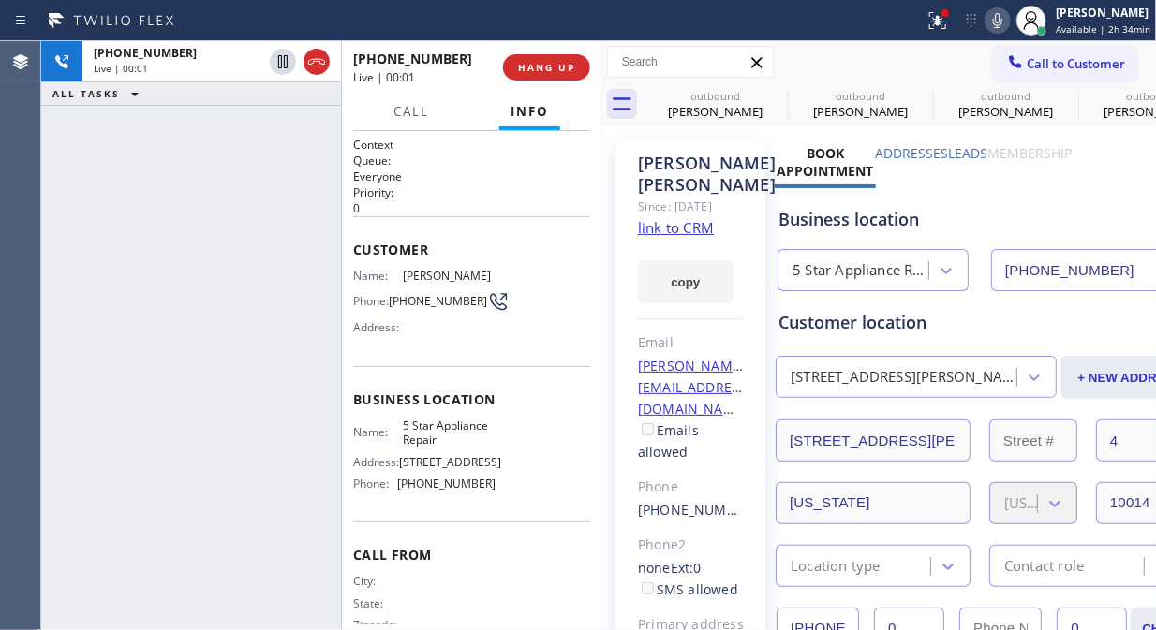
click at [245, 150] on div "+17039675989 Live | 00:01 ALL TASKS ALL TASKS ACTIVE TASKS TASKS IN WRAP UP" at bounding box center [191, 335] width 300 height 589
click at [554, 75] on button "HANG UP" at bounding box center [546, 67] width 87 height 26
click at [554, 72] on span "HANG UP" at bounding box center [546, 67] width 57 height 13
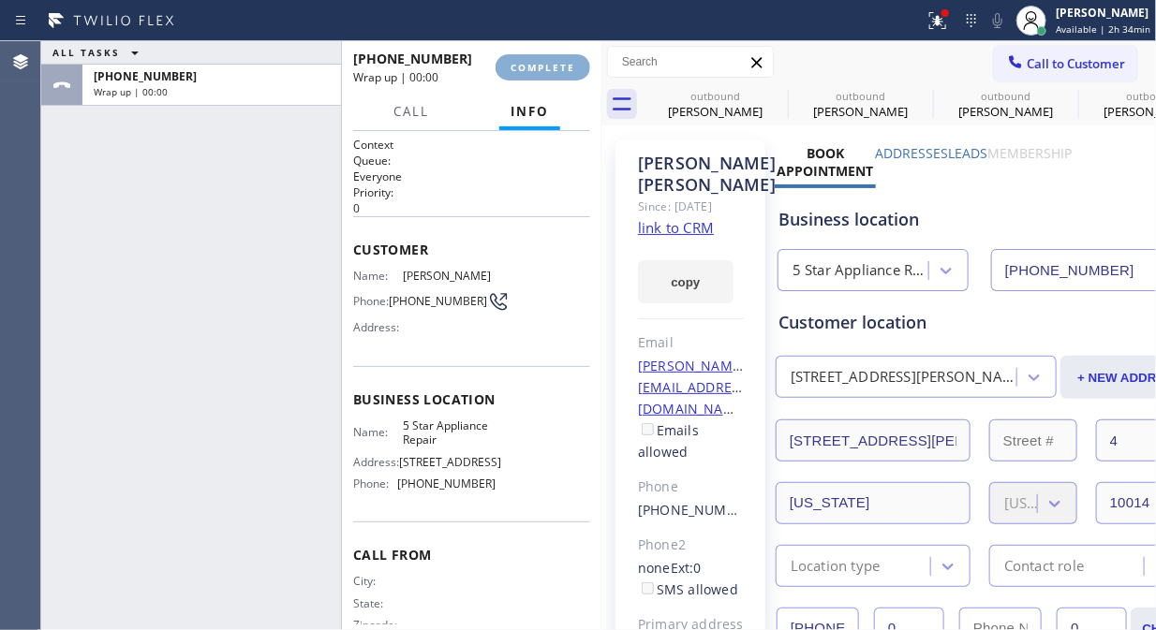
click at [553, 71] on span "COMPLETE" at bounding box center [542, 67] width 65 height 13
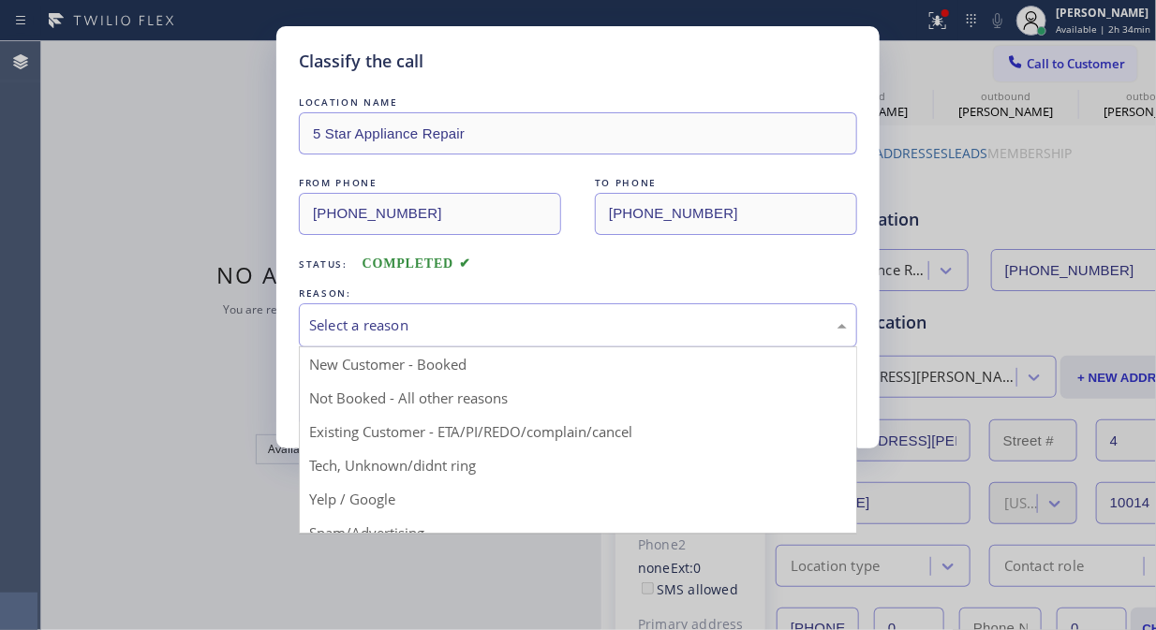
click at [597, 332] on div "Select a reason" at bounding box center [578, 326] width 538 height 22
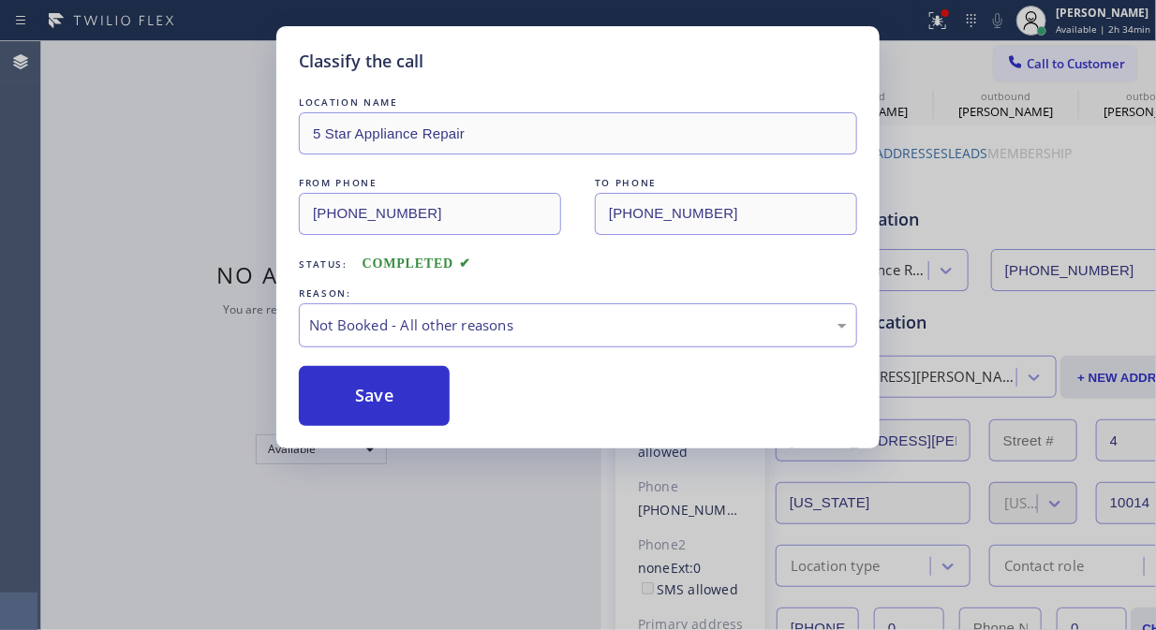
click at [601, 319] on div "Not Booked - All other reasons" at bounding box center [578, 326] width 538 height 22
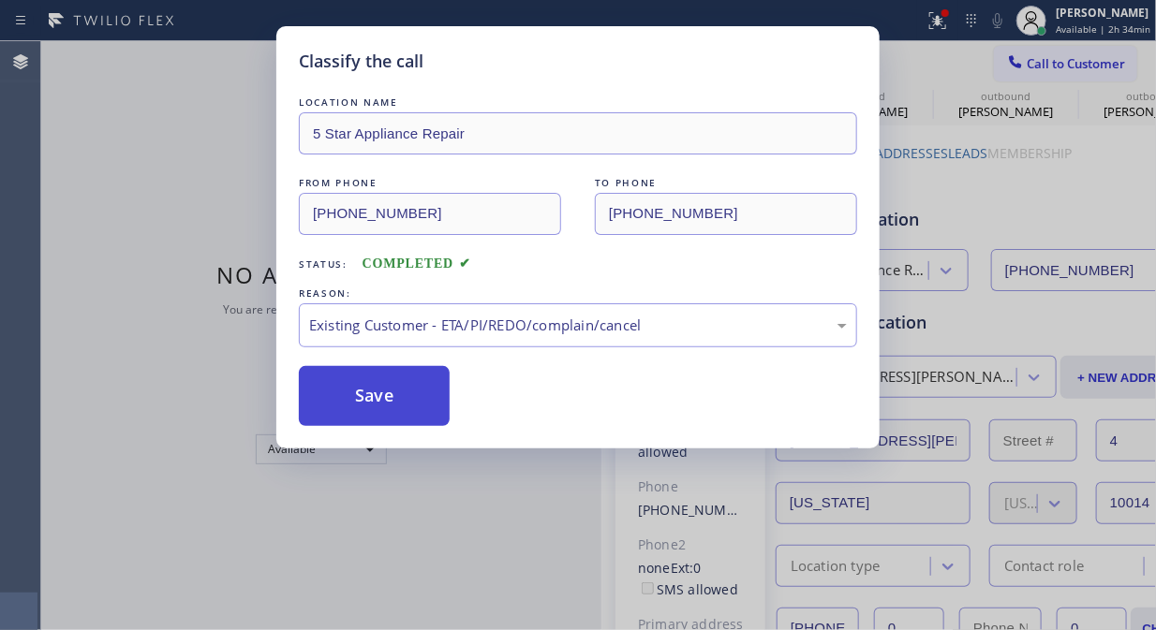
click at [405, 397] on button "Save" at bounding box center [374, 396] width 151 height 60
click at [1072, 62] on span "Call to Customer" at bounding box center [1075, 63] width 98 height 17
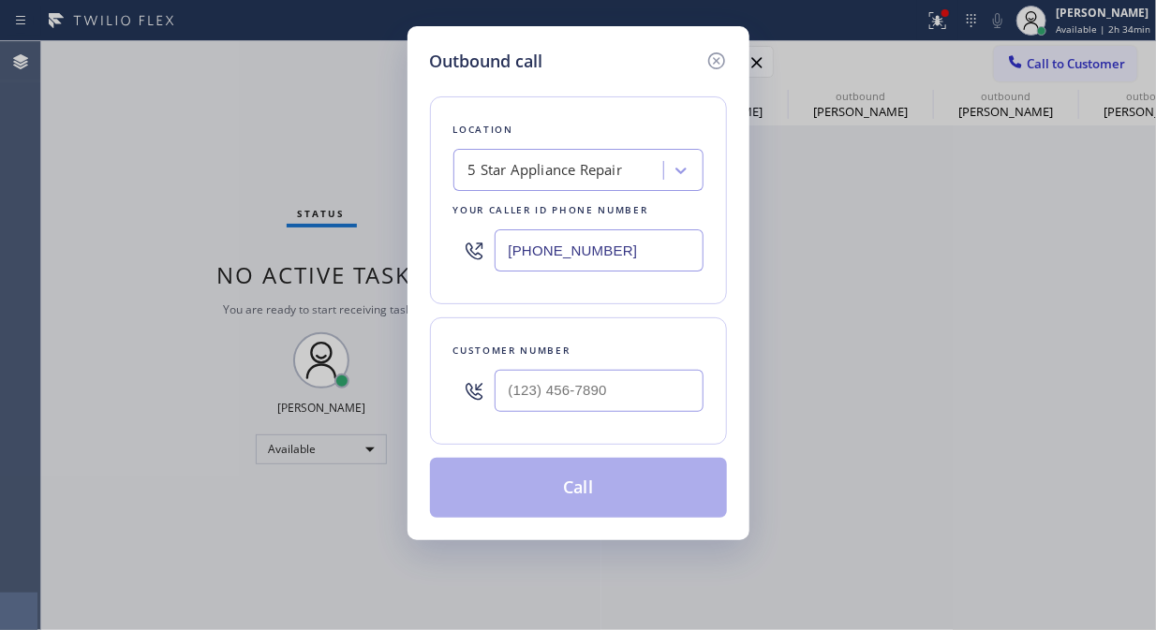
click at [1072, 62] on div "Outbound call Location 5 Star Appliance Repair Your caller id phone number [PHO…" at bounding box center [578, 315] width 1156 height 630
click at [607, 424] on div "Customer number" at bounding box center [578, 380] width 297 height 127
click at [607, 407] on input "(___) ___-____" at bounding box center [598, 391] width 209 height 42
paste input "646) 879-6046"
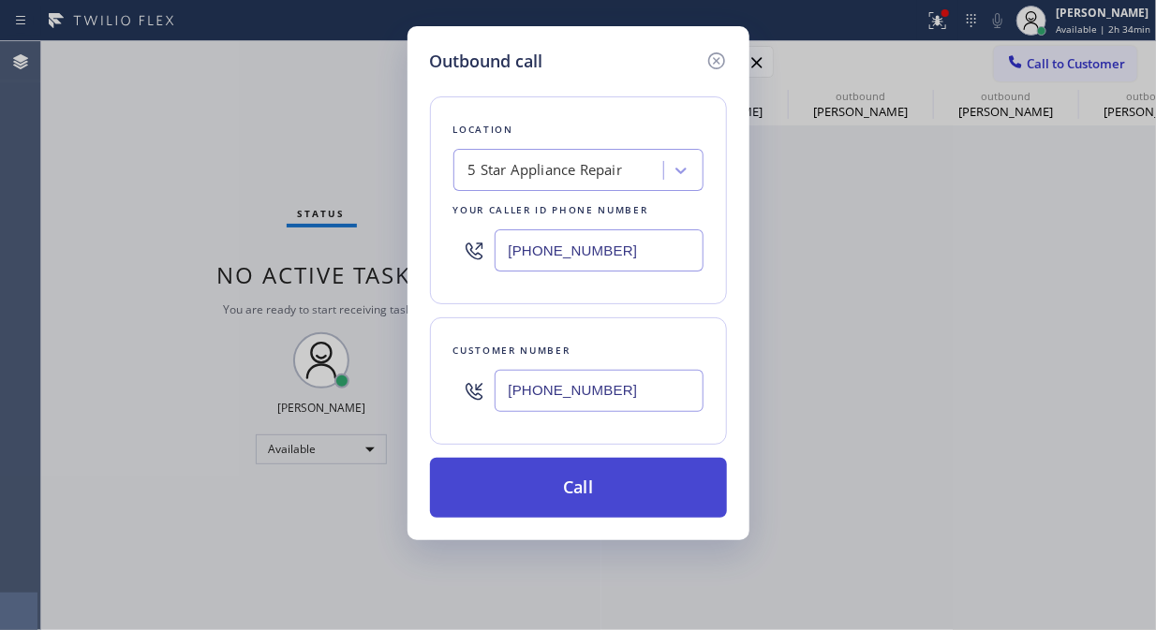
type input "[PHONE_NUMBER]"
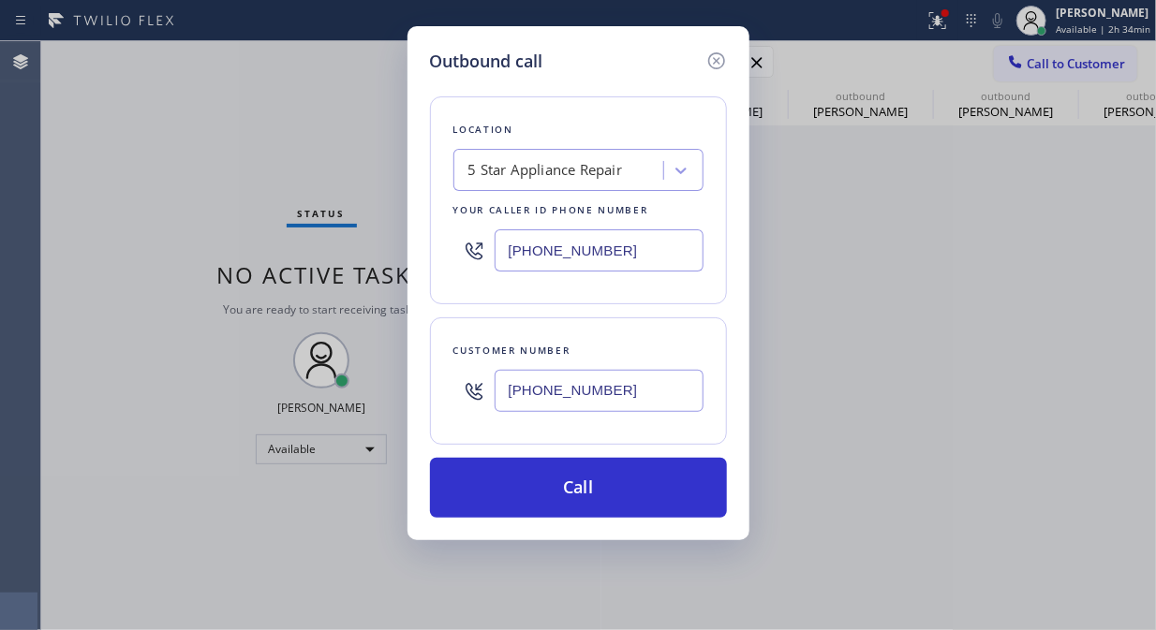
drag, startPoint x: 644, startPoint y: 491, endPoint x: 698, endPoint y: 352, distance: 148.5
click at [646, 492] on button "Call" at bounding box center [578, 488] width 297 height 60
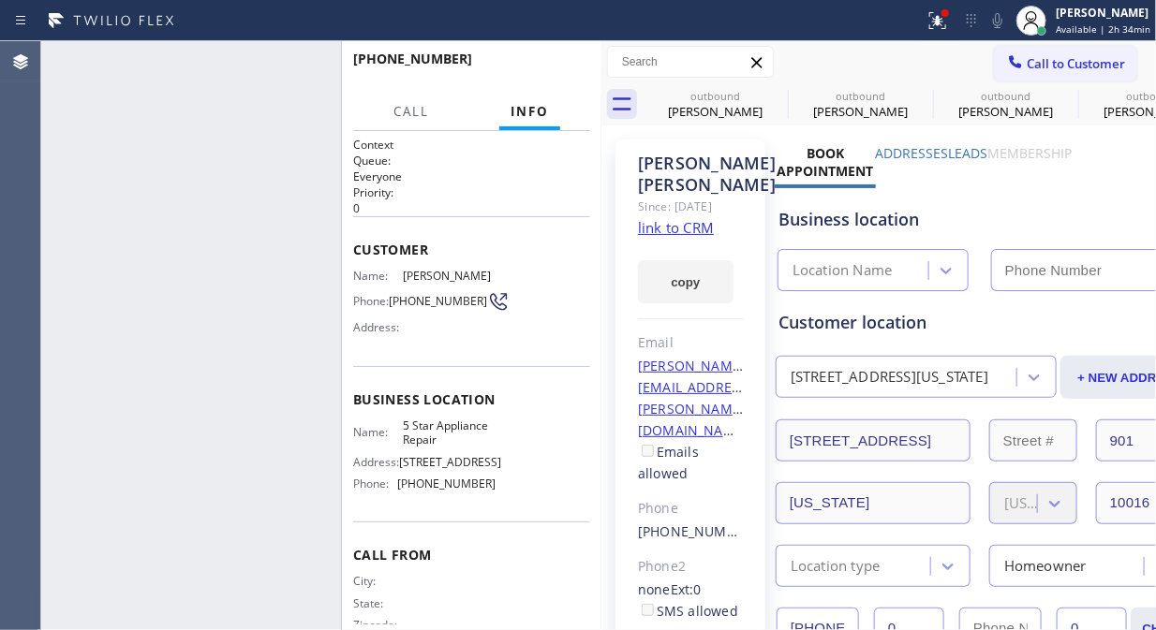
type input "[PHONE_NUMBER]"
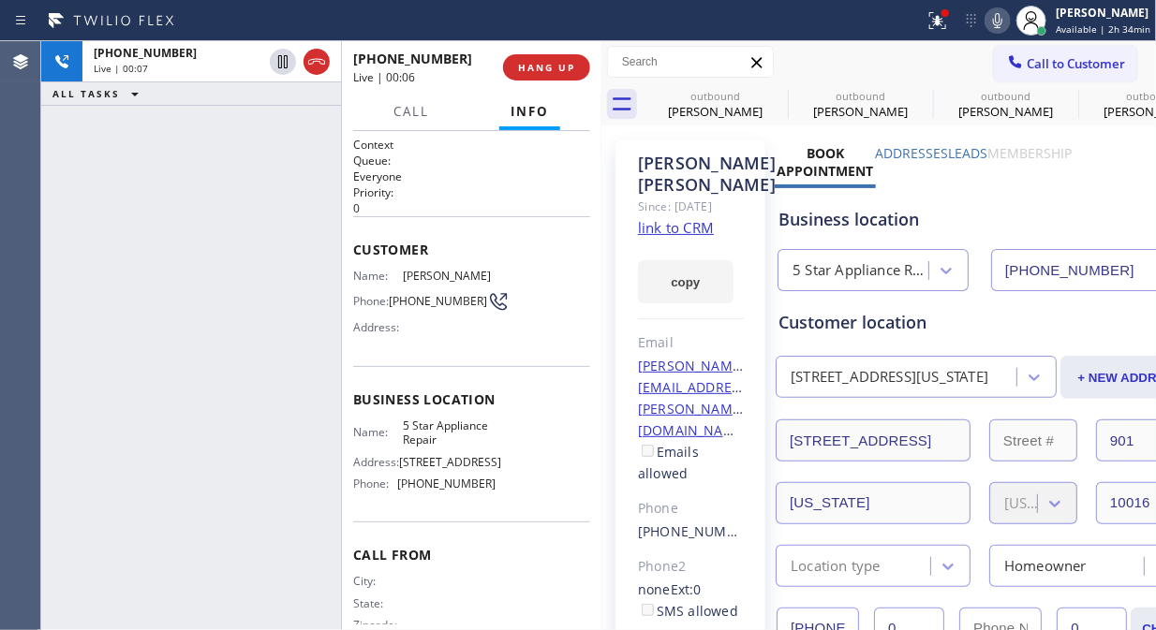
click at [714, 229] on link "link to CRM" at bounding box center [676, 227] width 76 height 19
click at [1000, 22] on icon at bounding box center [997, 20] width 9 height 15
click at [1000, 22] on icon at bounding box center [997, 20] width 22 height 22
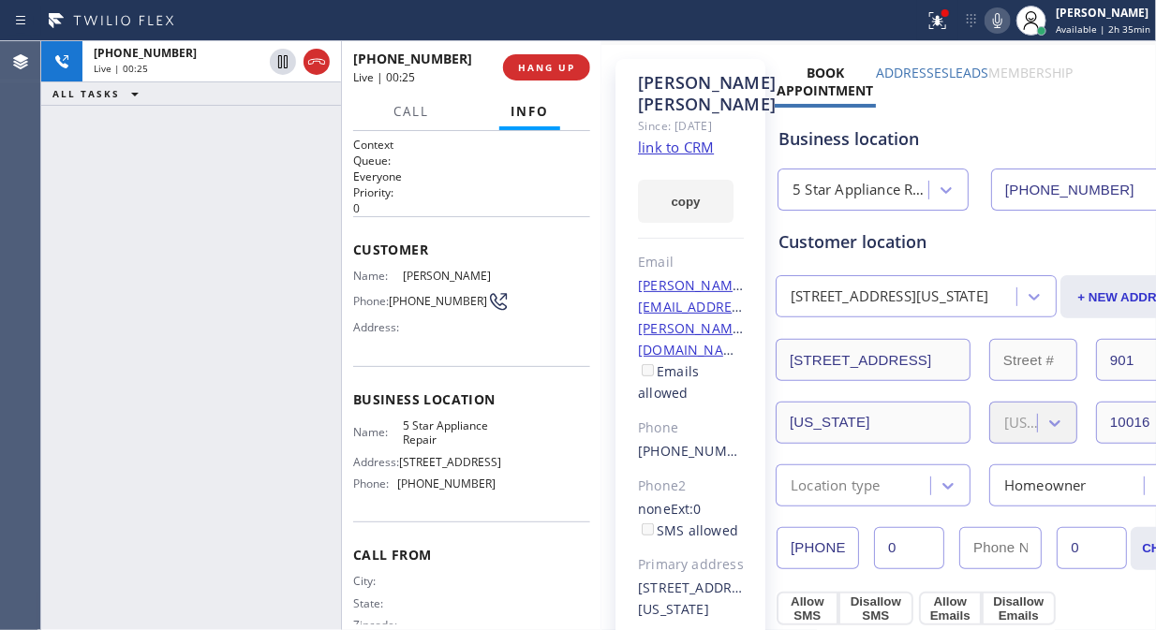
scroll to position [104, 0]
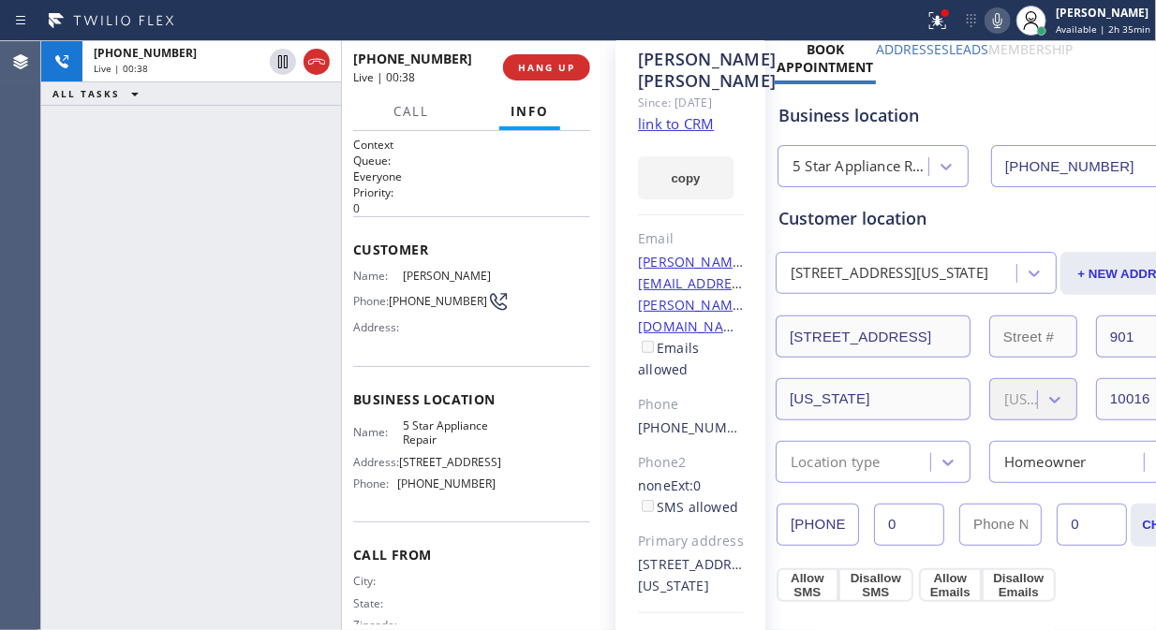
click at [997, 22] on icon at bounding box center [997, 20] width 9 height 15
click at [998, 21] on icon at bounding box center [997, 20] width 22 height 22
click at [541, 71] on span "HANG UP" at bounding box center [546, 67] width 57 height 13
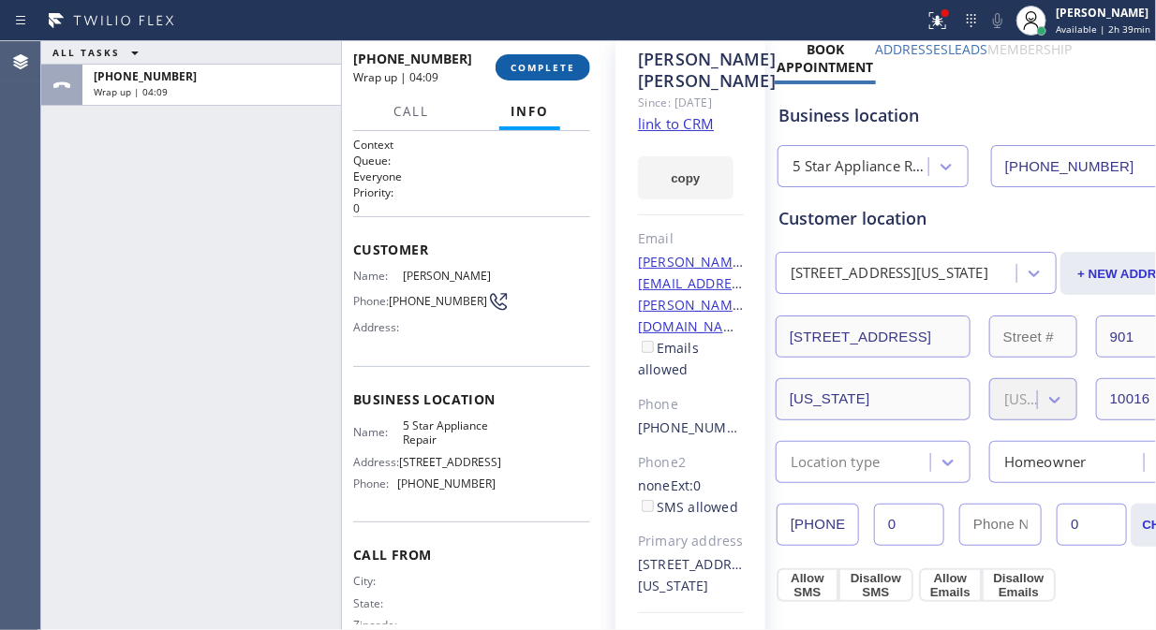
click at [560, 71] on span "COMPLETE" at bounding box center [542, 67] width 65 height 13
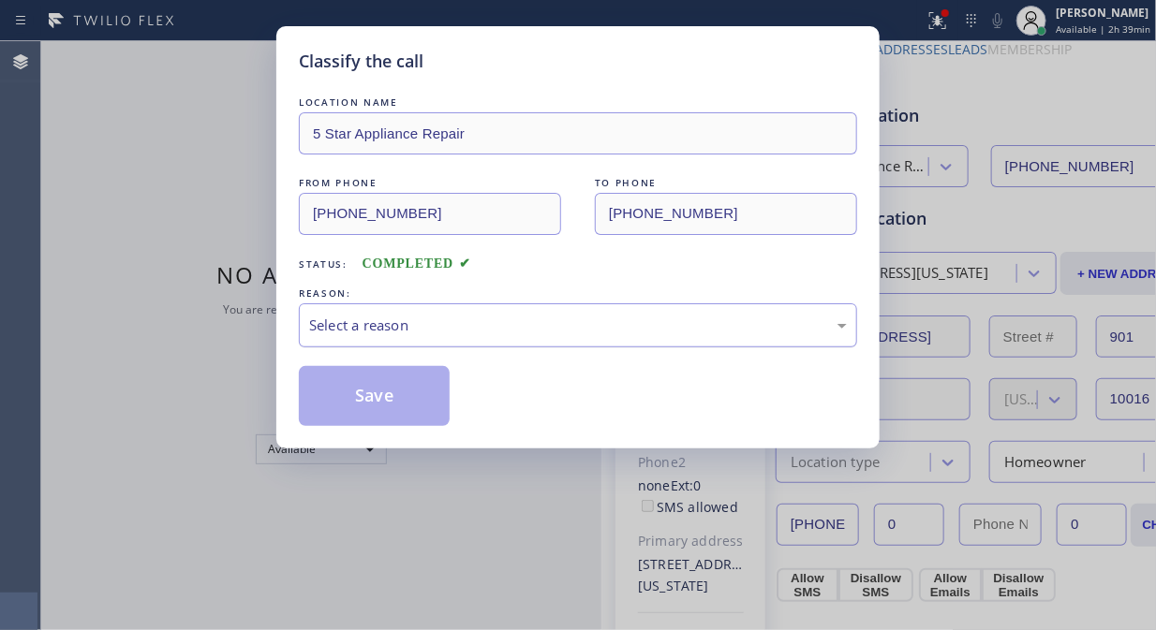
click at [557, 328] on div "Select a reason" at bounding box center [578, 326] width 538 height 22
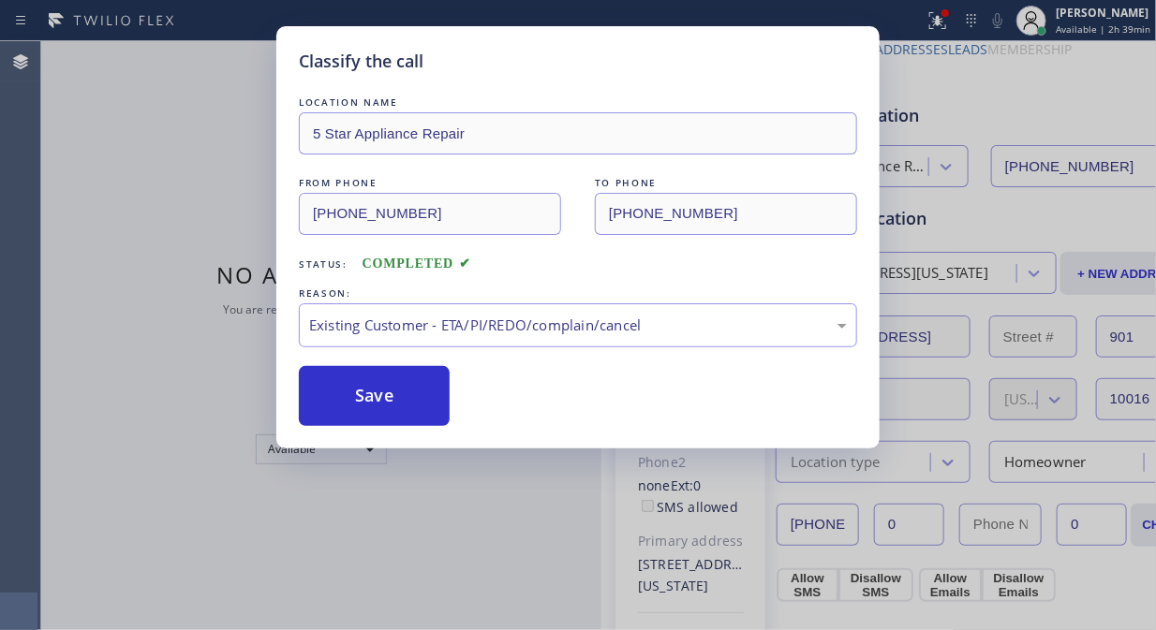
click at [399, 409] on button "Save" at bounding box center [374, 396] width 151 height 60
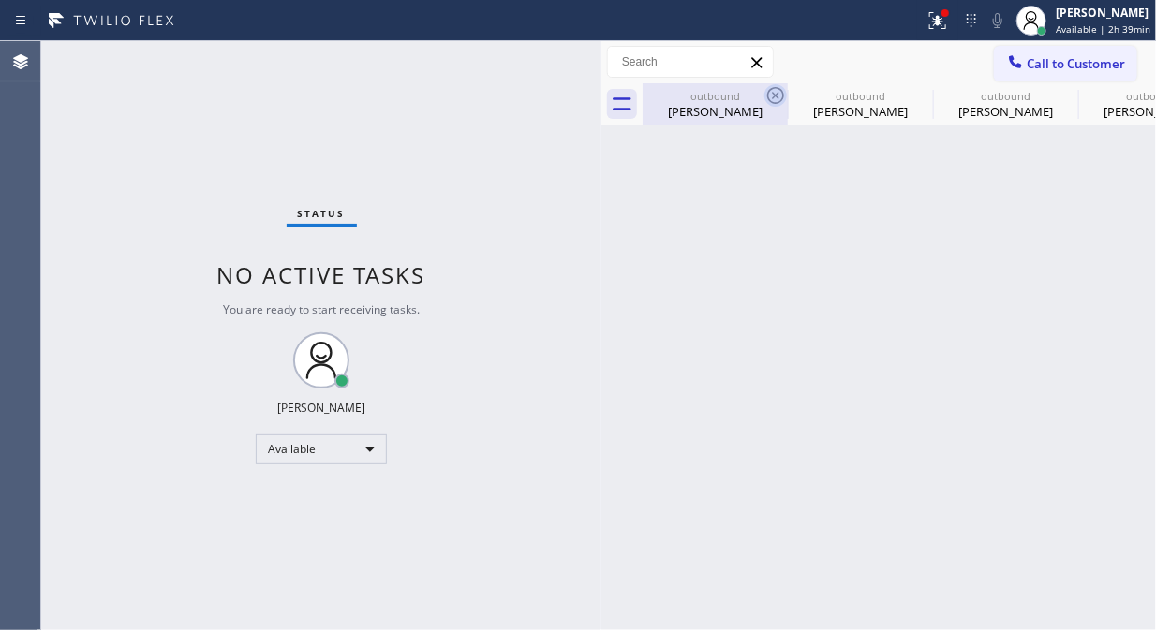
click at [769, 92] on icon at bounding box center [775, 95] width 17 height 17
click at [0, 0] on icon at bounding box center [0, 0] width 0 height 0
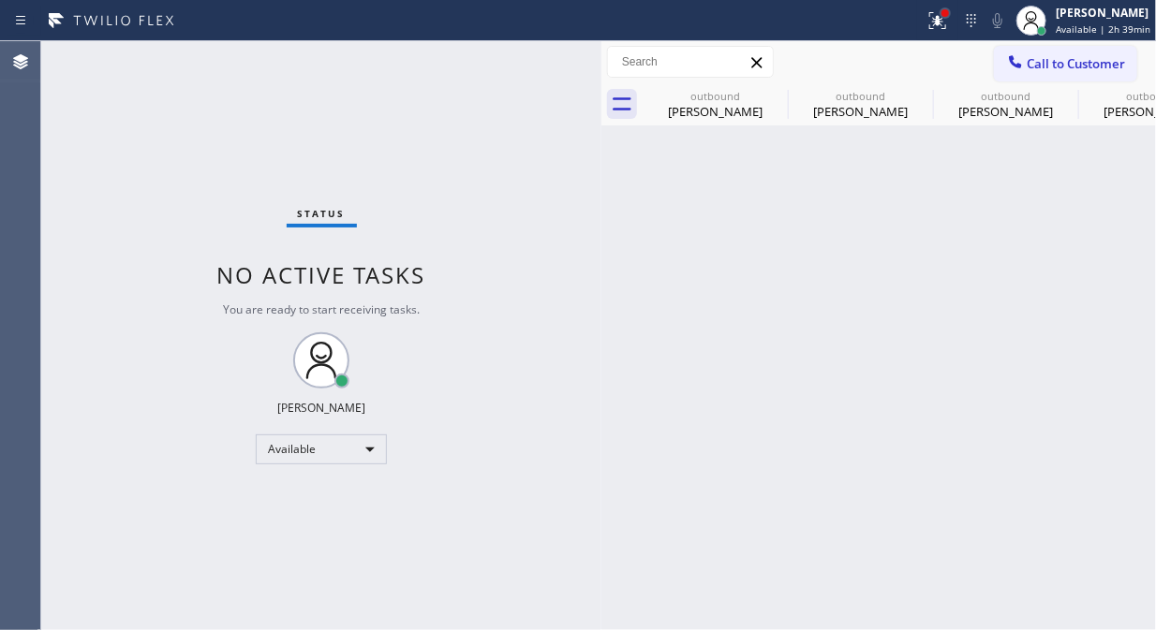
click at [943, 36] on button at bounding box center [937, 20] width 41 height 41
click at [938, 33] on button at bounding box center [937, 20] width 41 height 41
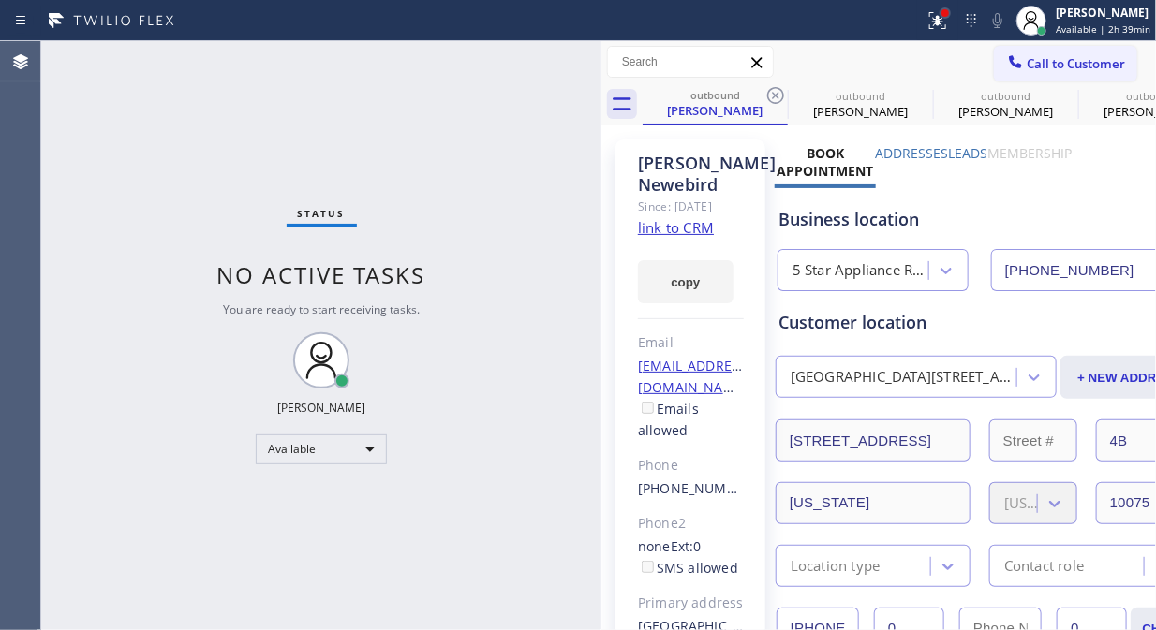
click at [947, 16] on div at bounding box center [944, 12] width 11 height 11
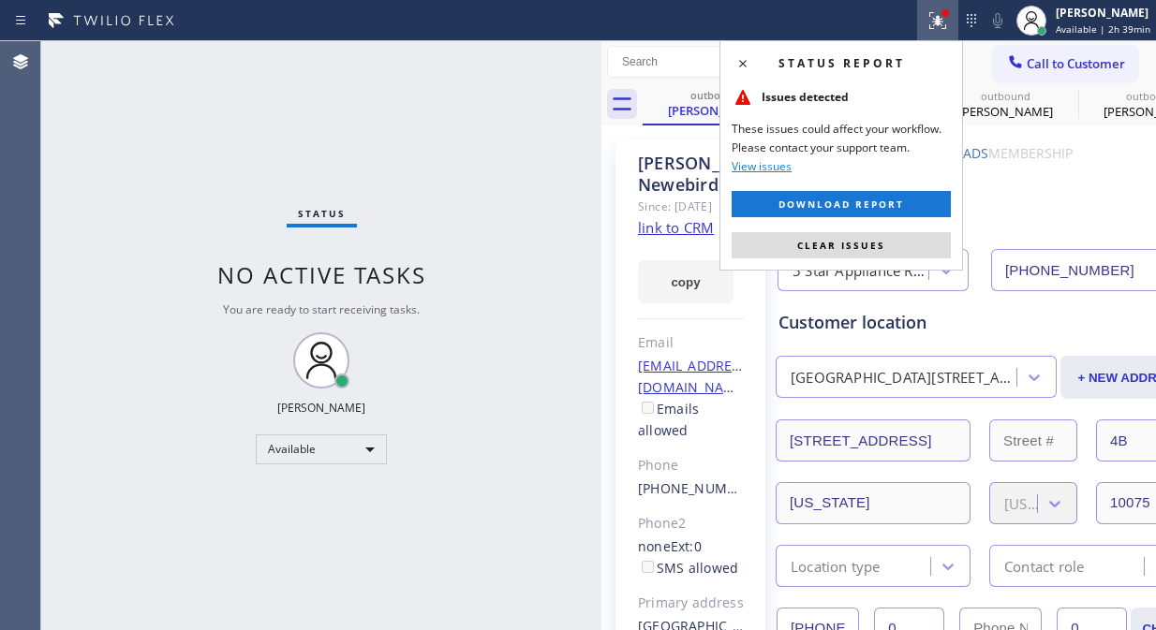
click at [874, 248] on span "Clear issues" at bounding box center [841, 245] width 88 height 13
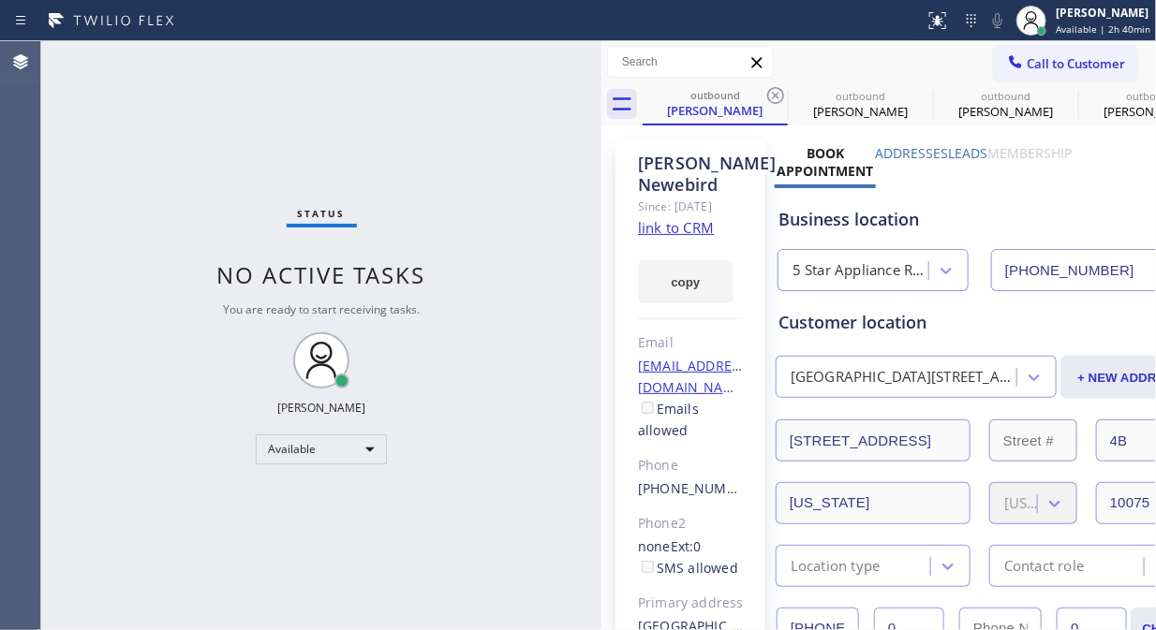
click at [1028, 58] on span "Call to Customer" at bounding box center [1075, 63] width 98 height 17
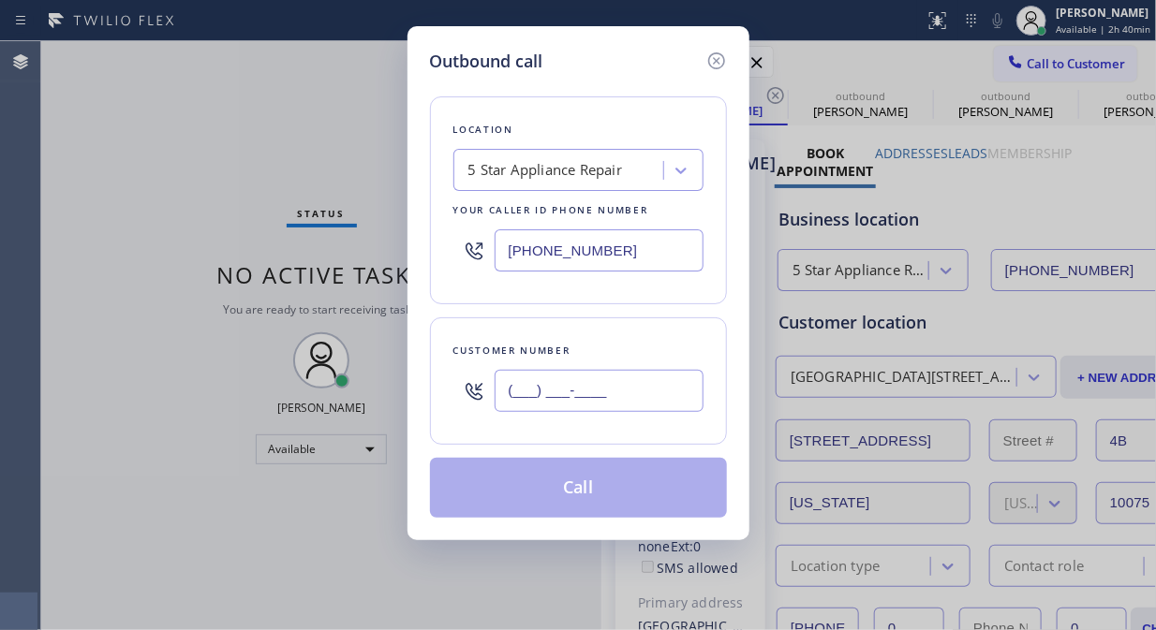
click at [548, 393] on input "(___) ___-____" at bounding box center [598, 391] width 209 height 42
paste input "917) 922-0606"
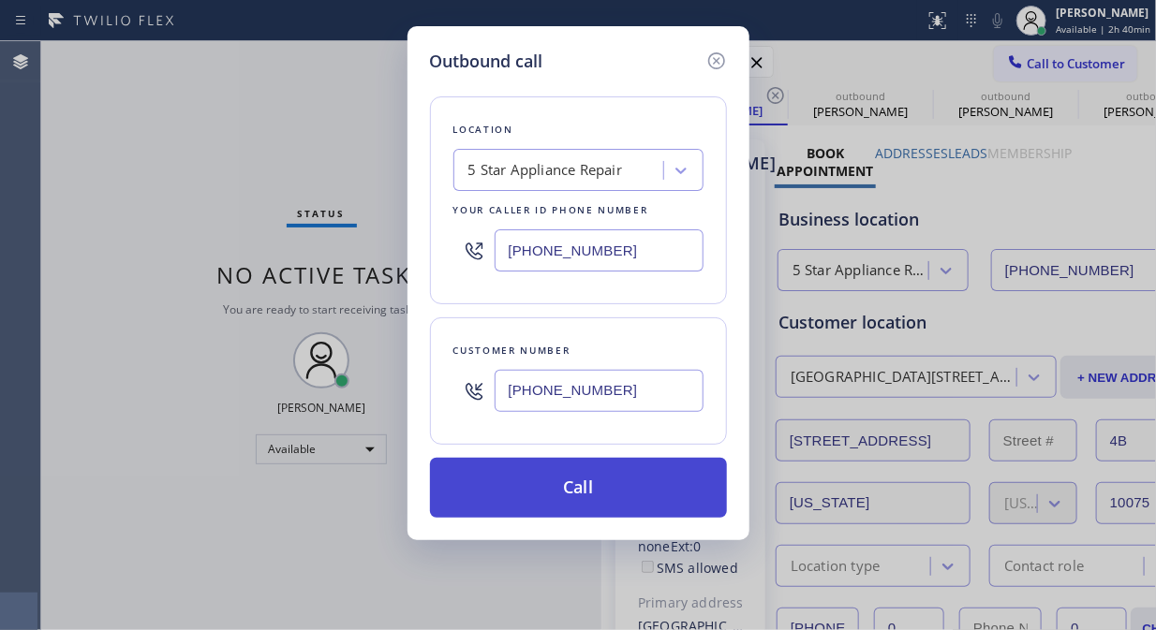
type input "[PHONE_NUMBER]"
click at [634, 496] on button "Call" at bounding box center [578, 488] width 297 height 60
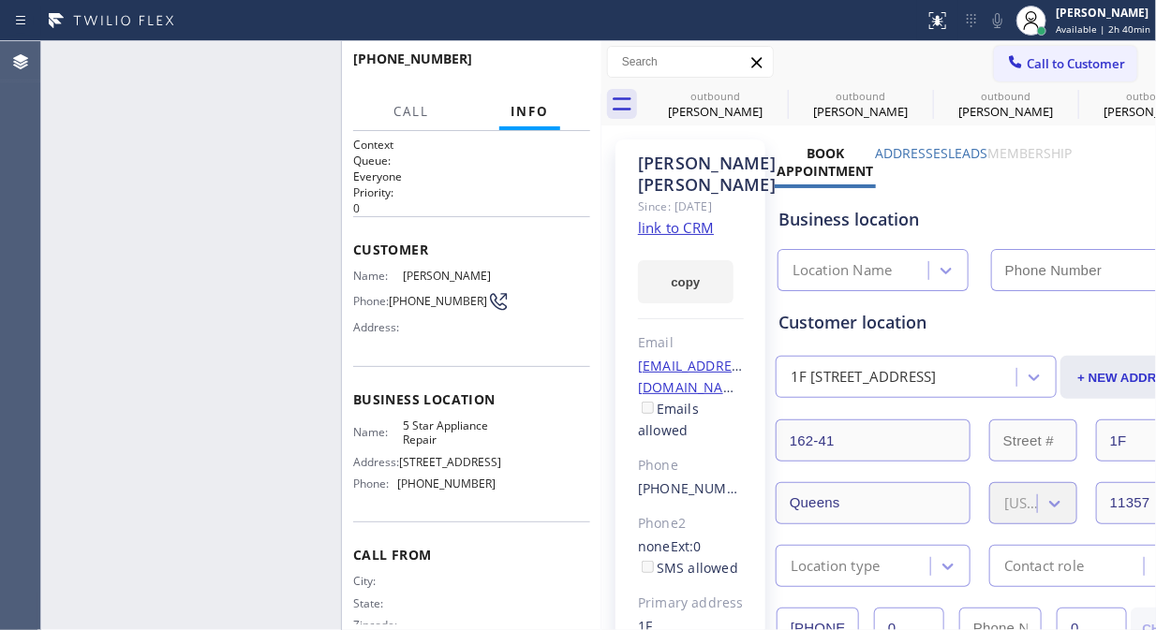
type input "[PHONE_NUMBER]"
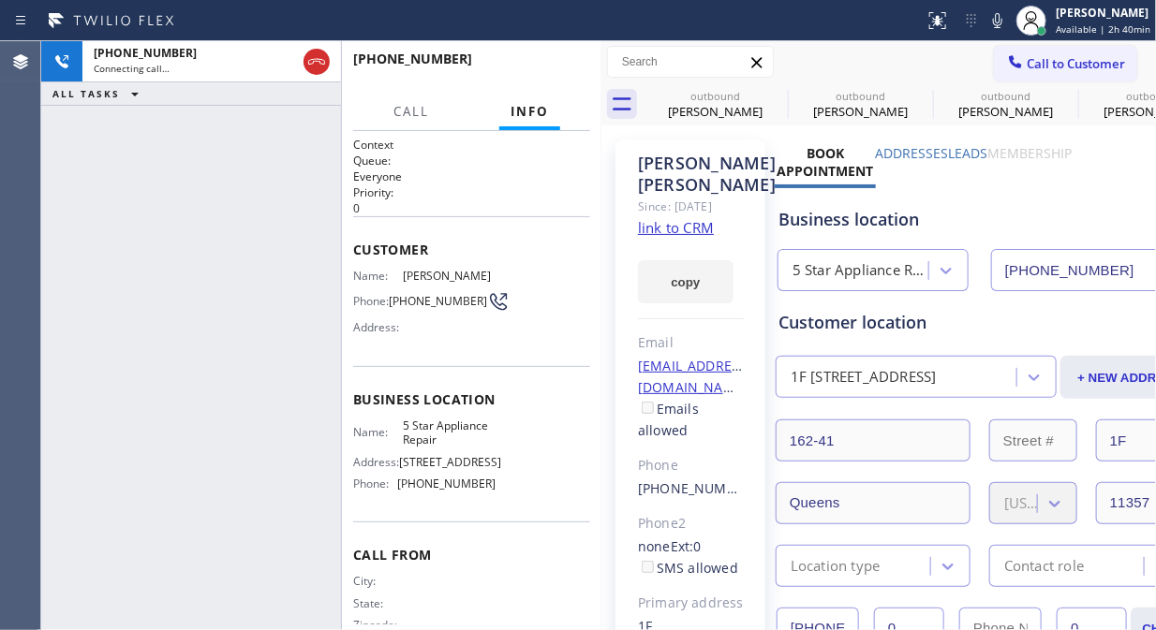
click at [0, 0] on icon at bounding box center [0, 0] width 0 height 0
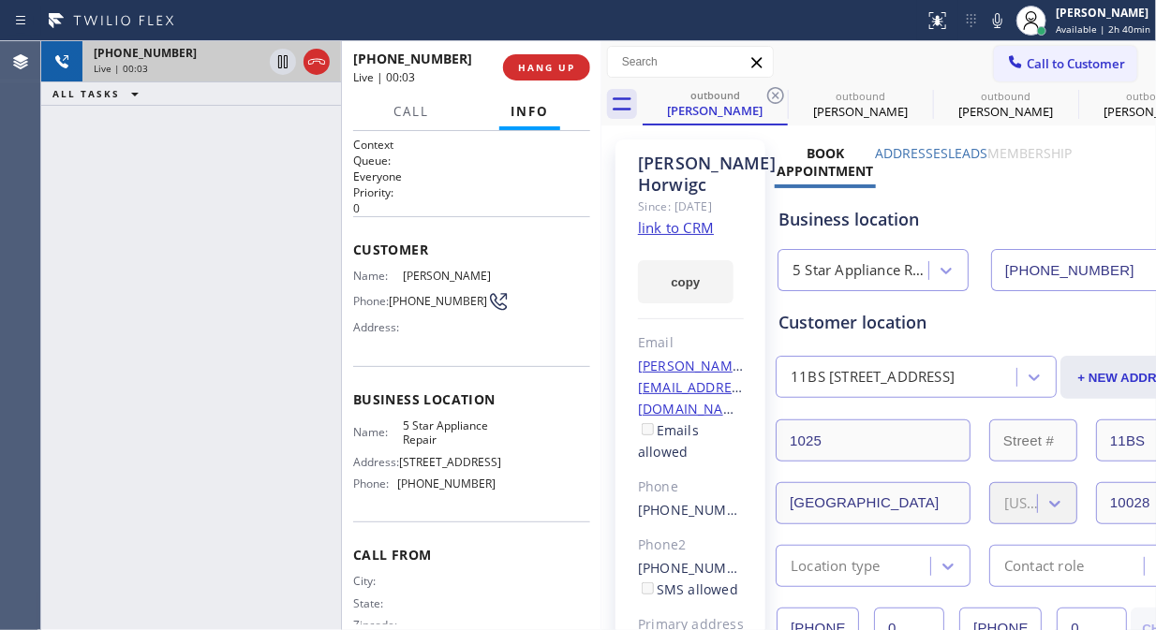
click at [187, 60] on div "[PHONE_NUMBER]" at bounding box center [178, 53] width 169 height 16
click at [214, 70] on div "Live | 00:07" at bounding box center [178, 68] width 169 height 13
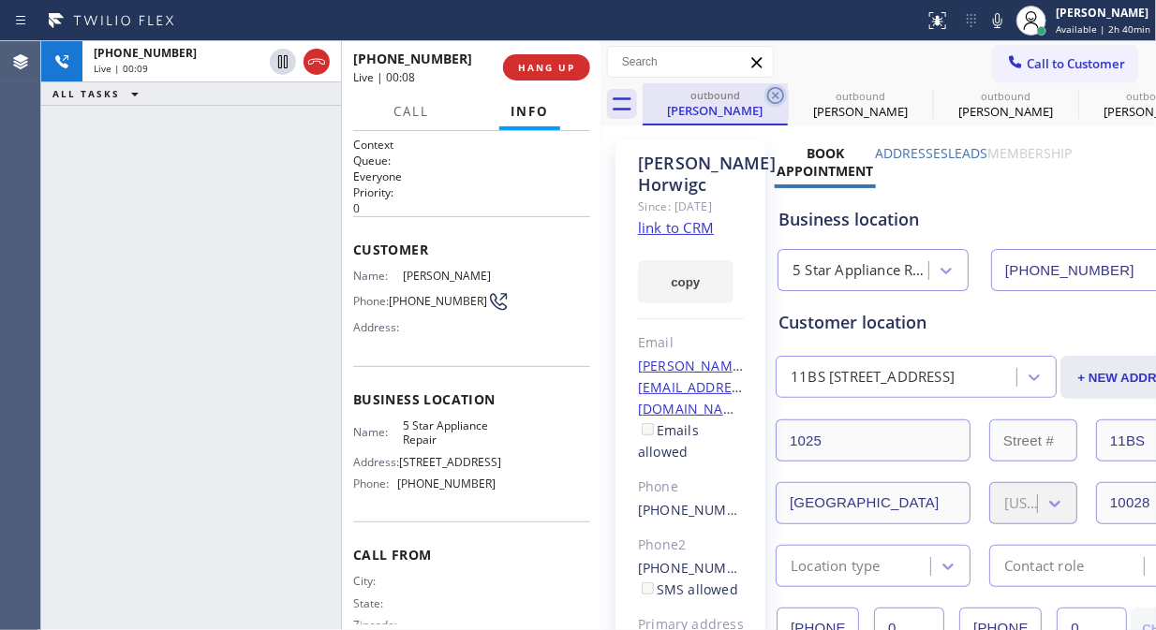
click at [775, 96] on icon at bounding box center [775, 95] width 17 height 17
click at [0, 0] on icon at bounding box center [0, 0] width 0 height 0
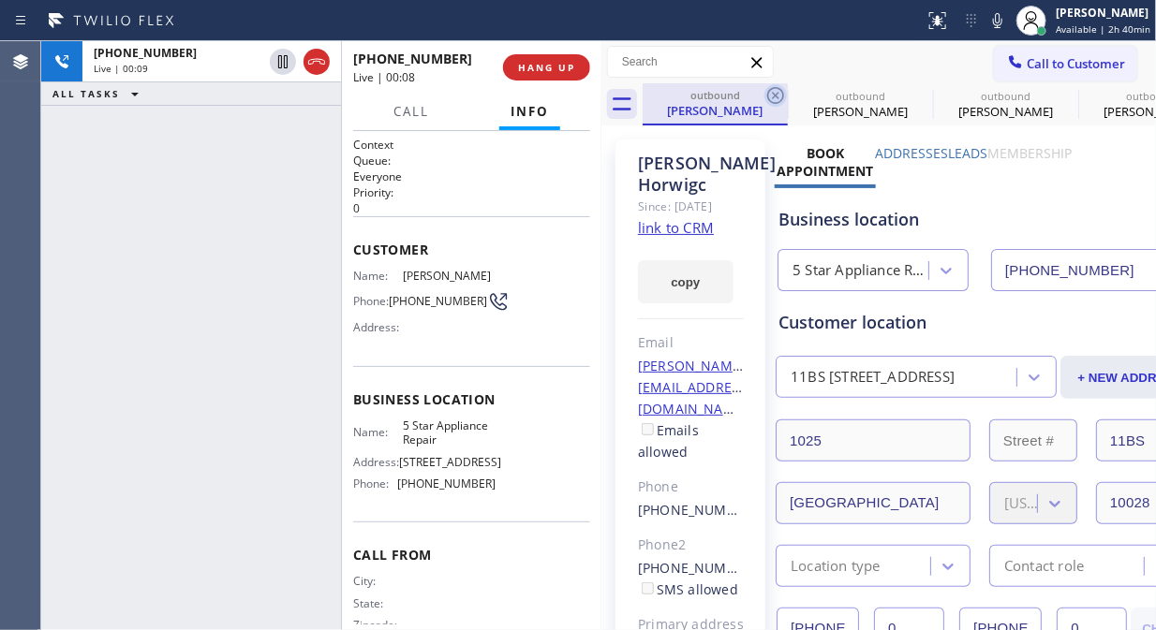
click at [0, 0] on icon at bounding box center [0, 0] width 0 height 0
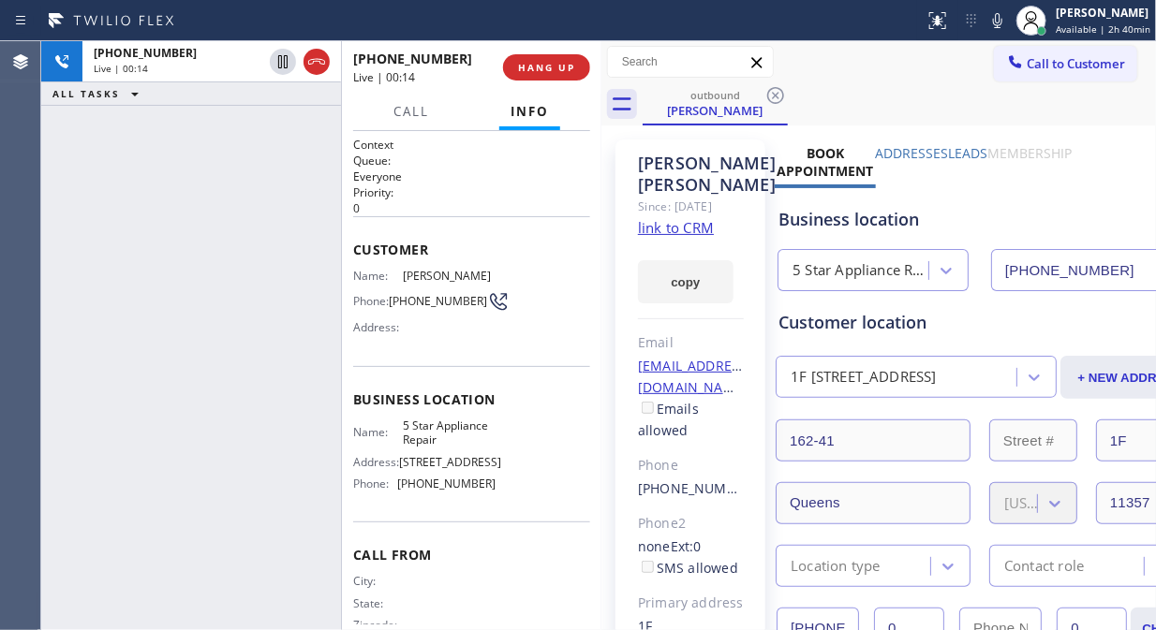
click at [688, 226] on link "link to CRM" at bounding box center [676, 227] width 76 height 19
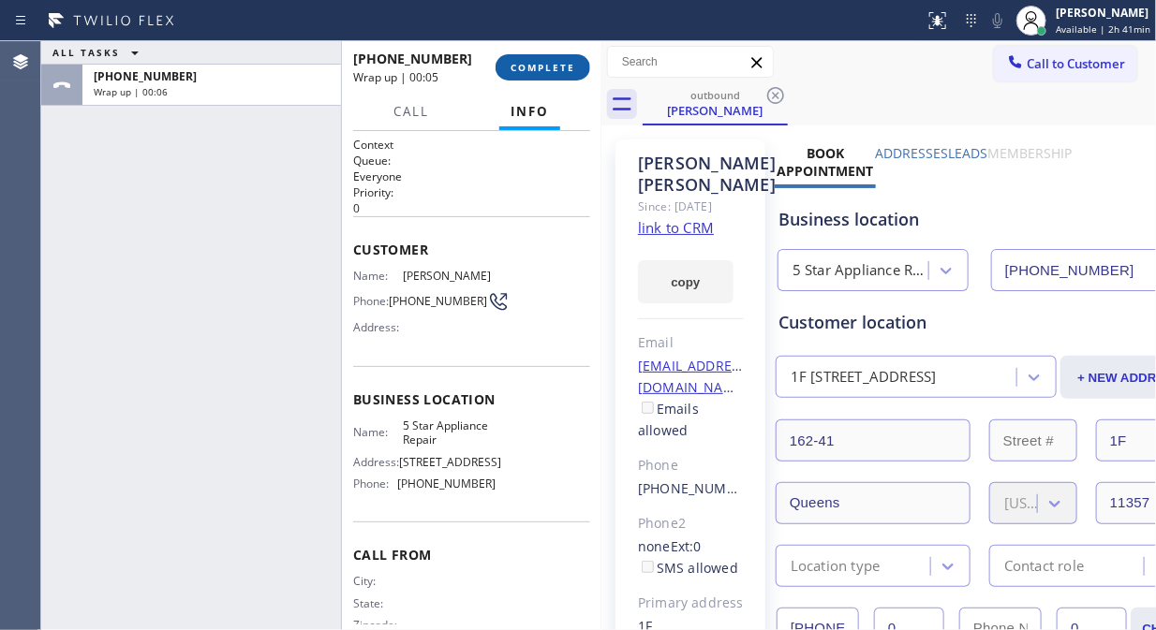
click at [554, 70] on span "COMPLETE" at bounding box center [542, 67] width 65 height 13
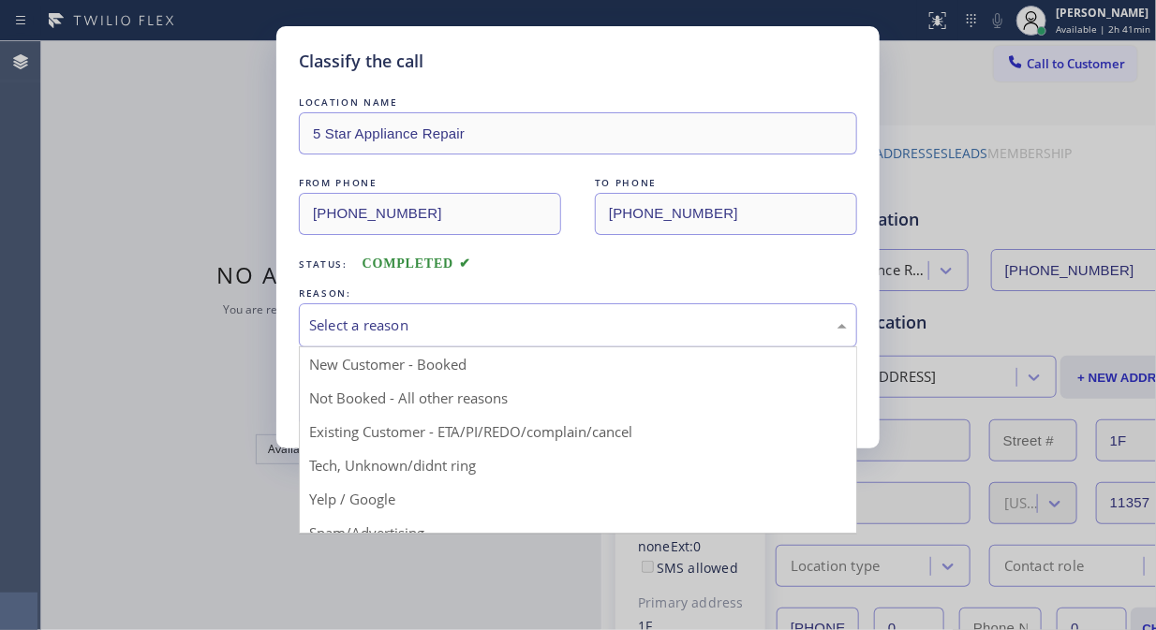
click at [584, 333] on div "Select a reason" at bounding box center [578, 326] width 538 height 22
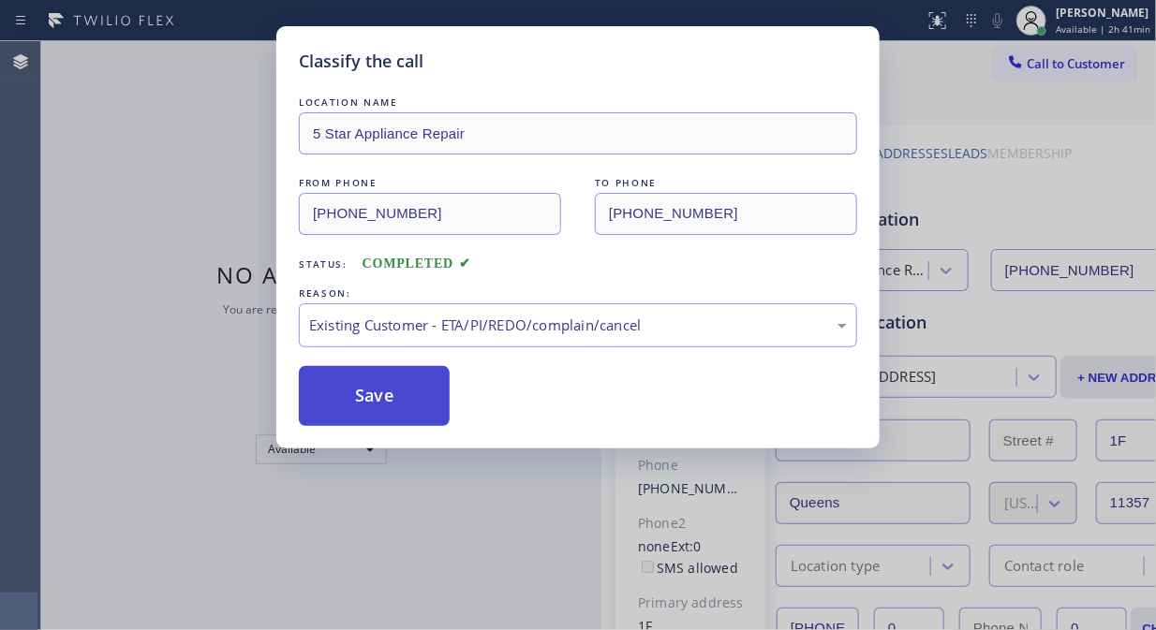
drag, startPoint x: 390, startPoint y: 418, endPoint x: 630, endPoint y: 498, distance: 253.8
click at [389, 418] on button "Save" at bounding box center [374, 396] width 151 height 60
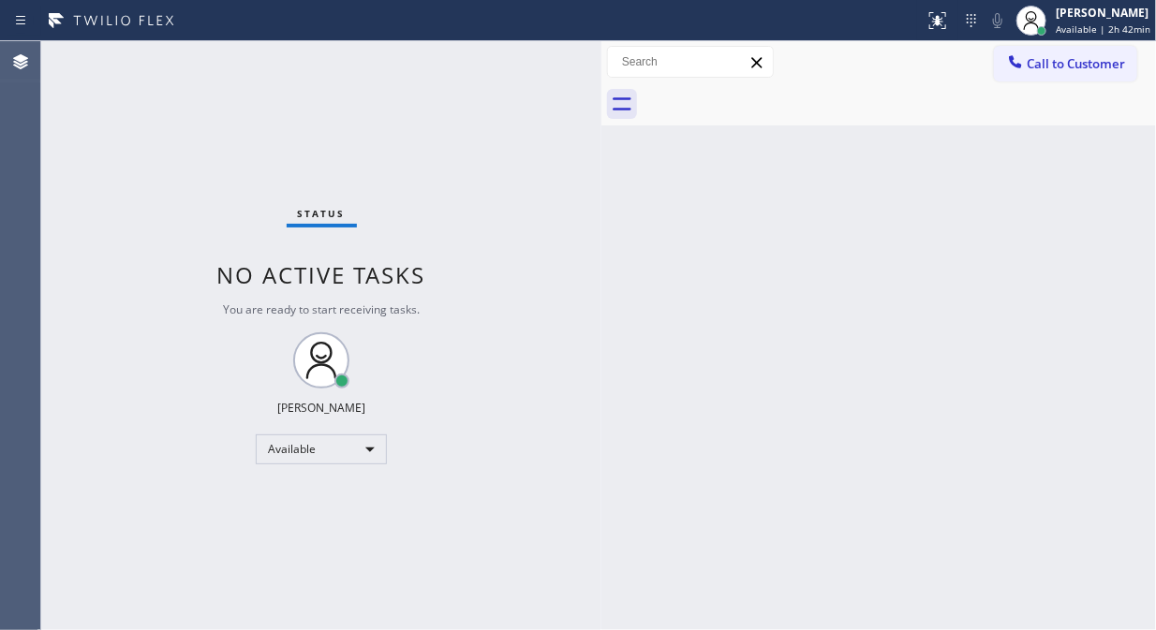
click at [94, 160] on div "Status No active tasks You are ready to start receiving tasks. [PERSON_NAME] Av…" at bounding box center [321, 335] width 560 height 589
click at [57, 145] on div "Status No active tasks You are ready to start receiving tasks. [PERSON_NAME] Av…" at bounding box center [321, 335] width 560 height 589
click at [1072, 64] on span "Call to Customer" at bounding box center [1075, 63] width 98 height 17
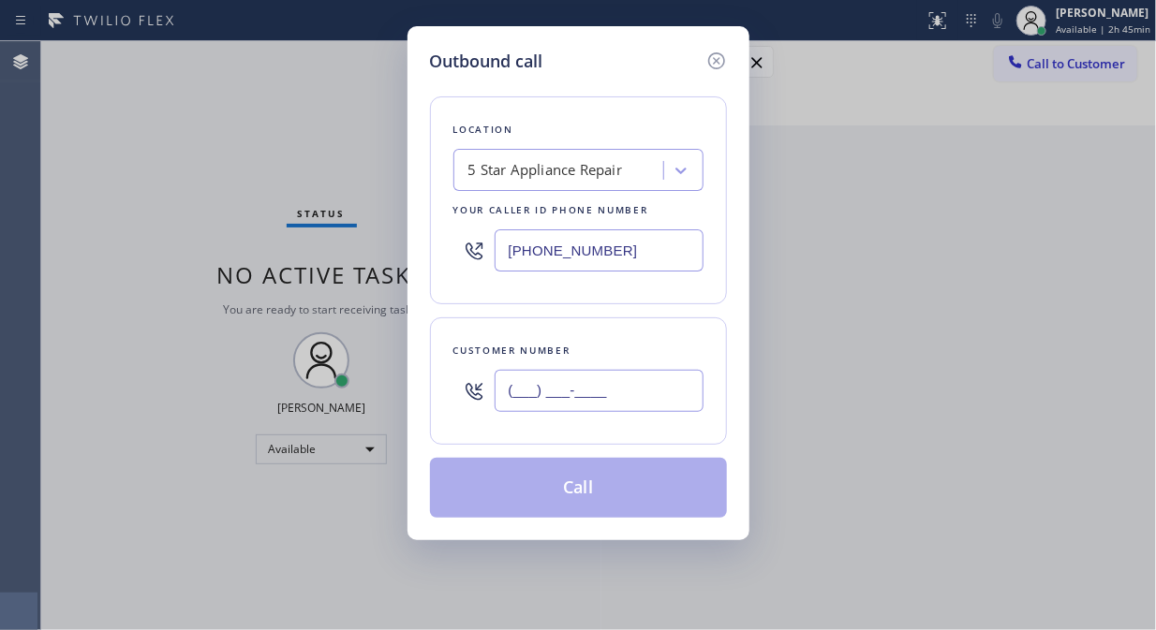
click at [501, 386] on input "(___) ___-____" at bounding box center [598, 391] width 209 height 42
paste input "212) 929-0740"
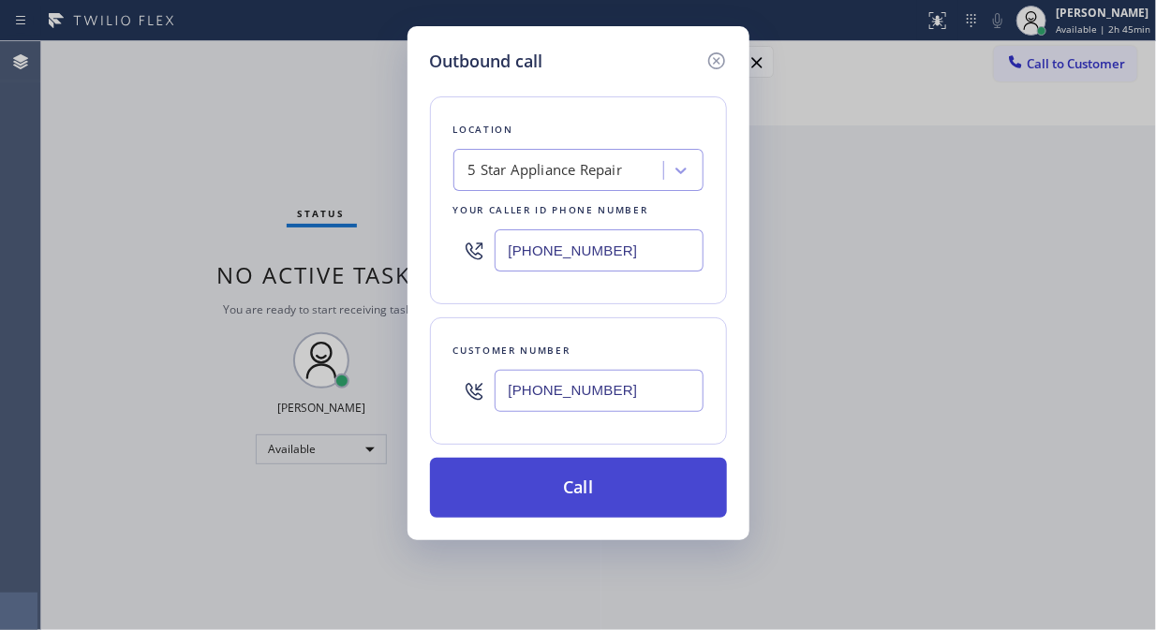
type input "[PHONE_NUMBER]"
click at [572, 498] on button "Call" at bounding box center [578, 488] width 297 height 60
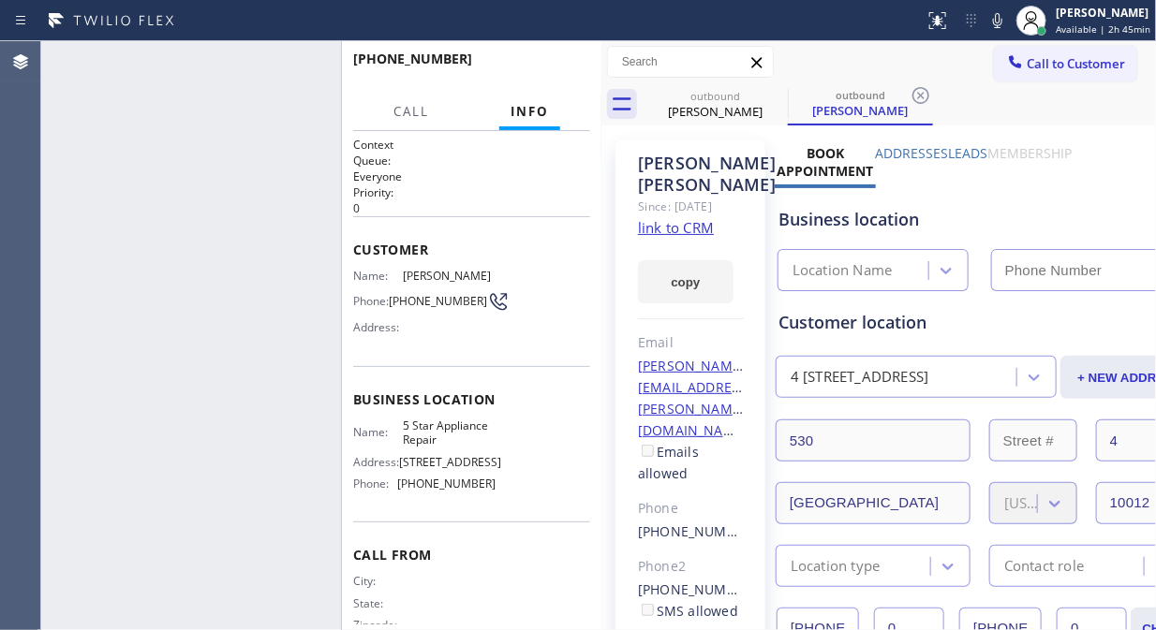
type input "[PHONE_NUMBER]"
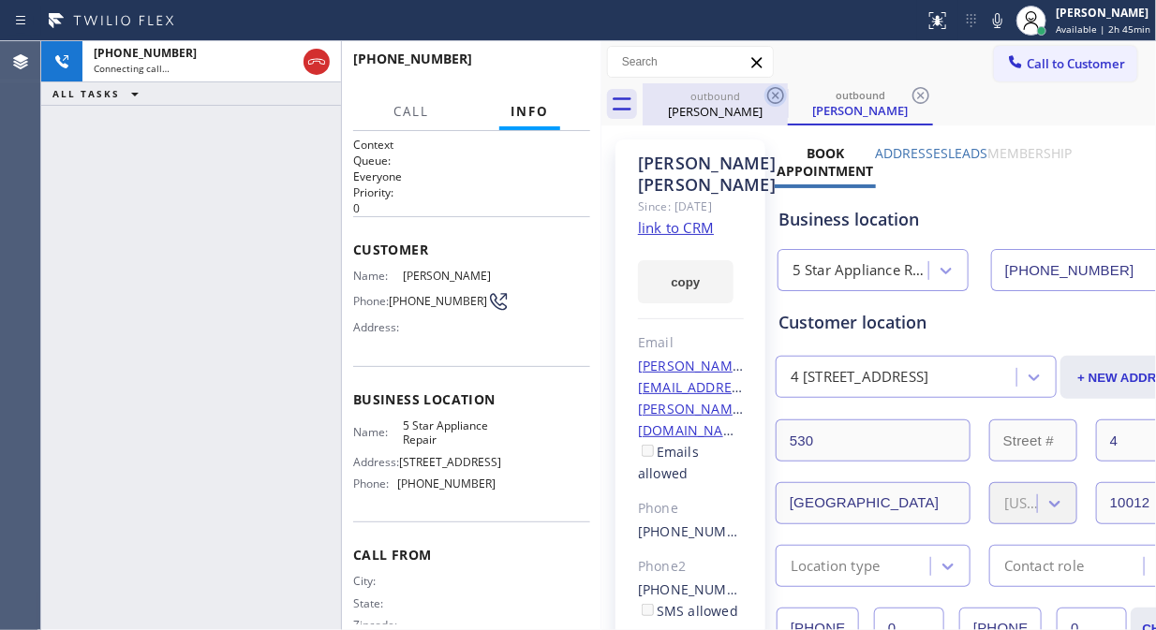
click at [774, 94] on icon at bounding box center [775, 95] width 22 height 22
drag, startPoint x: 774, startPoint y: 92, endPoint x: 763, endPoint y: 95, distance: 11.6
click at [0, 0] on icon at bounding box center [0, 0] width 0 height 0
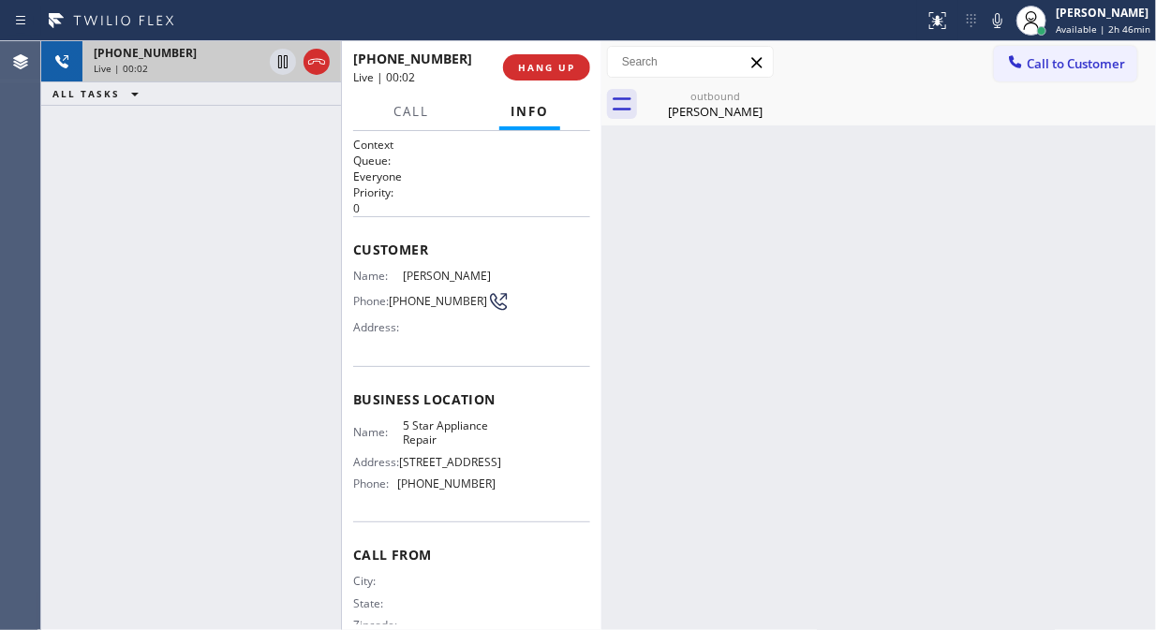
click at [194, 58] on div "[PHONE_NUMBER]" at bounding box center [178, 53] width 169 height 16
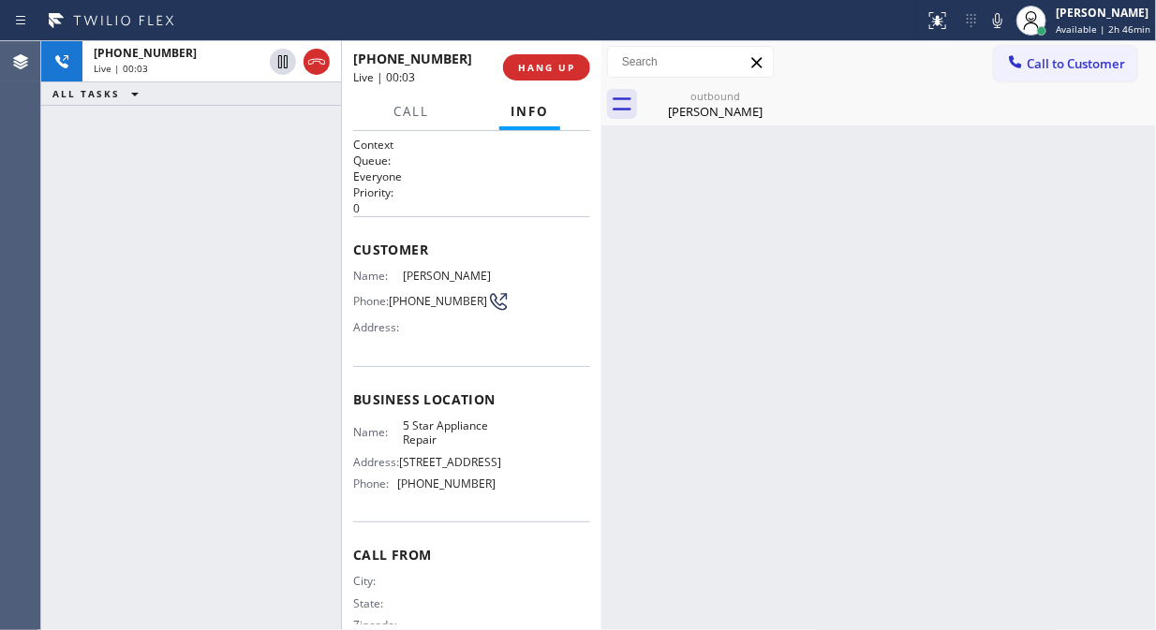
click at [232, 245] on div "[PHONE_NUMBER] Live | 00:03 ALL TASKS ALL TASKS ACTIVE TASKS TASKS IN WRAP UP" at bounding box center [191, 335] width 300 height 589
click at [714, 113] on div "[PERSON_NAME]" at bounding box center [714, 111] width 141 height 17
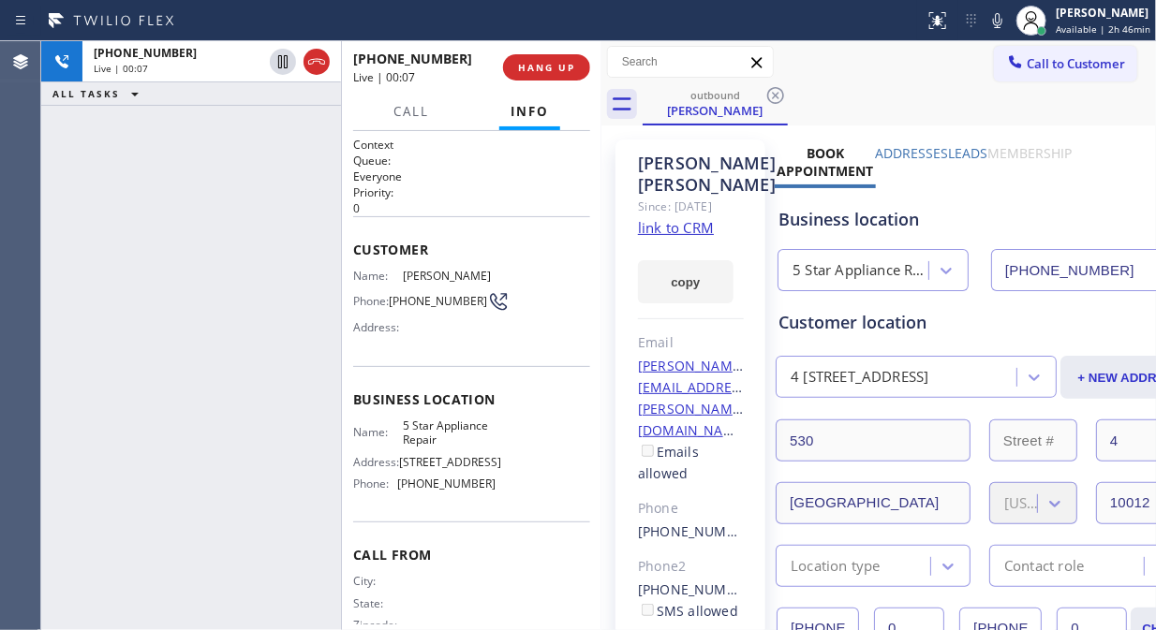
click at [688, 237] on link "link to CRM" at bounding box center [676, 227] width 76 height 19
click at [1002, 22] on icon at bounding box center [997, 20] width 22 height 22
click at [530, 71] on span "HANG UP" at bounding box center [546, 67] width 57 height 13
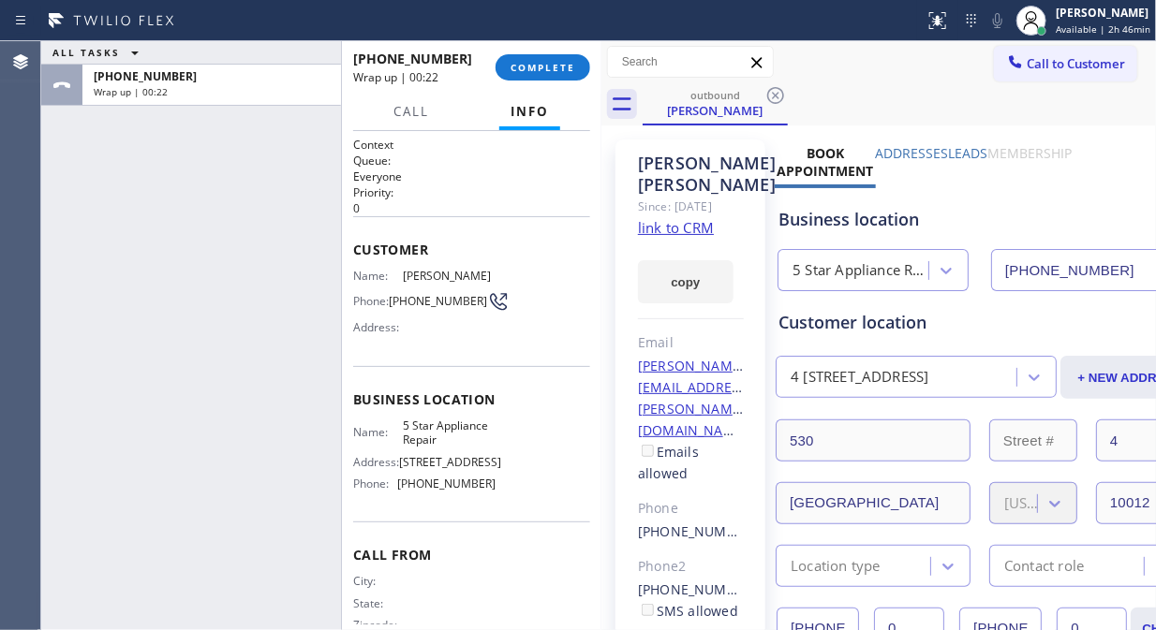
click at [116, 255] on div "ALL TASKS ALL TASKS ACTIVE TASKS TASKS IN WRAP UP [PHONE_NUMBER] Wrap up | 00:22" at bounding box center [191, 335] width 300 height 589
drag, startPoint x: 103, startPoint y: 206, endPoint x: 206, endPoint y: 145, distance: 119.6
click at [103, 206] on div "ALL TASKS ALL TASKS ACTIVE TASKS TASKS IN WRAP UP [PHONE_NUMBER] Wrap up | 00:24" at bounding box center [191, 335] width 300 height 589
click at [558, 72] on span "COMPLETE" at bounding box center [542, 67] width 65 height 13
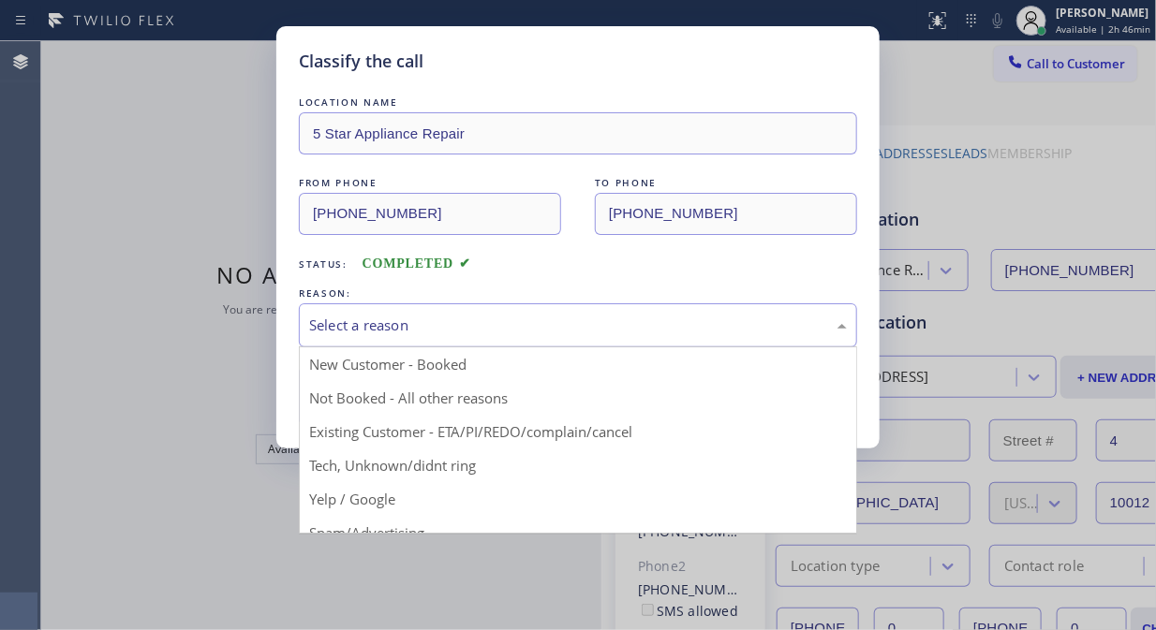
click at [551, 325] on div "Select a reason" at bounding box center [578, 326] width 538 height 22
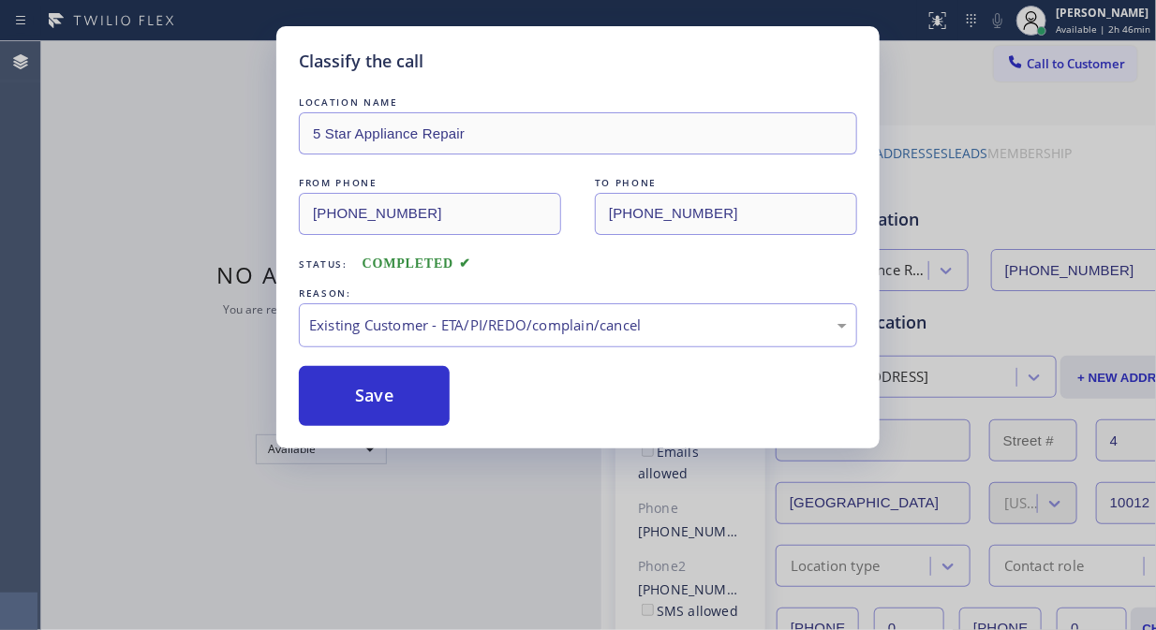
click at [413, 419] on button "Save" at bounding box center [374, 396] width 151 height 60
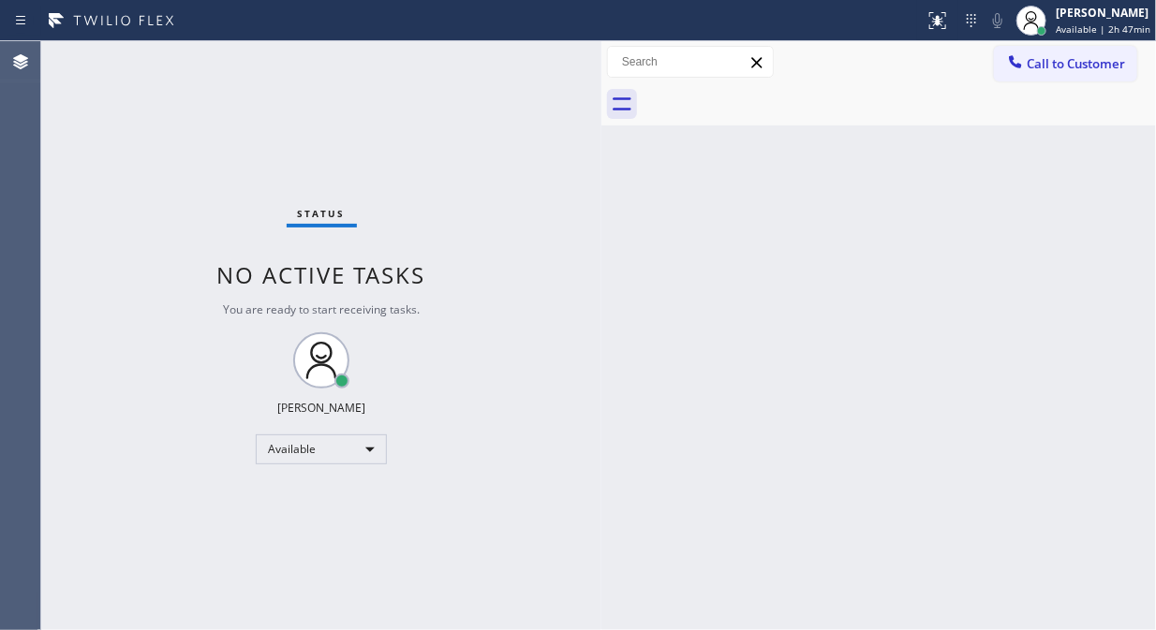
drag, startPoint x: 1110, startPoint y: 66, endPoint x: 703, endPoint y: 273, distance: 456.1
click at [1109, 66] on span "Call to Customer" at bounding box center [1075, 63] width 98 height 17
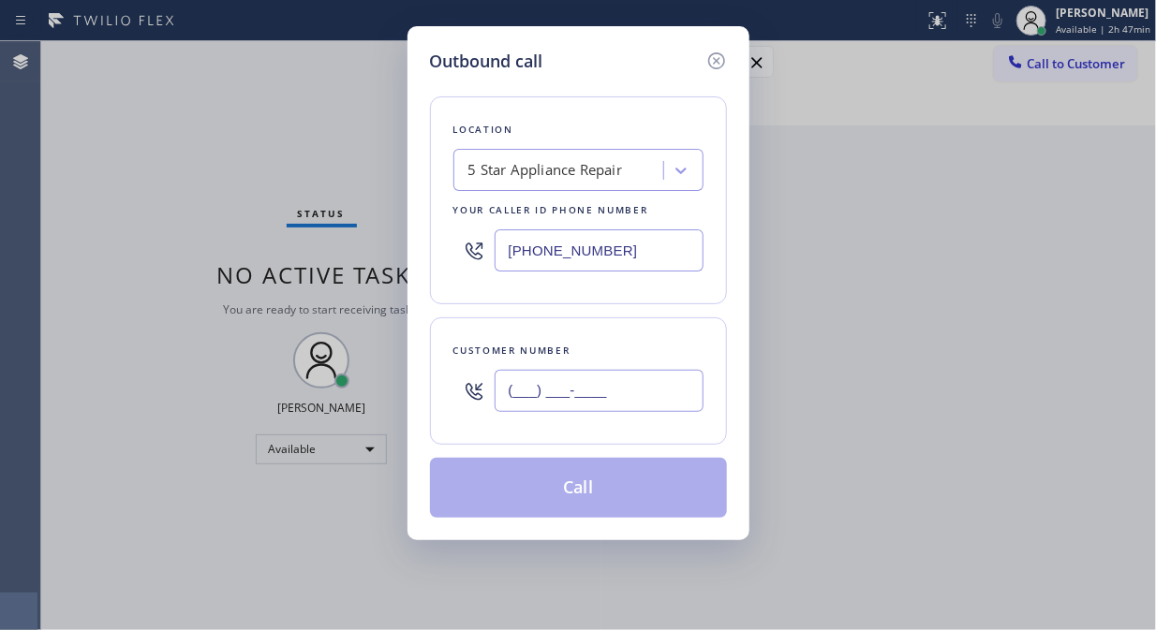
click at [543, 385] on input "(___) ___-____" at bounding box center [598, 391] width 209 height 42
paste input "985) 855-1220"
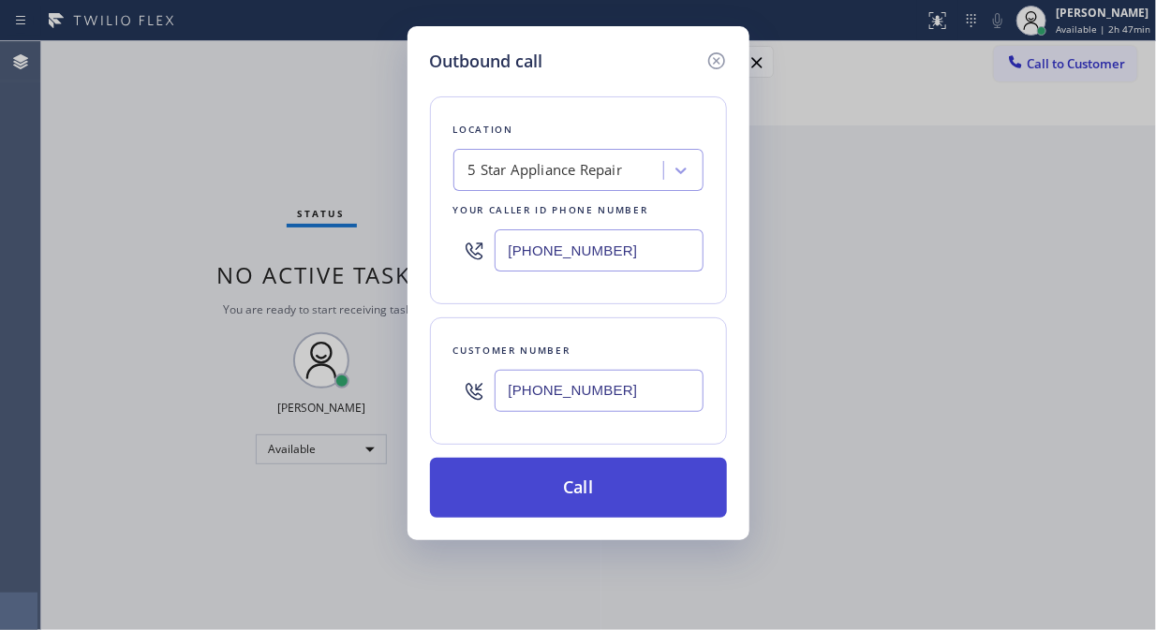
type input "[PHONE_NUMBER]"
click at [607, 484] on button "Call" at bounding box center [578, 488] width 297 height 60
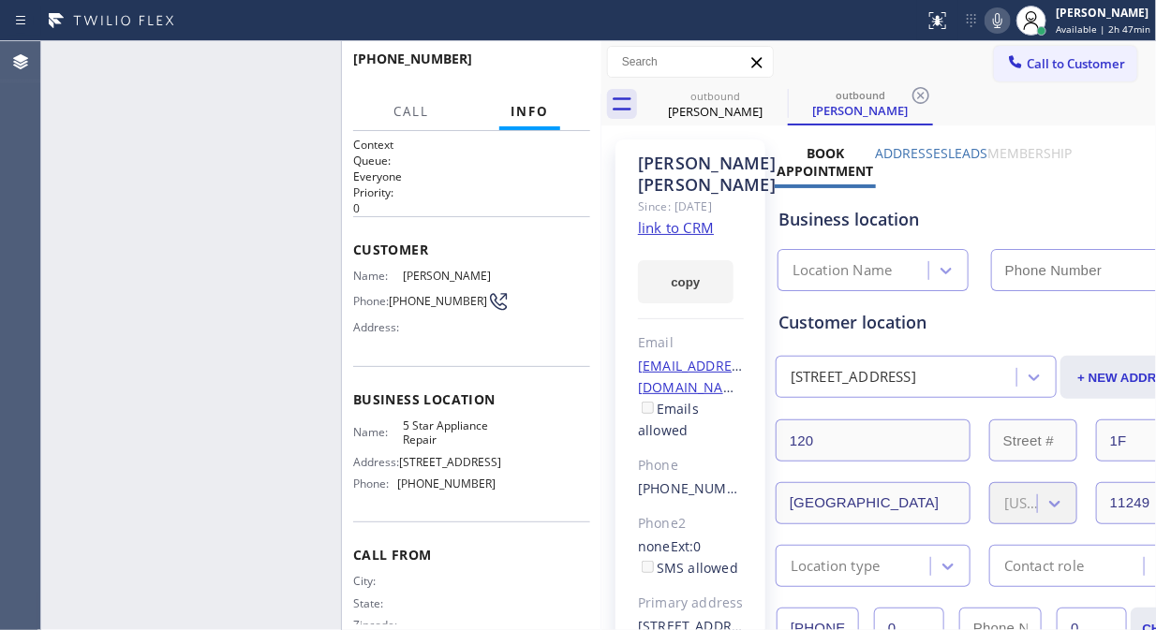
type input "[PHONE_NUMBER]"
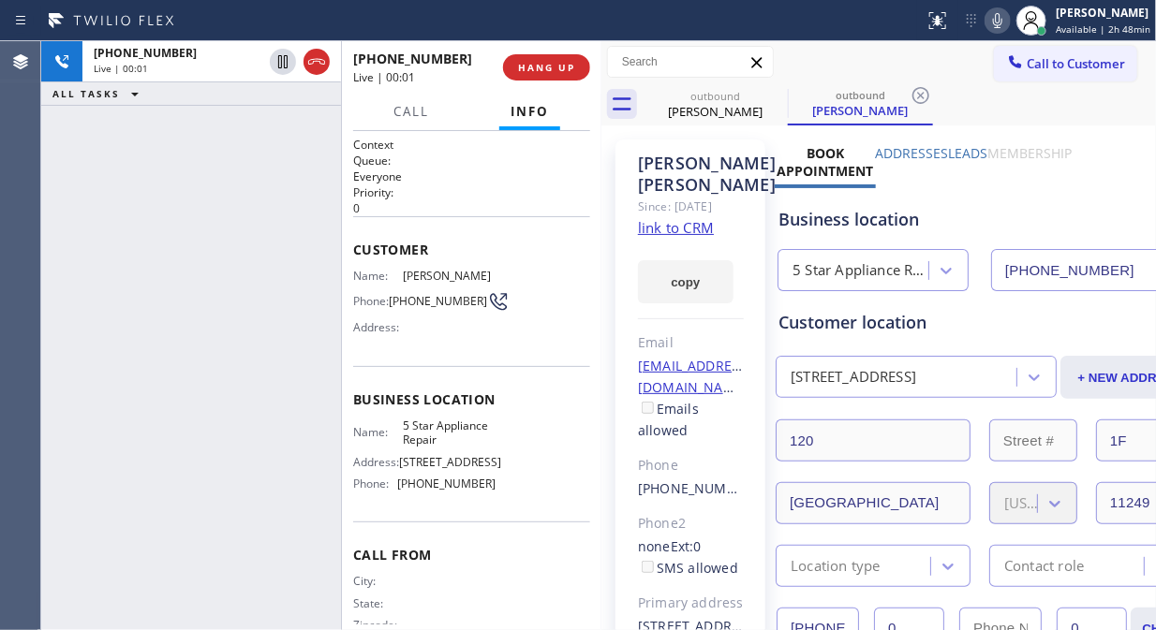
click at [122, 188] on div "[PHONE_NUMBER] Live | 00:01 ALL TASKS ALL TASKS ACTIVE TASKS TASKS IN WRAP UP" at bounding box center [191, 335] width 300 height 589
drag, startPoint x: 558, startPoint y: 59, endPoint x: 560, endPoint y: 68, distance: 9.5
click at [558, 60] on button "HANG UP" at bounding box center [546, 67] width 87 height 26
click at [559, 64] on span "HANG UP" at bounding box center [546, 67] width 57 height 13
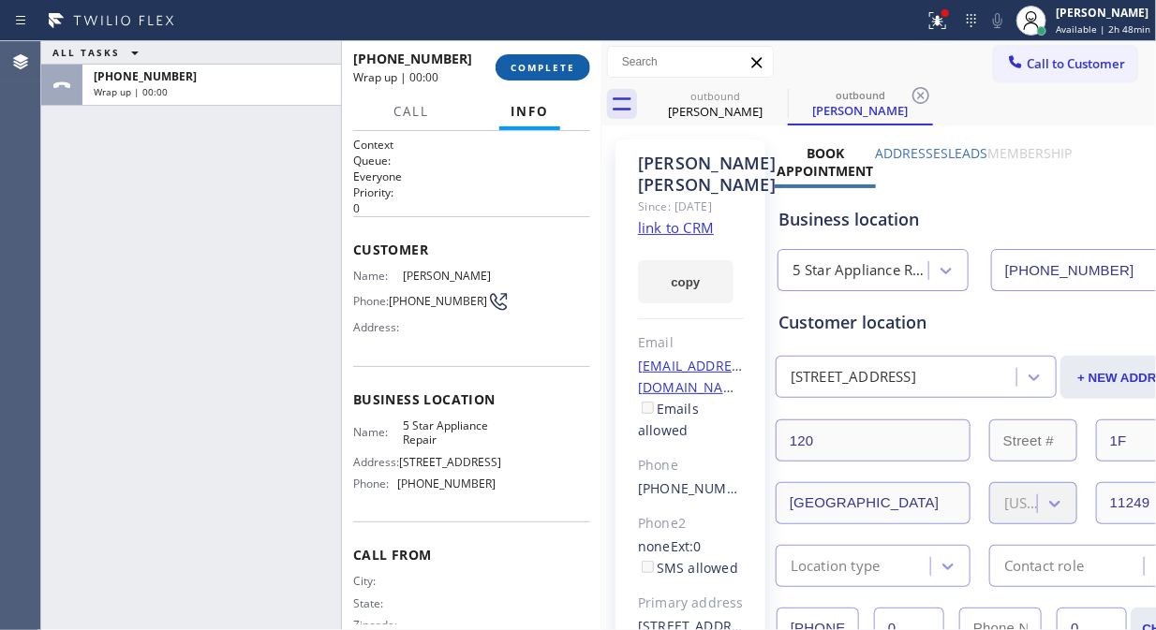
click at [562, 70] on span "COMPLETE" at bounding box center [542, 67] width 65 height 13
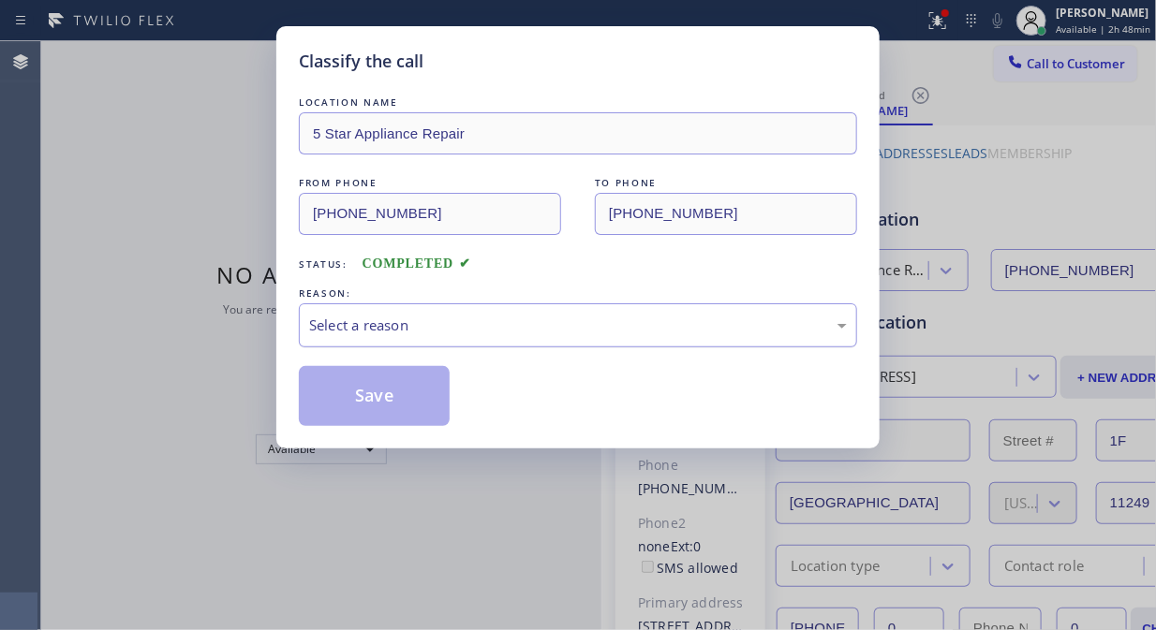
click at [611, 324] on div "Select a reason" at bounding box center [578, 326] width 538 height 22
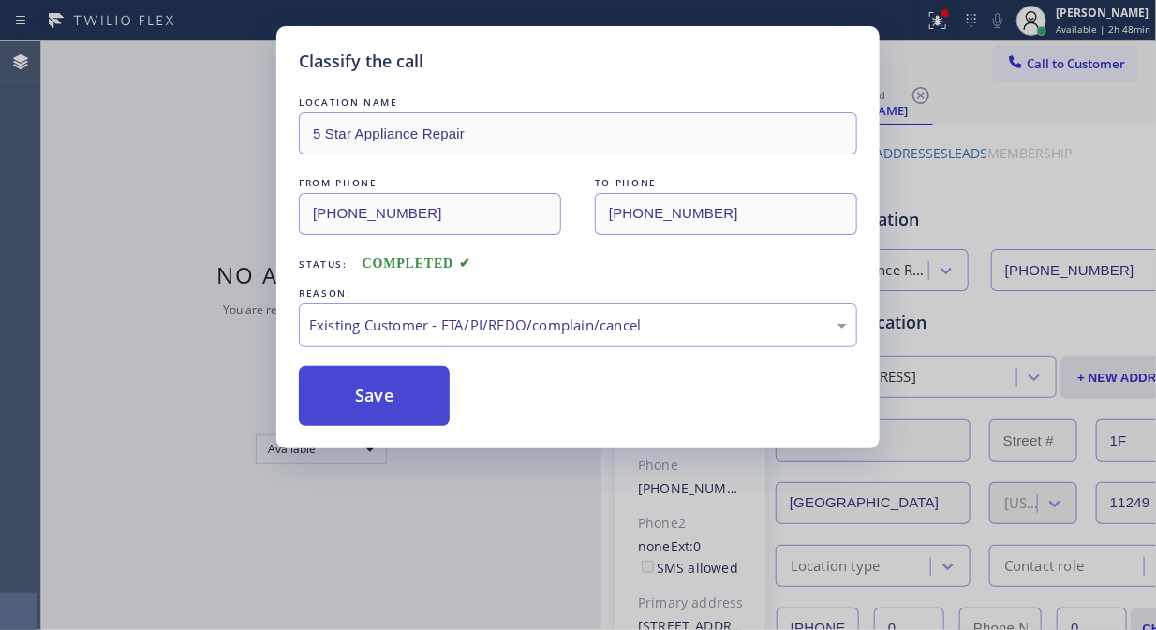
click at [398, 400] on button "Save" at bounding box center [374, 396] width 151 height 60
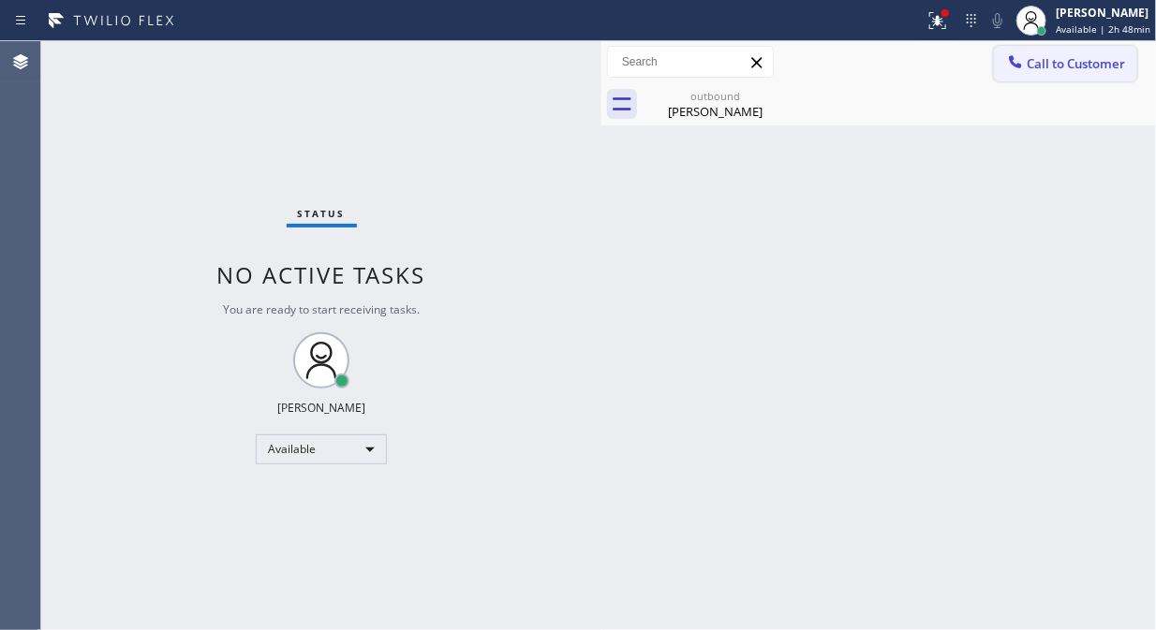
click at [1072, 60] on span "Call to Customer" at bounding box center [1075, 63] width 98 height 17
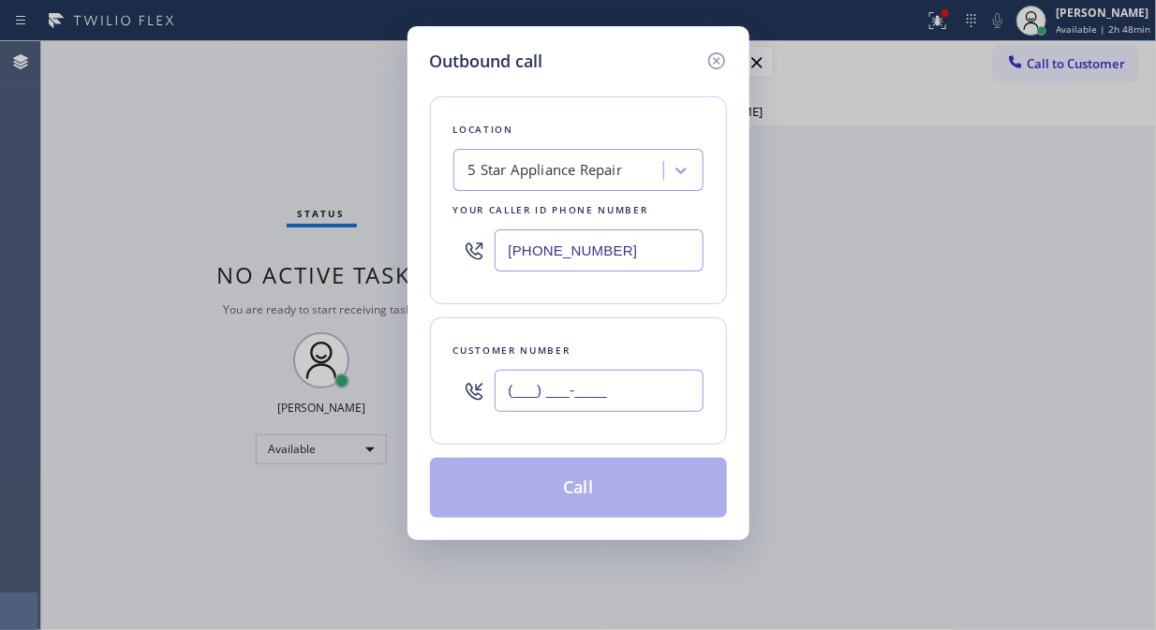
click at [519, 405] on input "(___) ___-____" at bounding box center [598, 391] width 209 height 42
paste input "303) 746-7158"
type input "[PHONE_NUMBER]"
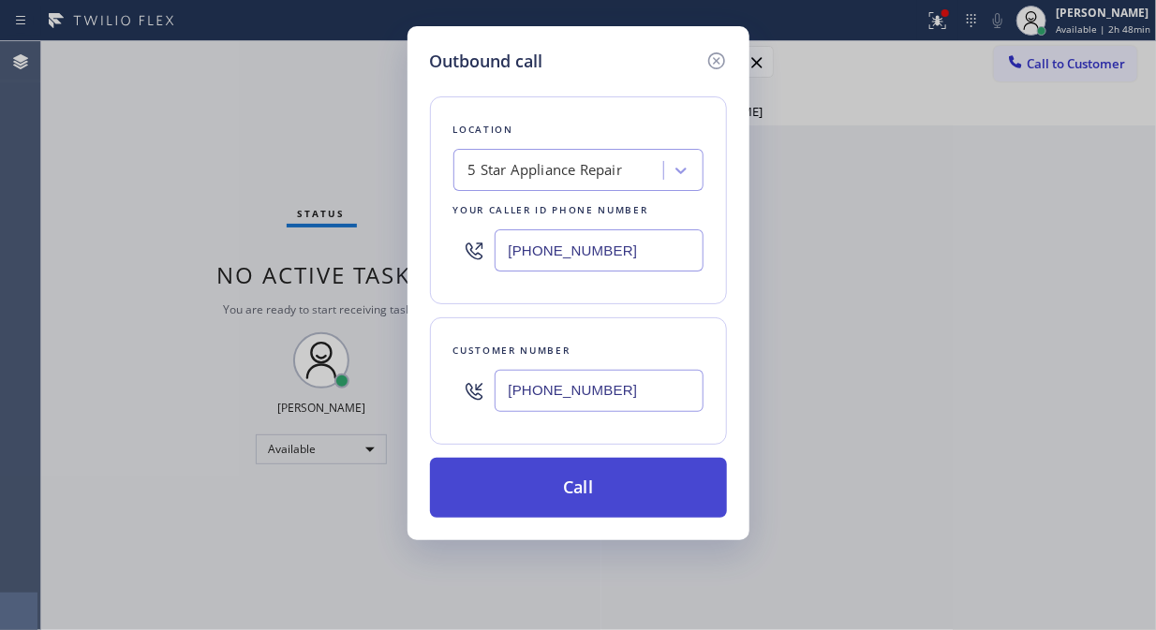
click at [603, 497] on button "Call" at bounding box center [578, 488] width 297 height 60
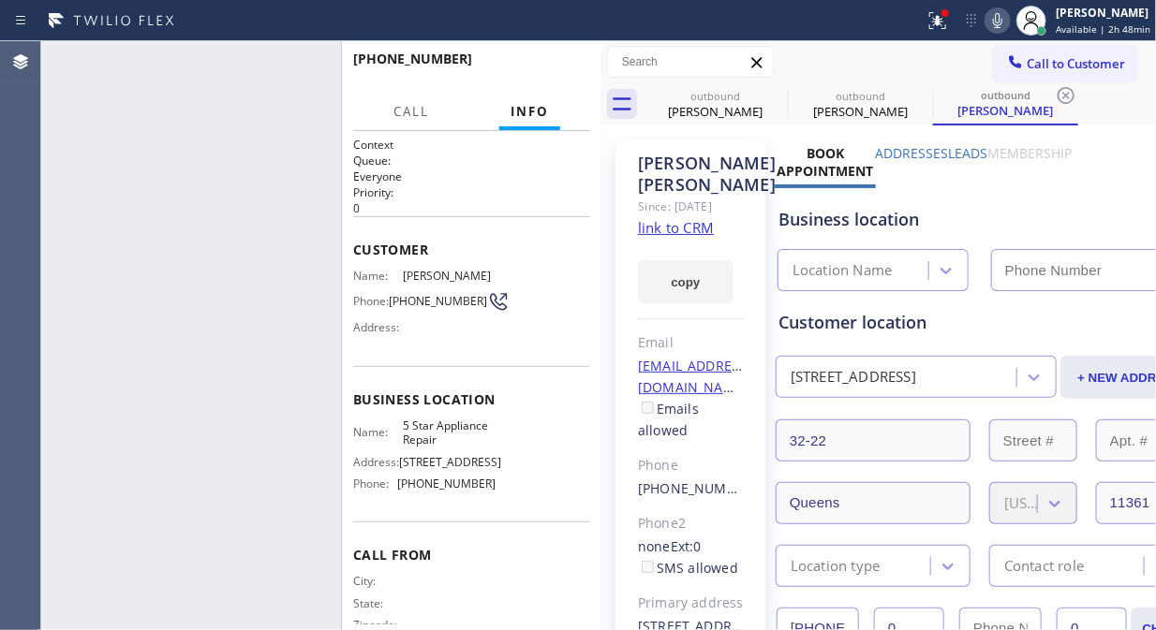
type input "[PHONE_NUMBER]"
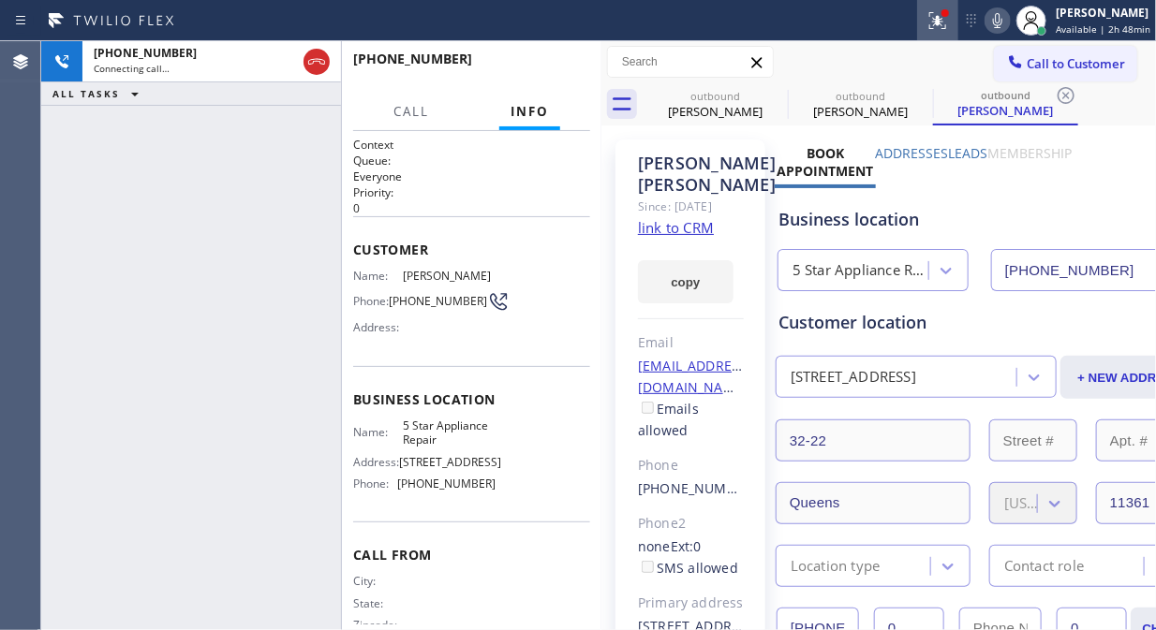
click at [949, 25] on icon at bounding box center [937, 20] width 22 height 22
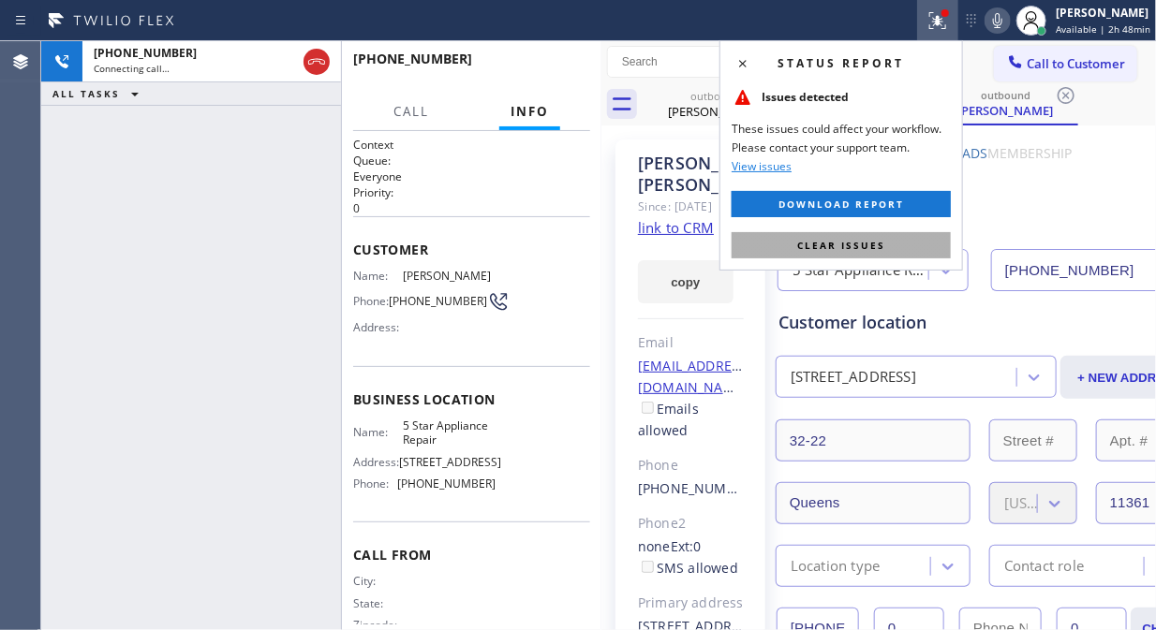
click at [876, 239] on span "Clear issues" at bounding box center [841, 245] width 88 height 13
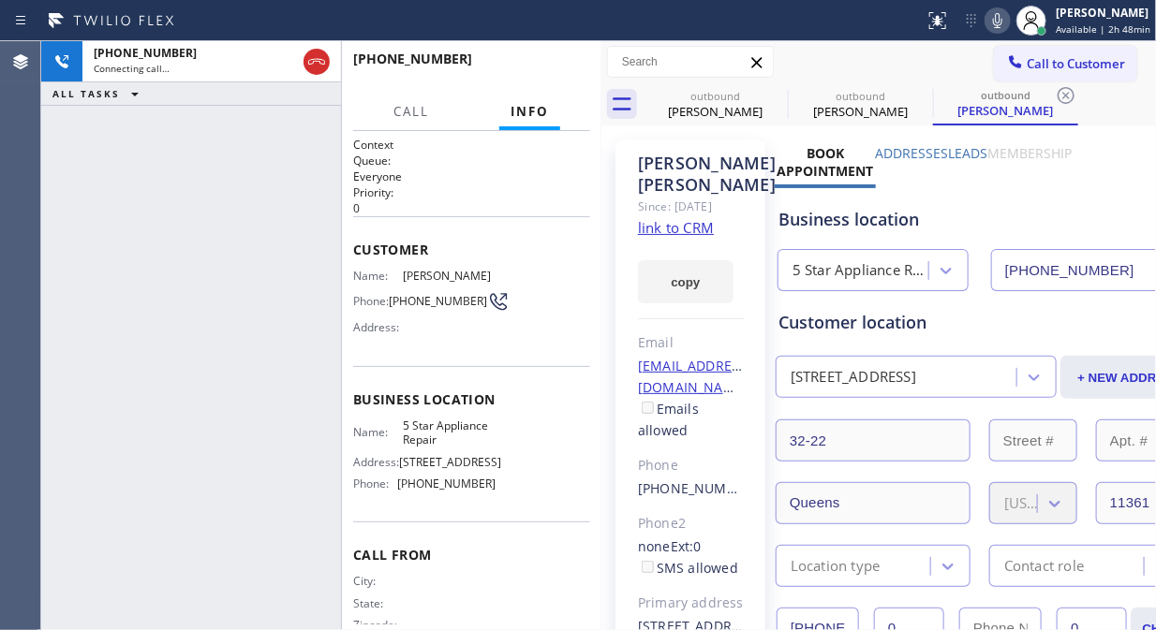
click at [96, 219] on div "[PHONE_NUMBER] Connecting call… ALL TASKS ALL TASKS ACTIVE TASKS TASKS IN WRAP …" at bounding box center [191, 335] width 300 height 589
click at [783, 94] on icon at bounding box center [775, 95] width 17 height 17
click at [909, 94] on icon at bounding box center [920, 95] width 22 height 22
click at [1054, 94] on icon at bounding box center [1065, 95] width 22 height 22
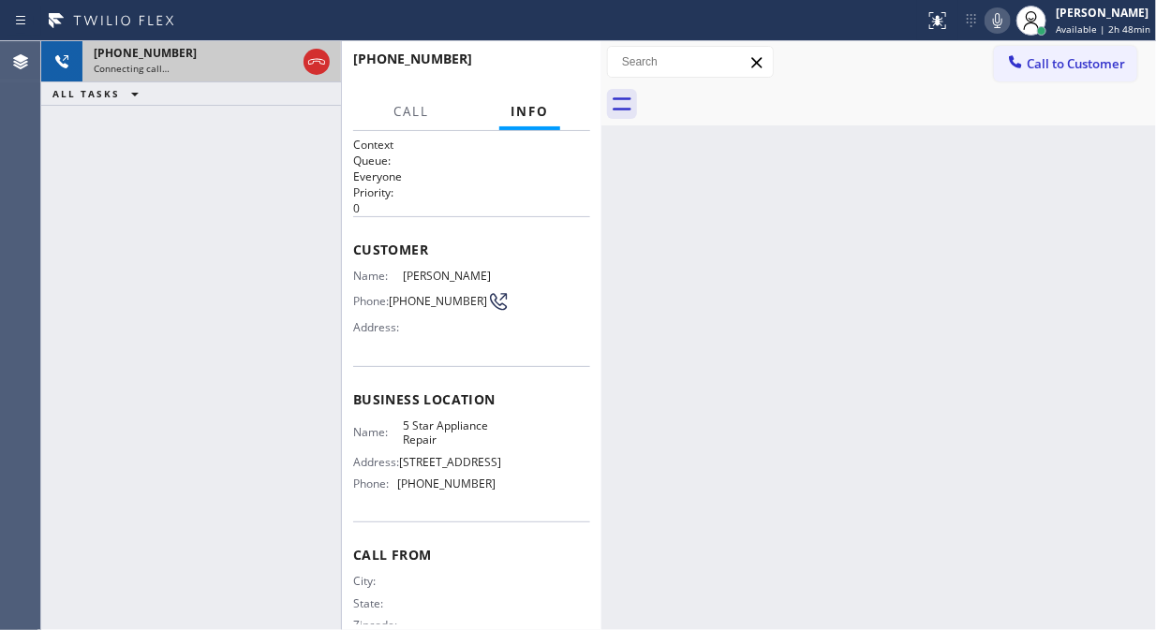
click at [234, 70] on div "Connecting call…" at bounding box center [195, 68] width 202 height 13
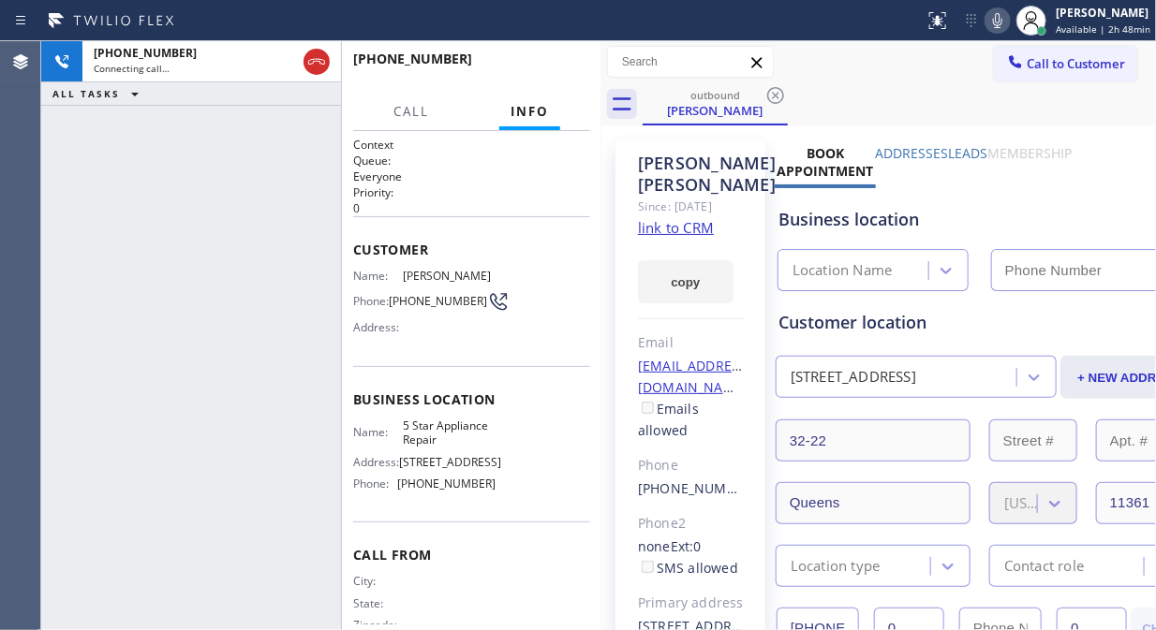
type input "[PHONE_NUMBER]"
click at [92, 214] on div "[PHONE_NUMBER] Live | 00:05 ALL TASKS ALL TASKS ACTIVE TASKS TASKS IN WRAP UP" at bounding box center [191, 335] width 300 height 589
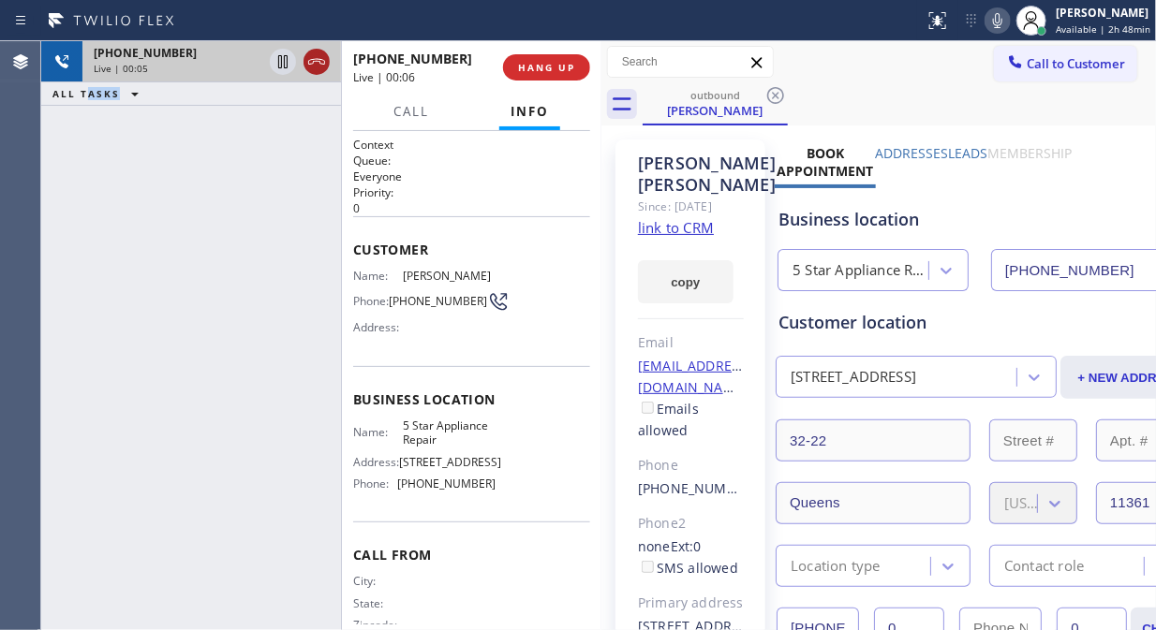
click at [309, 61] on icon at bounding box center [316, 62] width 17 height 6
click at [540, 63] on span "HANG UP" at bounding box center [546, 67] width 57 height 13
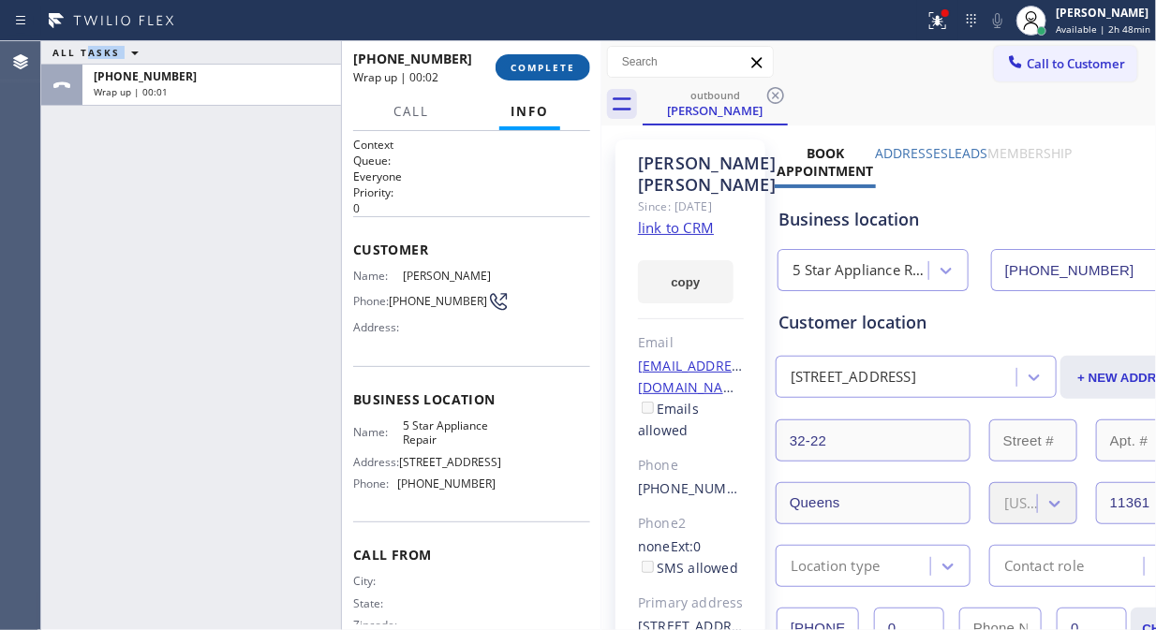
click at [545, 61] on span "COMPLETE" at bounding box center [542, 67] width 65 height 13
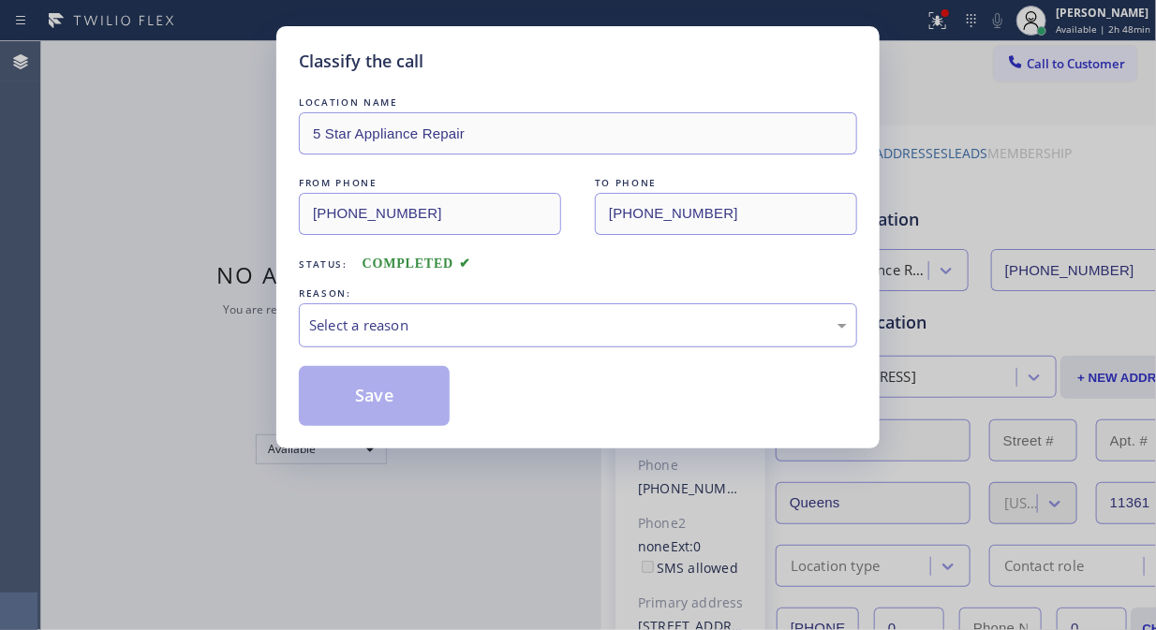
click at [554, 334] on div "Select a reason" at bounding box center [578, 326] width 538 height 22
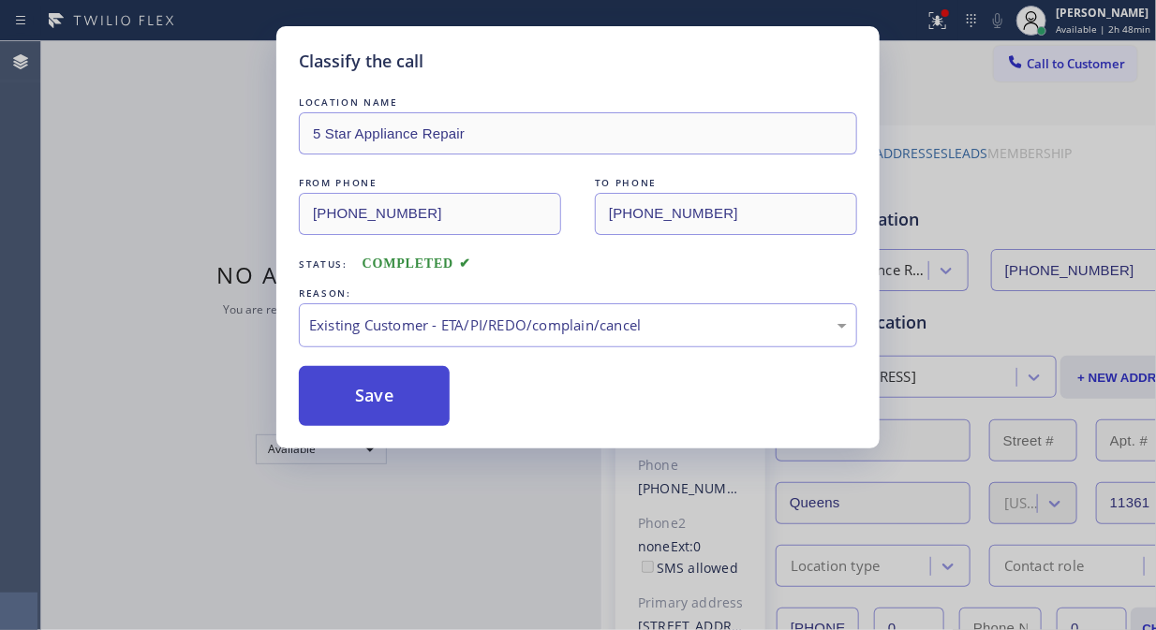
click at [390, 408] on button "Save" at bounding box center [374, 396] width 151 height 60
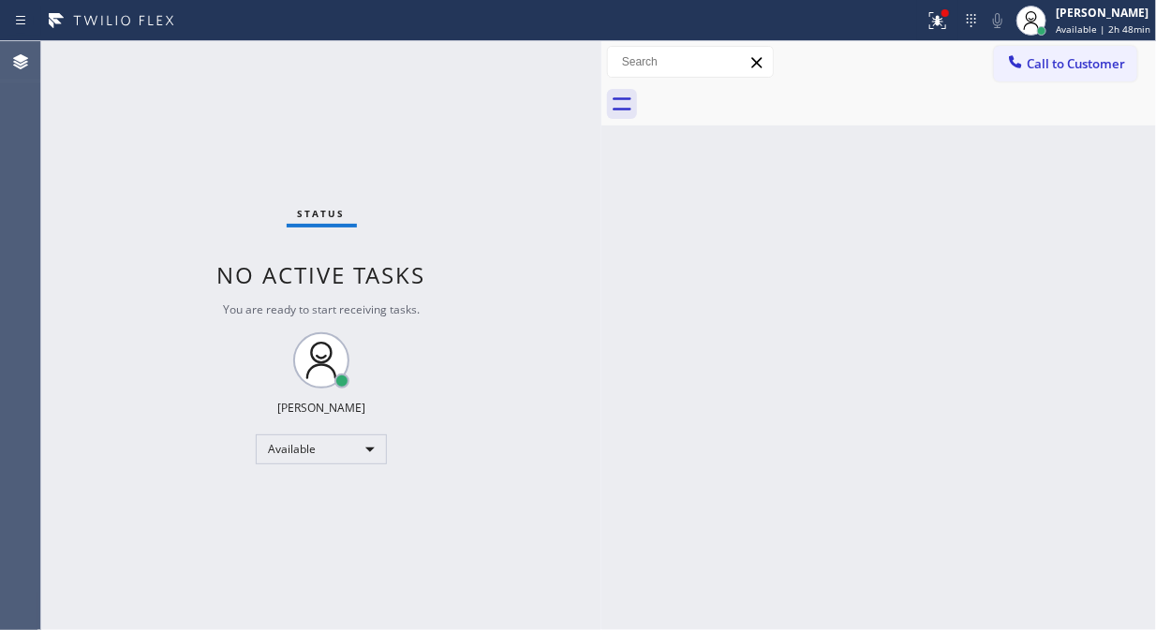
click at [1072, 57] on span "Call to Customer" at bounding box center [1075, 63] width 98 height 17
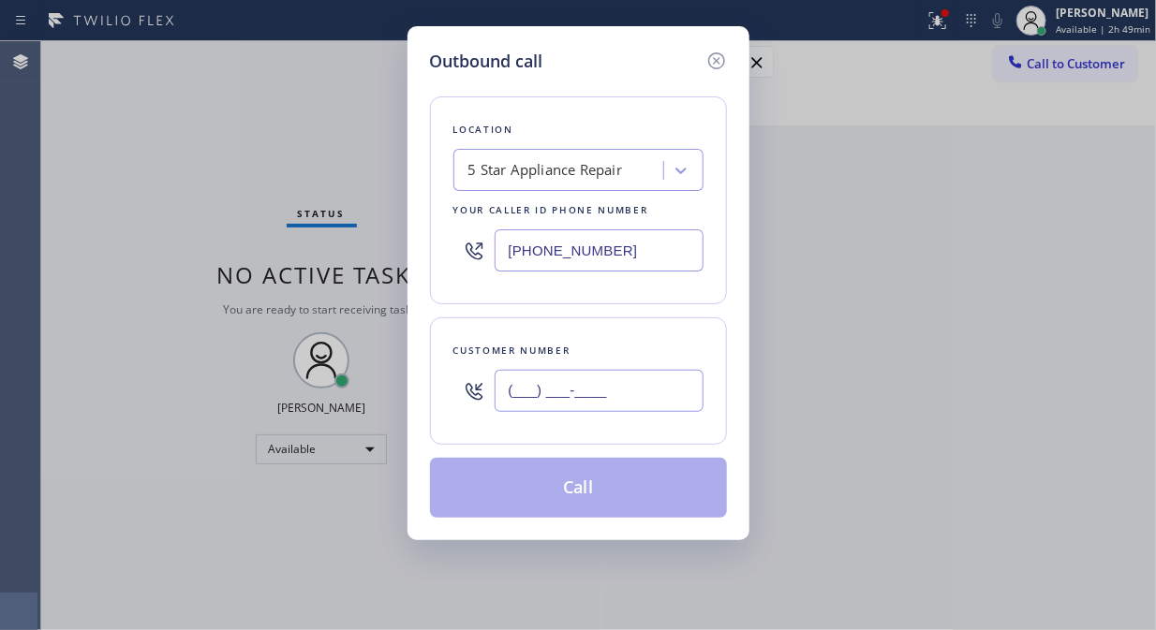
click at [560, 405] on input "(___) ___-____" at bounding box center [598, 391] width 209 height 42
paste input "646) 870-0217"
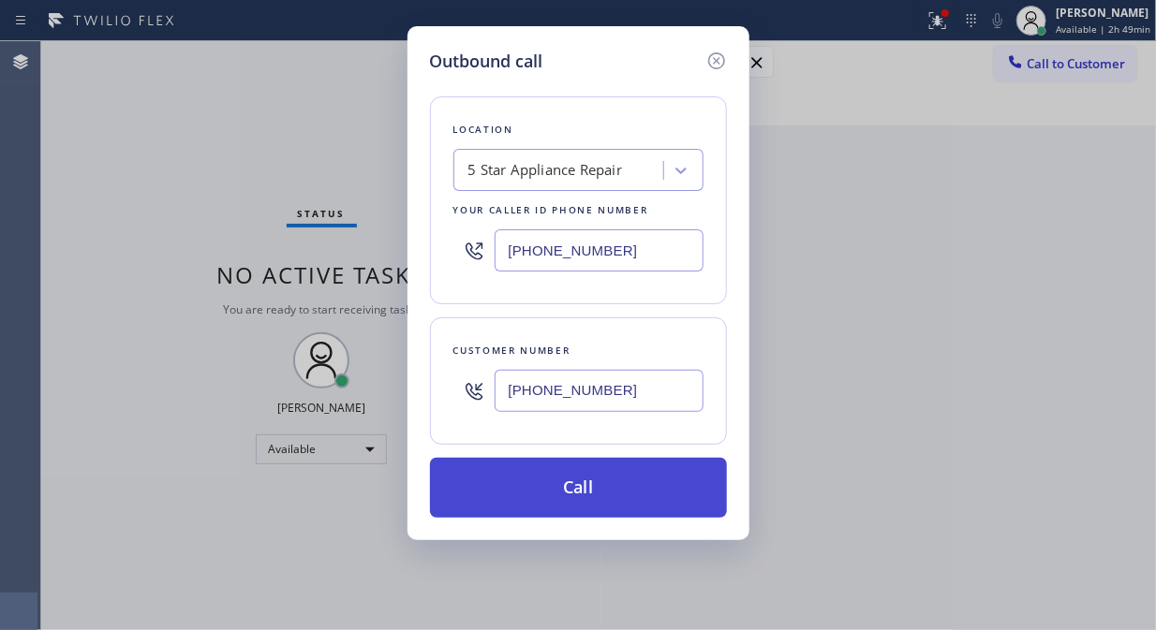
type input "[PHONE_NUMBER]"
click at [631, 482] on button "Call" at bounding box center [578, 488] width 297 height 60
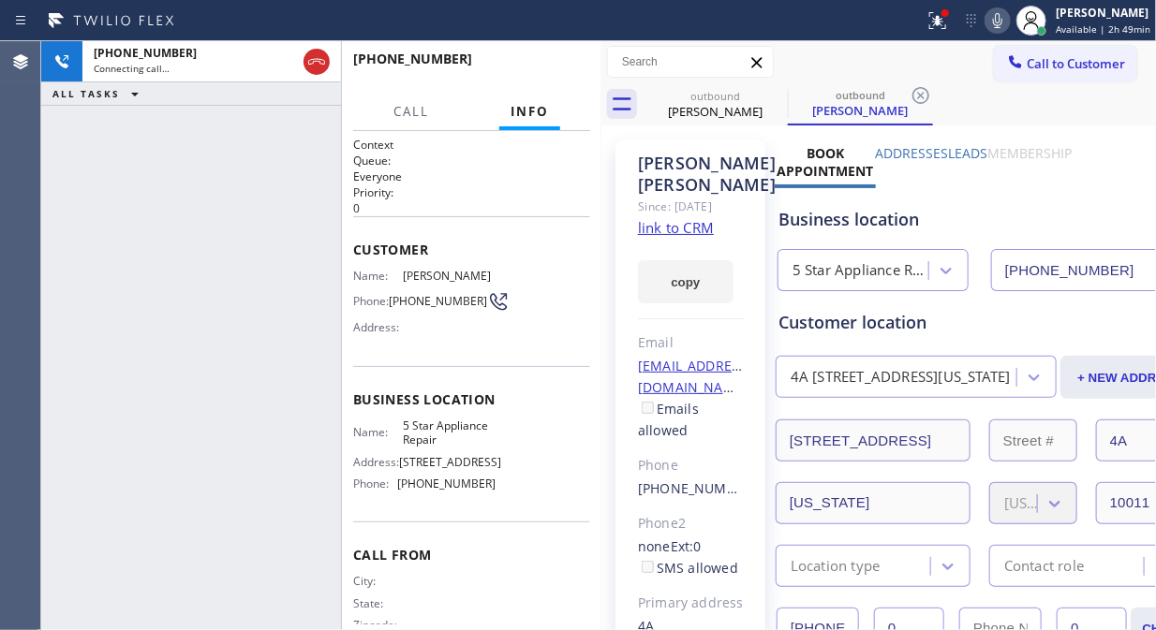
type input "[PHONE_NUMBER]"
click at [940, 21] on icon at bounding box center [934, 18] width 11 height 13
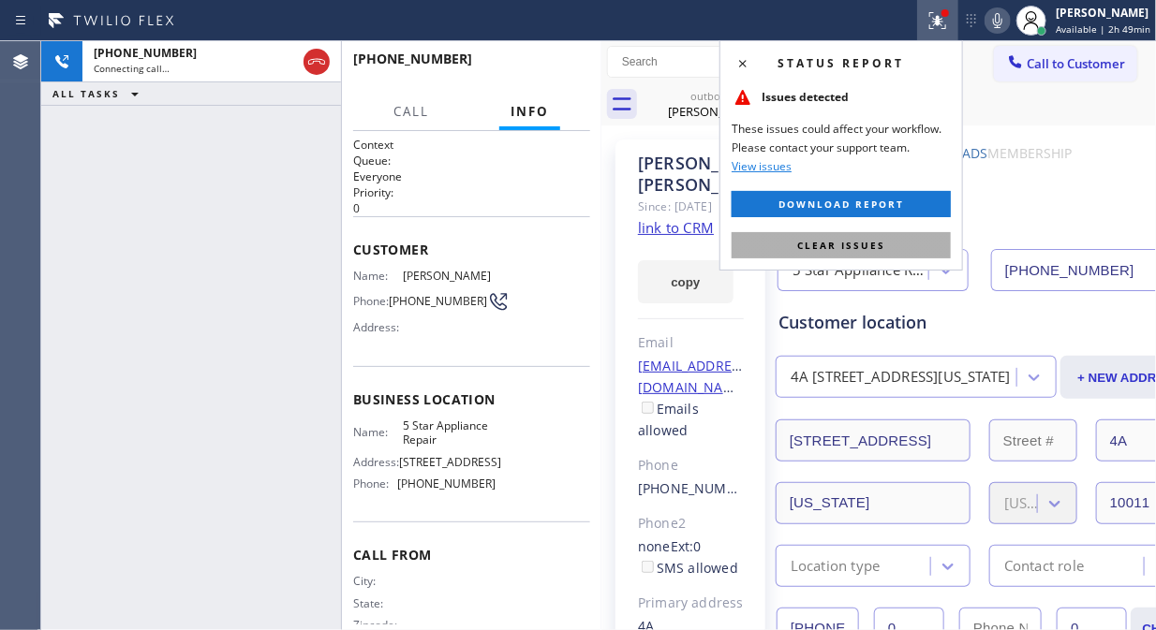
click at [835, 245] on span "Clear issues" at bounding box center [841, 245] width 88 height 13
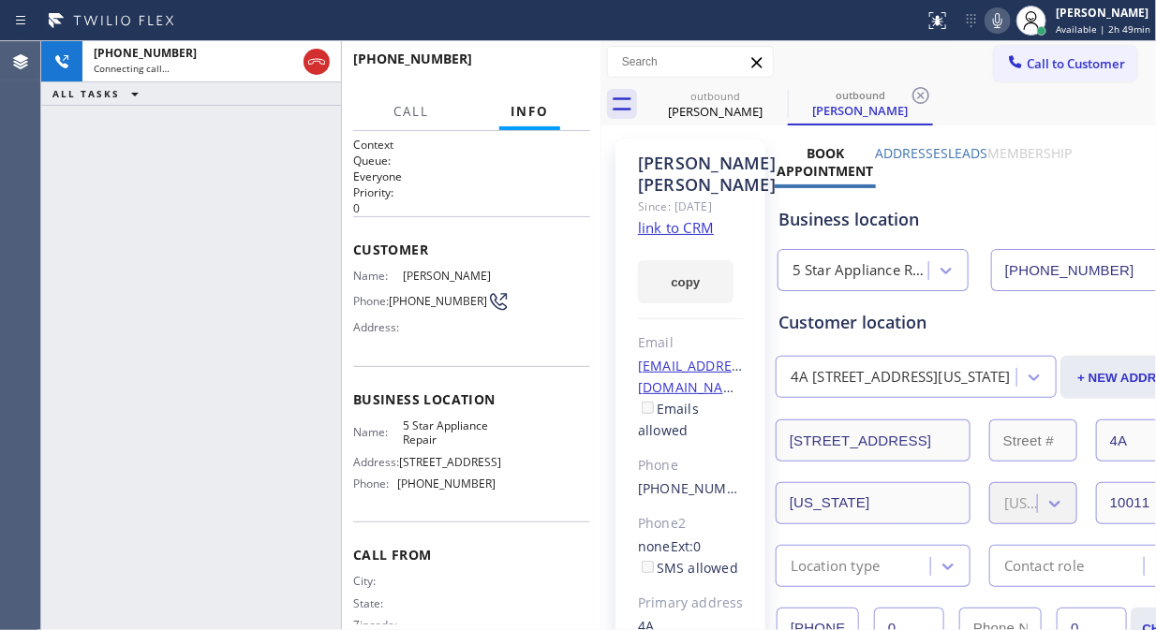
click at [1002, 21] on icon at bounding box center [997, 20] width 9 height 15
click at [101, 250] on div "[PHONE_NUMBER] Live | 00:01 ALL TASKS ALL TASKS ACTIVE TASKS TASKS IN WRAP UP" at bounding box center [191, 335] width 300 height 589
click at [998, 19] on icon at bounding box center [997, 20] width 22 height 22
click at [544, 68] on span "HANG UP" at bounding box center [546, 67] width 57 height 13
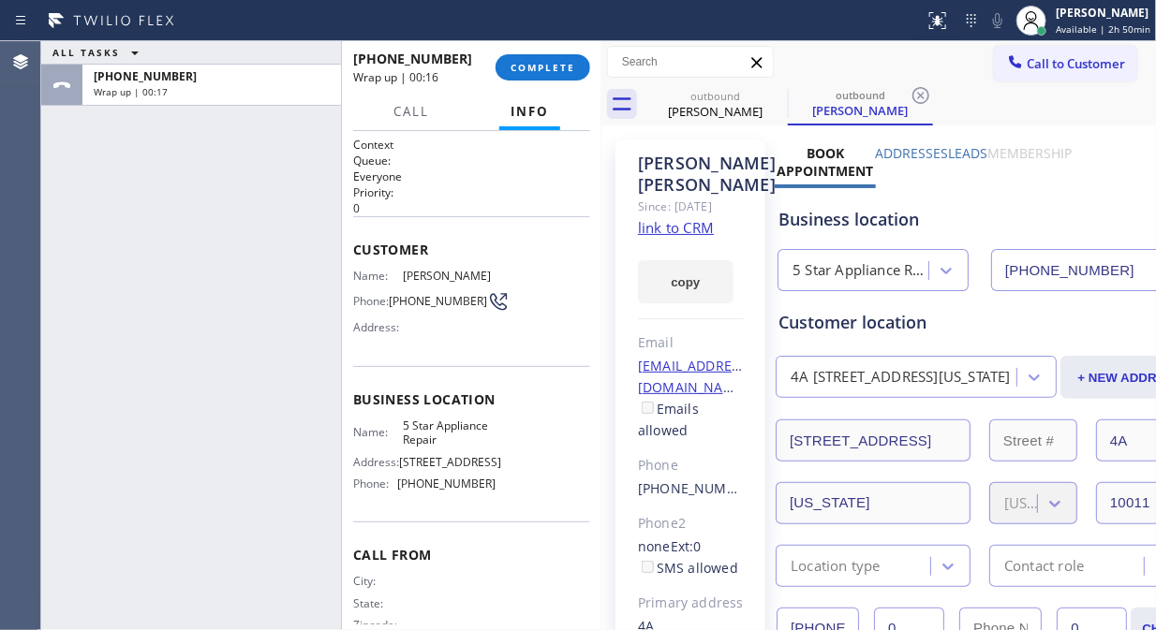
drag, startPoint x: 141, startPoint y: 188, endPoint x: 231, endPoint y: 134, distance: 105.0
click at [141, 188] on div "ALL TASKS ALL TASKS ACTIVE TASKS TASKS IN WRAP UP [PHONE_NUMBER] Wrap up | 00:17" at bounding box center [191, 335] width 300 height 589
click at [559, 68] on span "COMPLETE" at bounding box center [542, 67] width 65 height 13
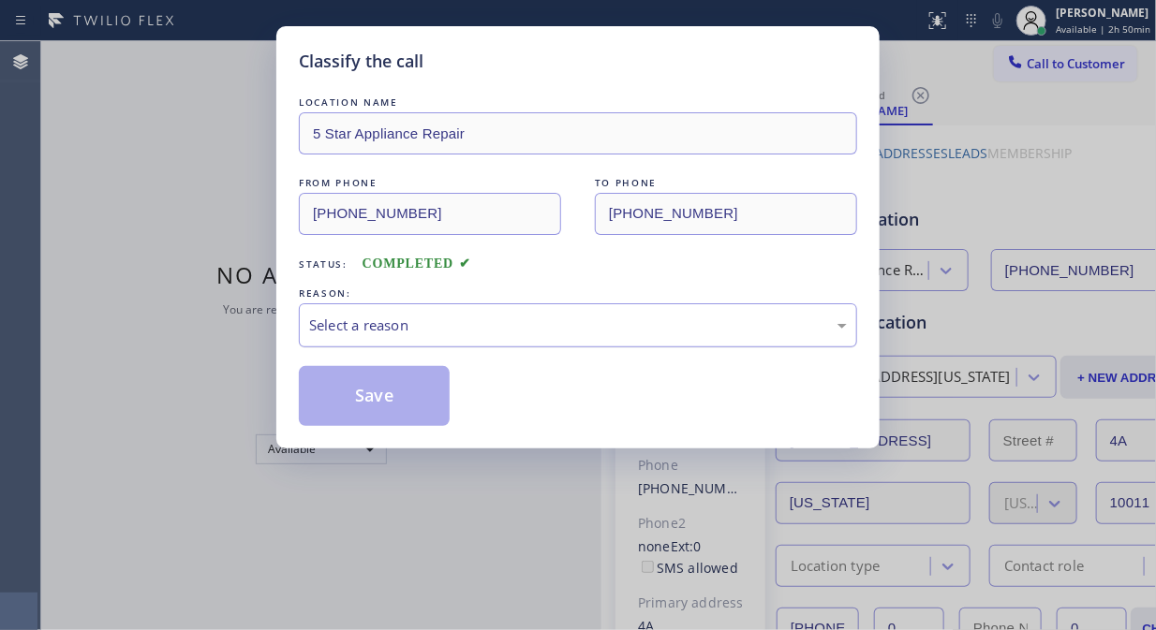
click at [577, 320] on div "Select a reason" at bounding box center [578, 326] width 538 height 22
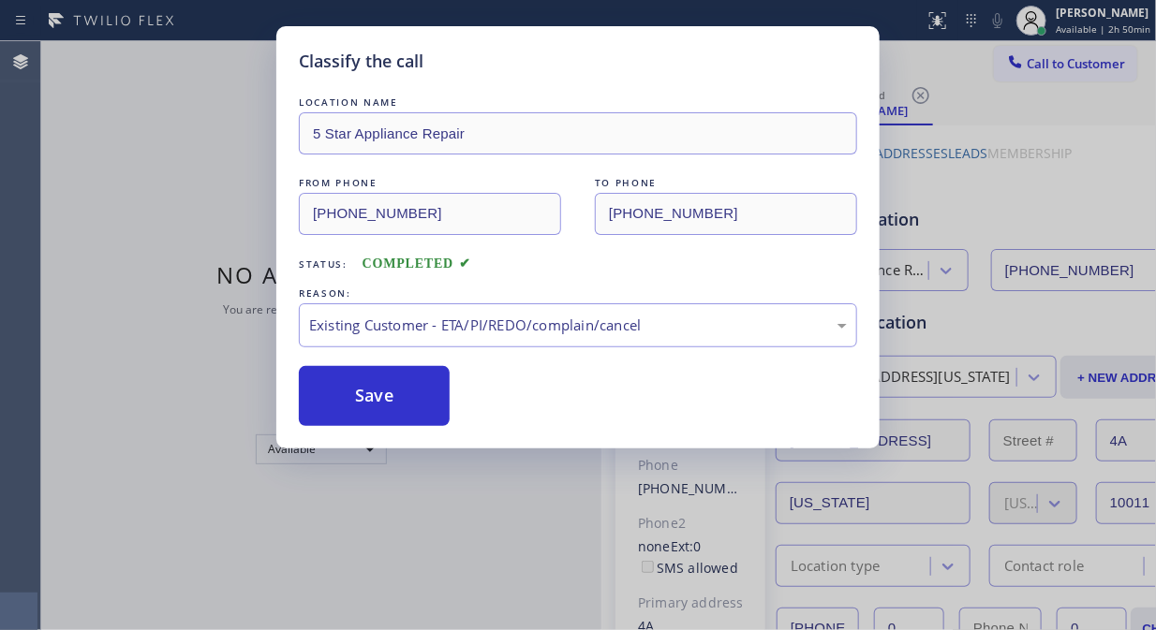
click at [400, 408] on button "Save" at bounding box center [374, 396] width 151 height 60
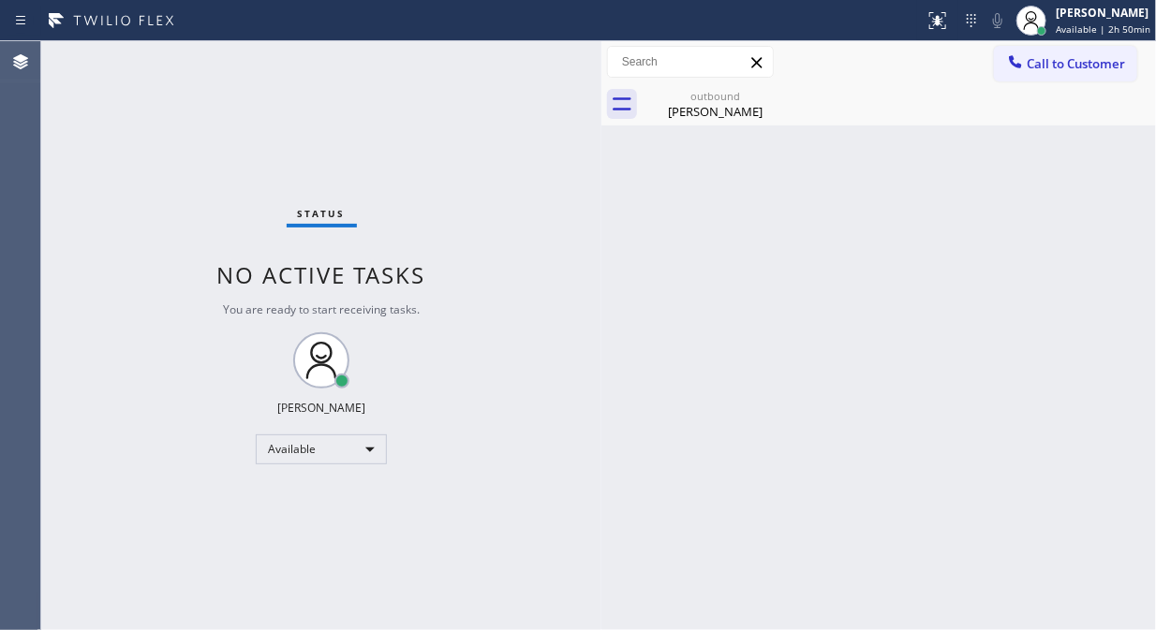
click at [1077, 69] on span "Call to Customer" at bounding box center [1075, 63] width 98 height 17
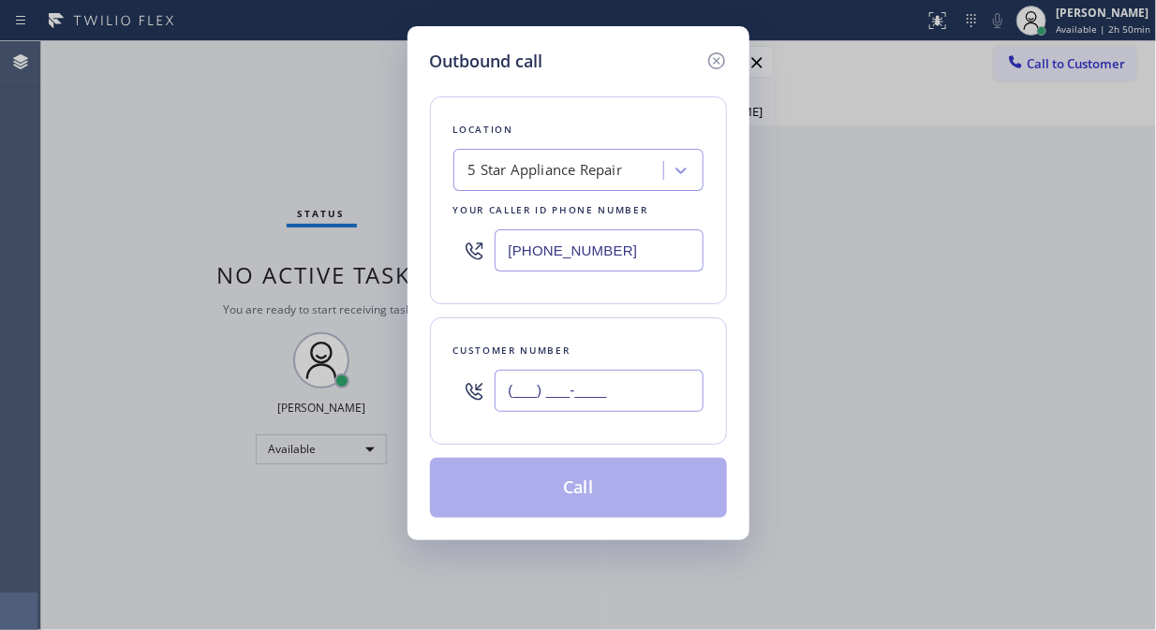
click at [591, 401] on input "(___) ___-____" at bounding box center [598, 391] width 209 height 42
paste input "305) 794-1879"
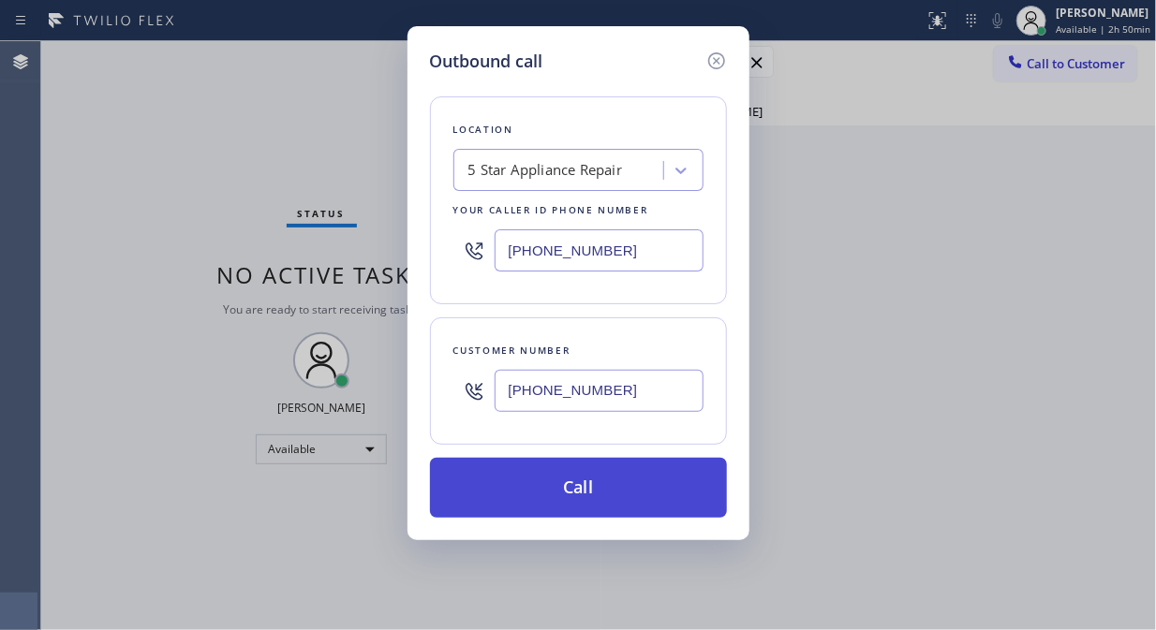
type input "[PHONE_NUMBER]"
click at [656, 492] on button "Call" at bounding box center [578, 488] width 297 height 60
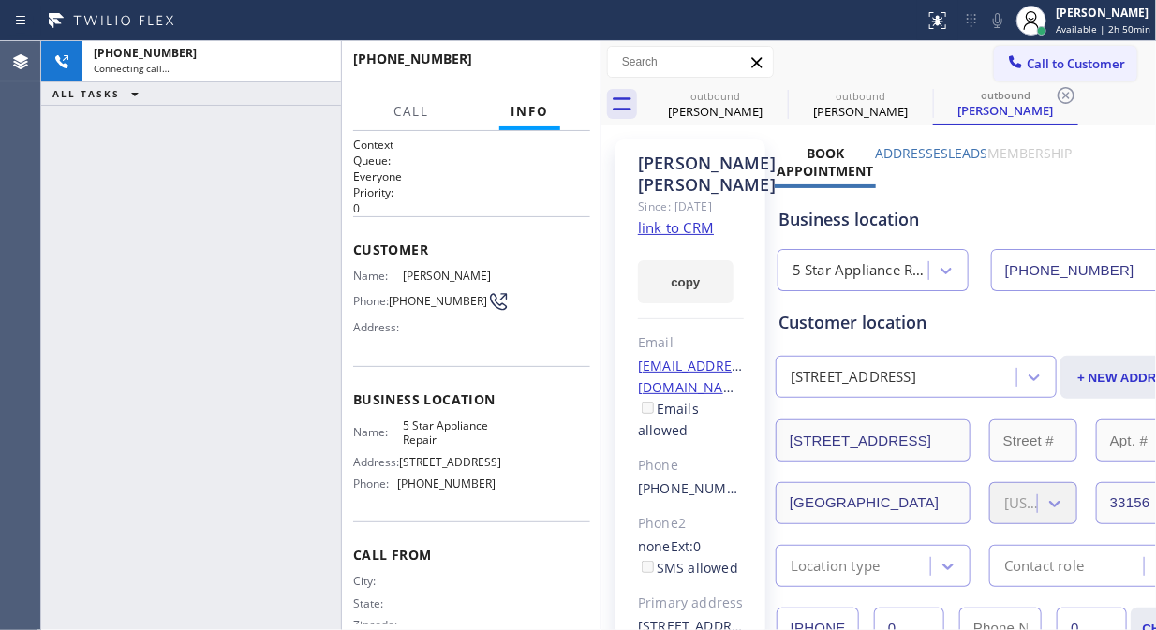
type input "[PHONE_NUMBER]"
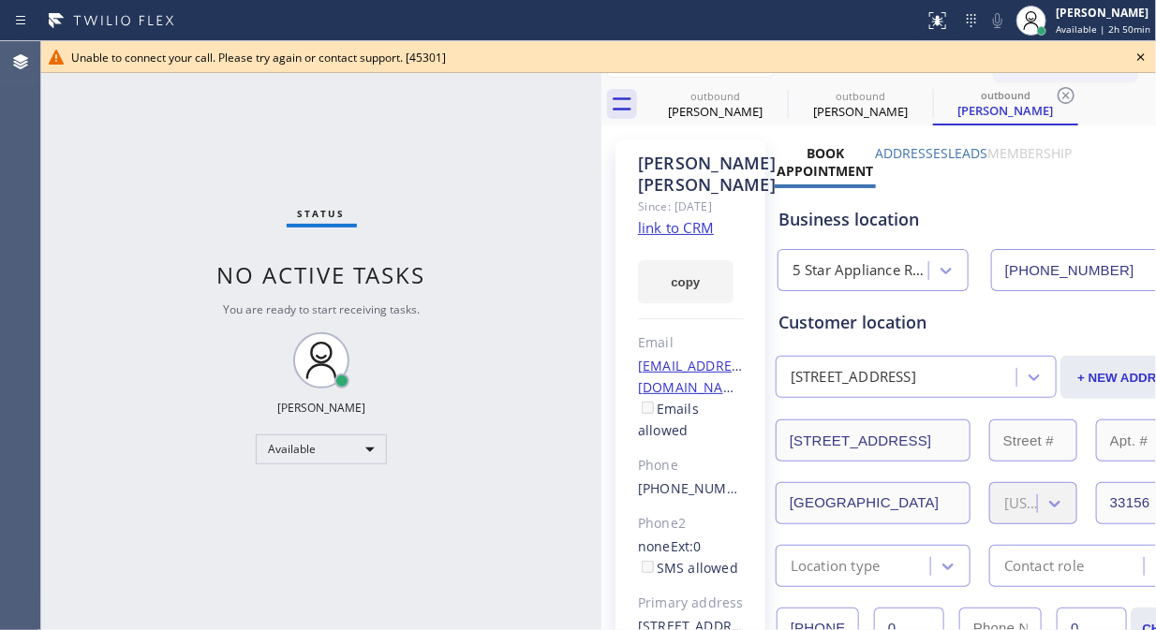
drag, startPoint x: 128, startPoint y: 147, endPoint x: 203, endPoint y: 101, distance: 87.8
click at [128, 147] on div "Status No active tasks You are ready to start receiving tasks. [PERSON_NAME] Av…" at bounding box center [321, 335] width 560 height 589
click at [1146, 60] on icon at bounding box center [1140, 57] width 22 height 22
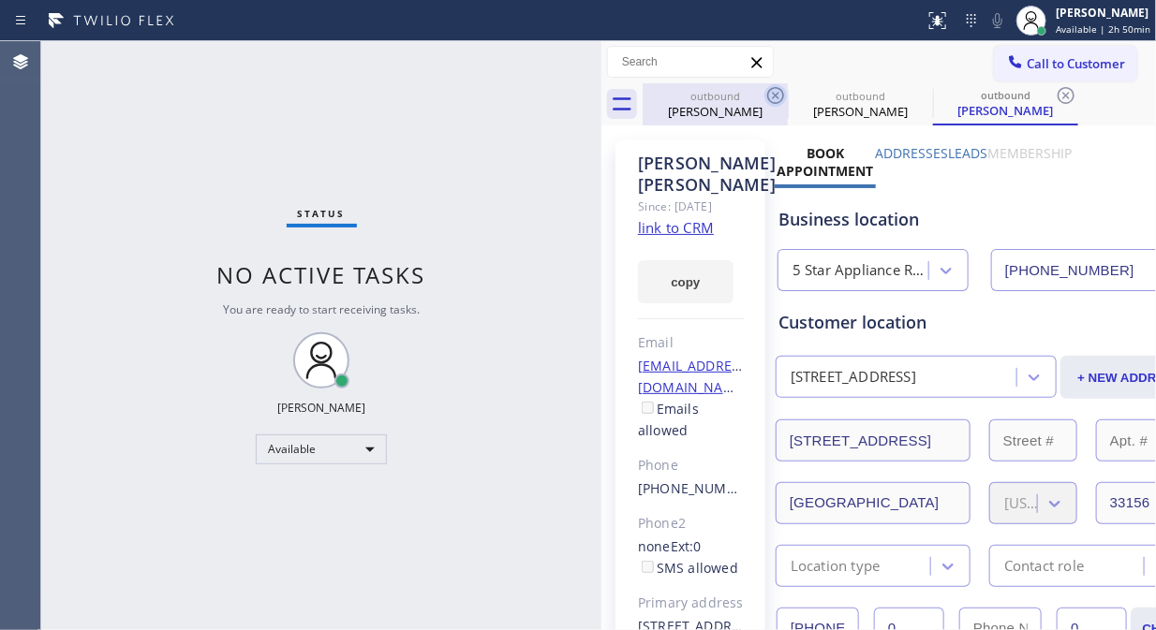
click at [773, 95] on icon at bounding box center [775, 95] width 22 height 22
click at [0, 0] on icon at bounding box center [0, 0] width 0 height 0
click at [1054, 95] on icon at bounding box center [1065, 95] width 22 height 22
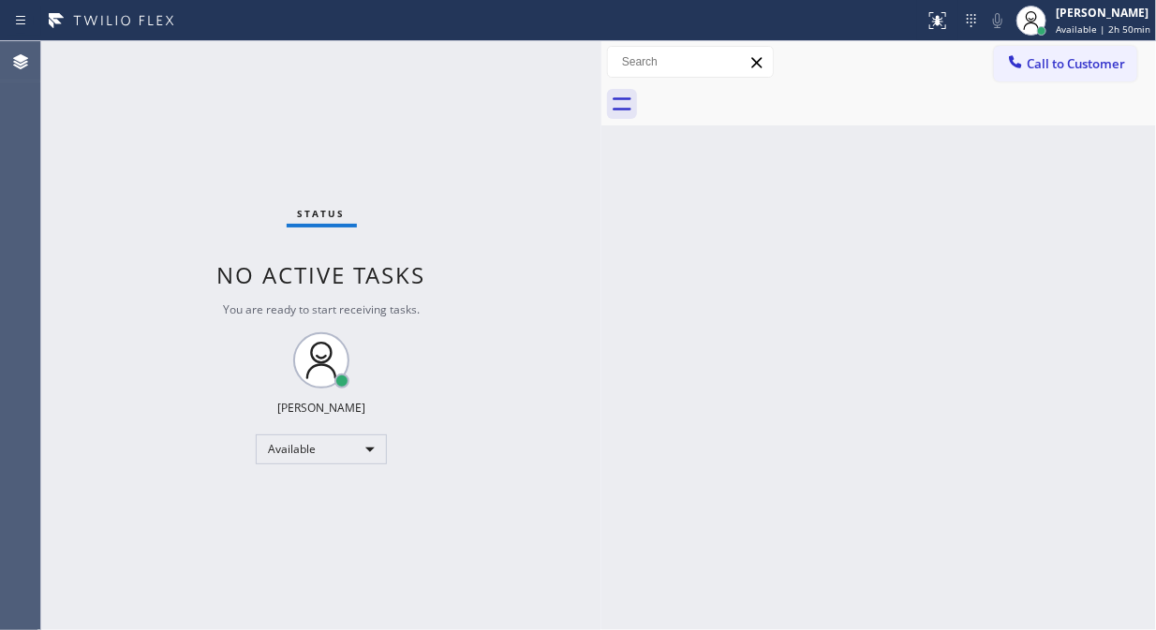
click at [773, 95] on div at bounding box center [898, 104] width 513 height 42
click at [1101, 71] on span "Call to Customer" at bounding box center [1075, 63] width 98 height 17
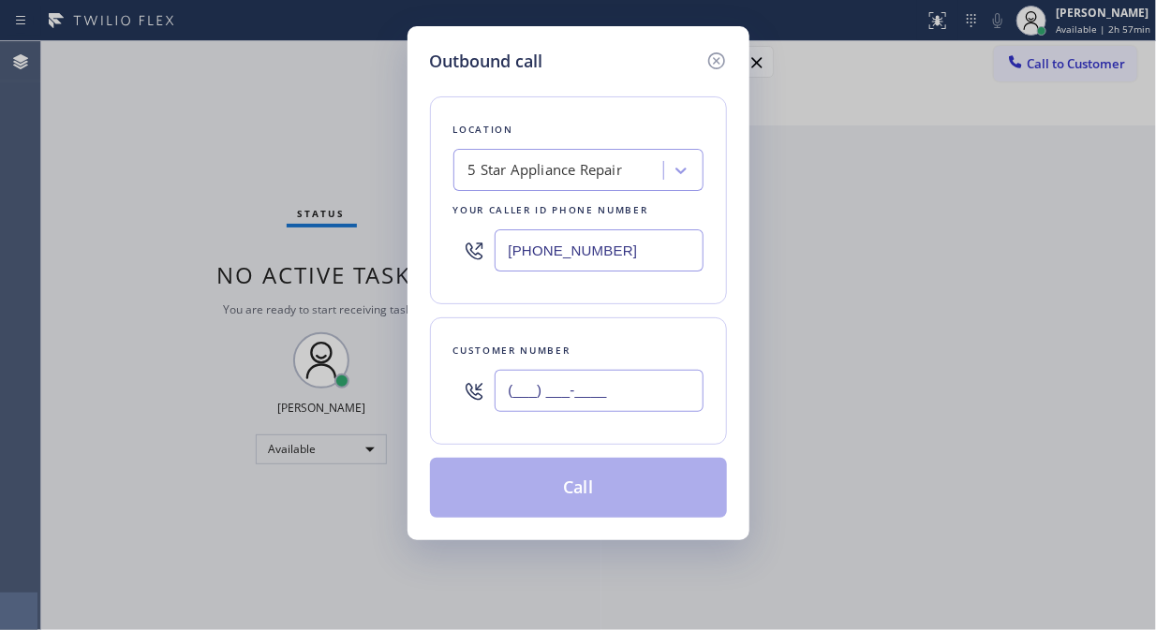
click at [510, 393] on input "(___) ___-____" at bounding box center [598, 391] width 209 height 42
paste input "912) 019-8983"
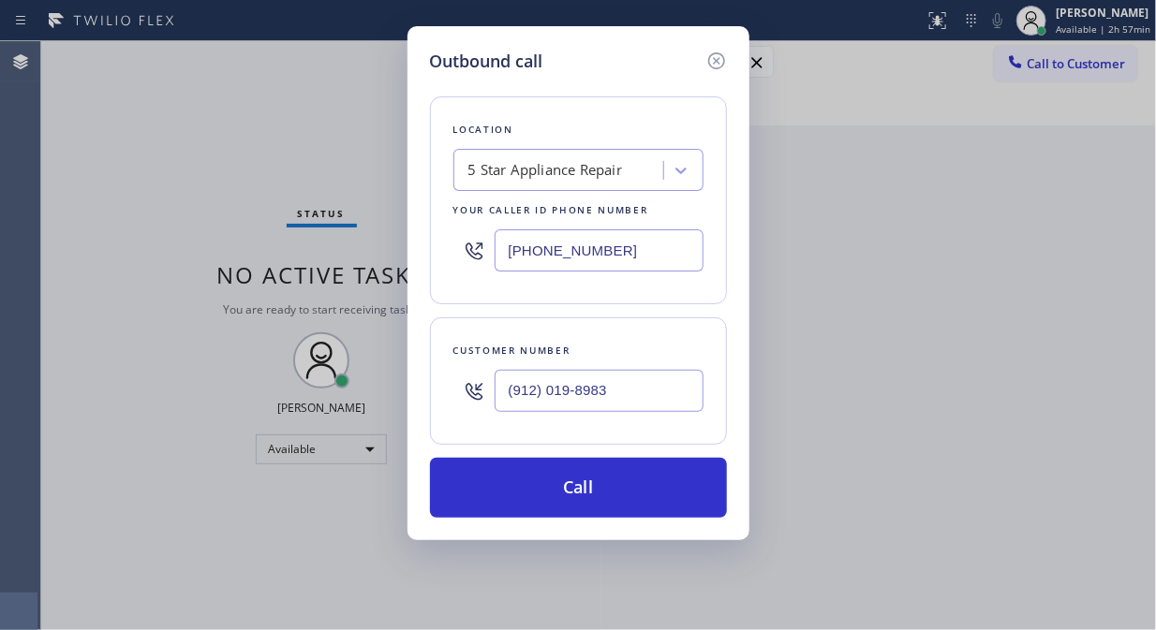
type input "(912) 019-8983"
click at [507, 243] on input "[PHONE_NUMBER]" at bounding box center [598, 250] width 209 height 42
paste input "912) 019-8983"
click at [508, 246] on input "[PHONE_NUMBER]" at bounding box center [598, 250] width 209 height 42
paste input "907-1049"
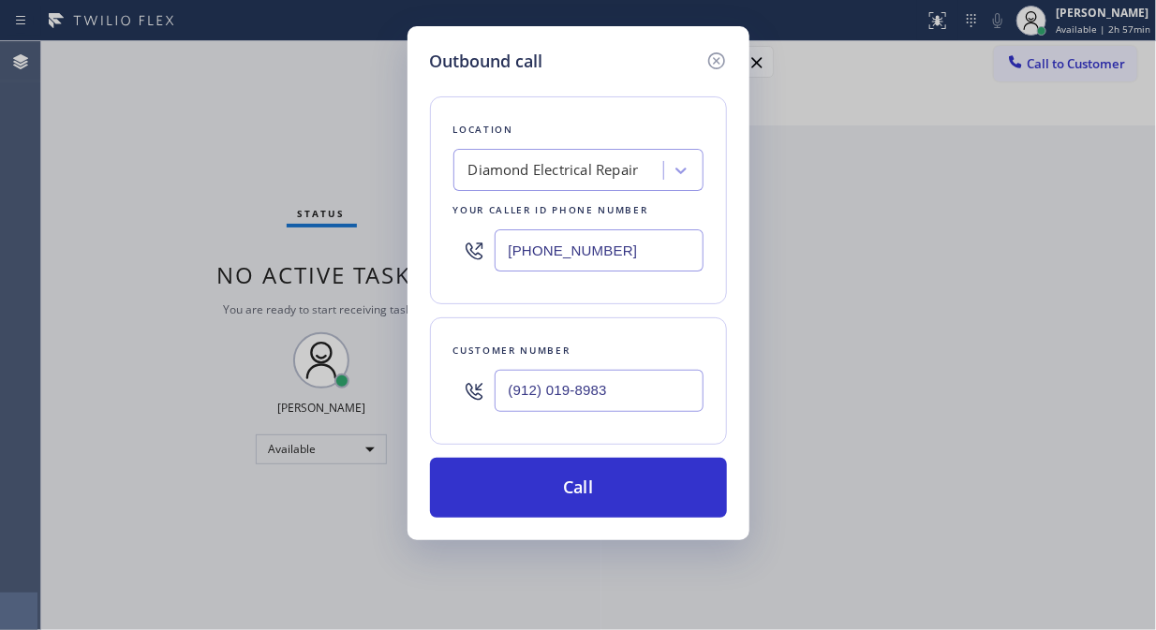
type input "[PHONE_NUMBER]"
click at [134, 199] on div "Outbound call Location Diamond Electrical Repair Your caller id phone number [P…" at bounding box center [578, 315] width 1156 height 630
click at [99, 187] on div "Outbound call Location Diamond Electrical Repair Your caller id phone number [P…" at bounding box center [578, 315] width 1156 height 630
click at [488, 397] on div at bounding box center [473, 391] width 41 height 61
click at [504, 393] on input "(912) 019-8983" at bounding box center [598, 391] width 209 height 42
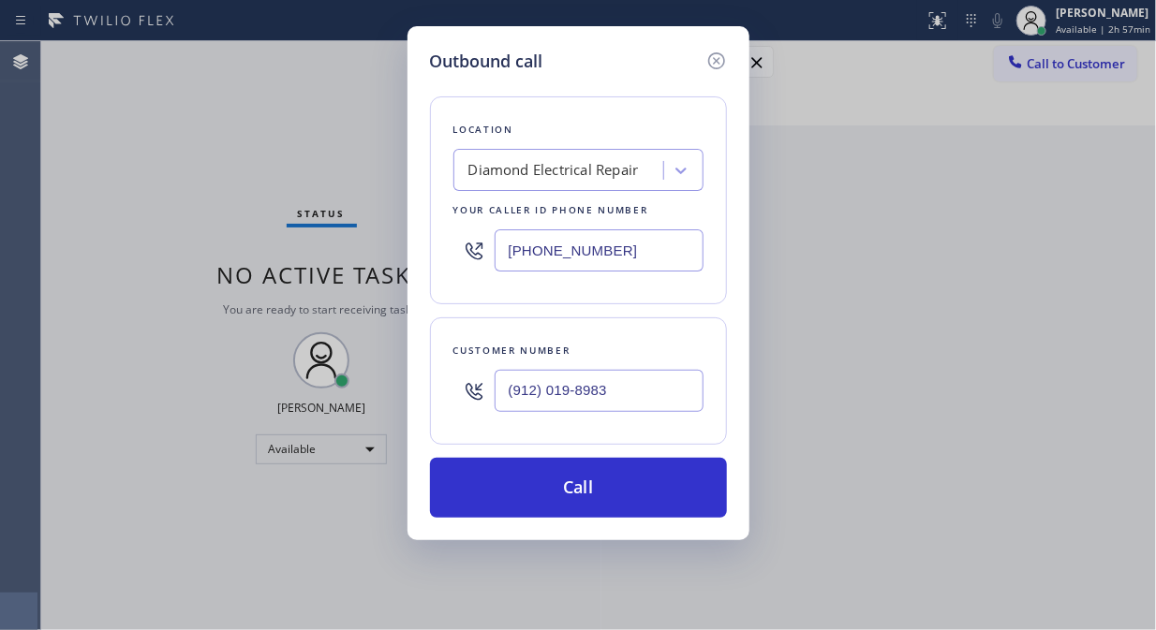
paste input "201) 989-8396"
type input "[PHONE_NUMBER]"
click at [98, 202] on div "Outbound call Location Diamond Electrical Repair Your caller id phone number [P…" at bounding box center [578, 315] width 1156 height 630
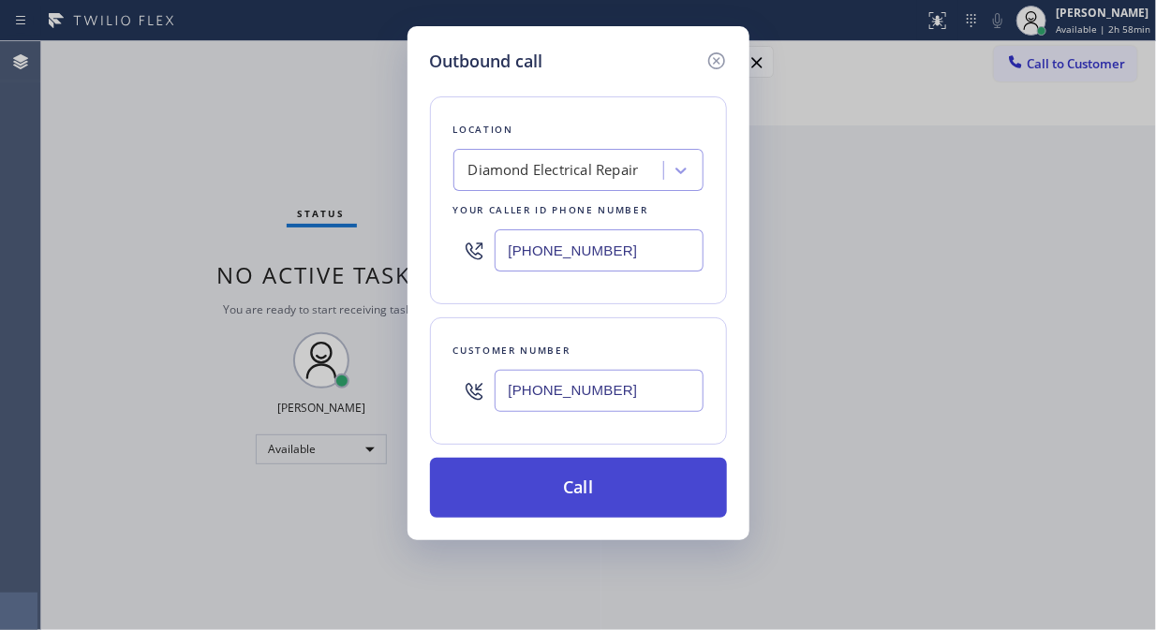
click at [555, 496] on button "Call" at bounding box center [578, 488] width 297 height 60
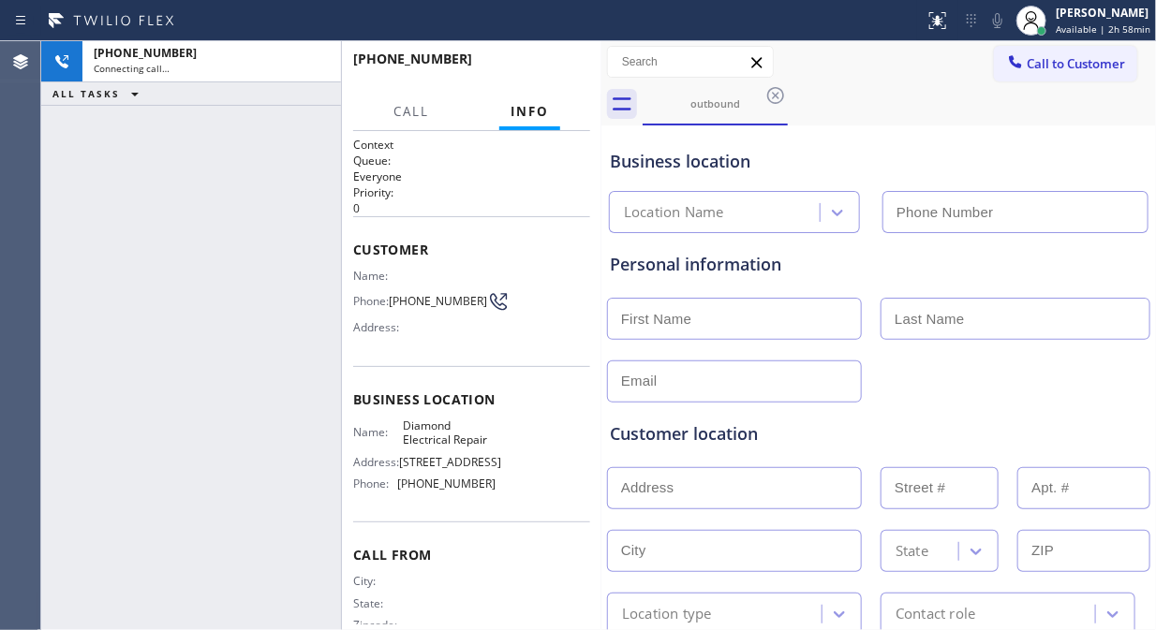
type input "[PHONE_NUMBER]"
click at [110, 243] on div "[PHONE_NUMBER] Connecting call… ALL TASKS ALL TASKS ACTIVE TASKS TASKS IN WRAP …" at bounding box center [191, 335] width 300 height 589
click at [1009, 29] on icon at bounding box center [997, 20] width 22 height 22
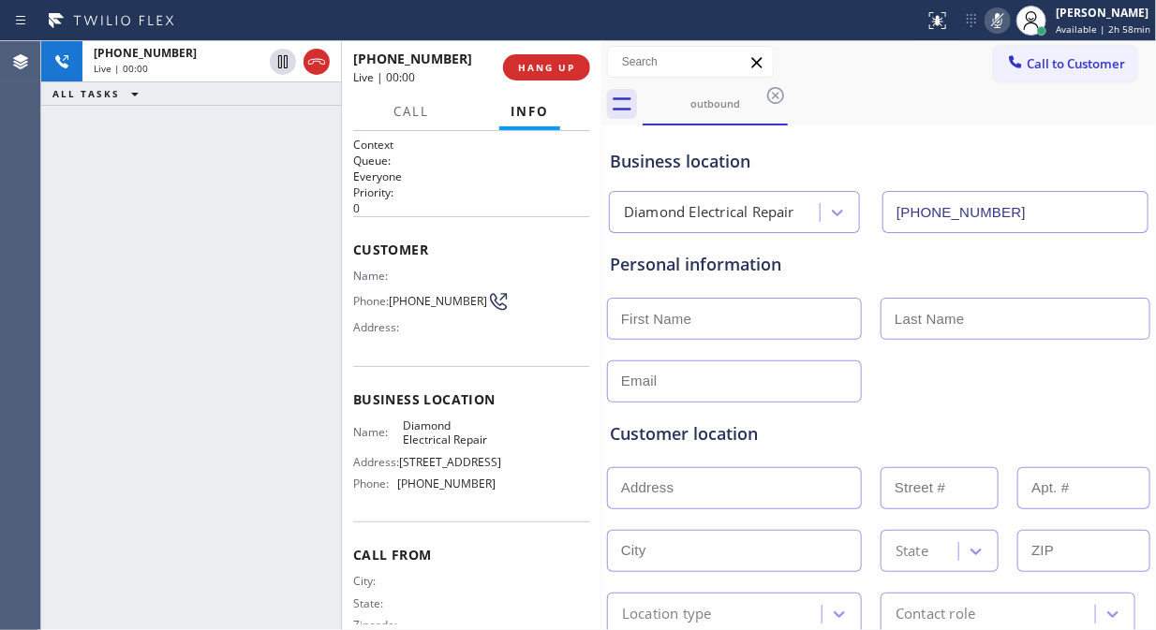
click at [999, 24] on icon at bounding box center [997, 20] width 9 height 15
click at [72, 156] on div "[PHONE_NUMBER] Live | 00:10 ALL TASKS ALL TASKS ACTIVE TASKS TASKS IN WRAP UP" at bounding box center [191, 335] width 300 height 589
click at [1007, 23] on icon at bounding box center [997, 20] width 22 height 22
click at [998, 23] on icon at bounding box center [997, 20] width 22 height 22
click at [98, 246] on div "[PHONE_NUMBER] Live | 00:17 ALL TASKS ALL TASKS ACTIVE TASKS TASKS IN WRAP UP" at bounding box center [191, 335] width 300 height 589
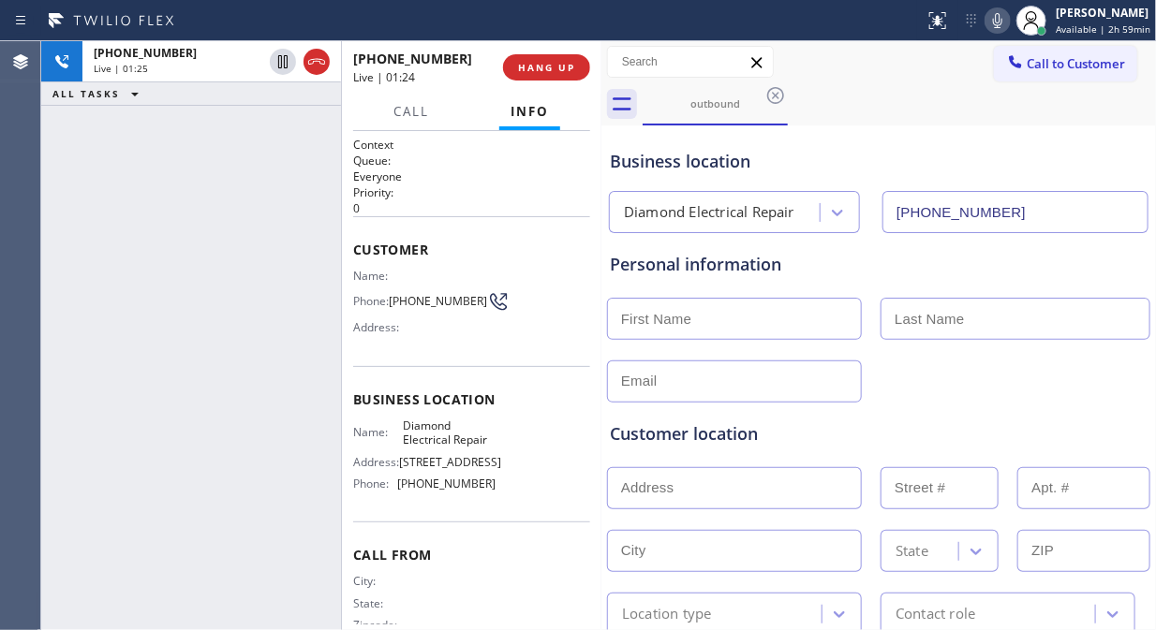
click at [1003, 21] on icon at bounding box center [997, 20] width 22 height 22
click at [1002, 21] on icon at bounding box center [997, 20] width 9 height 15
click at [1003, 21] on icon at bounding box center [997, 20] width 22 height 22
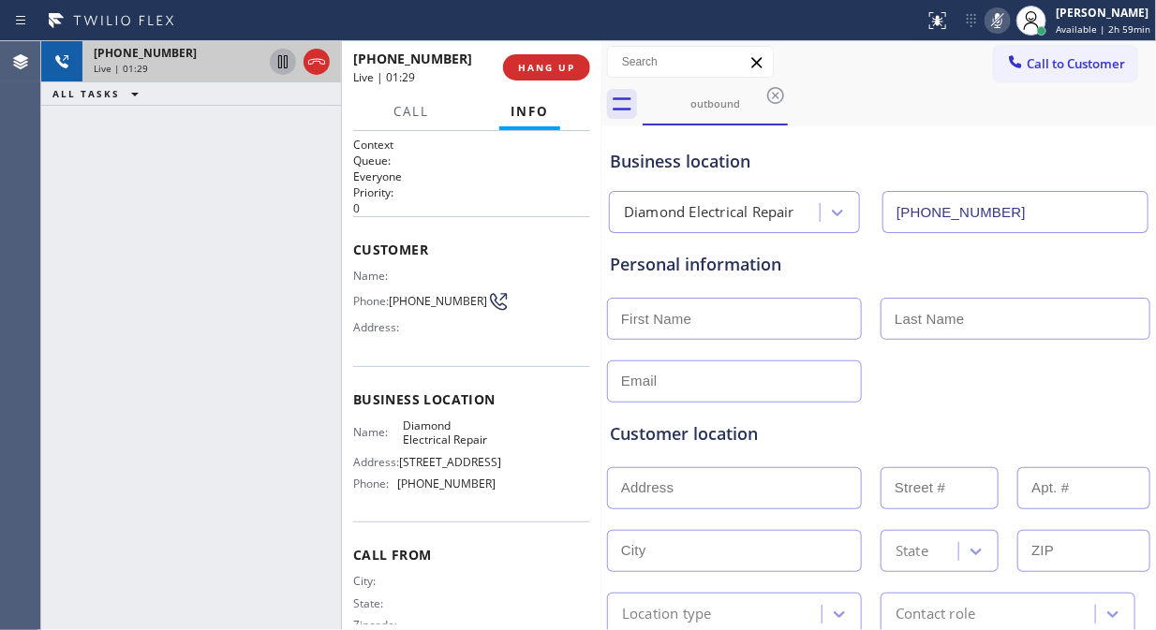
click at [279, 62] on icon at bounding box center [283, 62] width 22 height 22
click at [1008, 17] on icon at bounding box center [999, 20] width 22 height 22
click at [101, 201] on div "[PHONE_NUMBER] Live | 03:08 ALL TASKS ALL TASKS ACTIVE TASKS TASKS IN WRAP UP" at bounding box center [191, 335] width 300 height 589
click at [277, 64] on icon at bounding box center [283, 62] width 22 height 22
click at [103, 259] on div "[PHONE_NUMBER] Live | 03:15 ALL TASKS ALL TASKS ACTIVE TASKS TASKS IN WRAP UP" at bounding box center [191, 335] width 300 height 589
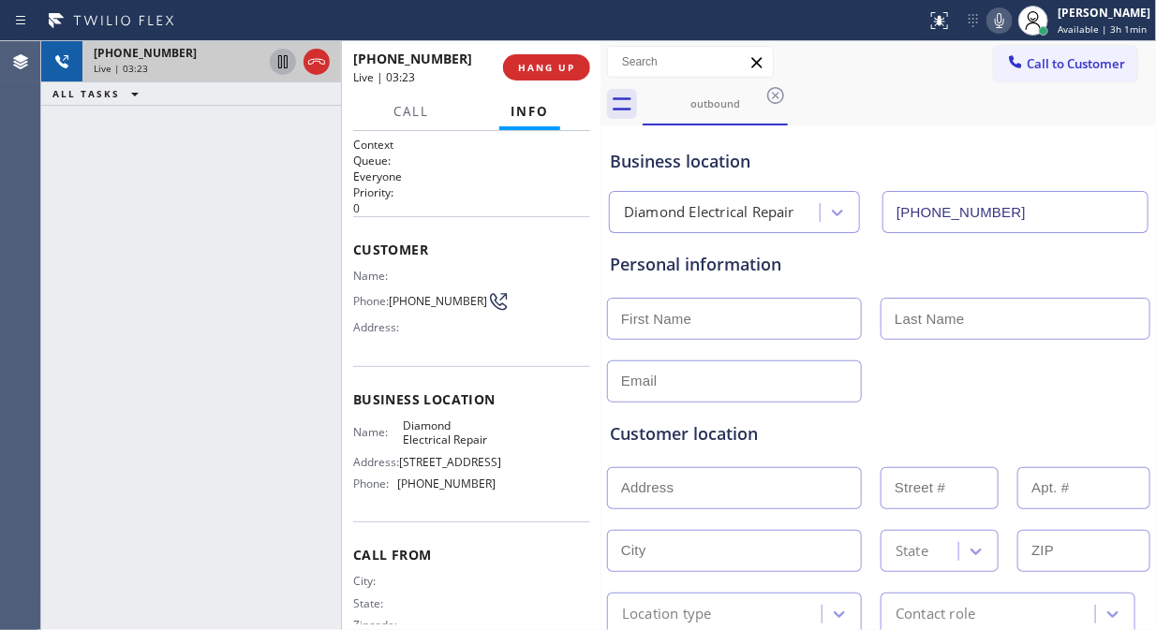
click at [113, 241] on div "[PHONE_NUMBER] Live | 03:23 ALL TASKS ALL TASKS ACTIVE TASKS TASKS IN WRAP UP" at bounding box center [191, 335] width 300 height 589
click at [1004, 22] on icon at bounding box center [999, 20] width 22 height 22
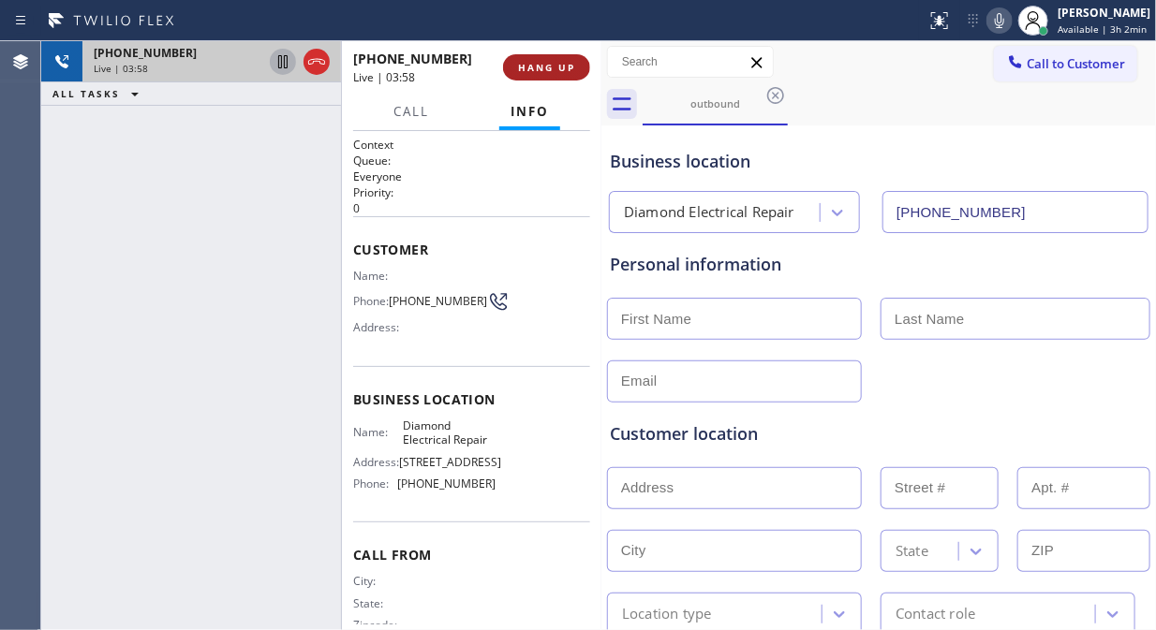
click at [572, 70] on span "HANG UP" at bounding box center [546, 67] width 57 height 13
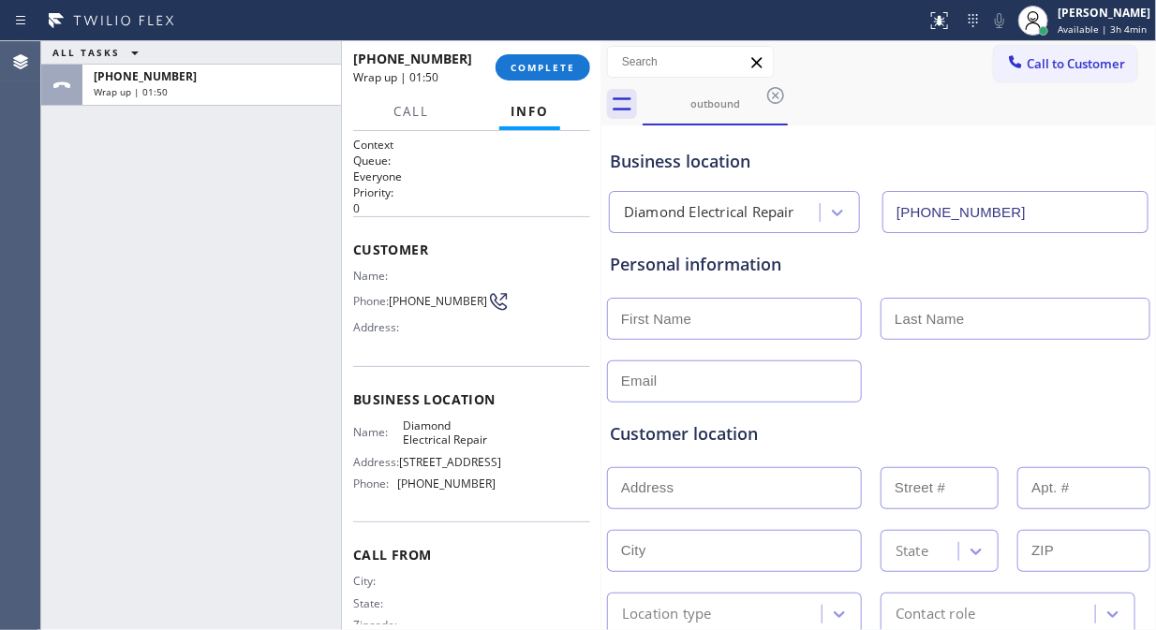
click at [86, 234] on div "ALL TASKS ALL TASKS ACTIVE TASKS TASKS IN WRAP UP [PHONE_NUMBER] Wrap up | 01:50" at bounding box center [191, 335] width 300 height 589
click at [511, 63] on span "COMPLETE" at bounding box center [542, 67] width 65 height 13
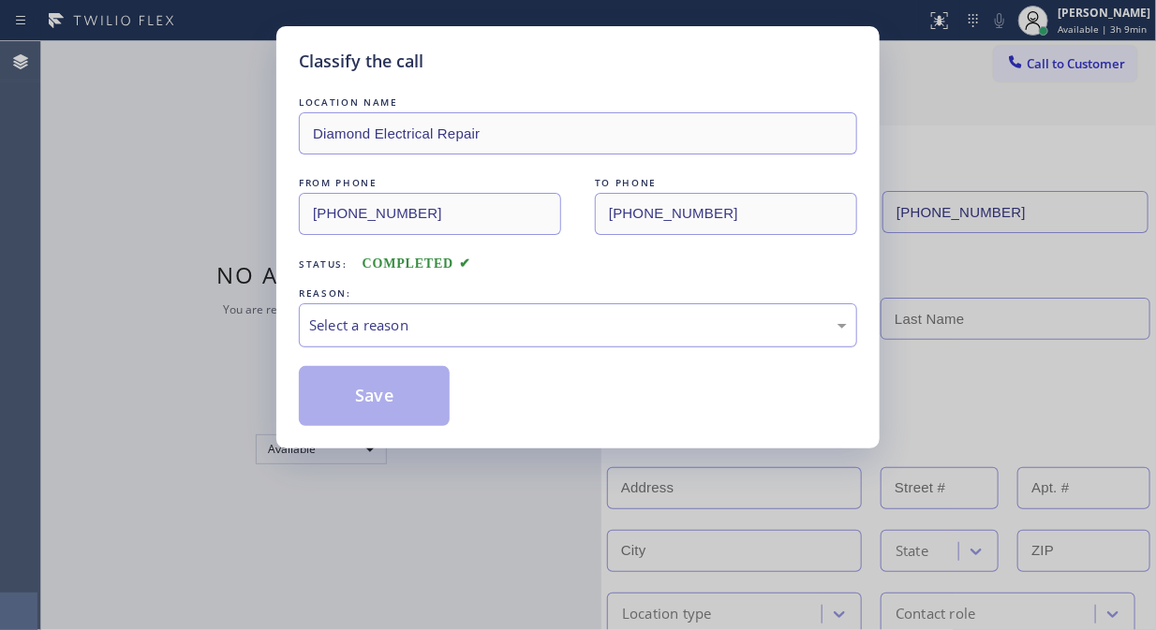
click at [512, 339] on div "Select a reason" at bounding box center [578, 325] width 558 height 44
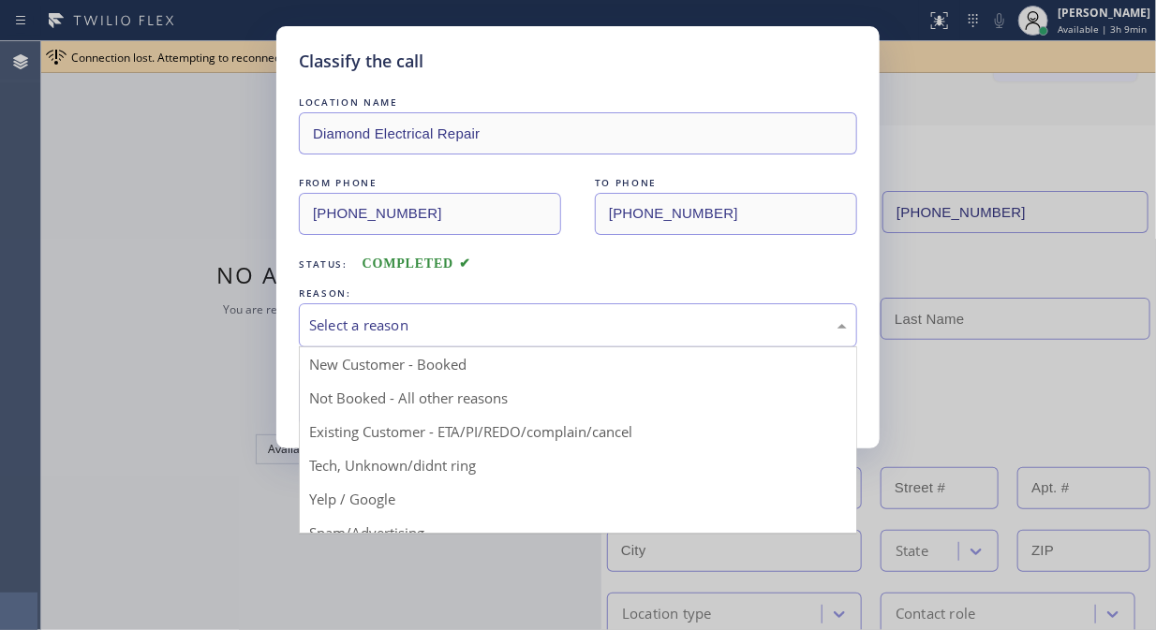
drag, startPoint x: 519, startPoint y: 425, endPoint x: 418, endPoint y: 405, distance: 103.2
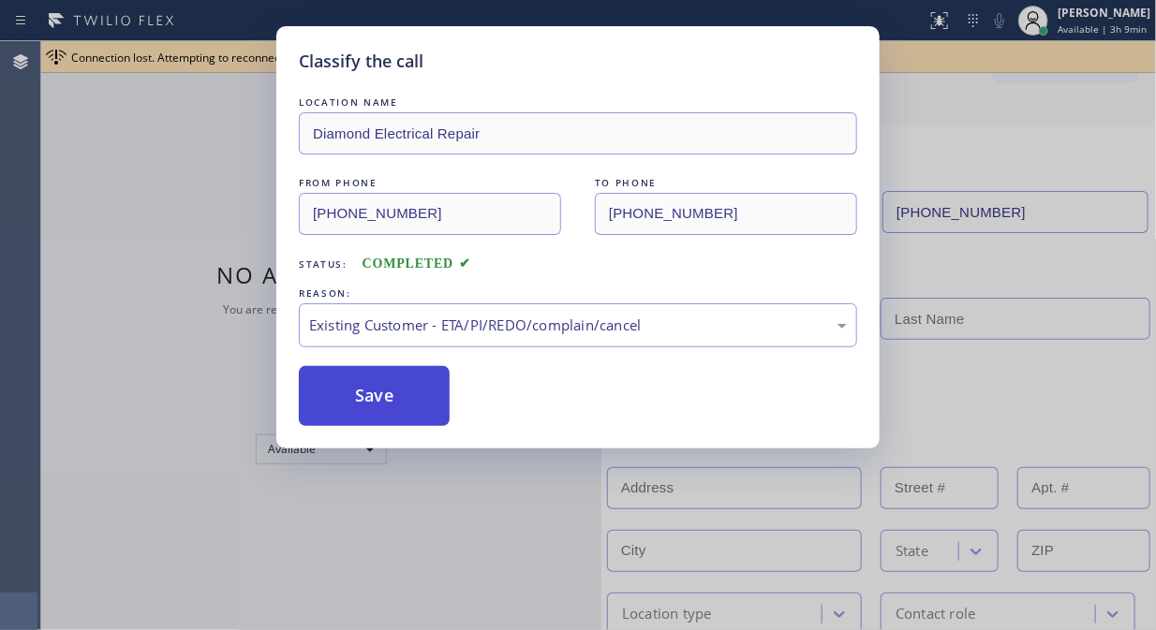
click at [380, 400] on button "Save" at bounding box center [374, 396] width 151 height 60
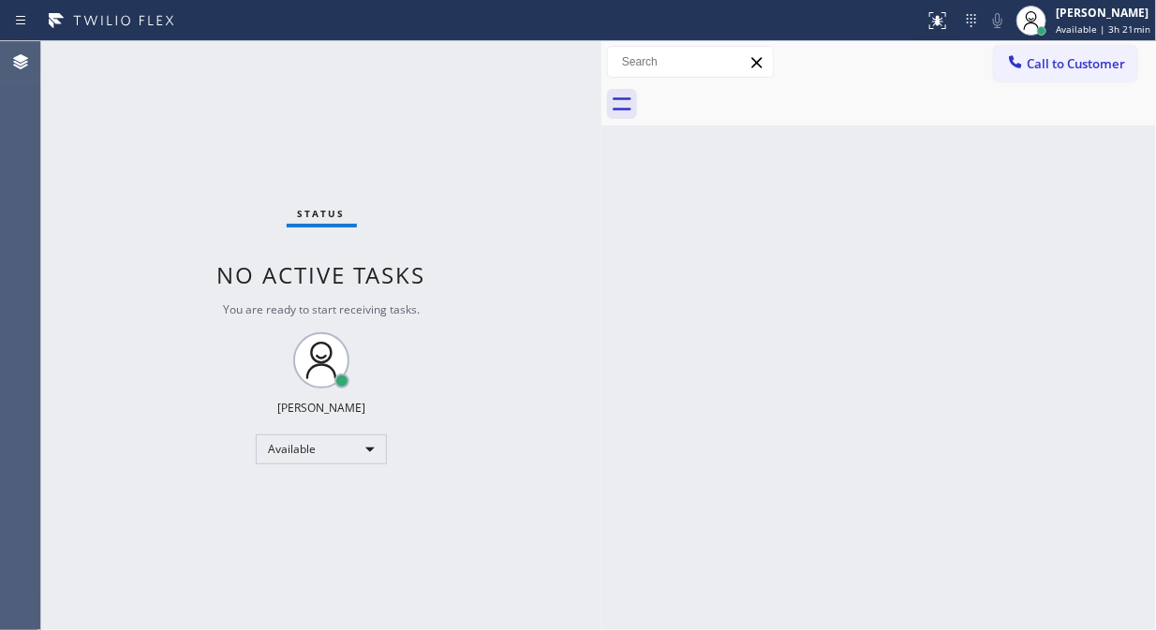
click at [173, 165] on div "Status No active tasks You are ready to start receiving tasks. [PERSON_NAME] Av…" at bounding box center [321, 335] width 560 height 589
click at [1068, 57] on span "Call to Customer" at bounding box center [1075, 63] width 98 height 17
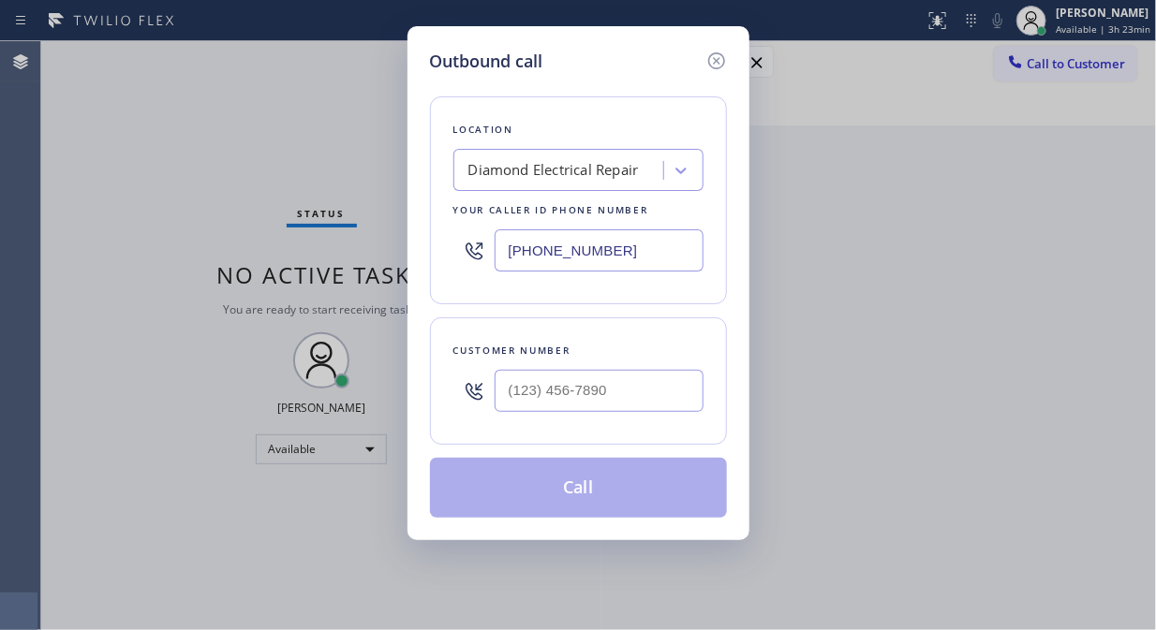
click at [491, 257] on div at bounding box center [473, 250] width 41 height 61
click at [501, 250] on input "[PHONE_NUMBER]" at bounding box center [598, 250] width 209 height 42
paste input "33) 692-2271"
type input "[PHONE_NUMBER]"
click at [466, 176] on div "Diamond Electrical Repair" at bounding box center [561, 171] width 204 height 33
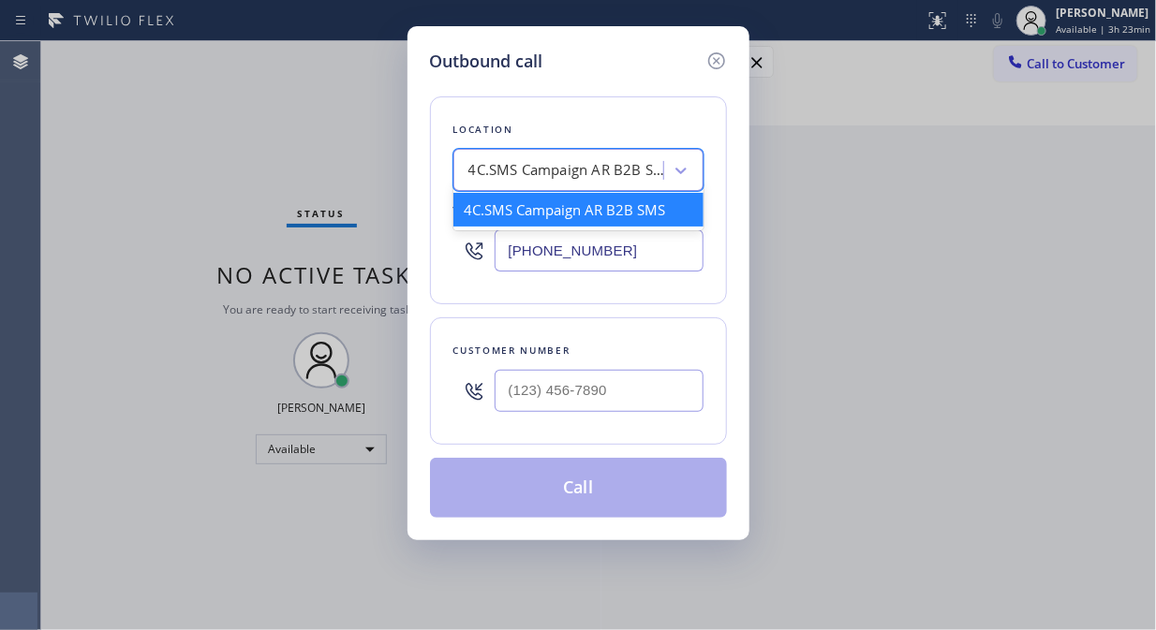
paste input "[PHONE_NUMBER]"
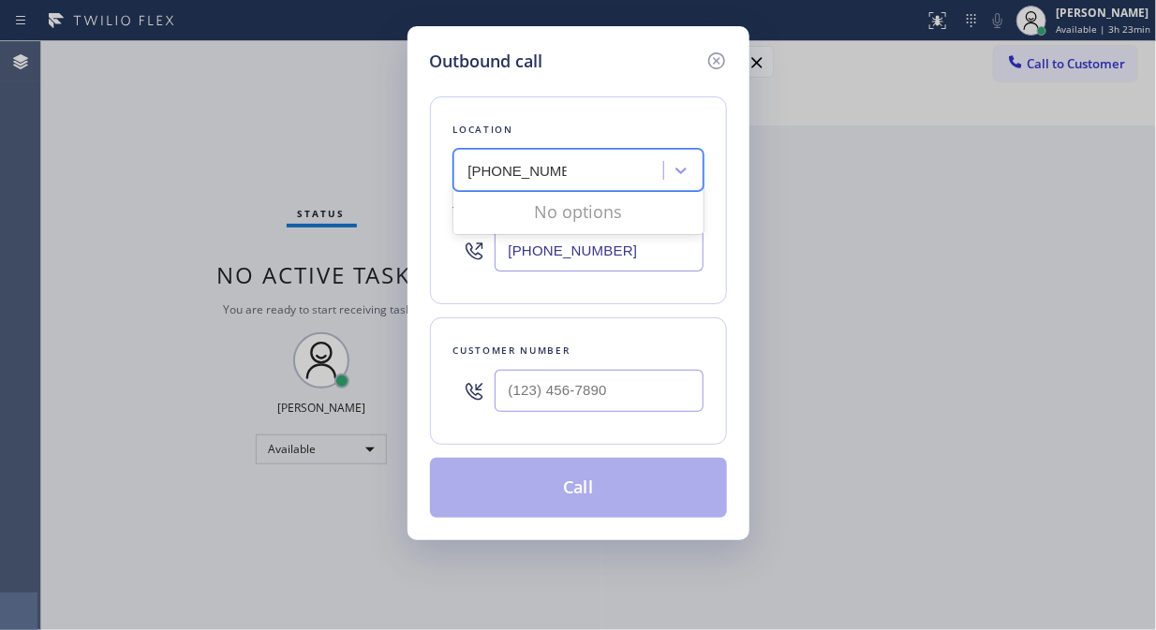
drag, startPoint x: 491, startPoint y: 189, endPoint x: 510, endPoint y: 247, distance: 61.3
click at [506, 230] on div "No options" at bounding box center [578, 211] width 250 height 45
type input "[PHONE_NUMBER]"
click at [510, 254] on input "[PHONE_NUMBER]" at bounding box center [598, 250] width 209 height 42
paste input "text"
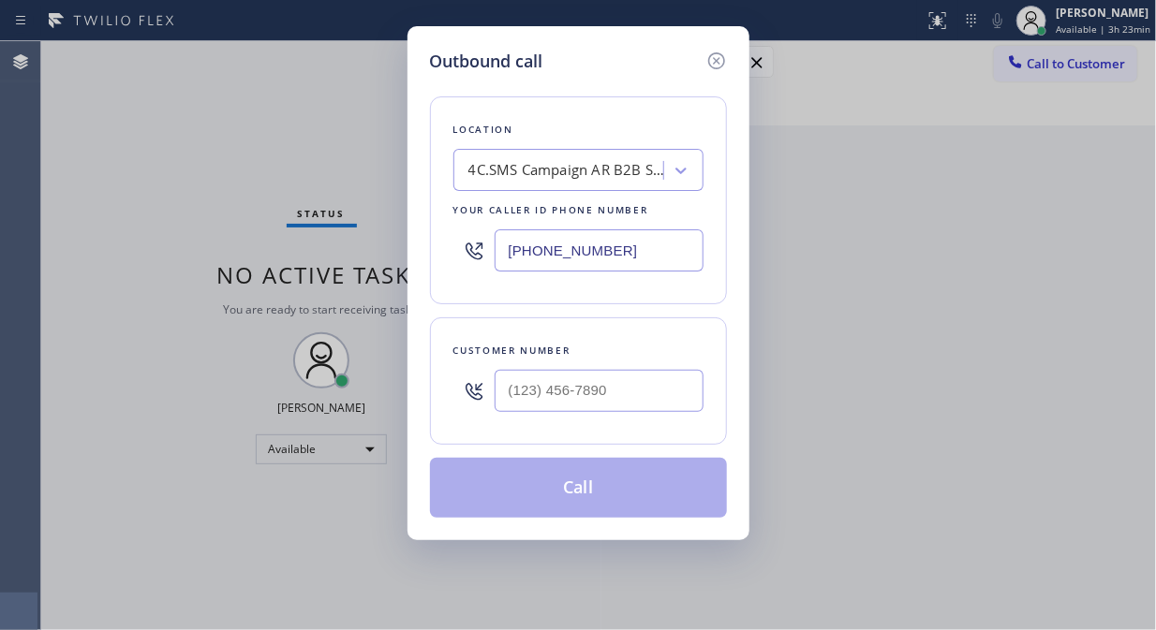
type input "[PHONE_NUMBER]"
click at [512, 386] on input "(___) ___-____" at bounding box center [598, 391] width 209 height 42
paste input "310) 508-1648"
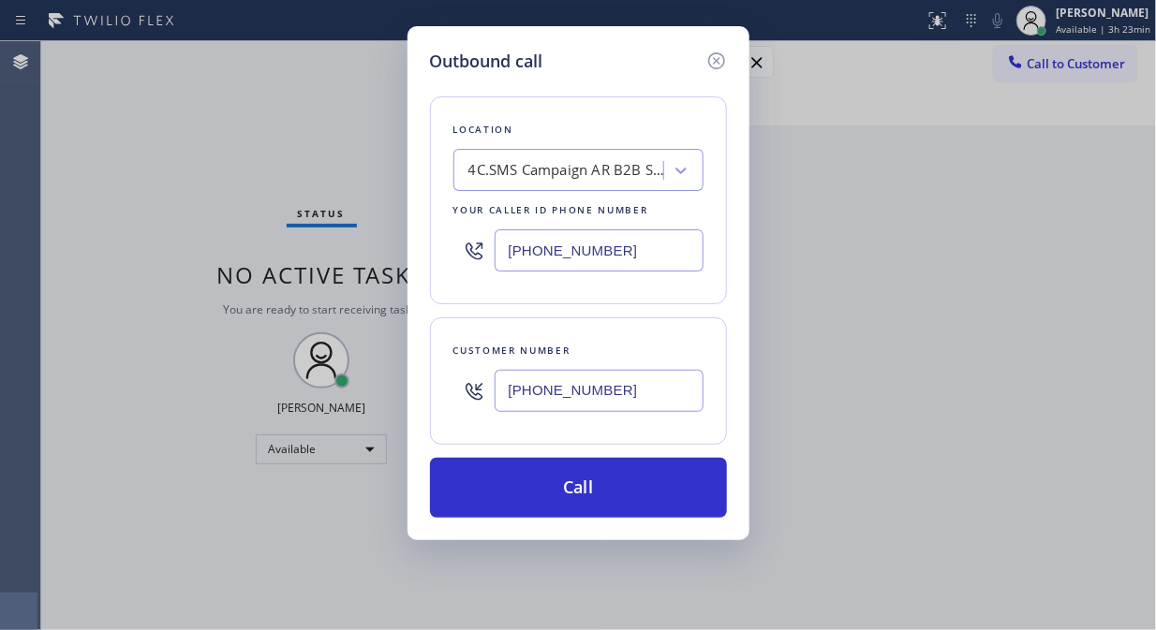
type input "[PHONE_NUMBER]"
click at [594, 174] on div "4C.SMS Campaign AR B2B SMS" at bounding box center [566, 171] width 197 height 22
click at [595, 174] on div "4C.SMS Campaign AR B2B SMS" at bounding box center [566, 171] width 197 height 22
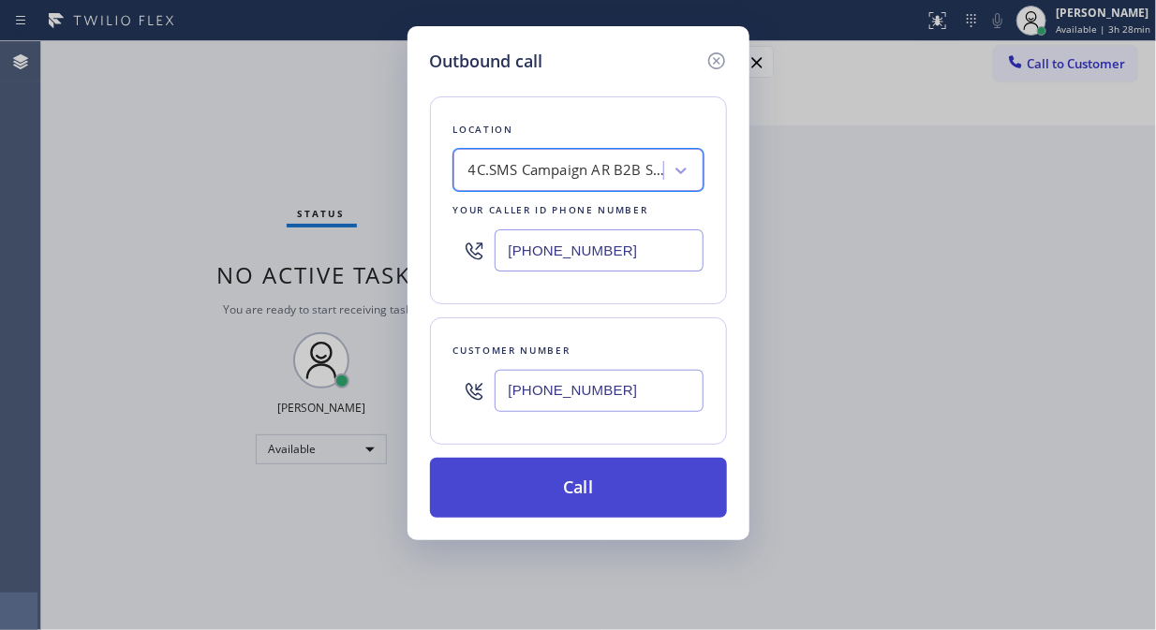
click at [597, 482] on button "Call" at bounding box center [578, 488] width 297 height 60
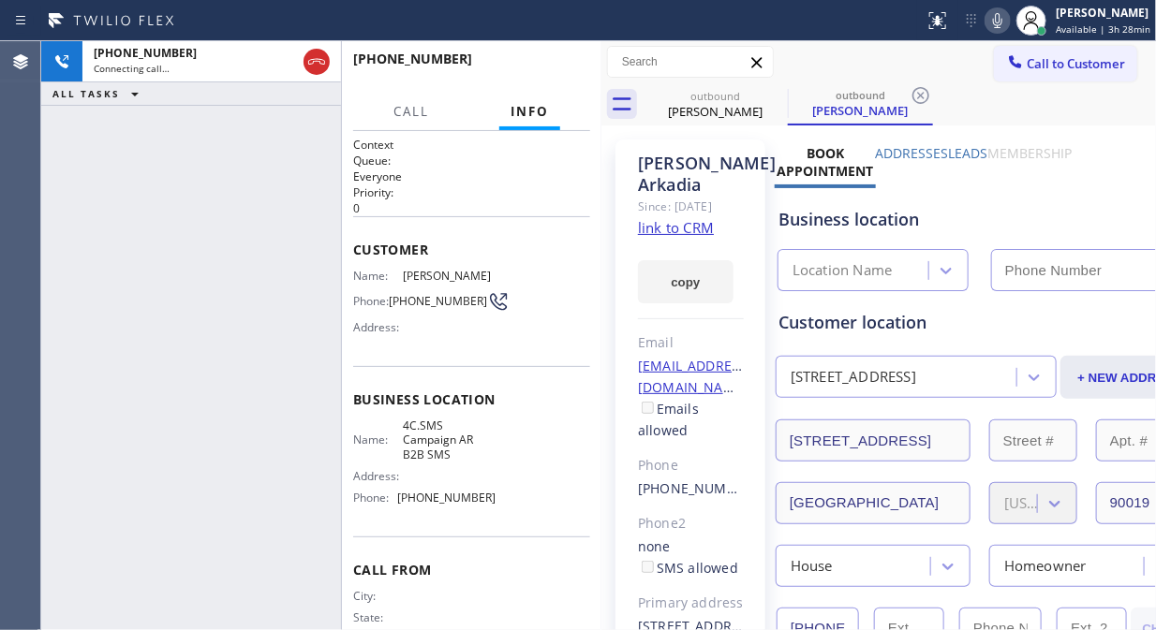
type input "[PHONE_NUMBER]"
click at [298, 368] on div "[PHONE_NUMBER] Live | 00:24 ALL TASKS ALL TASKS ACTIVE TASKS TASKS IN WRAP UP" at bounding box center [191, 335] width 300 height 589
click at [243, 249] on div "[PHONE_NUMBER] Live | 00:28 ALL TASKS ALL TASKS ACTIVE TASKS TASKS IN WRAP UP" at bounding box center [191, 335] width 300 height 589
click at [899, 62] on div "Call to Customer Outbound call Location AR B2B SMS Your caller id phone number …" at bounding box center [878, 62] width 554 height 33
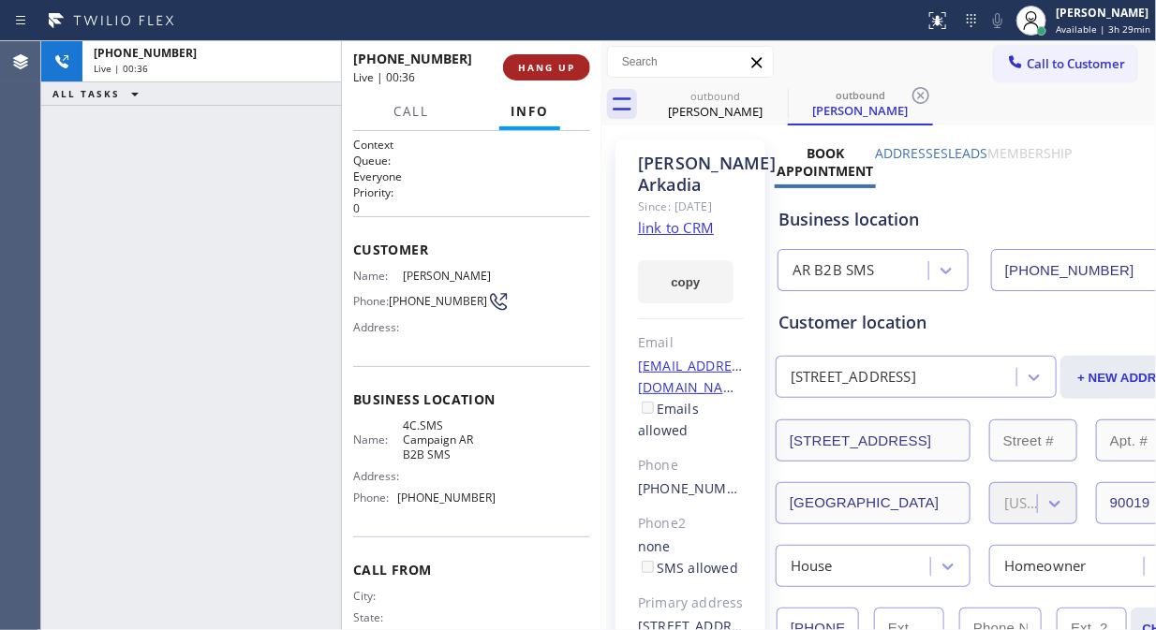
click at [549, 72] on span "HANG UP" at bounding box center [546, 67] width 57 height 13
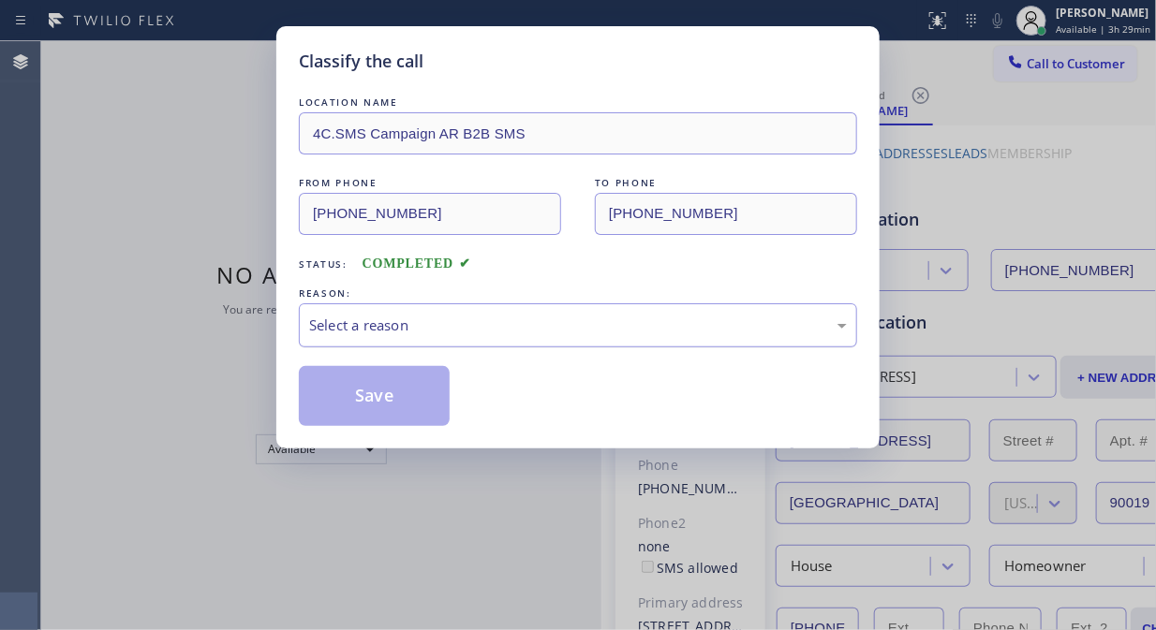
click at [600, 339] on div "Select a reason" at bounding box center [578, 325] width 558 height 44
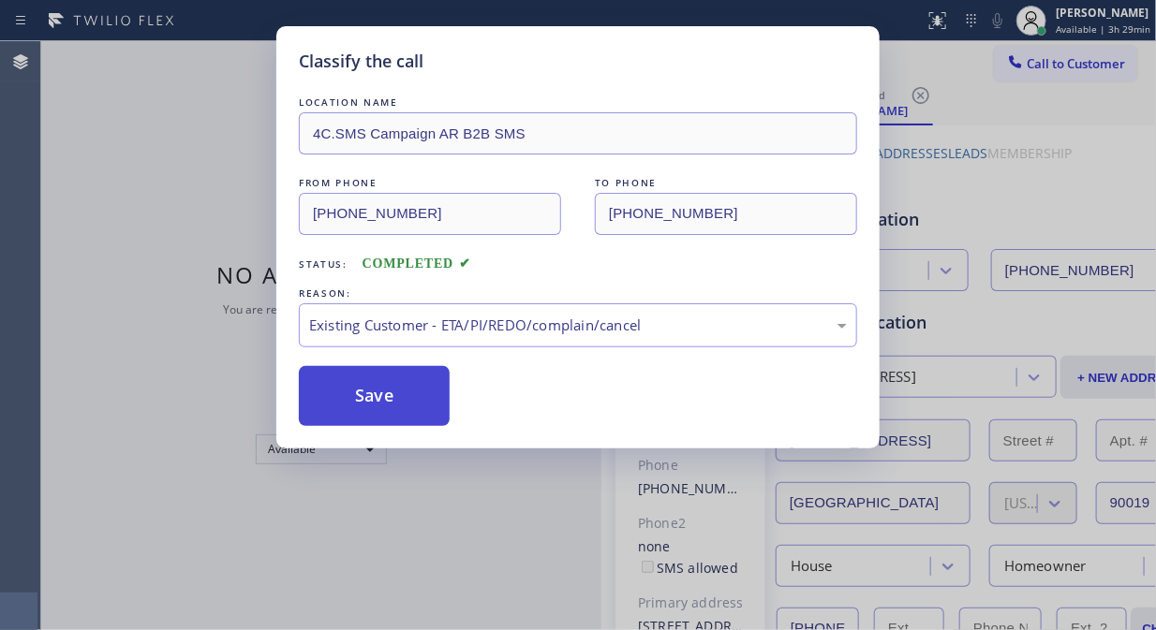
click at [339, 390] on button "Save" at bounding box center [374, 396] width 151 height 60
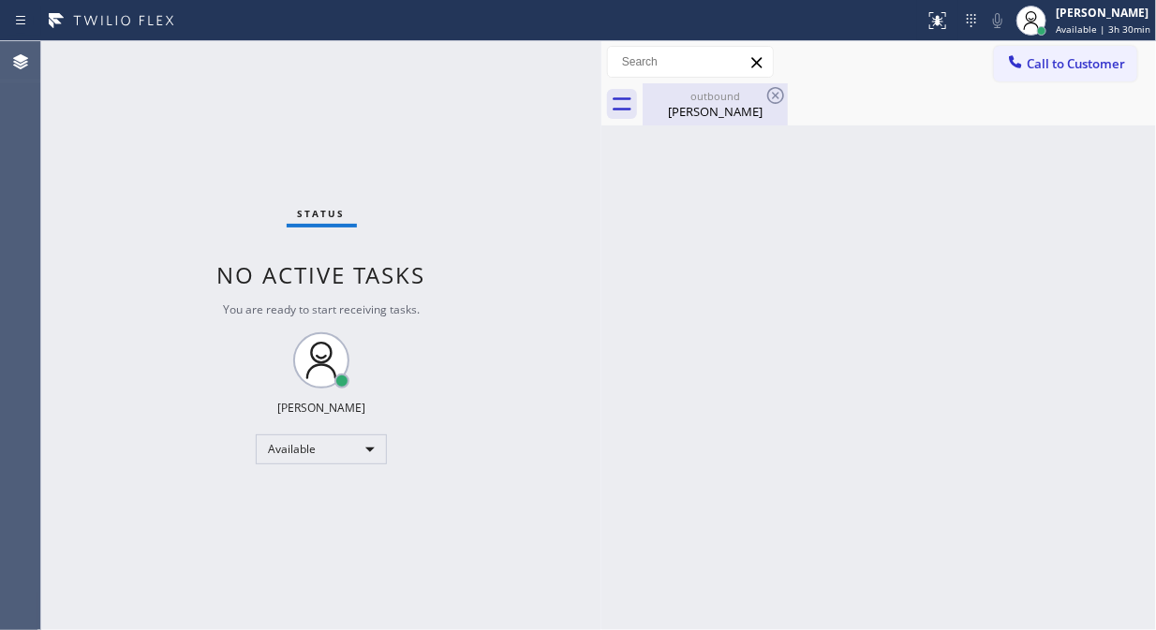
click at [745, 108] on div "[PERSON_NAME]" at bounding box center [714, 111] width 141 height 17
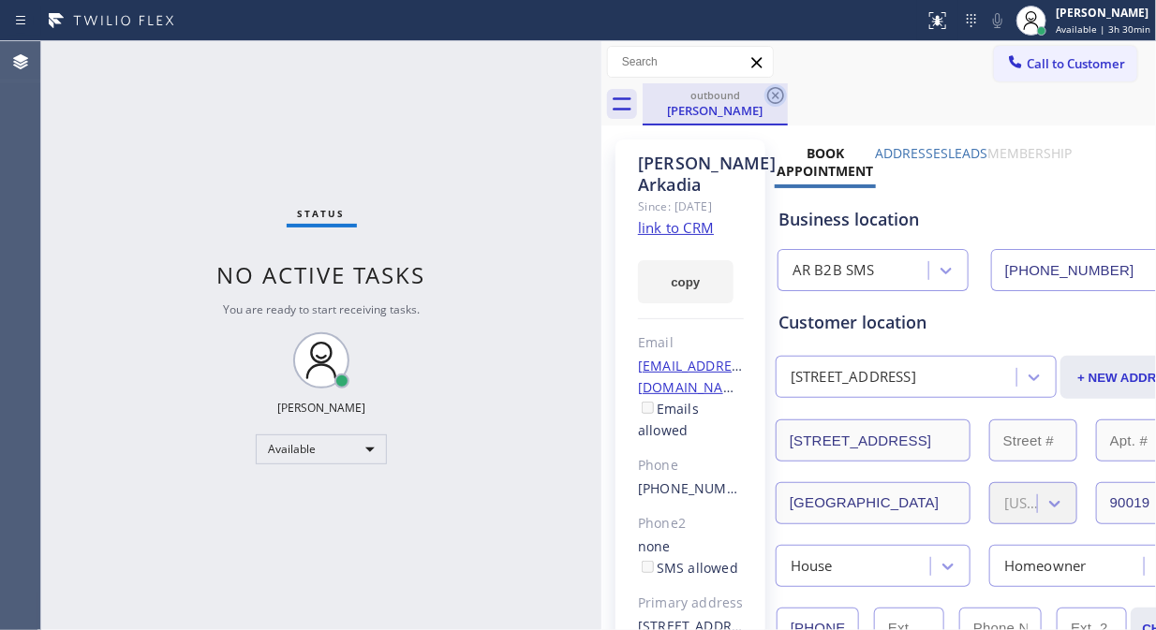
click at [765, 96] on icon at bounding box center [775, 95] width 22 height 22
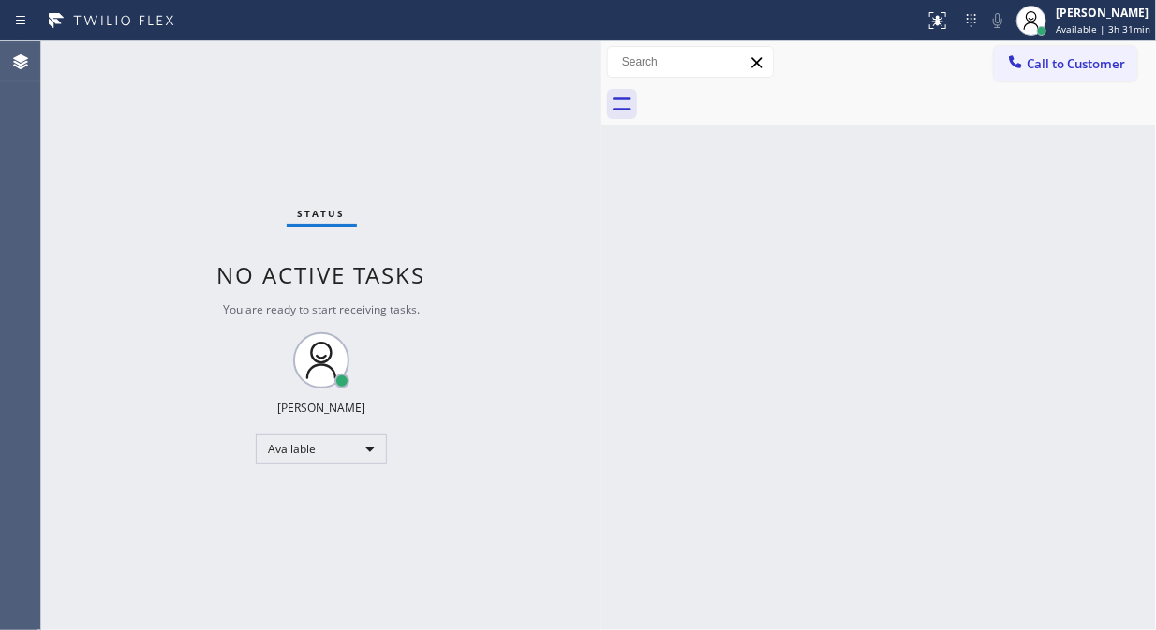
click at [59, 219] on div "Status No active tasks You are ready to start receiving tasks. [PERSON_NAME] Av…" at bounding box center [321, 335] width 560 height 589
click at [1069, 64] on span "Call to Customer" at bounding box center [1075, 63] width 98 height 17
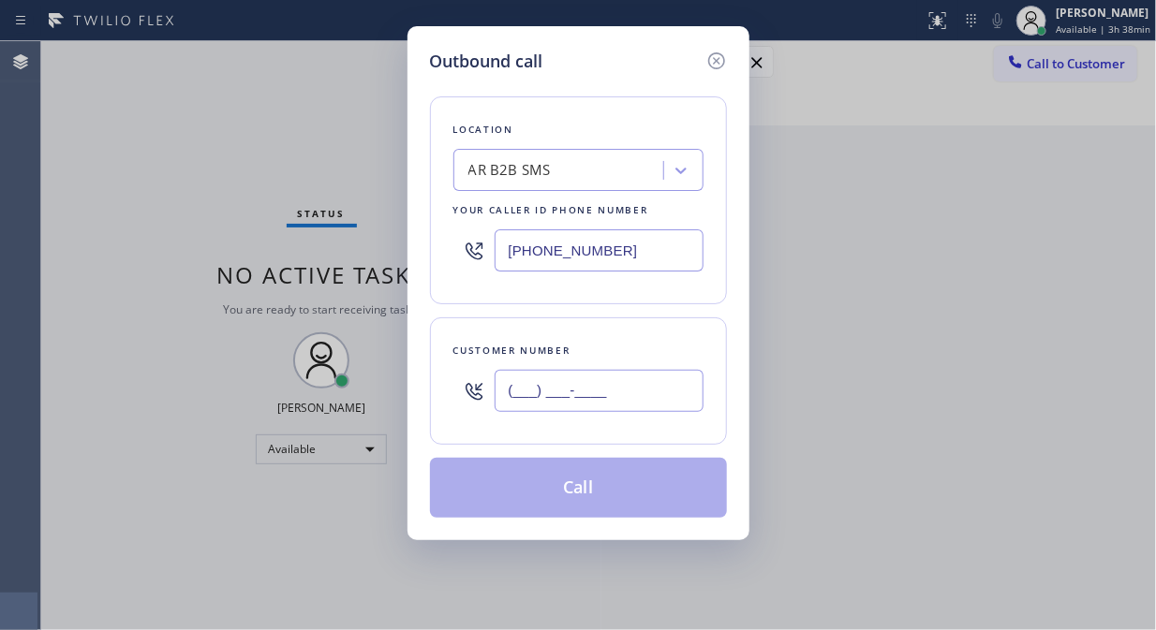
click at [525, 386] on input "(___) ___-____" at bounding box center [598, 391] width 209 height 42
paste input "508) 397-7074"
type input "[PHONE_NUMBER]"
drag, startPoint x: 592, startPoint y: 134, endPoint x: 574, endPoint y: 199, distance: 67.0
click at [588, 148] on div "Location AR B2B SMS Your caller id phone number [PHONE_NUMBER]" at bounding box center [578, 200] width 297 height 208
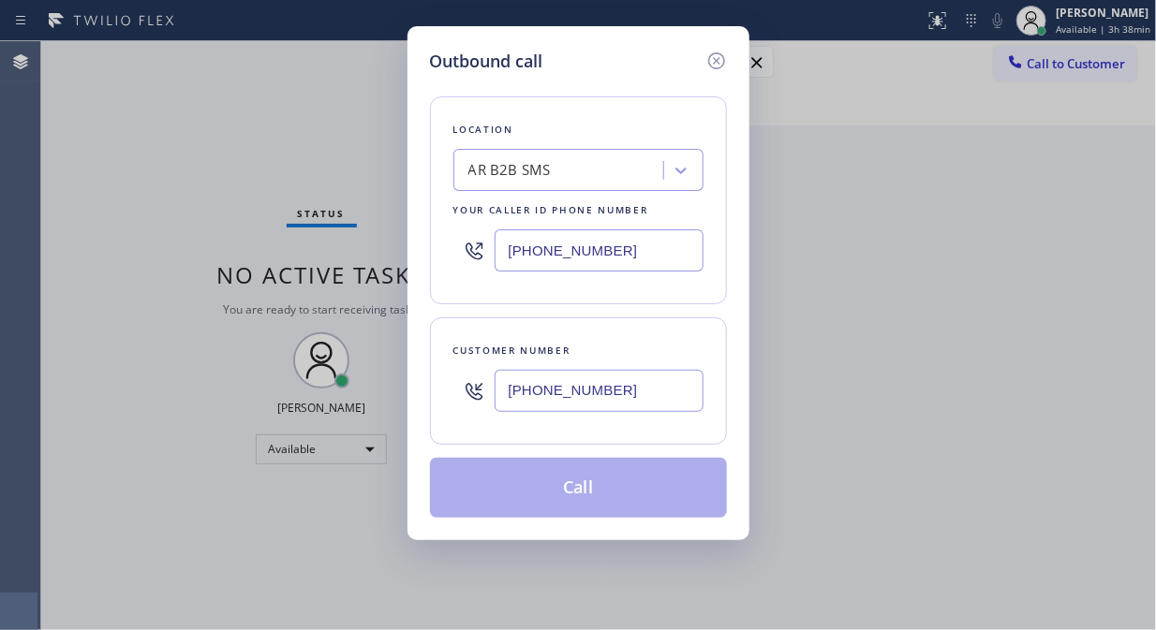
click at [576, 200] on div "Your caller id phone number" at bounding box center [578, 210] width 250 height 20
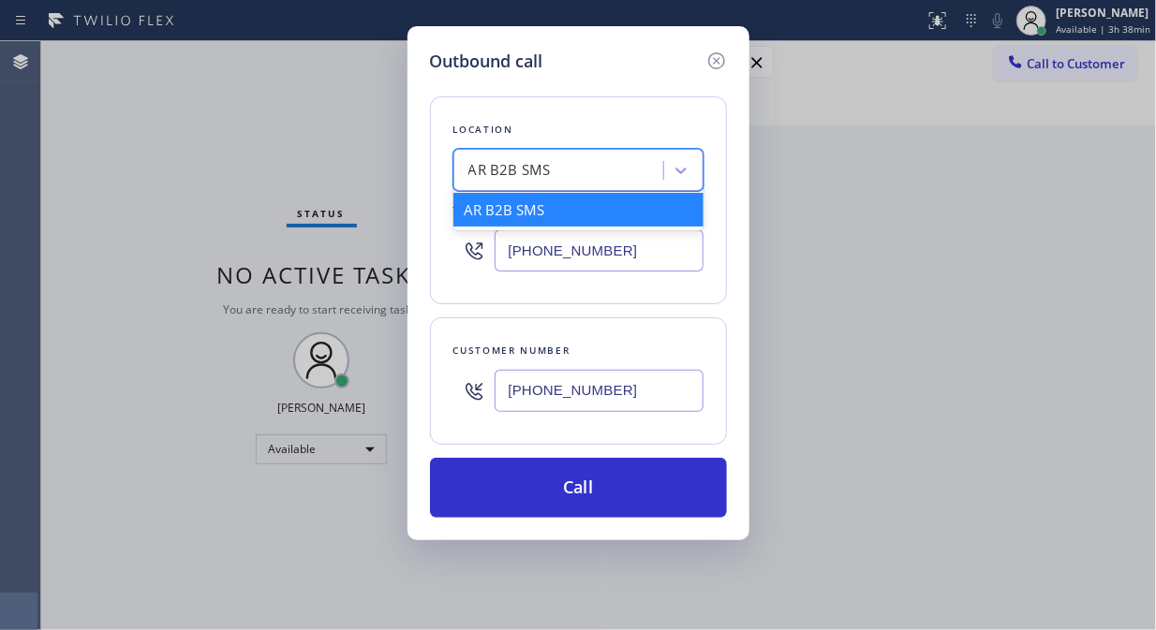
click at [586, 176] on div "AR B2B SMS" at bounding box center [561, 171] width 204 height 33
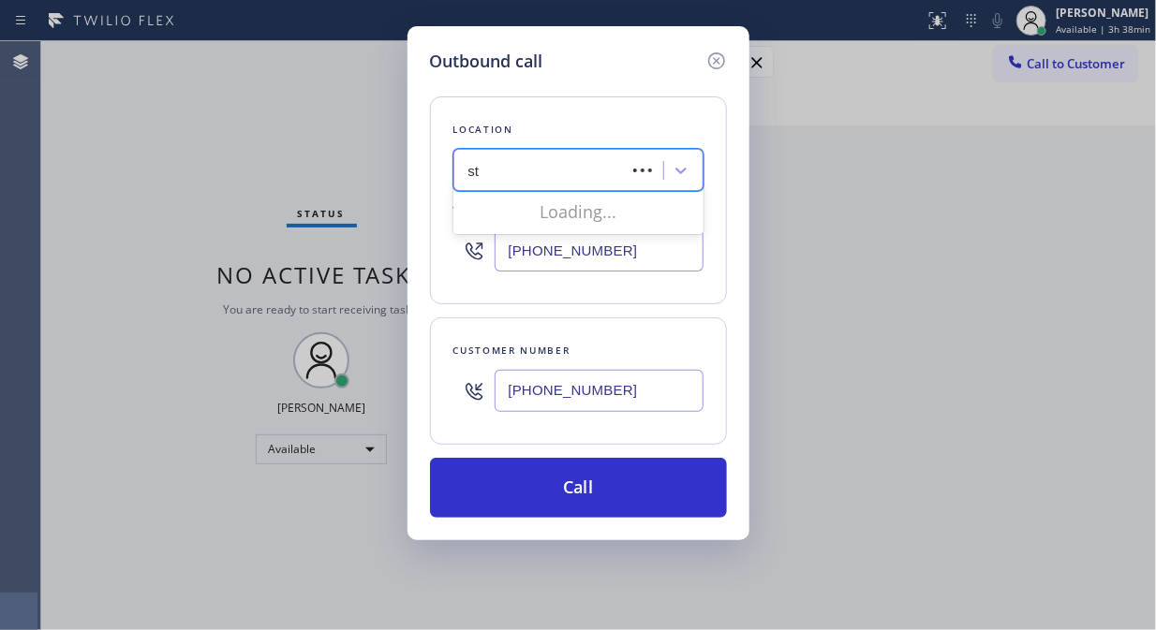
type input "s"
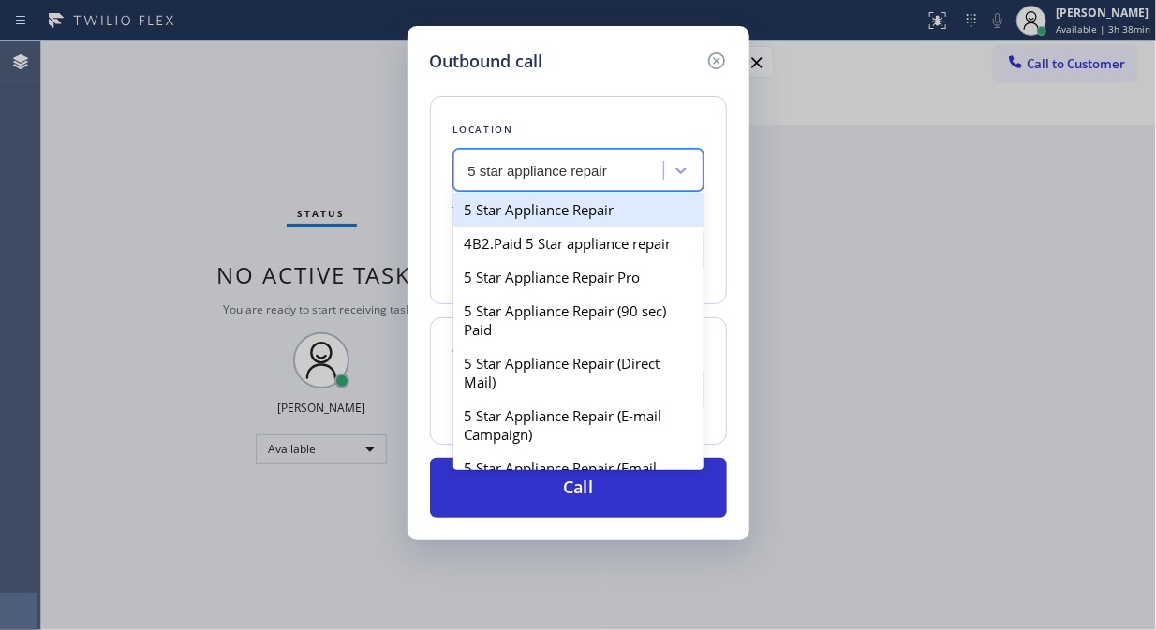
type input "5 star appliance repair"
click at [607, 172] on div "Search location" at bounding box center [561, 171] width 204 height 33
click at [613, 209] on div "5 Star Appliance Repair" at bounding box center [578, 210] width 250 height 34
type input "[PHONE_NUMBER]"
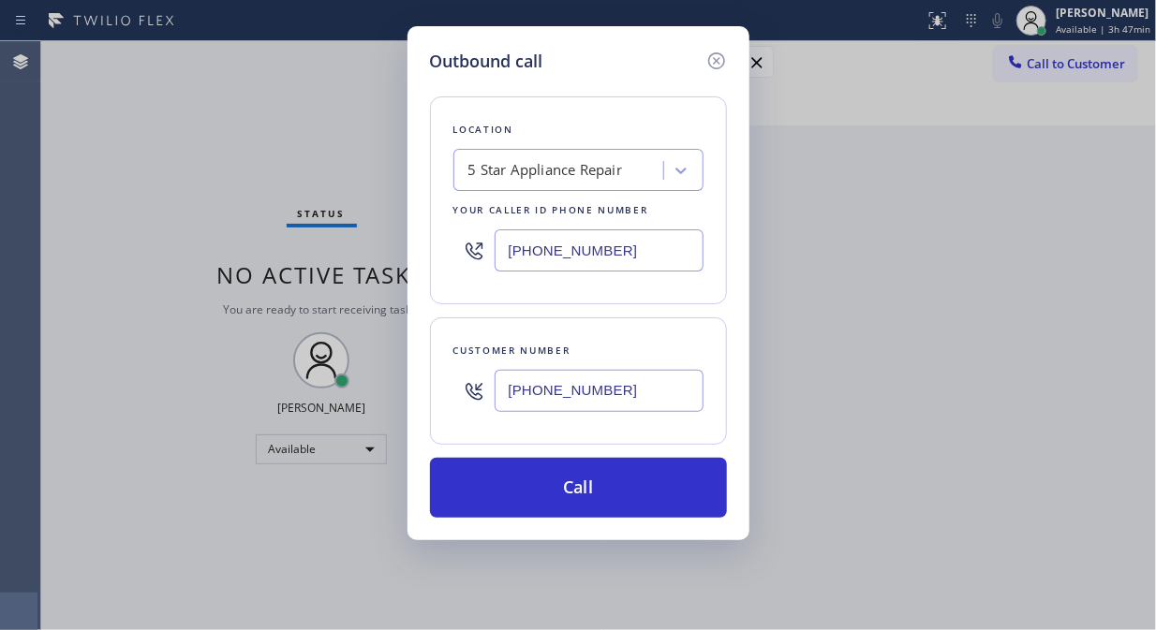
click at [255, 143] on div "Outbound call Location 5 Star Appliance Repair Your caller id phone number [PHO…" at bounding box center [578, 315] width 1156 height 630
click at [464, 172] on div "5 Star Appliance Repair" at bounding box center [561, 171] width 204 height 33
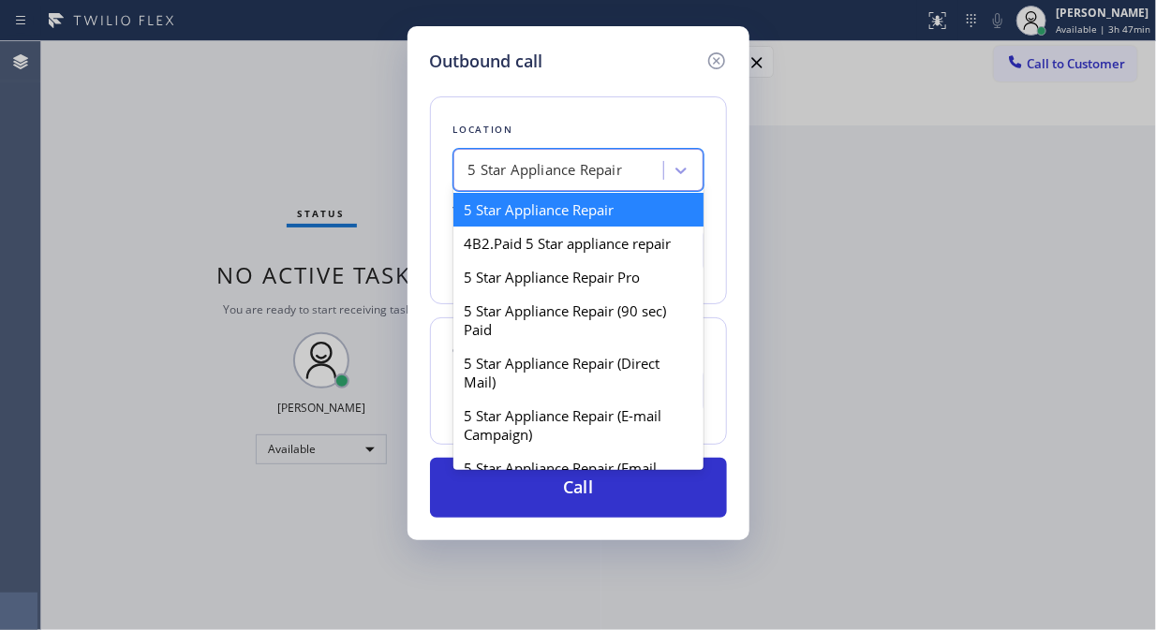
paste input "Sub Zero Appliance Repair Service"
type input "Sub Zero Appliance Repair Service"
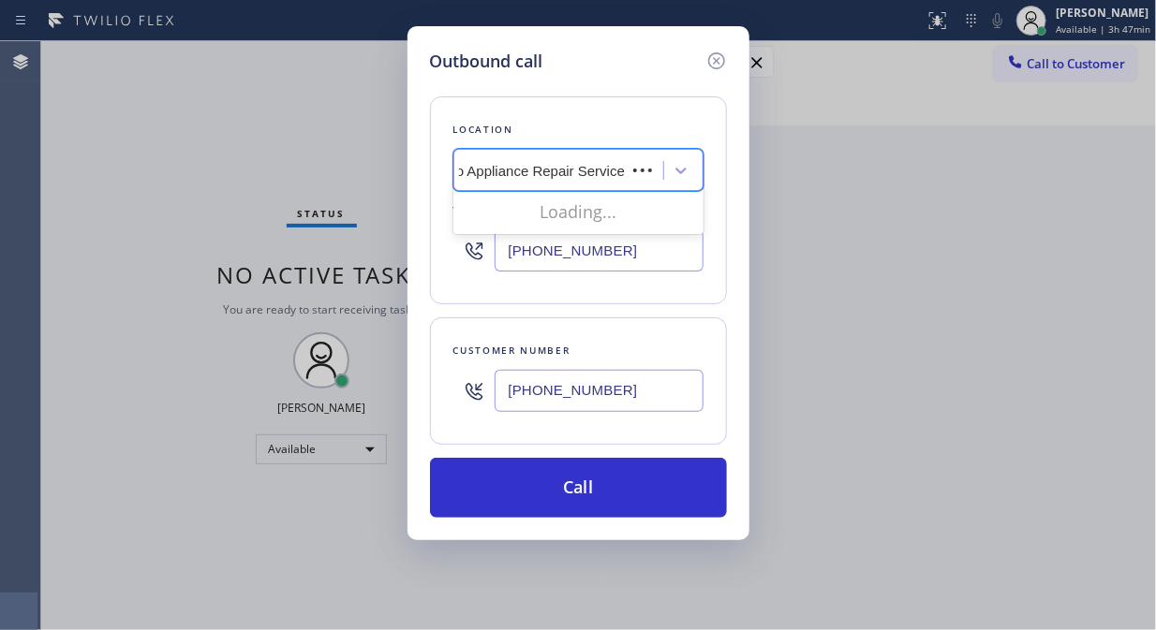
scroll to position [0, 34]
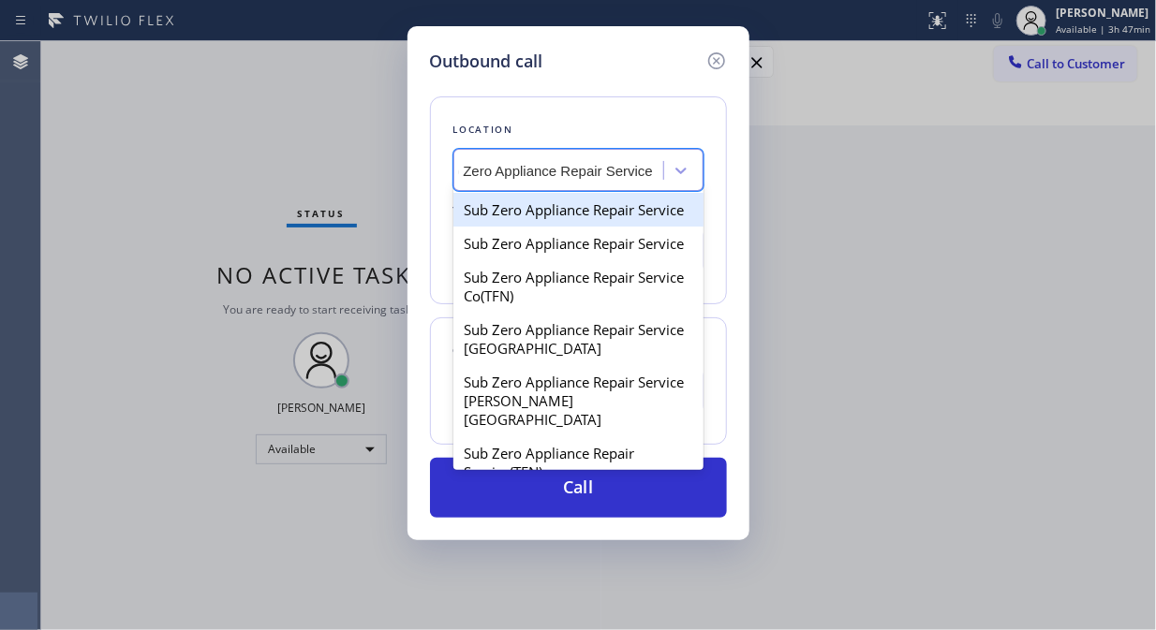
click at [546, 219] on div "Sub Zero Appliance Repair Service" at bounding box center [578, 210] width 250 height 34
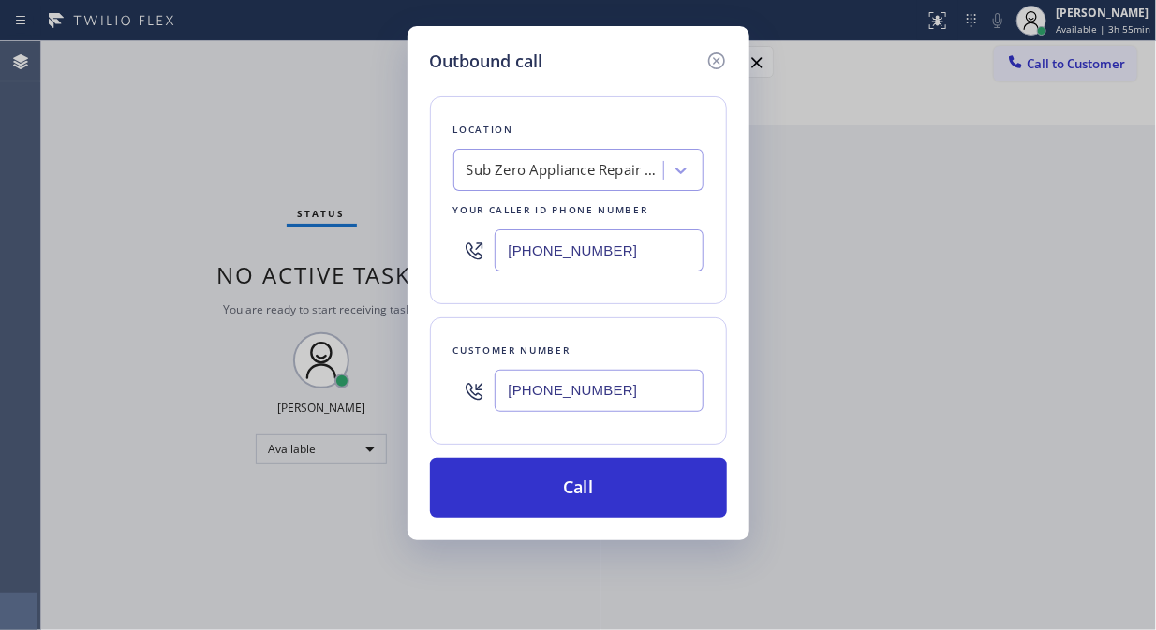
click at [501, 255] on input "[PHONE_NUMBER]" at bounding box center [598, 250] width 209 height 42
paste input "619) 430-2478"
type input "[PHONE_NUMBER]"
click at [506, 397] on input "[PHONE_NUMBER]" at bounding box center [598, 391] width 209 height 42
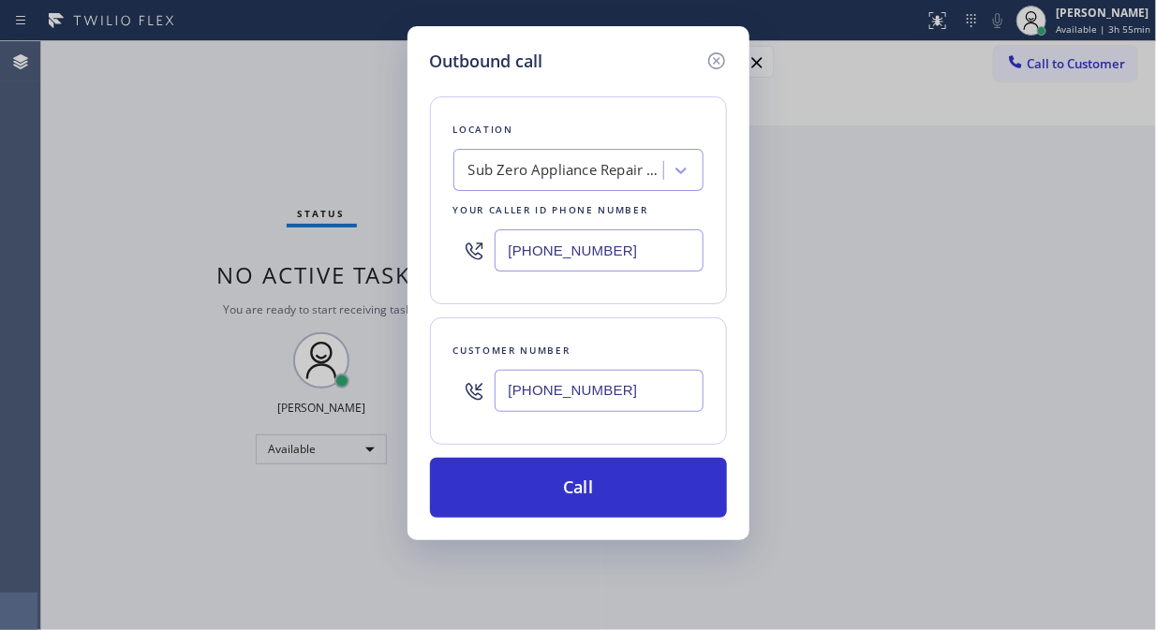
paste input "949) 683-1455"
click at [507, 388] on input "[PHONE_NUMBER]" at bounding box center [598, 391] width 209 height 42
paste input "text"
type input "[PHONE_NUMBER]"
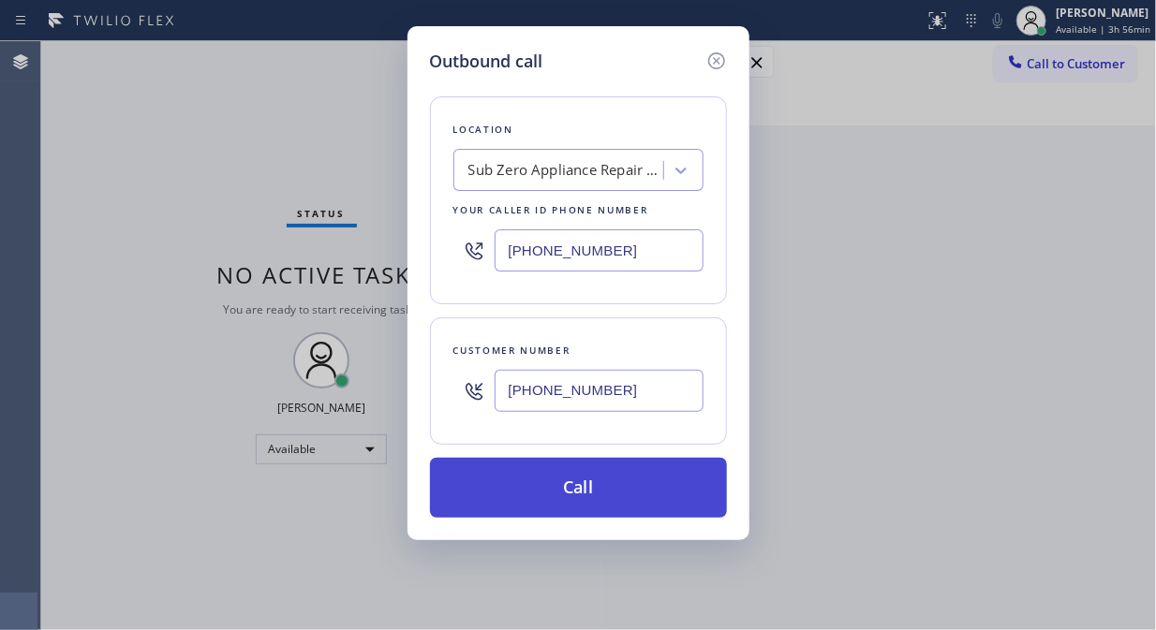
click at [616, 475] on button "Call" at bounding box center [578, 488] width 297 height 60
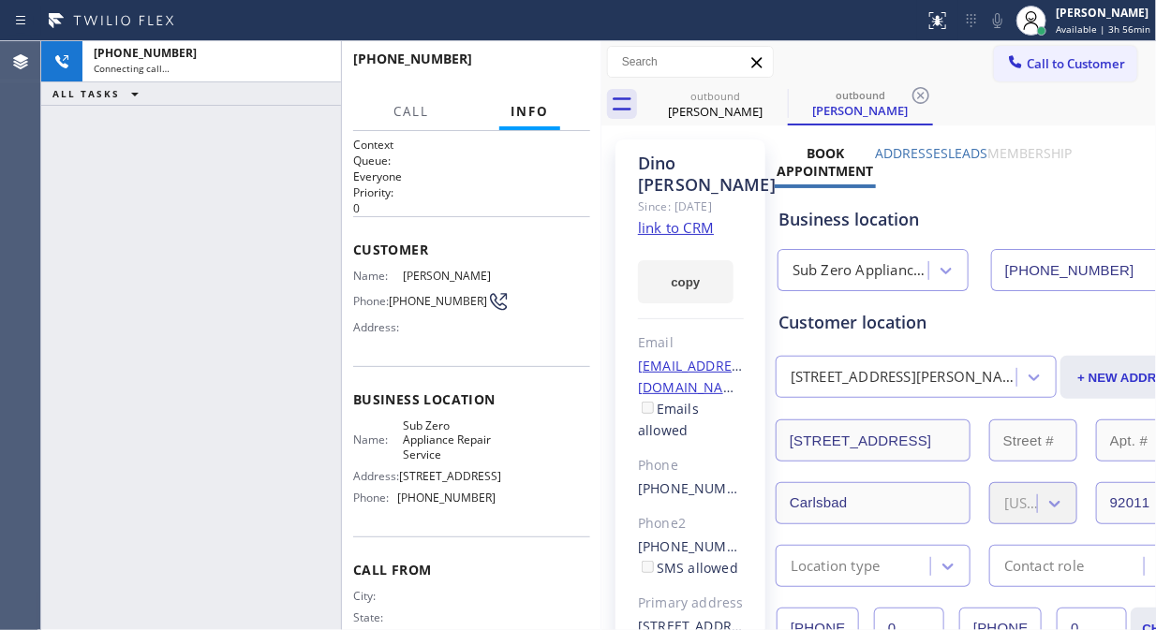
type input "[PHONE_NUMBER]"
click at [201, 206] on div "[PHONE_NUMBER] Live | 00:10 ALL TASKS ALL TASKS ACTIVE TASKS TASKS IN WRAP UP" at bounding box center [191, 335] width 300 height 589
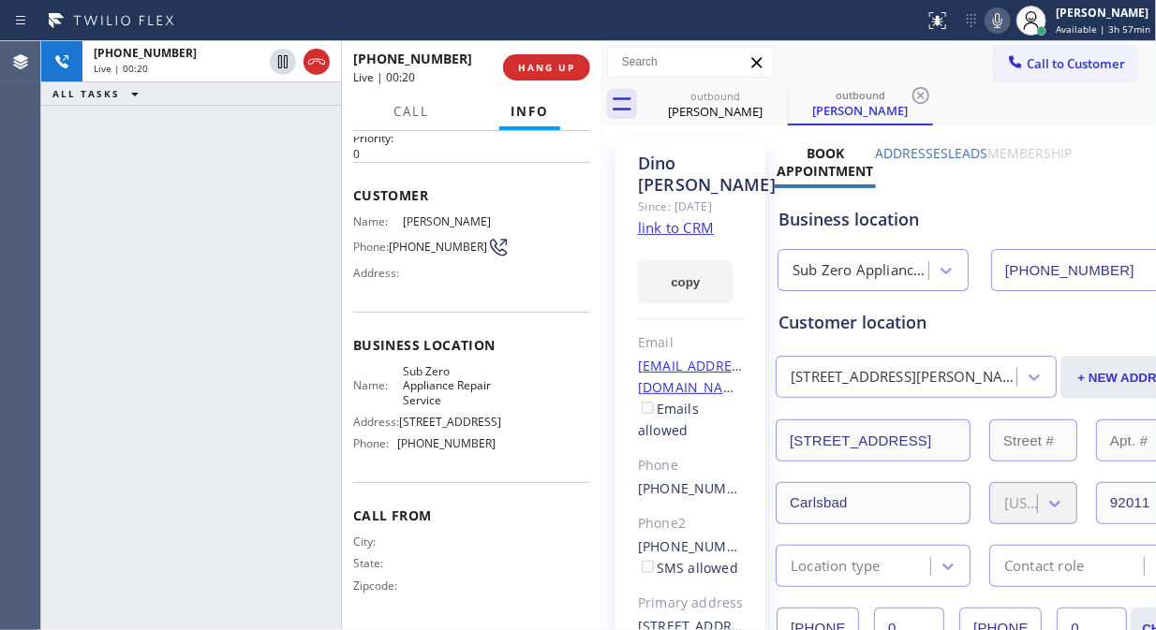
scroll to position [72, 0]
click at [543, 73] on span "HANG UP" at bounding box center [546, 67] width 57 height 13
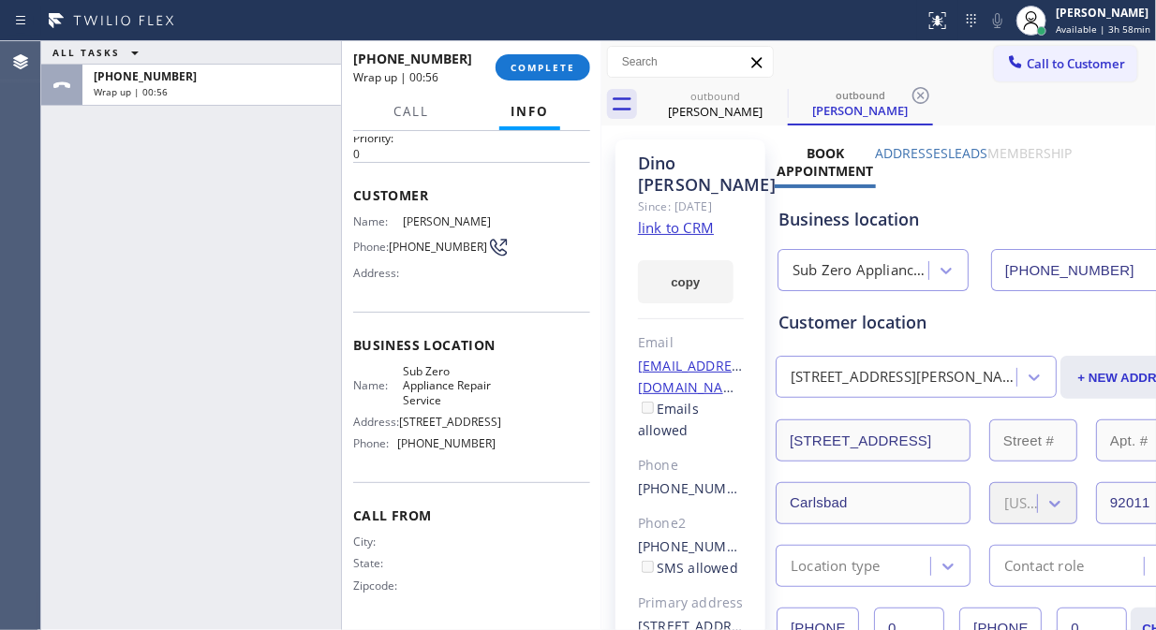
click at [206, 195] on div "ALL TASKS ALL TASKS ACTIVE TASKS TASKS IN WRAP UP [PHONE_NUMBER] Wrap up | 00:56" at bounding box center [191, 335] width 300 height 589
click at [576, 68] on button "COMPLETE" at bounding box center [542, 67] width 95 height 26
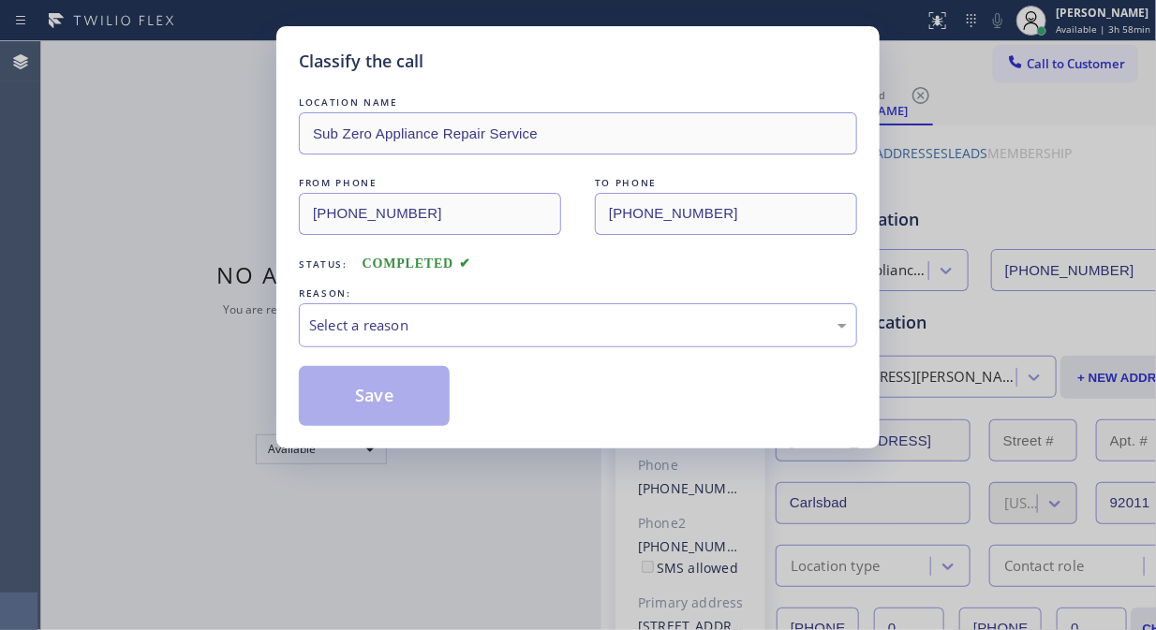
click at [576, 68] on div "Classify the call" at bounding box center [578, 61] width 558 height 25
click at [620, 331] on div "Select a reason" at bounding box center [578, 326] width 538 height 22
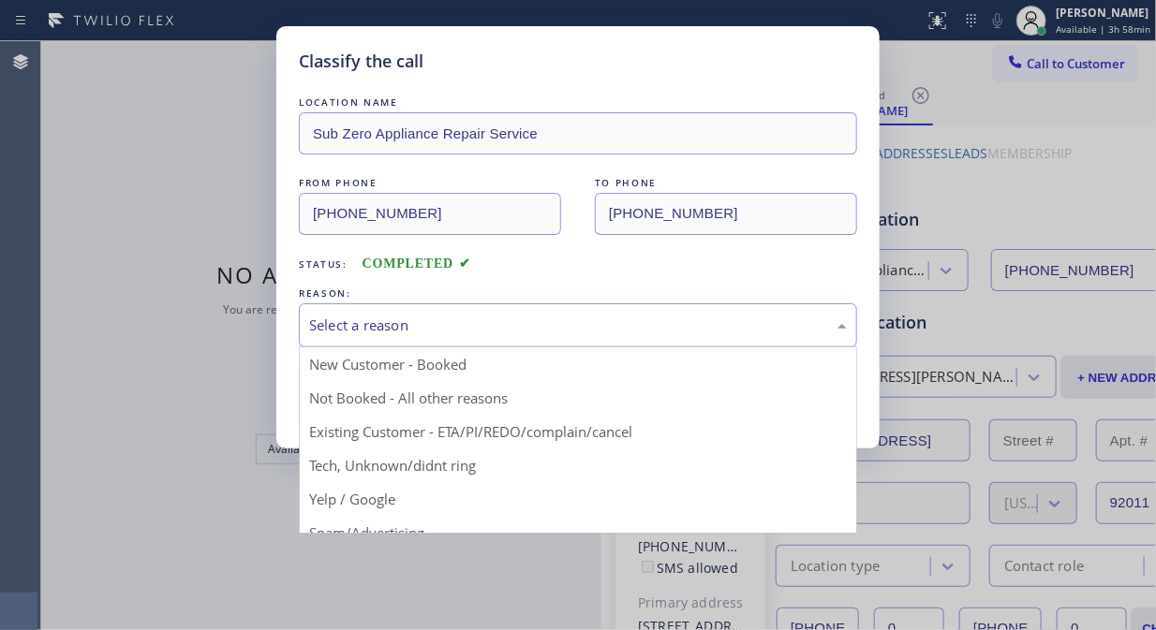
drag, startPoint x: 611, startPoint y: 429, endPoint x: 593, endPoint y: 429, distance: 17.8
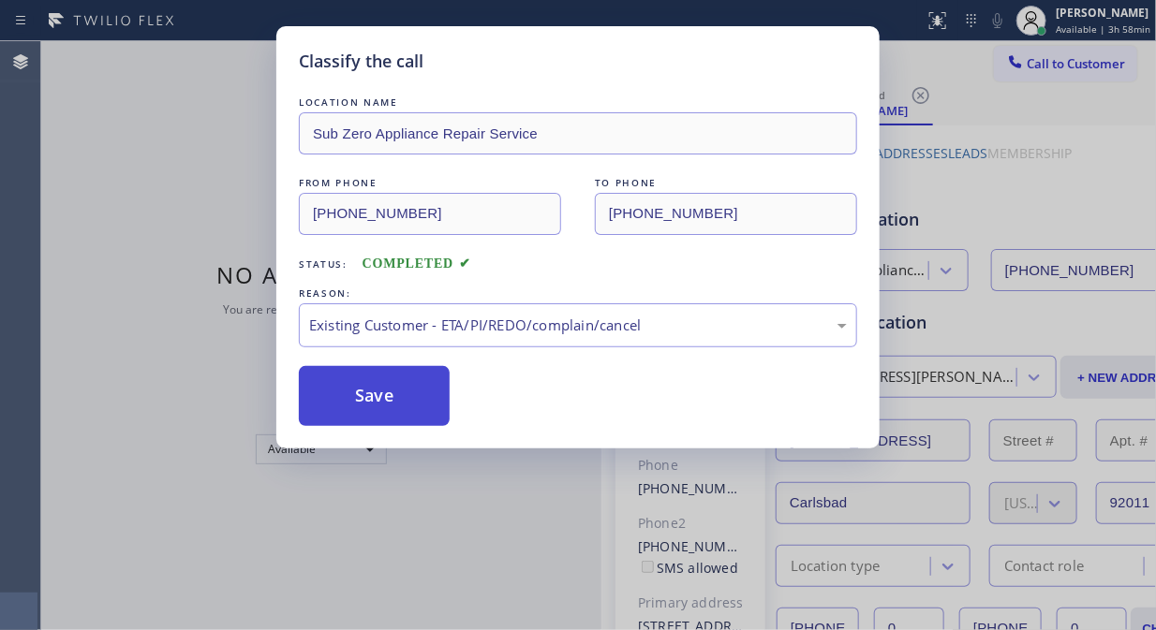
click at [386, 390] on button "Save" at bounding box center [374, 396] width 151 height 60
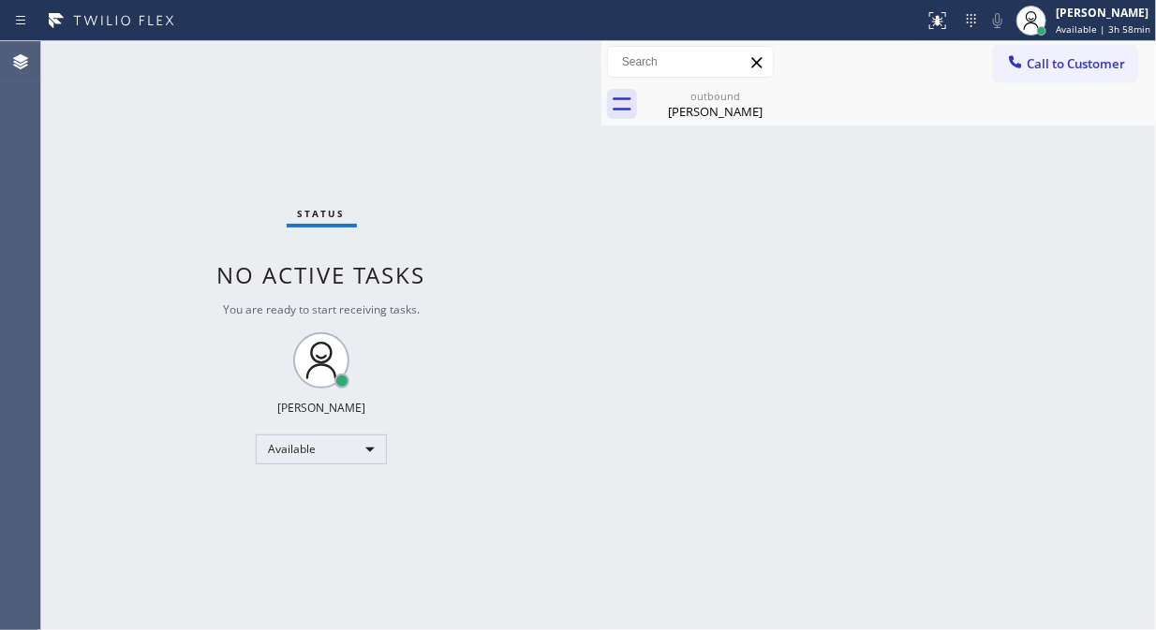
click at [727, 126] on div "Back to Dashboard Change Sender ID Customers Technicians Select a contact Outbo…" at bounding box center [878, 335] width 554 height 589
drag, startPoint x: 708, startPoint y: 103, endPoint x: 785, endPoint y: 96, distance: 77.2
click at [730, 100] on div "outbound [PERSON_NAME]" at bounding box center [714, 104] width 141 height 42
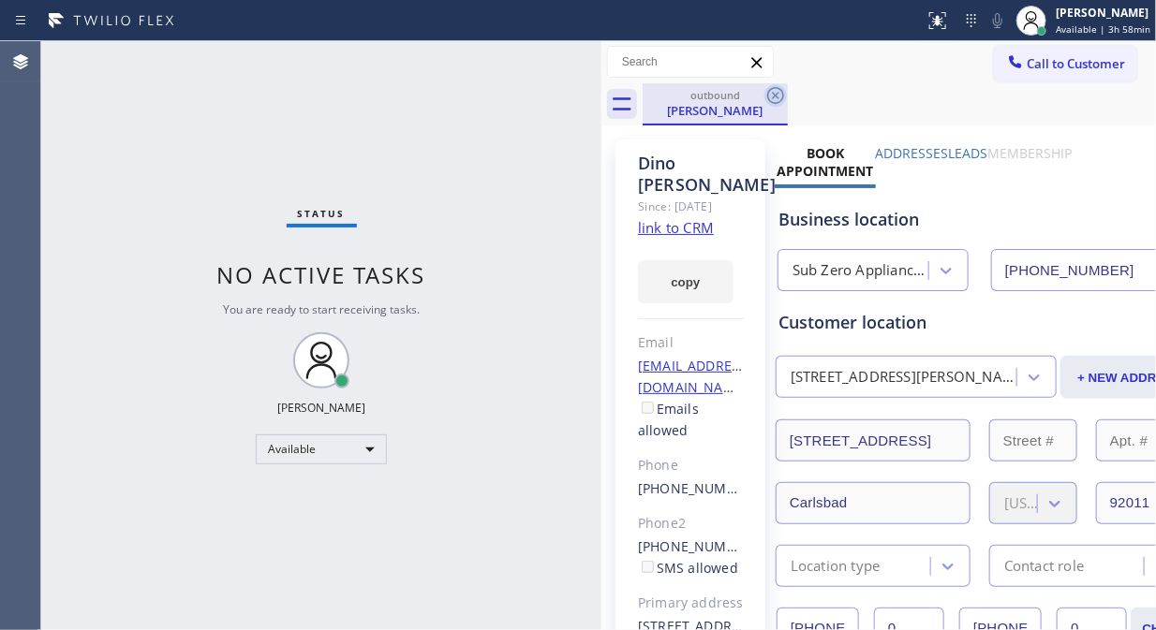
click at [785, 96] on icon at bounding box center [775, 95] width 22 height 22
click at [780, 96] on div "outbound [PERSON_NAME]" at bounding box center [898, 104] width 513 height 42
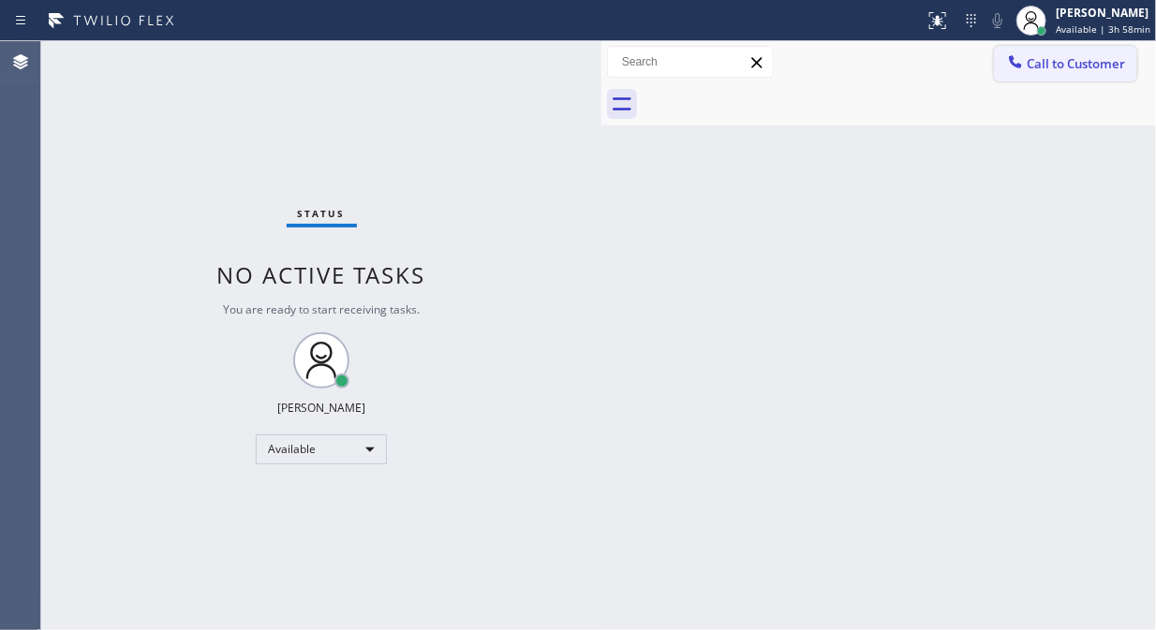
click at [1074, 73] on button "Call to Customer" at bounding box center [1065, 64] width 143 height 36
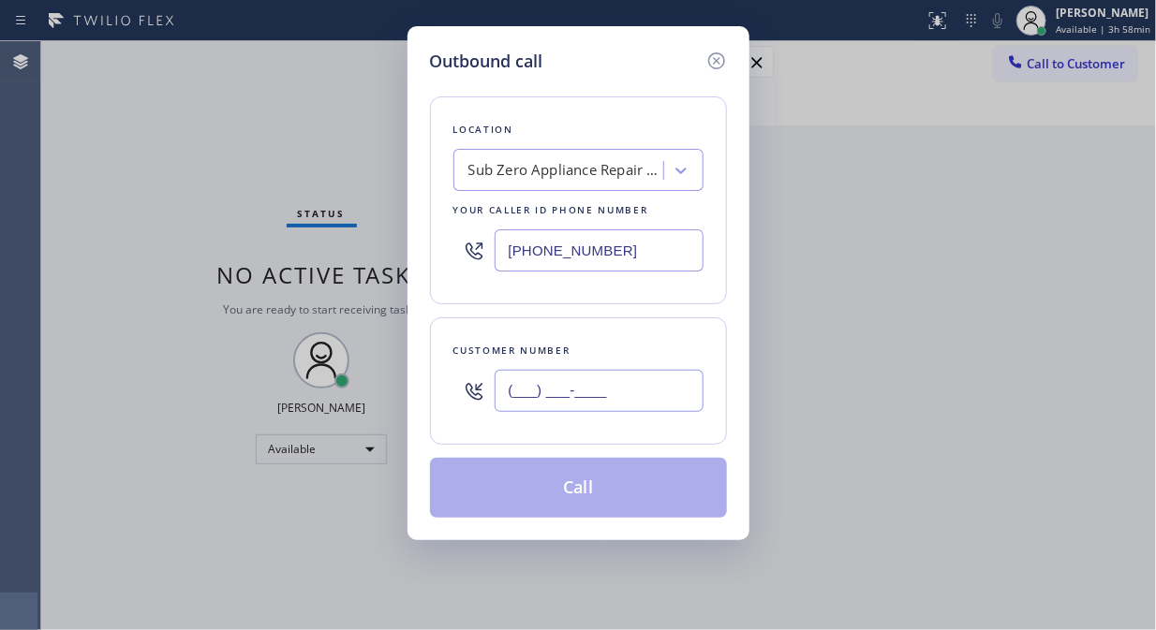
click at [543, 389] on input "(___) ___-____" at bounding box center [598, 391] width 209 height 42
paste input "508) 397-7074"
type input "[PHONE_NUMBER]"
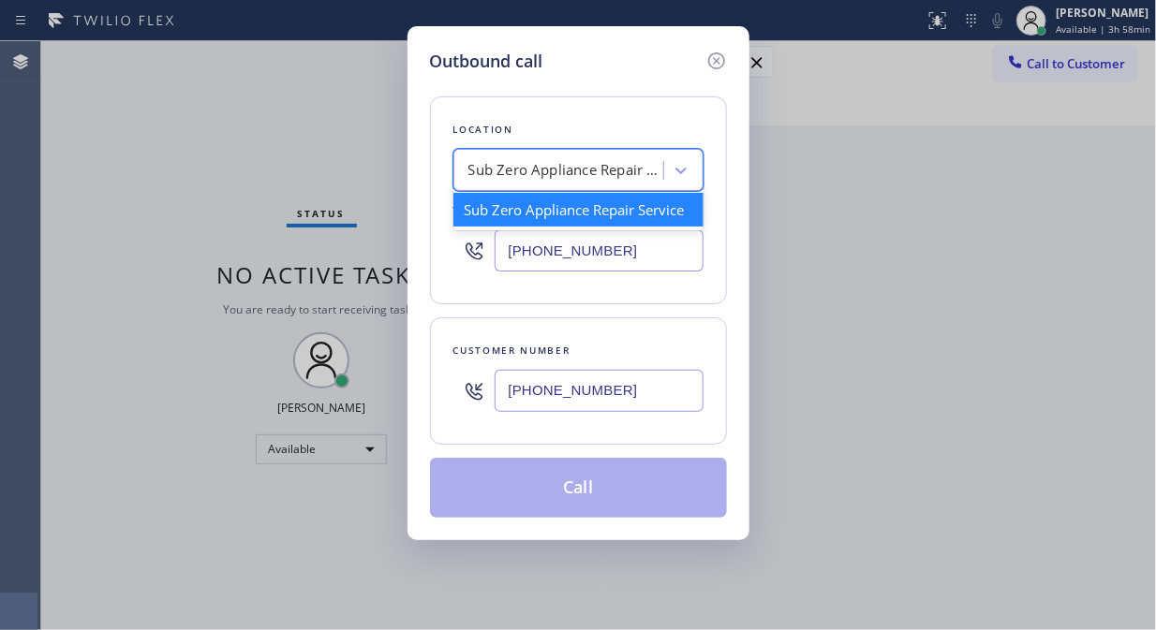
click at [596, 175] on div "Sub Zero Appliance Repair Service" at bounding box center [566, 171] width 197 height 22
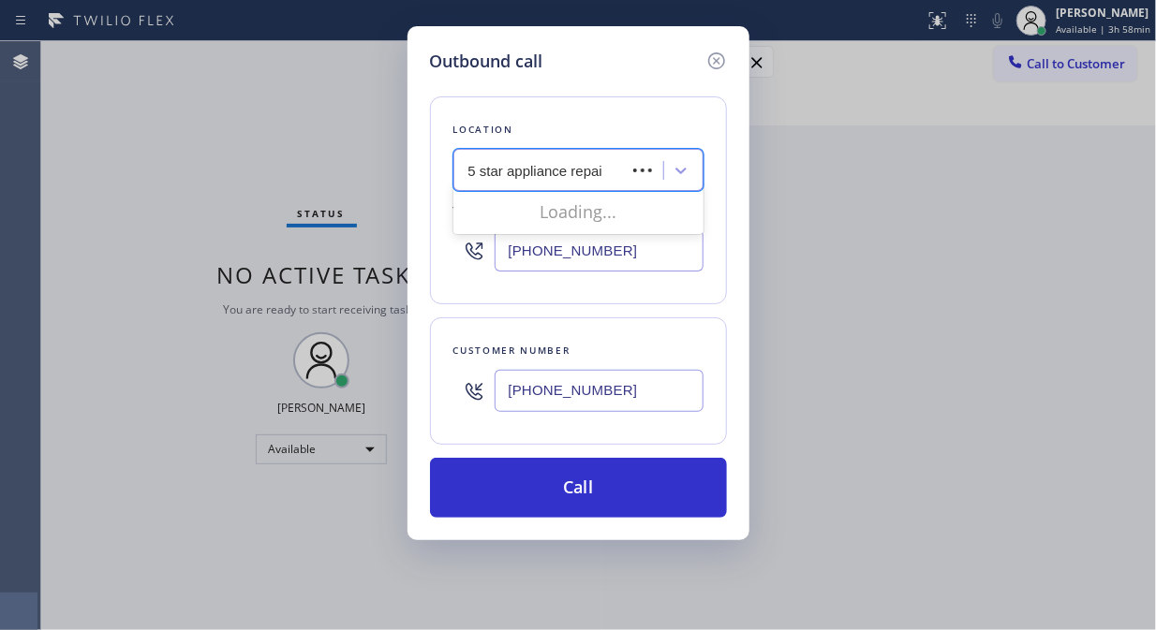
type input "5 star appliance repair"
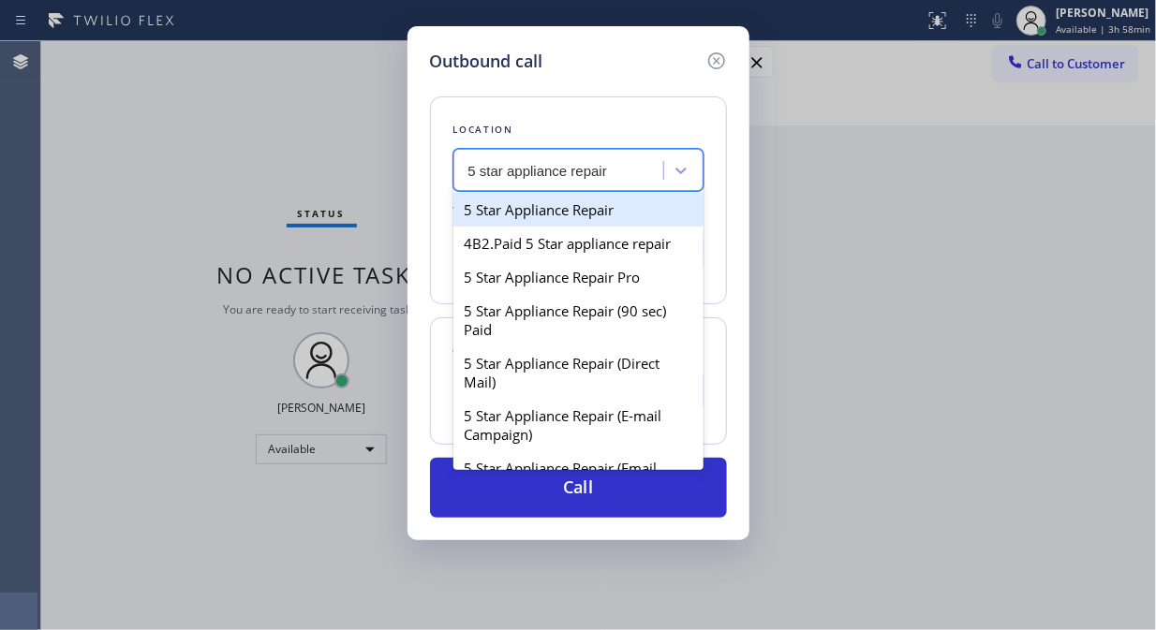
click at [592, 210] on div "5 Star Appliance Repair" at bounding box center [578, 210] width 250 height 34
type input "[PHONE_NUMBER]"
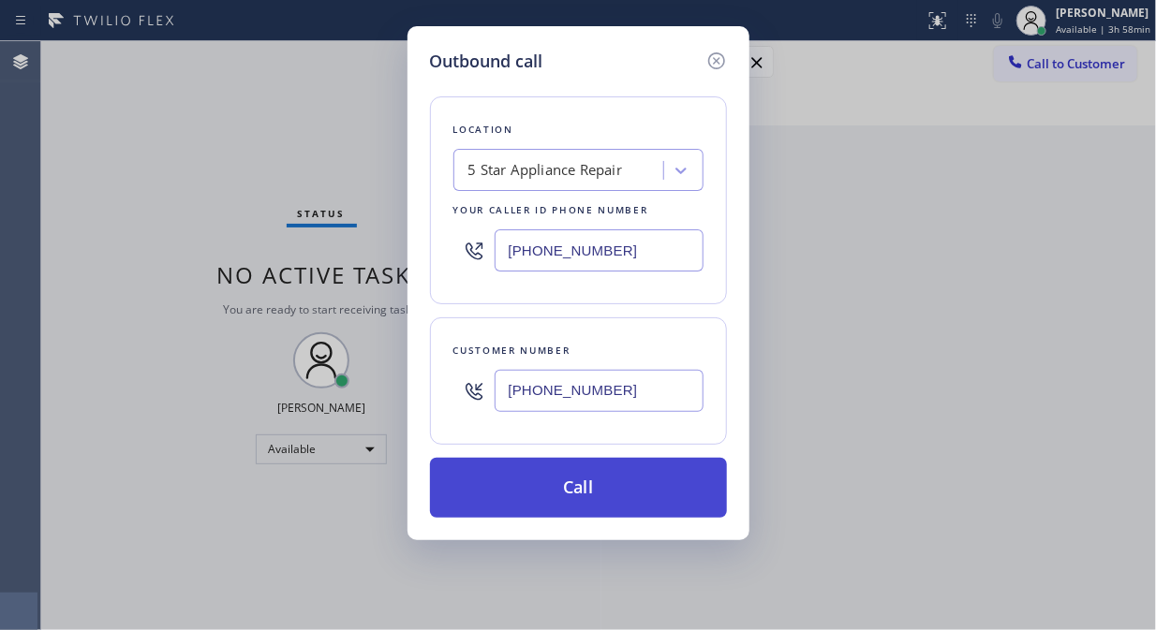
click at [611, 501] on button "Call" at bounding box center [578, 488] width 297 height 60
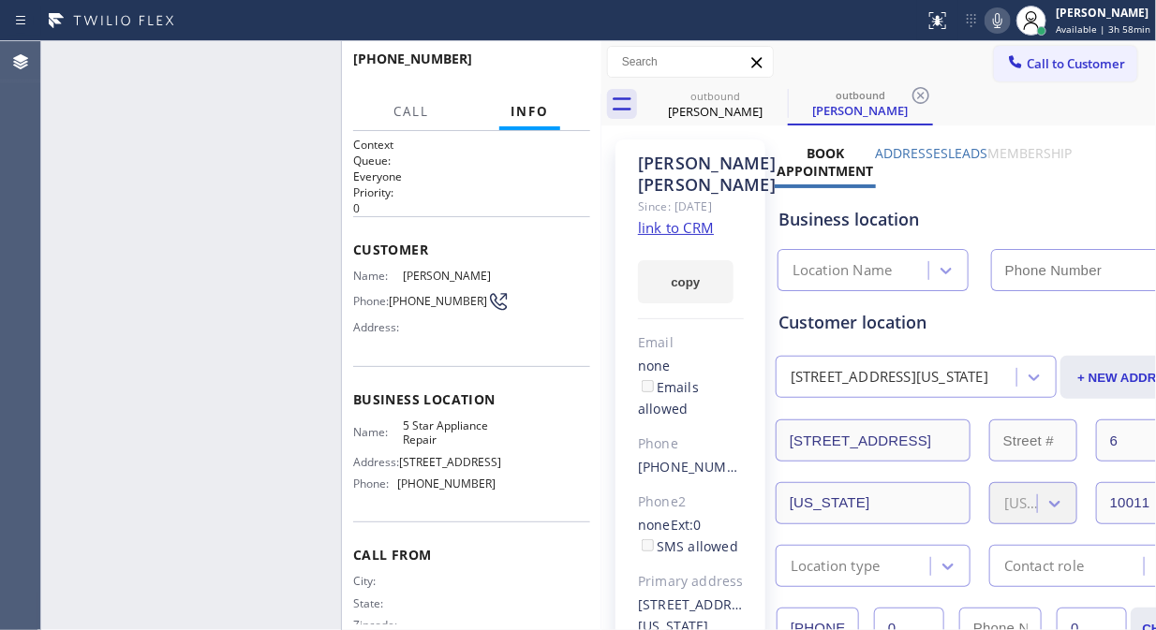
type input "[PHONE_NUMBER]"
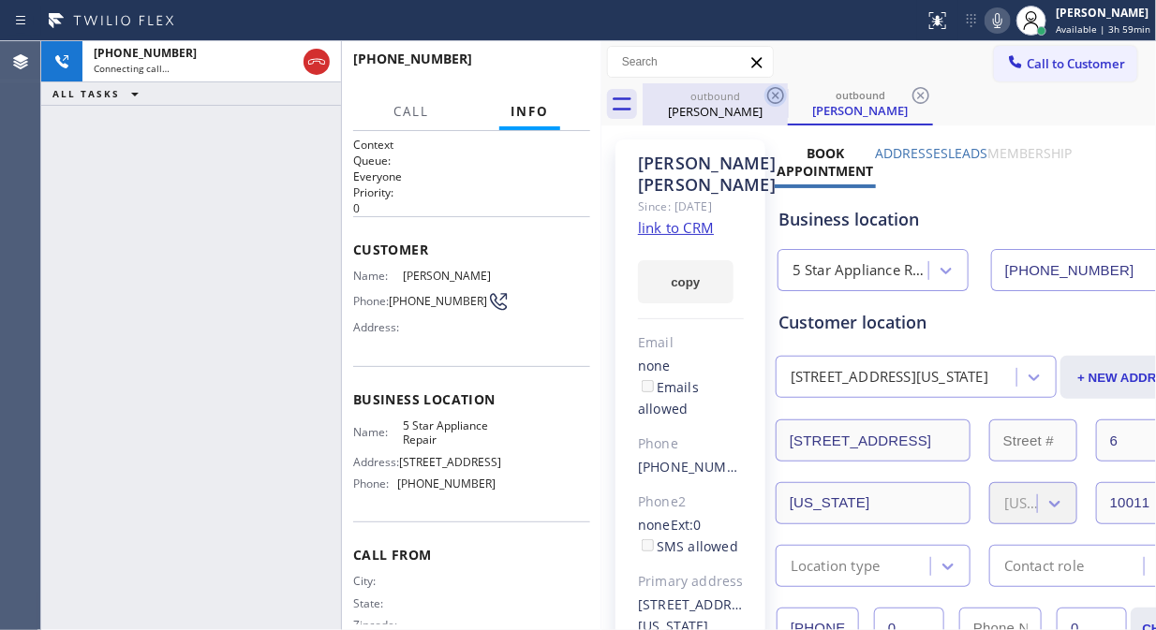
click at [785, 99] on icon at bounding box center [775, 95] width 22 height 22
click at [771, 97] on icon at bounding box center [775, 95] width 22 height 22
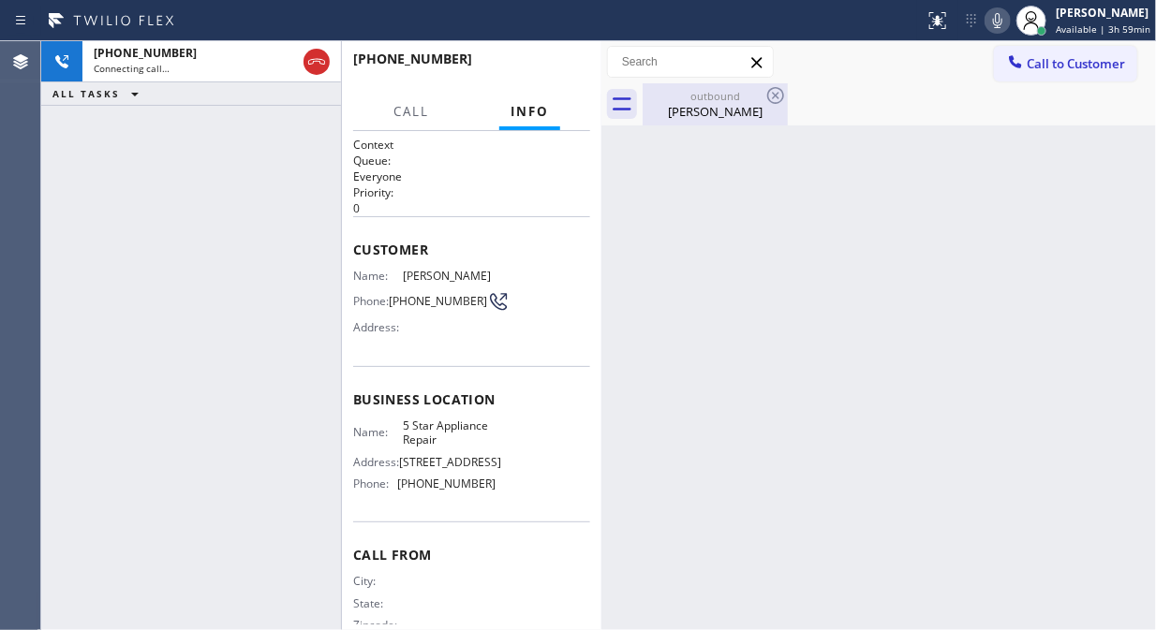
click at [714, 112] on div "[PERSON_NAME]" at bounding box center [714, 111] width 141 height 17
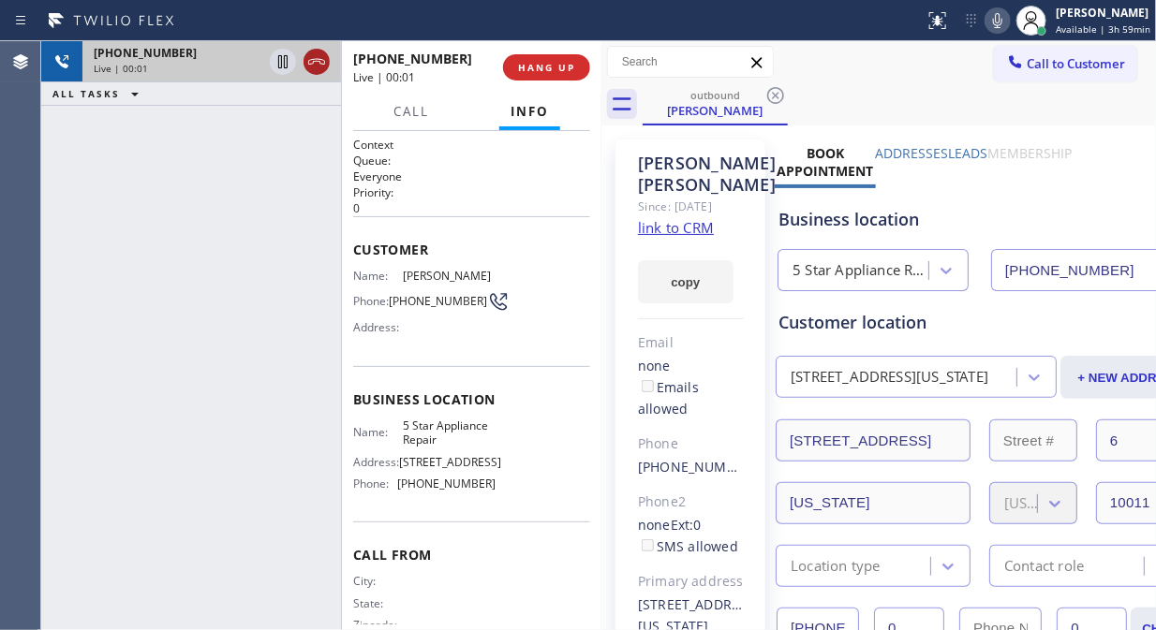
click at [320, 59] on icon at bounding box center [316, 62] width 17 height 6
click at [532, 72] on span "HANG UP" at bounding box center [546, 67] width 57 height 13
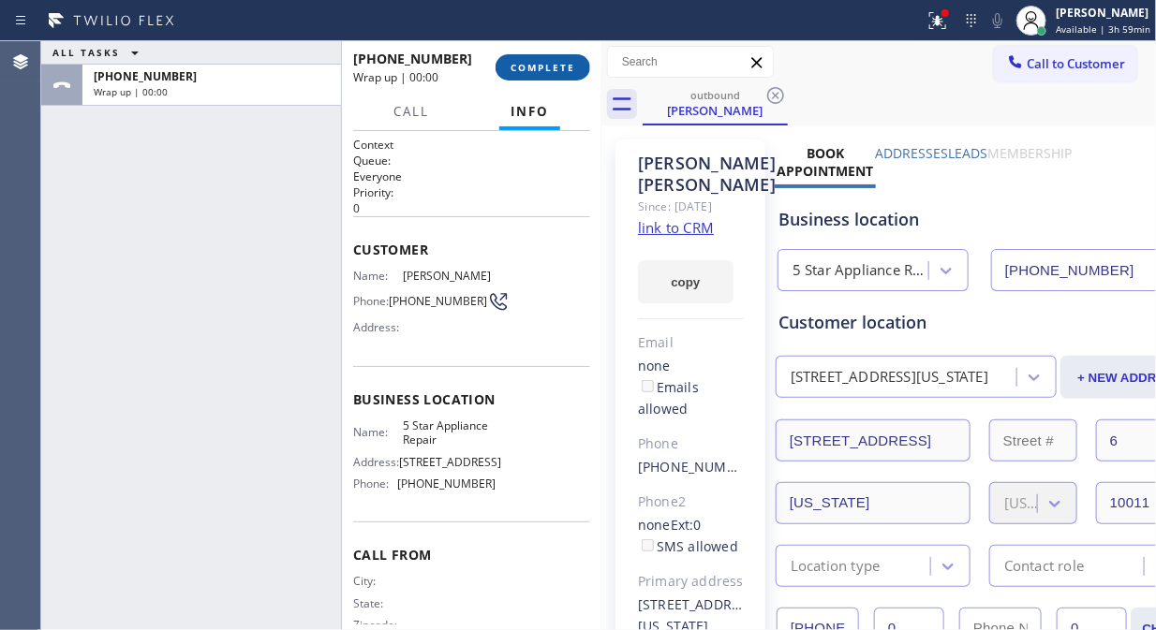
click at [534, 72] on span "COMPLETE" at bounding box center [542, 67] width 65 height 13
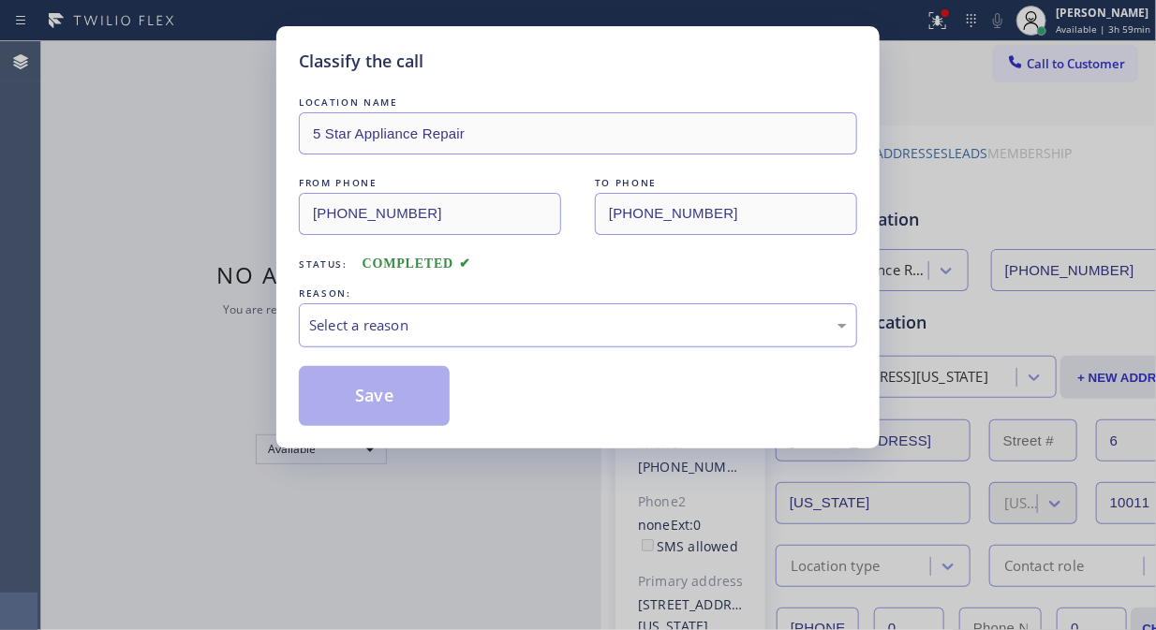
click at [603, 321] on div "Select a reason" at bounding box center [578, 326] width 538 height 22
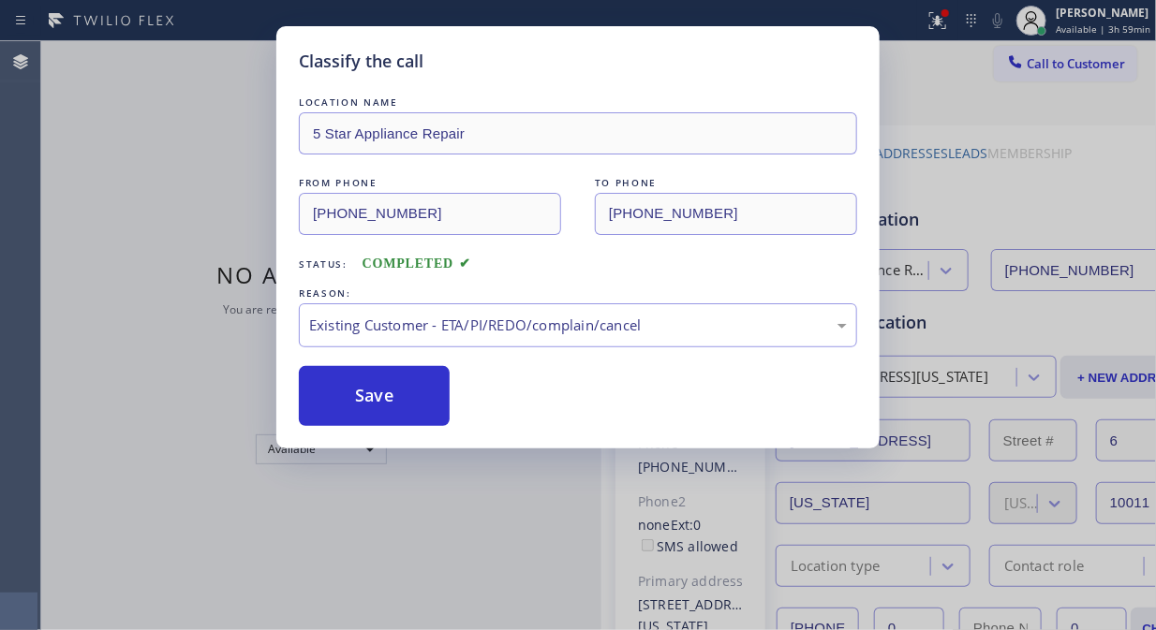
click at [370, 396] on button "Save" at bounding box center [374, 396] width 151 height 60
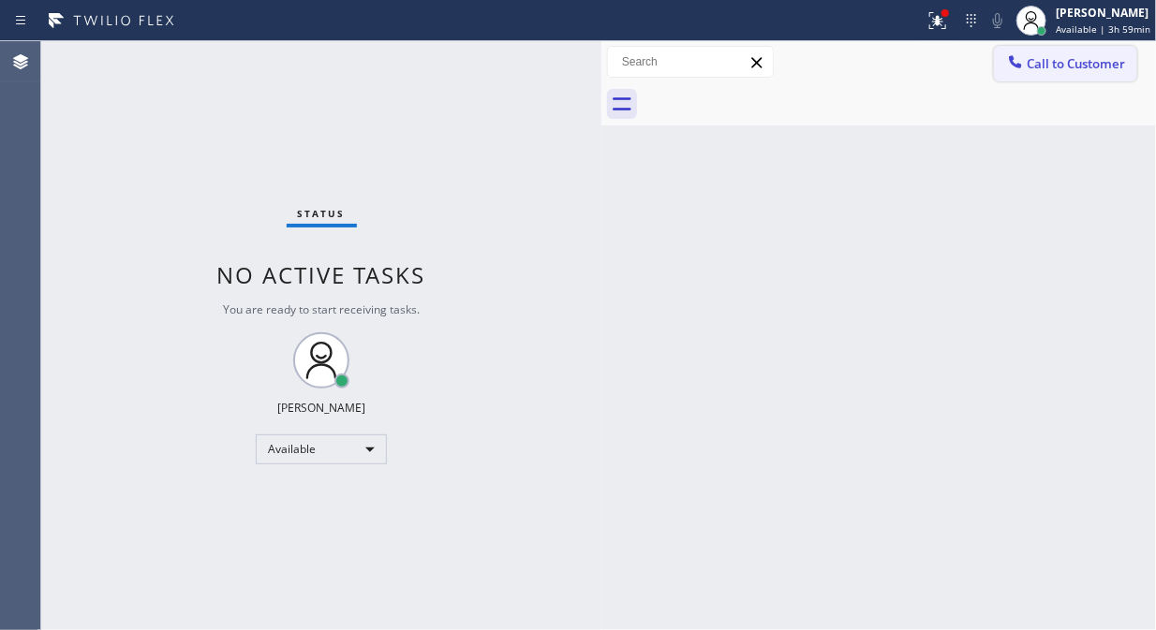
click at [1039, 57] on span "Call to Customer" at bounding box center [1075, 63] width 98 height 17
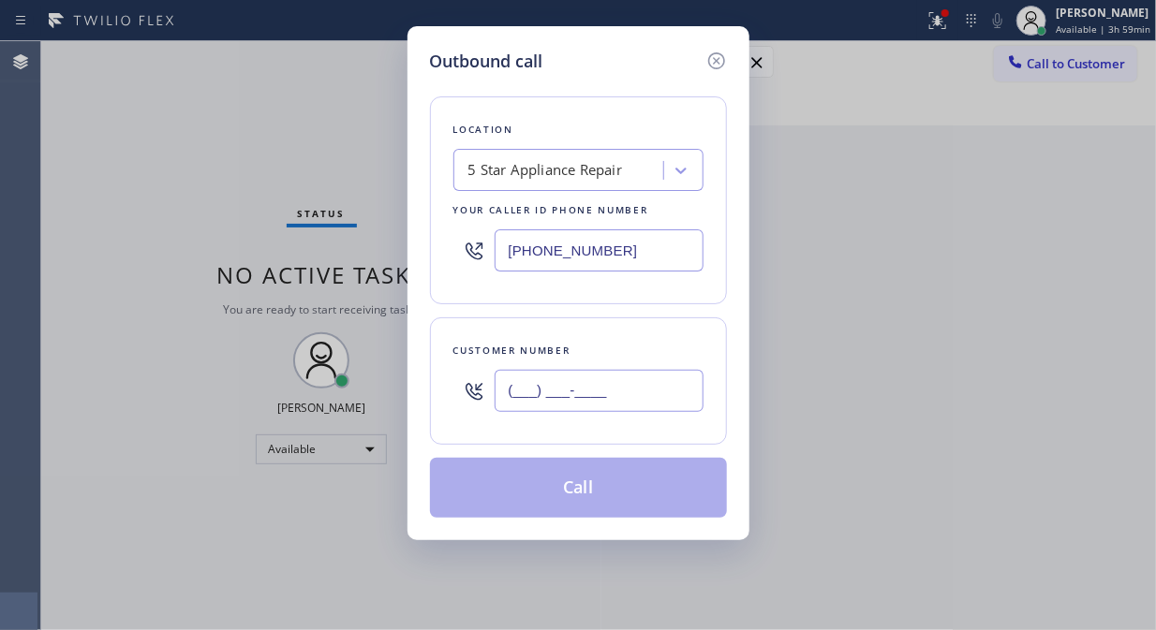
click at [611, 384] on input "(___) ___-____" at bounding box center [598, 391] width 209 height 42
paste input "480) 236-7008"
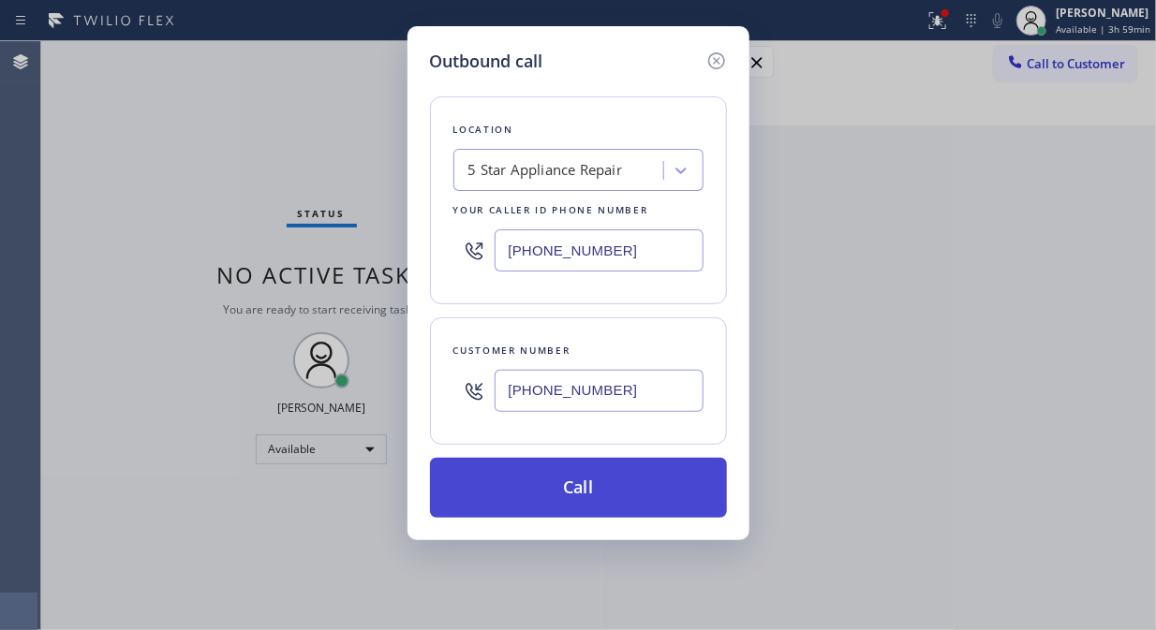
type input "[PHONE_NUMBER]"
click at [628, 481] on button "Call" at bounding box center [578, 488] width 297 height 60
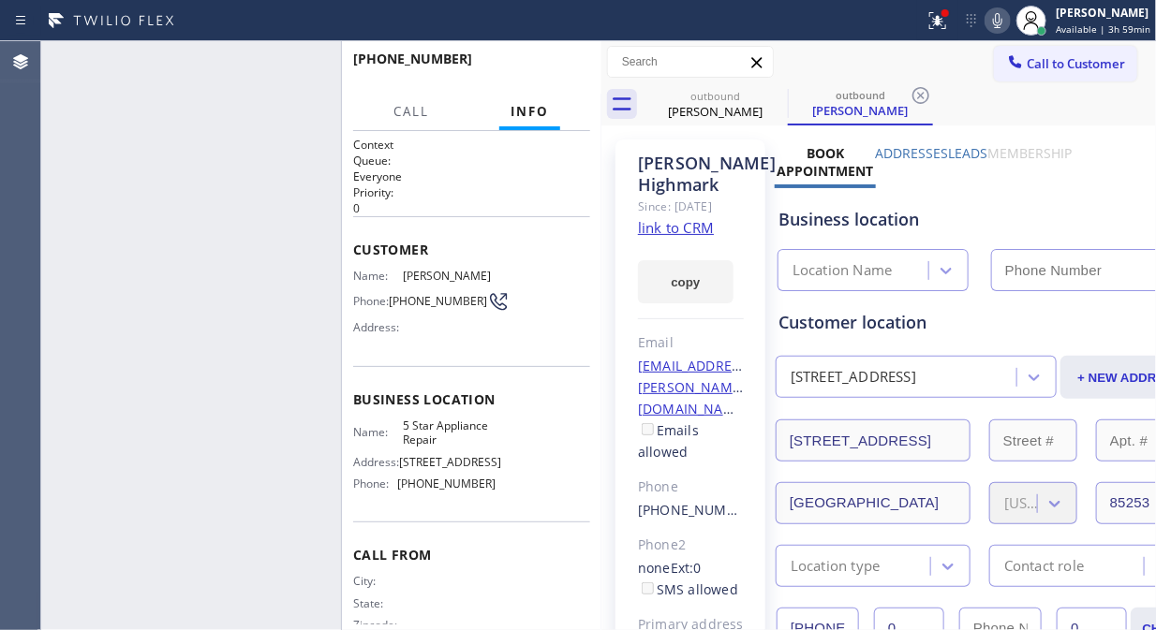
type input "[PHONE_NUMBER]"
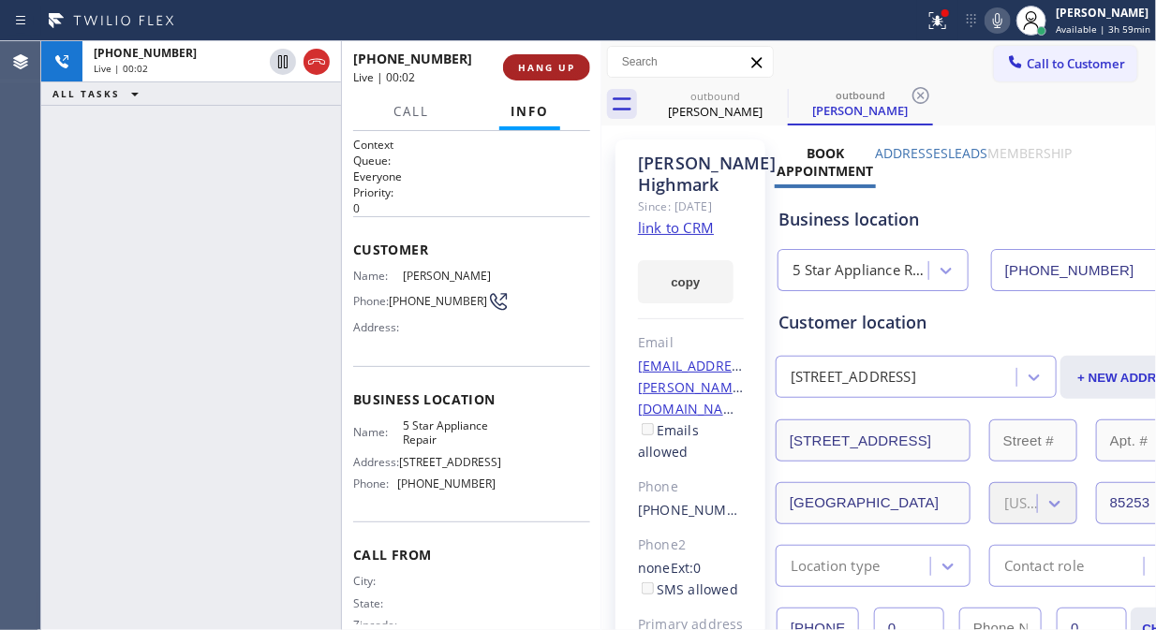
click at [515, 68] on button "HANG UP" at bounding box center [546, 67] width 87 height 26
click at [522, 67] on span "HANG UP" at bounding box center [546, 67] width 57 height 13
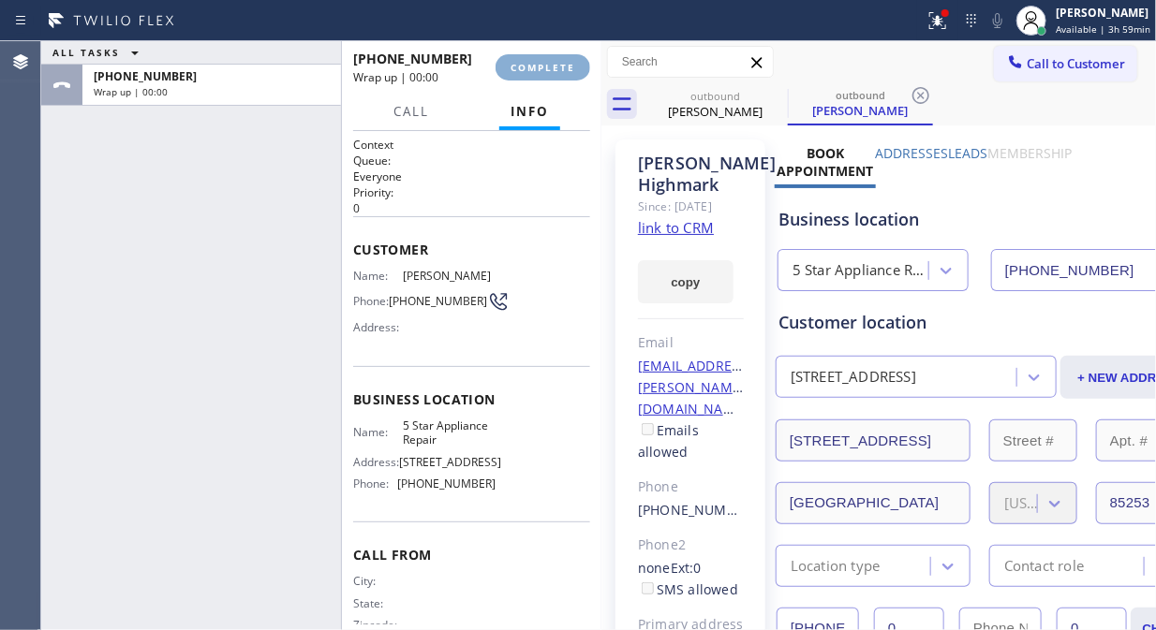
click at [522, 67] on span "COMPLETE" at bounding box center [542, 67] width 65 height 13
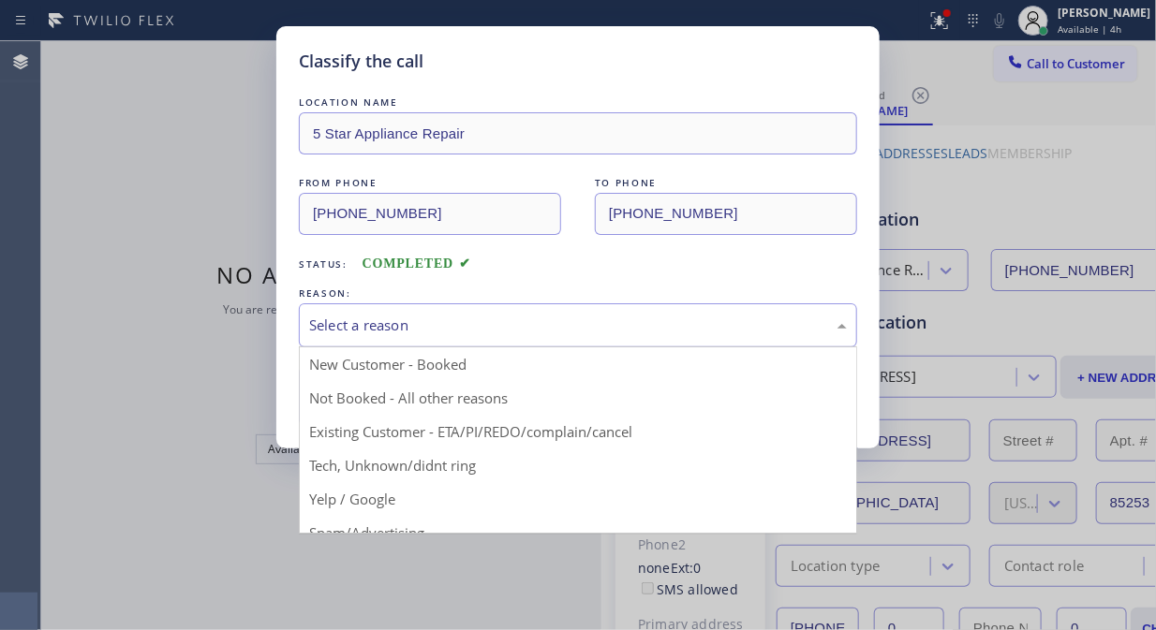
drag, startPoint x: 627, startPoint y: 323, endPoint x: 581, endPoint y: 454, distance: 139.2
click at [627, 328] on div "Select a reason" at bounding box center [578, 326] width 538 height 22
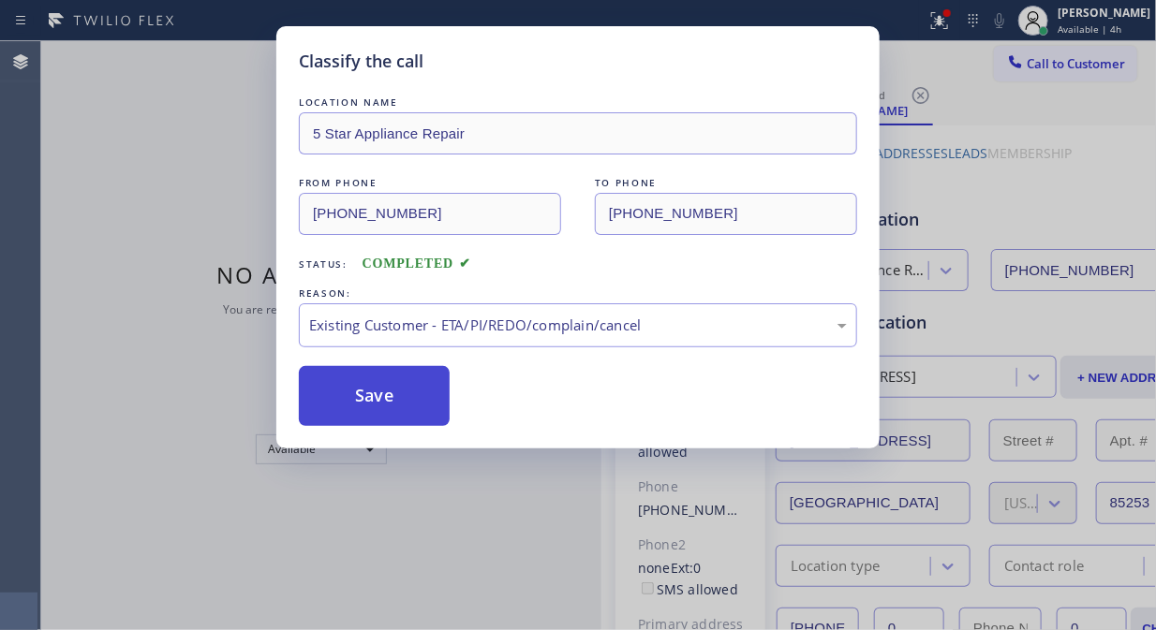
click at [441, 404] on button "Save" at bounding box center [374, 396] width 151 height 60
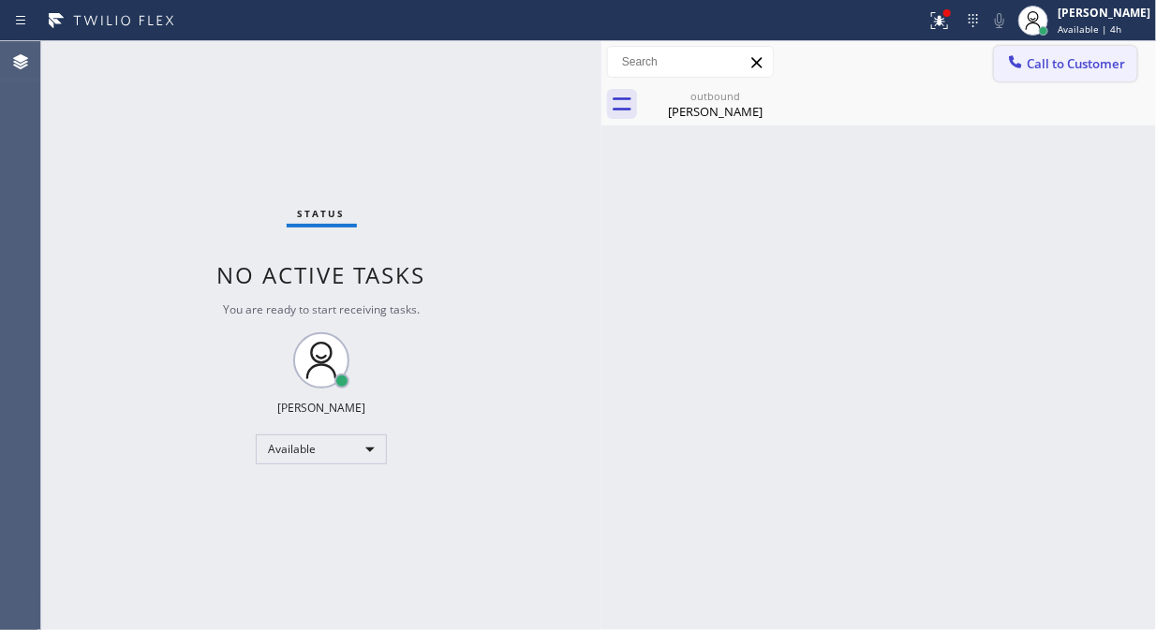
click at [1036, 72] on button "Call to Customer" at bounding box center [1065, 64] width 143 height 36
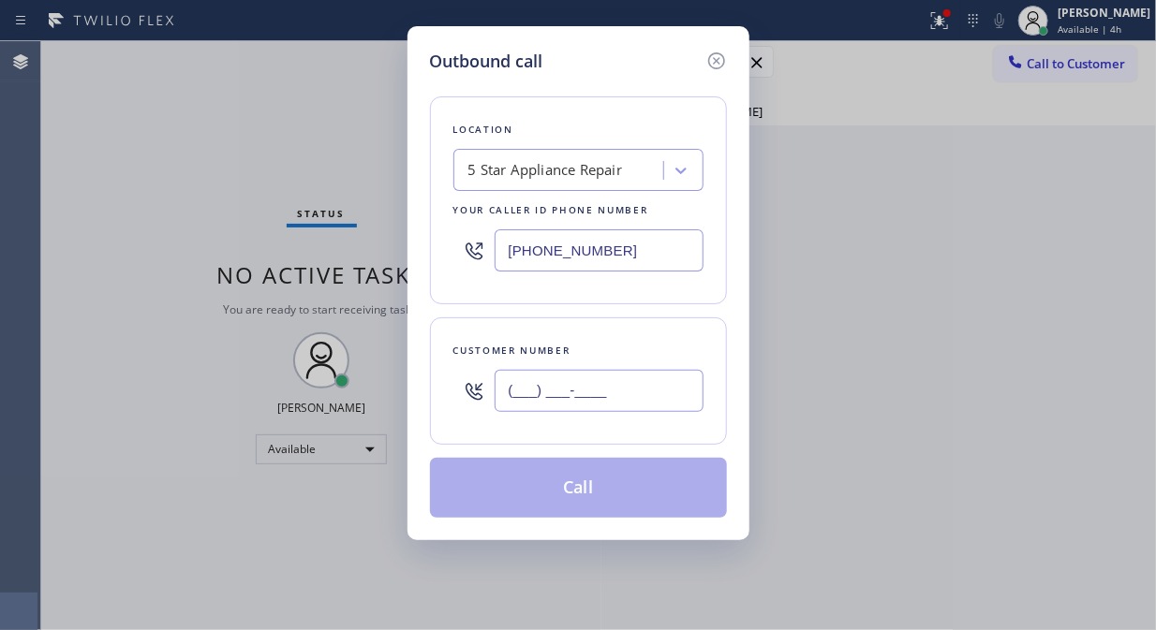
click at [620, 377] on input "(___) ___-____" at bounding box center [598, 391] width 209 height 42
paste input "917) 804-7203"
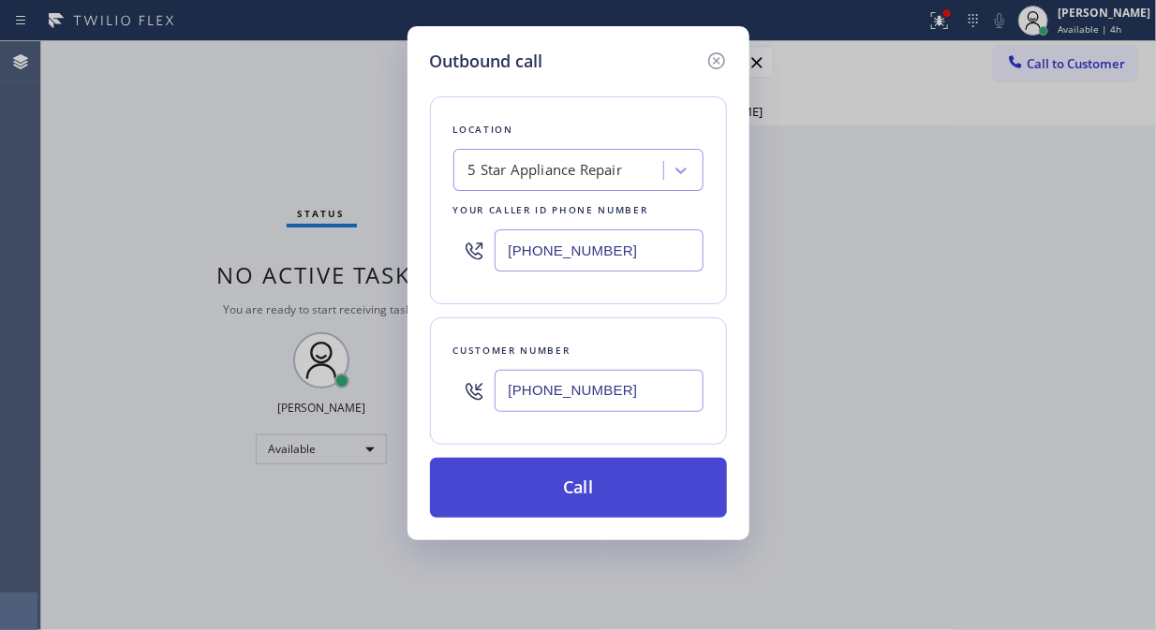
type input "[PHONE_NUMBER]"
click at [646, 482] on button "Call" at bounding box center [578, 488] width 297 height 60
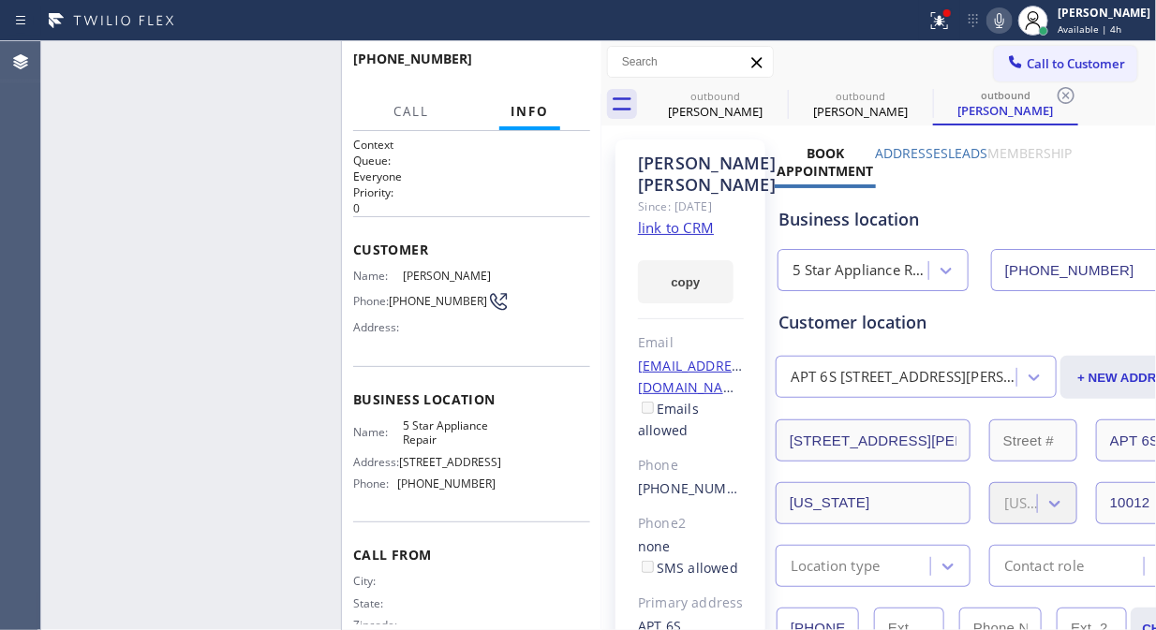
type input "[PHONE_NUMBER]"
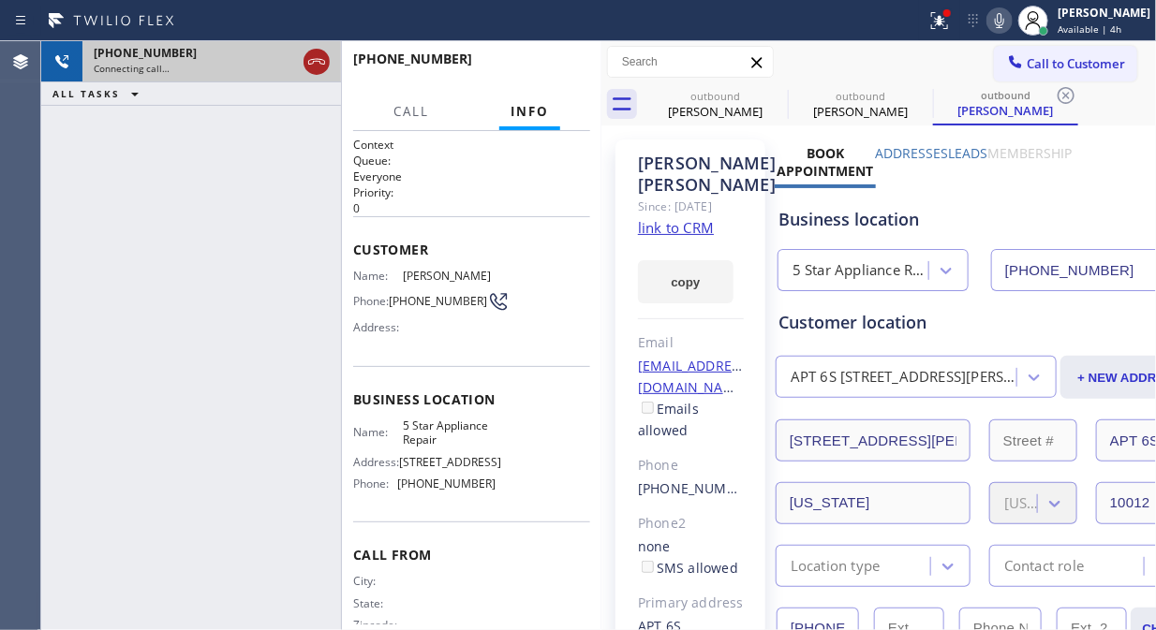
click at [315, 66] on icon at bounding box center [316, 62] width 22 height 22
click at [1033, 62] on span "Call to Customer" at bounding box center [1075, 63] width 98 height 17
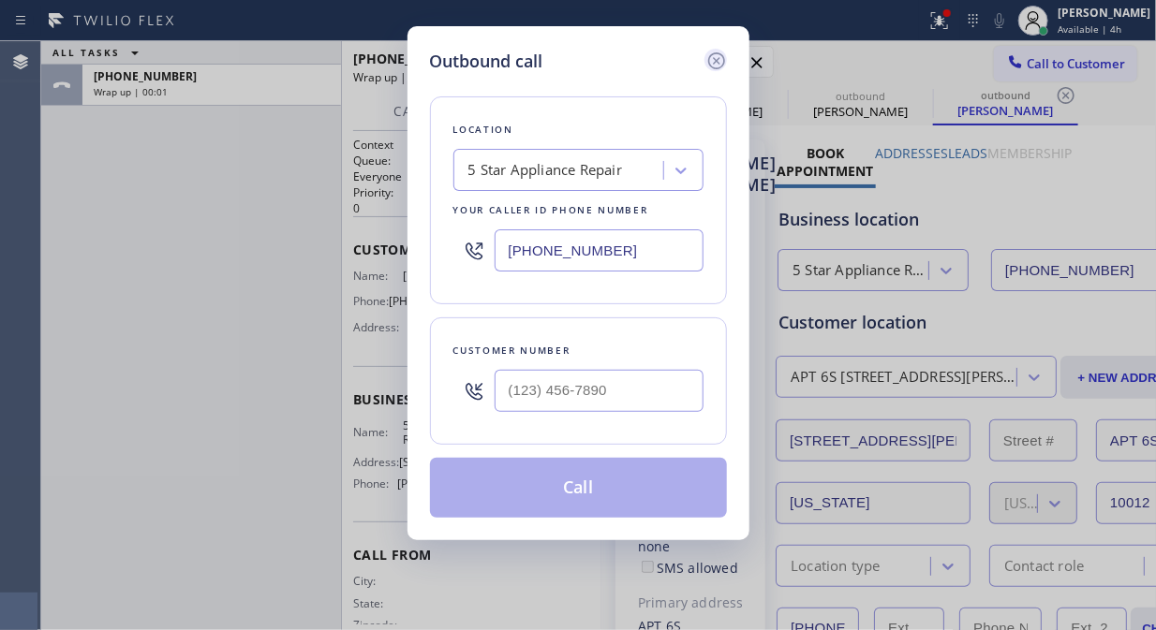
click at [714, 59] on icon at bounding box center [715, 60] width 17 height 17
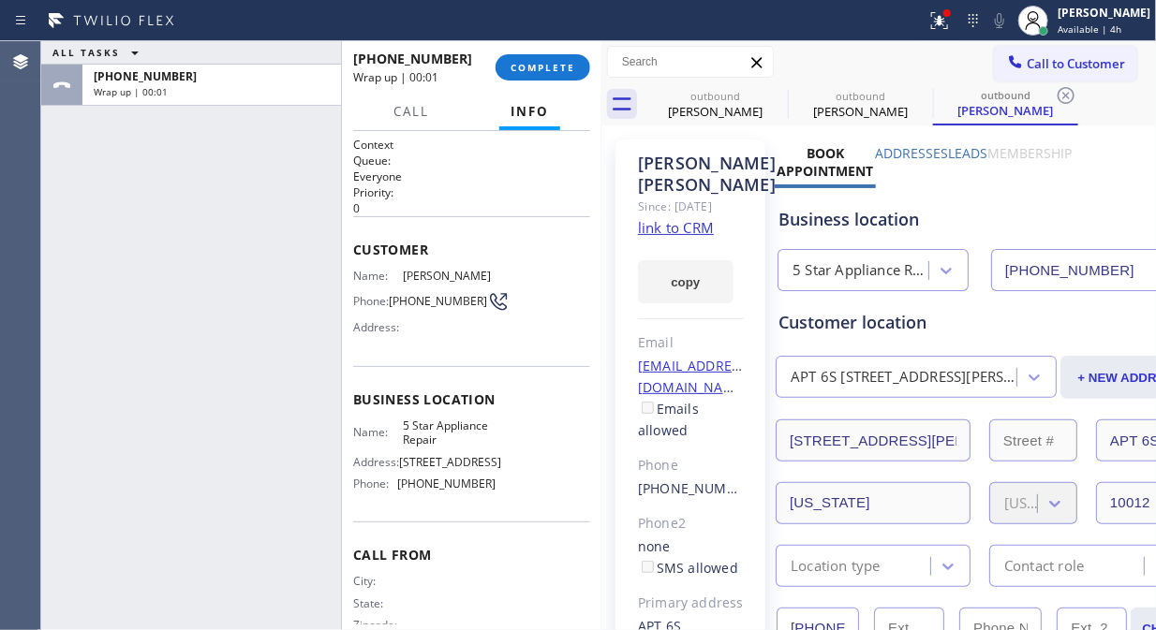
click at [543, 81] on div "[PHONE_NUMBER] Wrap up | 00:01 COMPLETE" at bounding box center [471, 67] width 237 height 49
click at [556, 84] on div "[PHONE_NUMBER] Wrap up | 00:02 COMPLETE" at bounding box center [471, 67] width 237 height 49
click at [562, 63] on span "COMPLETE" at bounding box center [542, 67] width 65 height 13
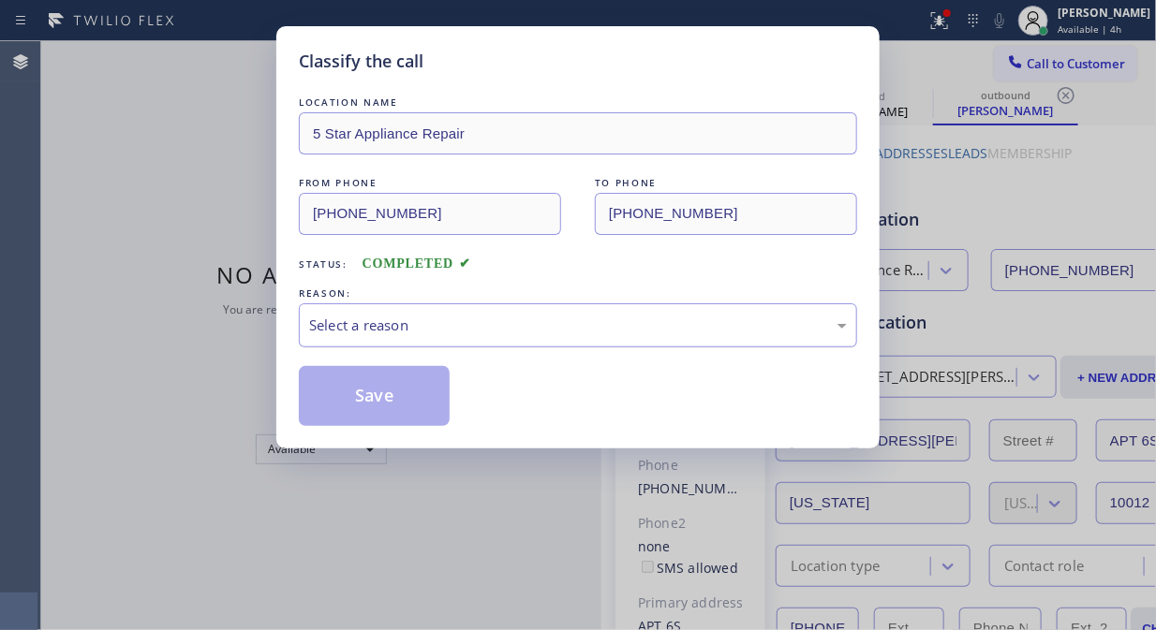
click at [563, 329] on div "Select a reason" at bounding box center [578, 326] width 538 height 22
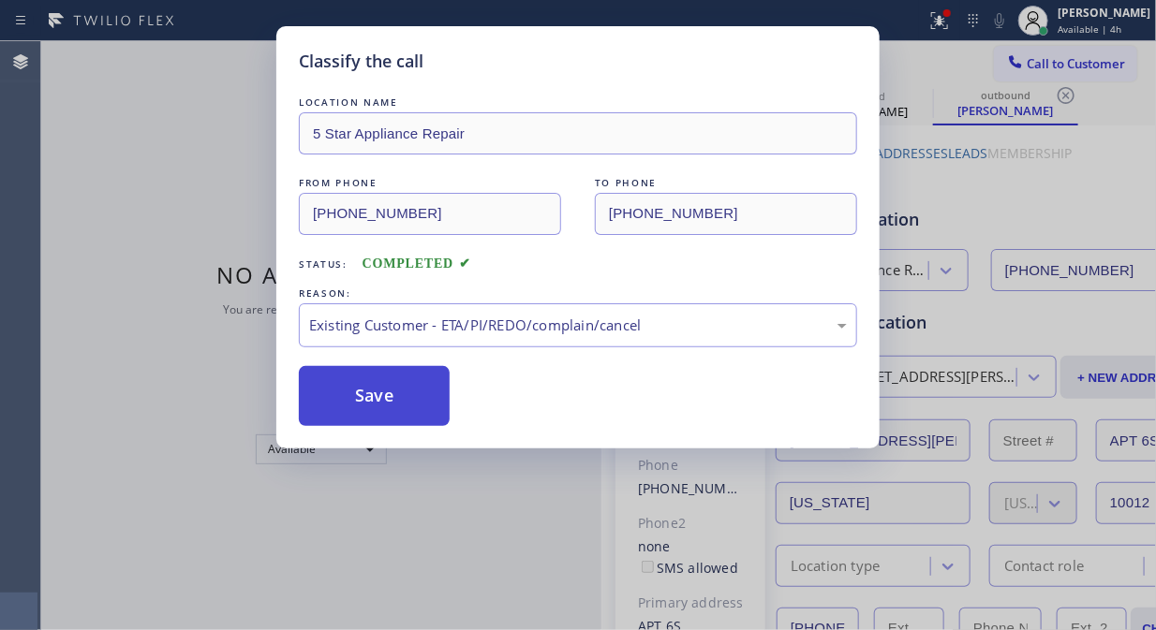
click at [376, 387] on button "Save" at bounding box center [374, 396] width 151 height 60
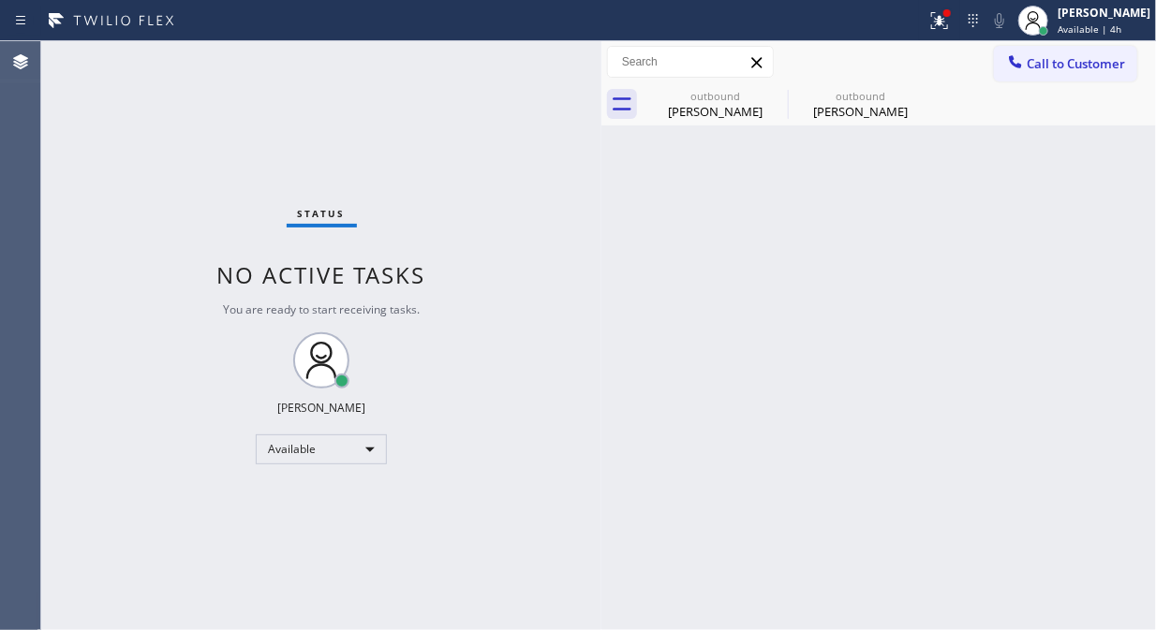
click at [1056, 59] on span "Call to Customer" at bounding box center [1075, 63] width 98 height 17
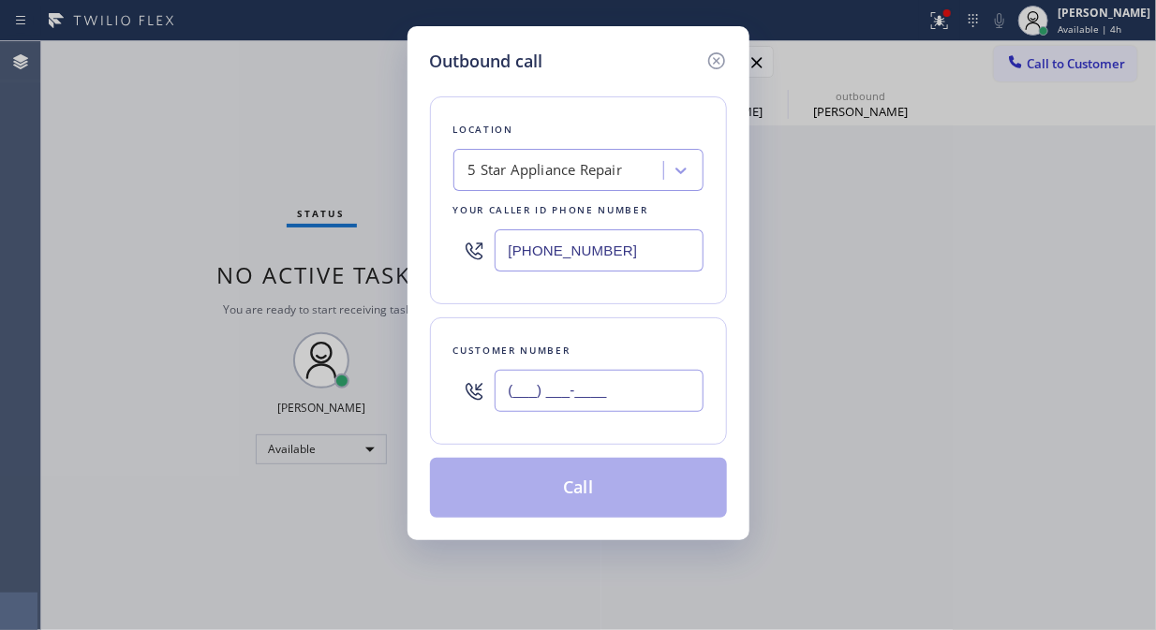
click at [547, 390] on input "(___) ___-____" at bounding box center [598, 391] width 209 height 42
paste input "212) 226-5277"
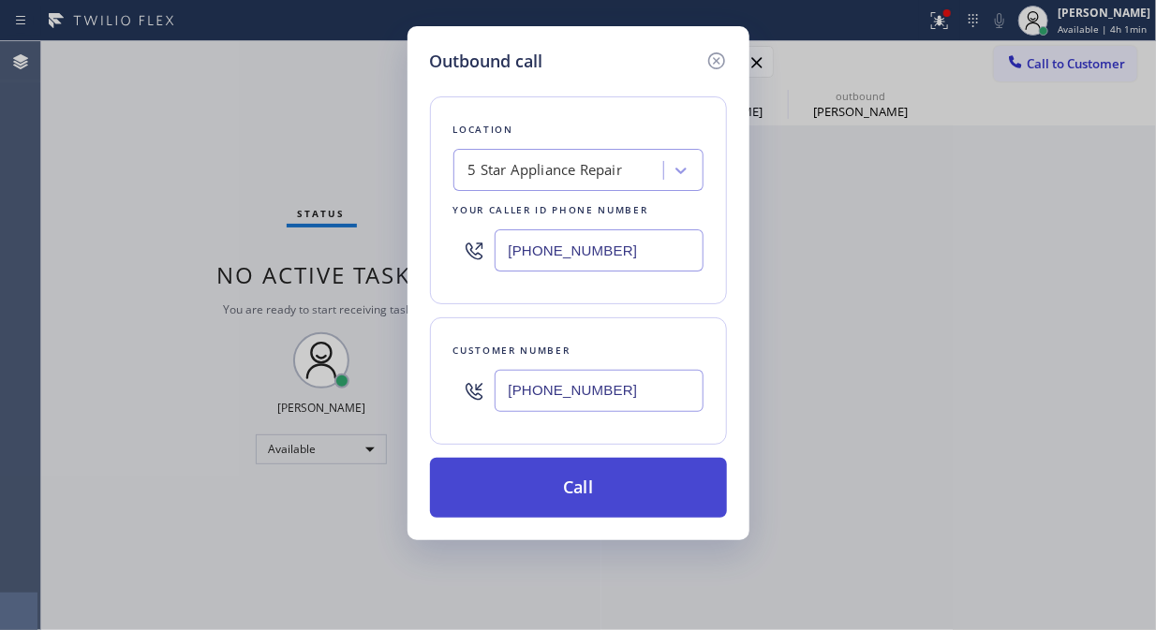
type input "[PHONE_NUMBER]"
drag, startPoint x: 623, startPoint y: 502, endPoint x: 634, endPoint y: 490, distance: 16.6
click at [628, 498] on button "Call" at bounding box center [578, 488] width 297 height 60
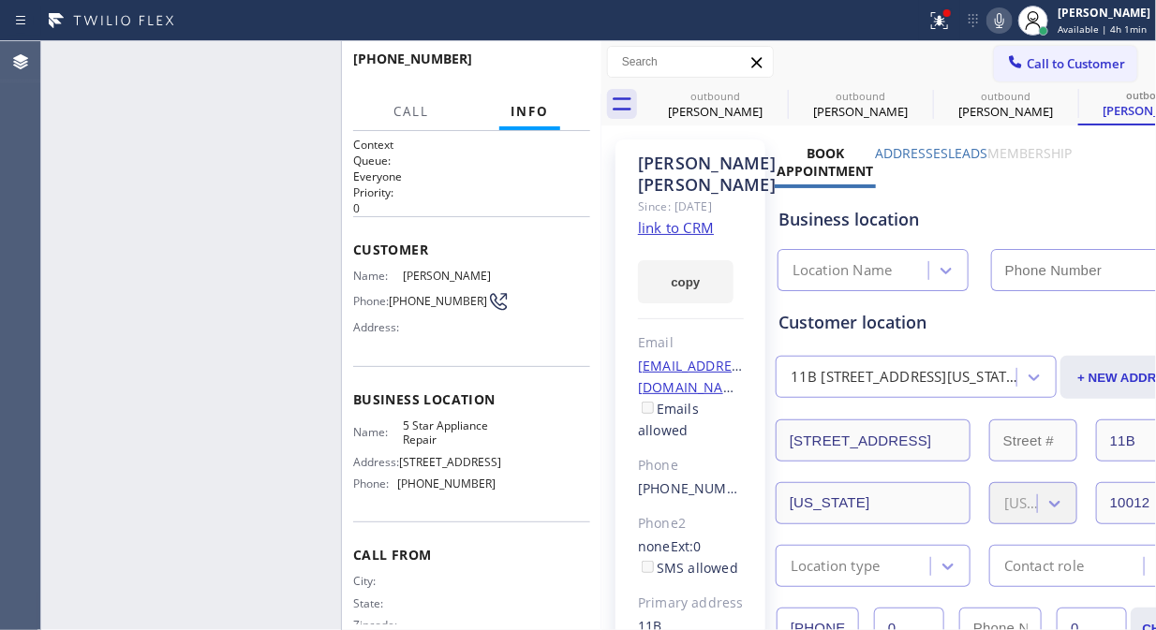
type input "[PHONE_NUMBER]"
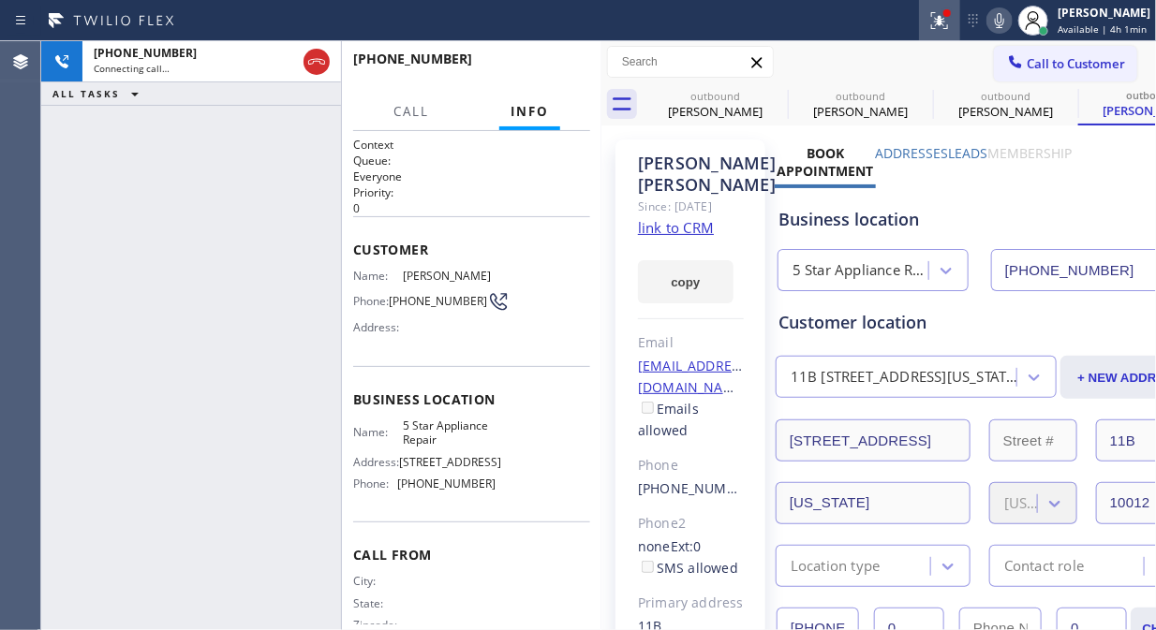
drag, startPoint x: 778, startPoint y: 90, endPoint x: 940, endPoint y: 21, distance: 176.2
click at [0, 0] on icon at bounding box center [0, 0] width 0 height 0
click at [939, 21] on icon at bounding box center [939, 20] width 22 height 22
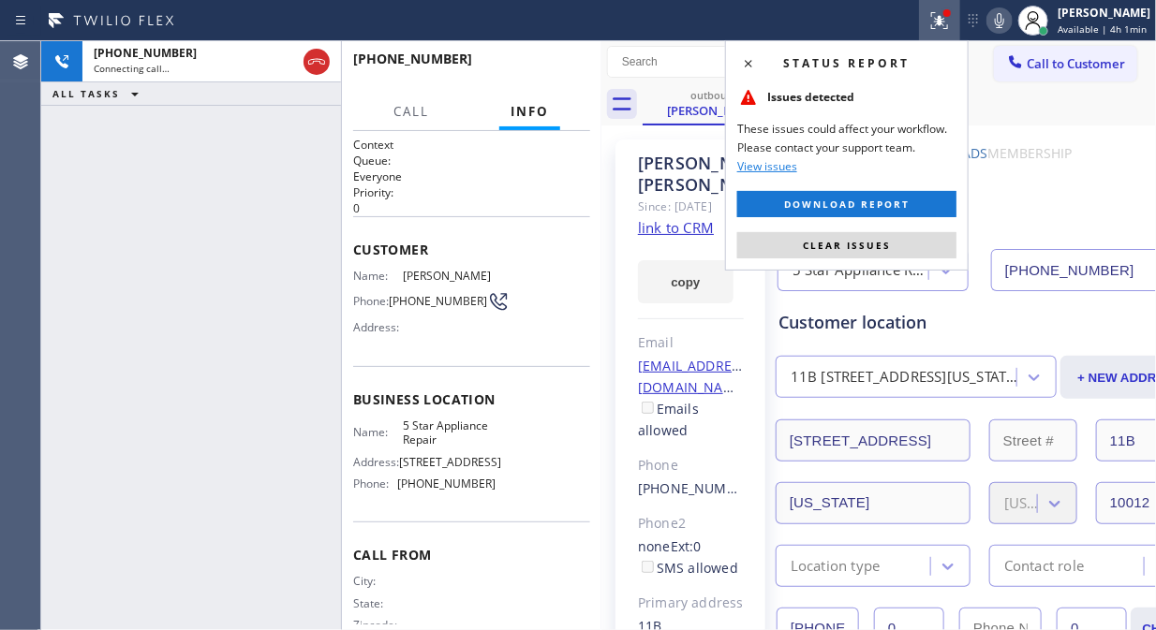
click at [942, 19] on icon at bounding box center [939, 20] width 22 height 22
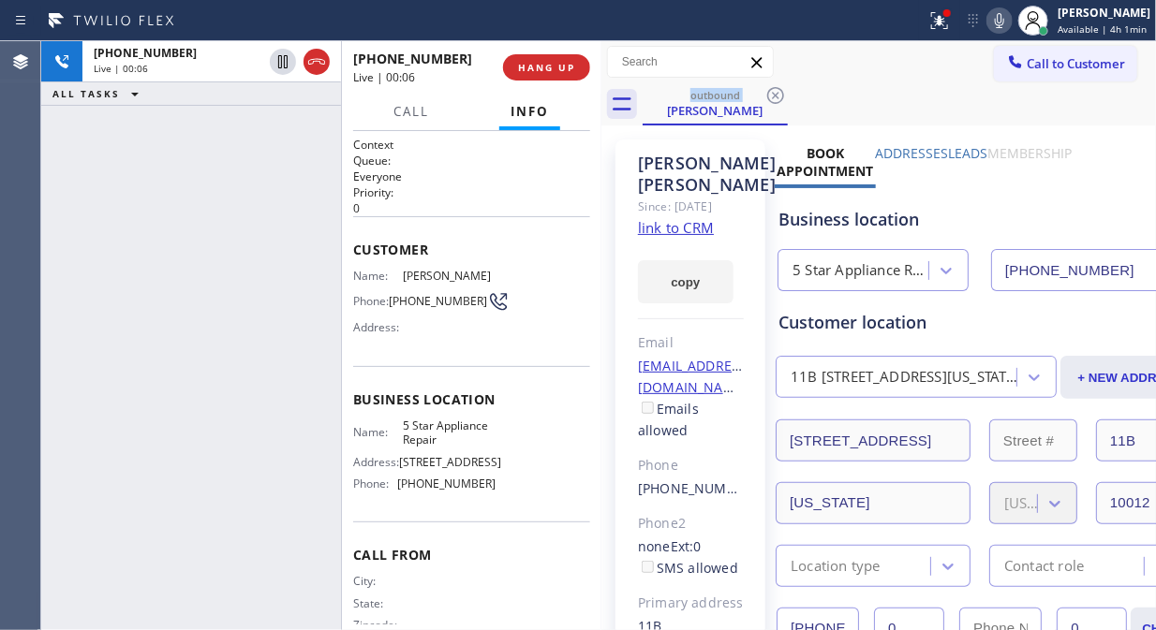
click at [674, 237] on link "link to CRM" at bounding box center [676, 227] width 76 height 19
click at [1008, 17] on icon at bounding box center [999, 20] width 22 height 22
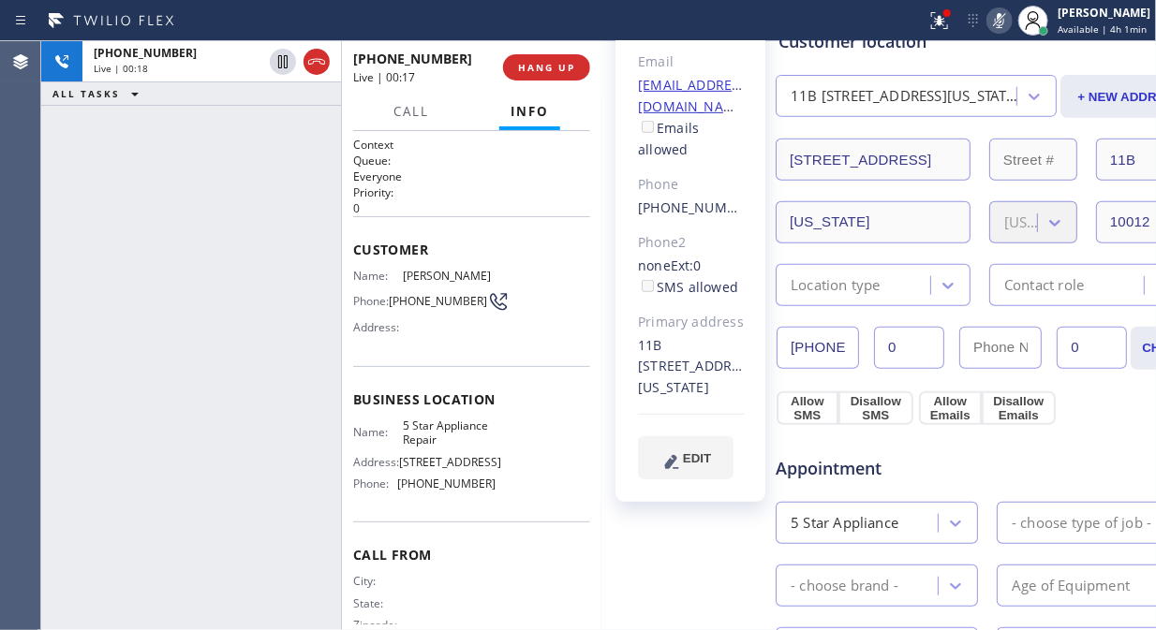
scroll to position [312, 0]
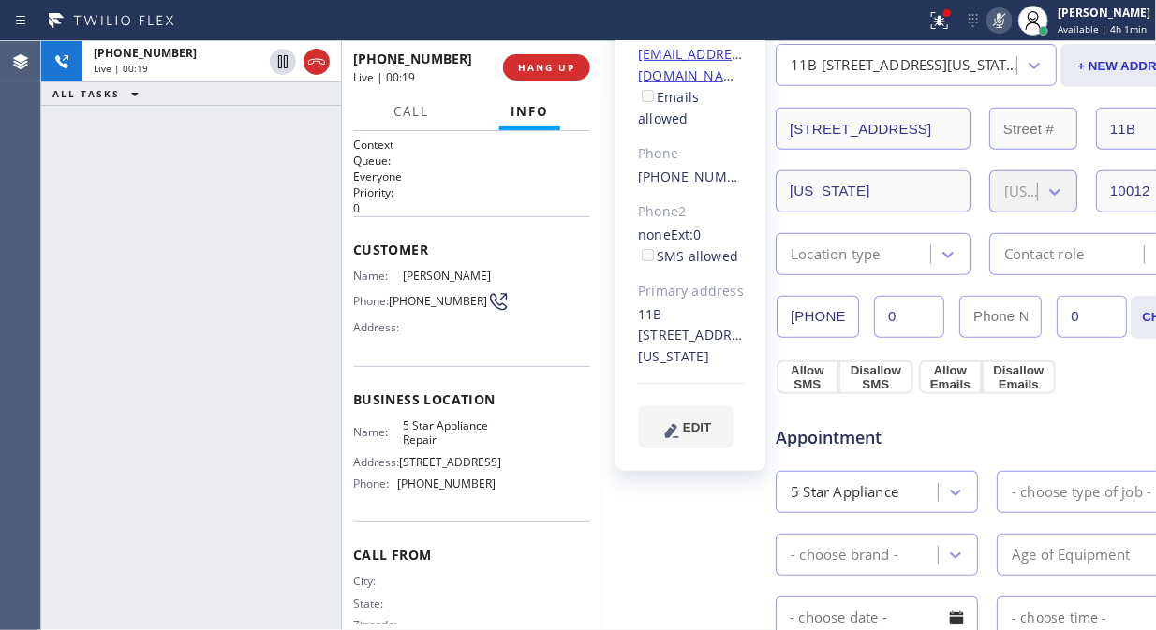
click at [1006, 20] on icon at bounding box center [999, 20] width 22 height 22
click at [1006, 22] on icon at bounding box center [999, 20] width 22 height 22
click at [1009, 22] on icon at bounding box center [999, 20] width 22 height 22
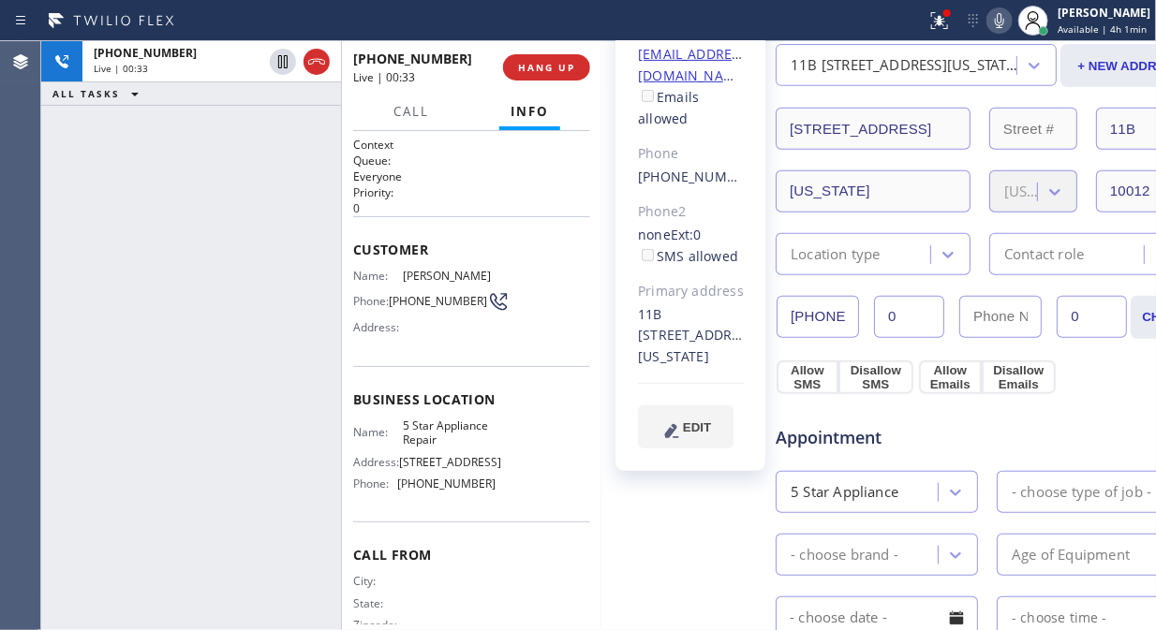
scroll to position [208, 0]
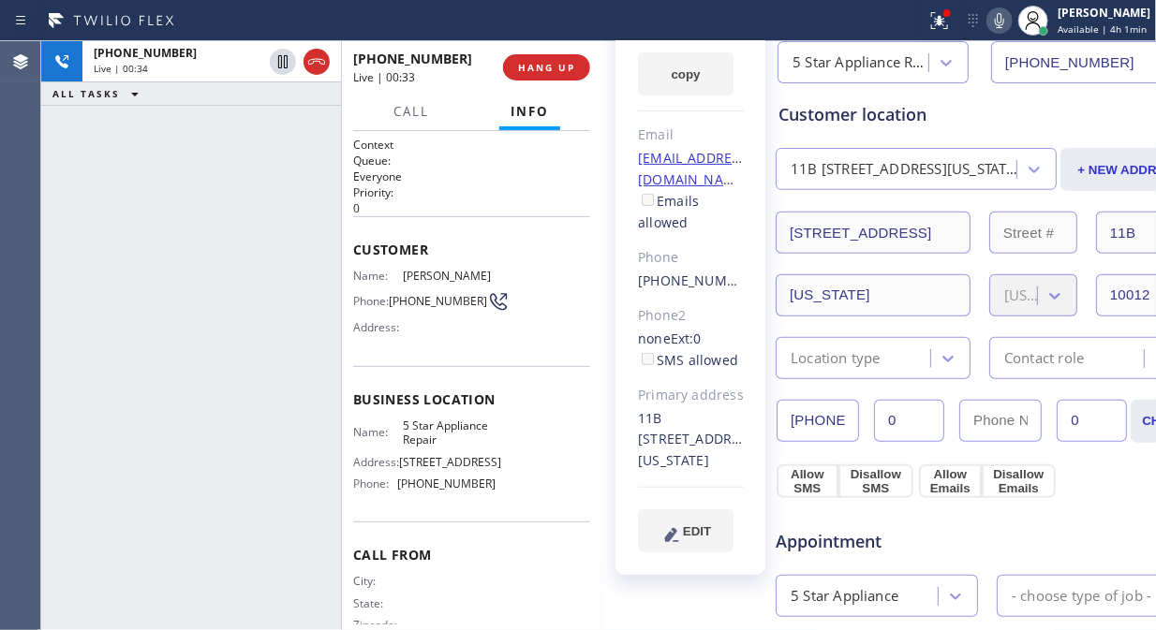
click at [1005, 25] on icon at bounding box center [999, 20] width 22 height 22
click at [1004, 23] on icon at bounding box center [998, 20] width 9 height 15
click at [1008, 21] on icon at bounding box center [999, 20] width 22 height 22
click at [1004, 21] on icon at bounding box center [998, 20] width 9 height 15
click at [1008, 25] on icon at bounding box center [999, 20] width 22 height 22
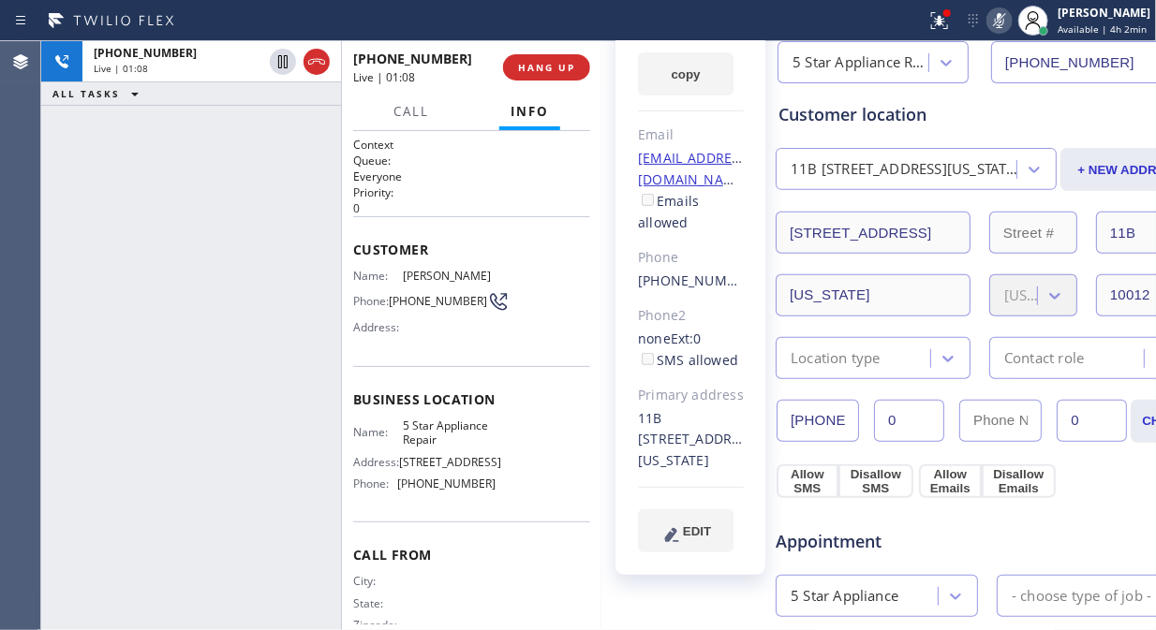
click at [1008, 25] on icon at bounding box center [999, 20] width 22 height 22
click at [1006, 21] on icon at bounding box center [999, 20] width 22 height 22
click at [1006, 21] on rect at bounding box center [999, 18] width 13 height 13
click at [1006, 21] on icon at bounding box center [999, 20] width 22 height 22
click at [1006, 21] on rect at bounding box center [999, 18] width 13 height 13
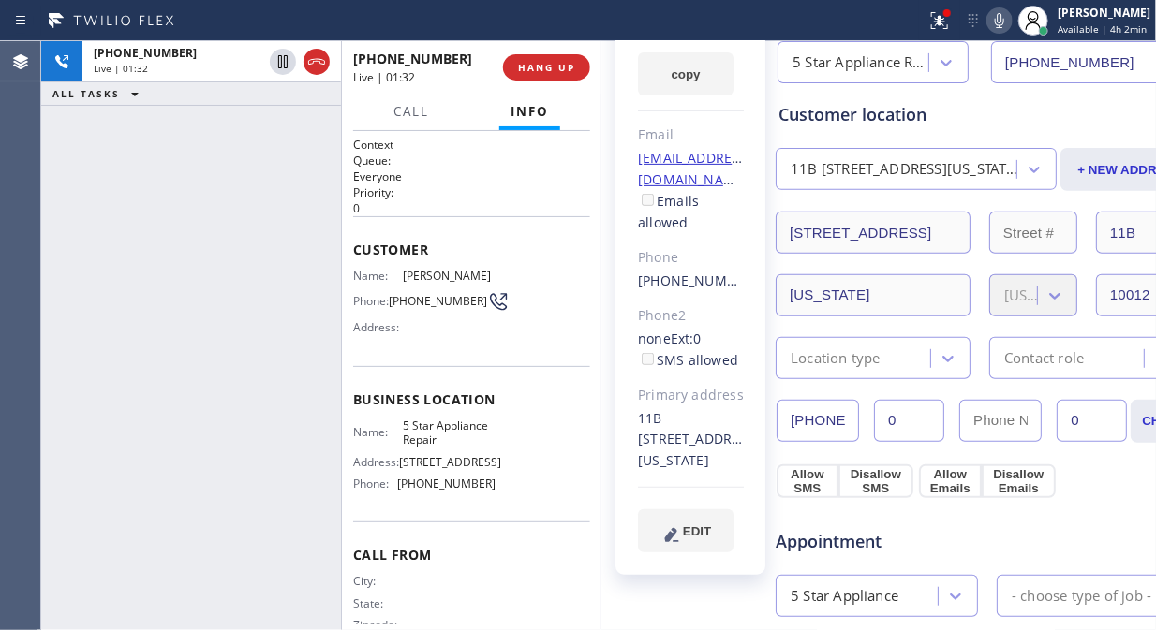
click at [1006, 21] on icon at bounding box center [999, 20] width 22 height 22
click at [1006, 21] on rect at bounding box center [999, 18] width 13 height 13
click at [1006, 21] on icon at bounding box center [999, 20] width 22 height 22
click at [1006, 21] on rect at bounding box center [999, 18] width 13 height 13
click at [952, 115] on div "Customer location" at bounding box center [987, 114] width 418 height 25
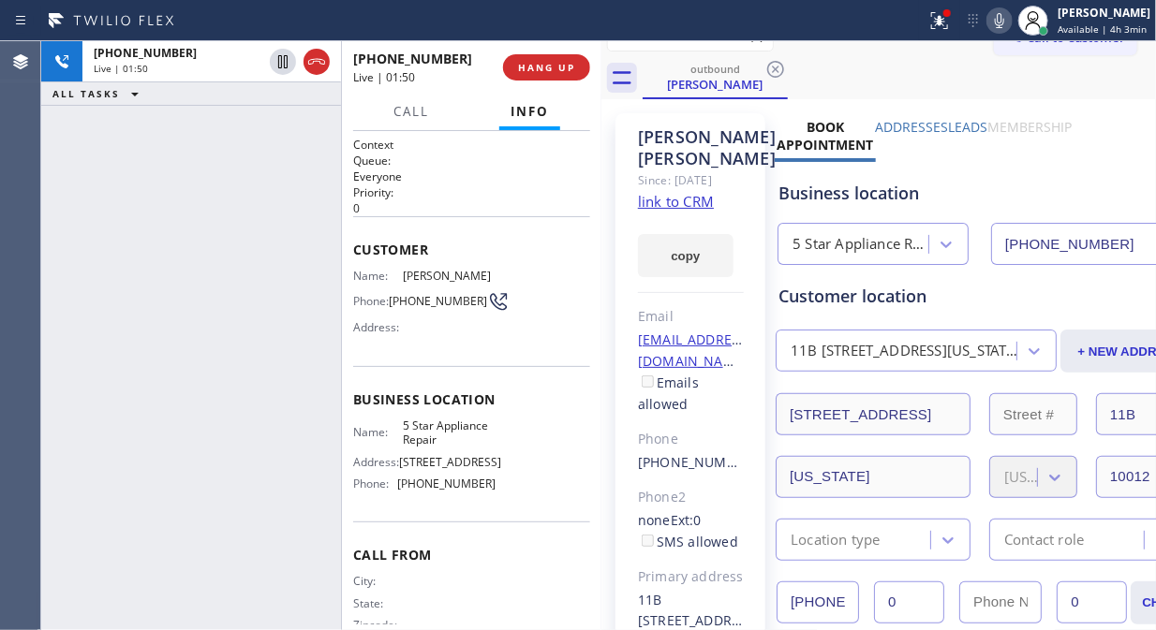
scroll to position [0, 0]
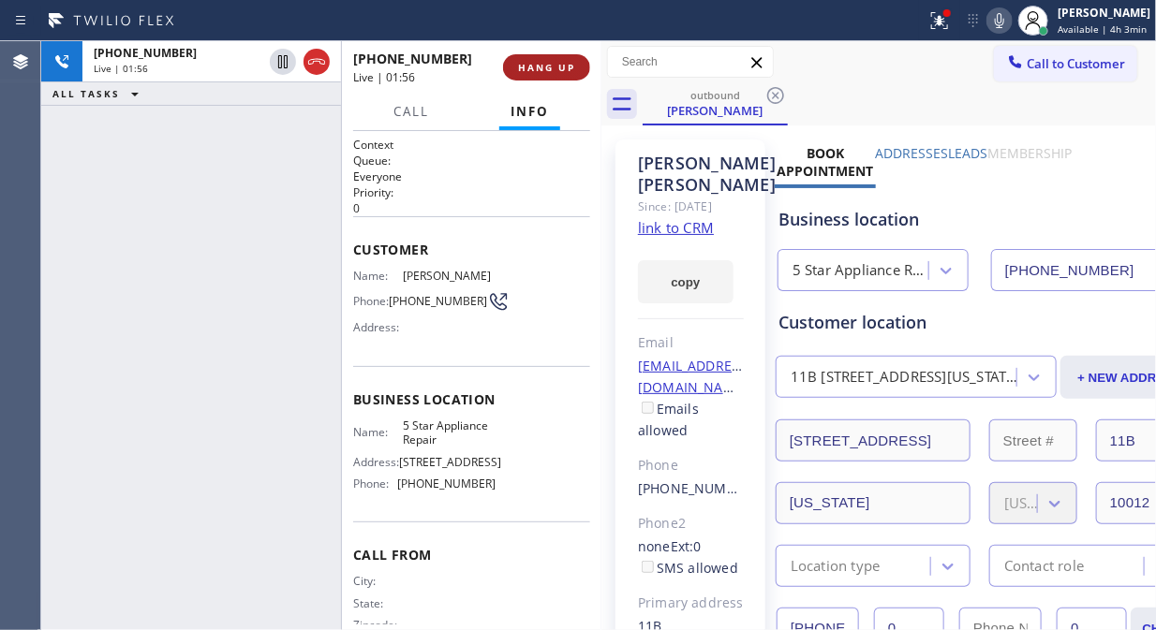
click at [553, 66] on span "HANG UP" at bounding box center [546, 67] width 57 height 13
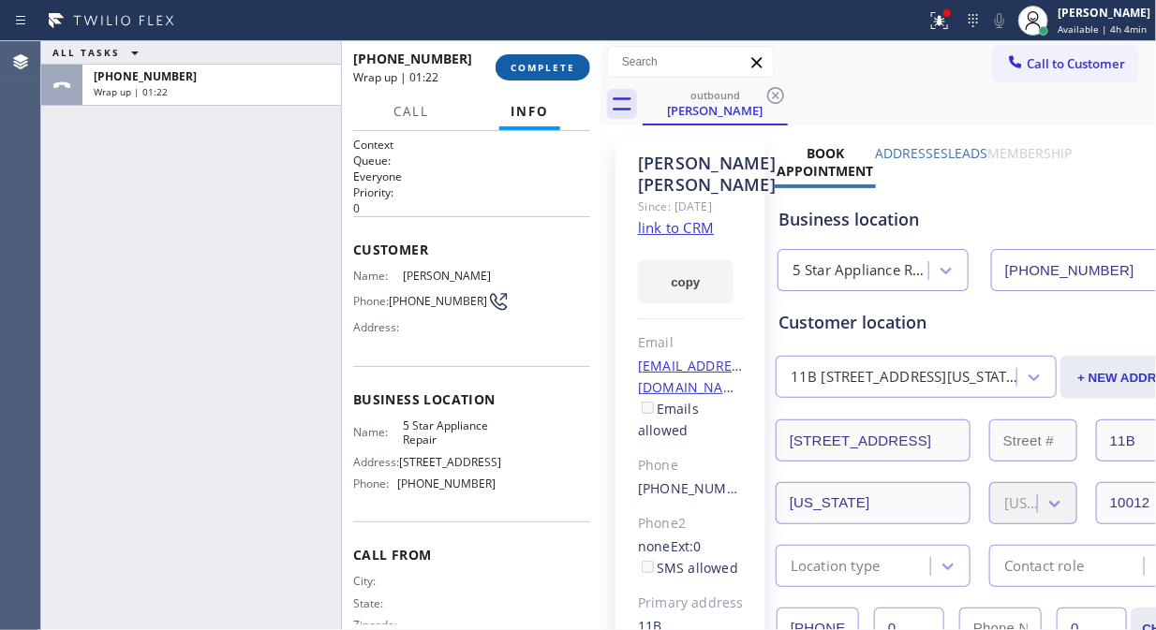
drag, startPoint x: 522, startPoint y: 45, endPoint x: 538, endPoint y: 63, distance: 23.9
click at [522, 49] on div "[PHONE_NUMBER] Wrap up | 01:22 COMPLETE" at bounding box center [471, 67] width 237 height 49
click at [539, 63] on span "COMPLETE" at bounding box center [542, 67] width 65 height 13
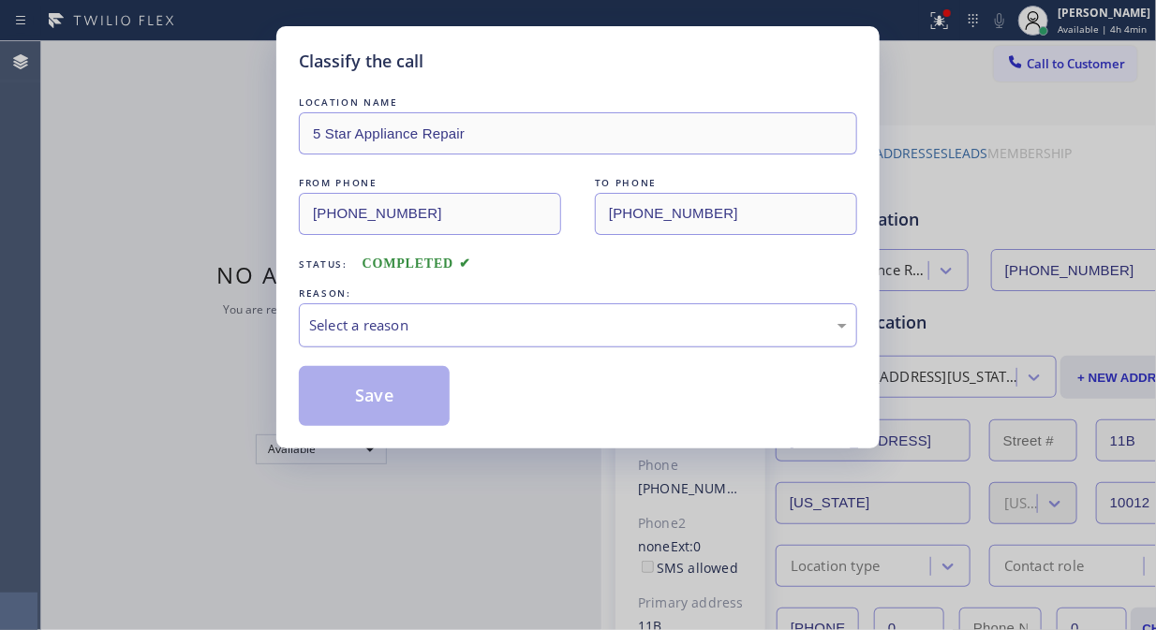
click at [401, 328] on div "Select a reason" at bounding box center [578, 326] width 538 height 22
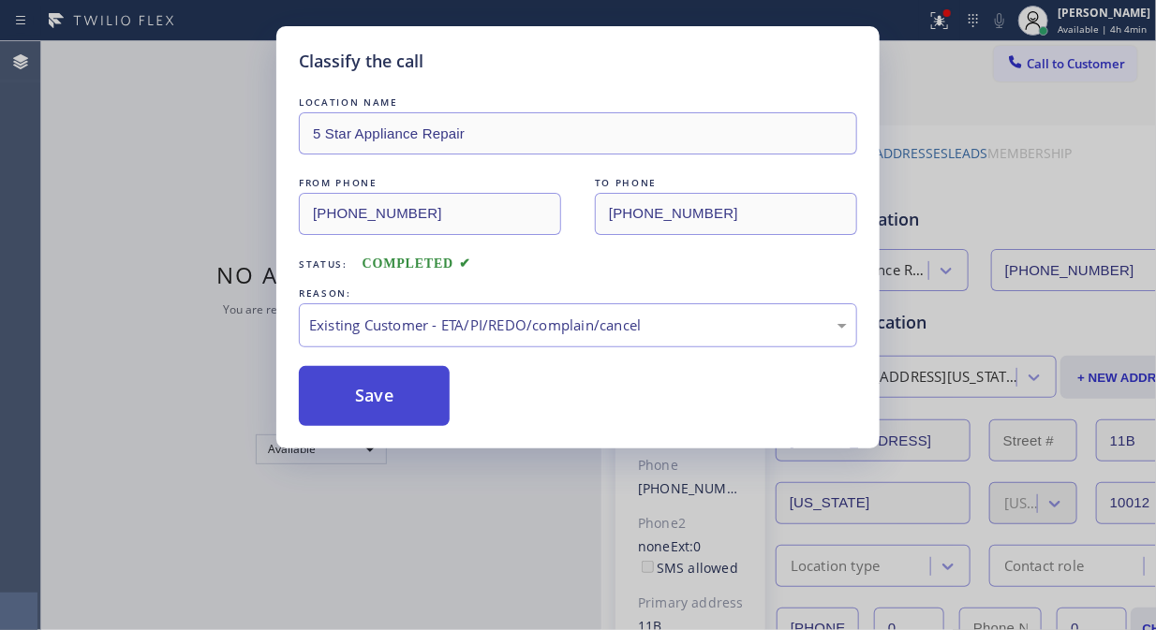
click at [395, 393] on button "Save" at bounding box center [374, 396] width 151 height 60
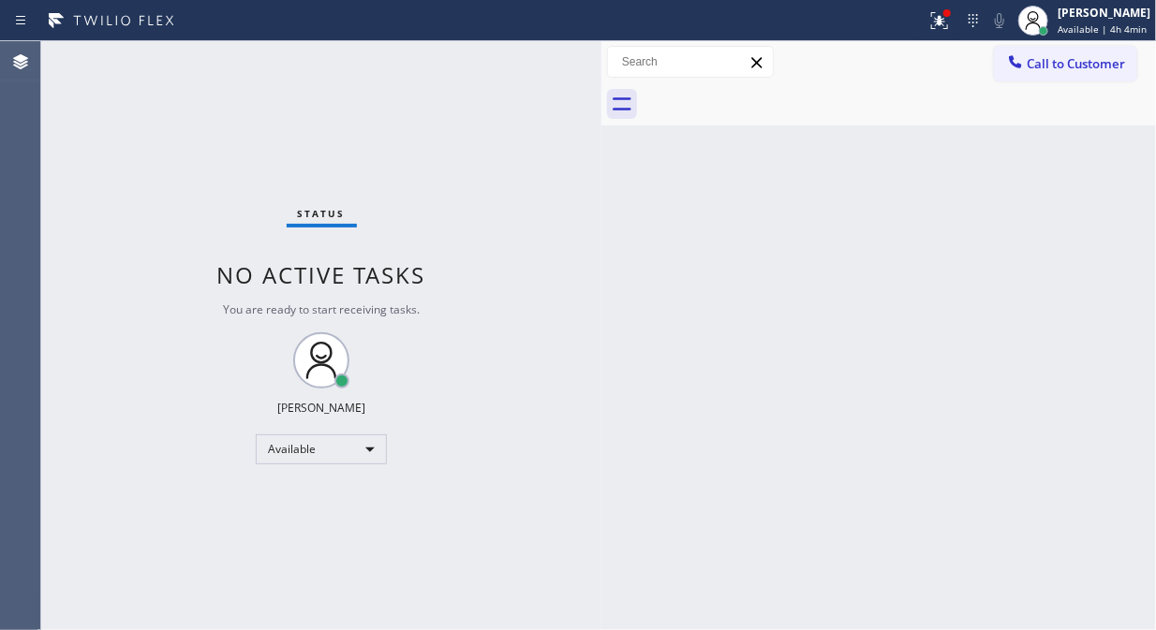
click at [227, 125] on div "Status No active tasks You are ready to start receiving tasks. [PERSON_NAME] Av…" at bounding box center [321, 335] width 560 height 589
click at [943, 22] on icon at bounding box center [939, 20] width 22 height 22
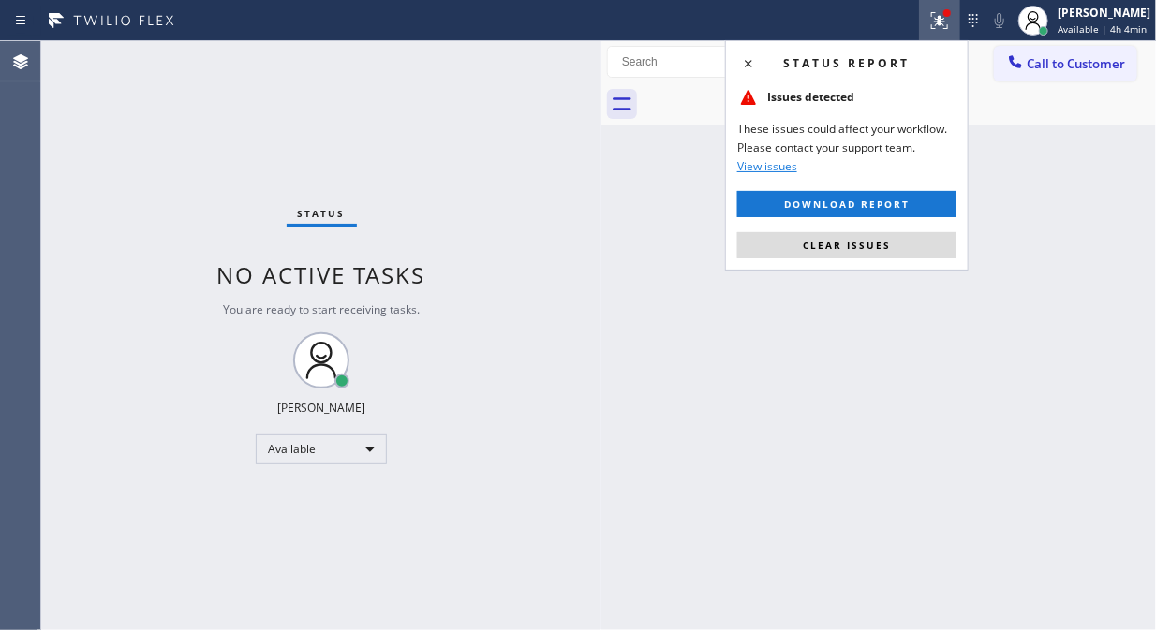
click at [854, 258] on div "Status report Issues detected These issues could affect your workflow. Please c…" at bounding box center [846, 155] width 243 height 230
click at [860, 246] on span "Clear issues" at bounding box center [847, 245] width 88 height 13
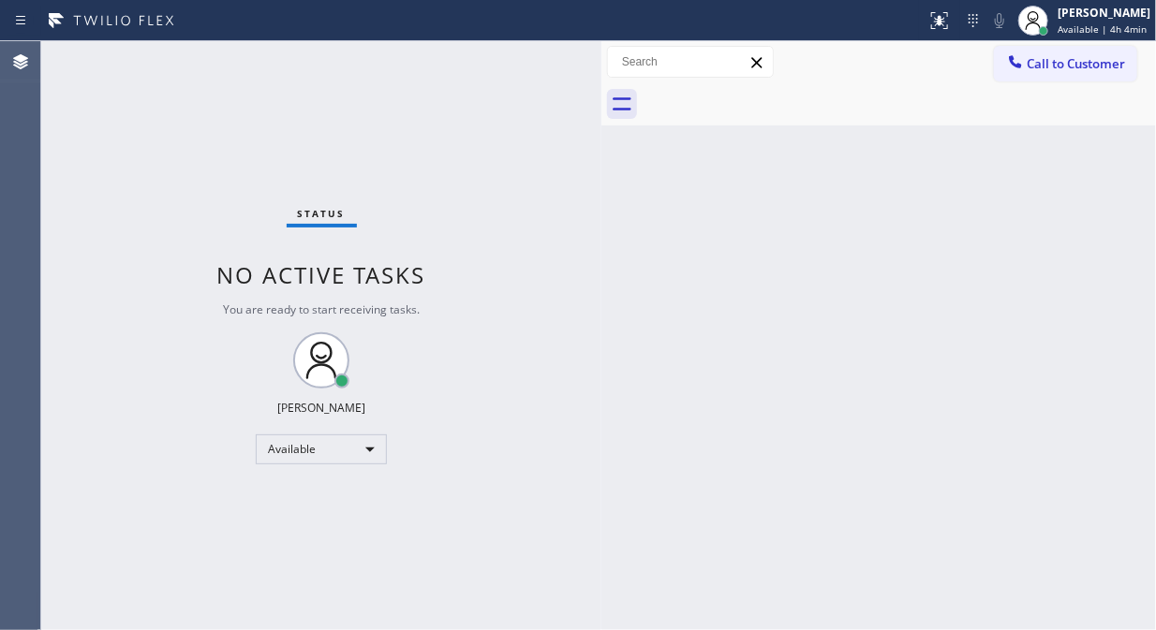
click at [1046, 70] on span "Call to Customer" at bounding box center [1075, 63] width 98 height 17
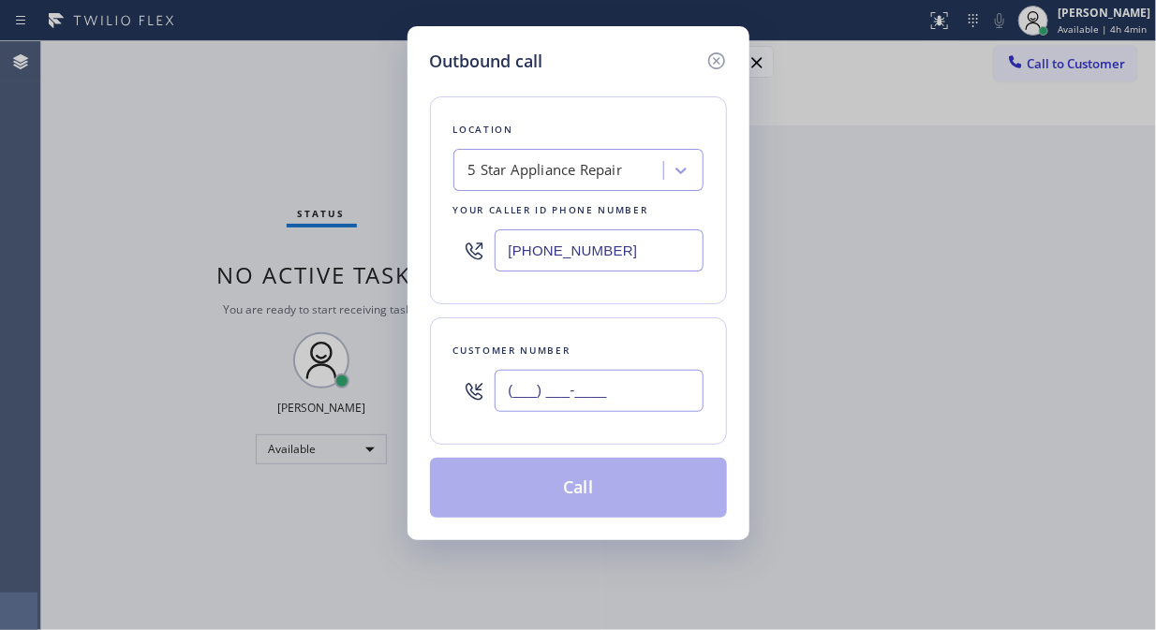
click at [573, 393] on input "(___) ___-____" at bounding box center [598, 391] width 209 height 42
paste input "602) 317-6365"
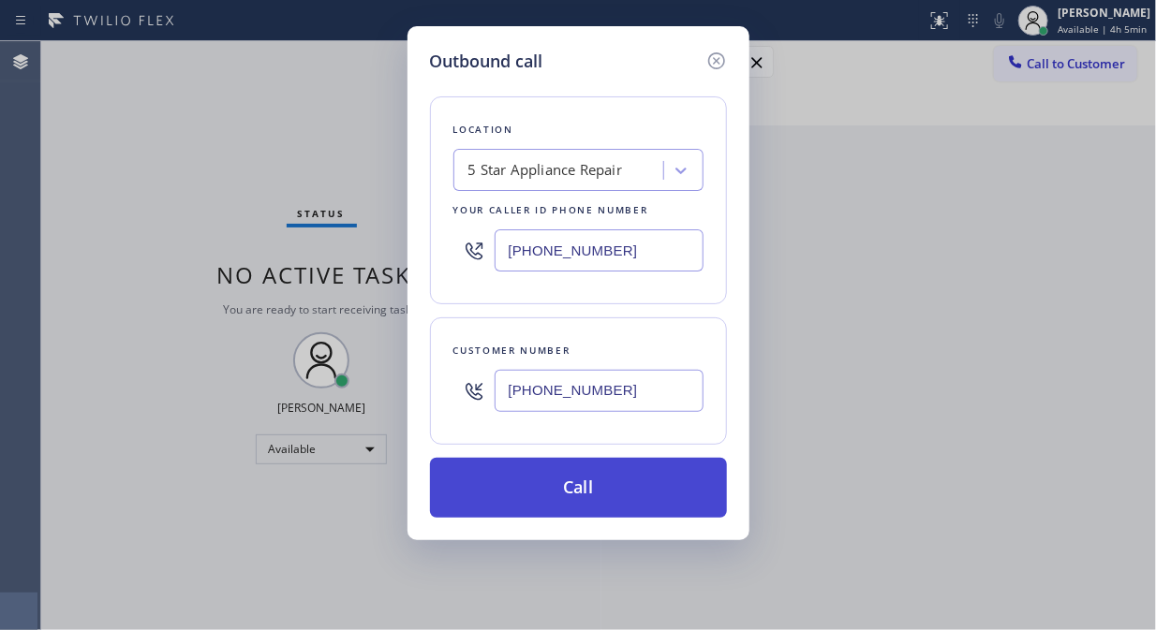
type input "[PHONE_NUMBER]"
click at [635, 488] on button "Call" at bounding box center [578, 488] width 297 height 60
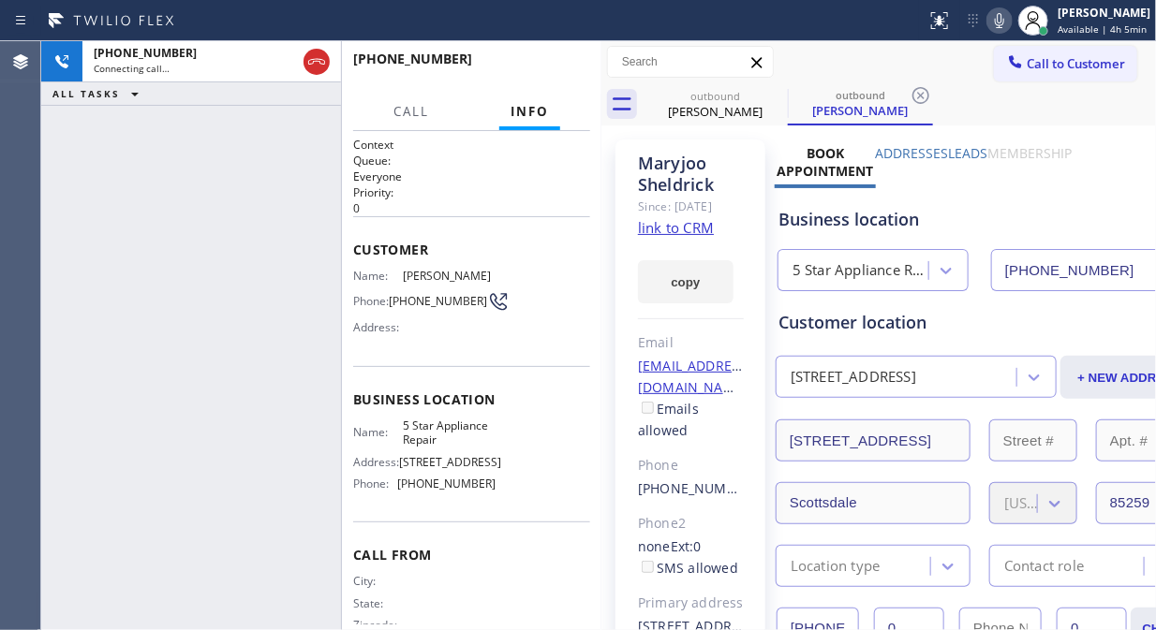
type input "[PHONE_NUMBER]"
click at [563, 67] on span "HANG UP" at bounding box center [546, 67] width 57 height 13
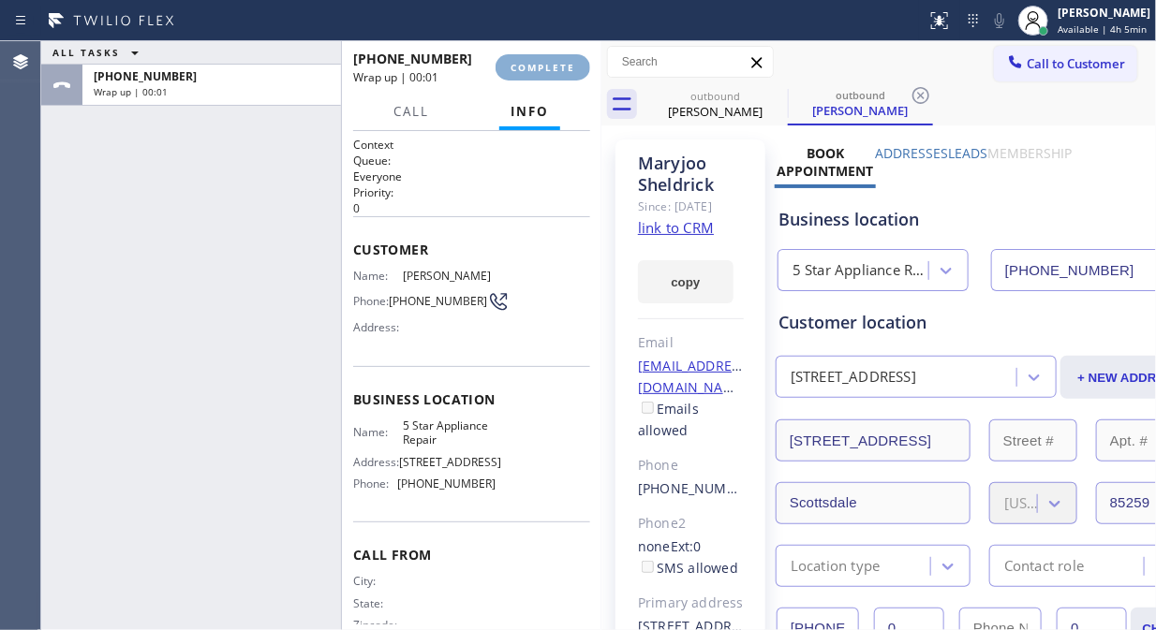
click at [563, 66] on span "COMPLETE" at bounding box center [542, 67] width 65 height 13
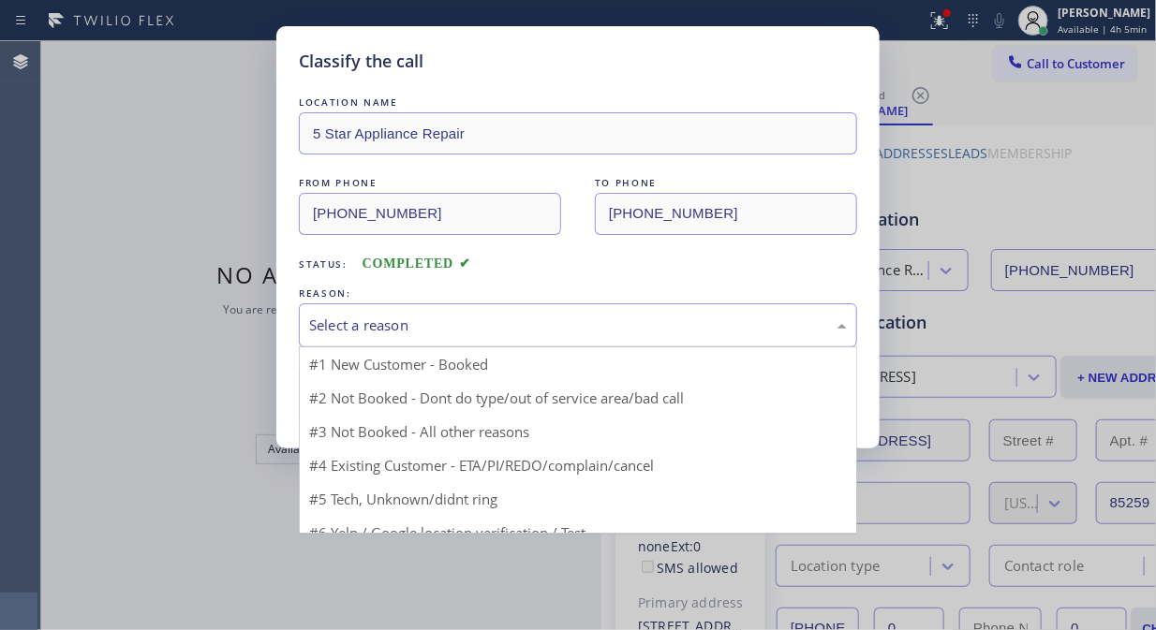
click at [575, 310] on div "Select a reason" at bounding box center [578, 325] width 558 height 44
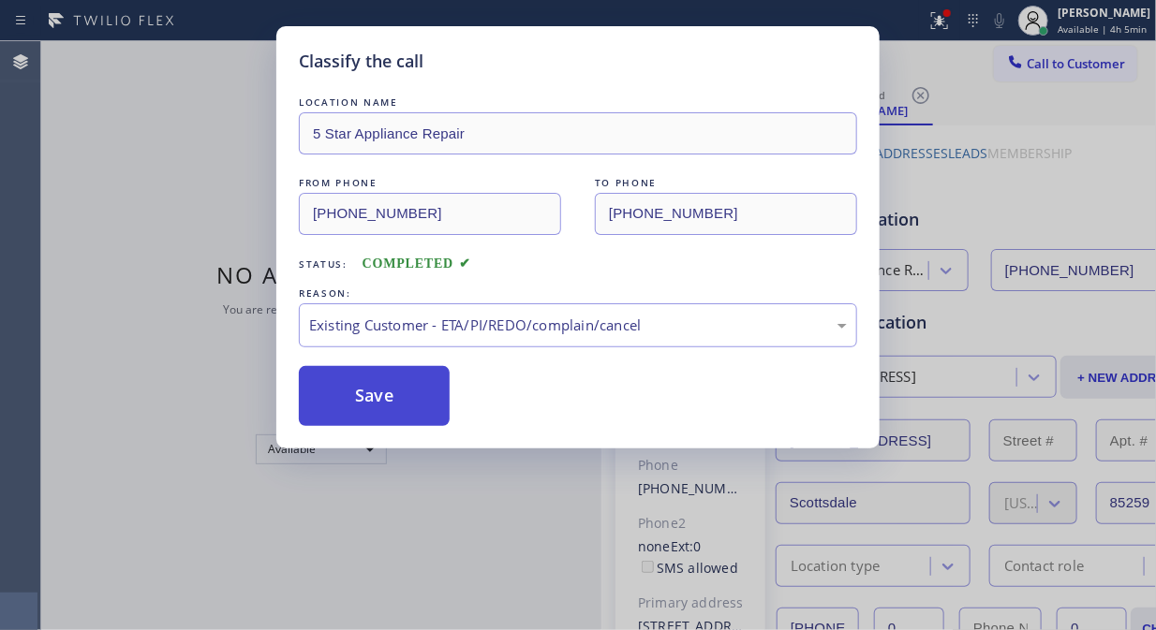
click at [371, 409] on button "Save" at bounding box center [374, 396] width 151 height 60
click at [1077, 68] on span "Call to Customer" at bounding box center [1075, 63] width 98 height 17
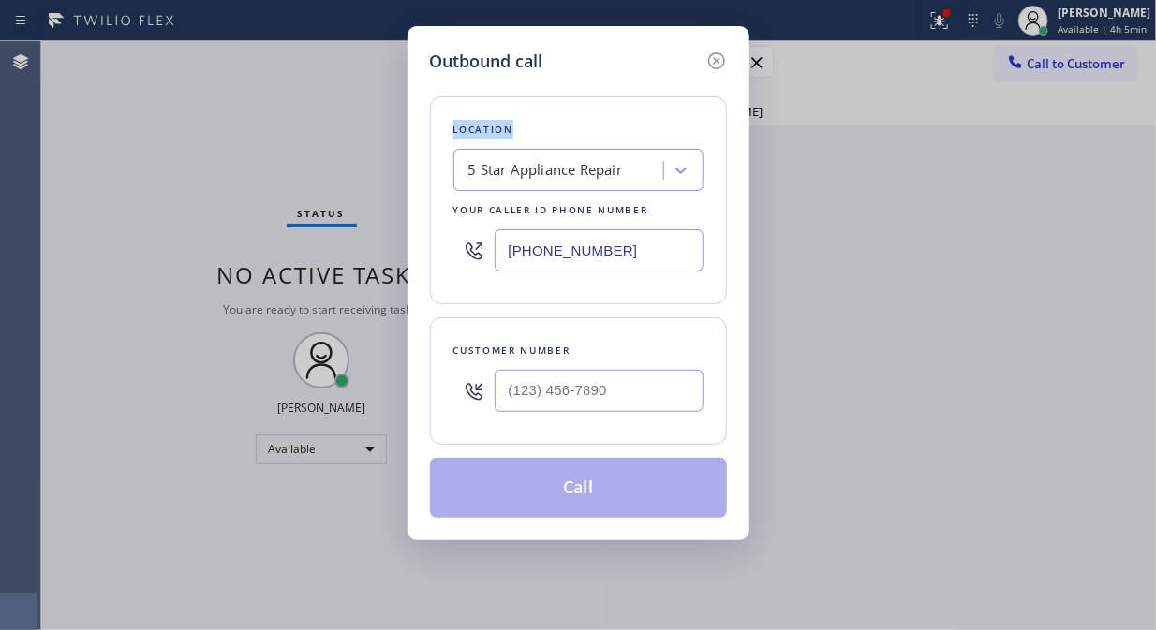
click at [1077, 68] on div "Outbound call Location 5 Star Appliance Repair Your caller id phone number [PHO…" at bounding box center [578, 315] width 1156 height 630
click at [538, 415] on div at bounding box center [598, 391] width 209 height 61
click at [550, 393] on input "(___) ___-____" at bounding box center [598, 391] width 209 height 42
paste input "678) 451-9855"
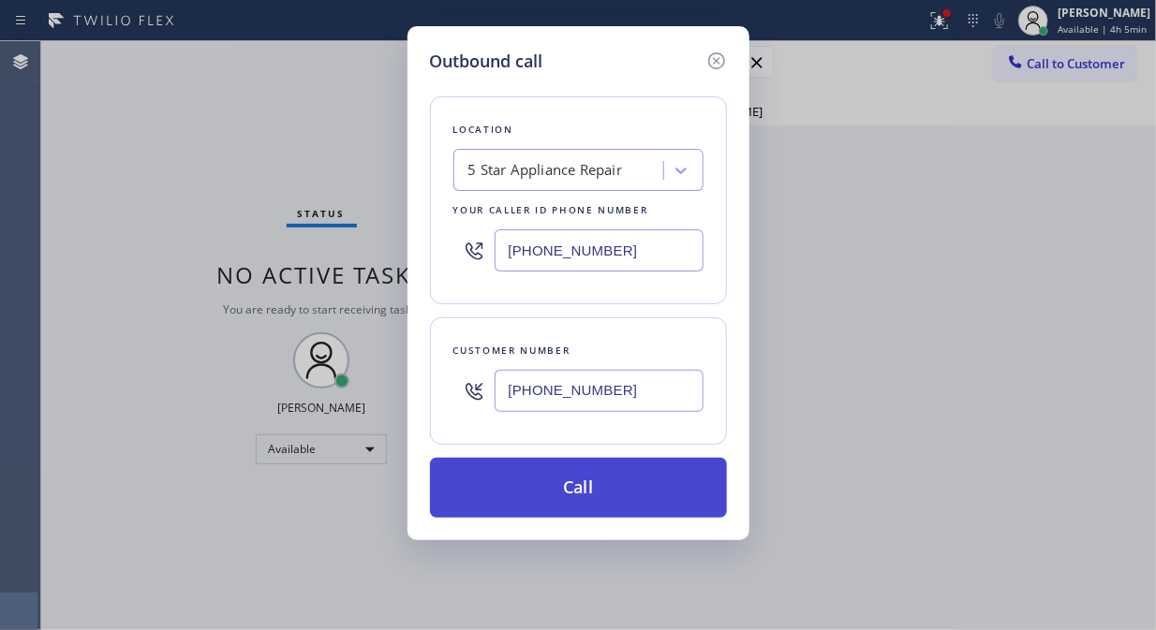
type input "[PHONE_NUMBER]"
click at [620, 479] on button "Call" at bounding box center [578, 488] width 297 height 60
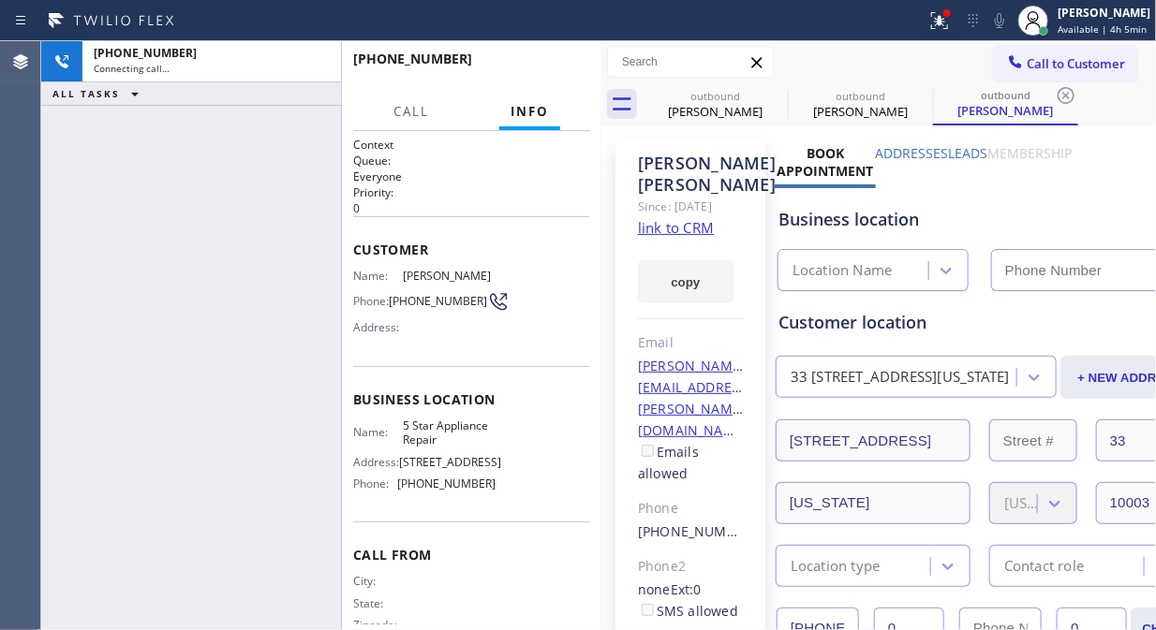
type input "[PHONE_NUMBER]"
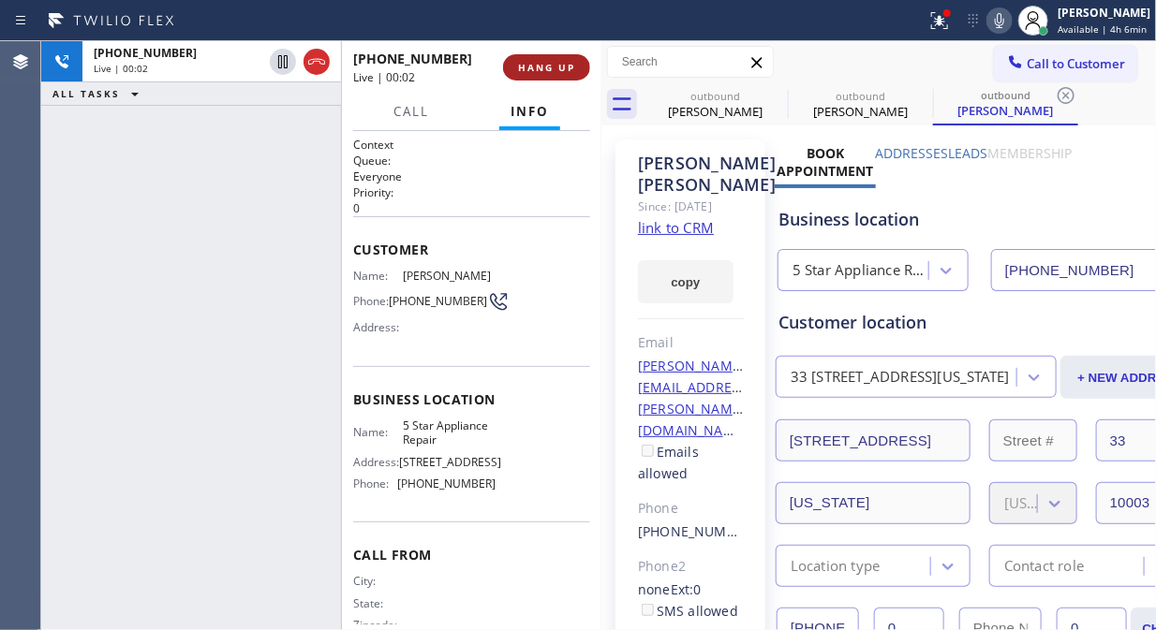
click at [517, 68] on button "HANG UP" at bounding box center [546, 67] width 87 height 26
click at [518, 62] on span "HANG UP" at bounding box center [546, 67] width 57 height 13
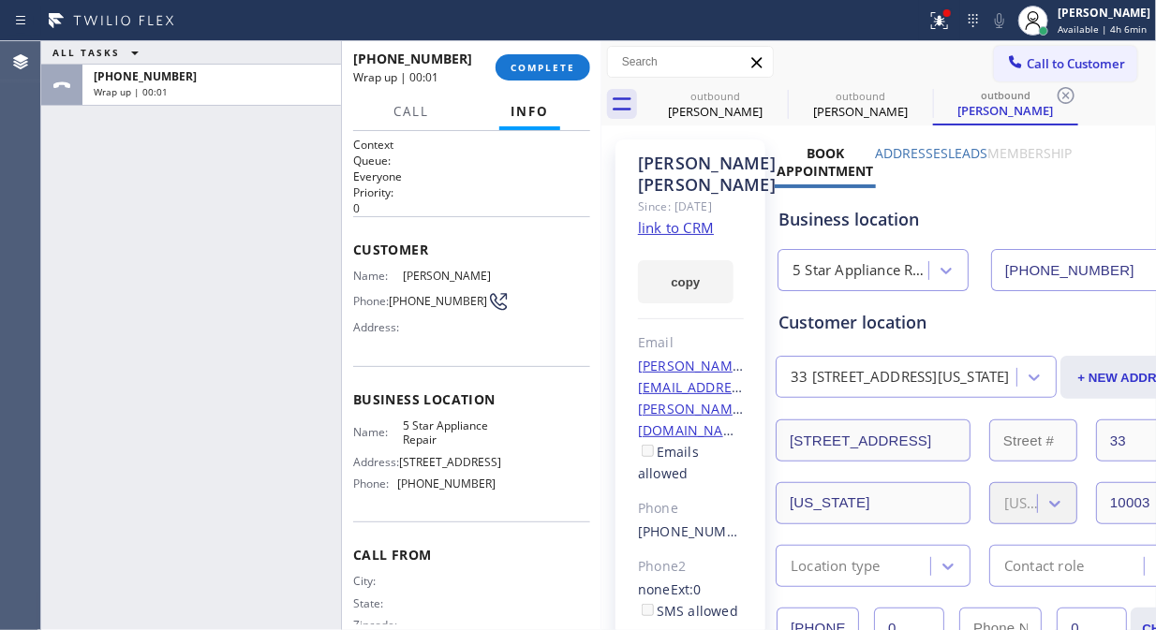
click at [521, 71] on span "COMPLETE" at bounding box center [542, 67] width 65 height 13
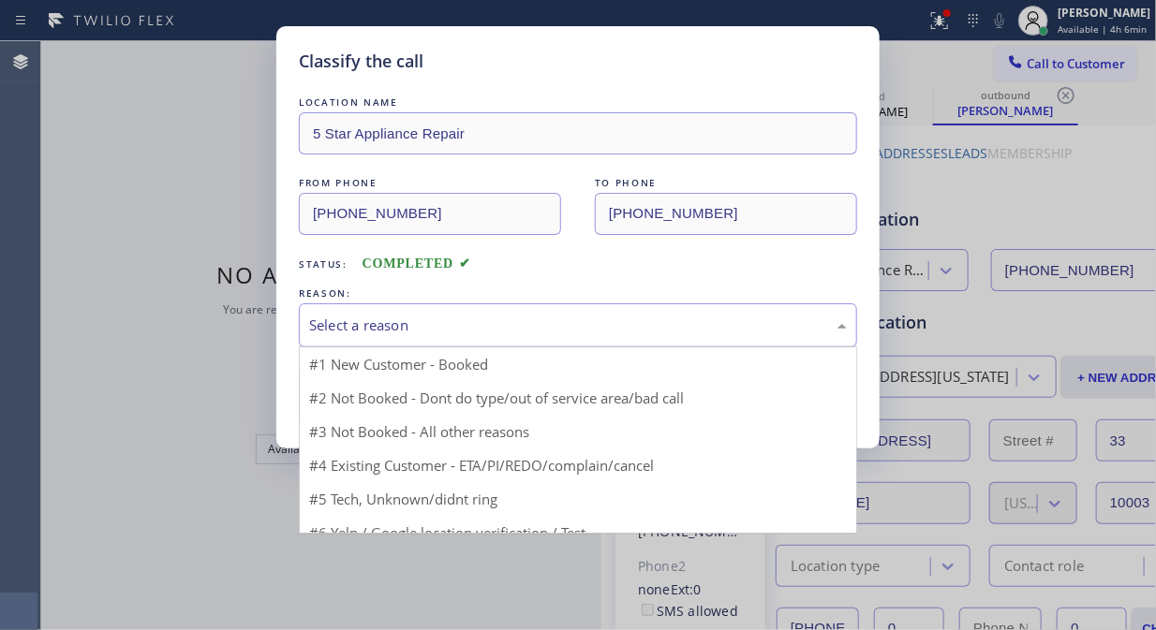
click at [565, 321] on div "Select a reason" at bounding box center [578, 326] width 538 height 22
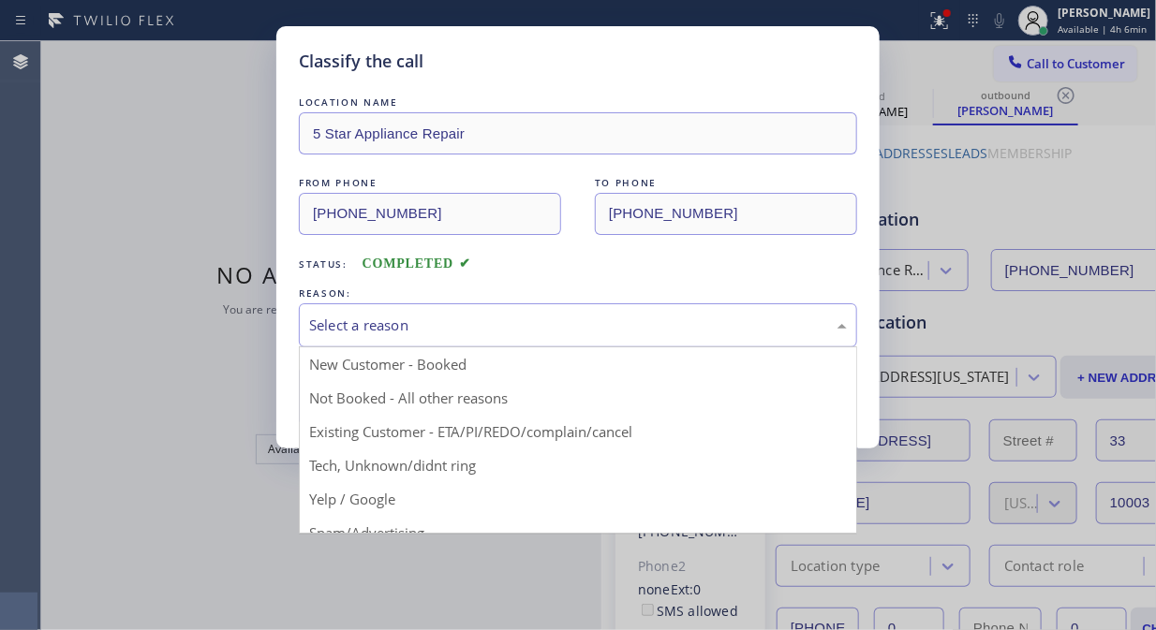
drag, startPoint x: 549, startPoint y: 431, endPoint x: 414, endPoint y: 410, distance: 136.4
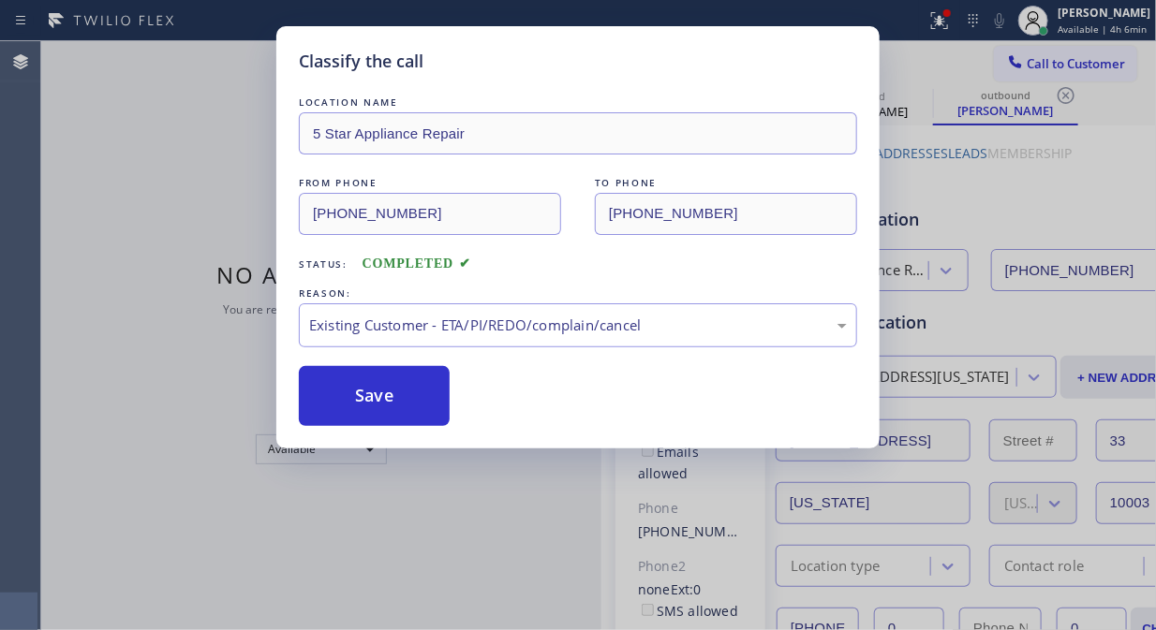
drag, startPoint x: 414, startPoint y: 410, endPoint x: 796, endPoint y: 70, distance: 511.4
click at [414, 408] on button "Save" at bounding box center [374, 396] width 151 height 60
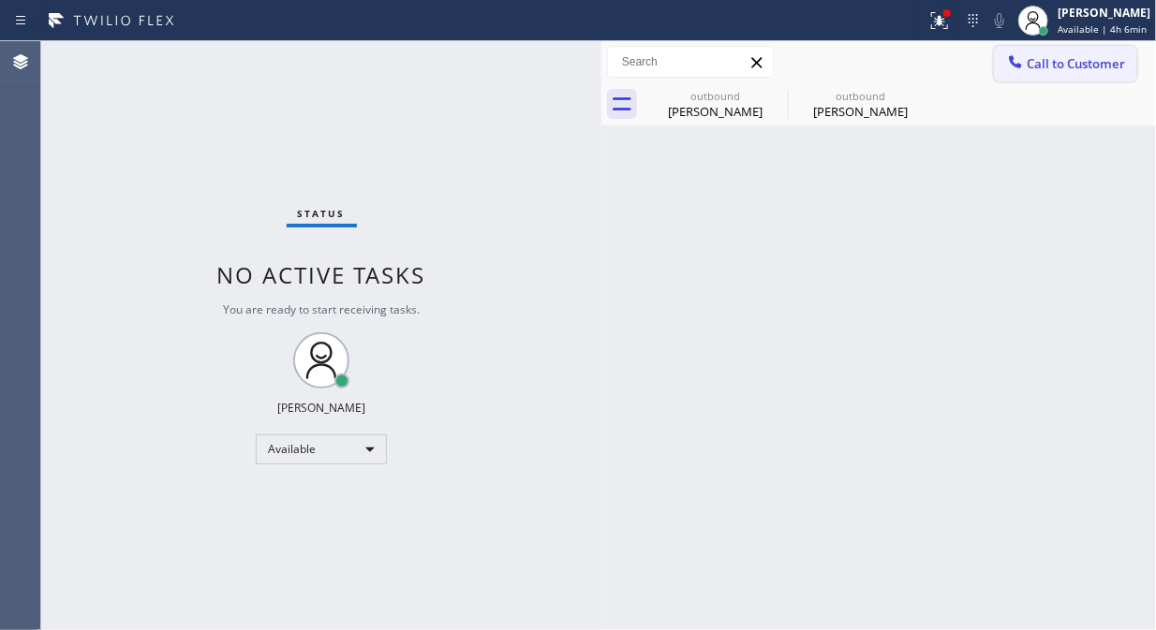
click at [1043, 66] on span "Call to Customer" at bounding box center [1075, 63] width 98 height 17
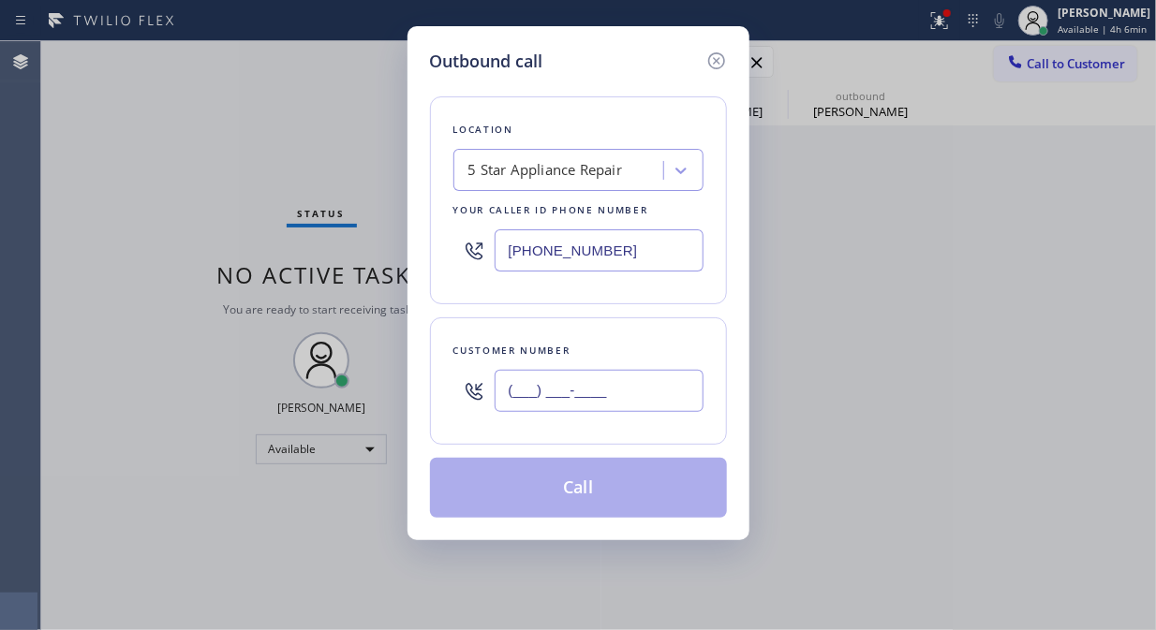
click at [686, 384] on input "(___) ___-____" at bounding box center [598, 391] width 209 height 42
paste input "347) 331-4852"
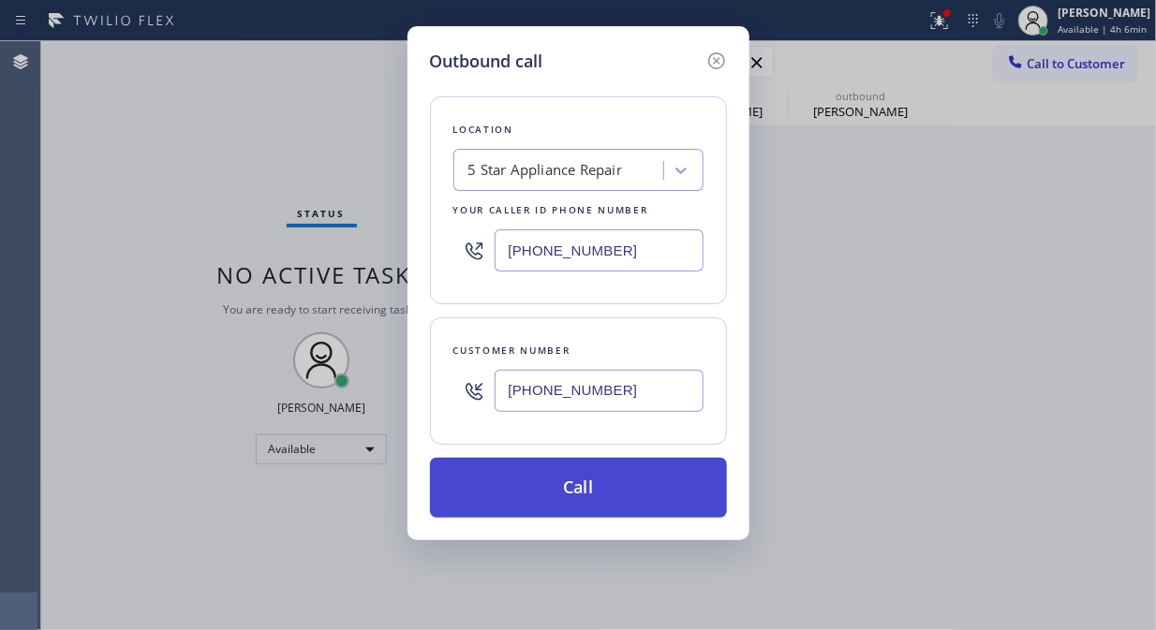
type input "[PHONE_NUMBER]"
click at [672, 491] on button "Call" at bounding box center [578, 488] width 297 height 60
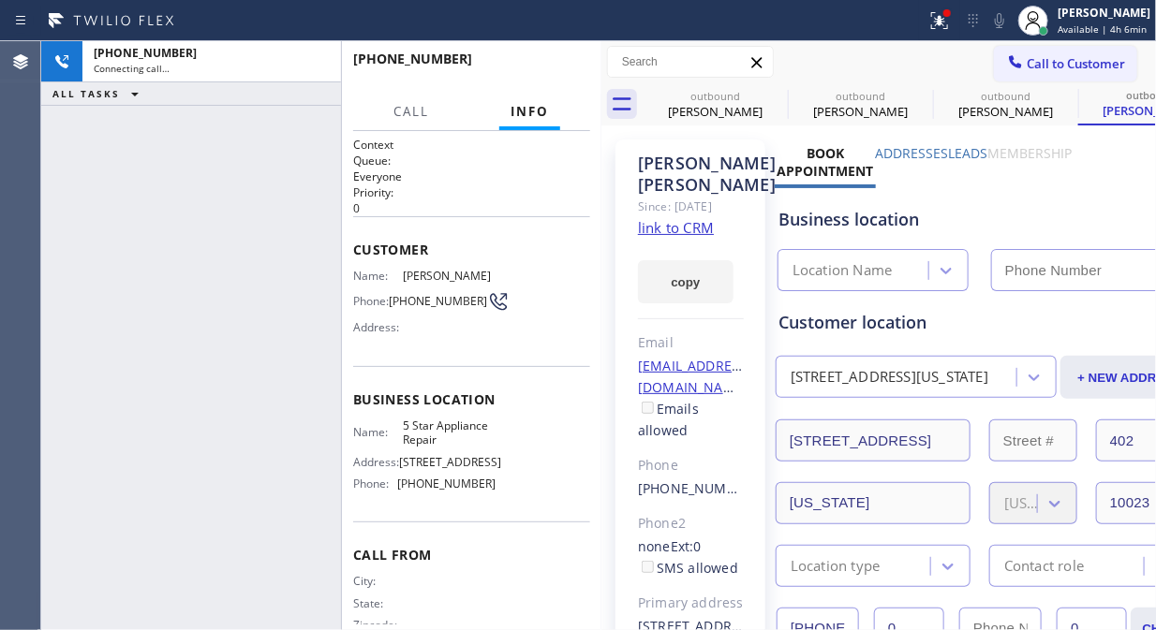
type input "[PHONE_NUMBER]"
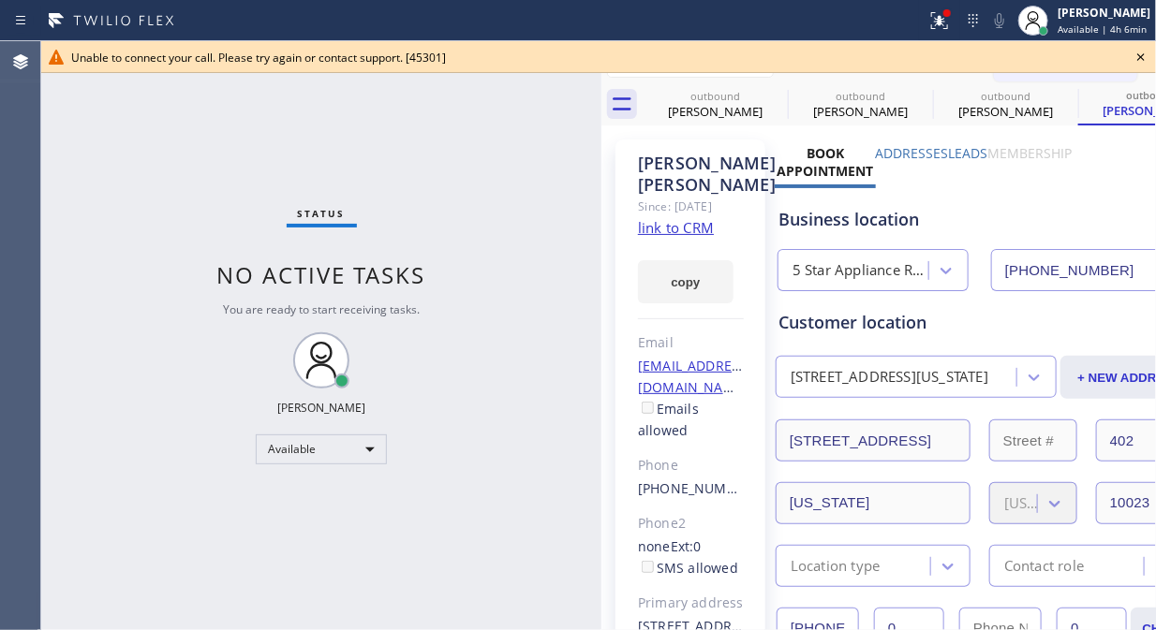
click at [1145, 57] on icon at bounding box center [1140, 57] width 22 height 22
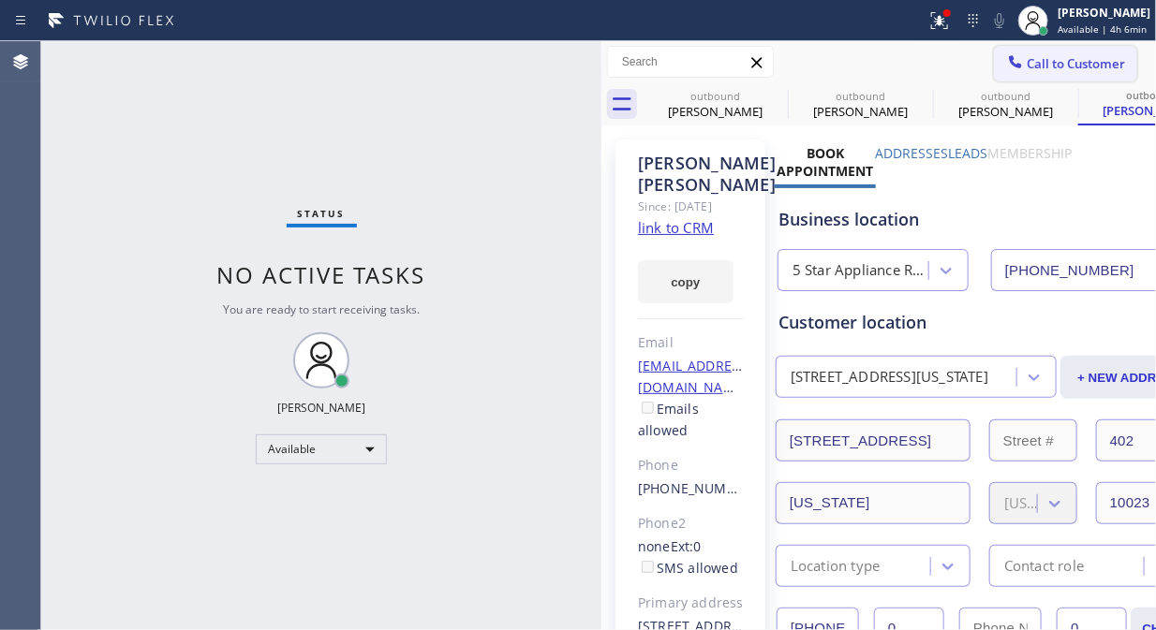
click at [1008, 64] on icon at bounding box center [1015, 61] width 19 height 19
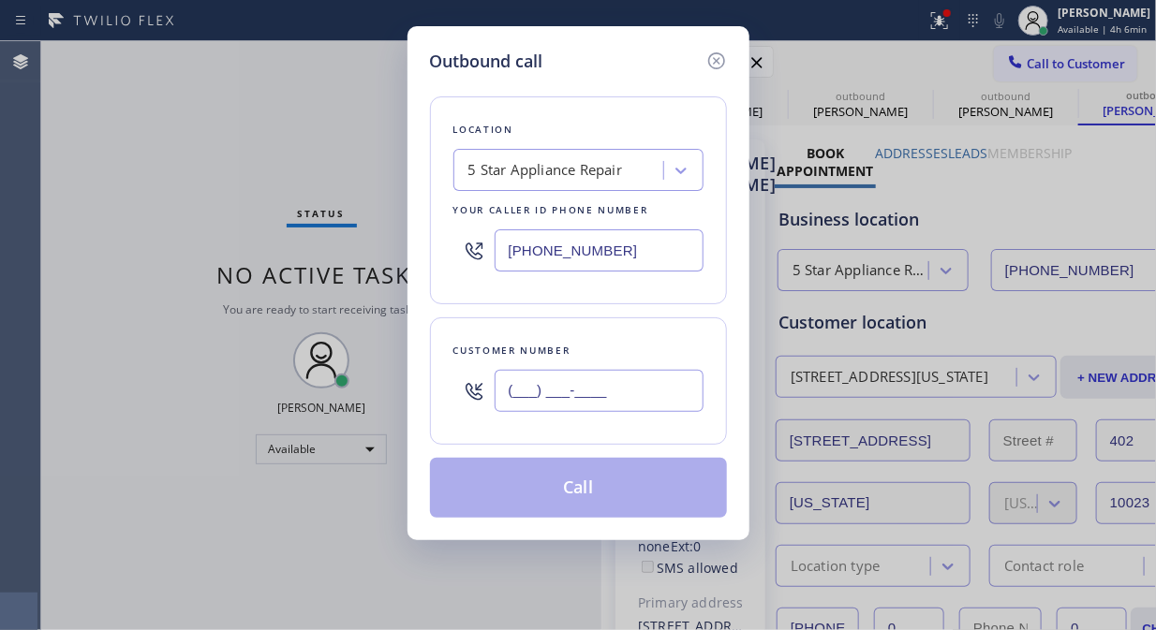
click at [567, 405] on input "(___) ___-____" at bounding box center [598, 391] width 209 height 42
paste input "917) 754-2158"
type input "[PHONE_NUMBER]"
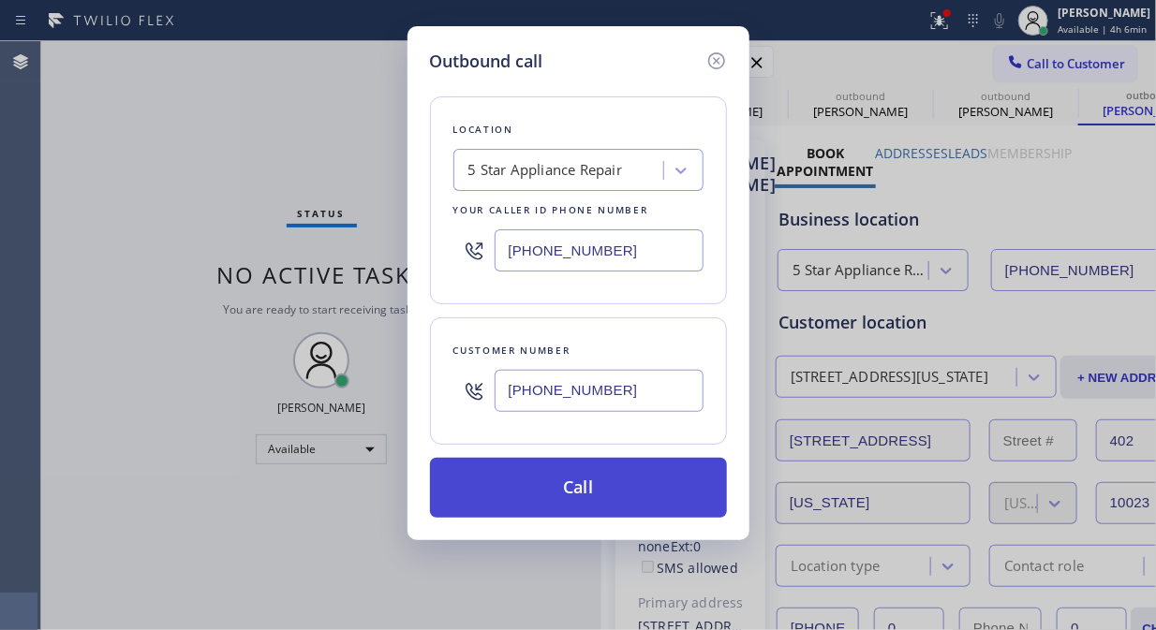
click at [640, 493] on button "Call" at bounding box center [578, 488] width 297 height 60
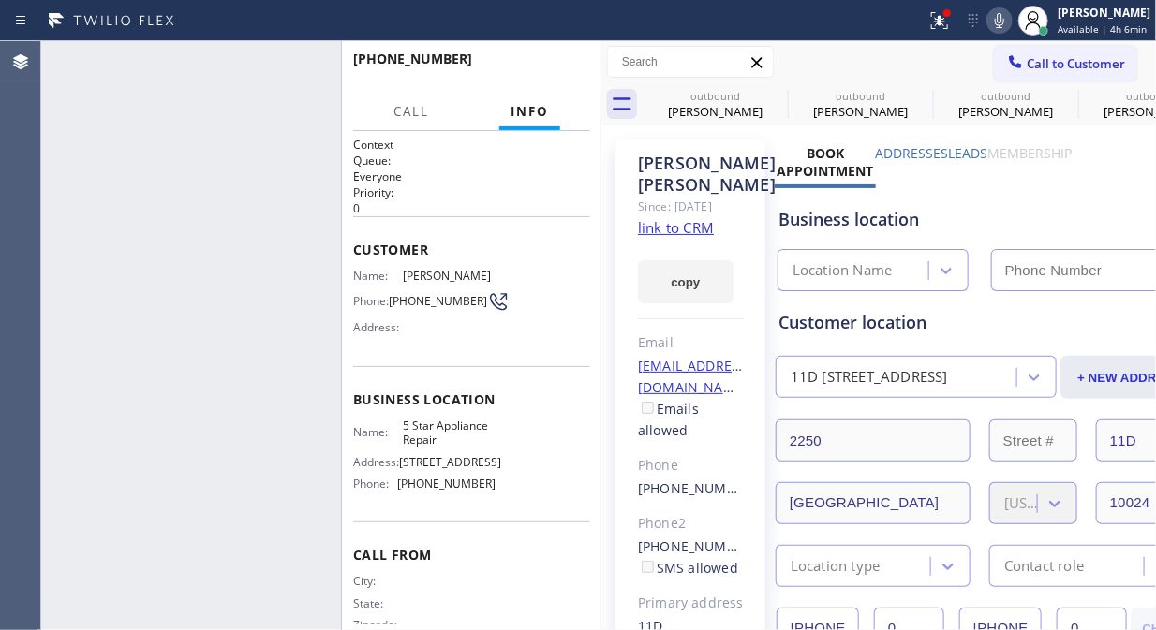
type input "[PHONE_NUMBER]"
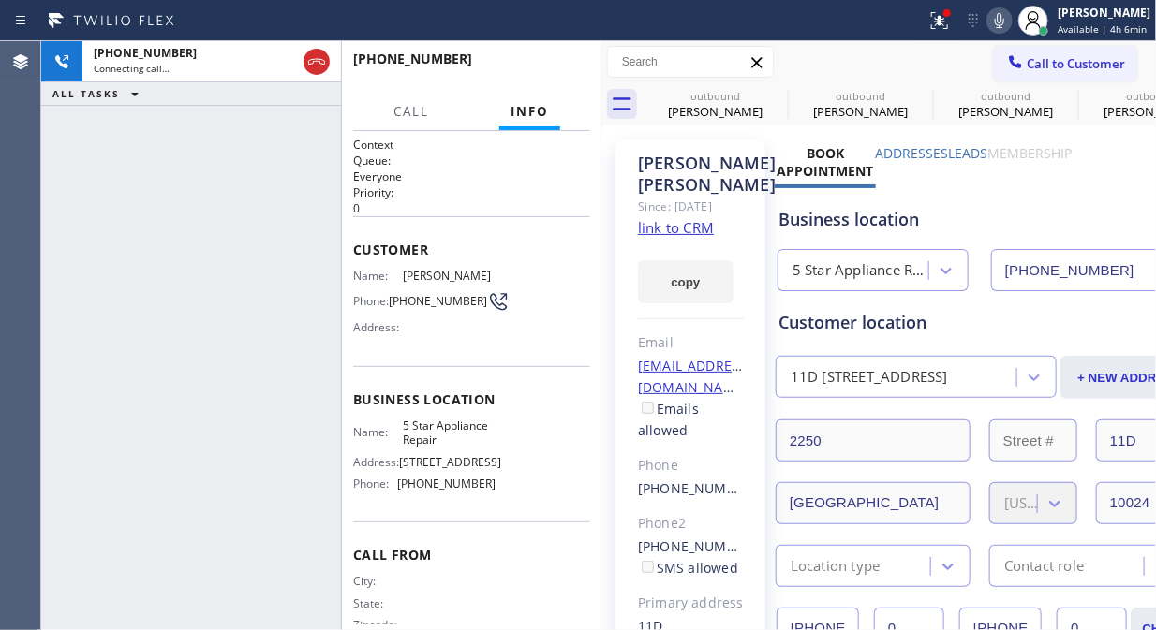
click at [919, 11] on div at bounding box center [462, 21] width 911 height 30
click at [942, 20] on icon at bounding box center [936, 18] width 11 height 13
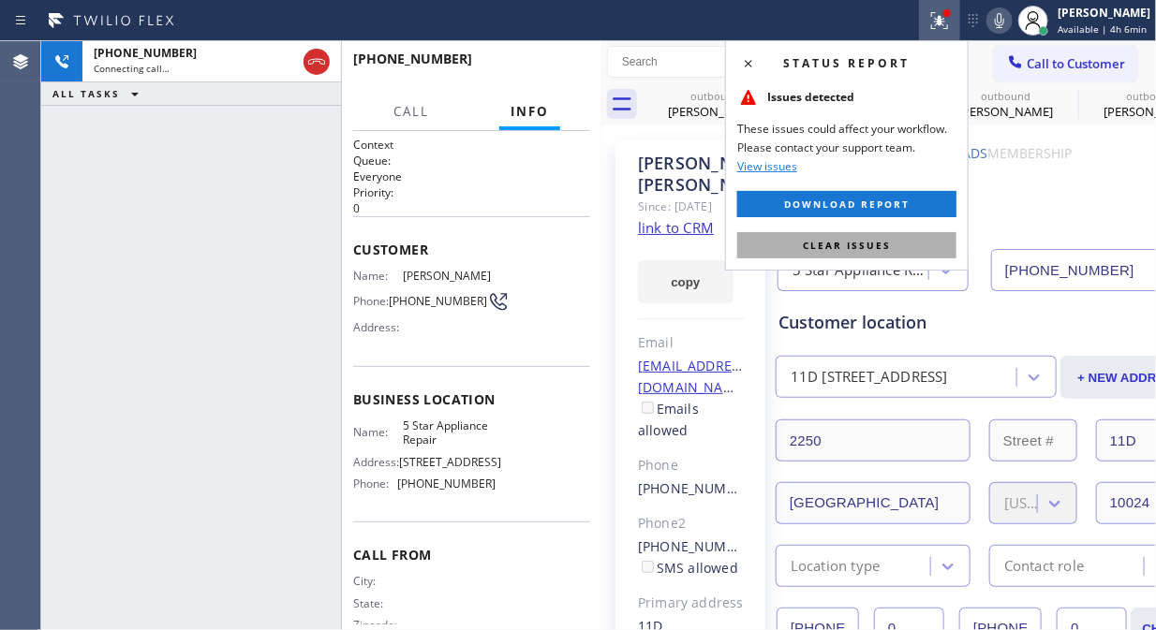
click at [865, 234] on button "Clear issues" at bounding box center [846, 245] width 219 height 26
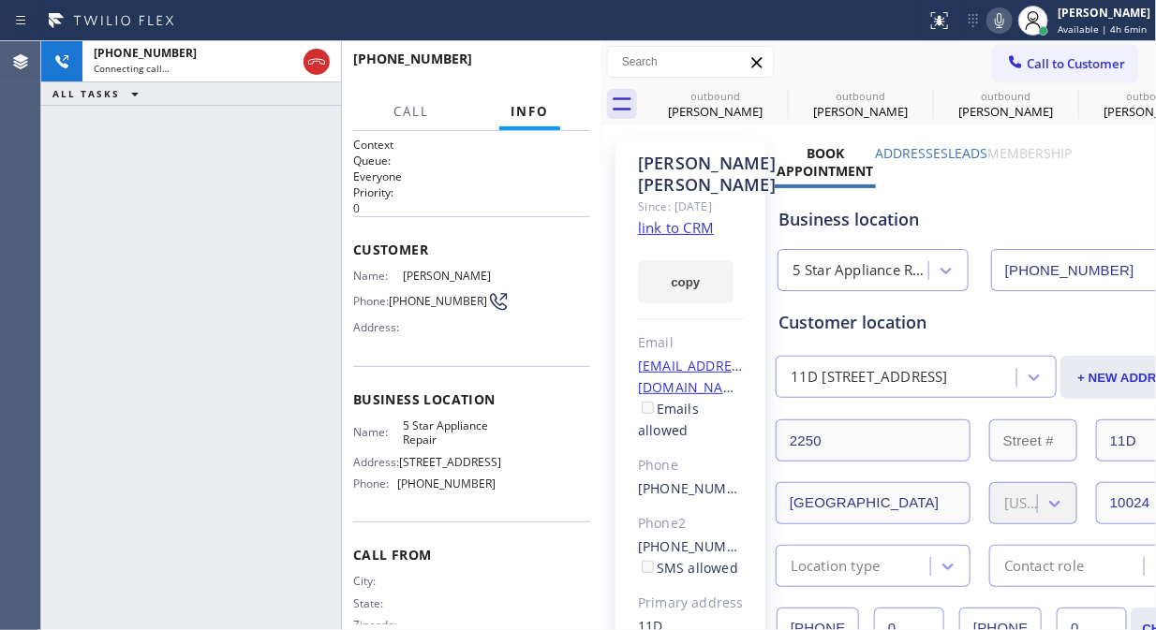
click at [1010, 23] on icon at bounding box center [999, 20] width 22 height 22
drag, startPoint x: 312, startPoint y: 62, endPoint x: 451, endPoint y: 89, distance: 142.1
click at [311, 62] on icon at bounding box center [316, 62] width 22 height 22
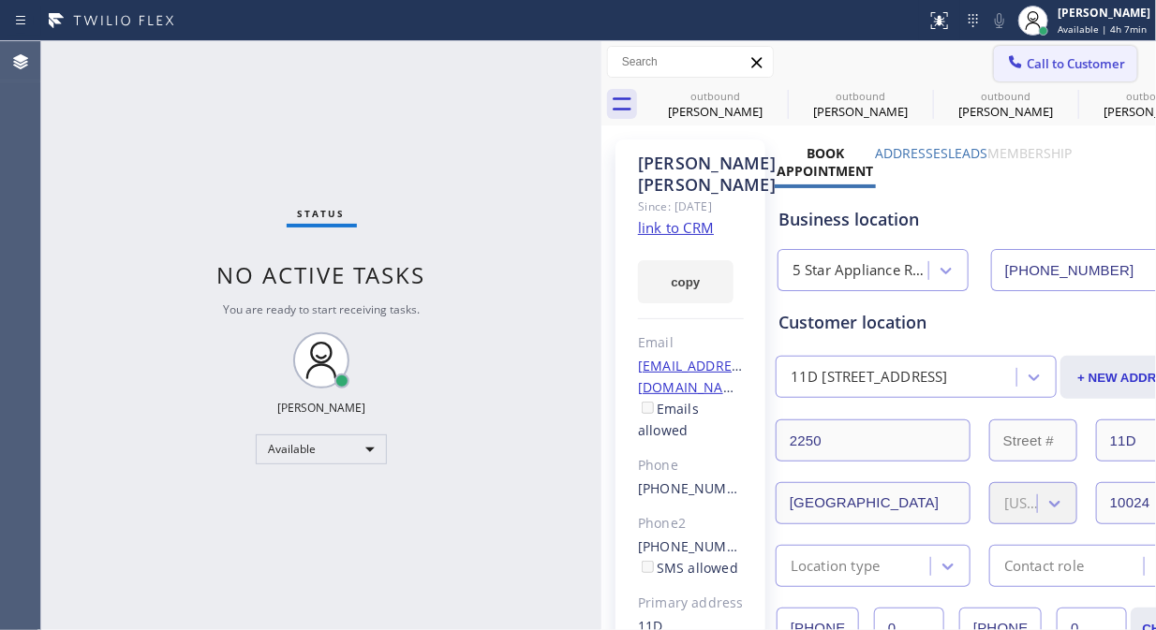
click at [1041, 64] on span "Call to Customer" at bounding box center [1075, 63] width 98 height 17
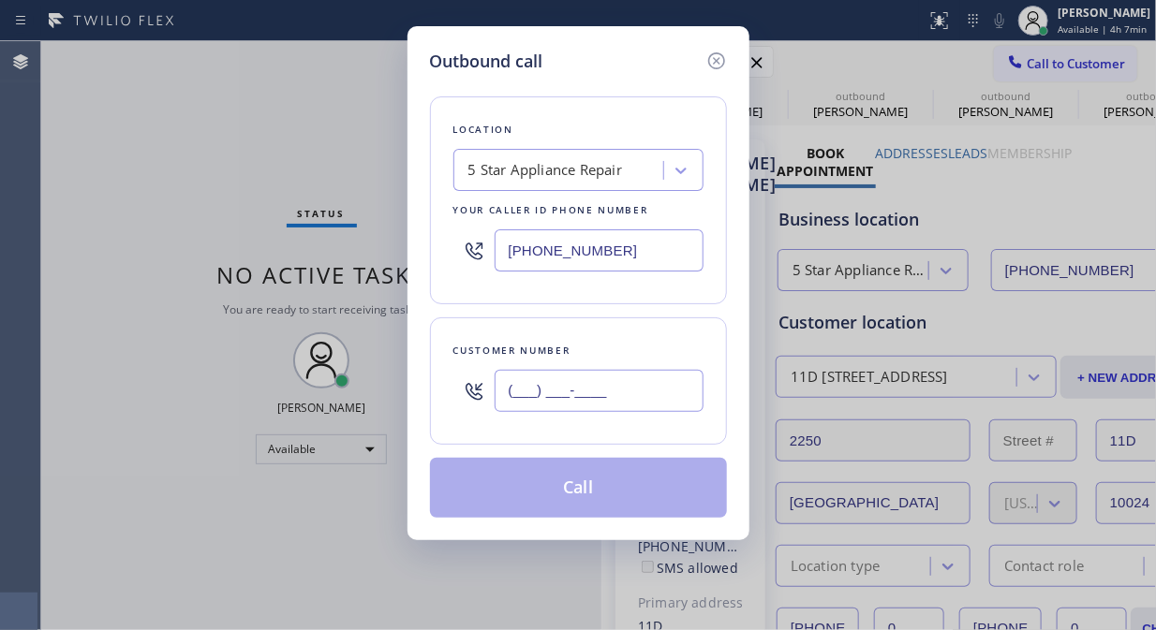
click at [502, 394] on input "(___) ___-____" at bounding box center [598, 391] width 209 height 42
paste input "714) 658-3409"
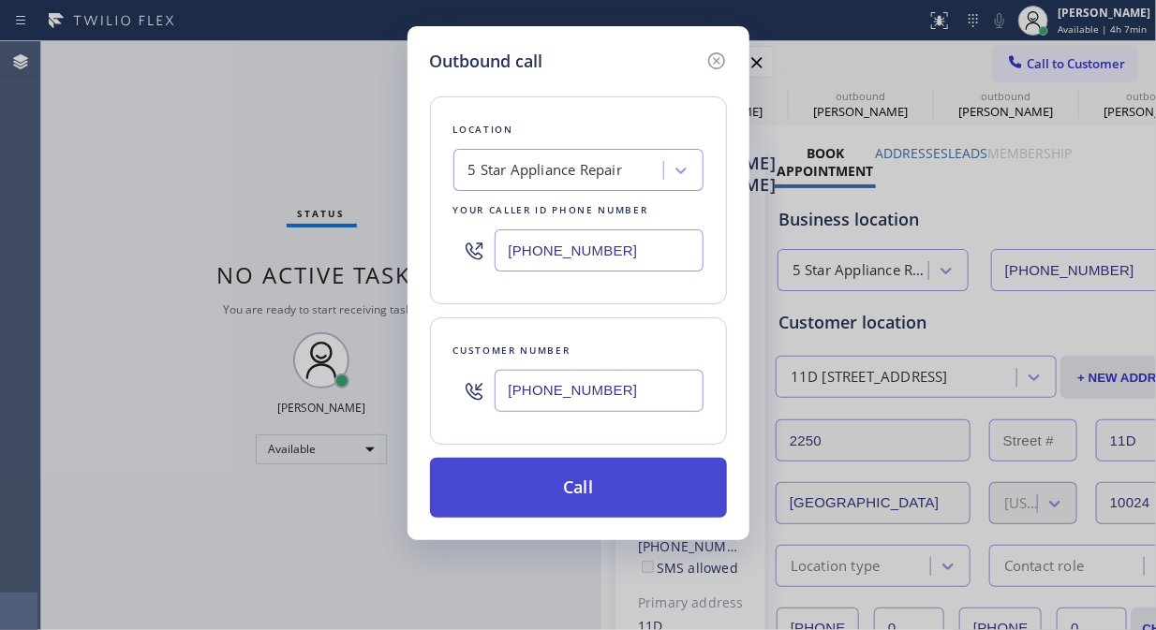
type input "[PHONE_NUMBER]"
click at [599, 503] on button "Call" at bounding box center [578, 488] width 297 height 60
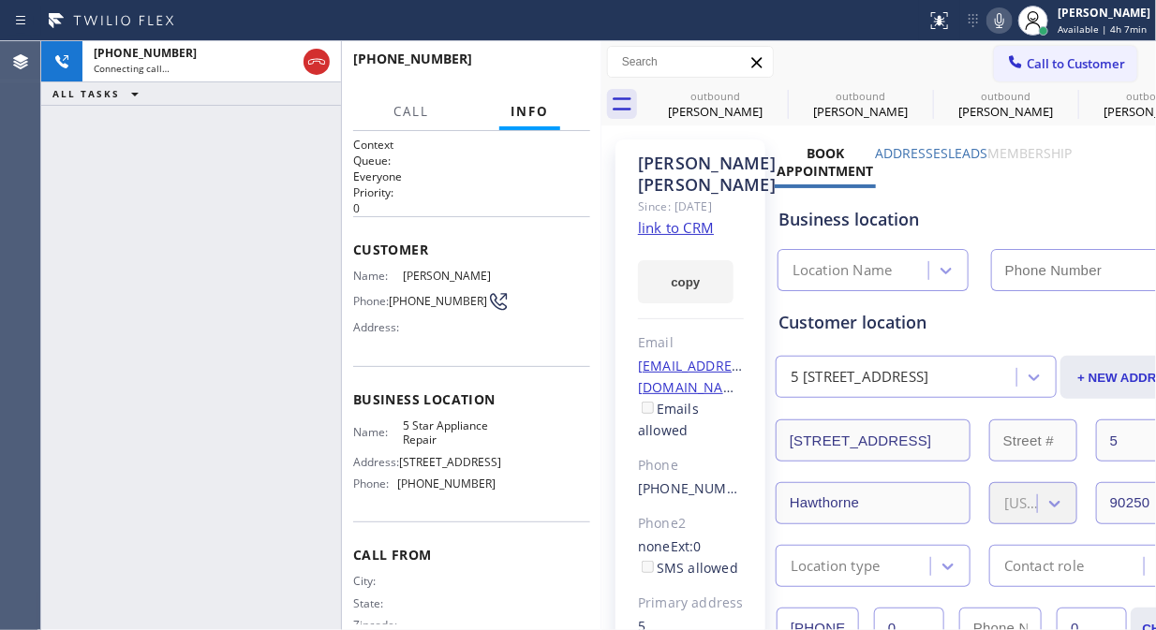
type input "[PHONE_NUMBER]"
click at [1007, 29] on icon at bounding box center [999, 20] width 22 height 22
click at [1004, 24] on icon at bounding box center [999, 20] width 22 height 22
click at [569, 73] on span "HANG UP" at bounding box center [546, 67] width 57 height 13
click at [566, 71] on span "HANG UP" at bounding box center [546, 67] width 57 height 13
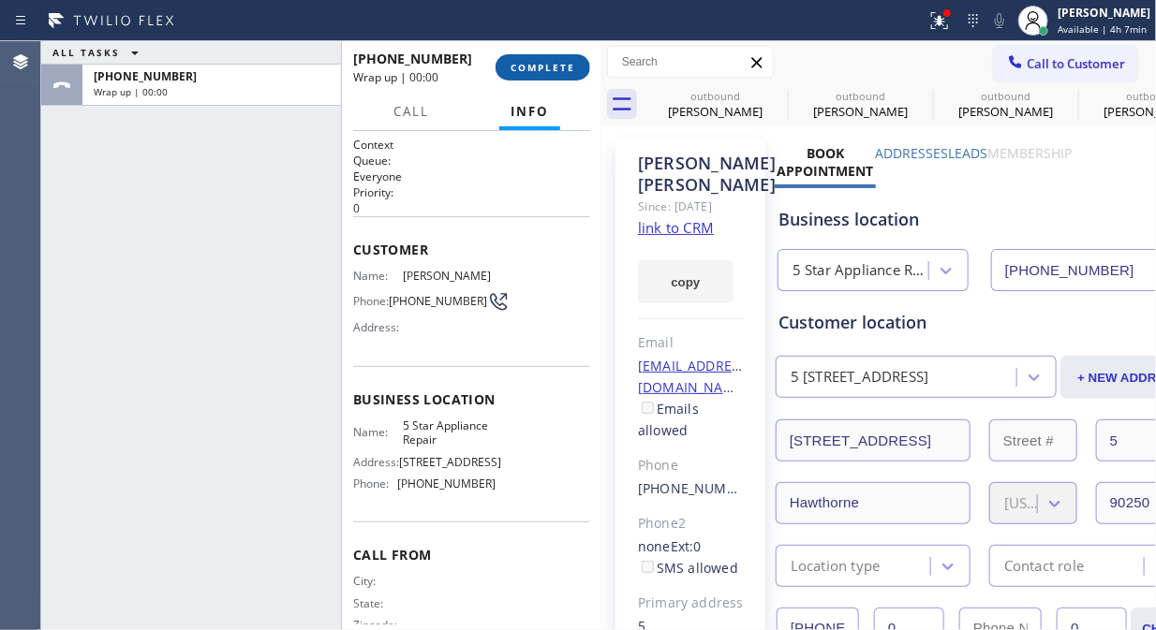
click at [566, 69] on span "COMPLETE" at bounding box center [542, 67] width 65 height 13
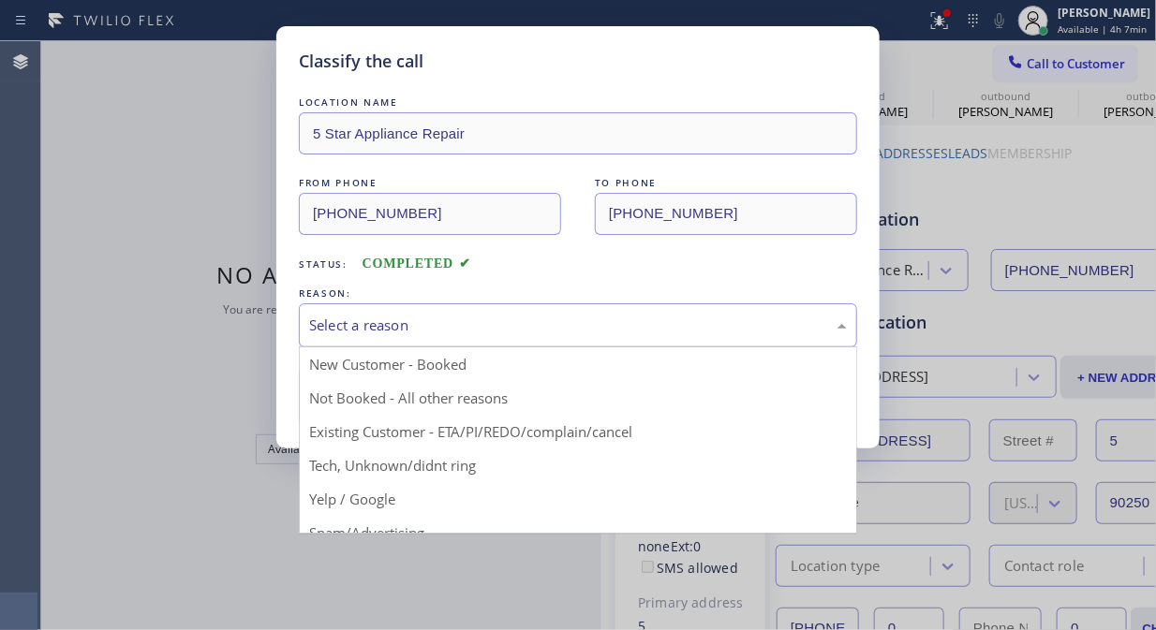
click at [662, 334] on div "Select a reason" at bounding box center [578, 326] width 538 height 22
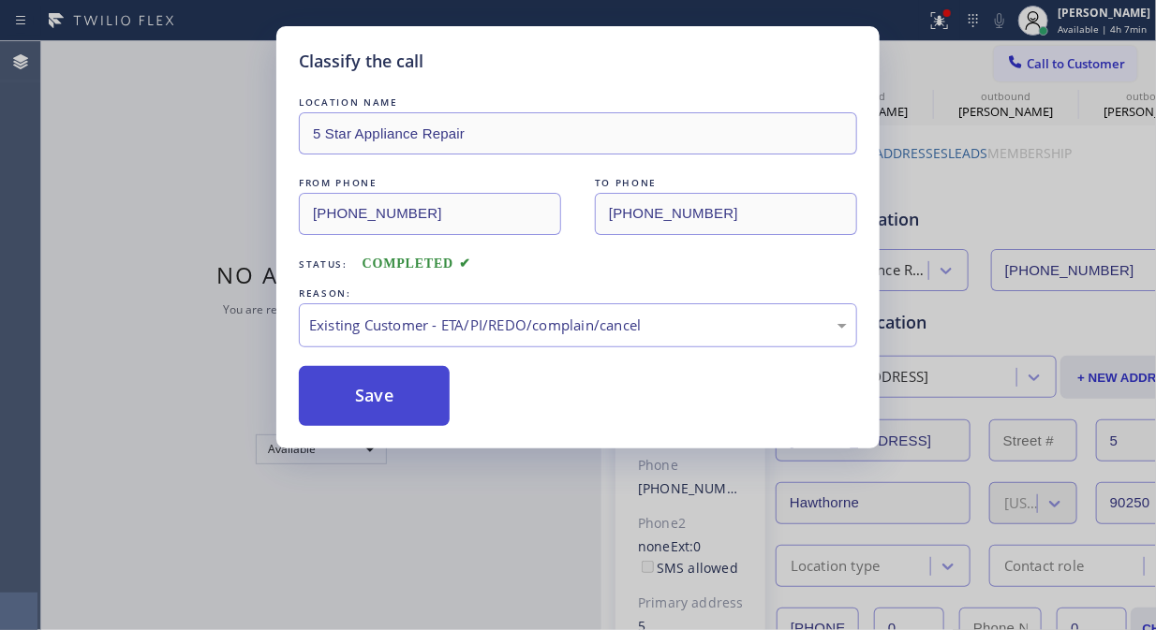
click at [431, 405] on button "Save" at bounding box center [374, 396] width 151 height 60
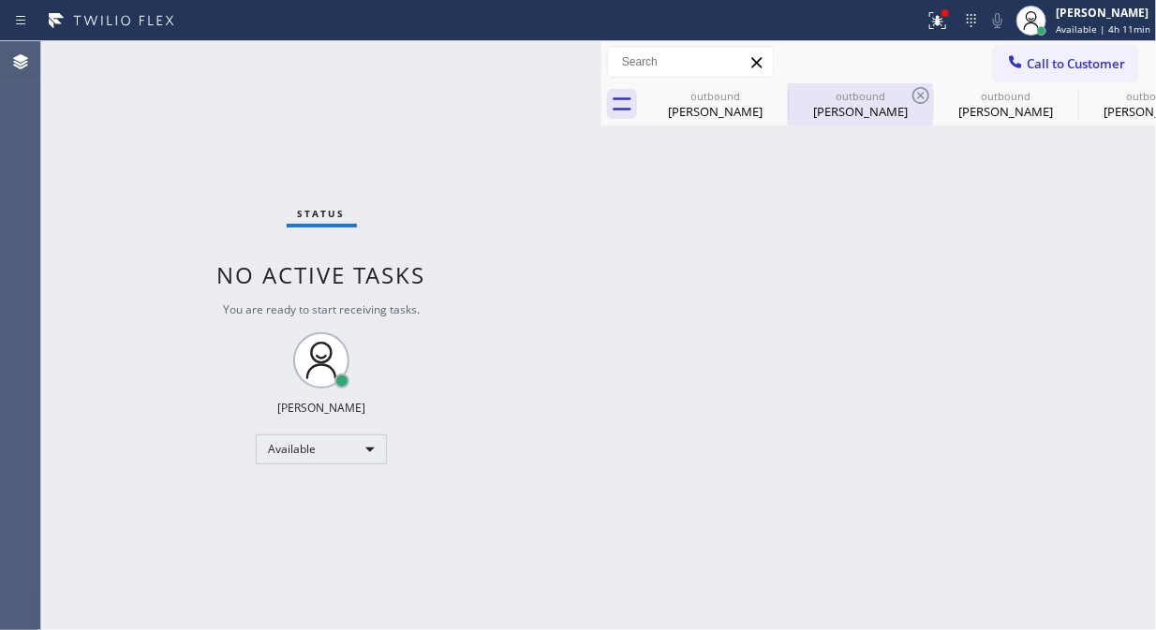
click at [799, 94] on div "outbound" at bounding box center [859, 96] width 141 height 14
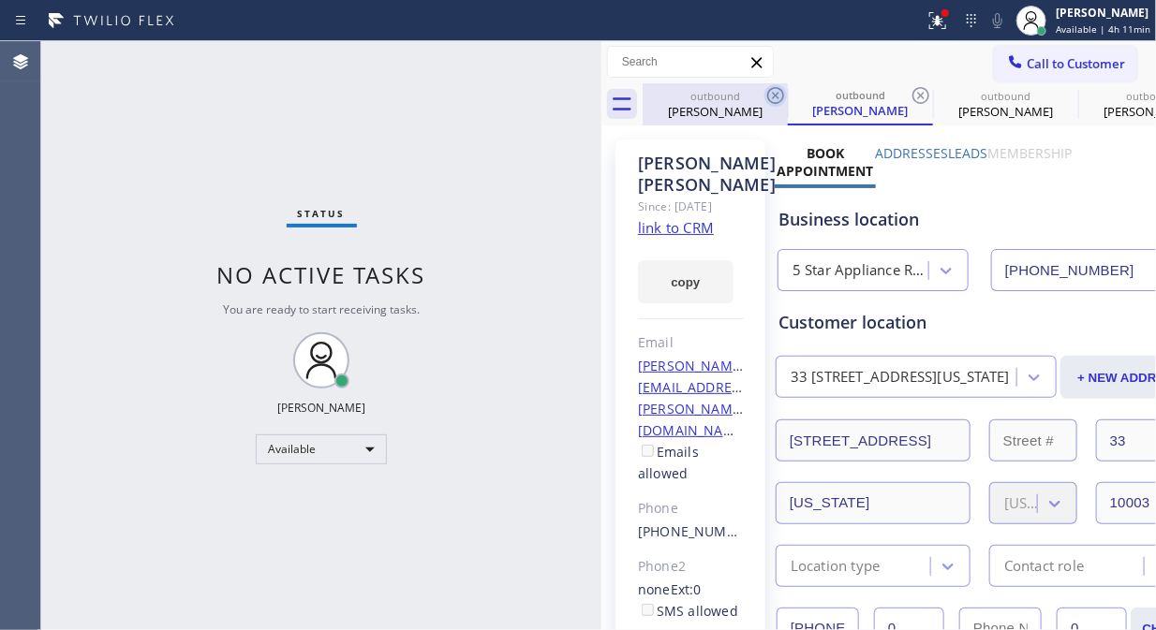
click at [777, 97] on icon at bounding box center [775, 95] width 17 height 17
click at [788, 97] on div "outbound [PERSON_NAME]" at bounding box center [860, 104] width 145 height 42
click at [912, 97] on icon at bounding box center [920, 95] width 17 height 17
click at [0, 0] on icon at bounding box center [0, 0] width 0 height 0
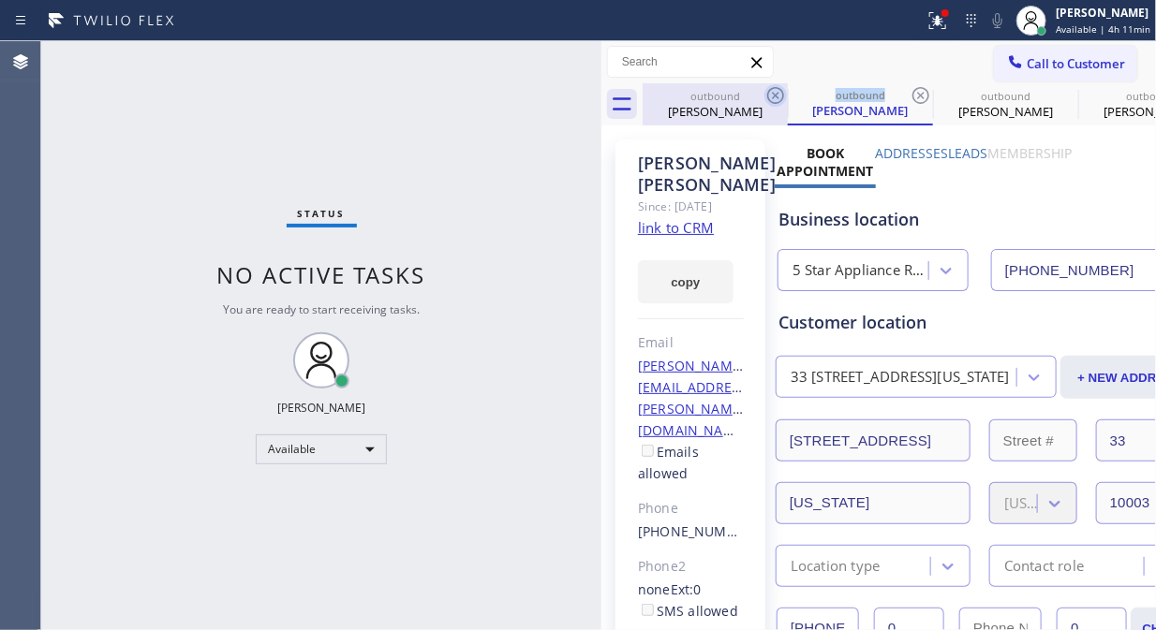
click at [0, 0] on icon at bounding box center [0, 0] width 0 height 0
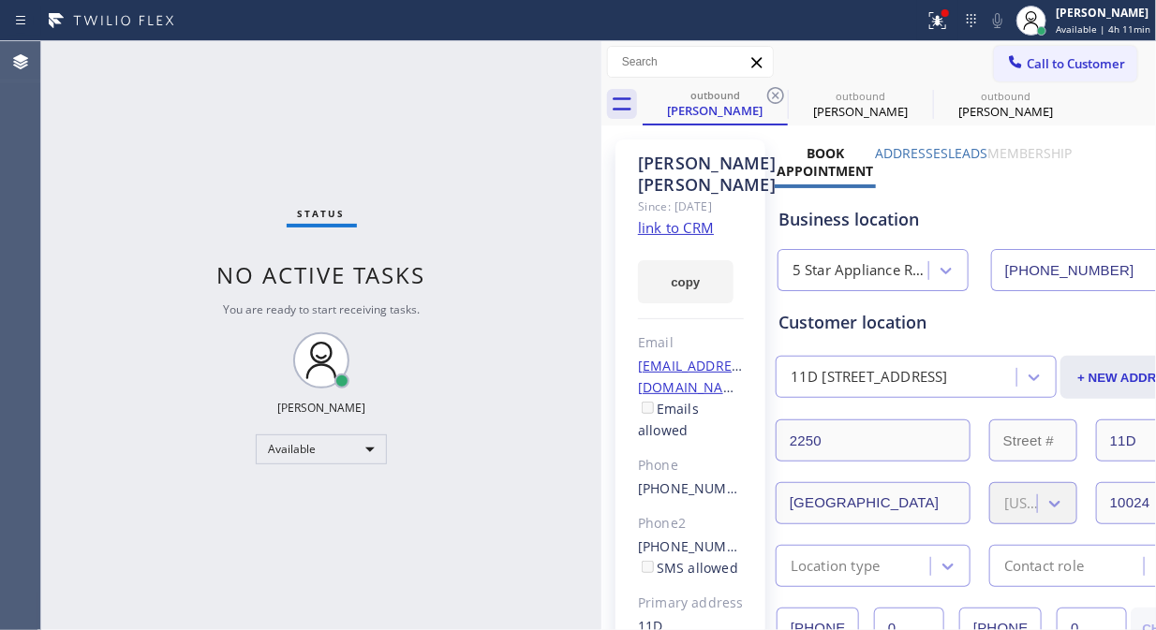
click at [938, 16] on icon at bounding box center [937, 20] width 22 height 22
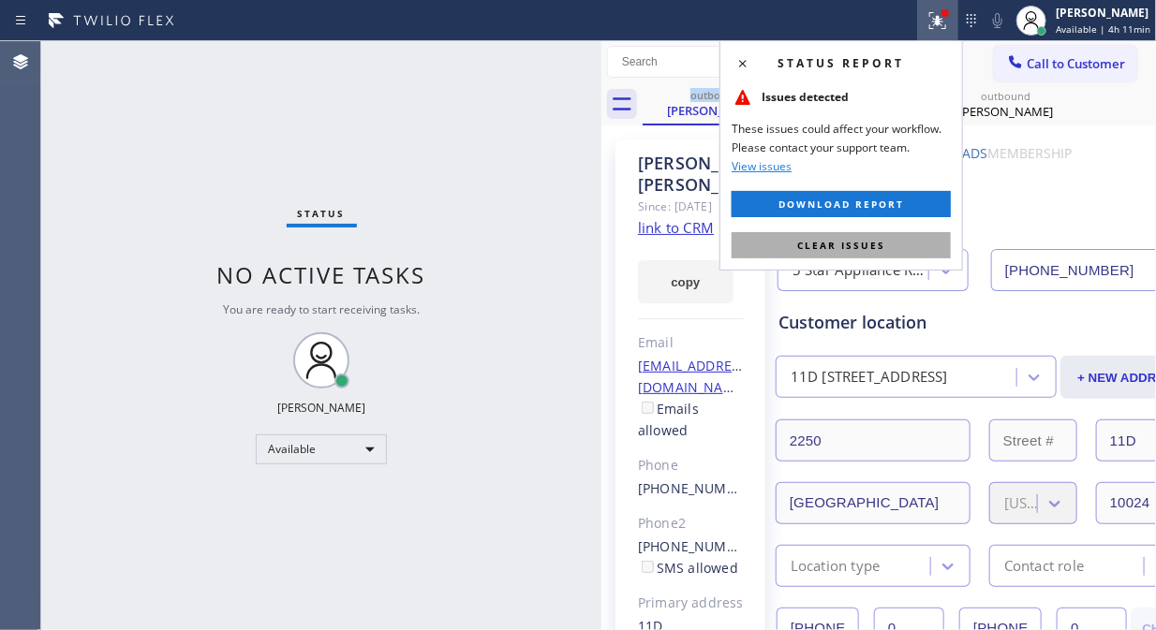
click at [864, 250] on span "Clear issues" at bounding box center [841, 245] width 88 height 13
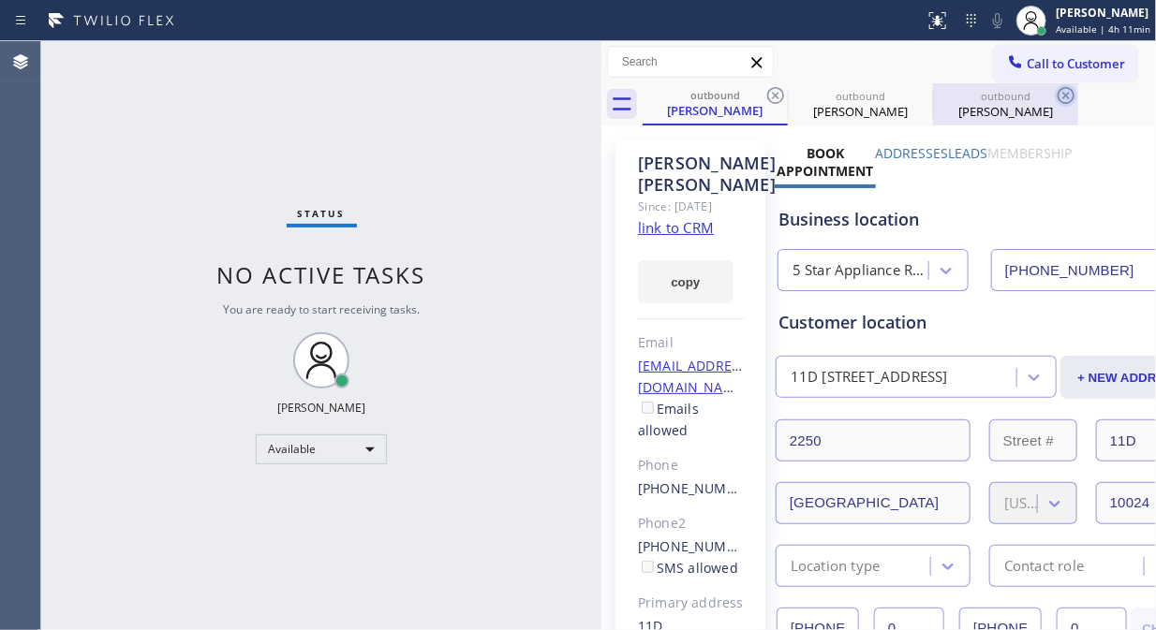
click at [774, 96] on icon at bounding box center [775, 95] width 22 height 22
click at [0, 0] on icon at bounding box center [0, 0] width 0 height 0
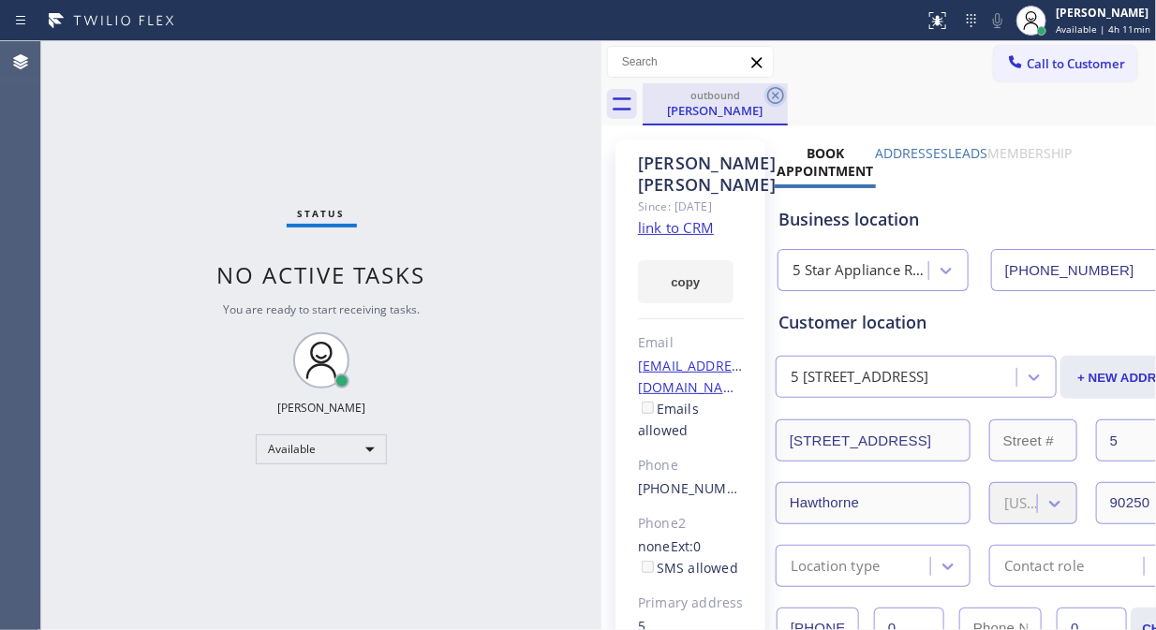
click at [766, 96] on icon at bounding box center [775, 95] width 22 height 22
click at [761, 96] on div "outbound [PERSON_NAME]" at bounding box center [898, 104] width 513 height 42
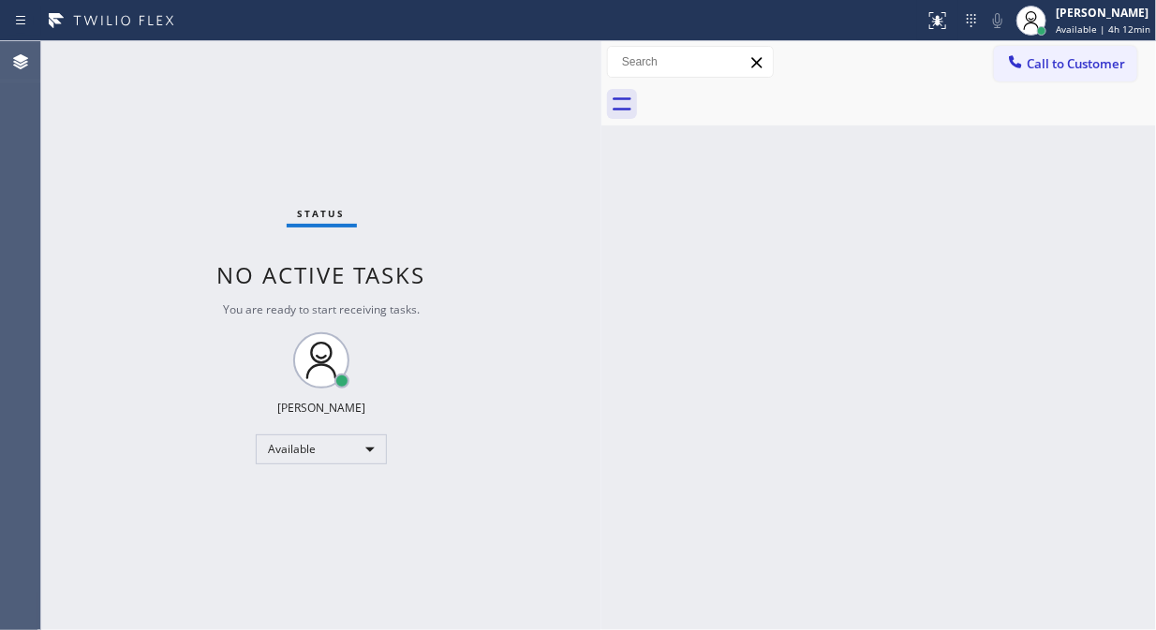
drag, startPoint x: 781, startPoint y: 96, endPoint x: 771, endPoint y: 118, distance: 24.7
click at [782, 96] on div at bounding box center [898, 104] width 513 height 42
click at [1062, 63] on span "Call to Customer" at bounding box center [1075, 63] width 98 height 17
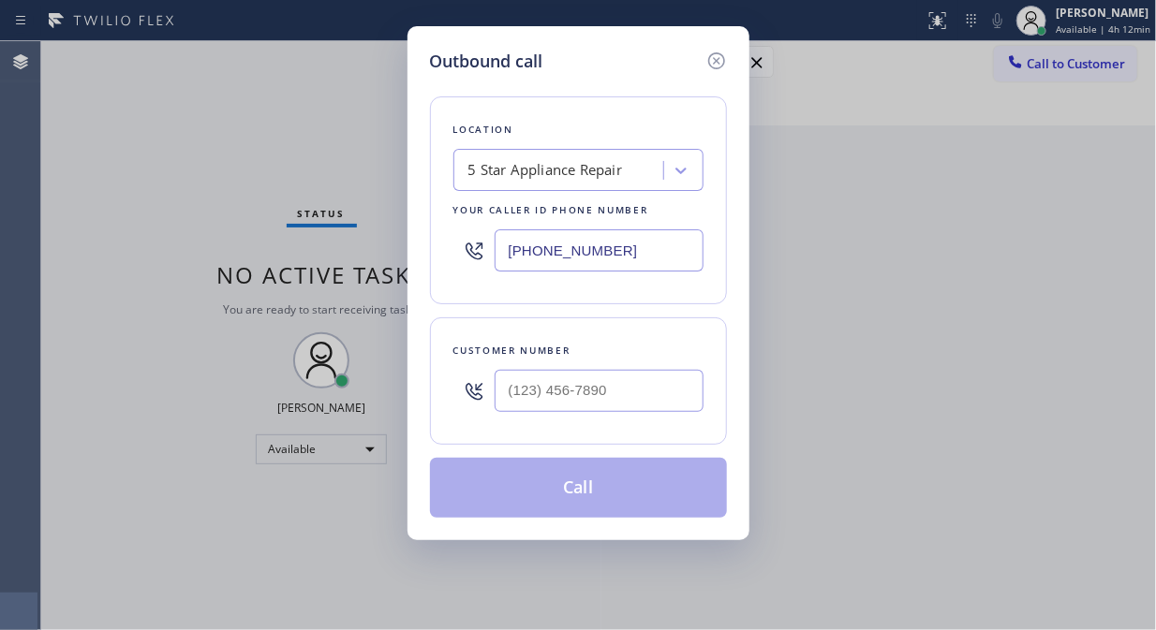
click at [503, 254] on input "[PHONE_NUMBER]" at bounding box center [598, 250] width 209 height 42
paste input "619) 430-2478"
type input "[PHONE_NUMBER]"
click at [519, 395] on input "(___) ___-____" at bounding box center [598, 391] width 209 height 42
paste input "949) 683-1455"
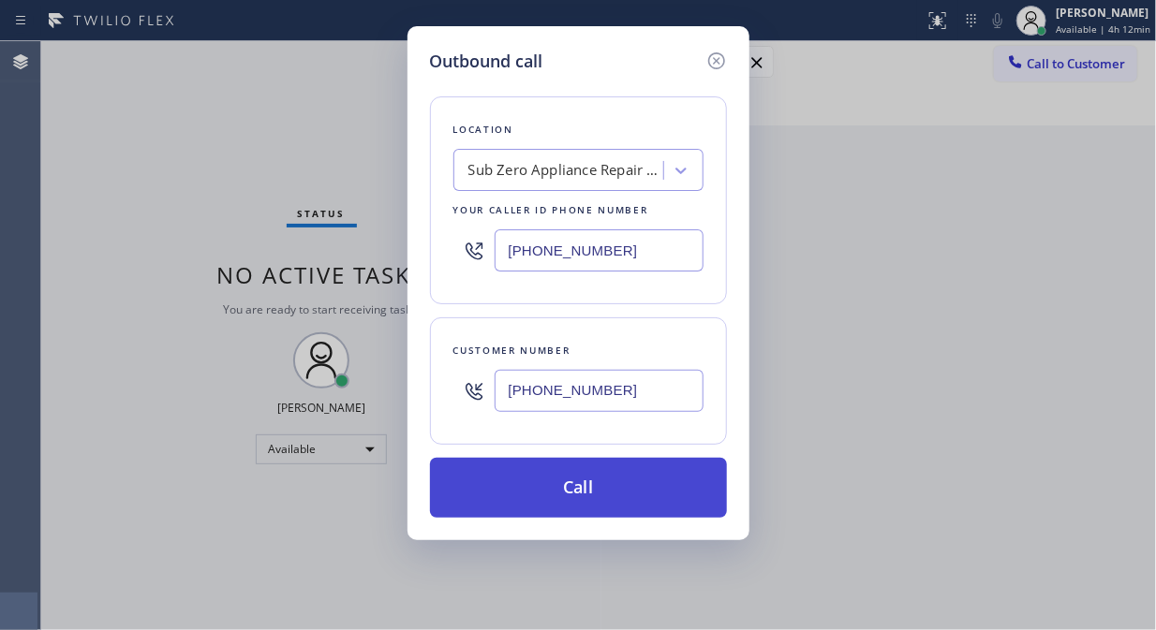
type input "[PHONE_NUMBER]"
click at [579, 490] on button "Call" at bounding box center [578, 488] width 297 height 60
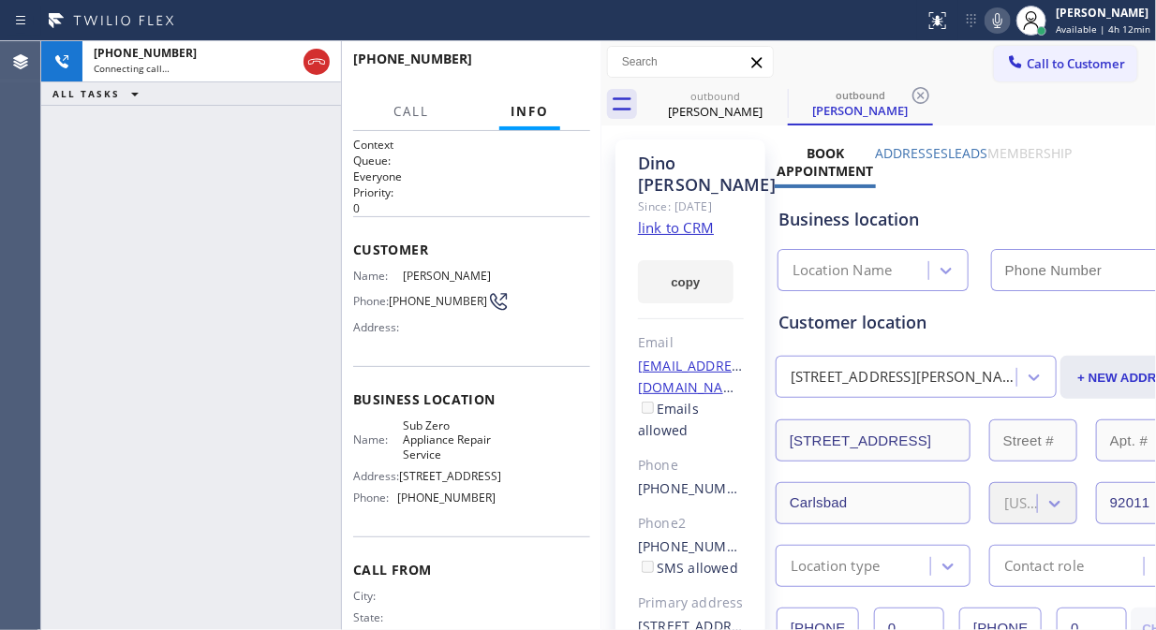
type input "[PHONE_NUMBER]"
drag, startPoint x: 226, startPoint y: 254, endPoint x: 328, endPoint y: 14, distance: 260.6
click at [226, 254] on div "[PHONE_NUMBER] Live | 00:00 ALL TASKS ALL TASKS ACTIVE TASKS TASKS IN WRAP UP" at bounding box center [191, 335] width 300 height 589
drag, startPoint x: 312, startPoint y: 67, endPoint x: 575, endPoint y: 427, distance: 445.6
click at [314, 68] on icon at bounding box center [316, 62] width 22 height 22
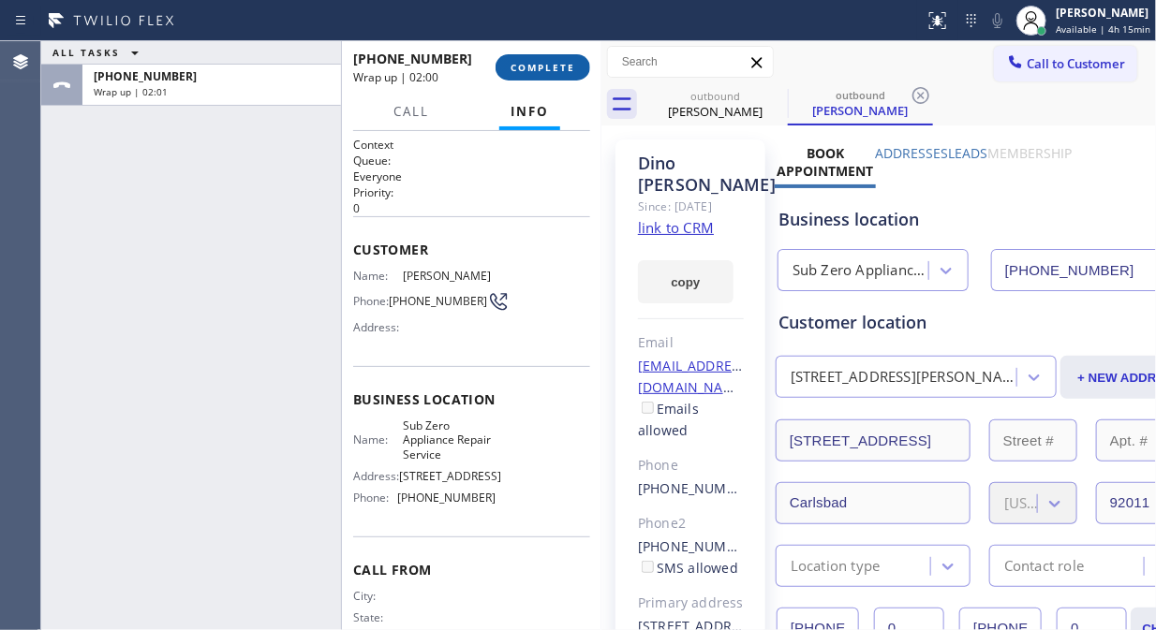
click at [526, 66] on span "COMPLETE" at bounding box center [542, 67] width 65 height 13
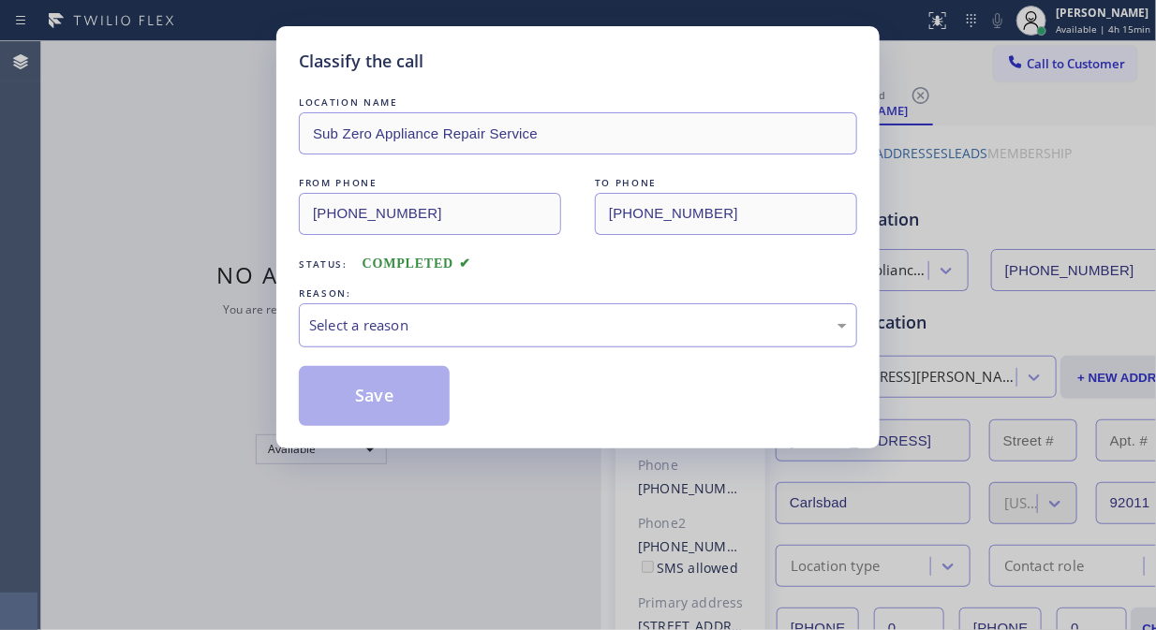
click at [551, 325] on div "Select a reason" at bounding box center [578, 326] width 538 height 22
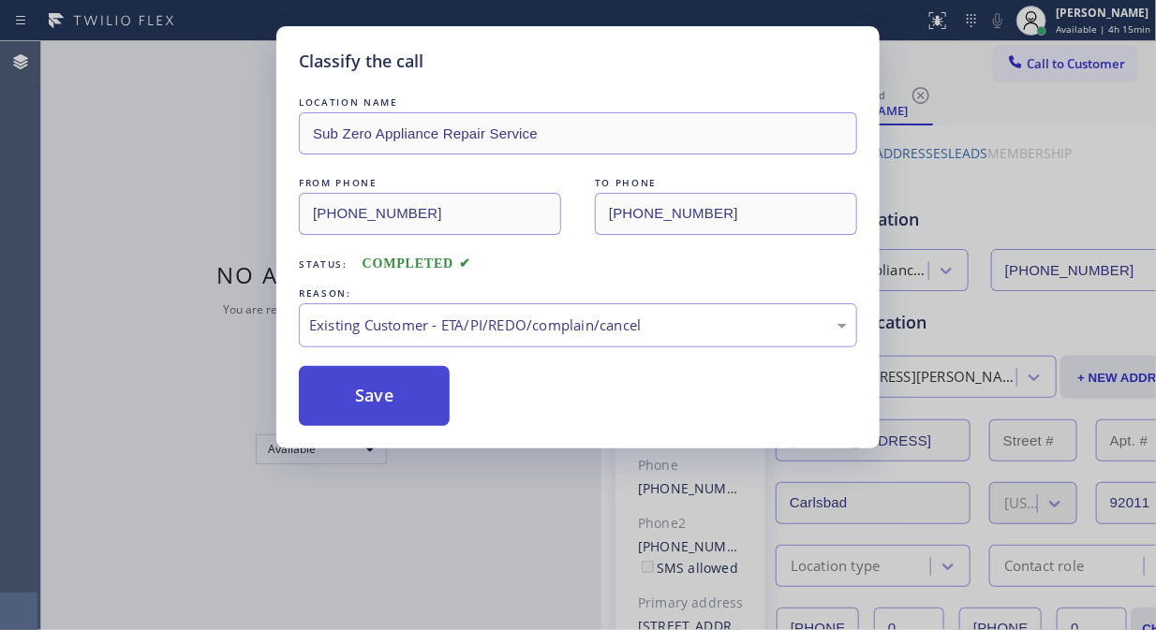
click at [384, 415] on button "Save" at bounding box center [374, 396] width 151 height 60
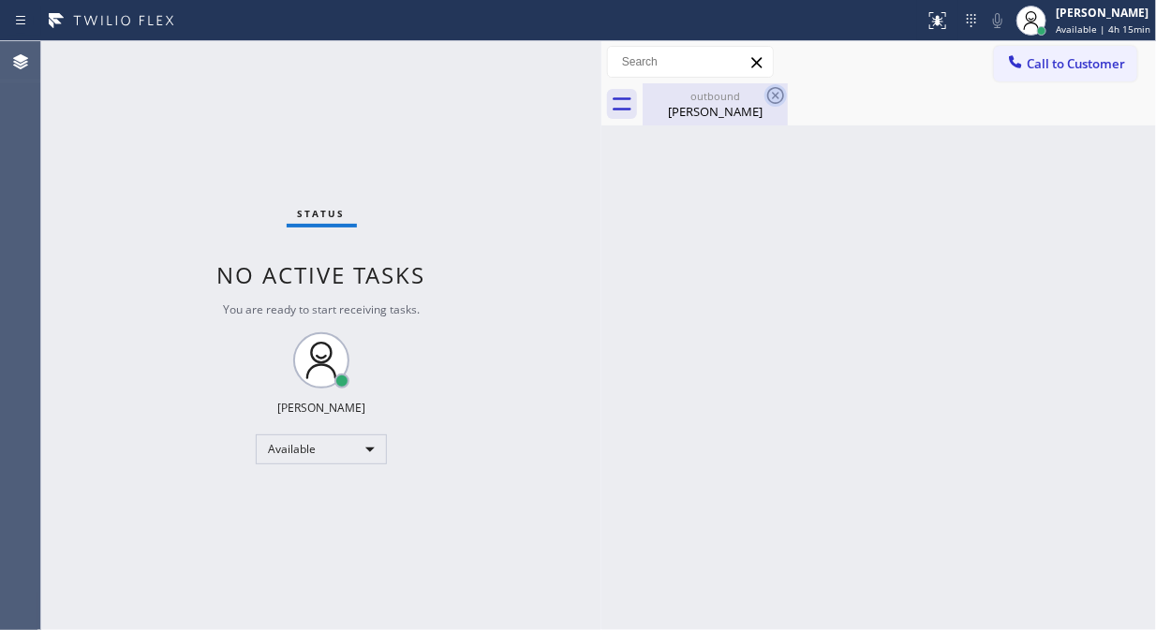
click at [770, 90] on icon at bounding box center [775, 95] width 17 height 17
click at [719, 103] on div "[PERSON_NAME]" at bounding box center [714, 111] width 141 height 17
click at [316, 470] on div "Status No active tasks You are ready to start receiving tasks. [PERSON_NAME] Av…" at bounding box center [321, 335] width 560 height 589
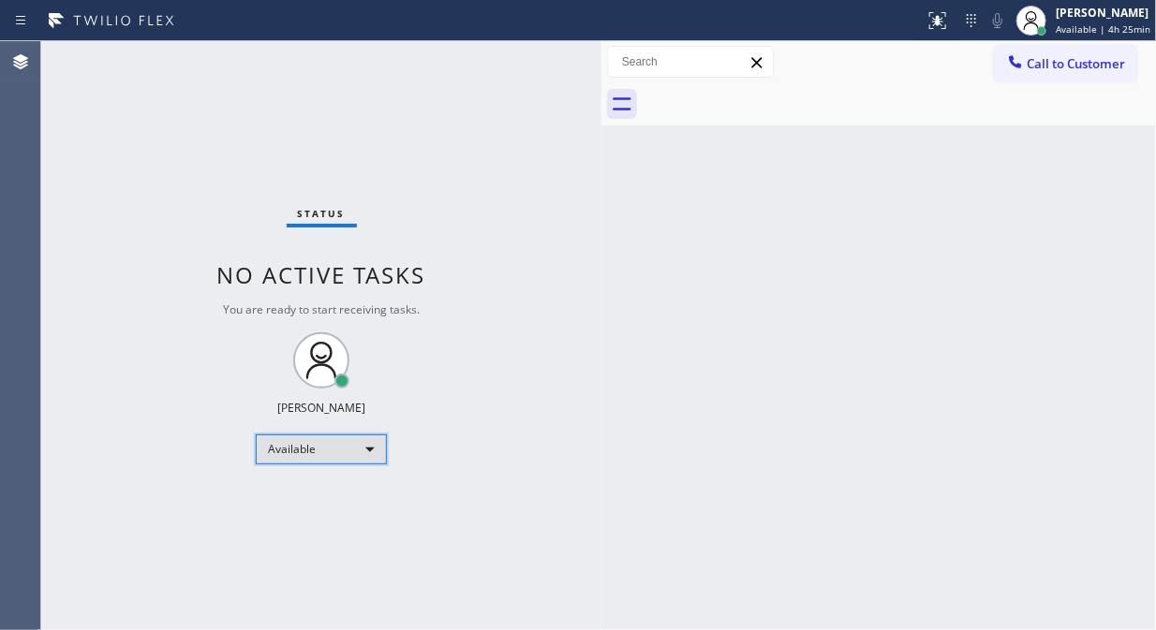
click at [314, 453] on div "Available" at bounding box center [321, 450] width 131 height 30
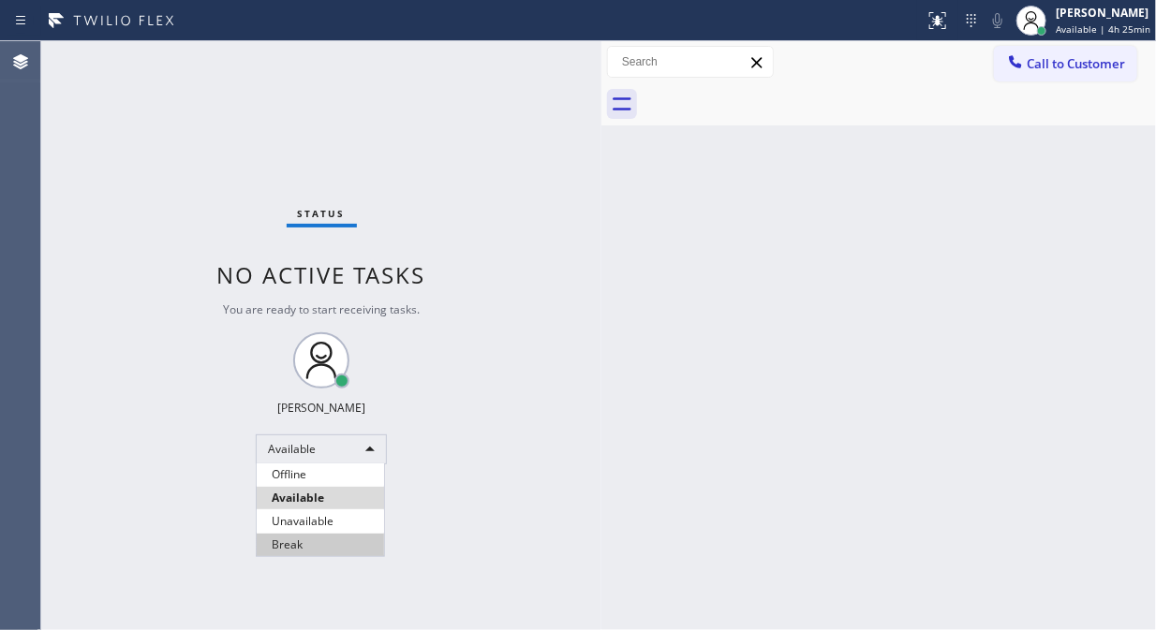
click at [302, 541] on li "Break" at bounding box center [320, 545] width 127 height 22
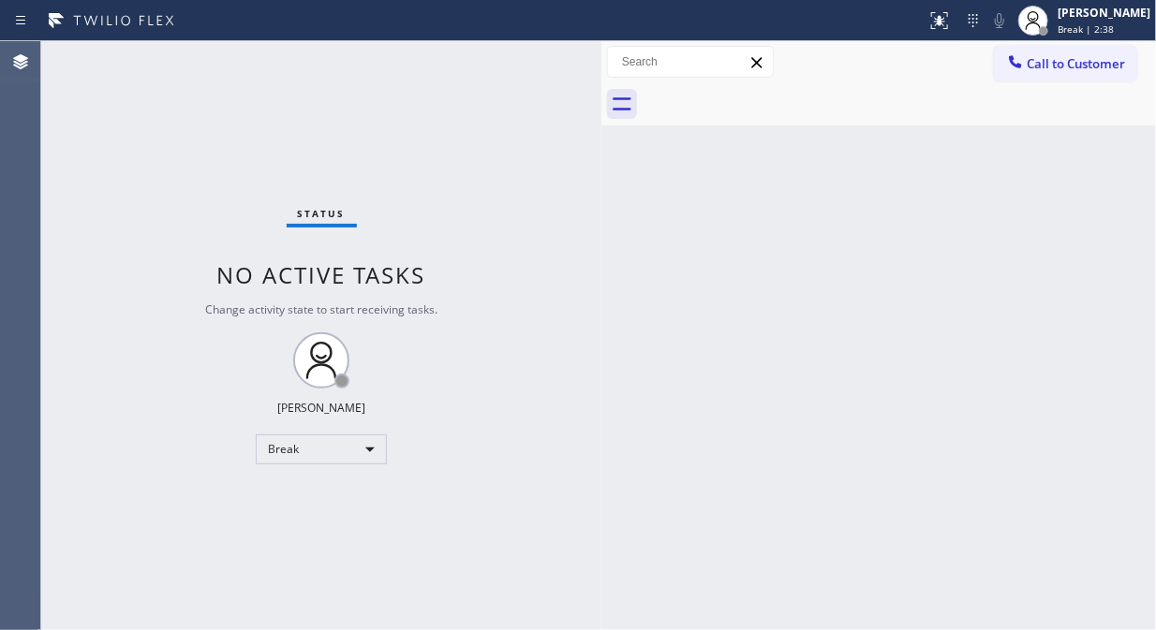
click at [226, 115] on div "Status No active tasks Change activity state to start receiving tasks. Fila Gar…" at bounding box center [321, 335] width 560 height 589
click at [240, 144] on div "Status No active tasks Change activity state to start receiving tasks. Fila Gar…" at bounding box center [321, 335] width 560 height 589
click at [312, 454] on div "Break" at bounding box center [321, 450] width 131 height 30
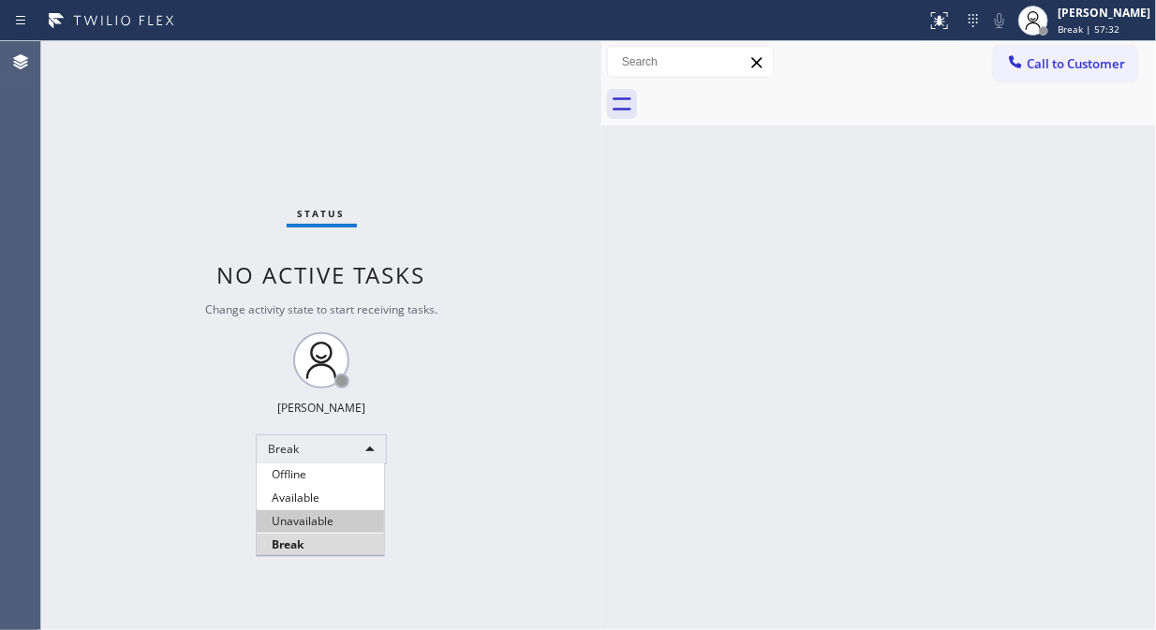
click at [376, 525] on li "Unavailable" at bounding box center [320, 521] width 127 height 22
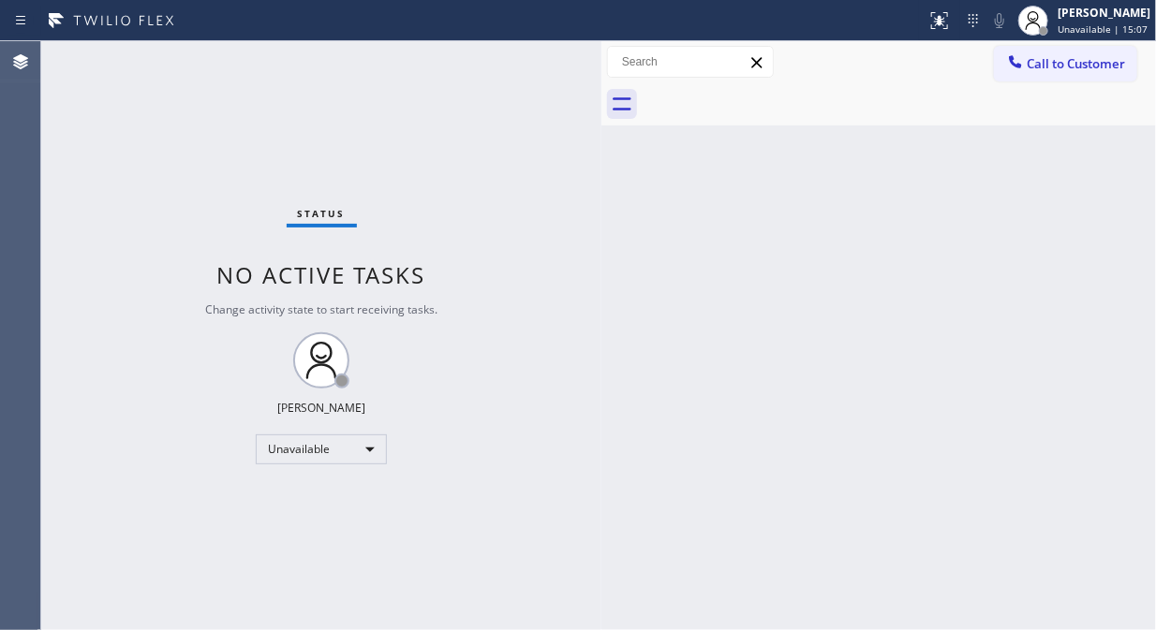
click at [153, 153] on div "Status No active tasks Change activity state to start receiving tasks. [PERSON_…" at bounding box center [321, 335] width 560 height 589
click at [1023, 77] on button "Call to Customer" at bounding box center [1065, 64] width 143 height 36
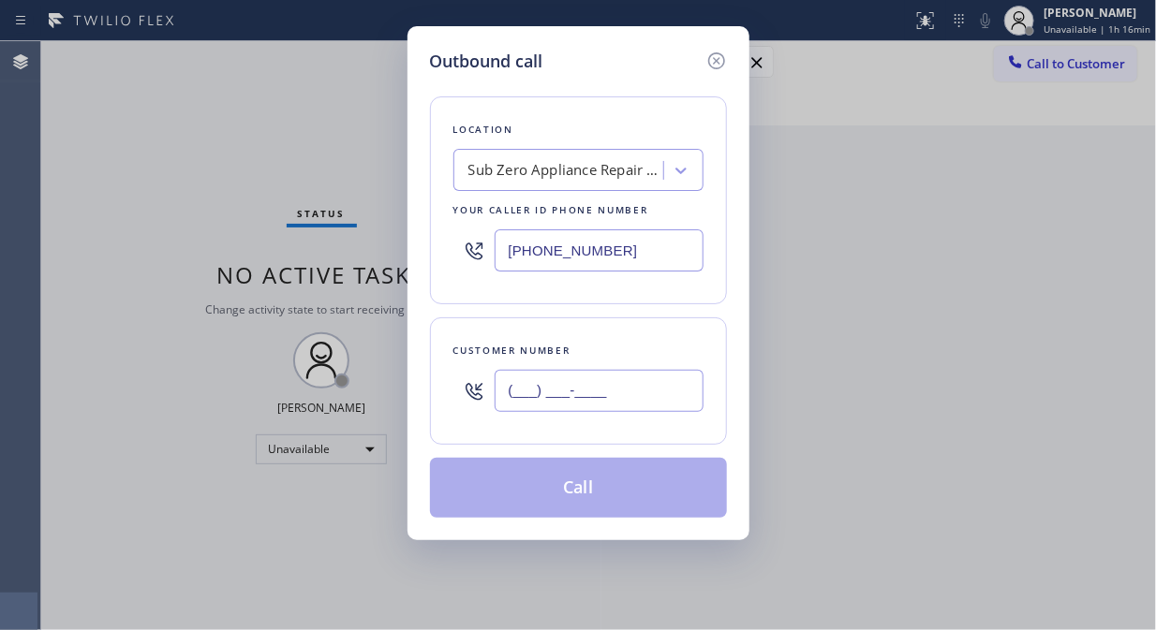
drag, startPoint x: 579, startPoint y: 395, endPoint x: 566, endPoint y: 389, distance: 14.7
click at [578, 395] on input "(___) ___-____" at bounding box center [598, 391] width 209 height 42
paste input "949) 303-9473"
type input "[PHONE_NUMBER]"
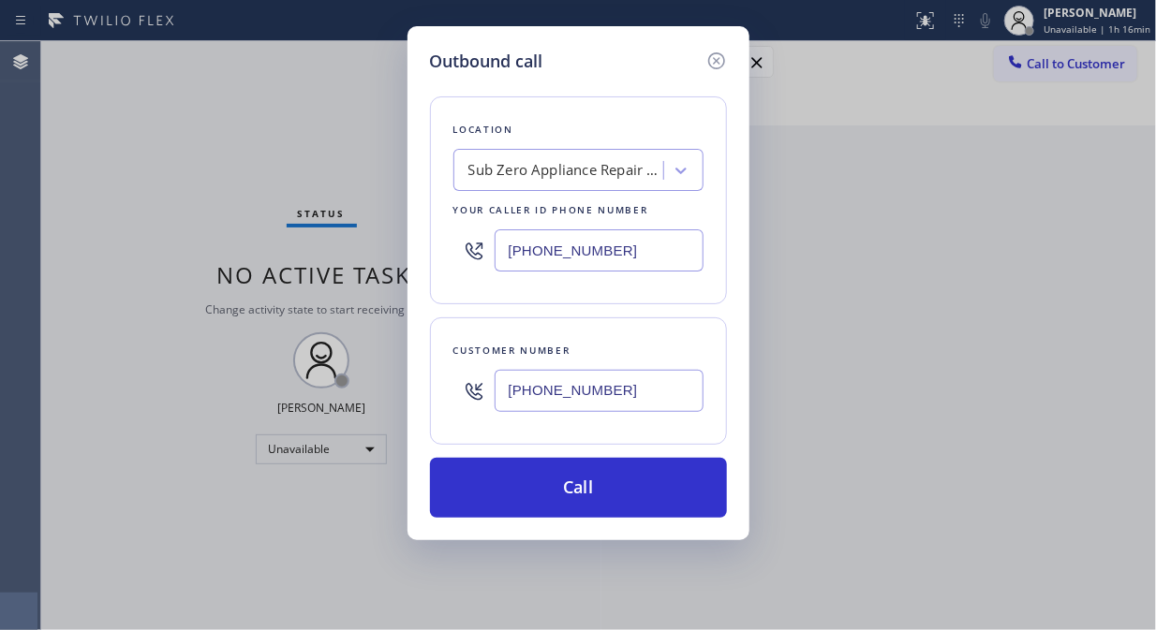
click at [510, 260] on input "[PHONE_NUMBER]" at bounding box center [598, 250] width 209 height 42
paste input "855) 501-7800"
type input "[PHONE_NUMBER]"
click at [681, 326] on div "Customer number [PHONE_NUMBER]" at bounding box center [578, 380] width 297 height 127
click at [211, 217] on div "Outbound call Location [MEDICAL_DATA] Electrical Your caller id phone number [P…" at bounding box center [578, 315] width 1156 height 630
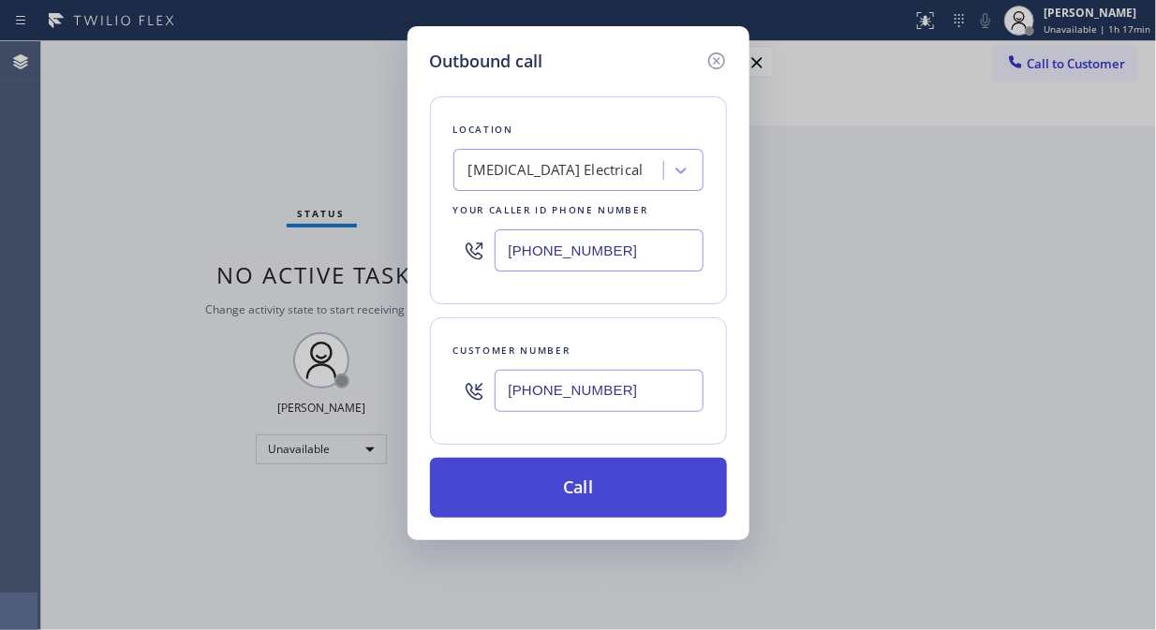
click at [614, 479] on button "Call" at bounding box center [578, 488] width 297 height 60
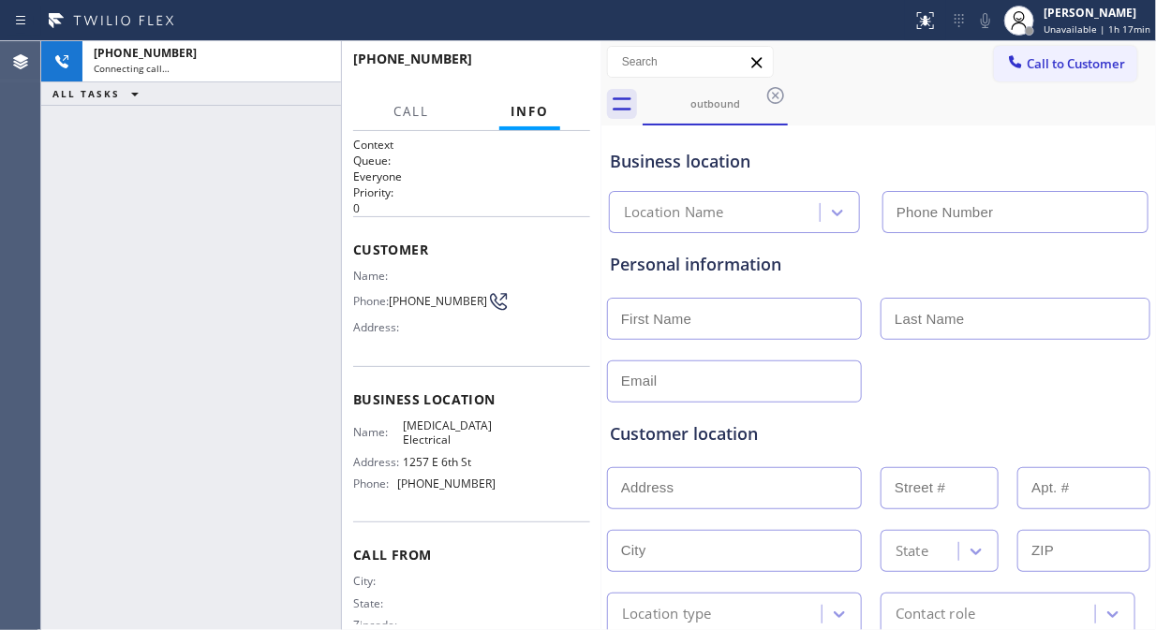
type input "[PHONE_NUMBER]"
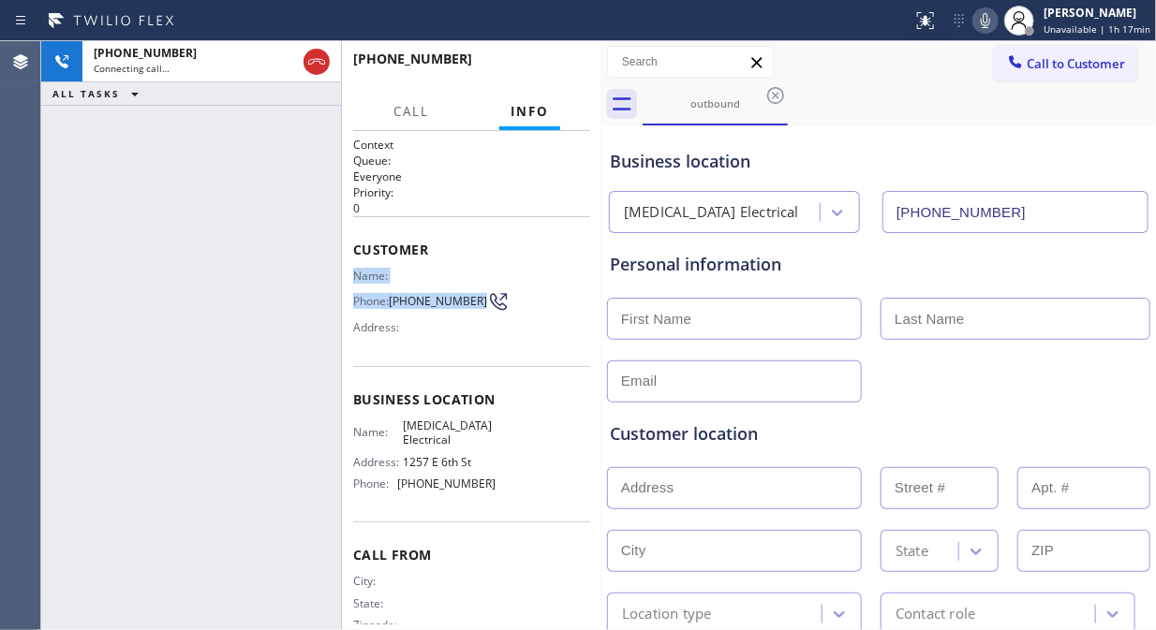
drag, startPoint x: 426, startPoint y: 312, endPoint x: 356, endPoint y: 273, distance: 80.0
click at [356, 273] on div "Name: Phone: [PHONE_NUMBER] Address:" at bounding box center [424, 306] width 142 height 74
copy div "Name: Phone: [PHONE_NUMBER]"
click at [211, 394] on div "[PHONE_NUMBER] Live | 00:08 ALL TASKS ALL TASKS ACTIVE TASKS TASKS IN WRAP UP" at bounding box center [191, 335] width 300 height 589
drag, startPoint x: 539, startPoint y: 68, endPoint x: 752, endPoint y: 447, distance: 433.9
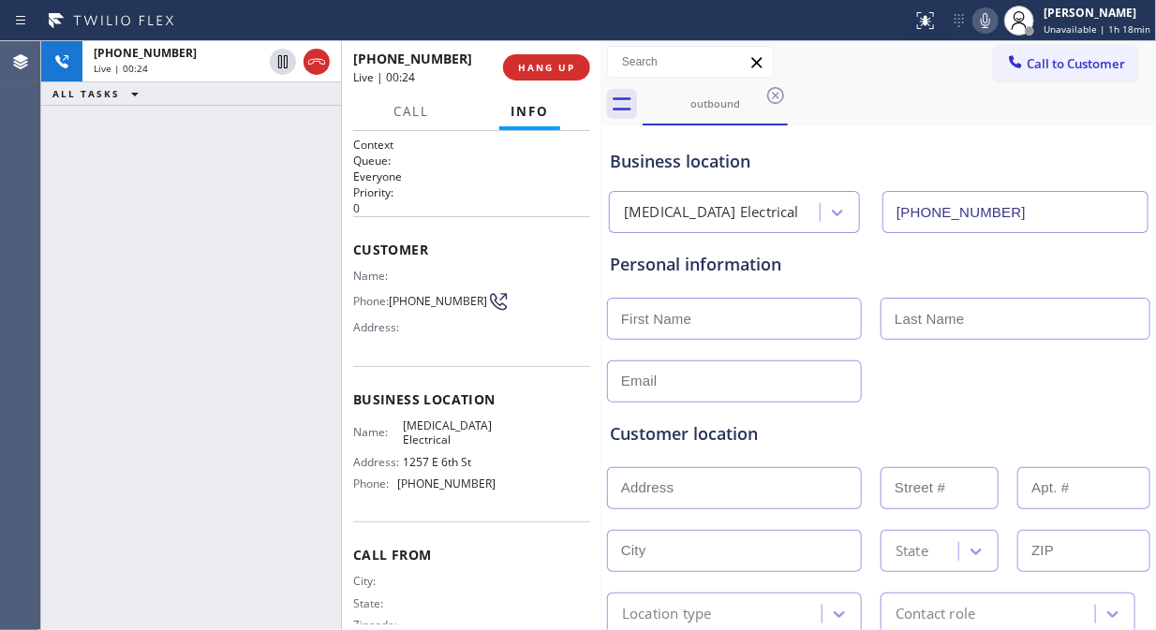
click at [540, 67] on span "HANG UP" at bounding box center [546, 67] width 57 height 13
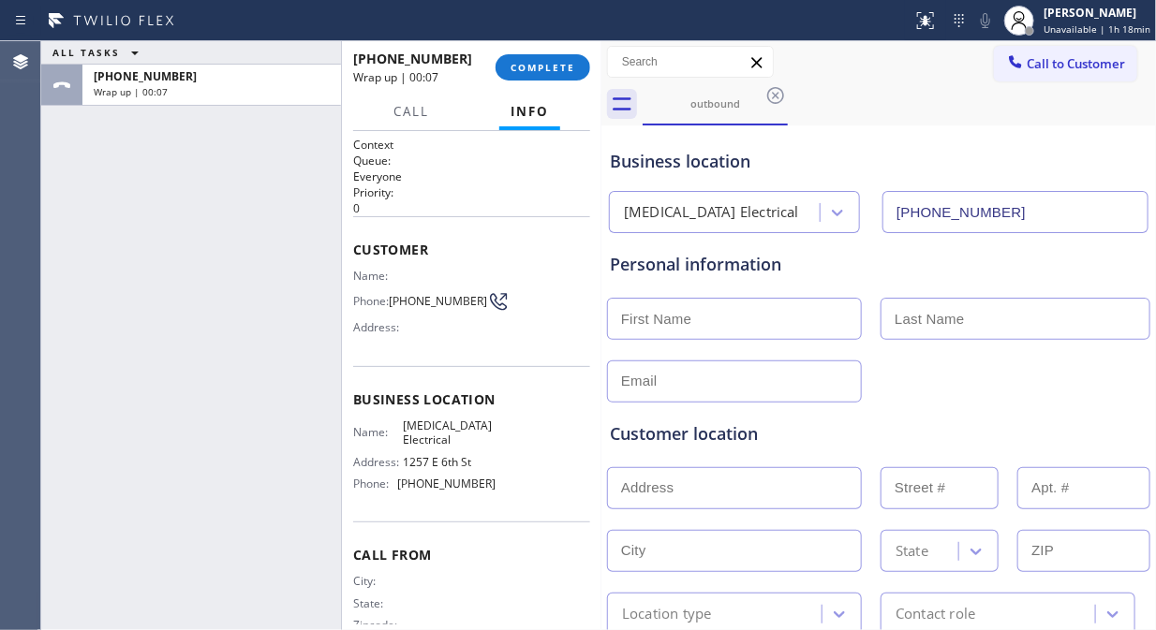
click at [228, 251] on div "ALL TASKS ALL TASKS ACTIVE TASKS TASKS IN WRAP UP [PHONE_NUMBER] Wrap up | 00:07" at bounding box center [191, 335] width 300 height 589
click at [518, 69] on span "COMPLETE" at bounding box center [542, 67] width 65 height 13
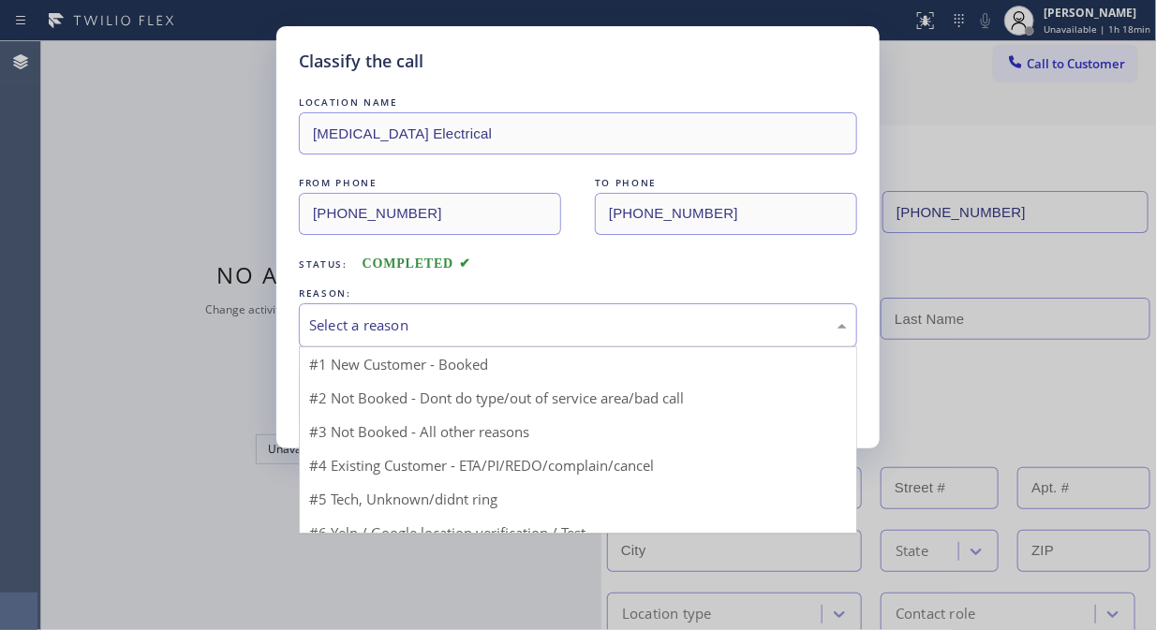
click at [567, 323] on div "Select a reason" at bounding box center [578, 326] width 538 height 22
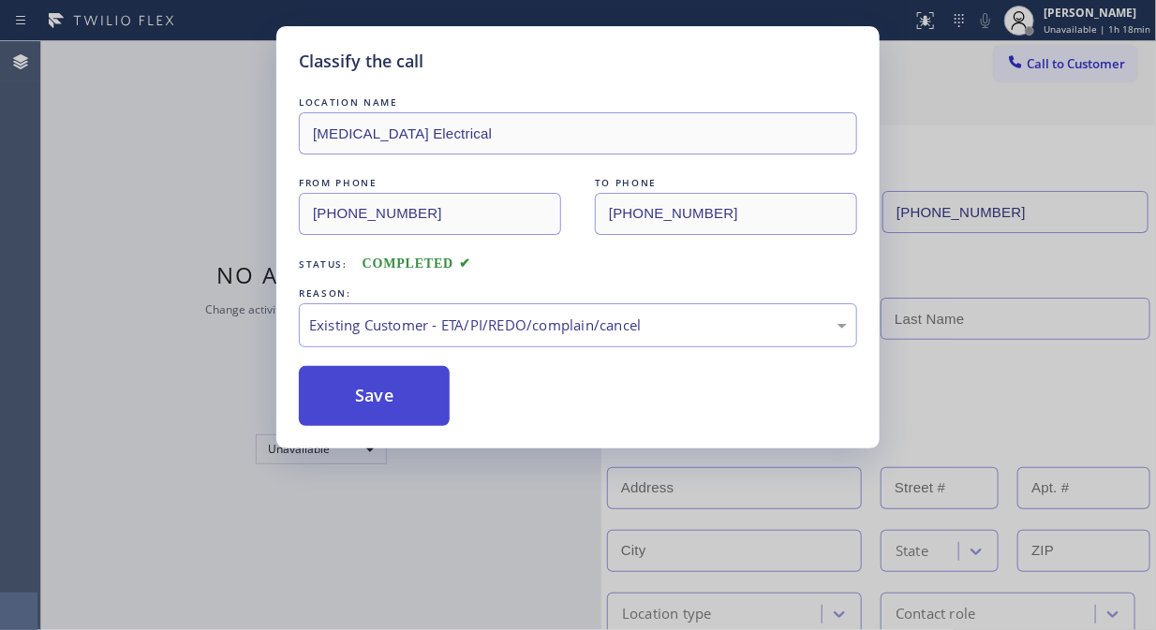
click at [385, 398] on button "Save" at bounding box center [374, 396] width 151 height 60
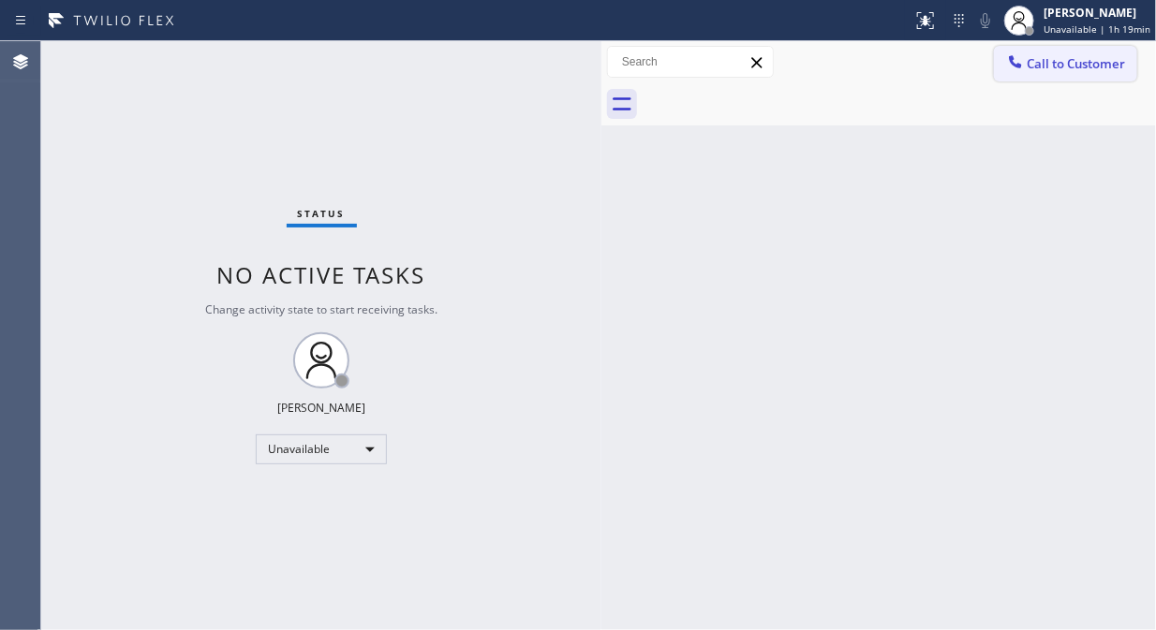
click at [1077, 60] on span "Call to Customer" at bounding box center [1075, 63] width 98 height 17
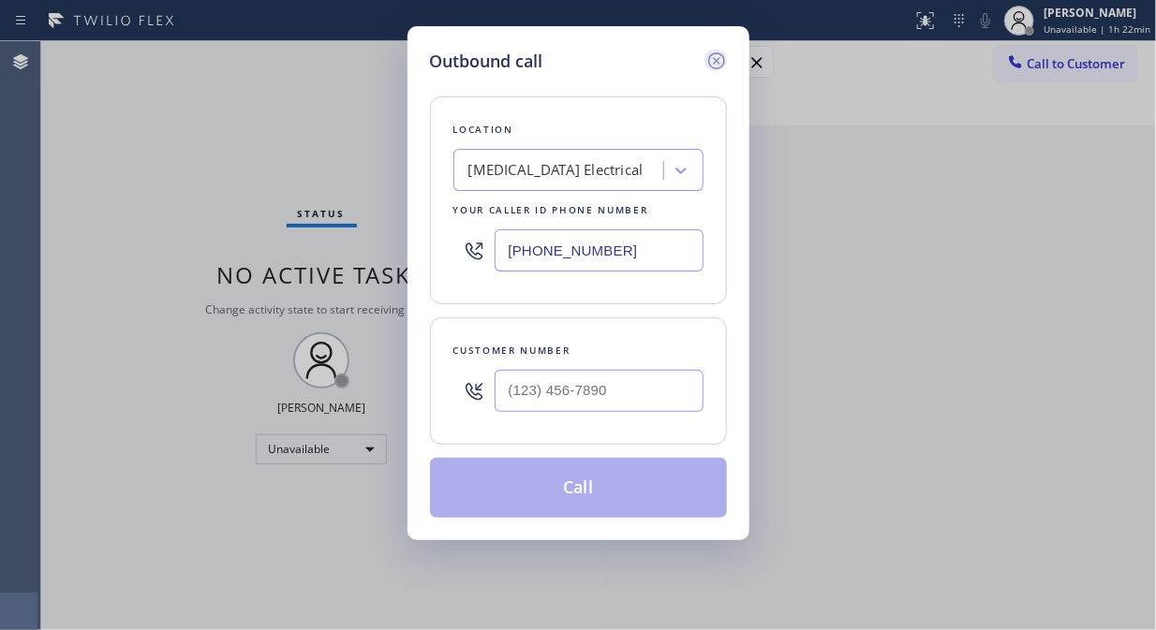
click at [707, 60] on icon at bounding box center [716, 61] width 22 height 22
